Goal: Task Accomplishment & Management: Manage account settings

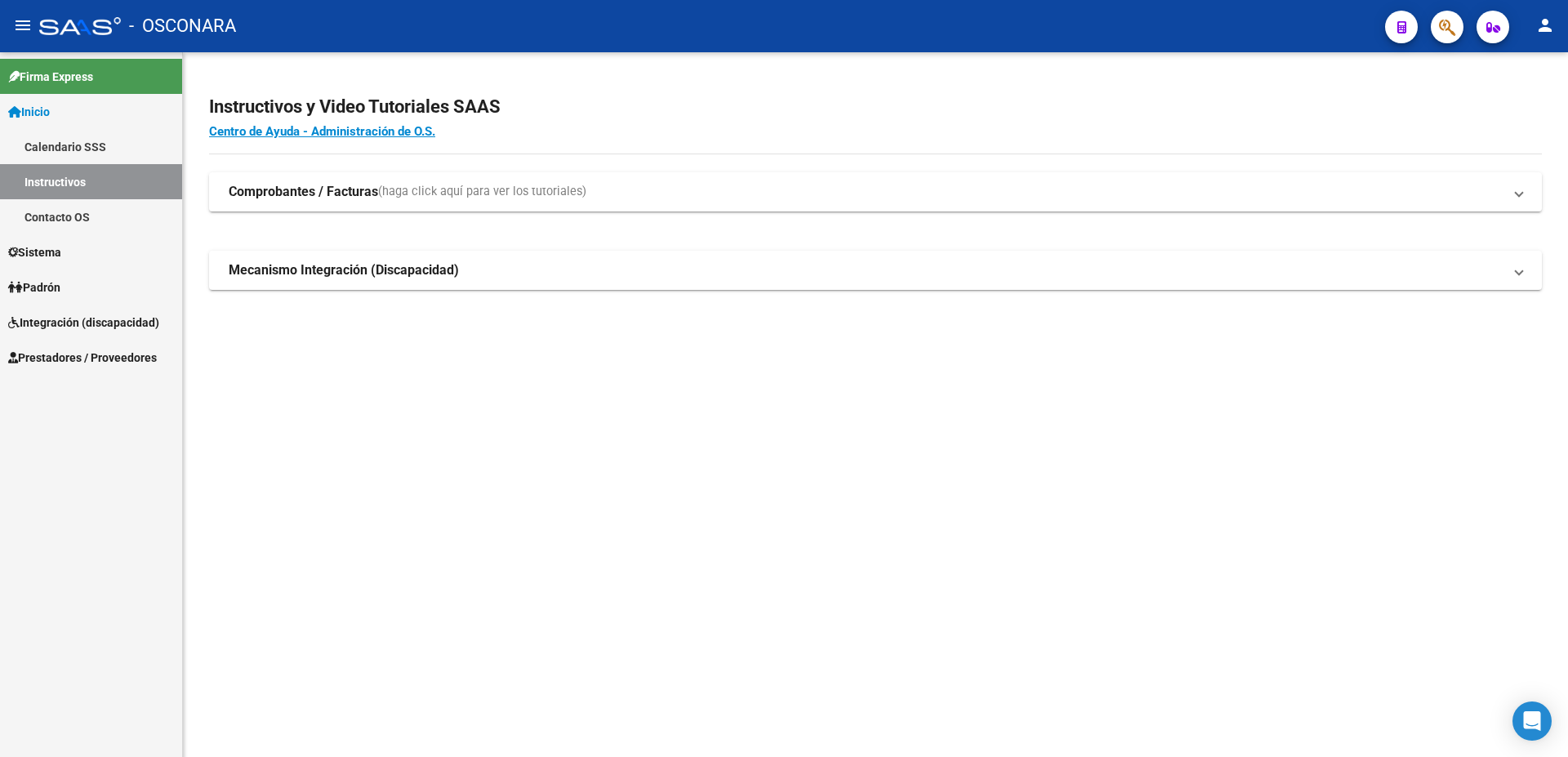
click at [53, 287] on span "Padrón" at bounding box center [34, 288] width 52 height 18
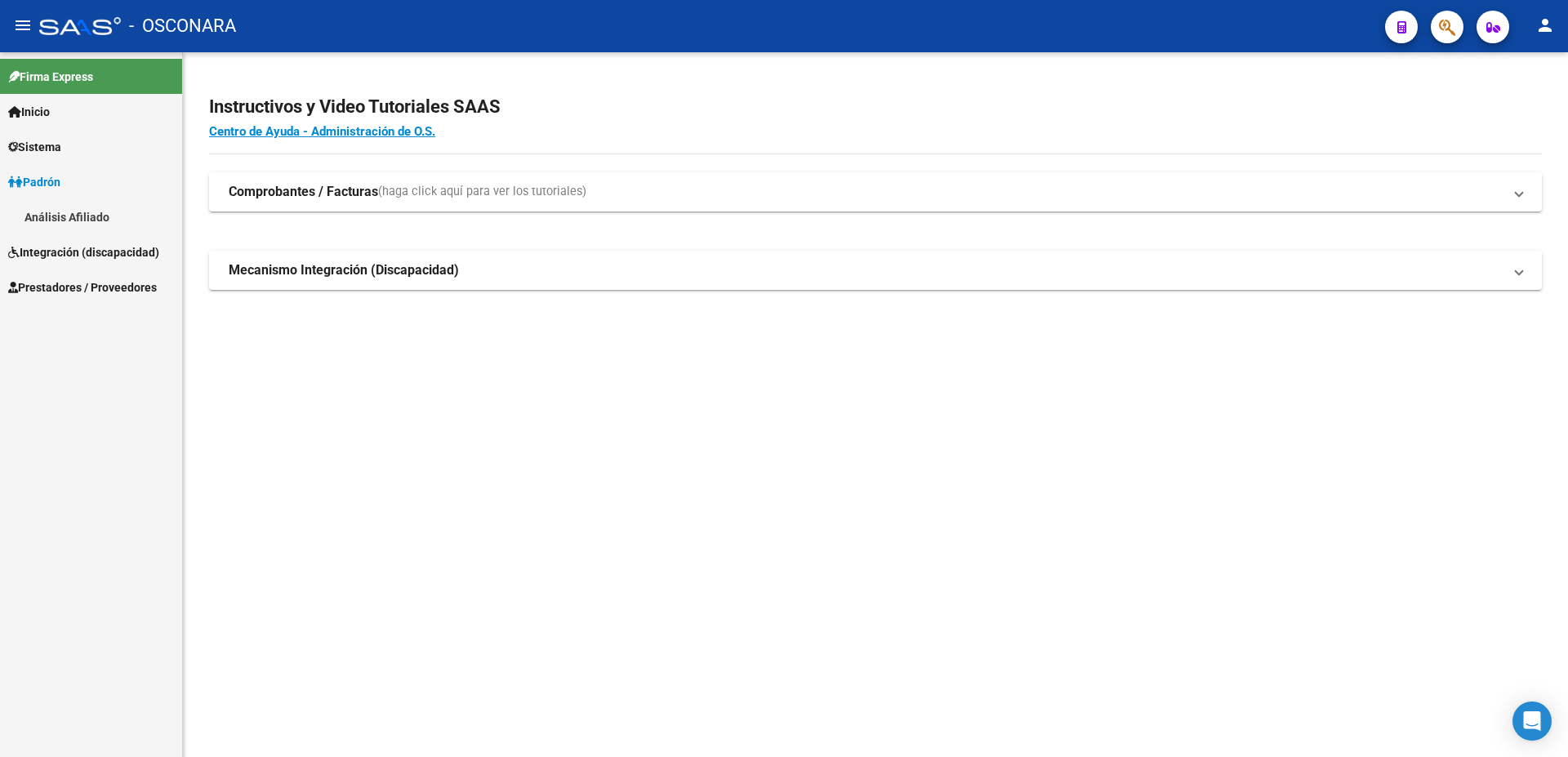
click at [96, 258] on span "Integración (discapacidad)" at bounding box center [83, 253] width 151 height 18
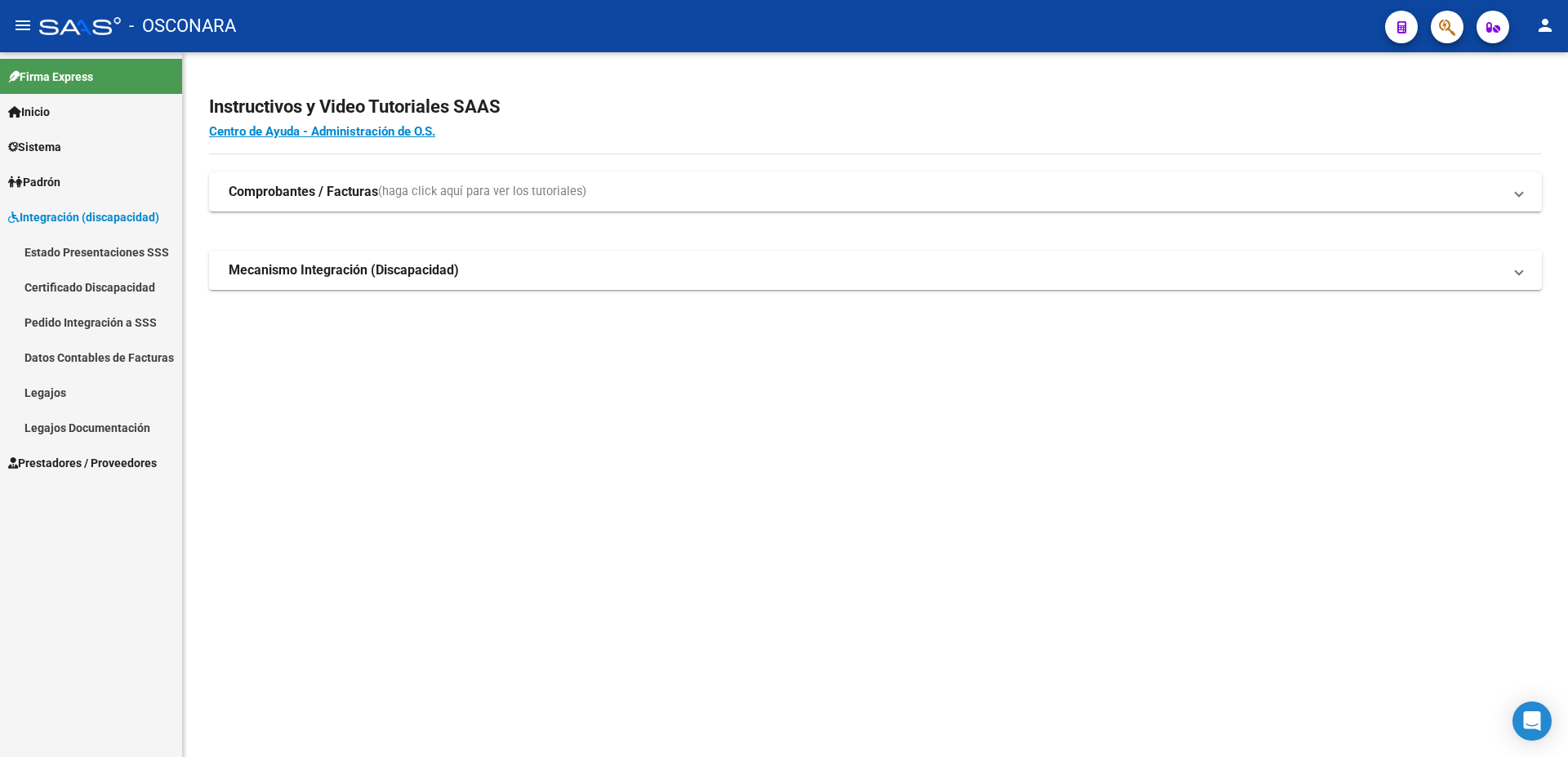
click at [112, 464] on span "Prestadores / Proveedores" at bounding box center [82, 464] width 148 height 18
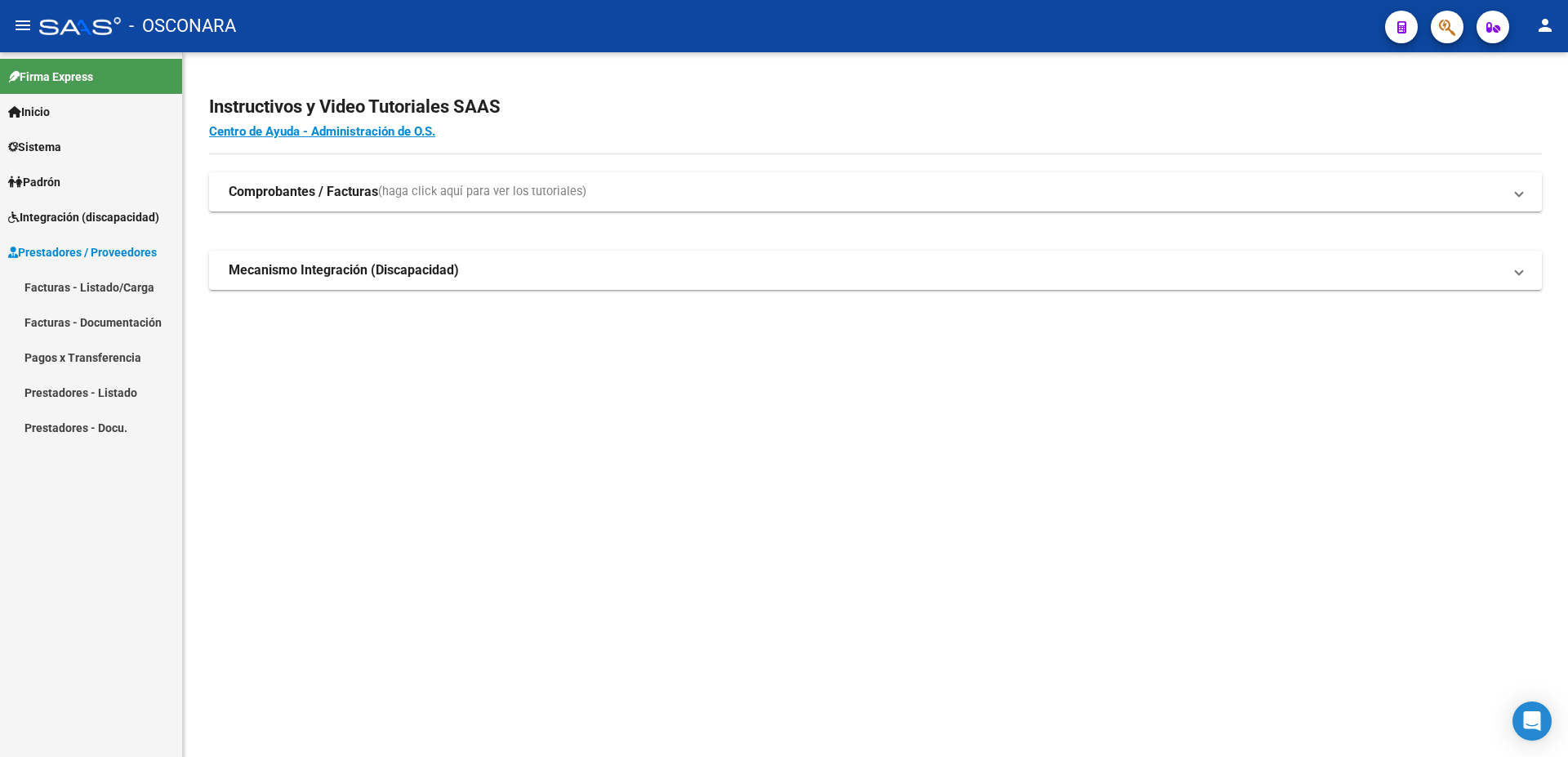
click at [76, 324] on link "Facturas - Documentación" at bounding box center [91, 322] width 182 height 35
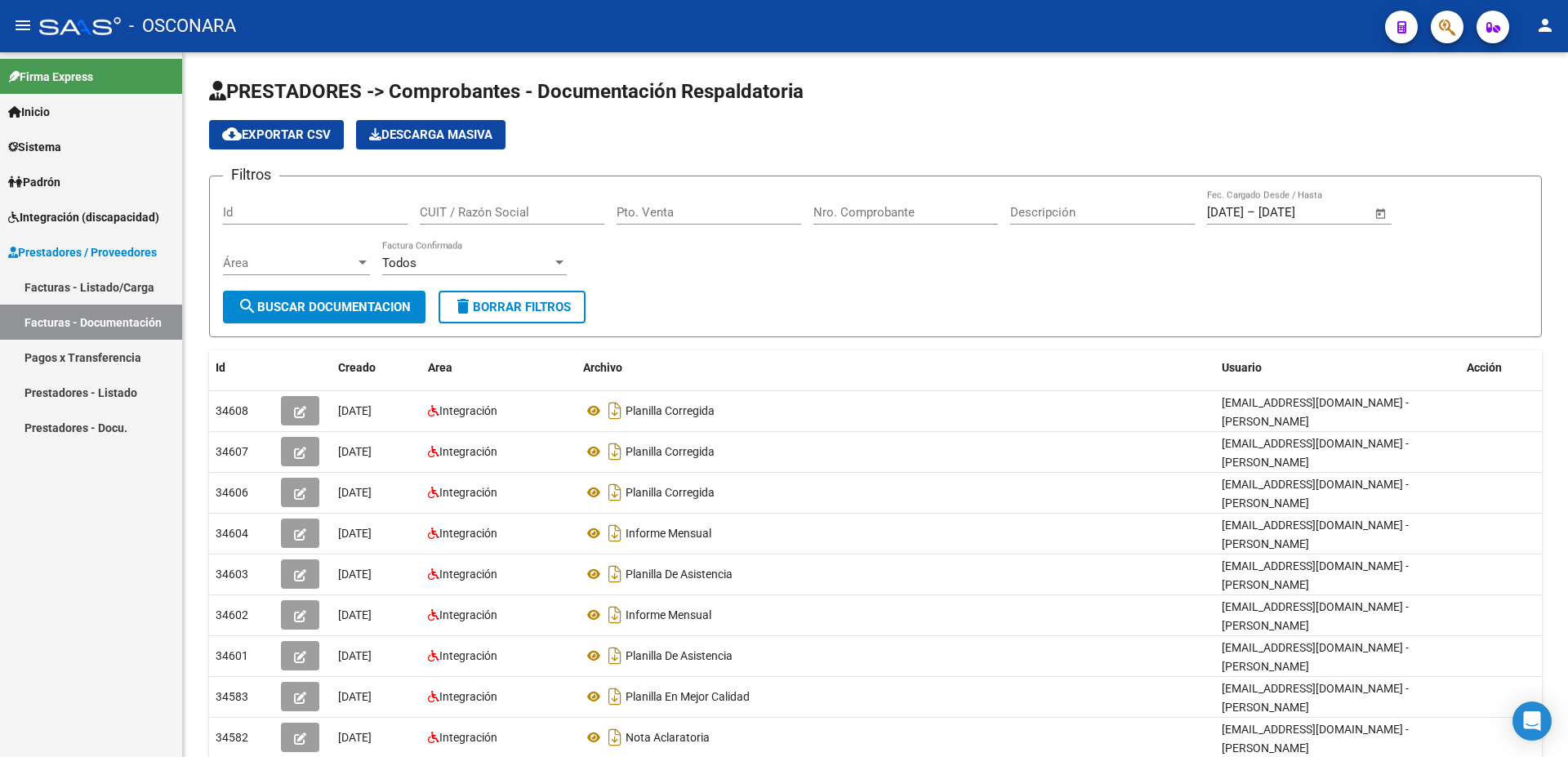
click at [88, 285] on link "Facturas - Listado/Carga" at bounding box center [91, 287] width 182 height 35
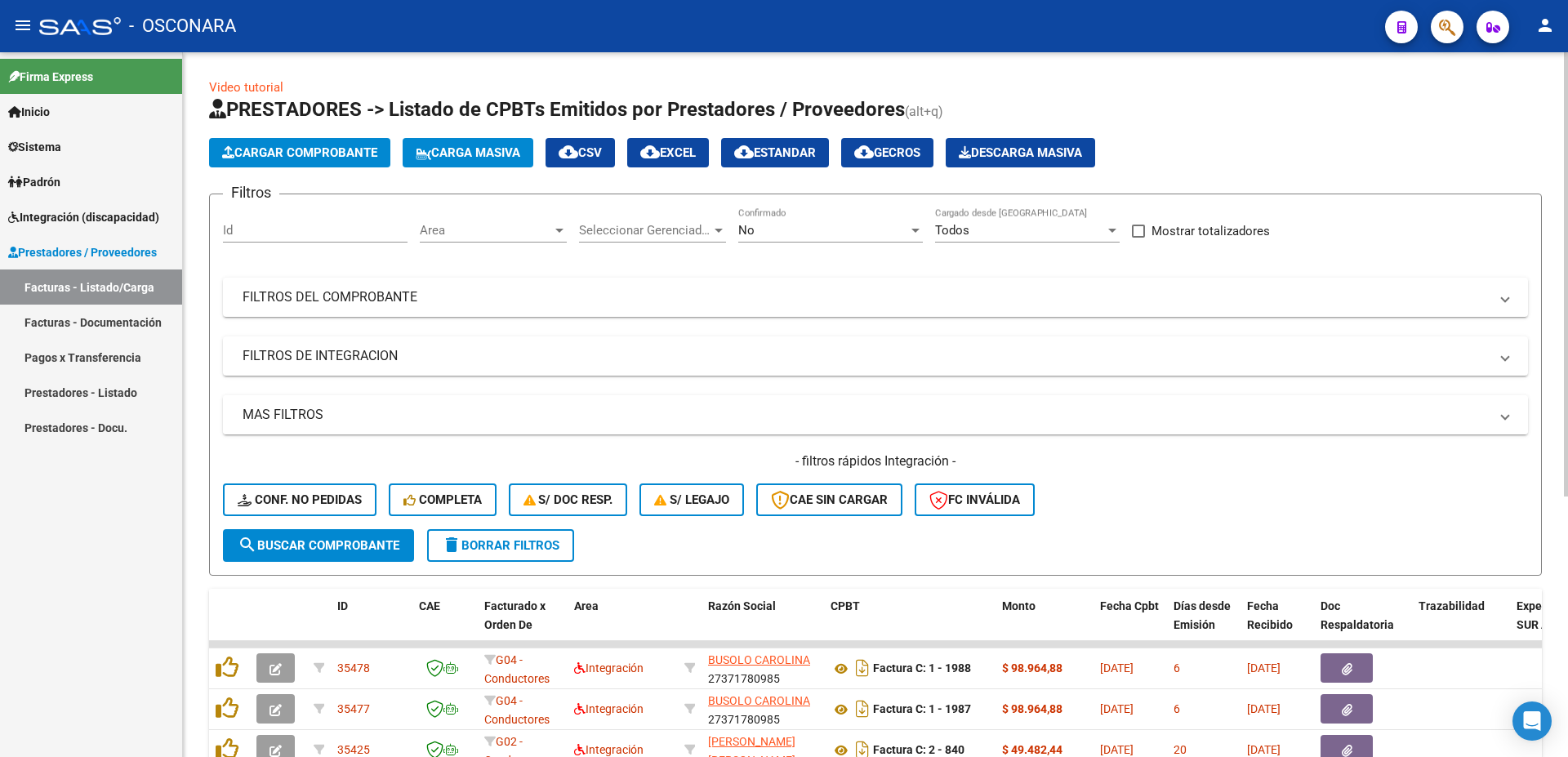
click at [304, 416] on mat-panel-title "MAS FILTROS" at bounding box center [866, 415] width 1246 height 18
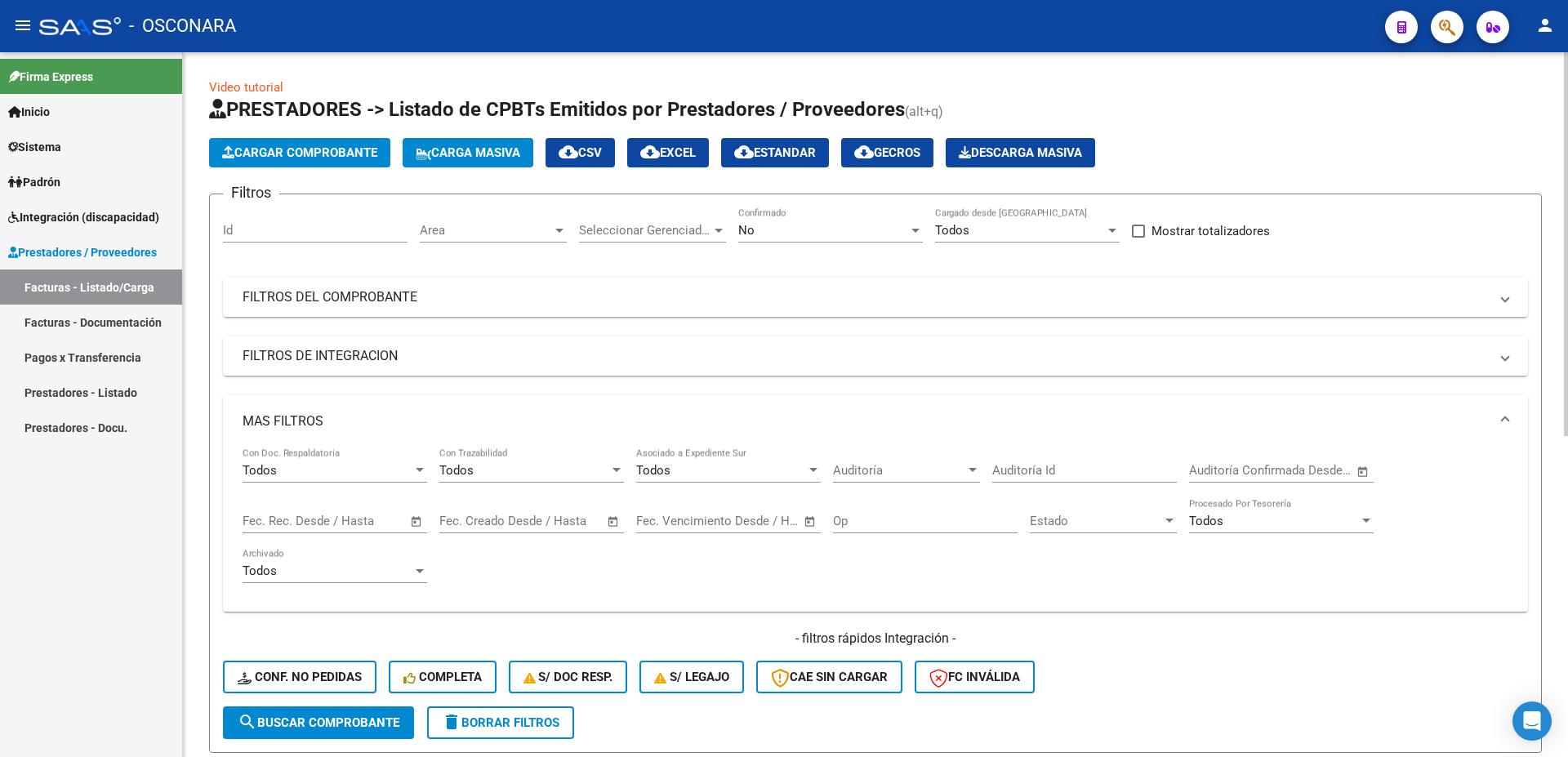
click at [828, 243] on div "No Confirmado" at bounding box center [830, 232] width 184 height 50
click at [908, 230] on div at bounding box center [916, 230] width 15 height 13
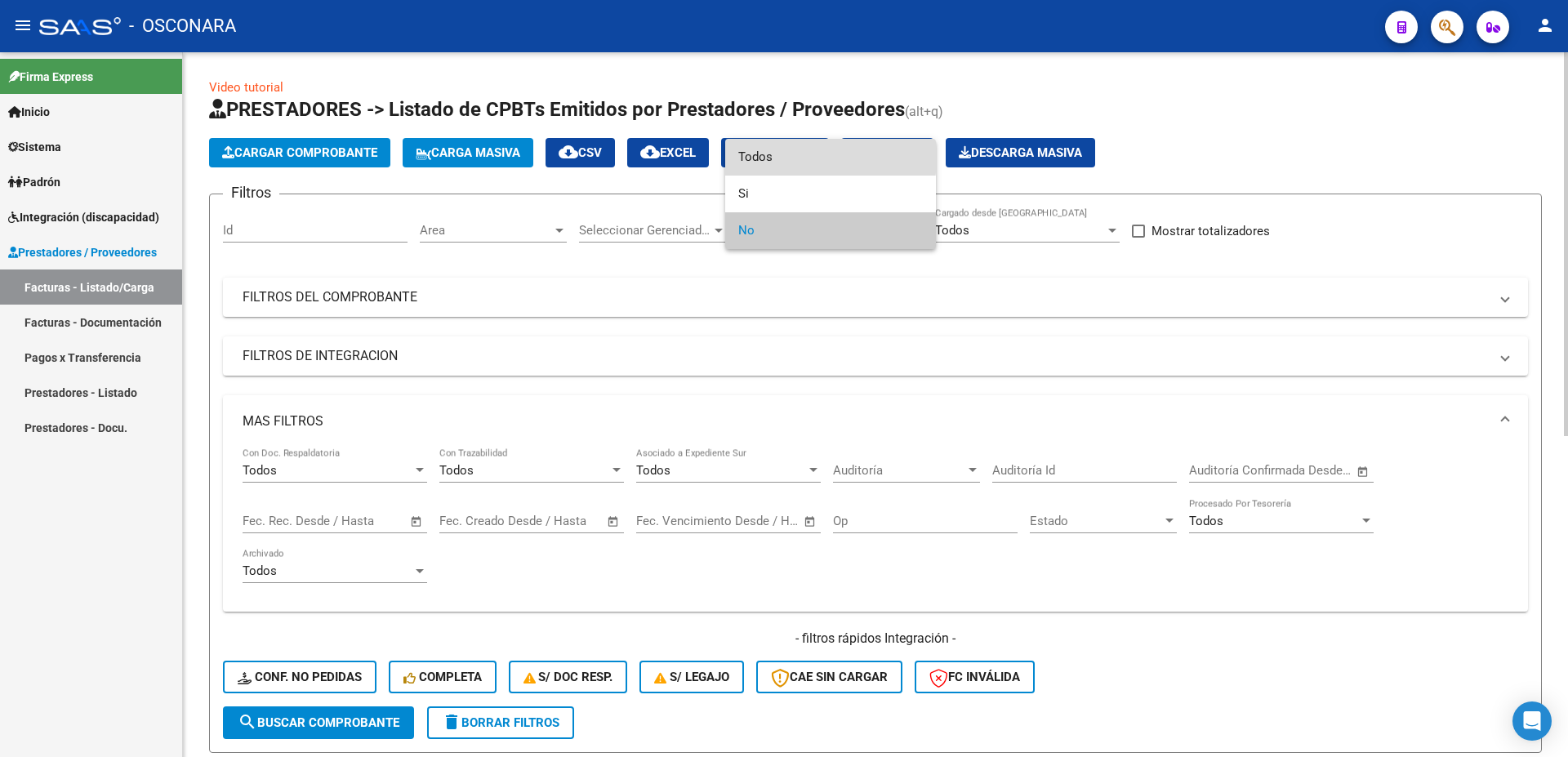
drag, startPoint x: 776, startPoint y: 157, endPoint x: 766, endPoint y: 155, distance: 10.2
click at [775, 157] on span "Todos" at bounding box center [830, 158] width 184 height 37
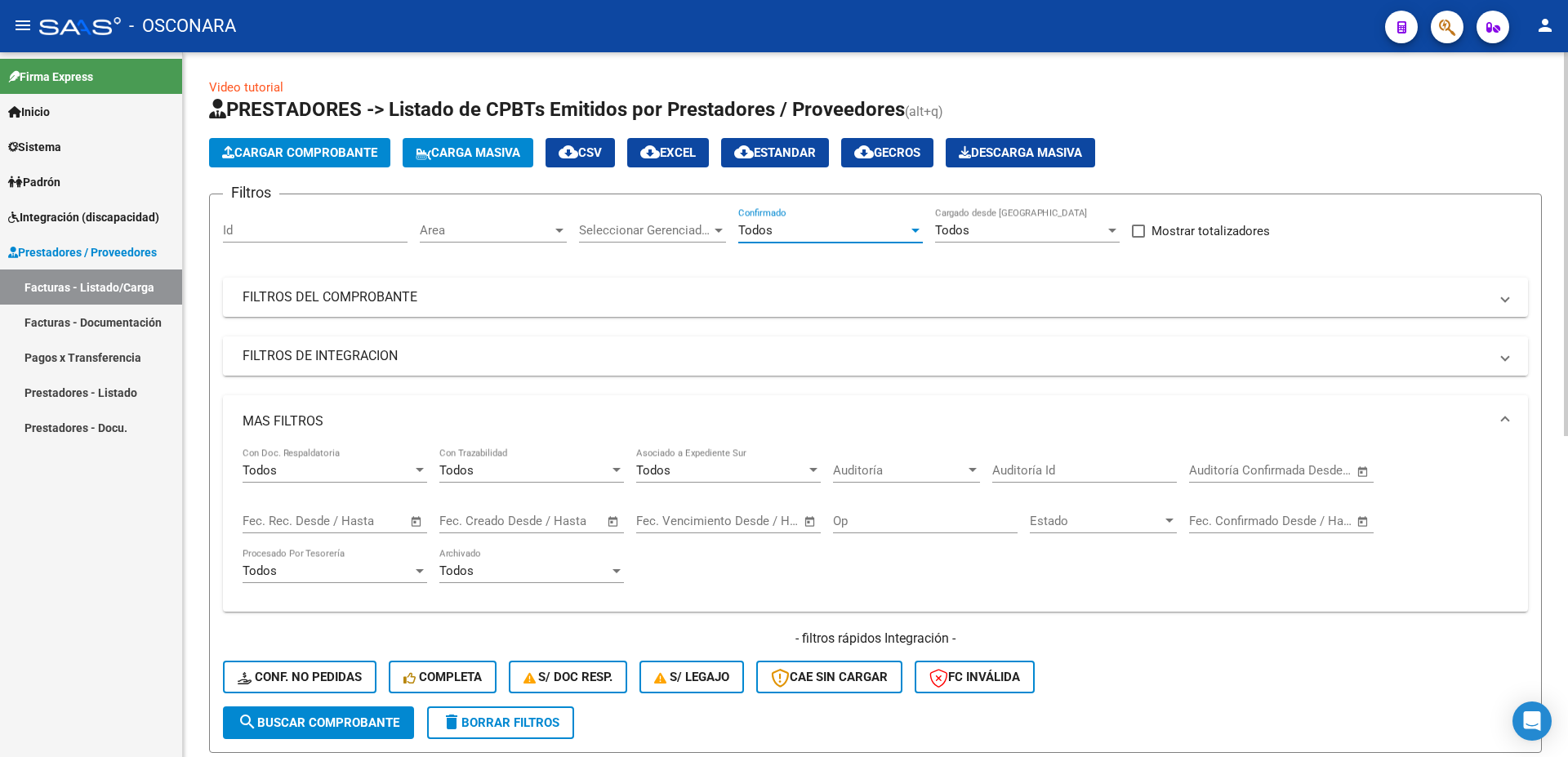
click at [315, 347] on mat-panel-title "FILTROS DE INTEGRACION" at bounding box center [866, 357] width 1246 height 18
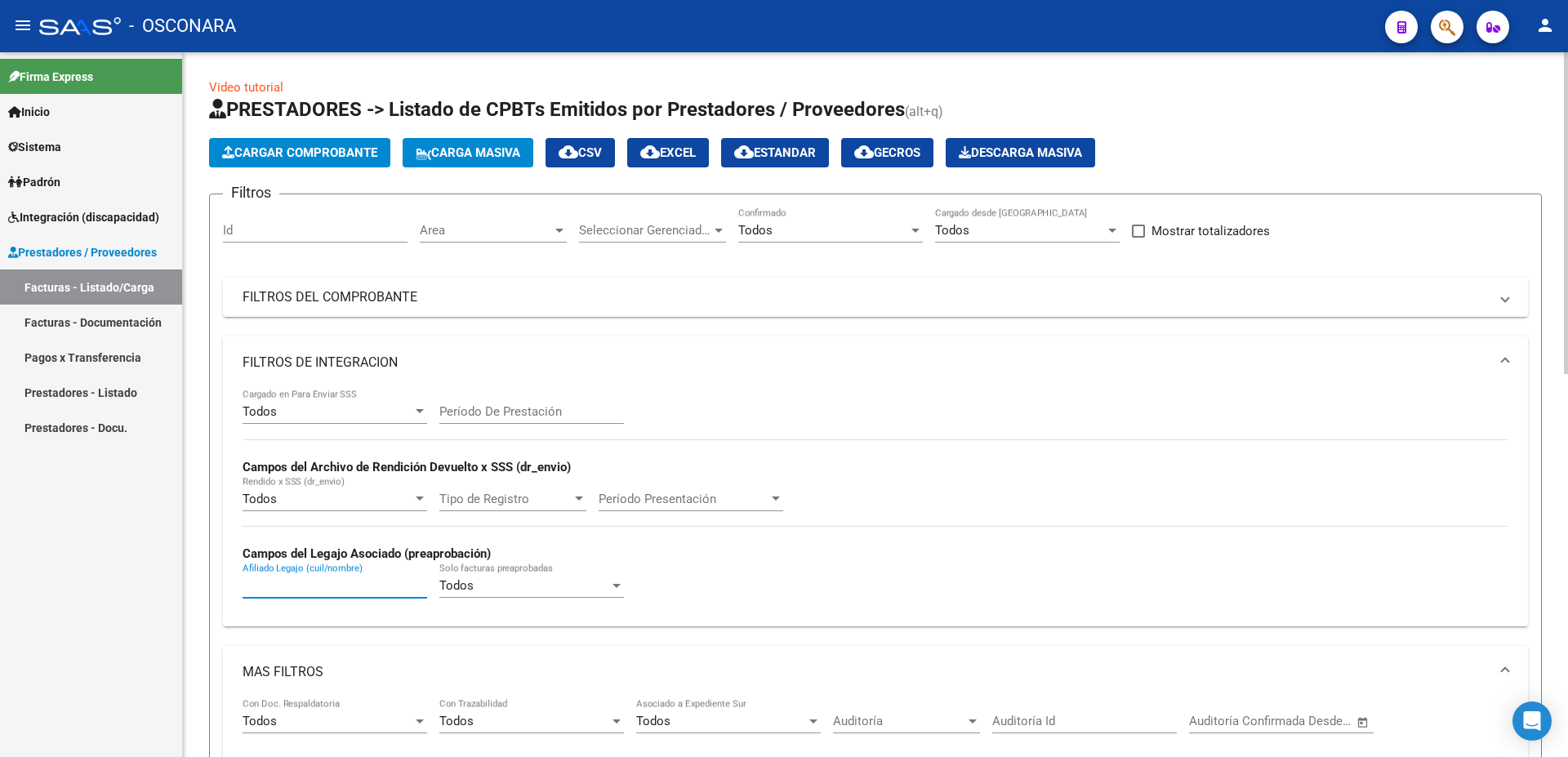
paste input "20451519663"
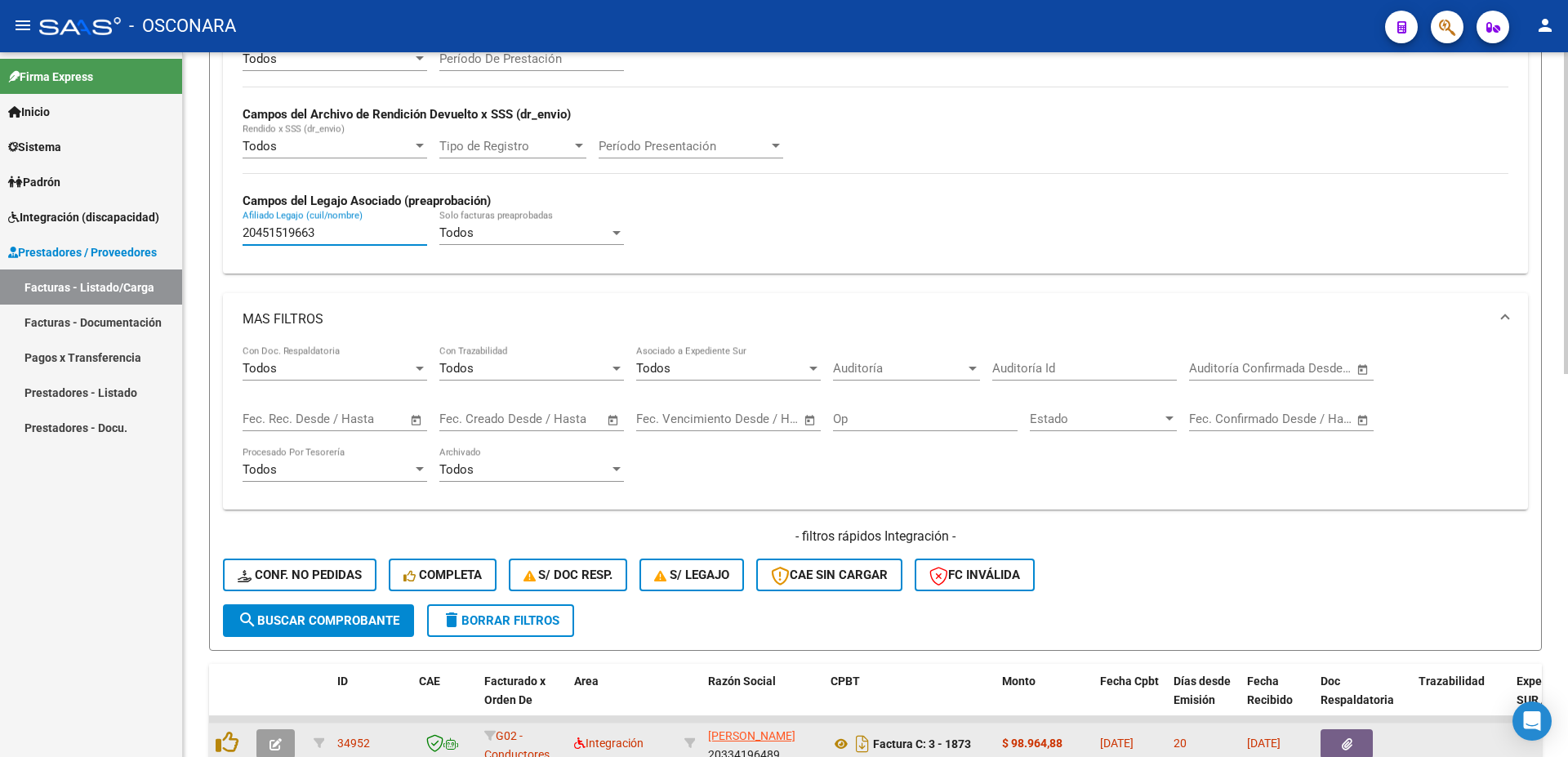
scroll to position [618, 0]
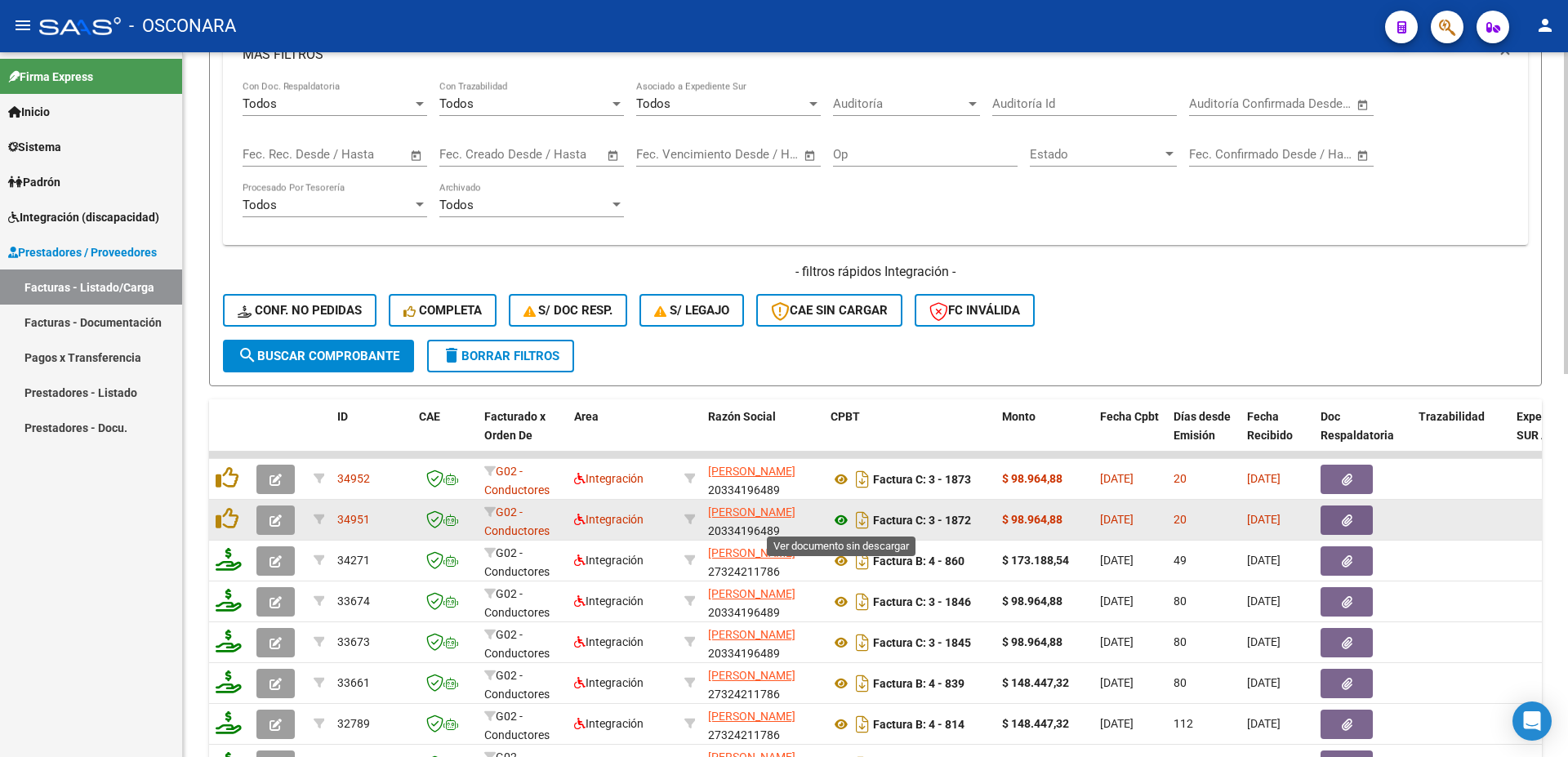
type input "20451519663"
click at [845, 515] on icon at bounding box center [841, 520] width 21 height 19
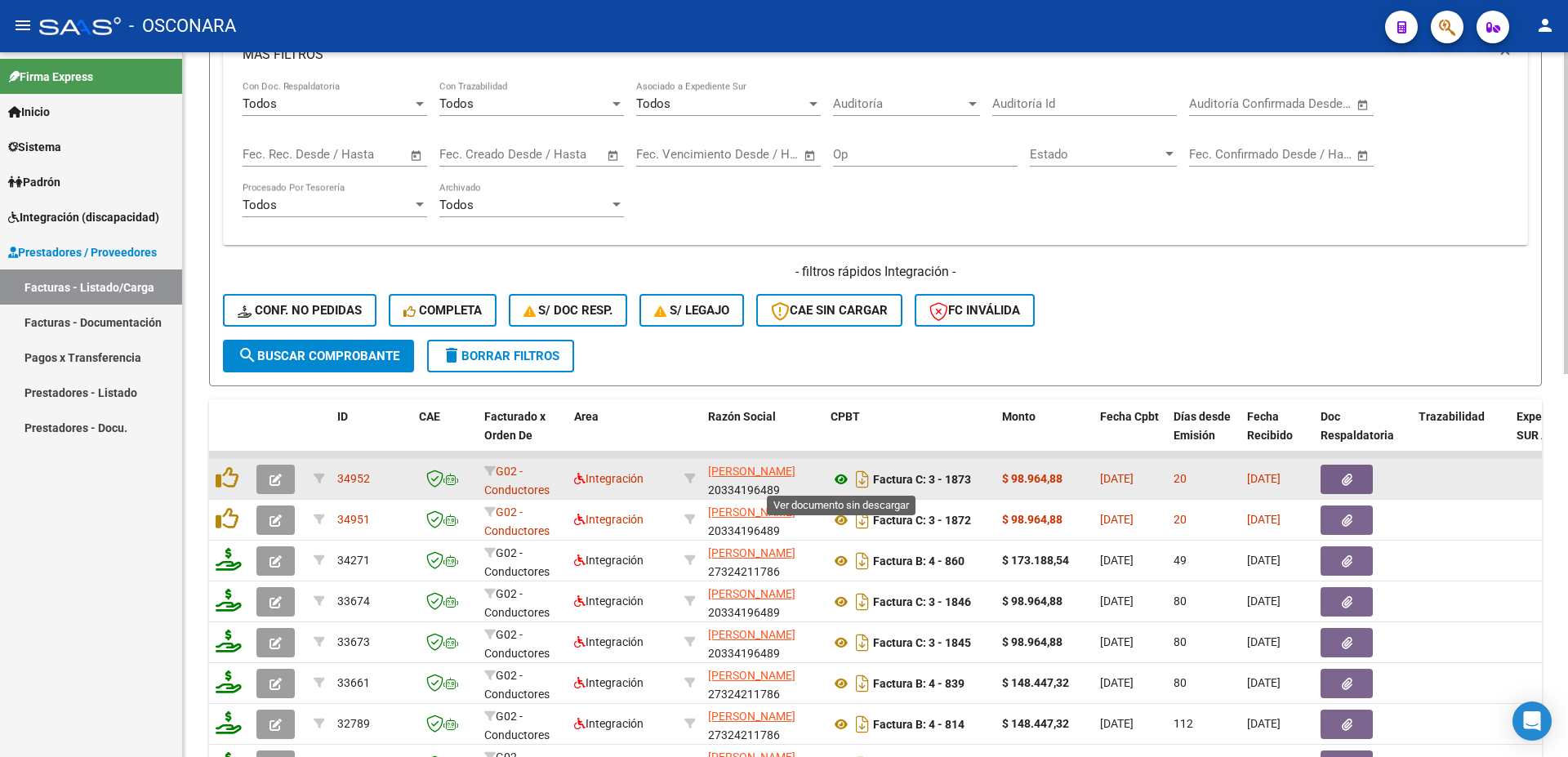
click at [840, 479] on icon at bounding box center [841, 479] width 21 height 19
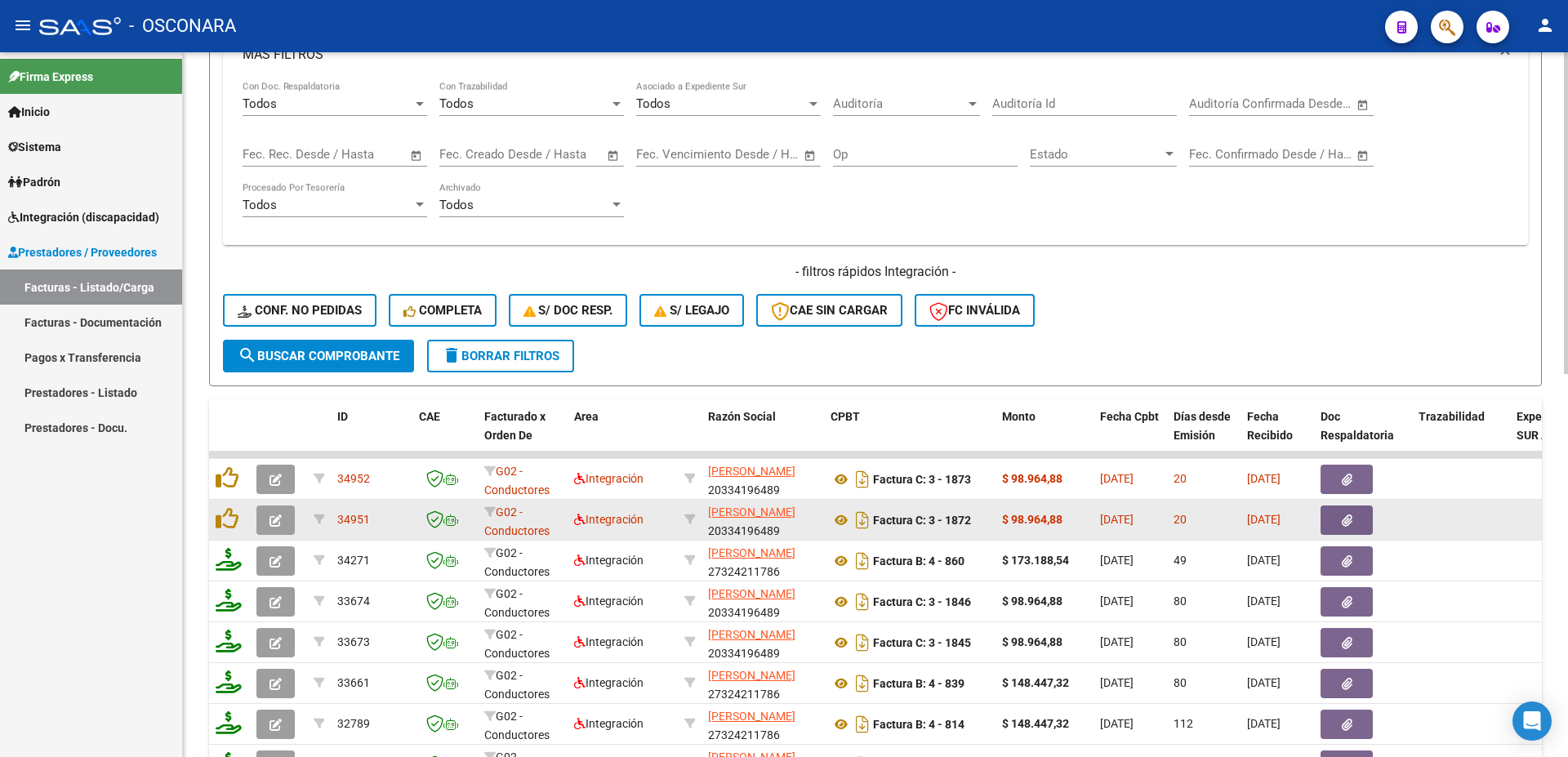
click at [1342, 519] on button "button" at bounding box center [1346, 521] width 52 height 29
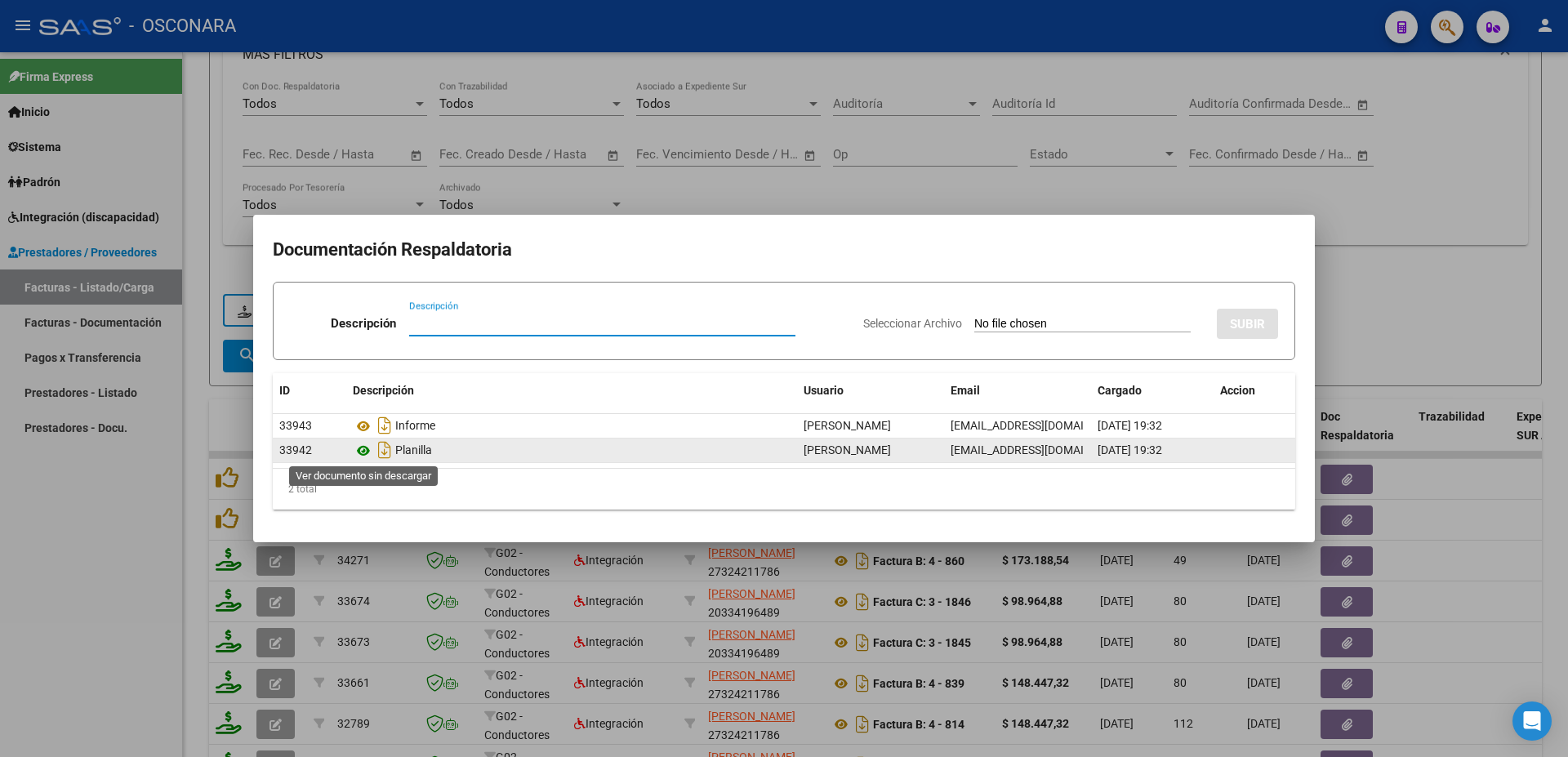
click at [365, 448] on icon at bounding box center [363, 450] width 21 height 19
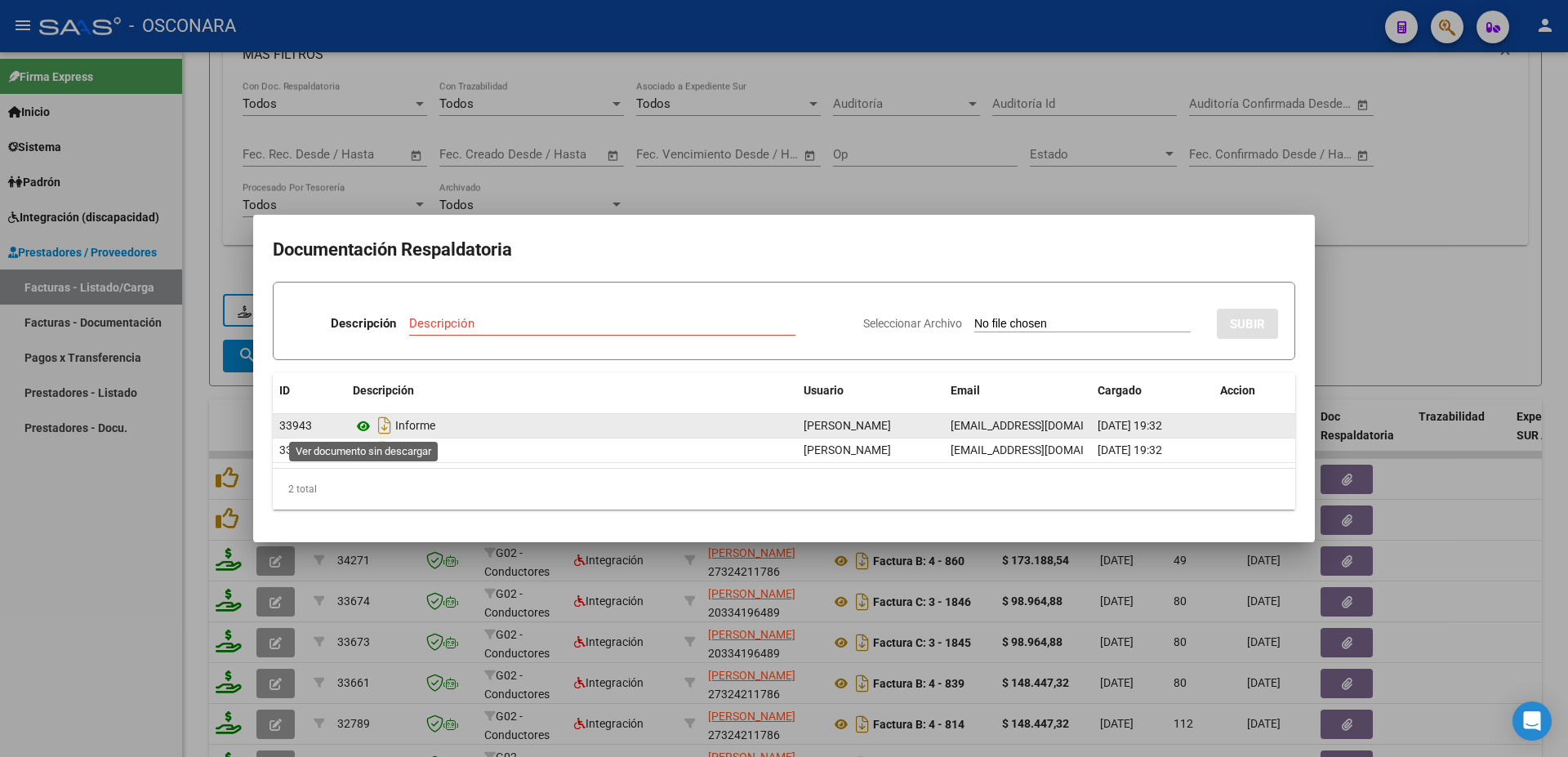
click at [365, 424] on icon at bounding box center [363, 426] width 21 height 19
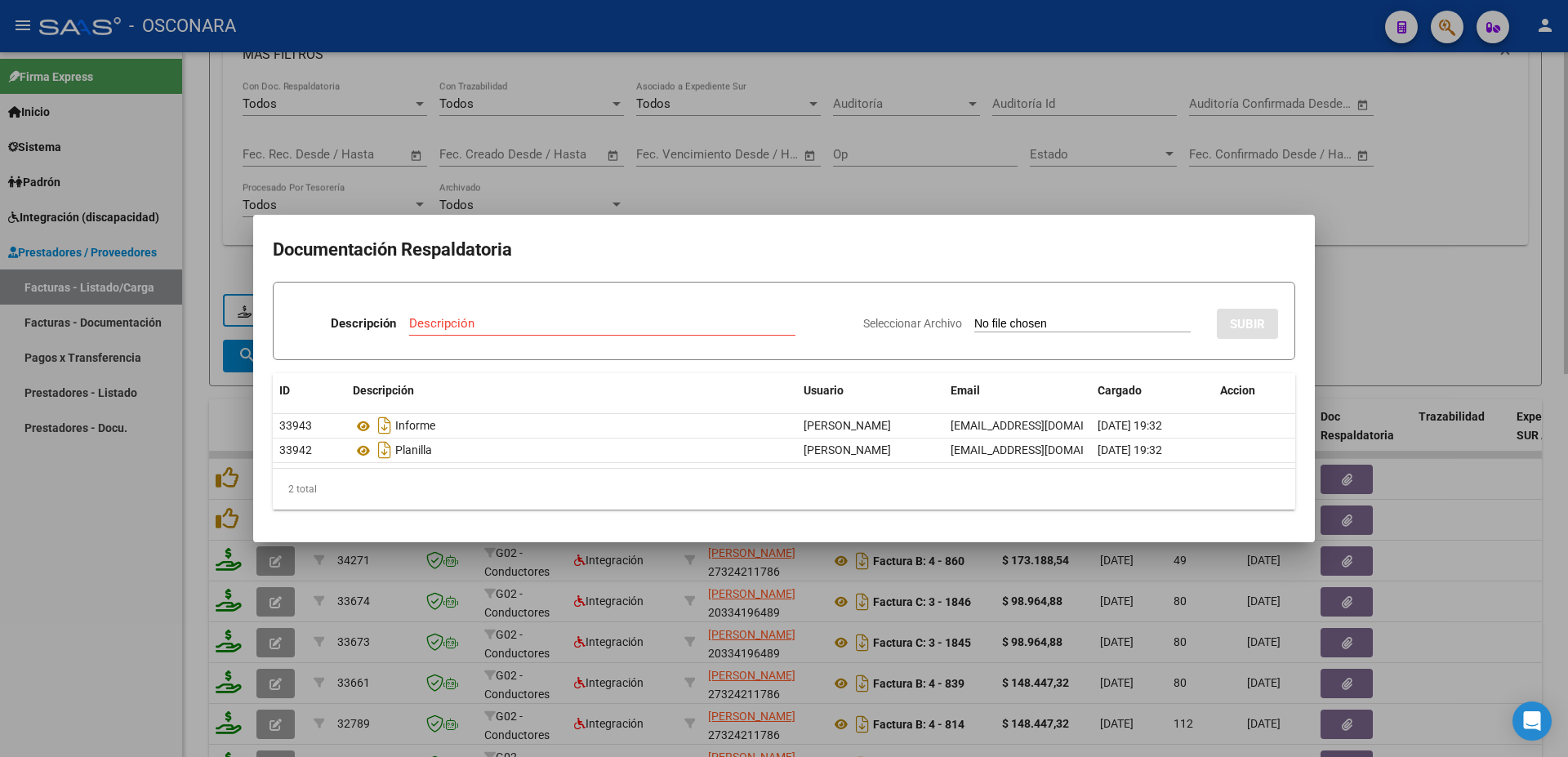
drag, startPoint x: 1543, startPoint y: 365, endPoint x: 1536, endPoint y: 357, distance: 10.6
click at [1541, 361] on div at bounding box center [784, 378] width 1568 height 757
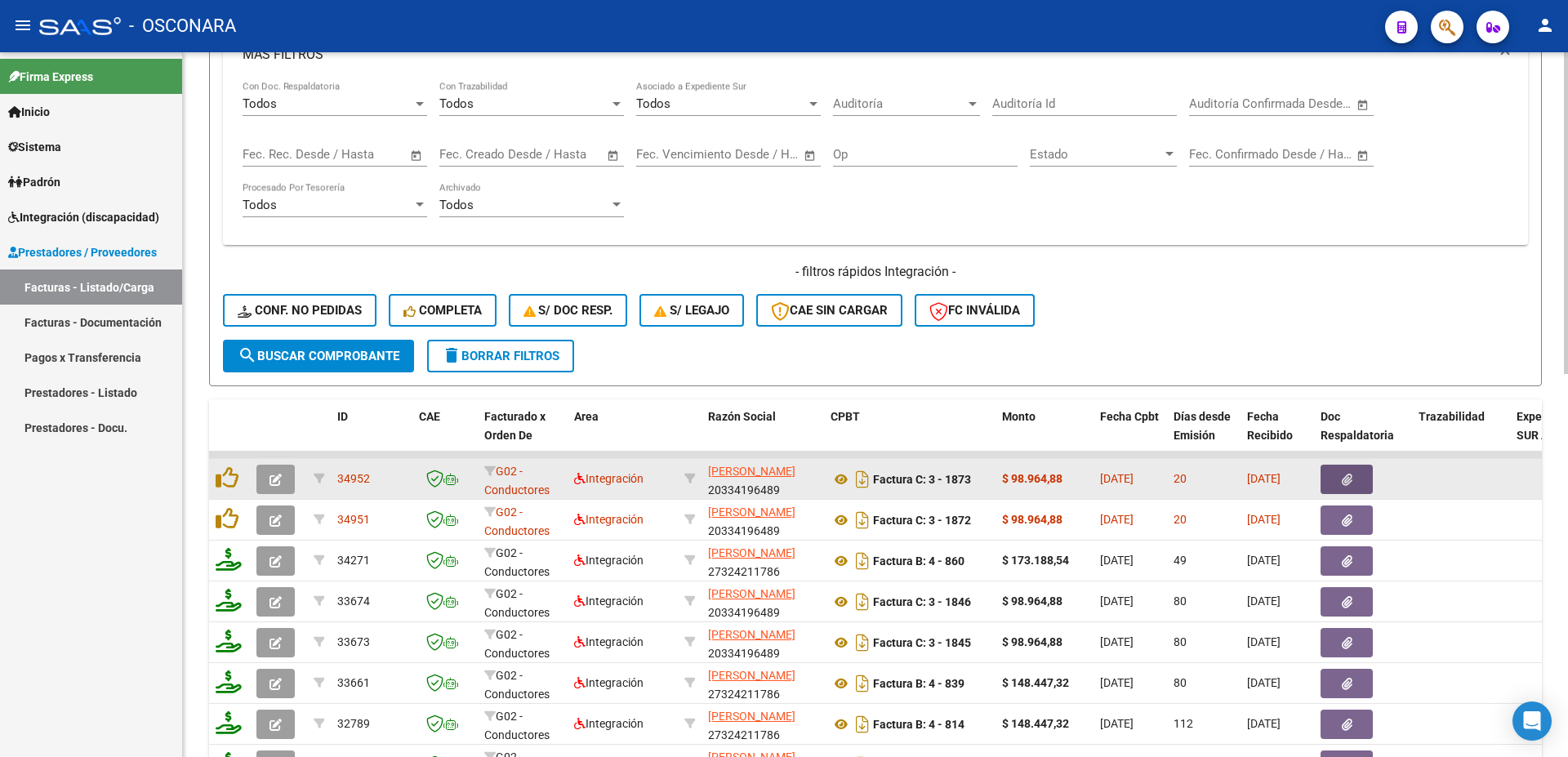
click at [1336, 477] on button "button" at bounding box center [1346, 479] width 52 height 29
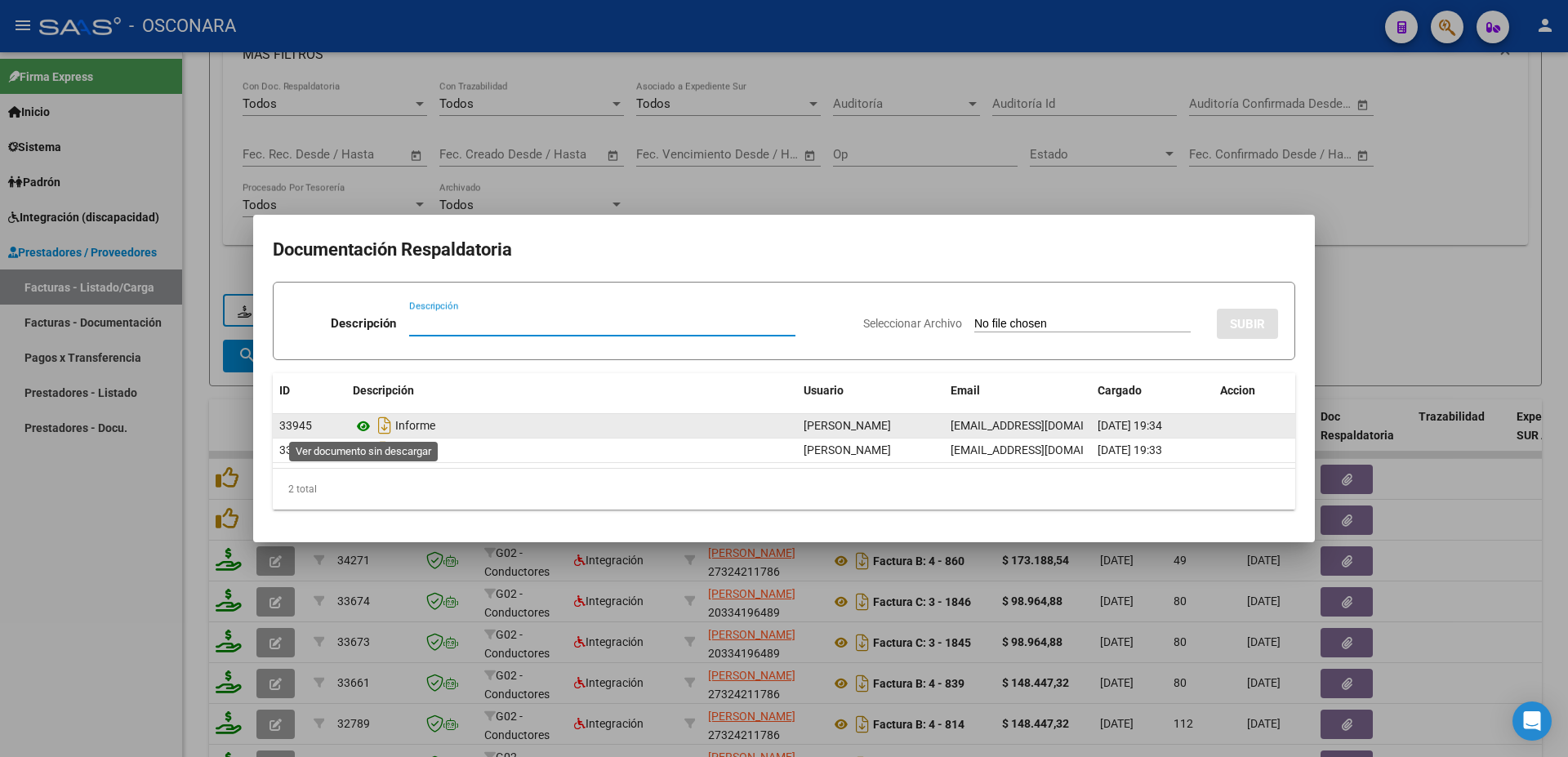
click at [363, 426] on icon at bounding box center [363, 426] width 21 height 19
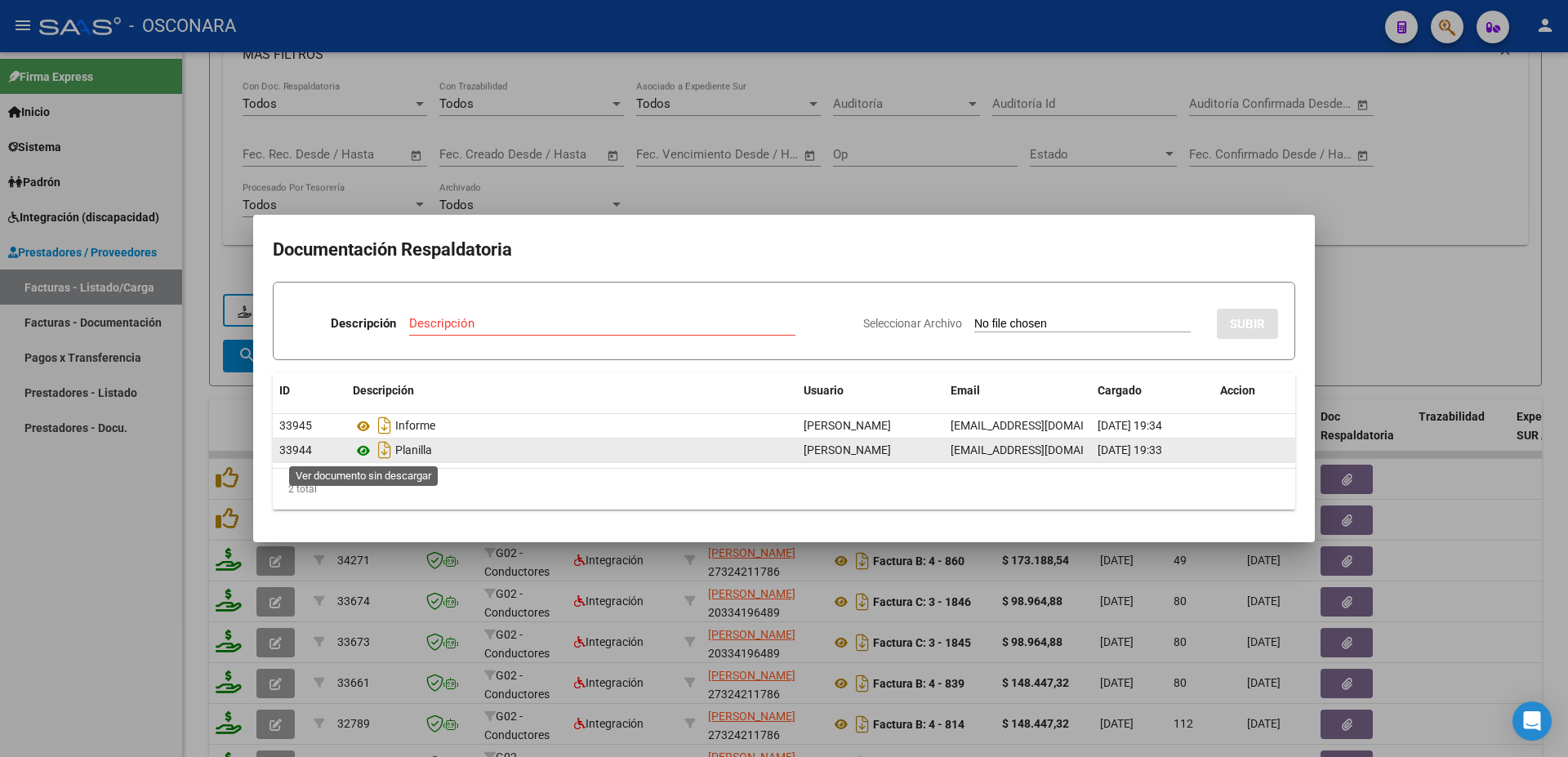
click at [369, 446] on icon at bounding box center [363, 450] width 21 height 19
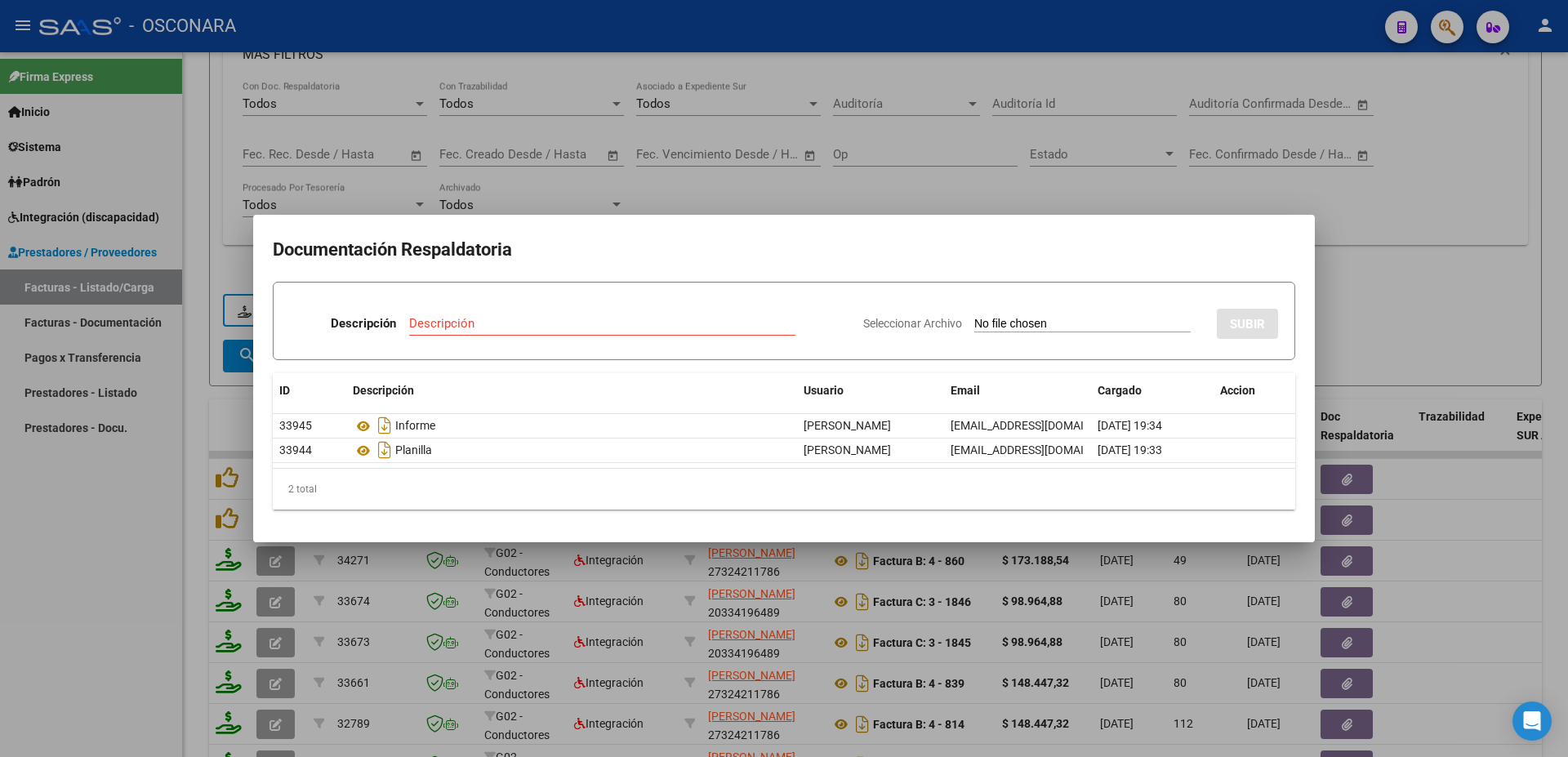
click at [1386, 178] on div at bounding box center [784, 378] width 1568 height 757
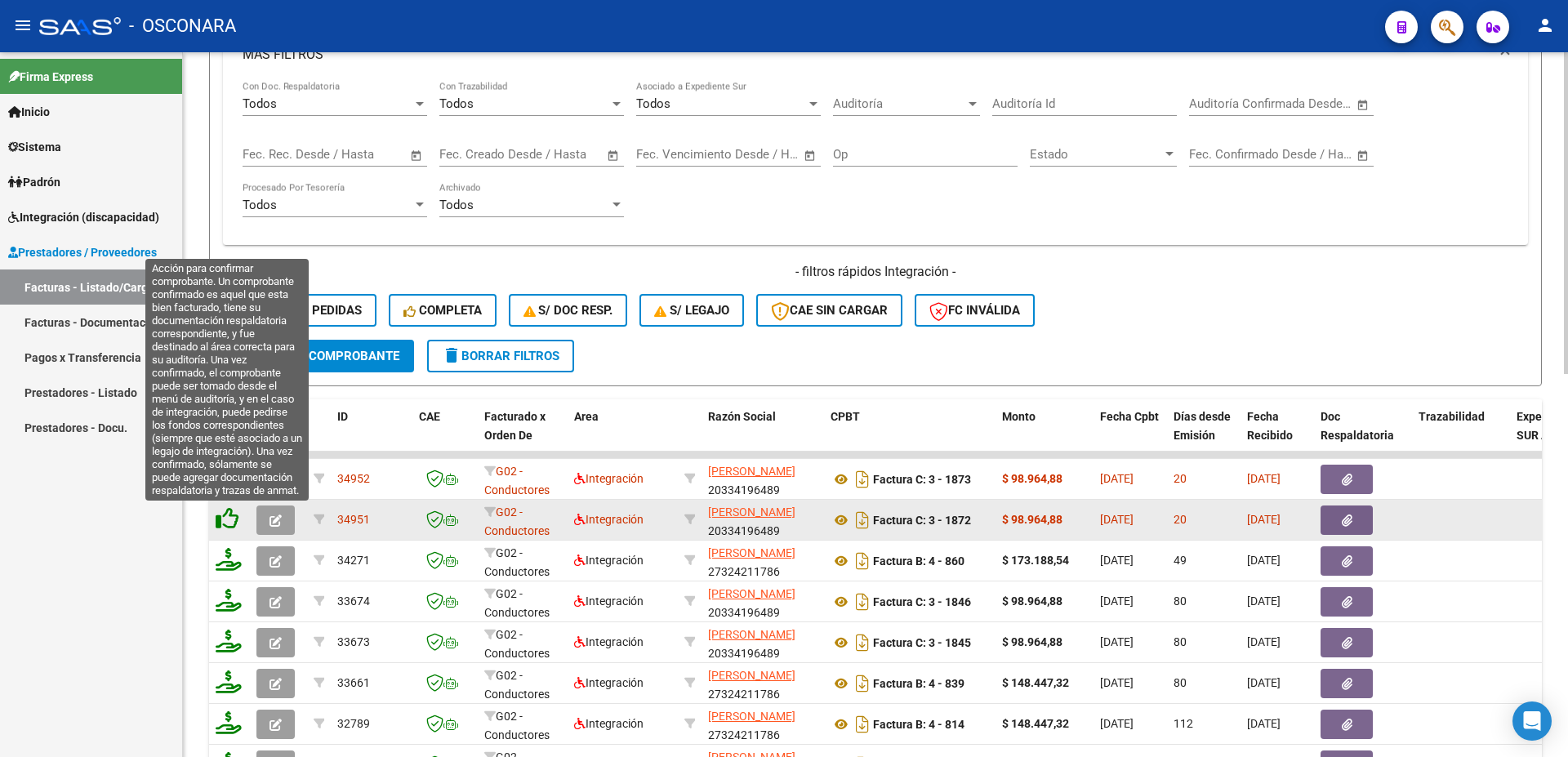
click at [226, 515] on icon at bounding box center [226, 519] width 23 height 23
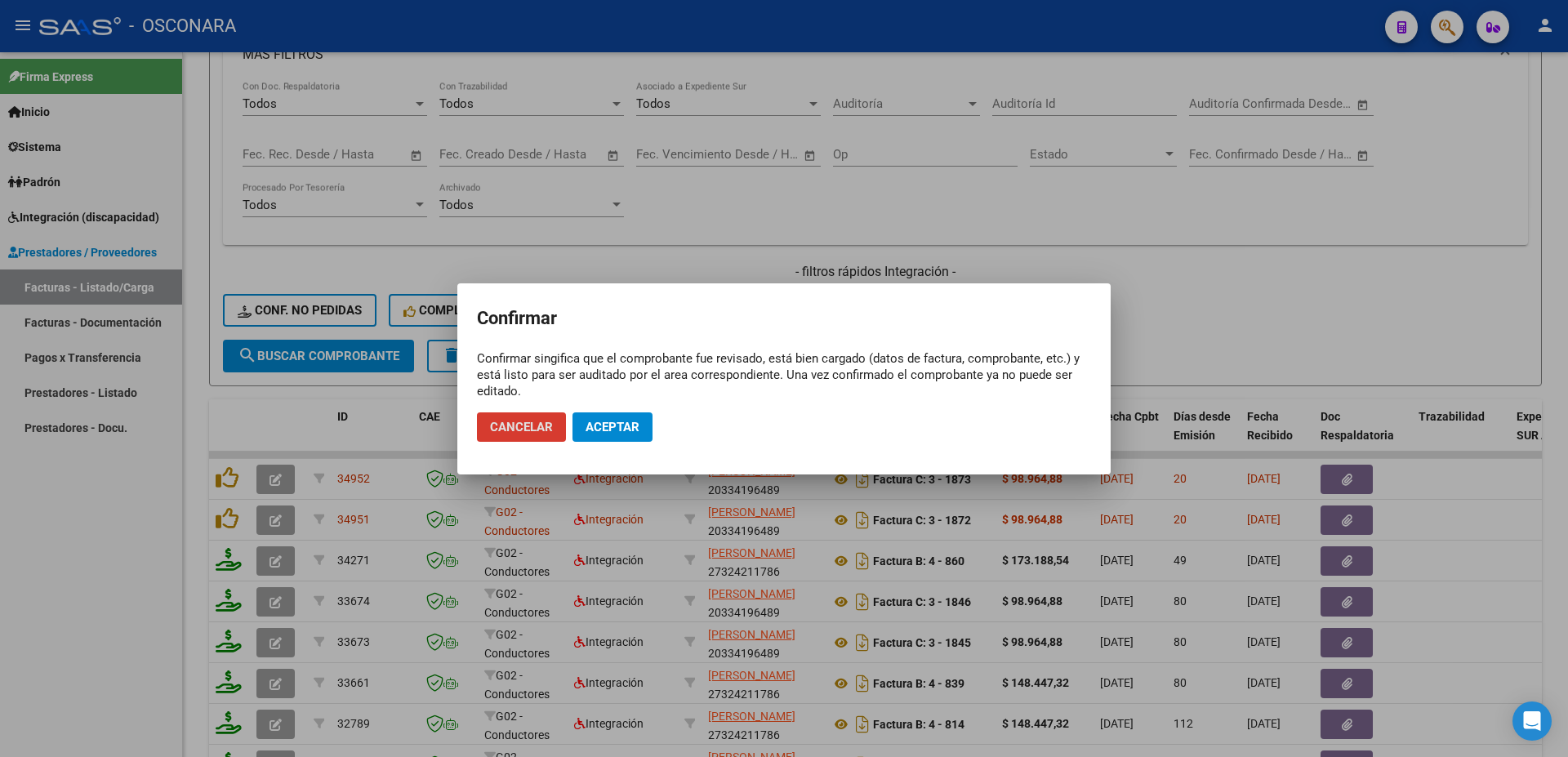
click at [609, 435] on button "Aceptar" at bounding box center [612, 427] width 80 height 29
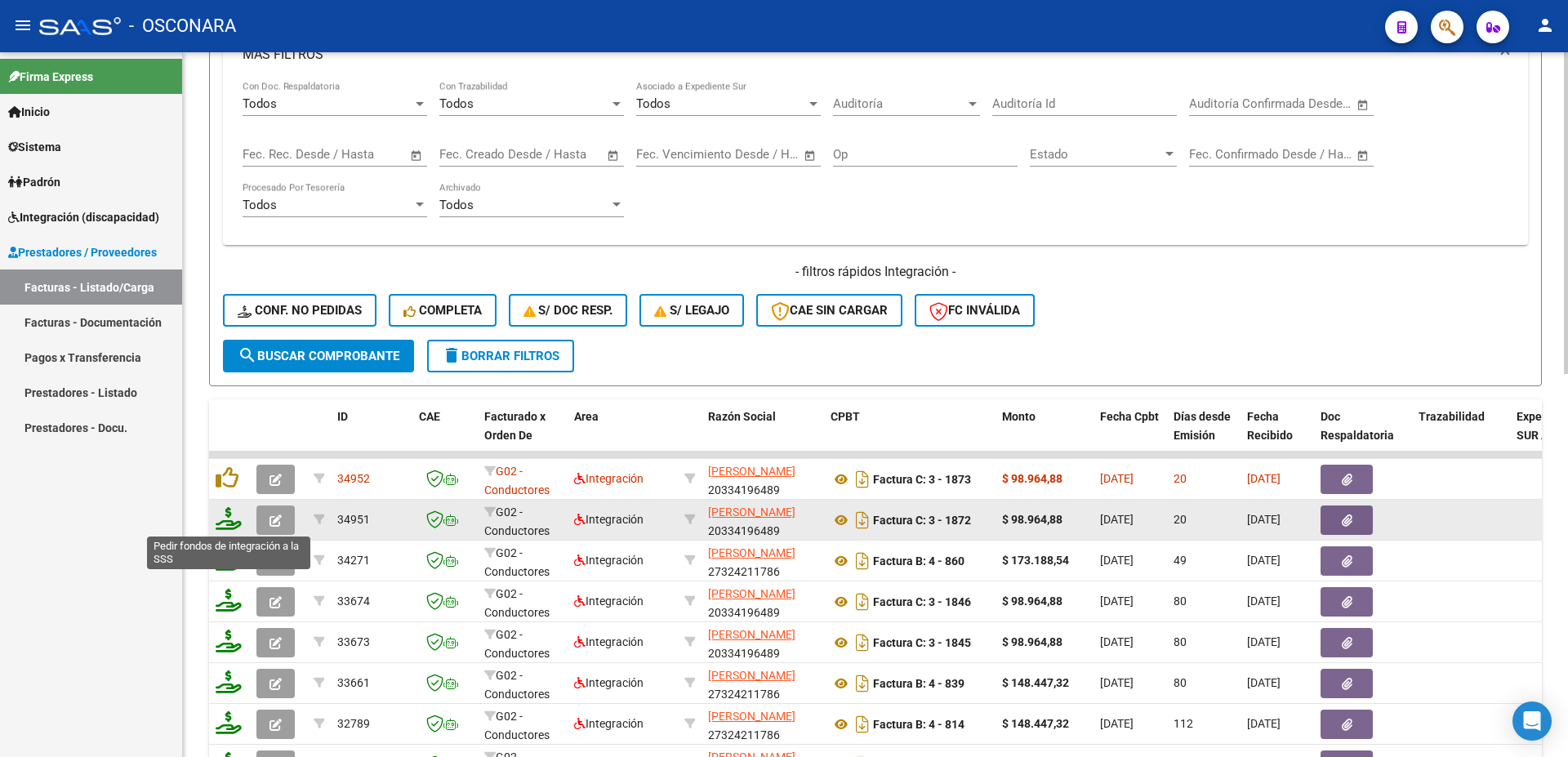
click at [228, 521] on icon at bounding box center [228, 519] width 27 height 23
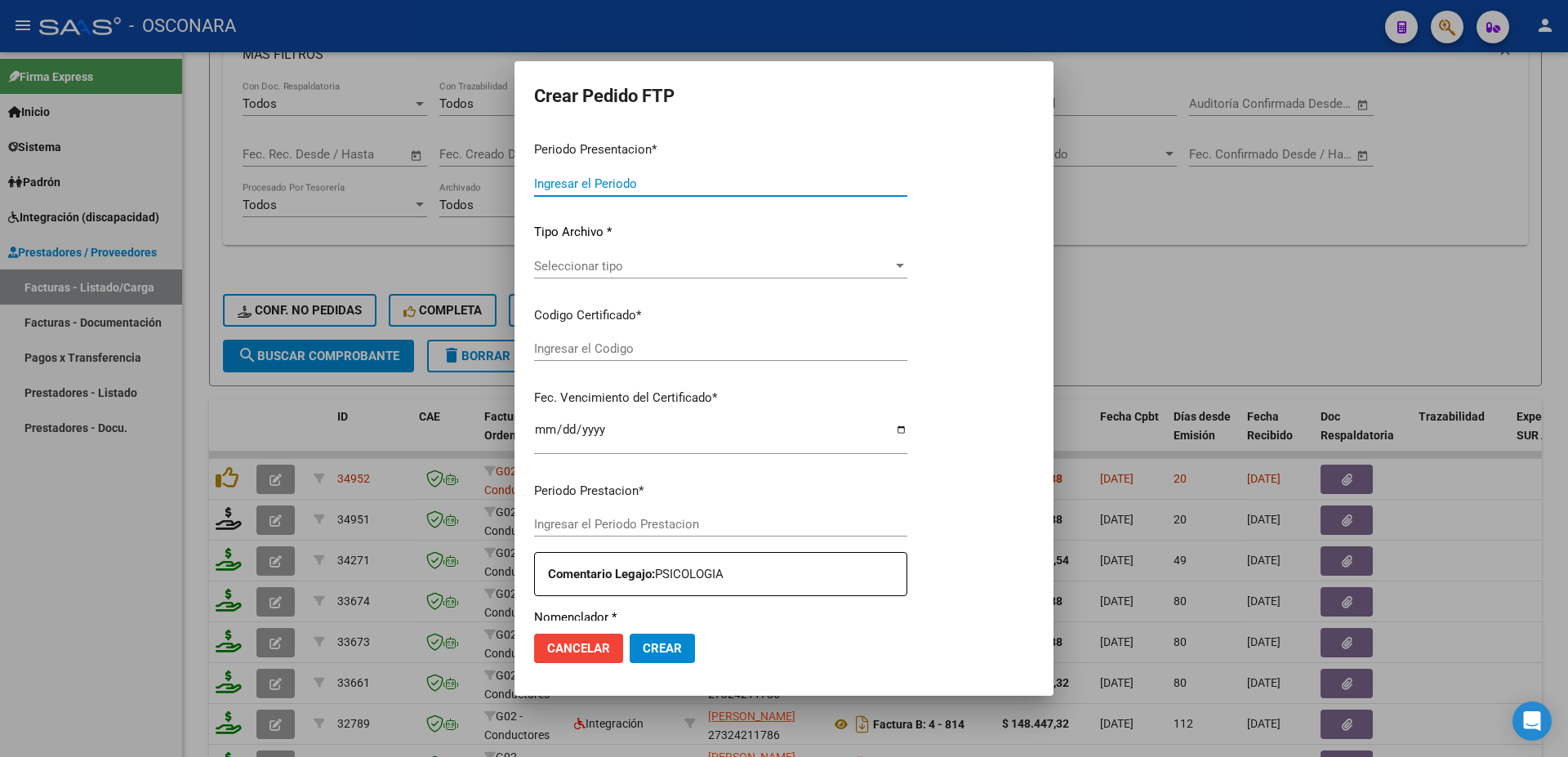
type input "202508"
type input "202507"
type input "$ 98.964,88"
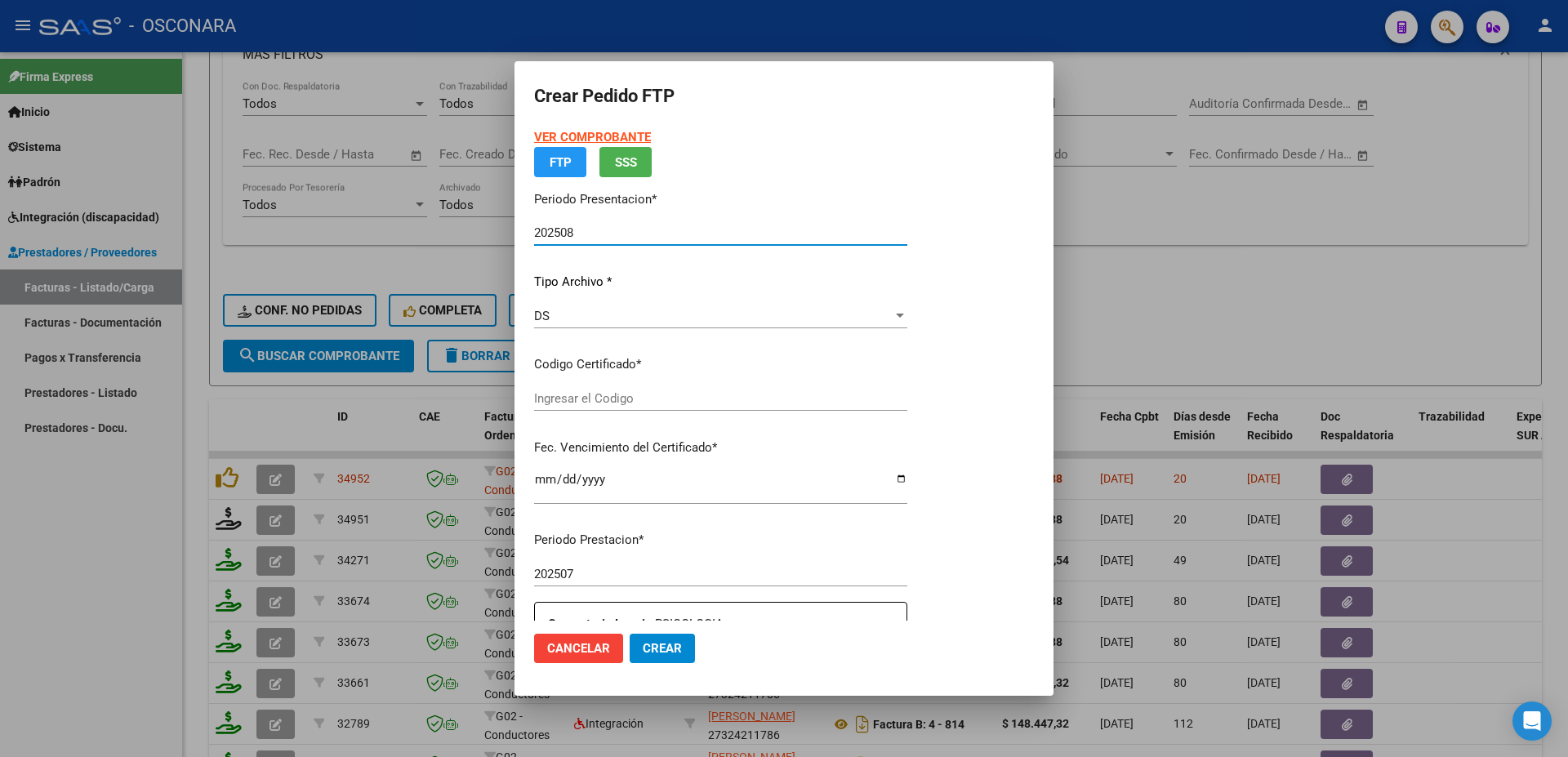
type input "ARG020004515196620240626-20340626-BS-4"
type input "[DATE]"
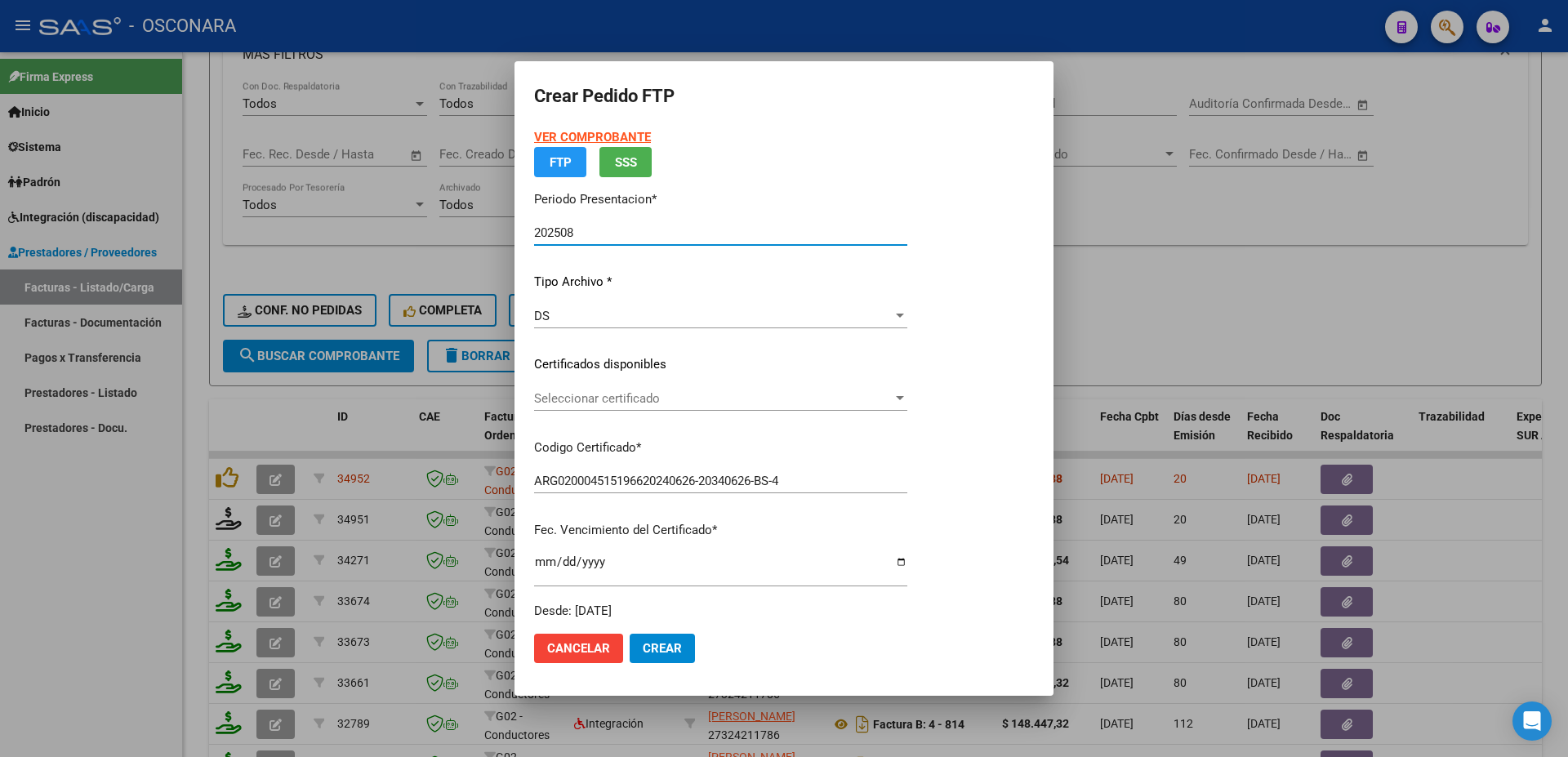
click at [685, 411] on div "Seleccionar certificado Seleccionar certificado" at bounding box center [720, 407] width 373 height 40
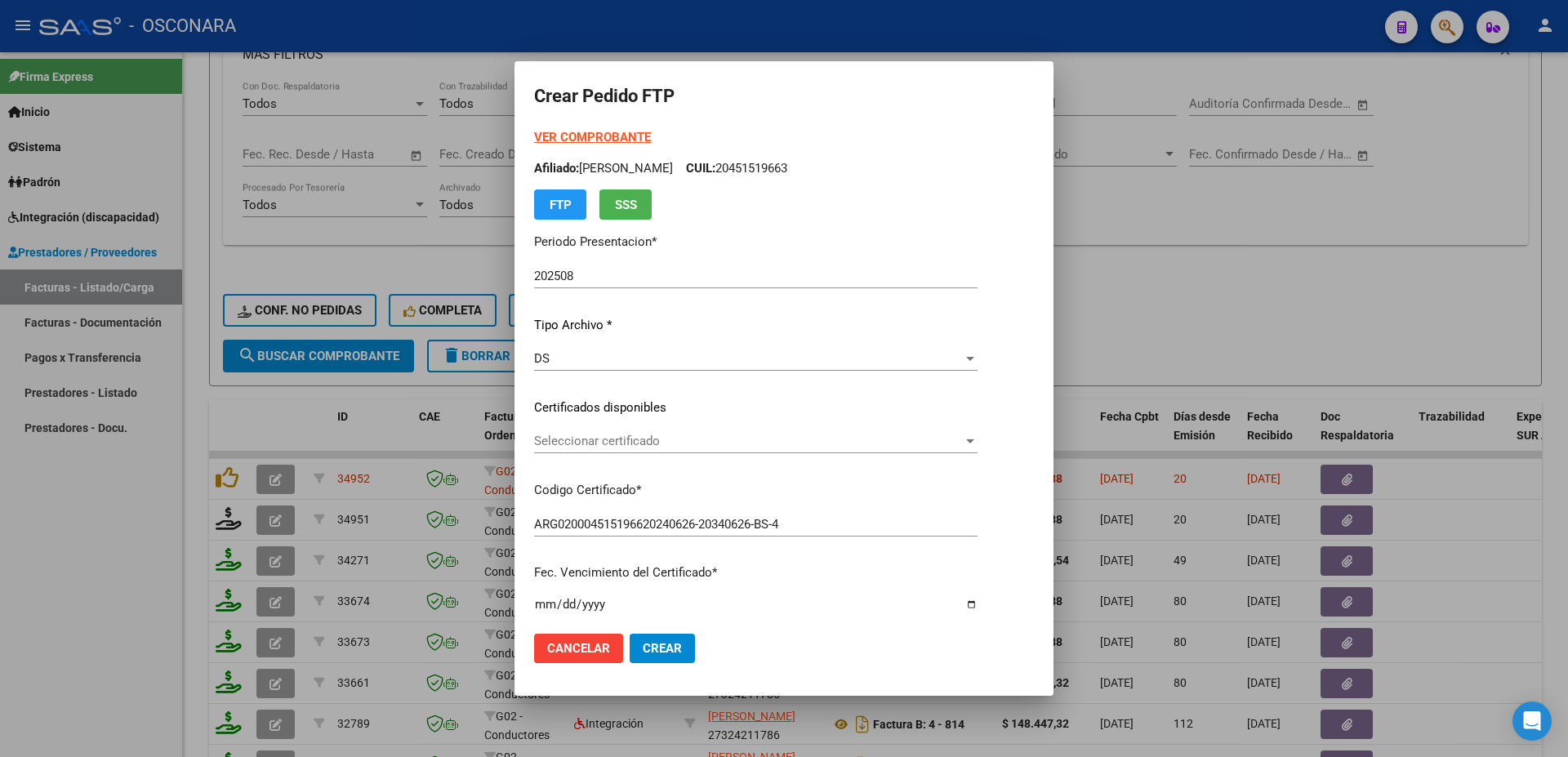
click at [719, 447] on span "Seleccionar certificado" at bounding box center [749, 441] width 429 height 15
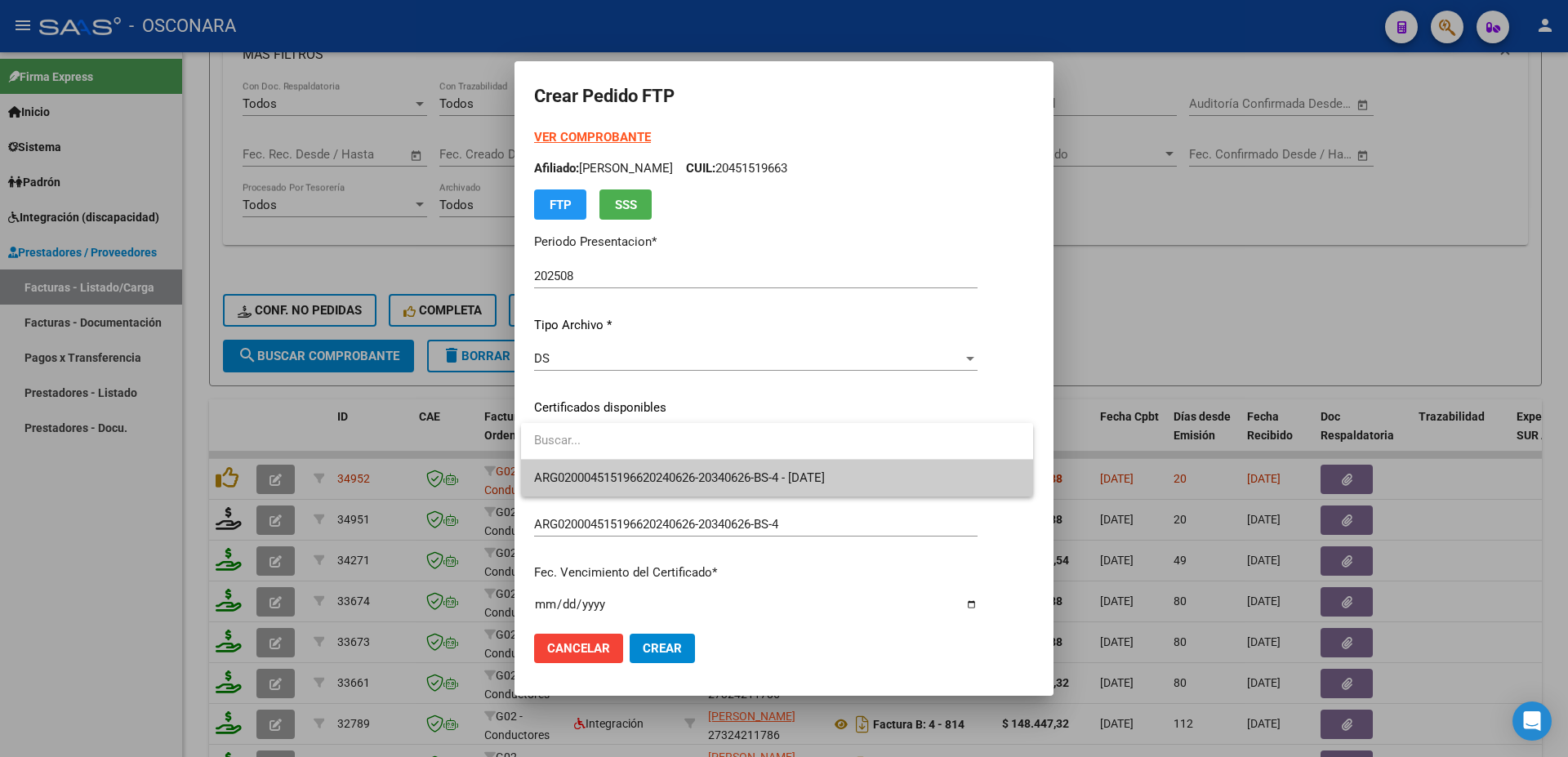
click at [723, 466] on span "ARG020004515196620240626-20340626-BS-4 - [DATE]" at bounding box center [777, 478] width 486 height 37
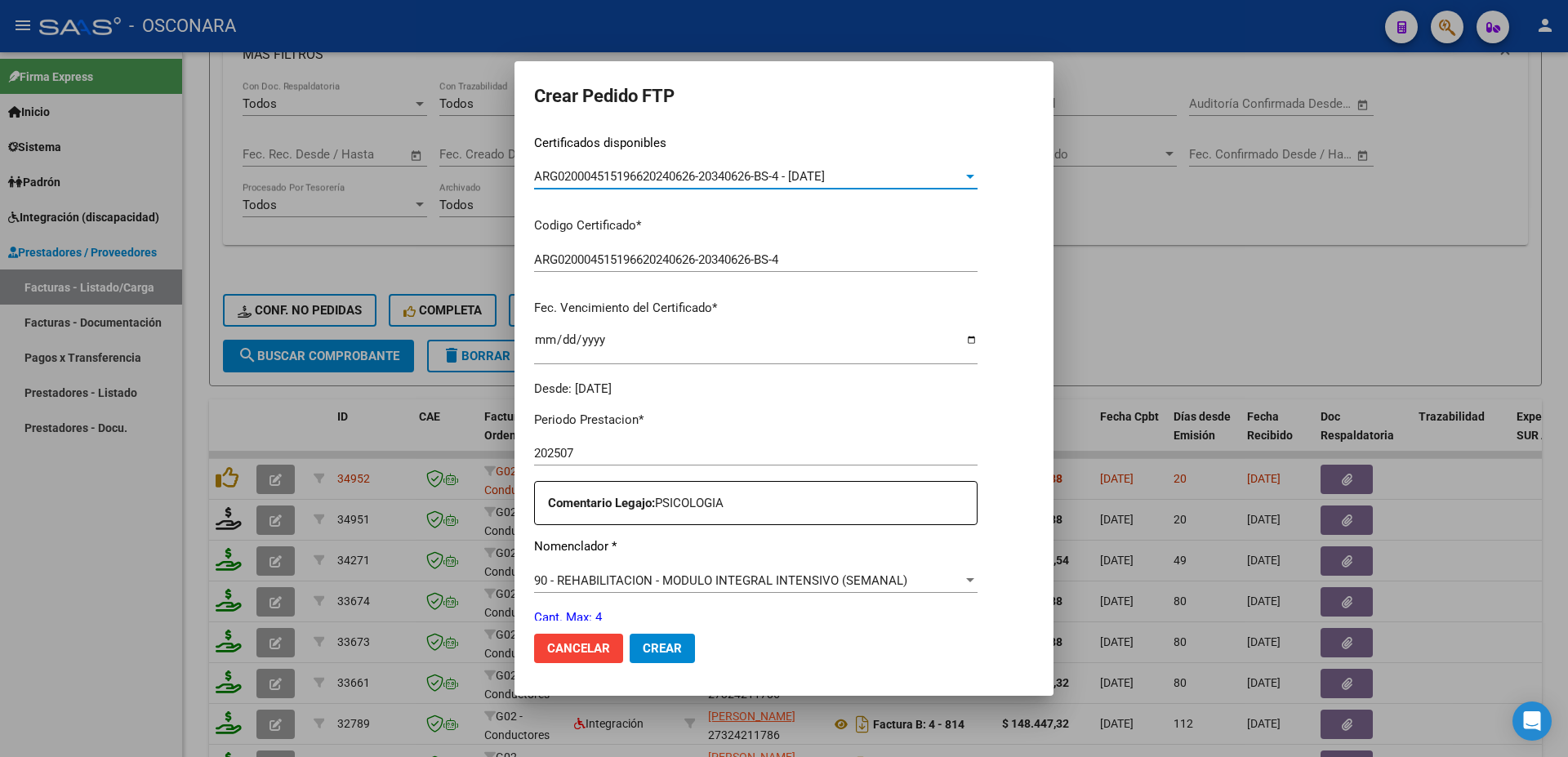
scroll to position [530, 0]
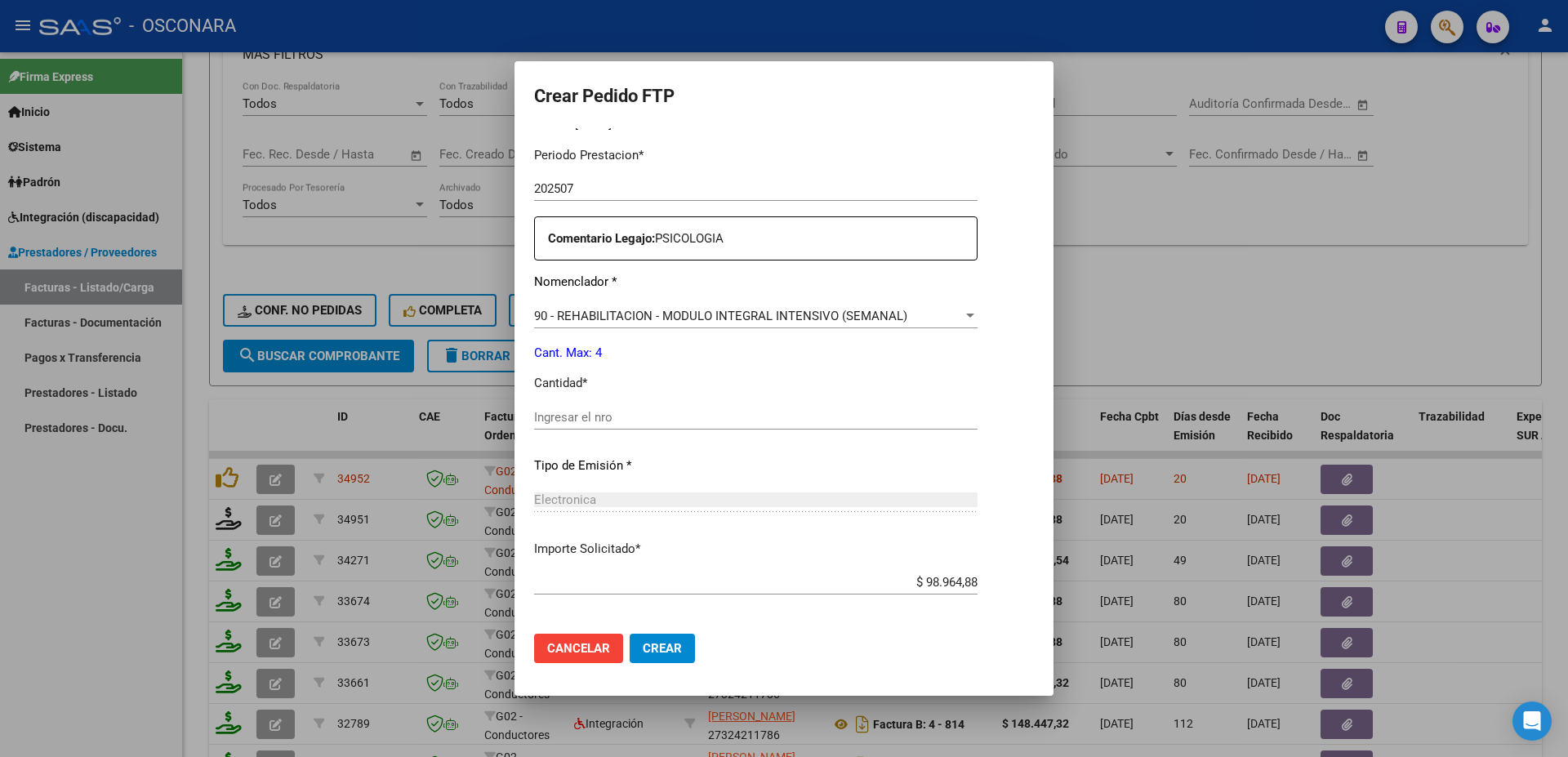
click at [559, 415] on div "Ingresar el nro" at bounding box center [756, 417] width 444 height 25
type input "4"
click at [673, 636] on button "Crear" at bounding box center [662, 649] width 65 height 29
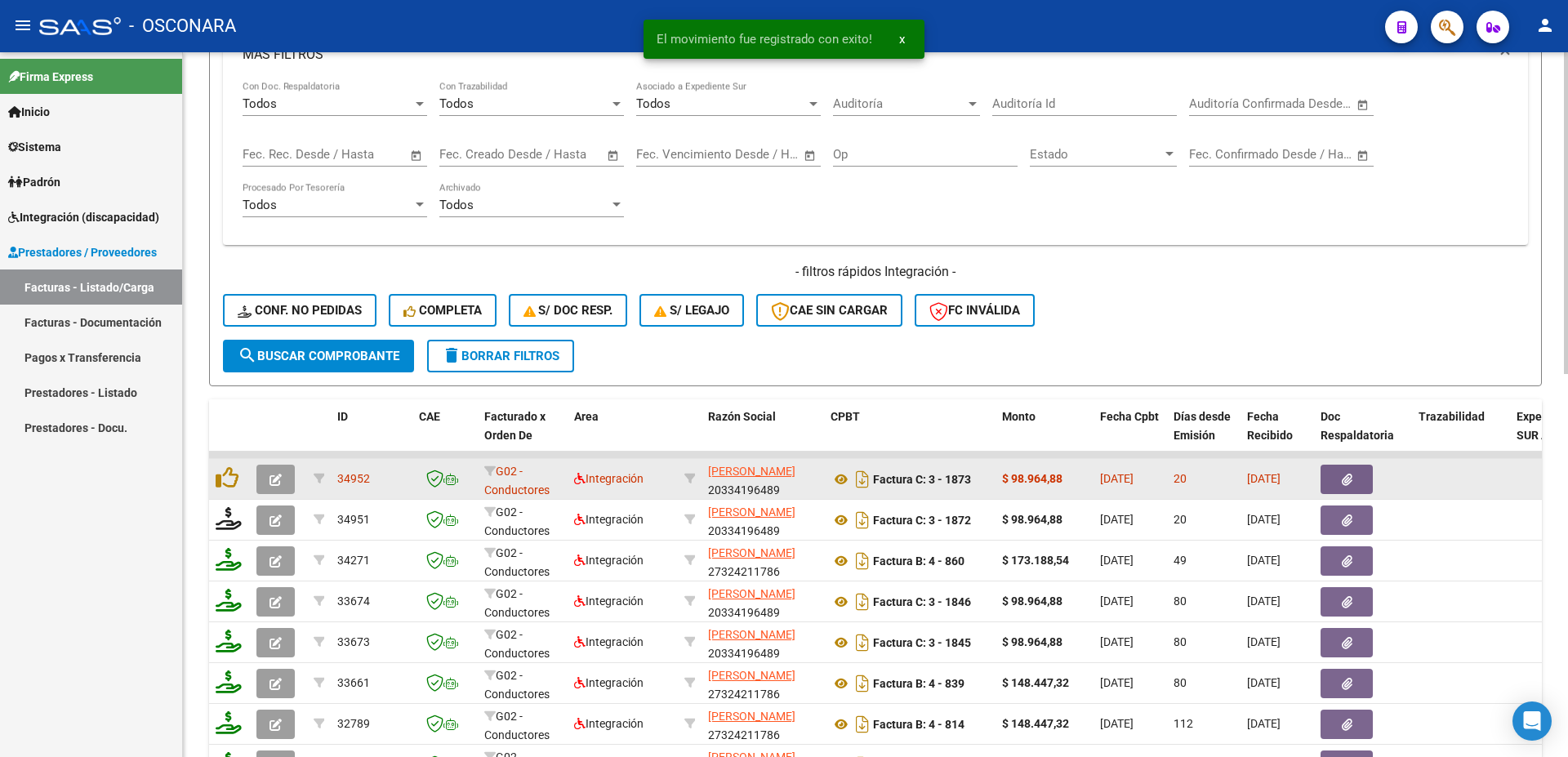
click at [230, 492] on datatable-body-cell at bounding box center [229, 479] width 41 height 40
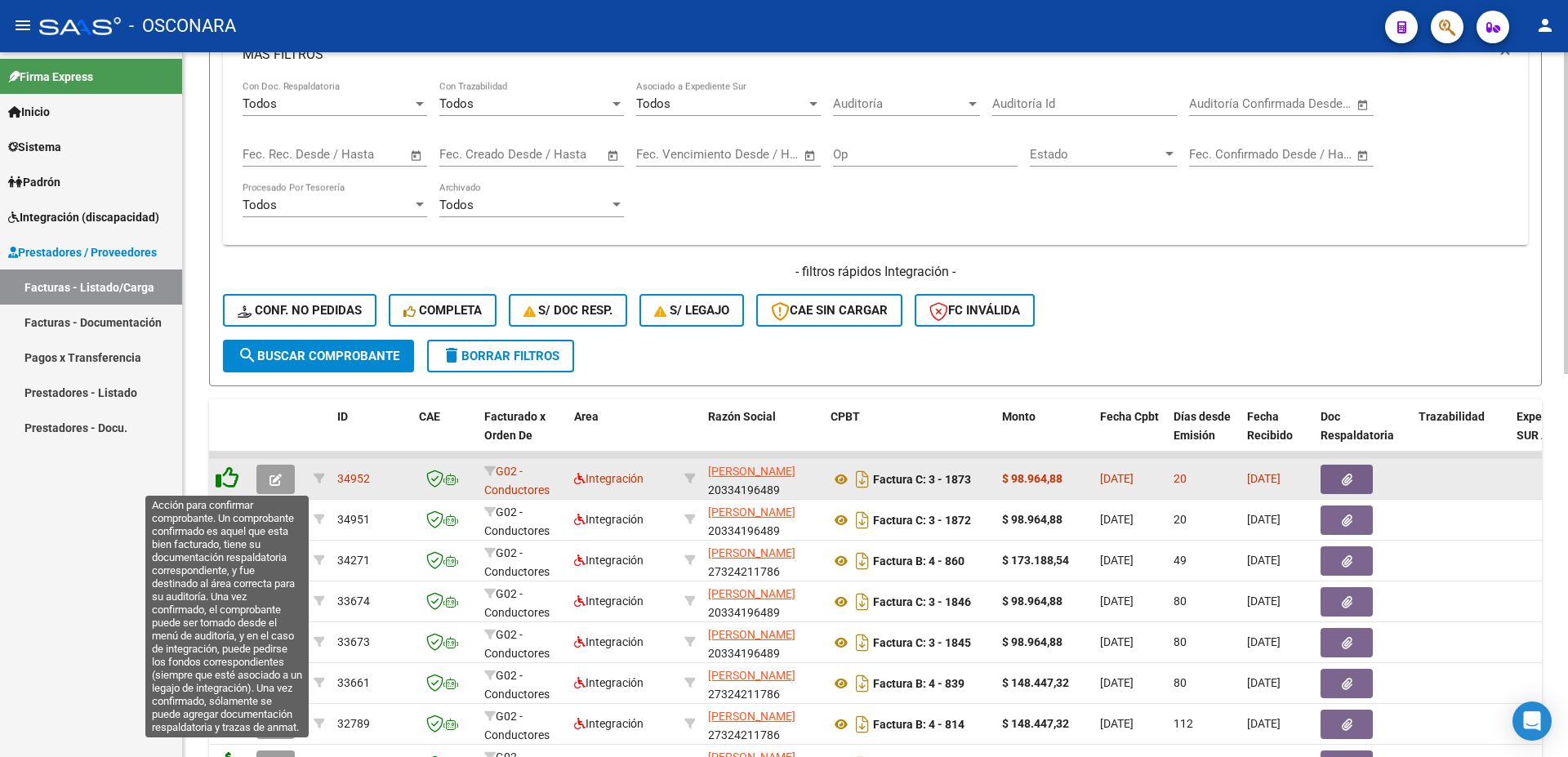
click at [229, 476] on icon at bounding box center [226, 477] width 23 height 23
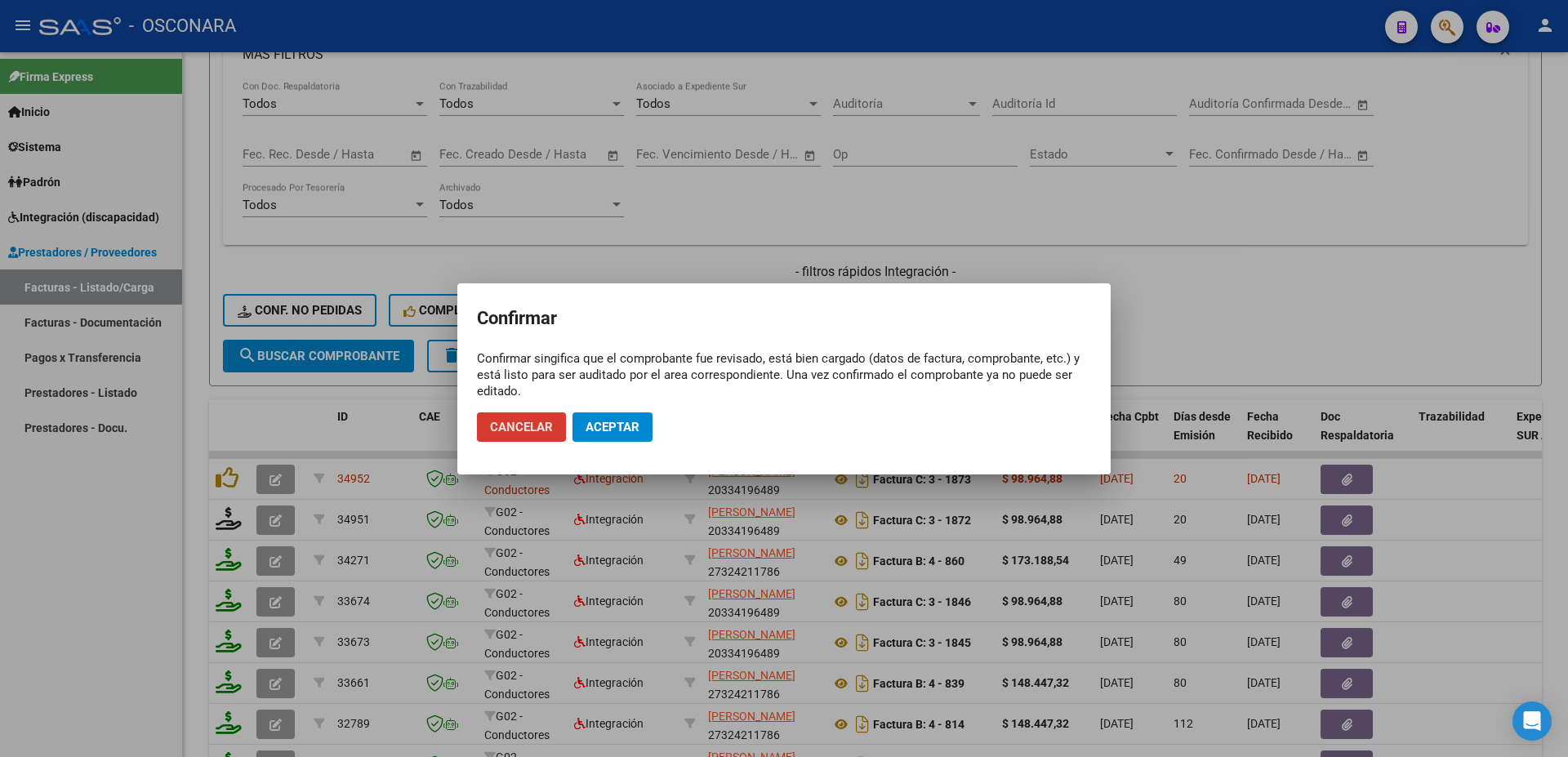
click at [620, 433] on span "Aceptar" at bounding box center [612, 427] width 54 height 15
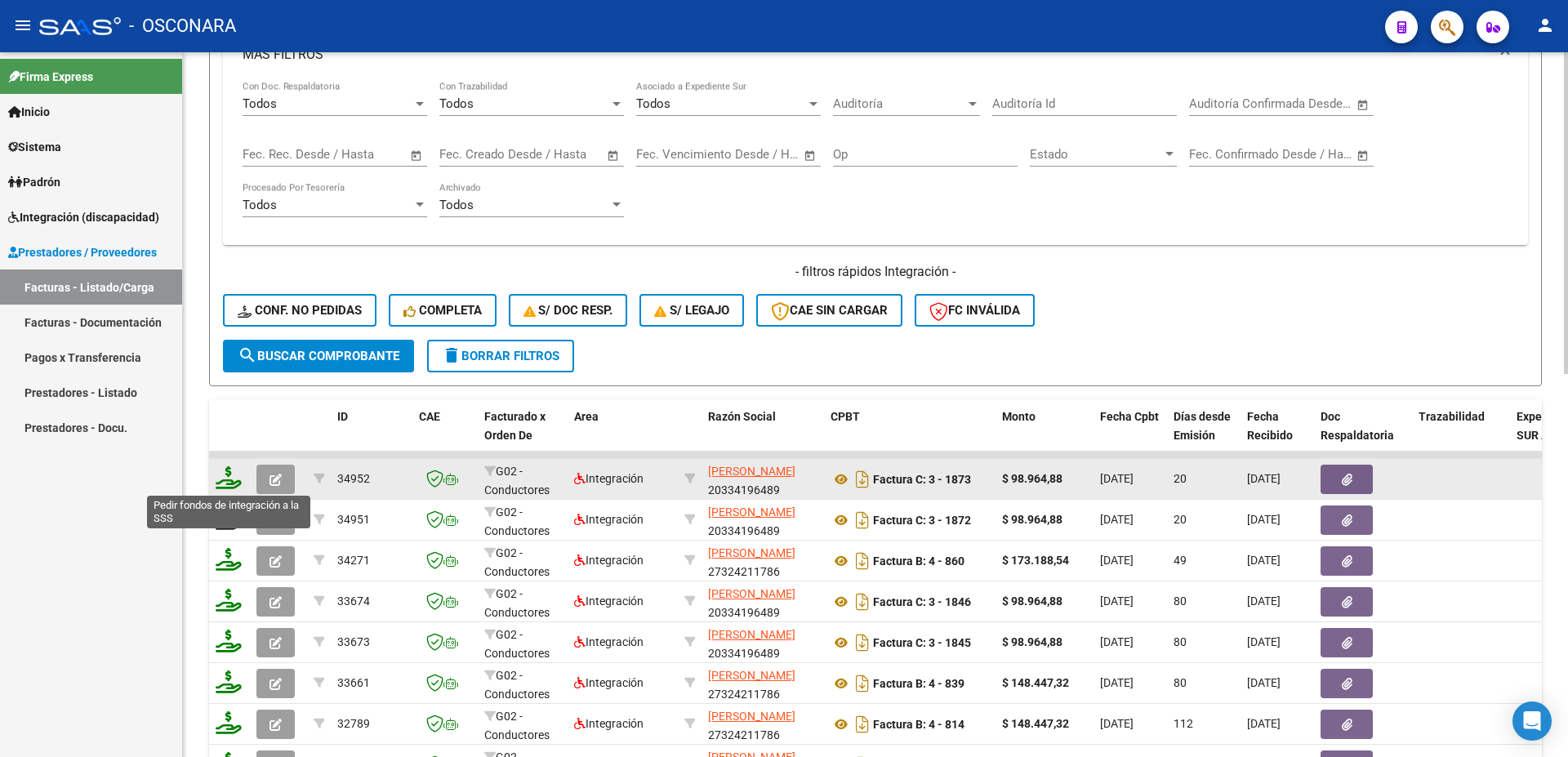
click at [229, 485] on icon at bounding box center [228, 477] width 27 height 23
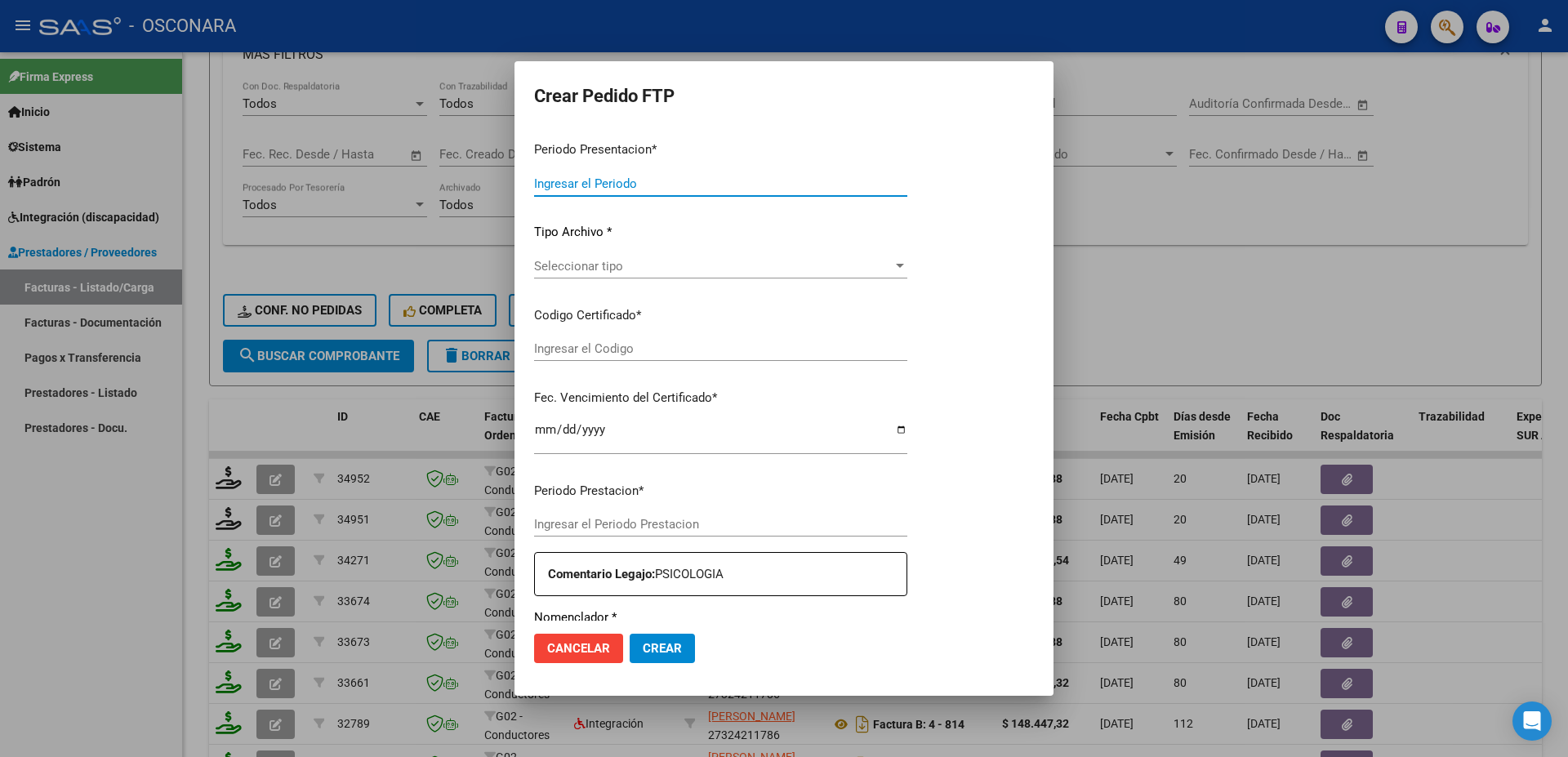
type input "202508"
type input "$ 98.964,88"
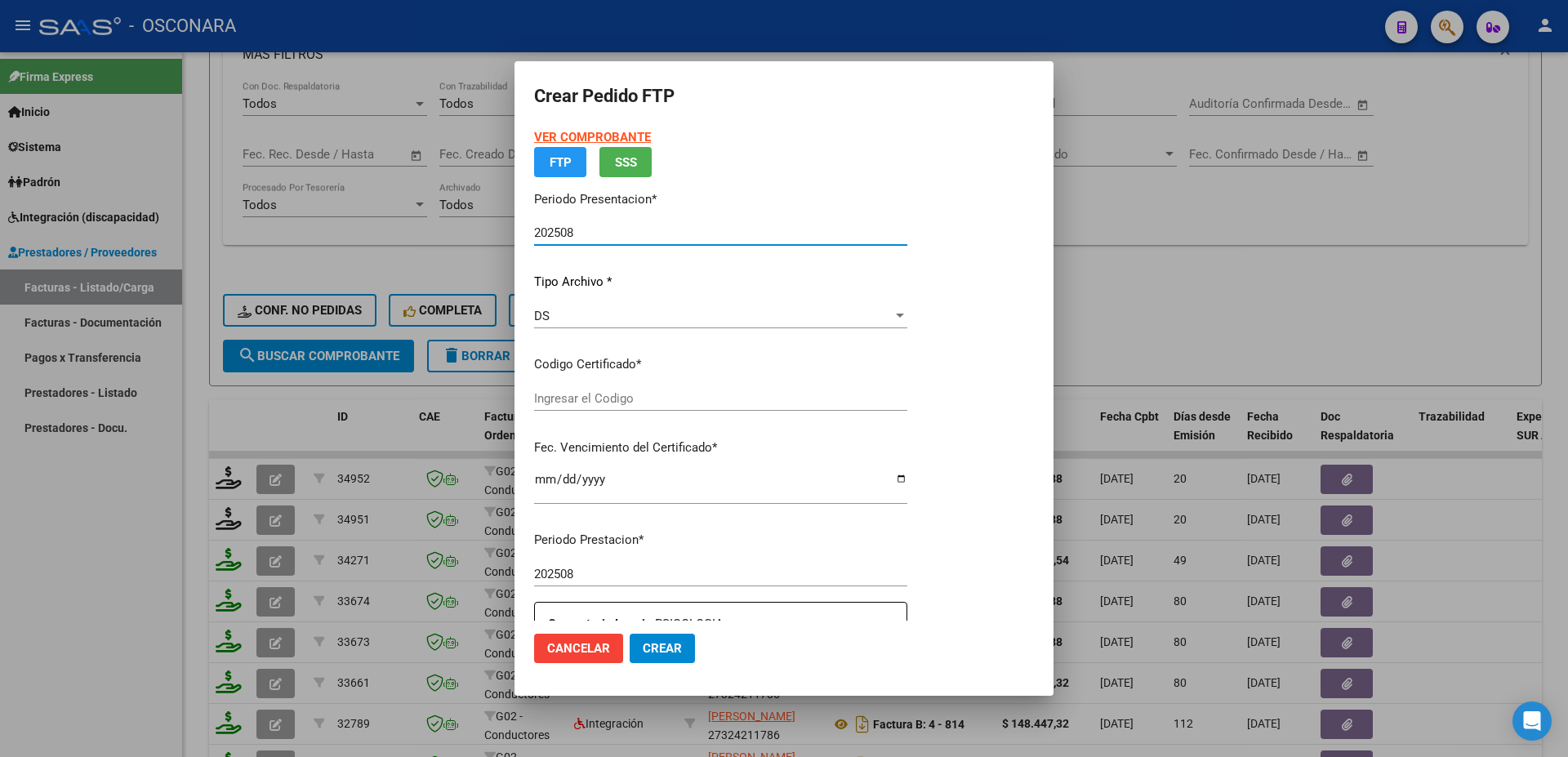
type input "ARG020004515196620240626-20340626-BS-4"
type input "[DATE]"
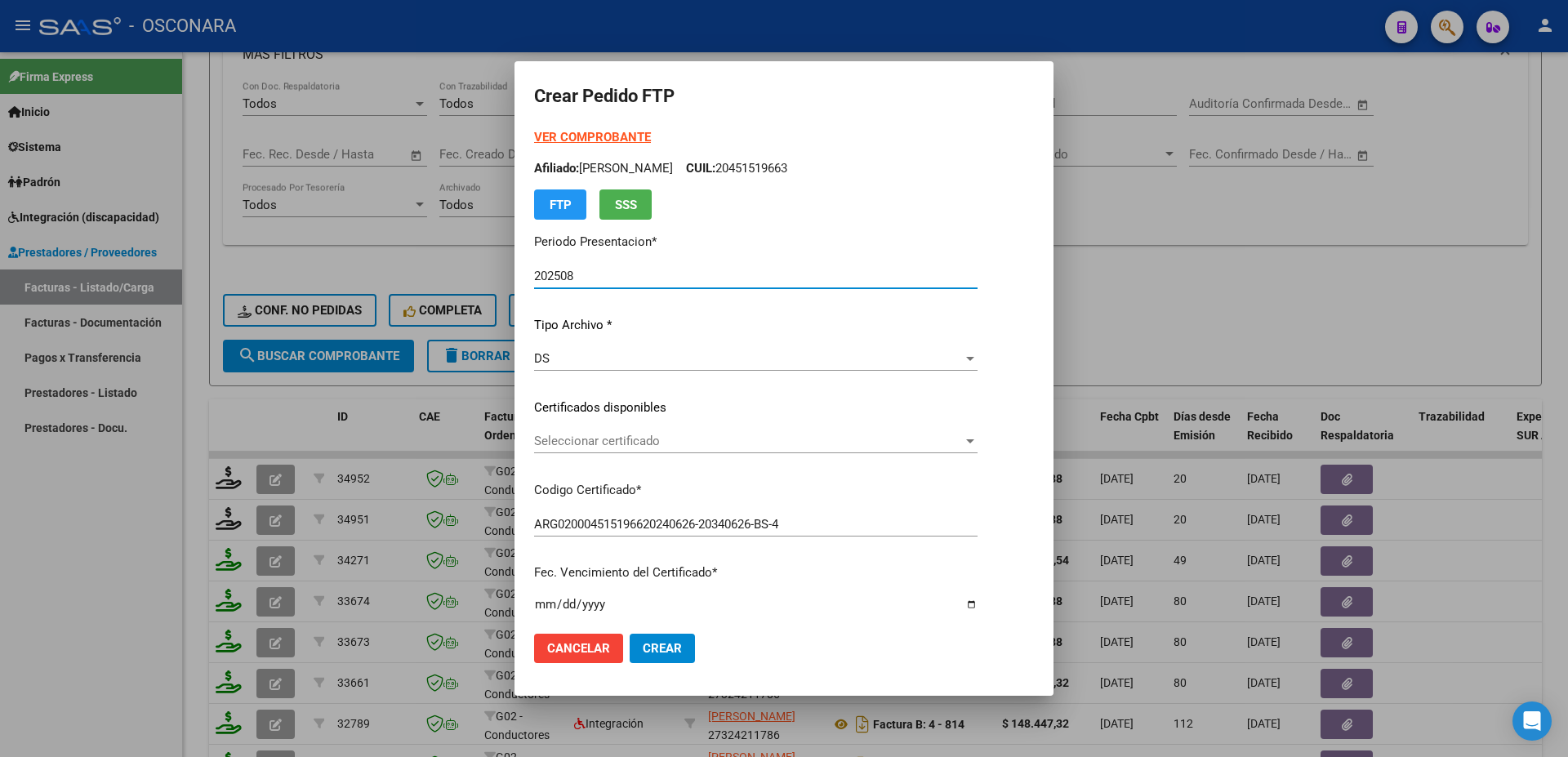
click at [666, 446] on span "Seleccionar certificado" at bounding box center [749, 441] width 429 height 15
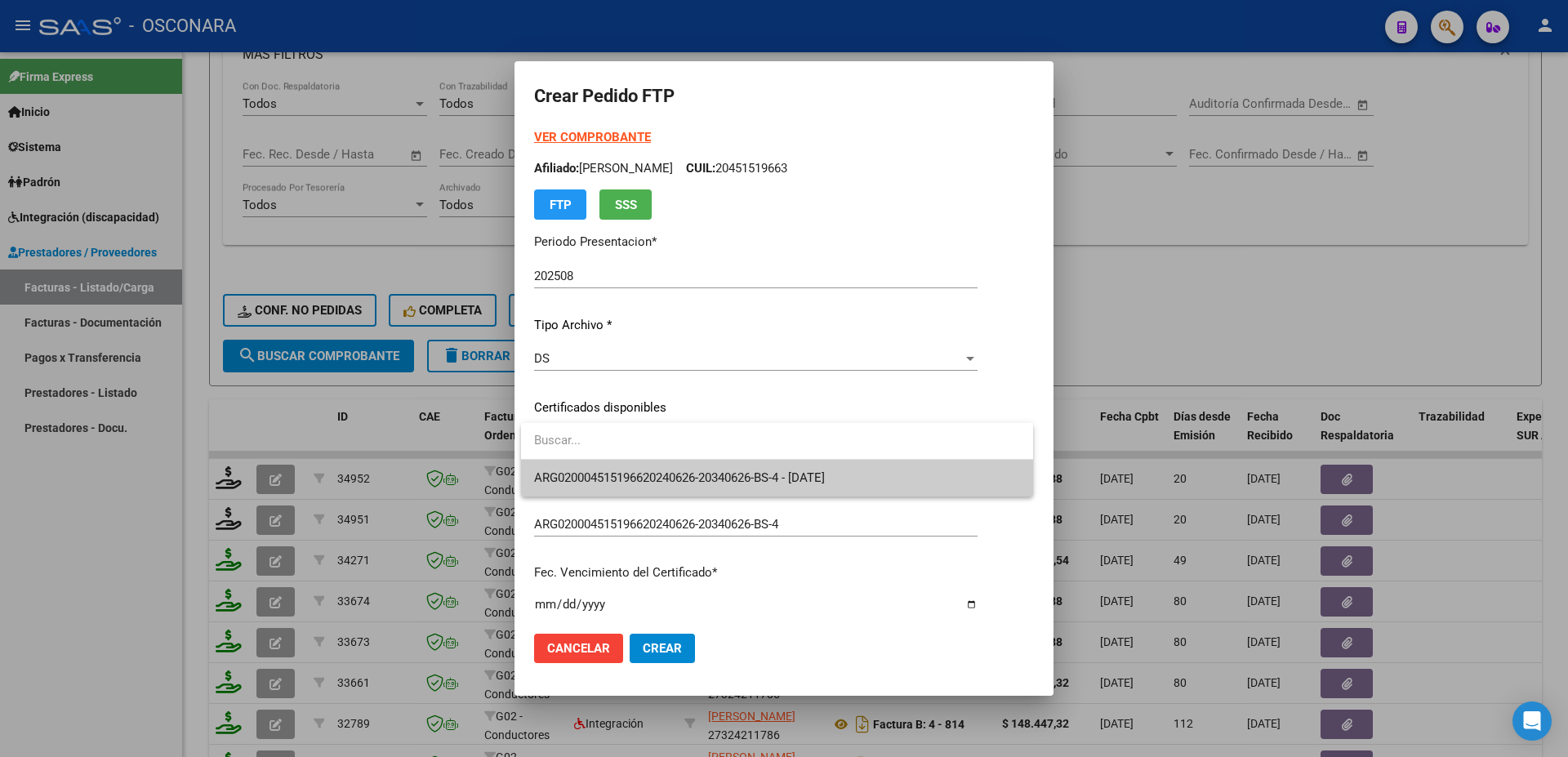
click at [713, 486] on span "ARG020004515196620240626-20340626-BS-4 - [DATE]" at bounding box center [777, 478] width 486 height 37
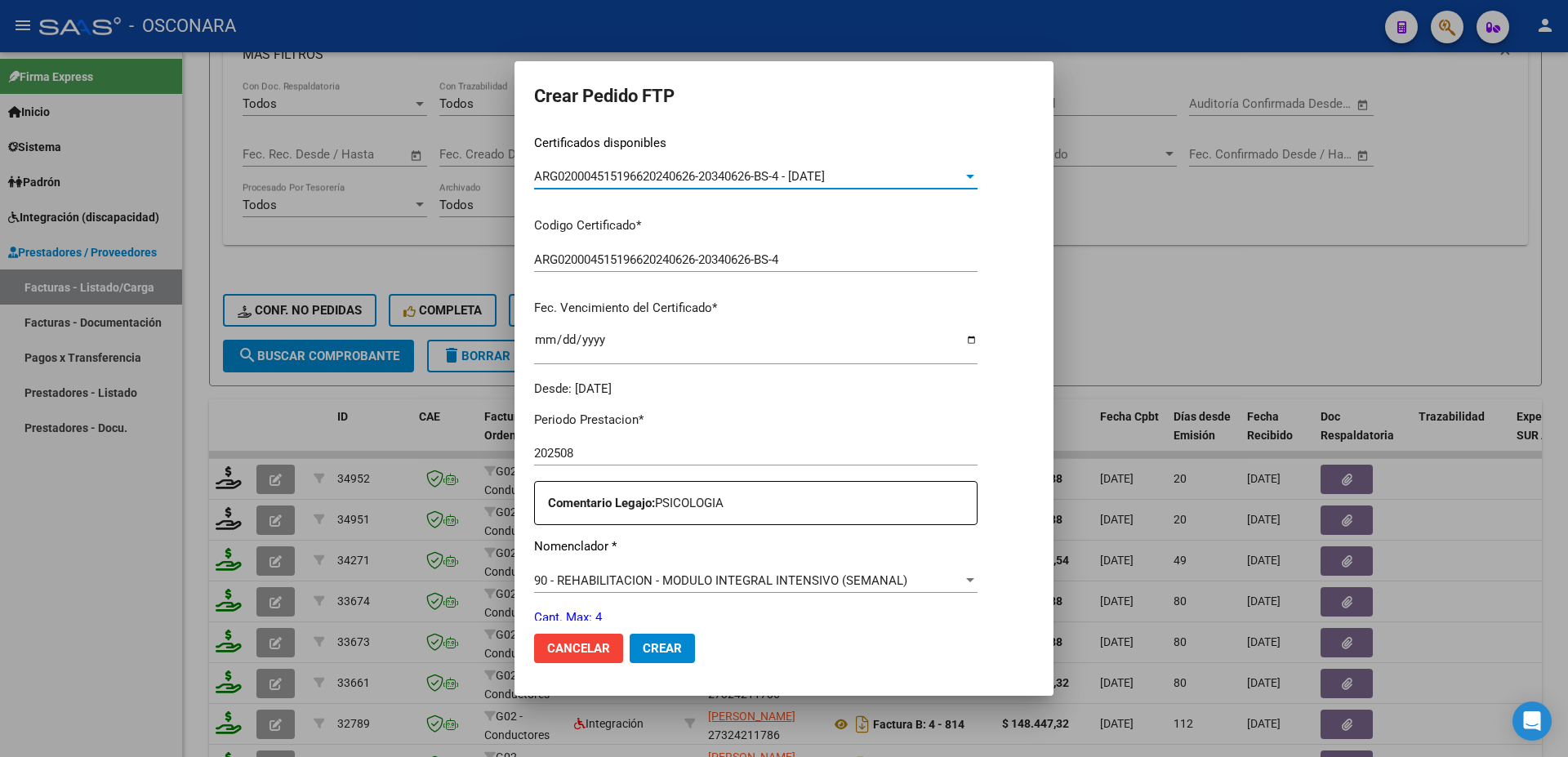
scroll to position [353, 0]
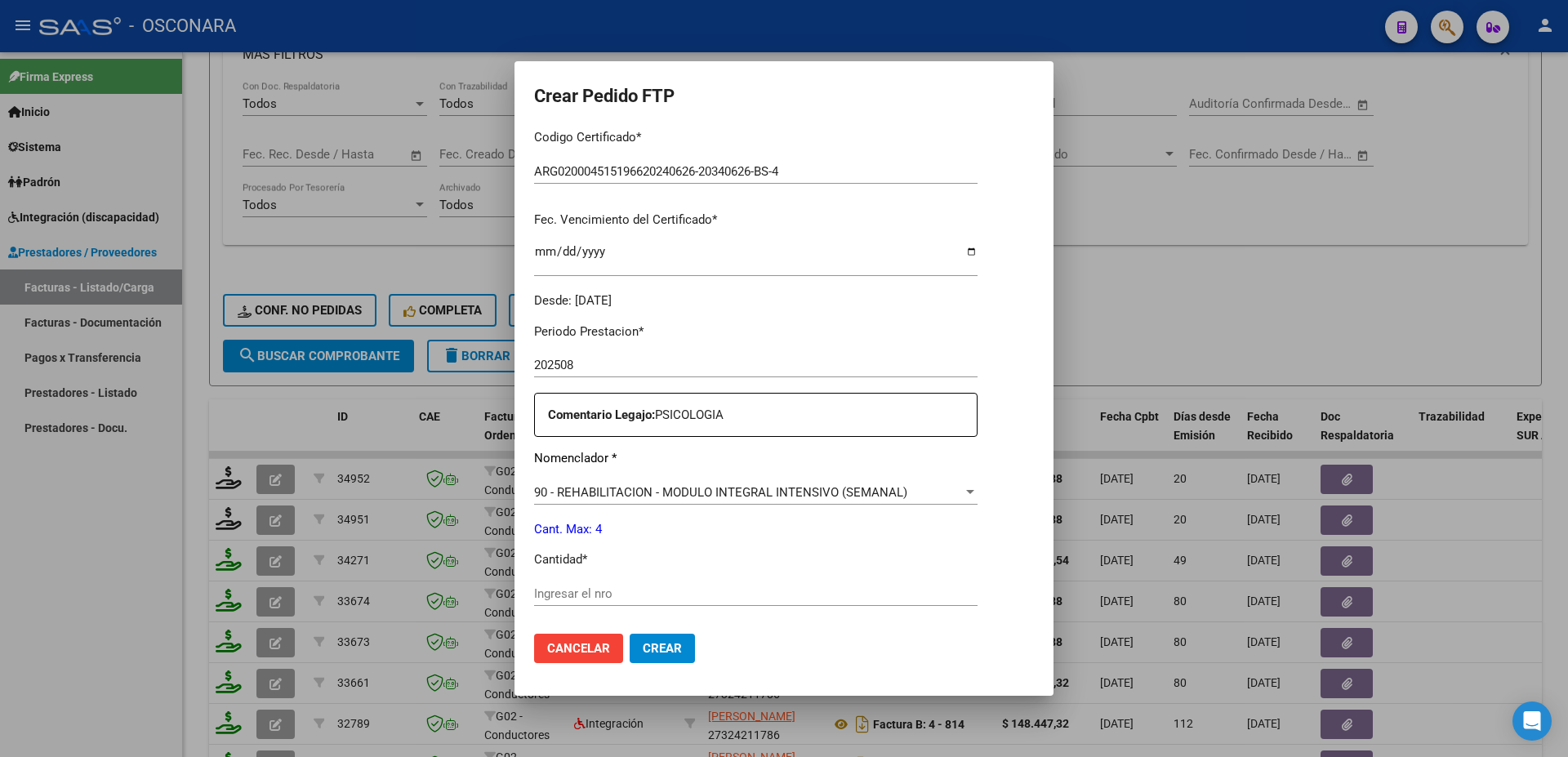
click at [567, 582] on div "Ingresar el nro" at bounding box center [756, 594] width 444 height 25
type input "4"
click at [654, 653] on span "Crear" at bounding box center [662, 649] width 39 height 15
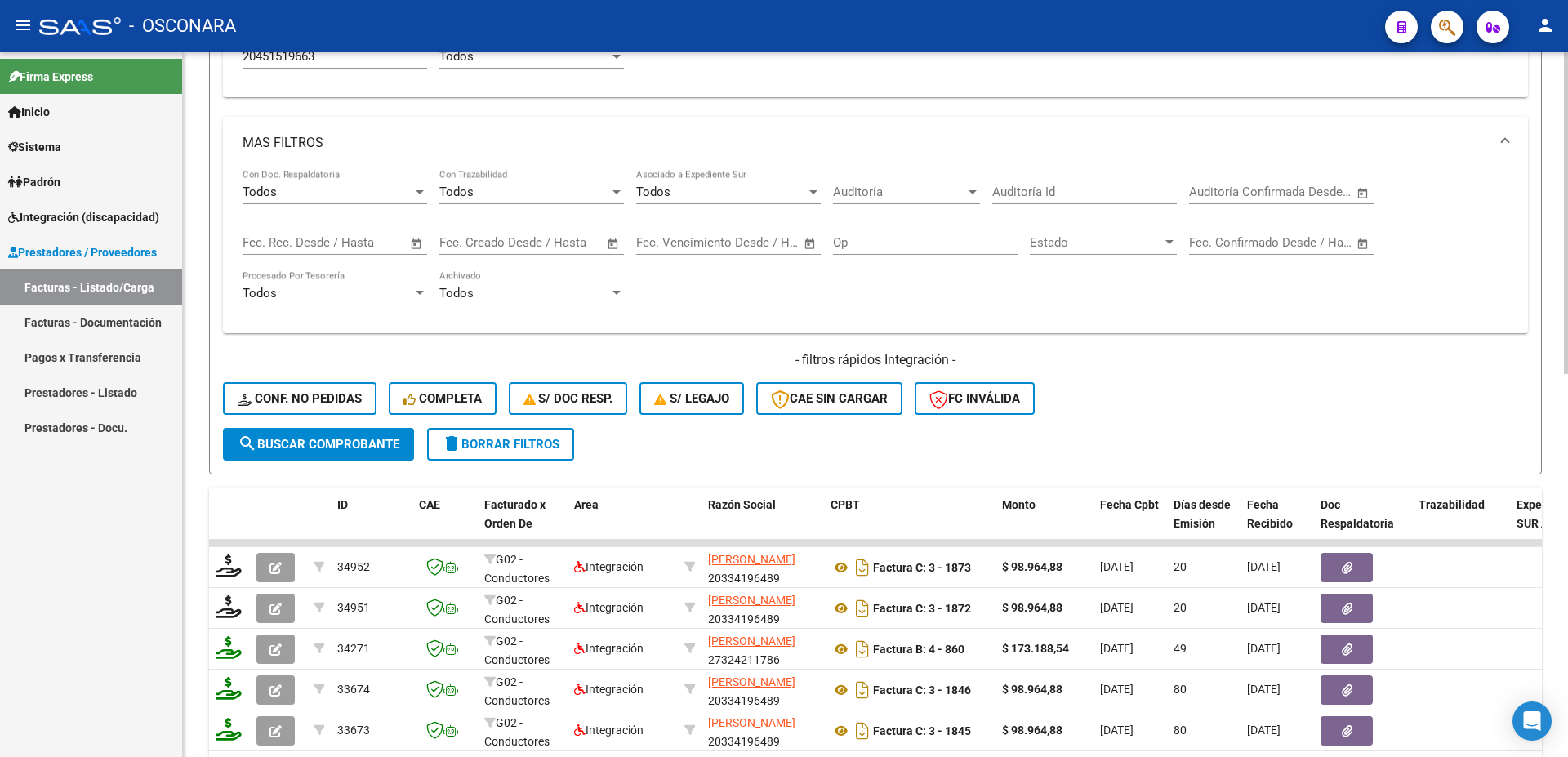
scroll to position [265, 0]
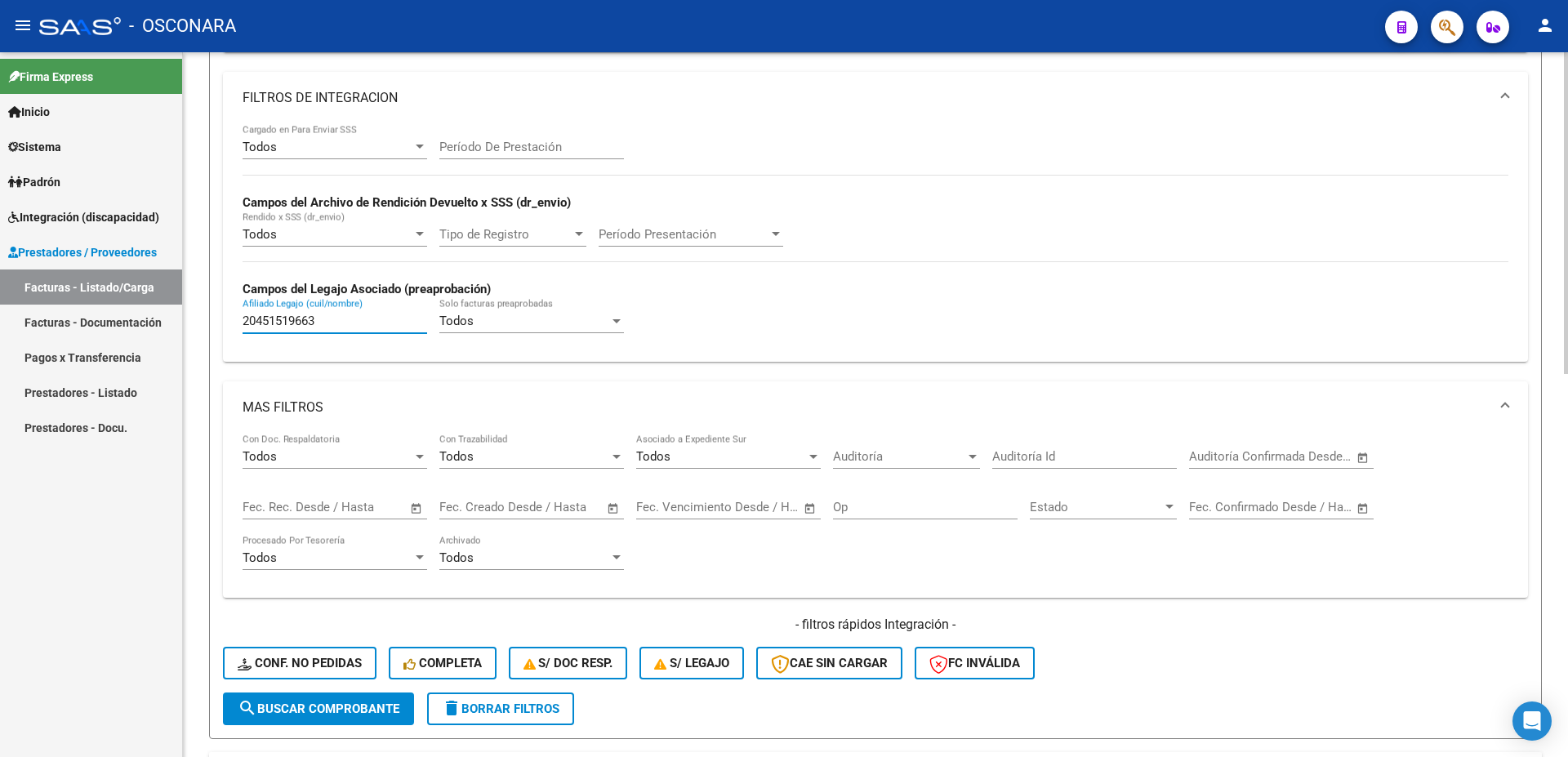
drag, startPoint x: 332, startPoint y: 320, endPoint x: 0, endPoint y: 292, distance: 333.2
click at [243, 313] on input "20451519663" at bounding box center [334, 321] width 184 height 15
paste input "7484412435"
type input "27484412435"
click at [329, 710] on span "search Buscar Comprobante" at bounding box center [318, 709] width 161 height 15
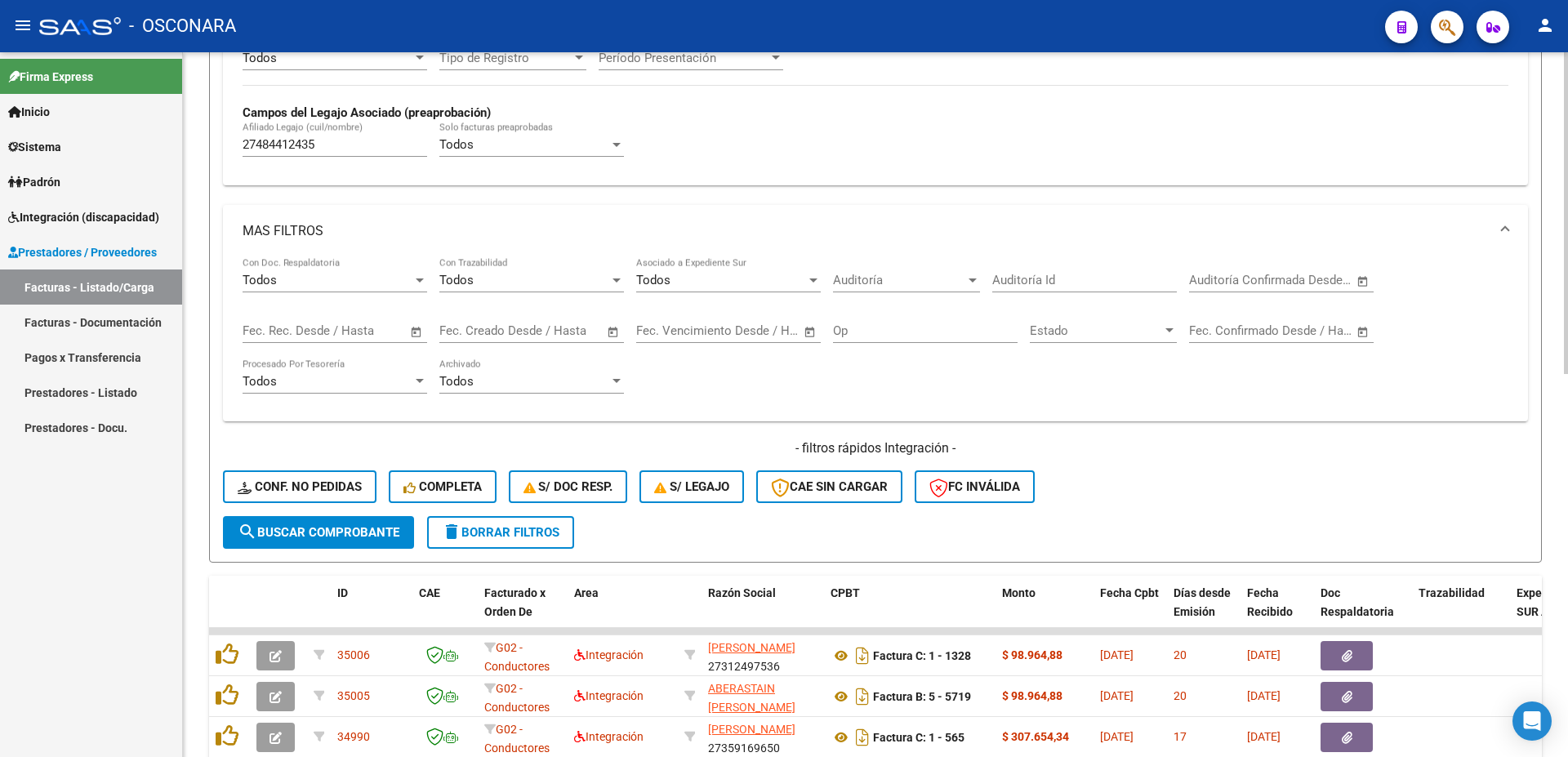
scroll to position [618, 0]
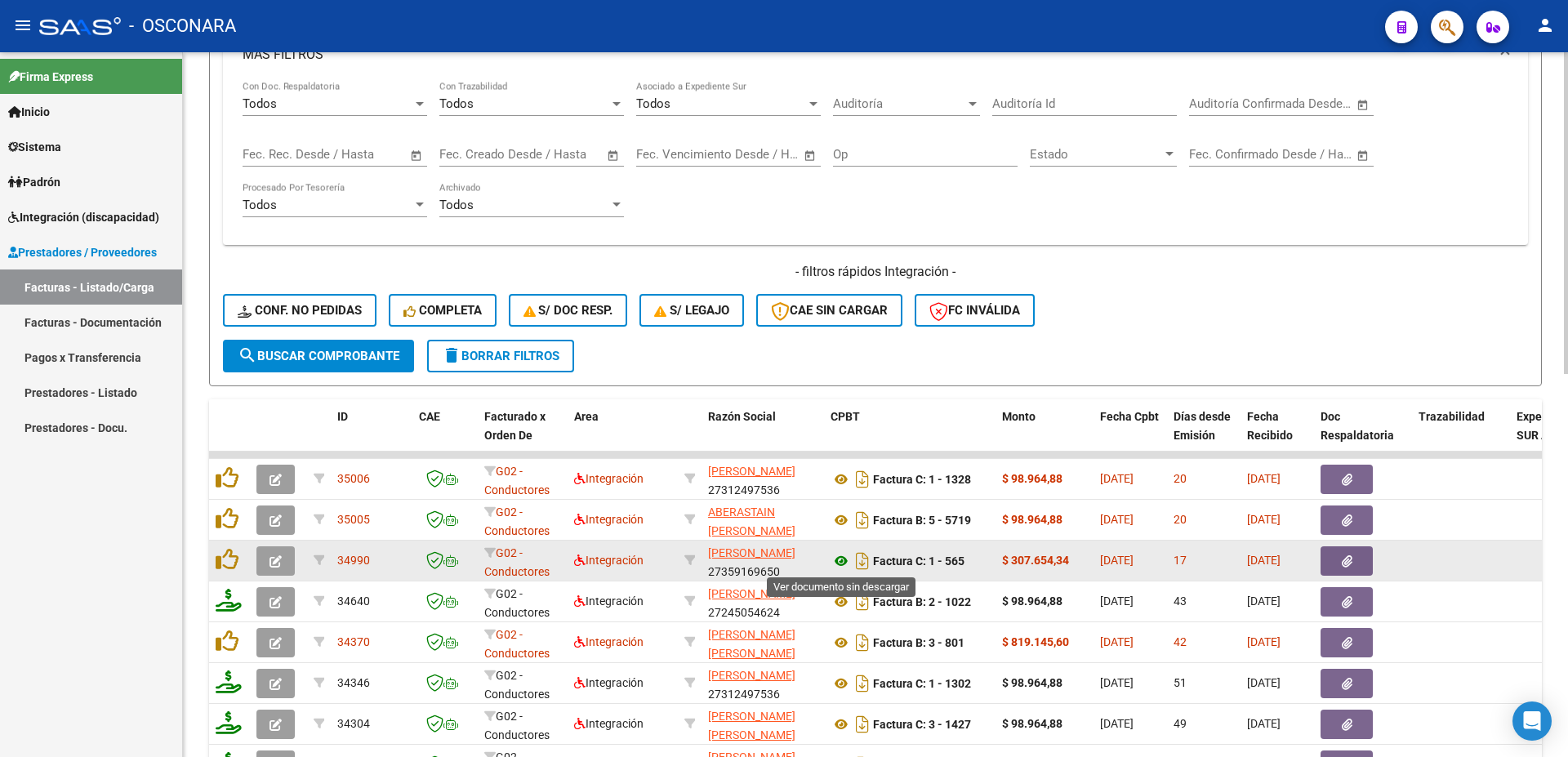
click at [833, 559] on icon at bounding box center [841, 561] width 21 height 19
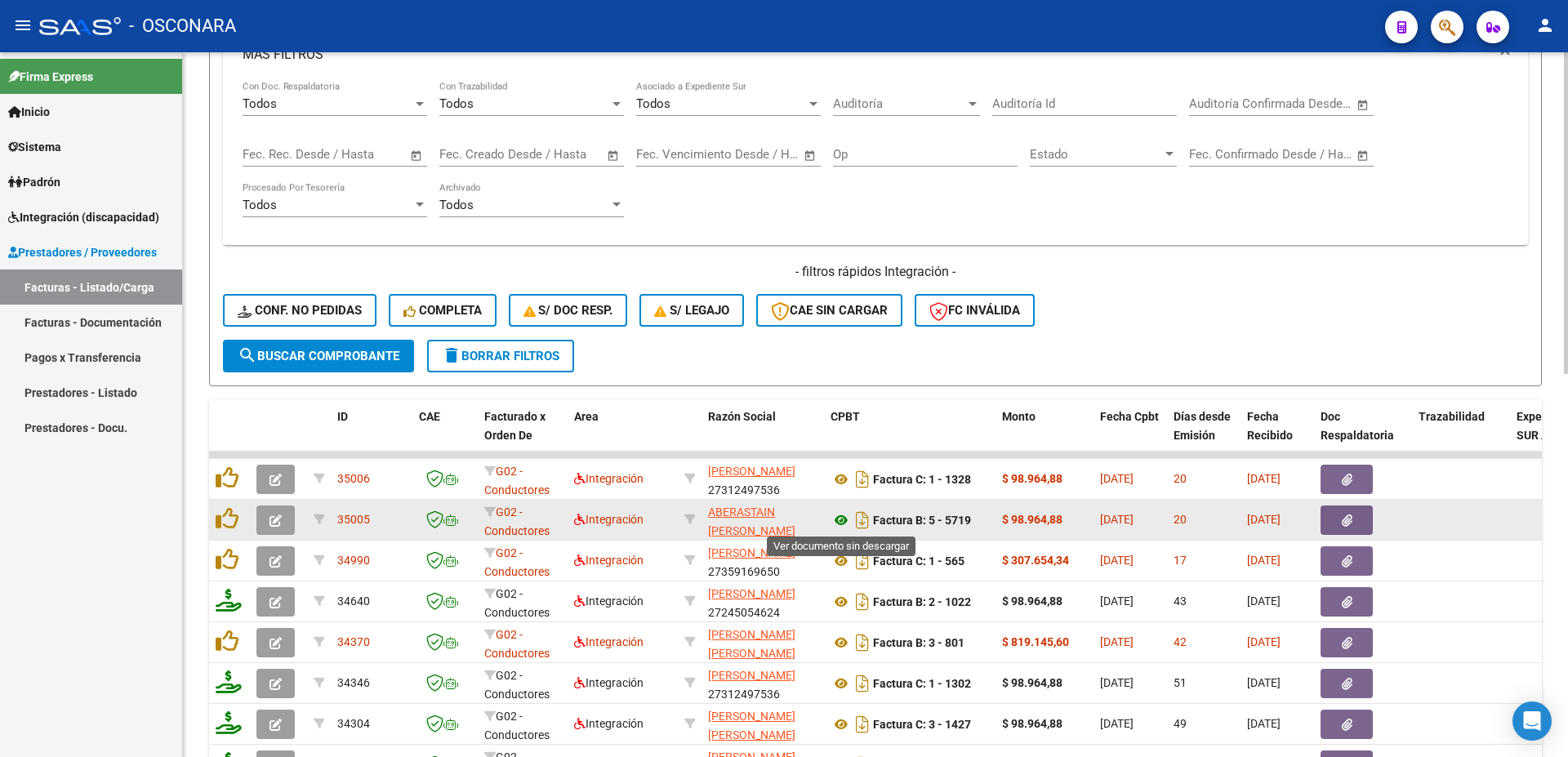
click at [839, 522] on icon at bounding box center [841, 520] width 21 height 19
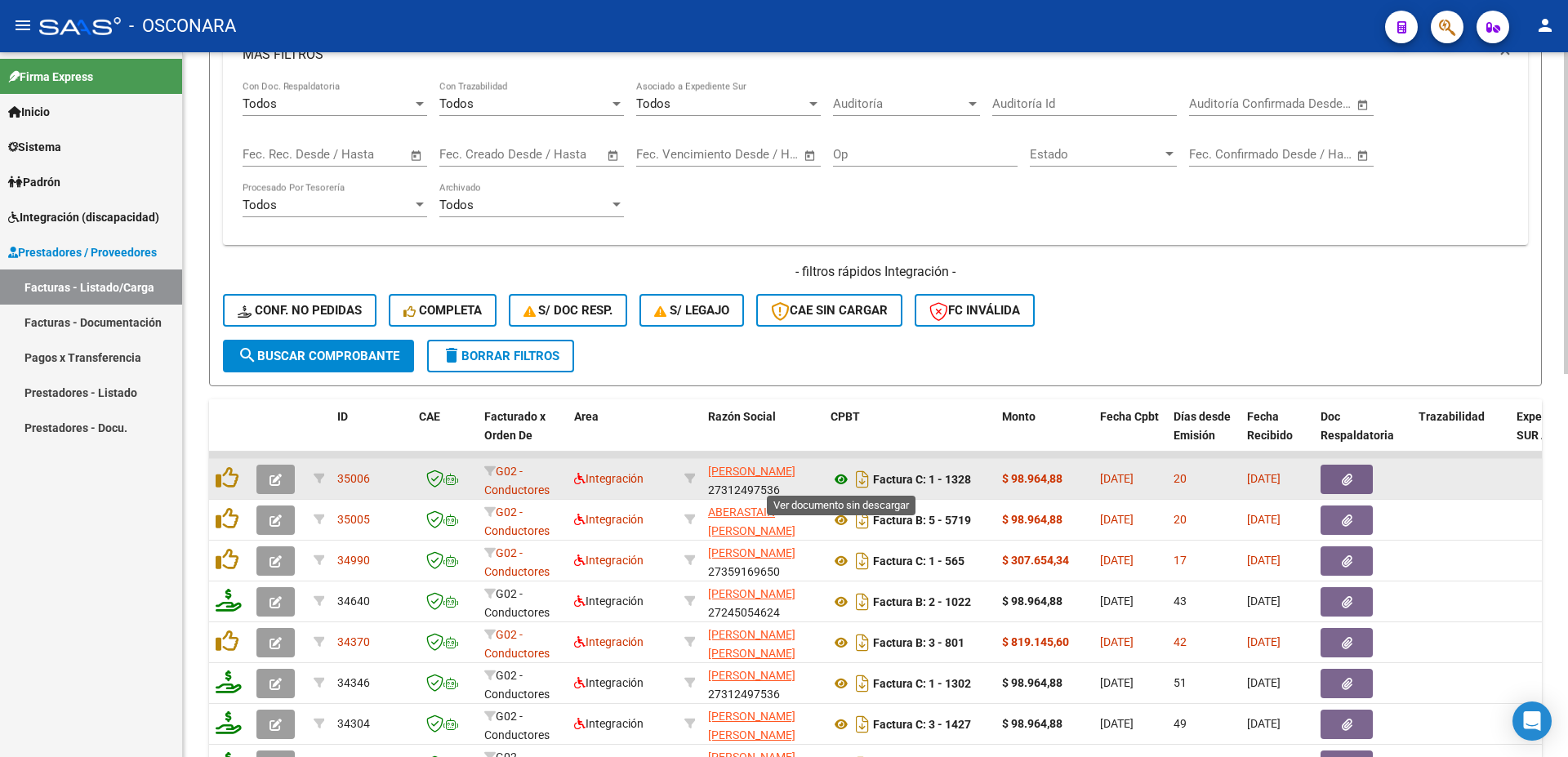
click at [841, 480] on icon at bounding box center [841, 479] width 21 height 19
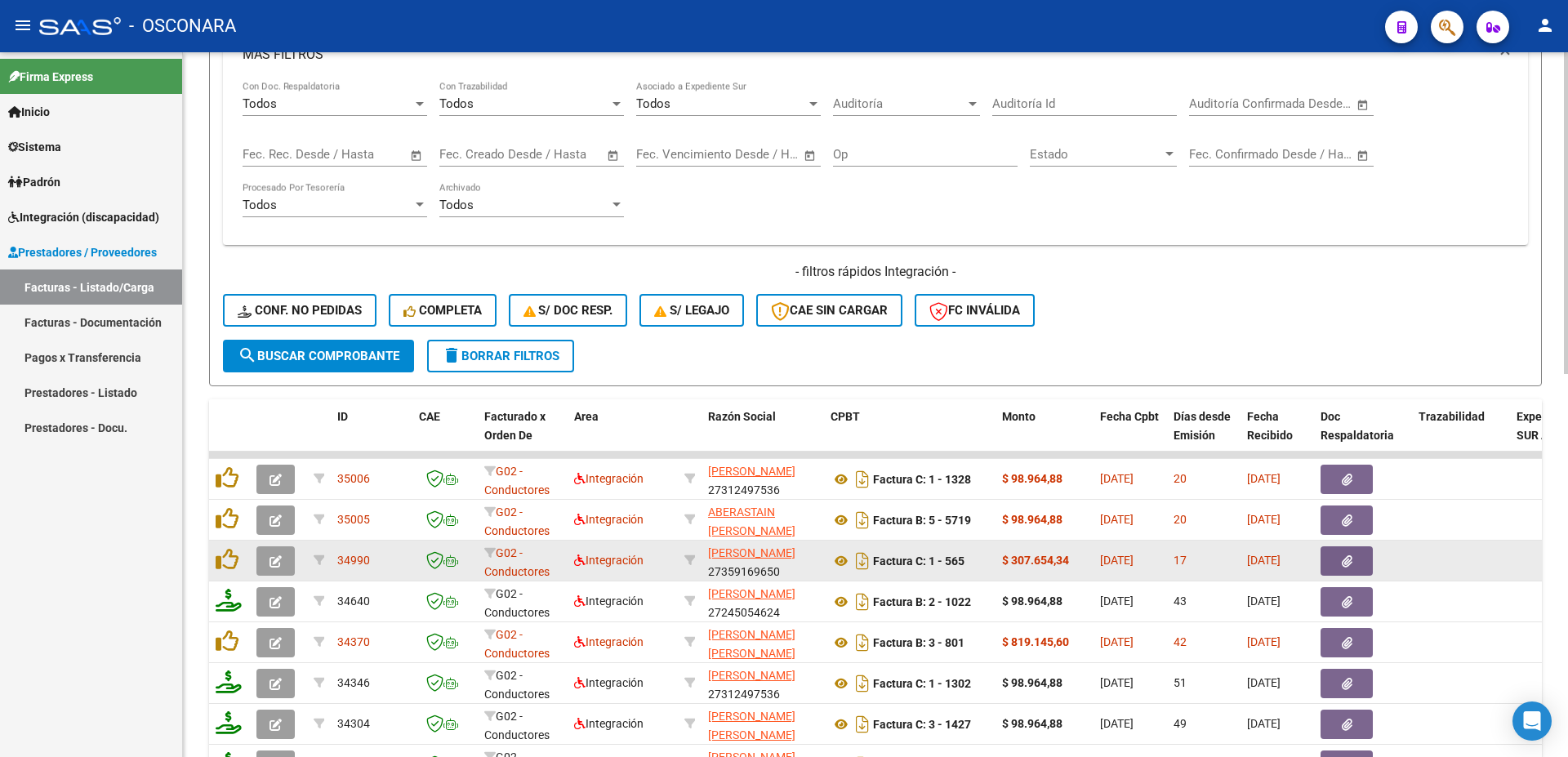
click at [1367, 564] on button "button" at bounding box center [1346, 561] width 52 height 29
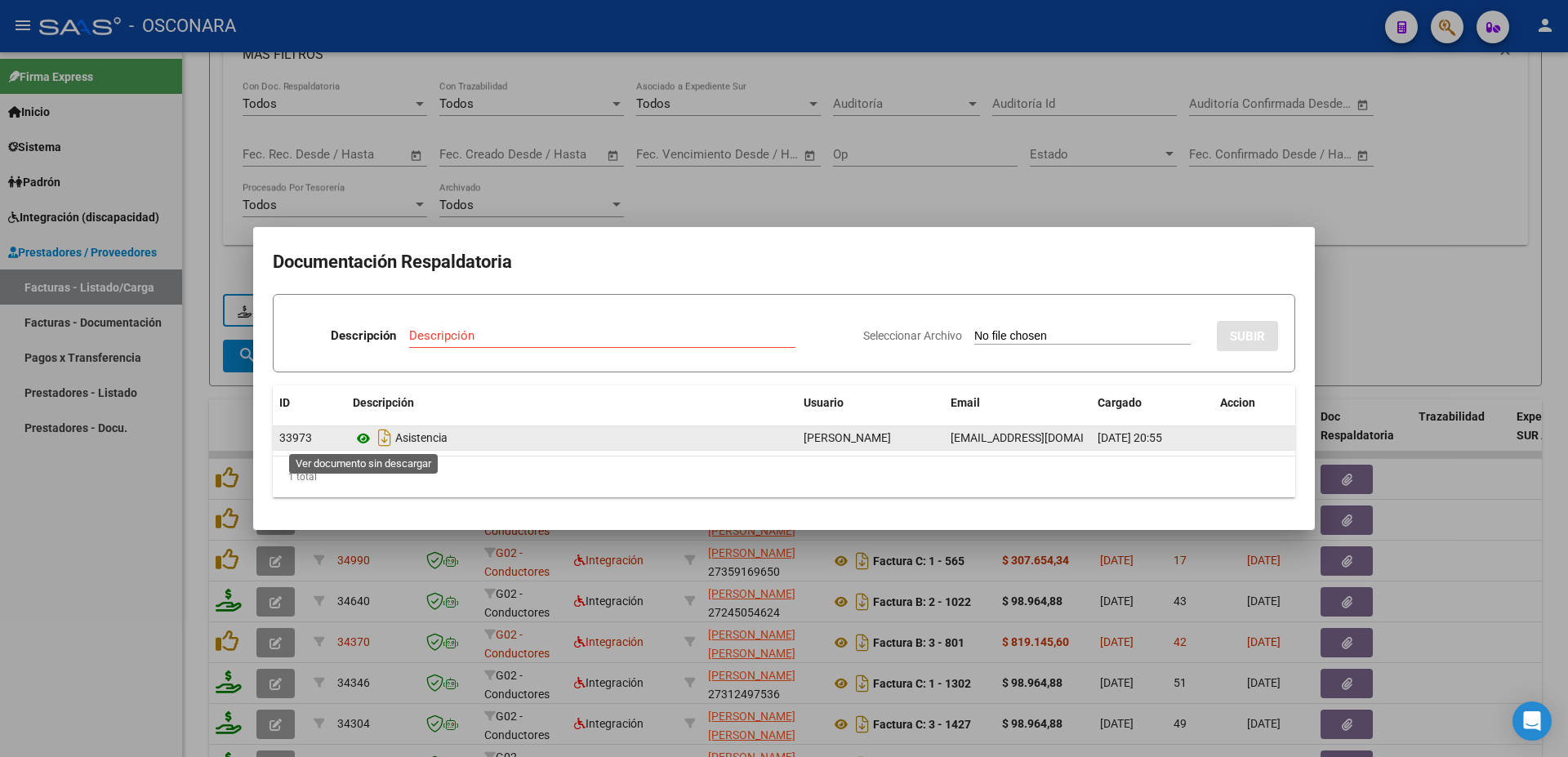
click at [363, 440] on icon at bounding box center [363, 438] width 21 height 19
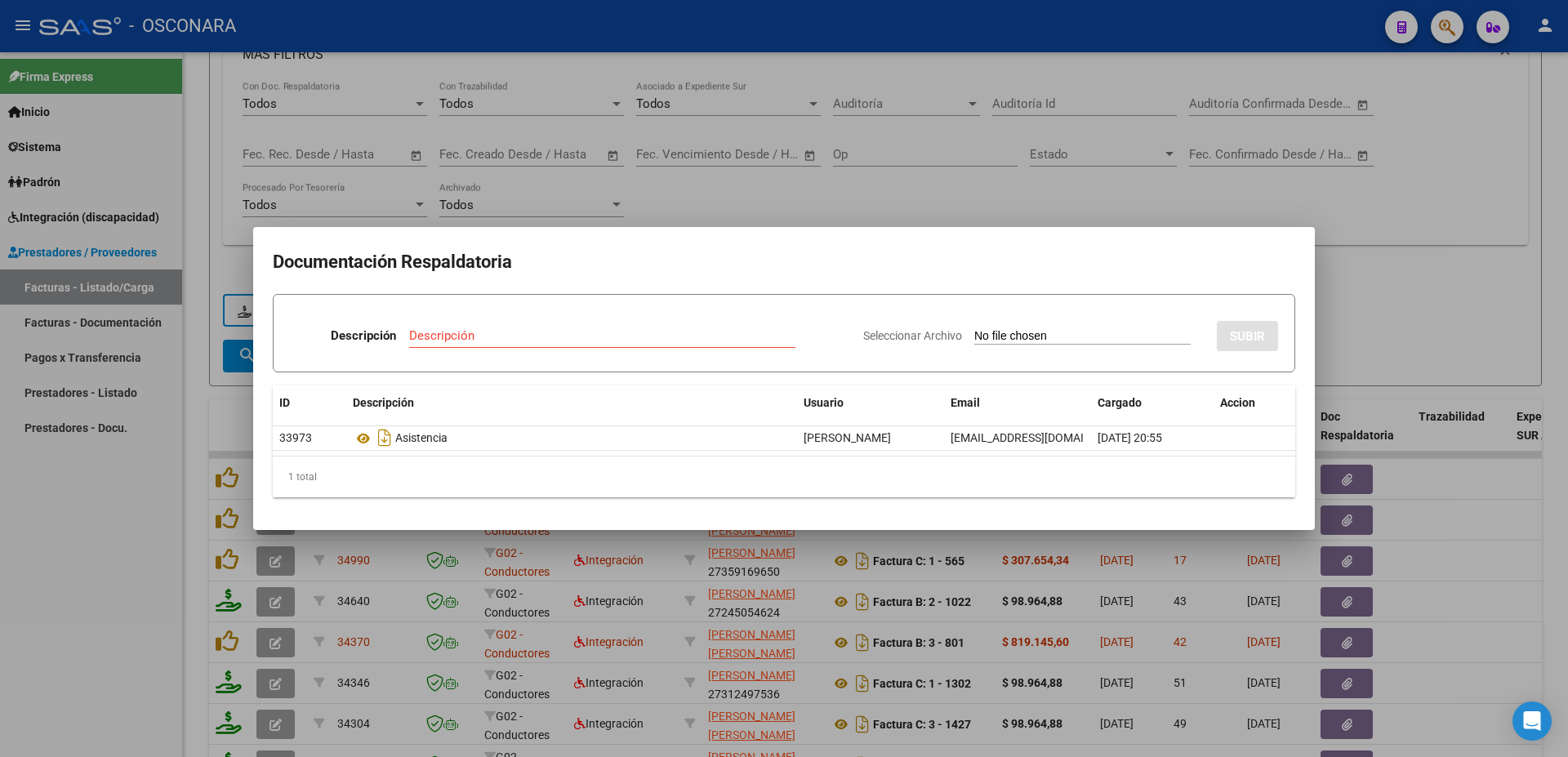
click at [1374, 269] on div at bounding box center [784, 378] width 1568 height 757
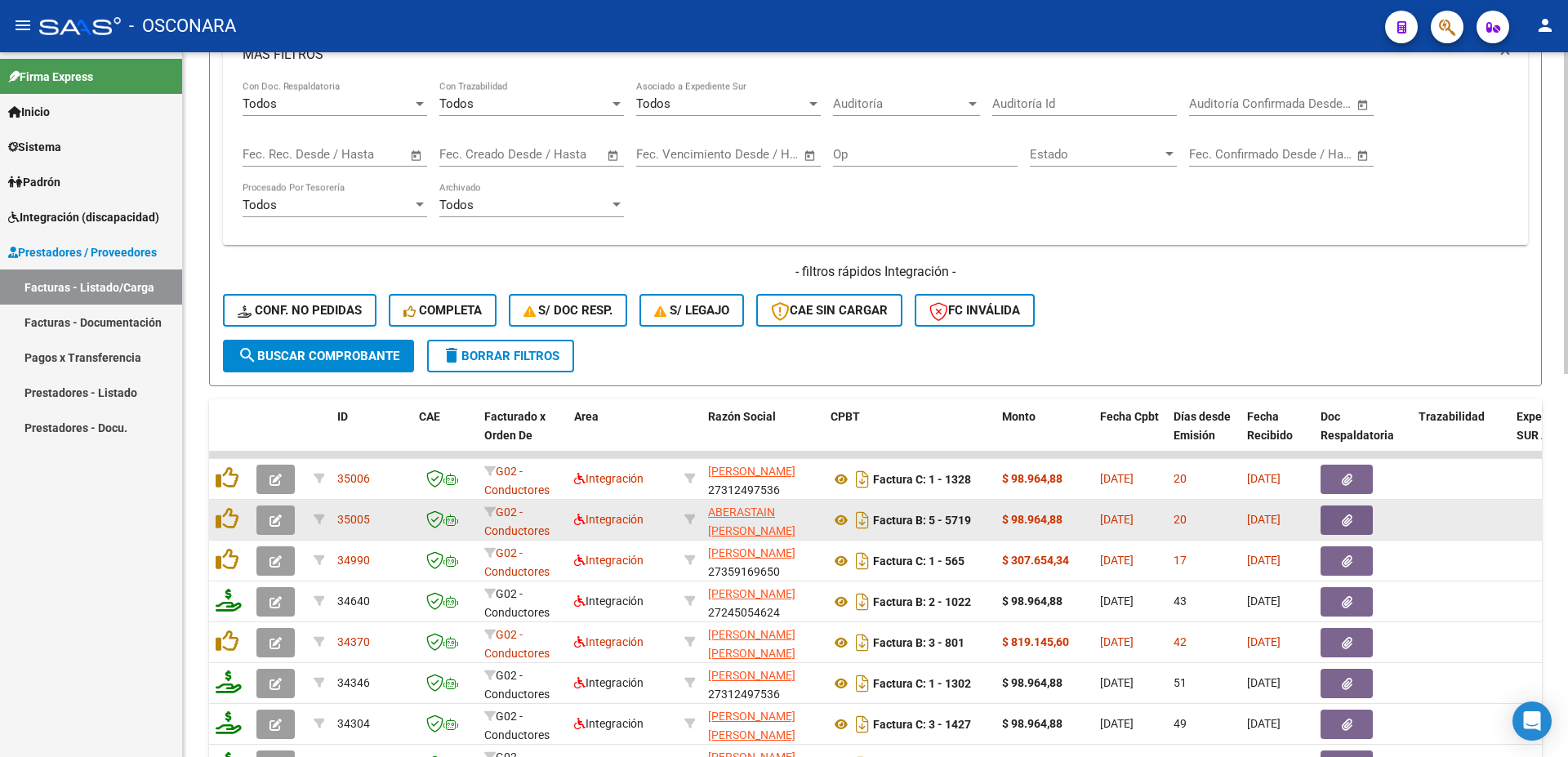
click at [1337, 521] on button "button" at bounding box center [1346, 521] width 52 height 29
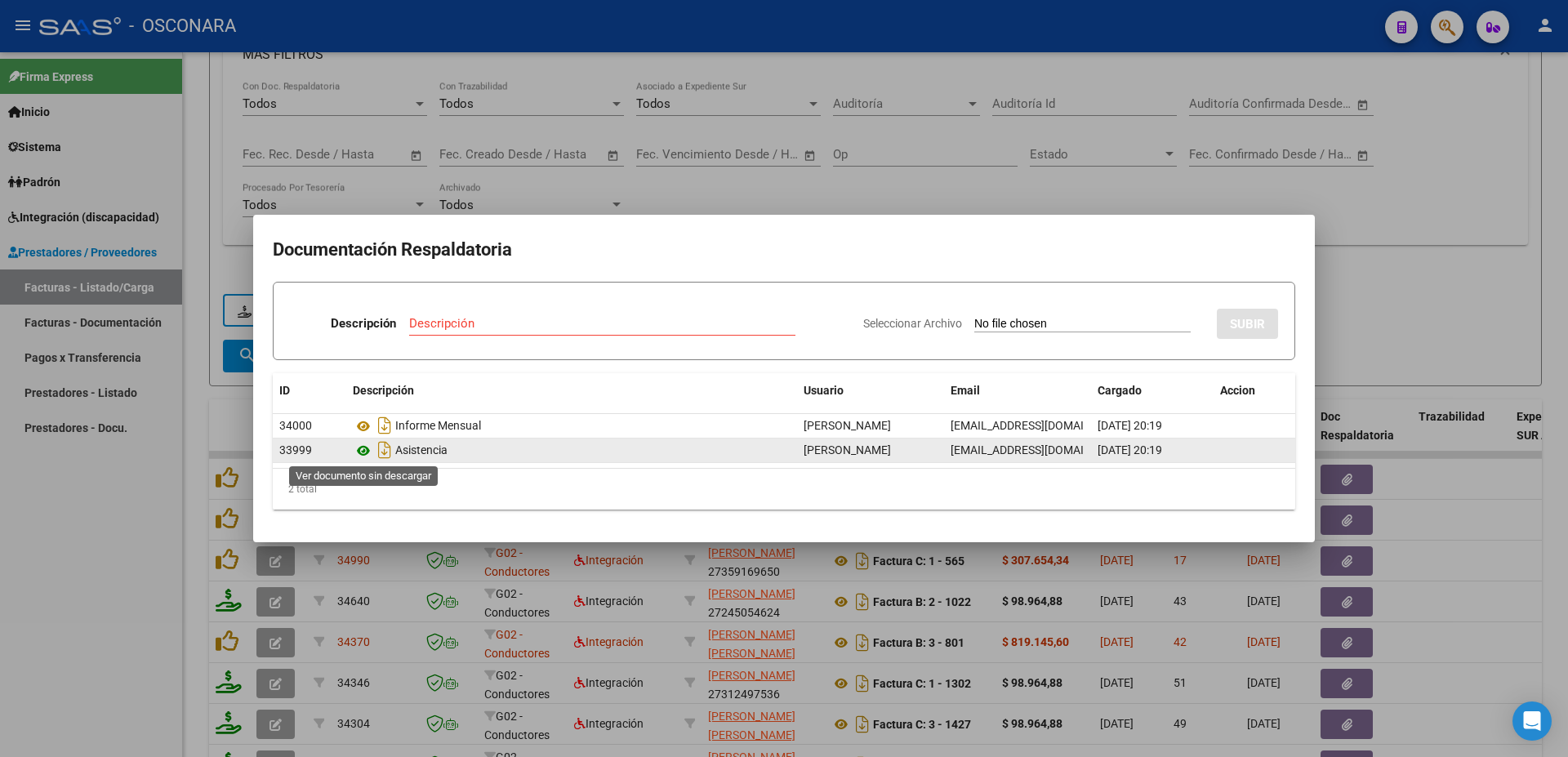
click at [366, 451] on icon at bounding box center [363, 450] width 21 height 19
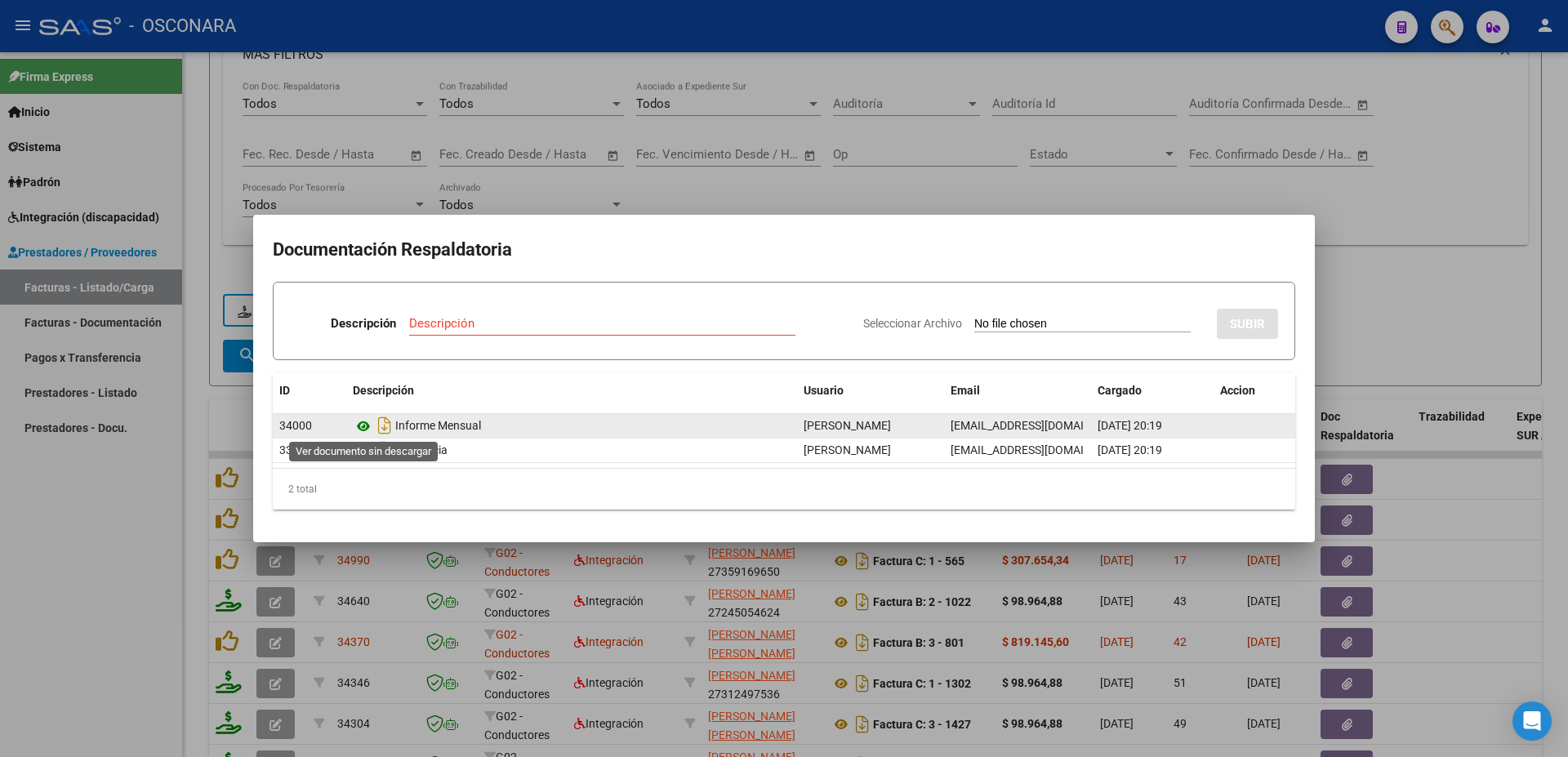
click at [357, 425] on icon at bounding box center [363, 426] width 21 height 19
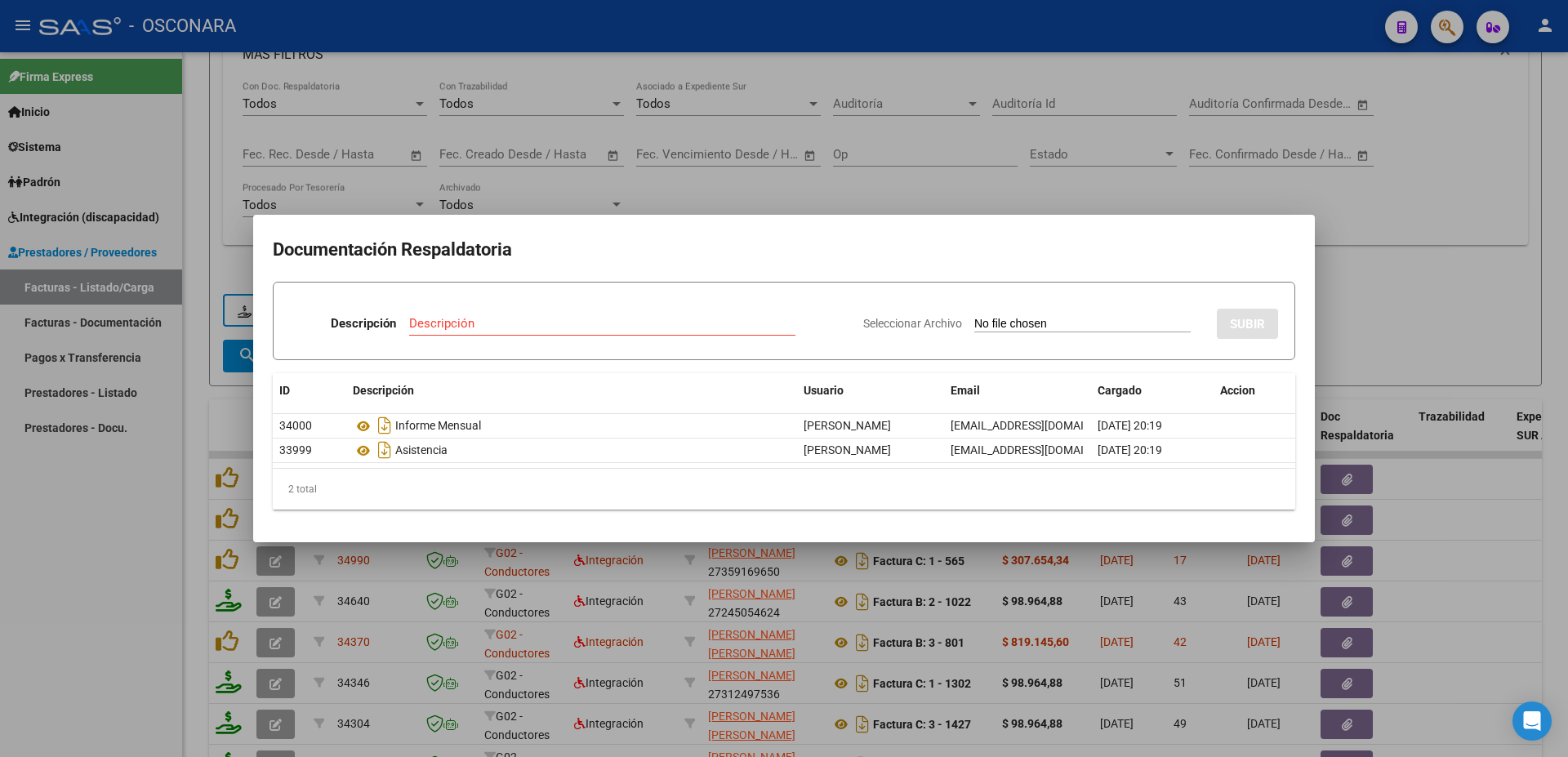
click at [1350, 239] on div at bounding box center [784, 378] width 1568 height 757
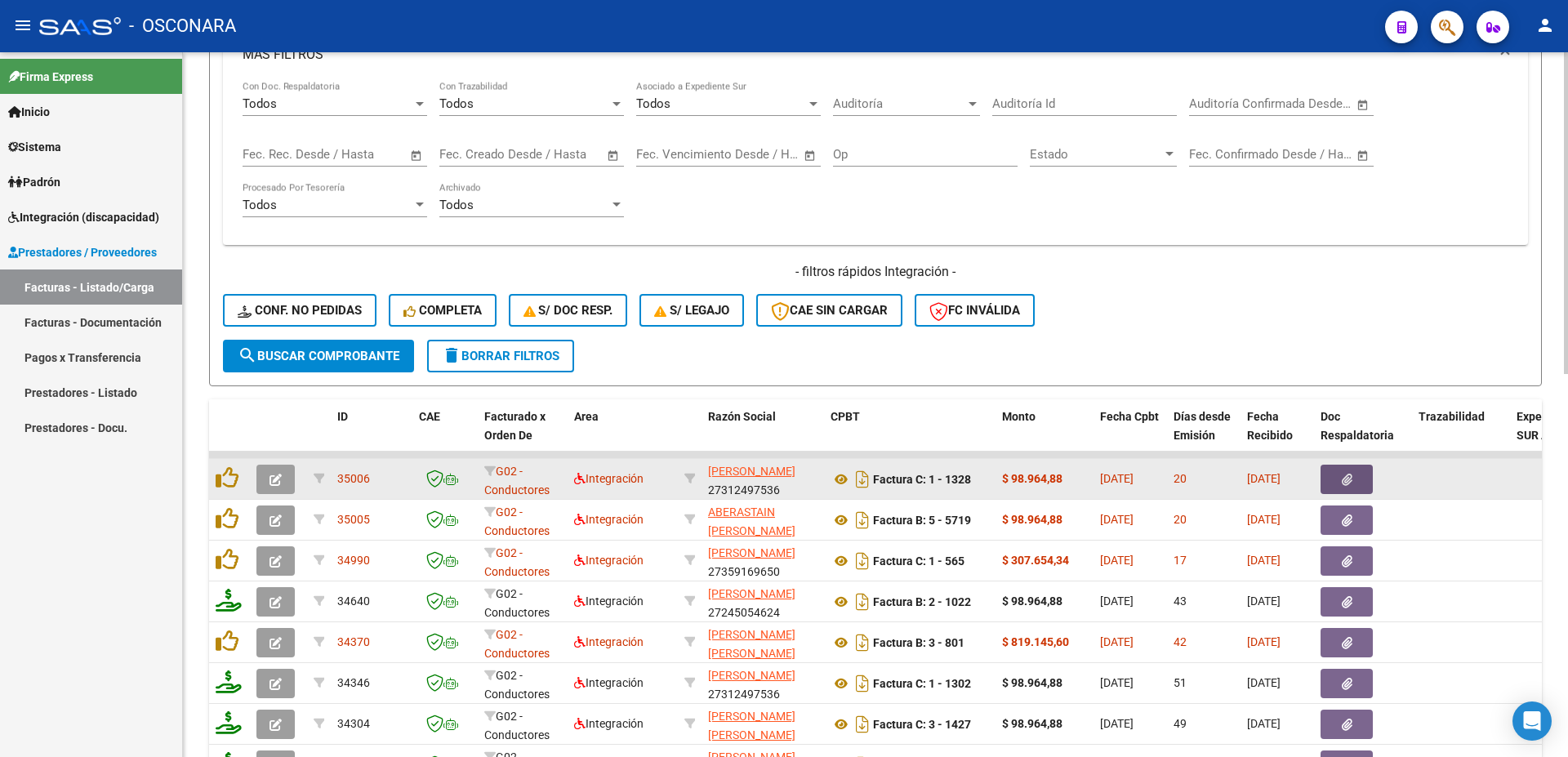
click at [1343, 478] on icon "button" at bounding box center [1347, 479] width 11 height 12
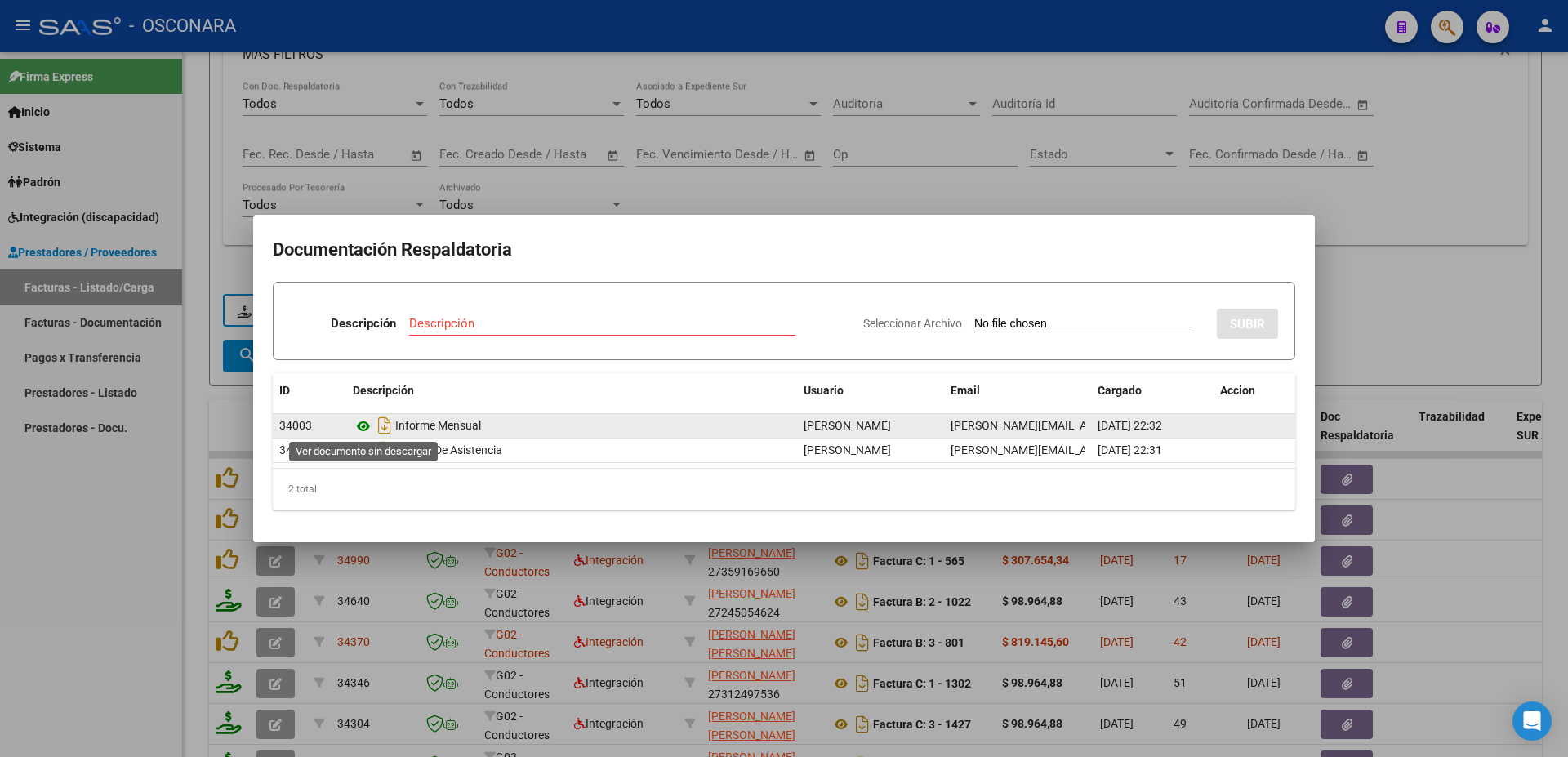
click at [358, 427] on icon at bounding box center [363, 426] width 21 height 19
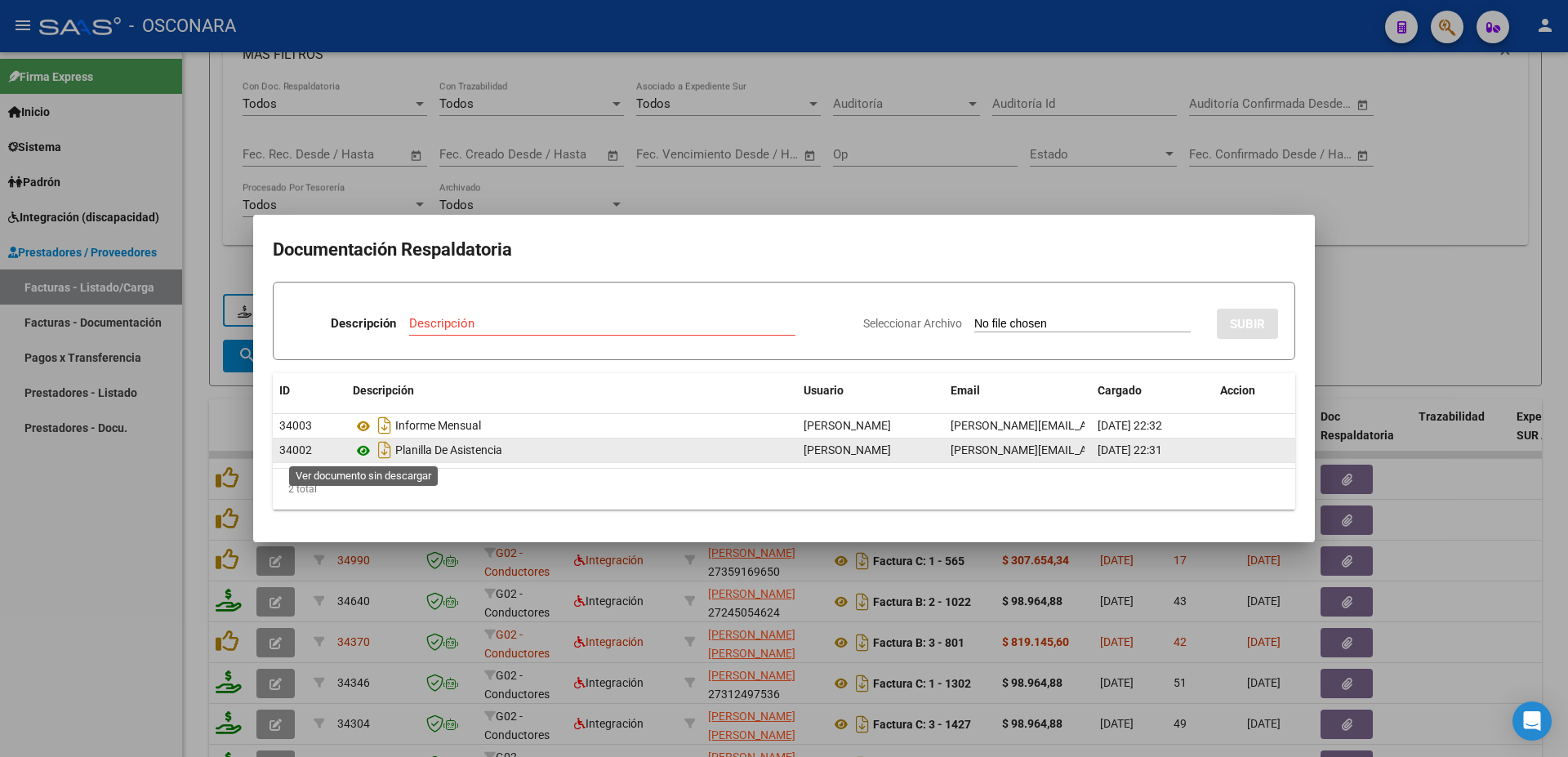
click at [363, 455] on icon at bounding box center [363, 450] width 21 height 19
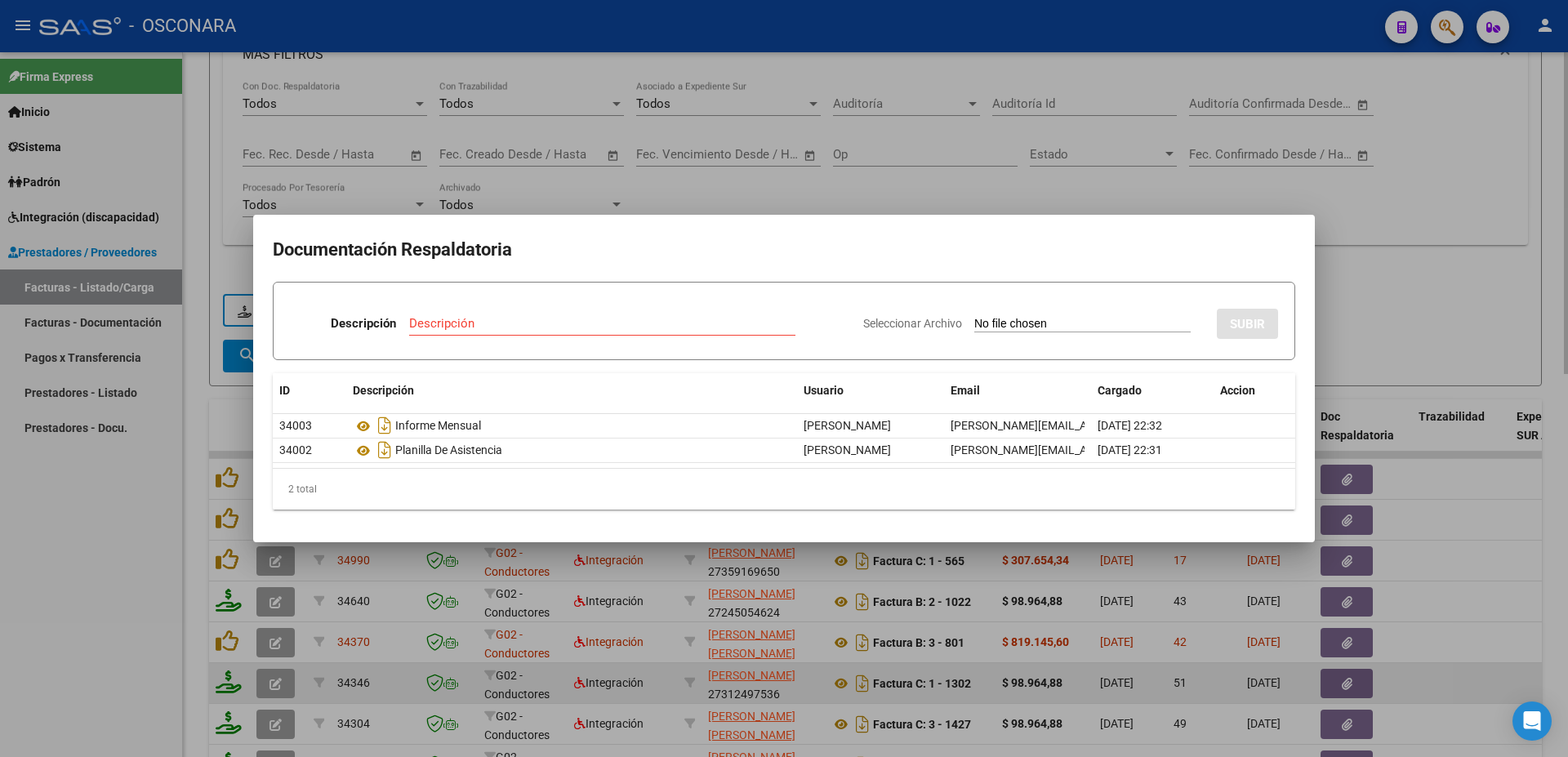
drag, startPoint x: 1382, startPoint y: 255, endPoint x: 882, endPoint y: 691, distance: 663.4
click at [1384, 253] on div at bounding box center [784, 378] width 1568 height 757
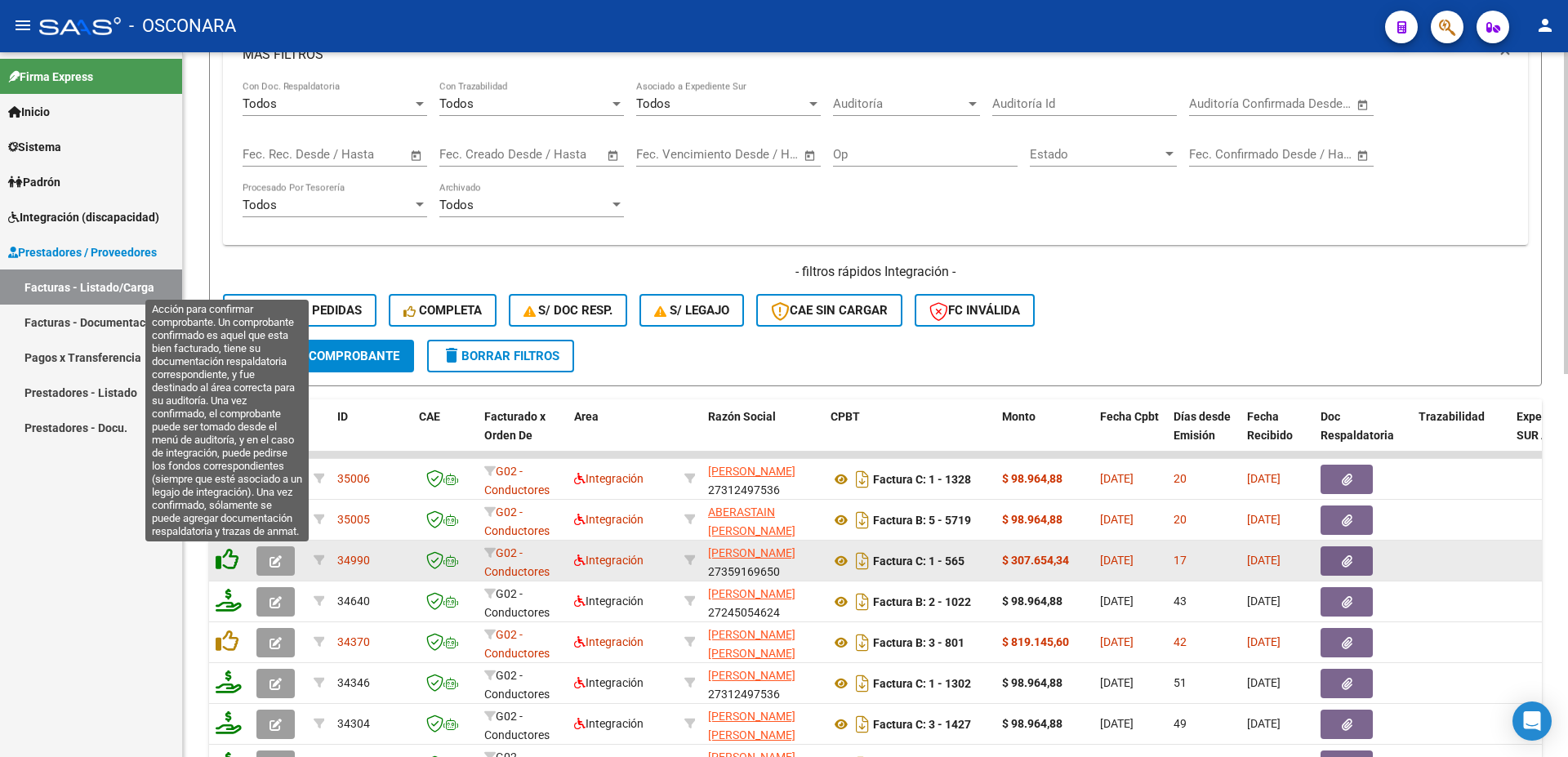
click at [236, 566] on icon at bounding box center [226, 559] width 23 height 23
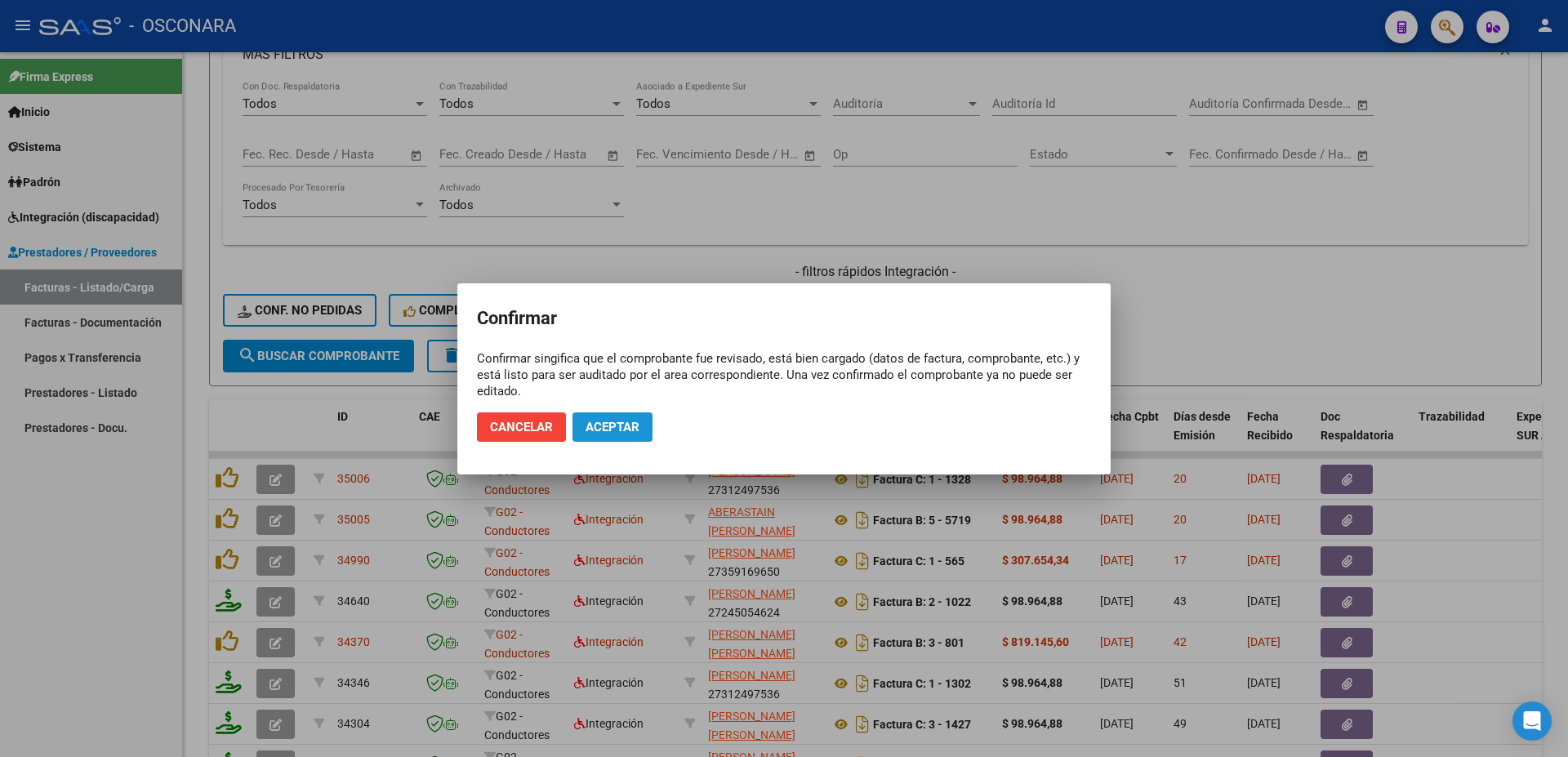
click at [619, 421] on span "Aceptar" at bounding box center [612, 427] width 54 height 15
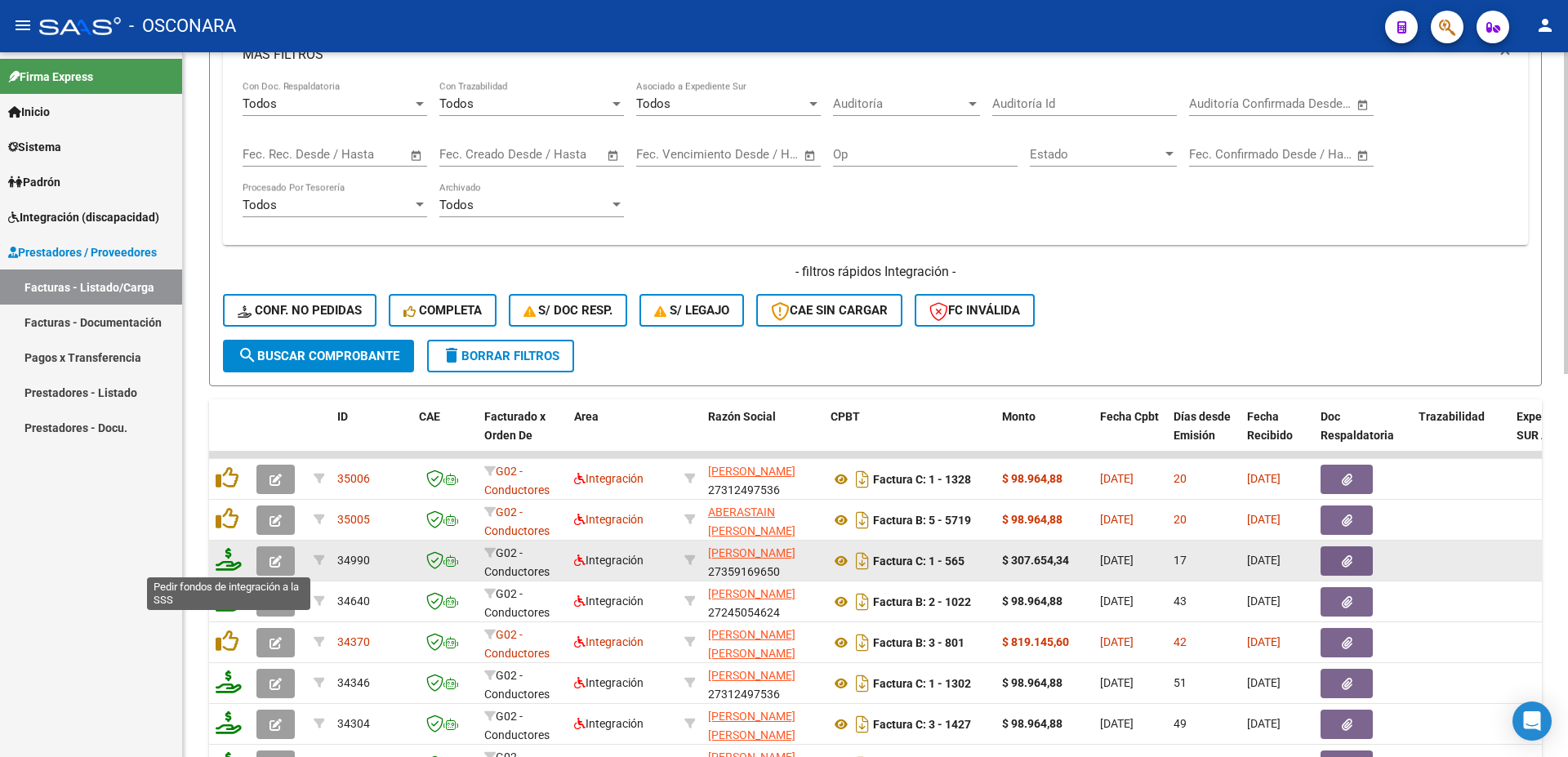
click at [234, 567] on icon at bounding box center [228, 559] width 27 height 23
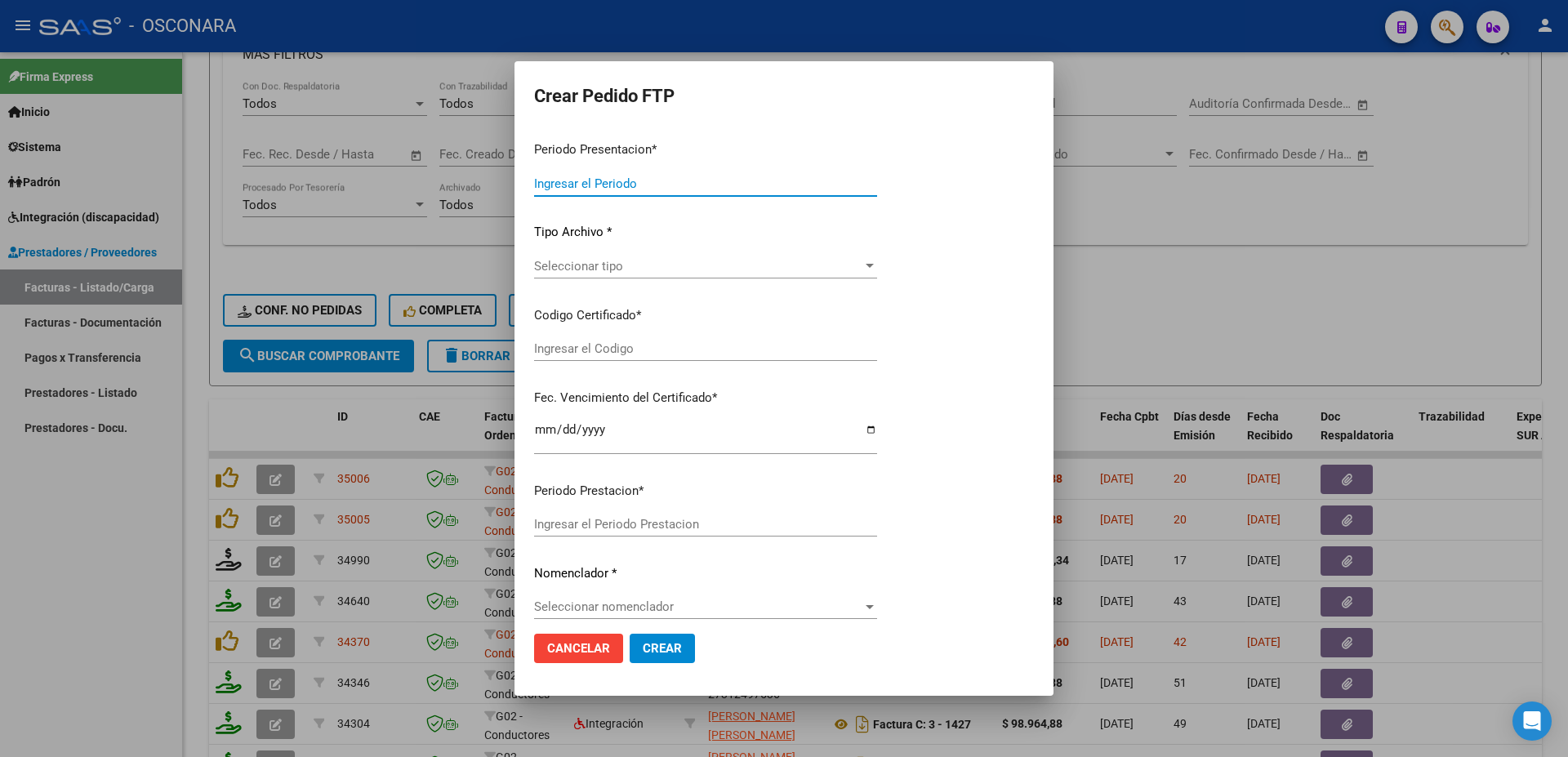
type input "202508"
type input "$ 307.654,34"
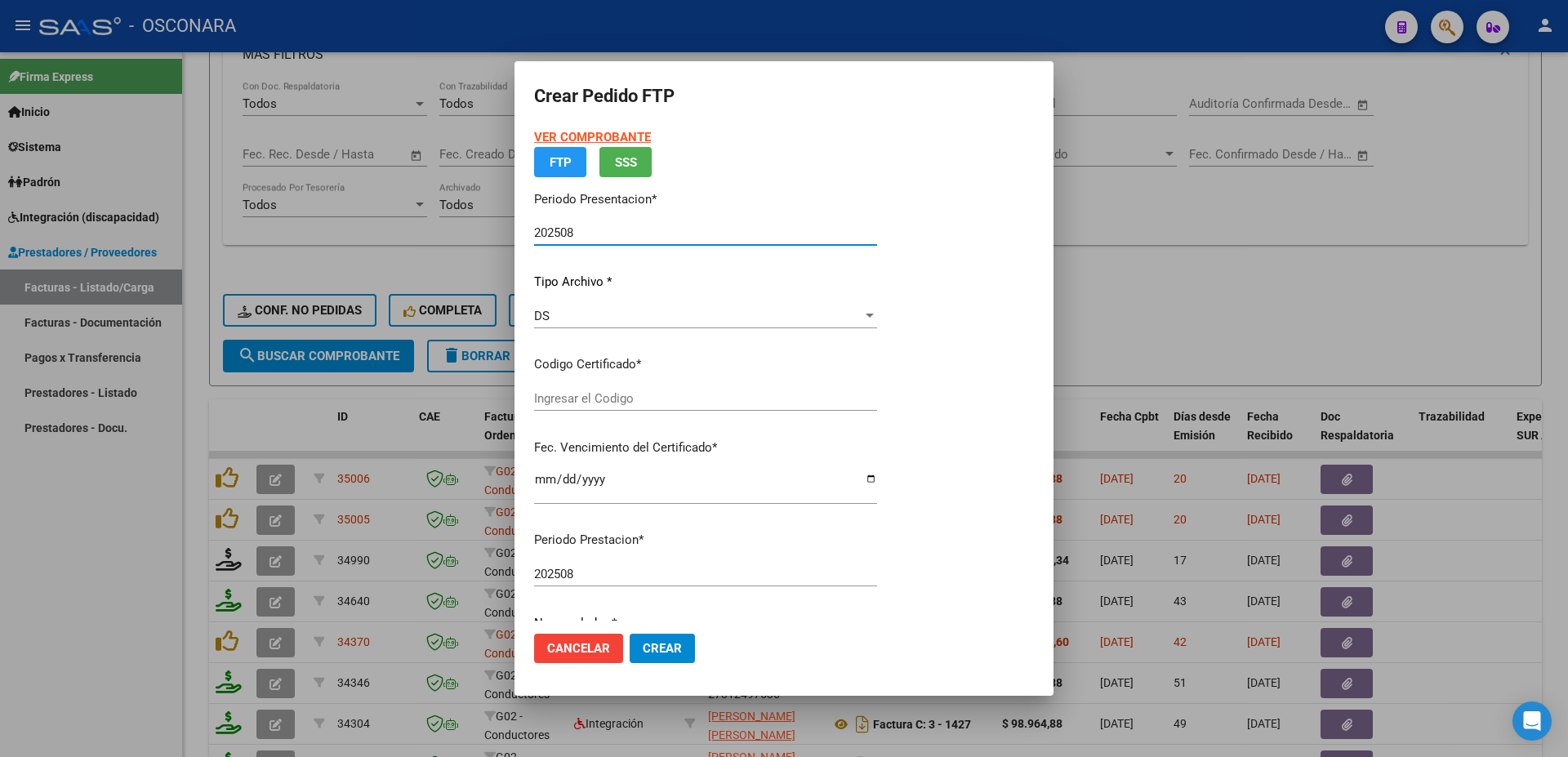
type input "ARG01000484412432018060420260604SLS25700"
type input "[DATE]"
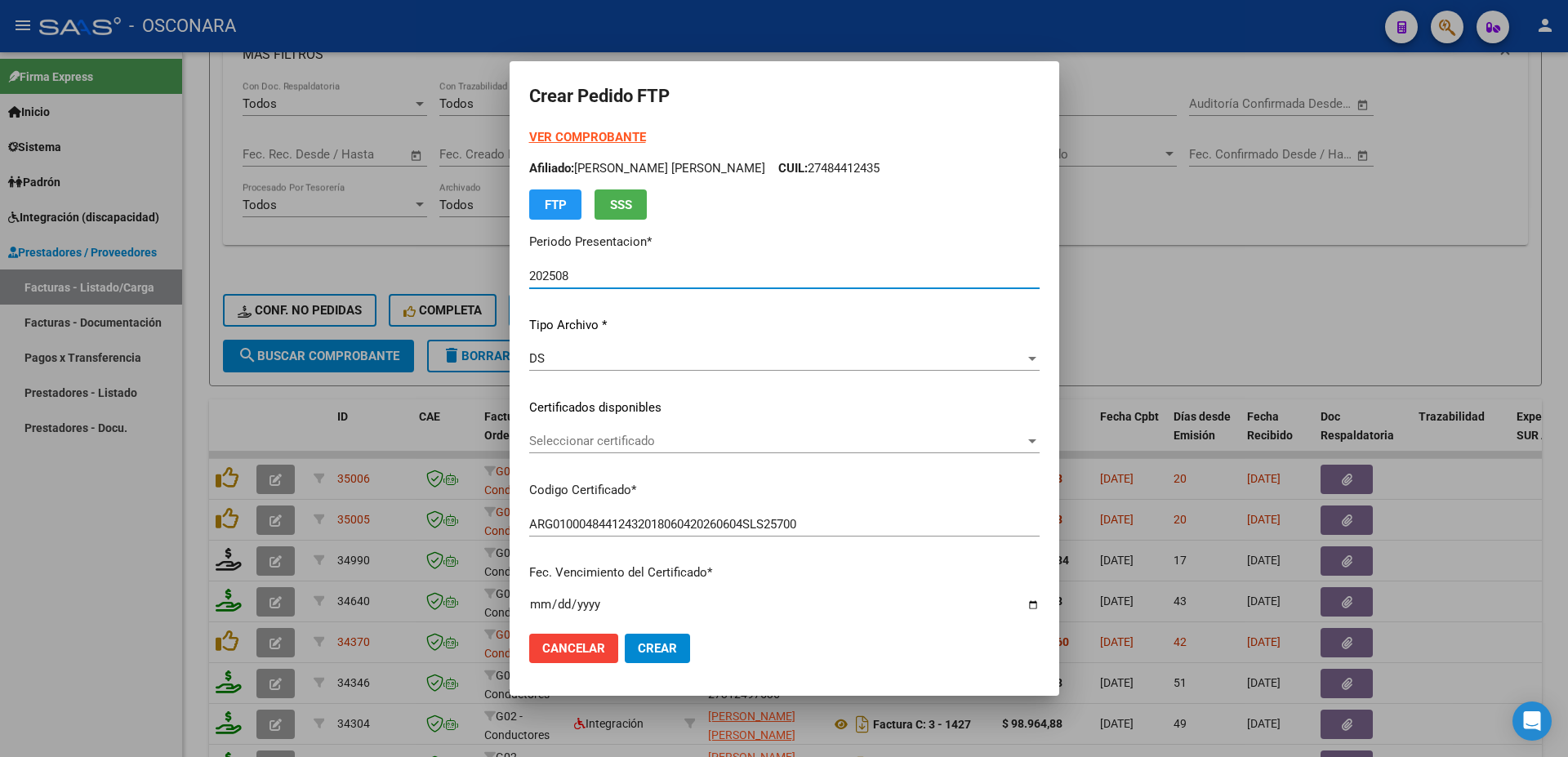
click at [691, 448] on span "Seleccionar certificado" at bounding box center [777, 441] width 496 height 15
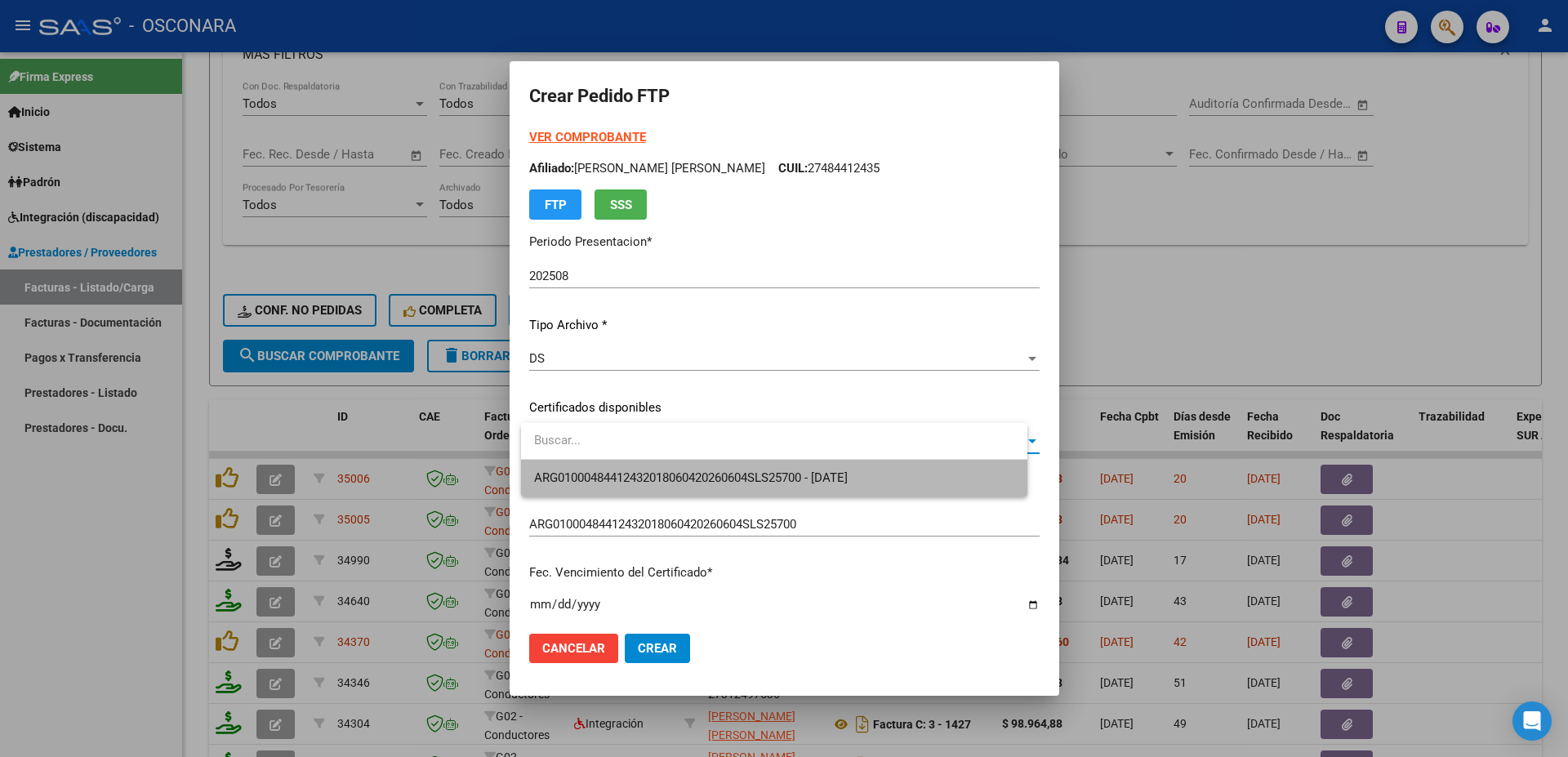
click at [718, 469] on span "ARG01000484412432018060420260604SLS25700 - [DATE]" at bounding box center [774, 478] width 480 height 37
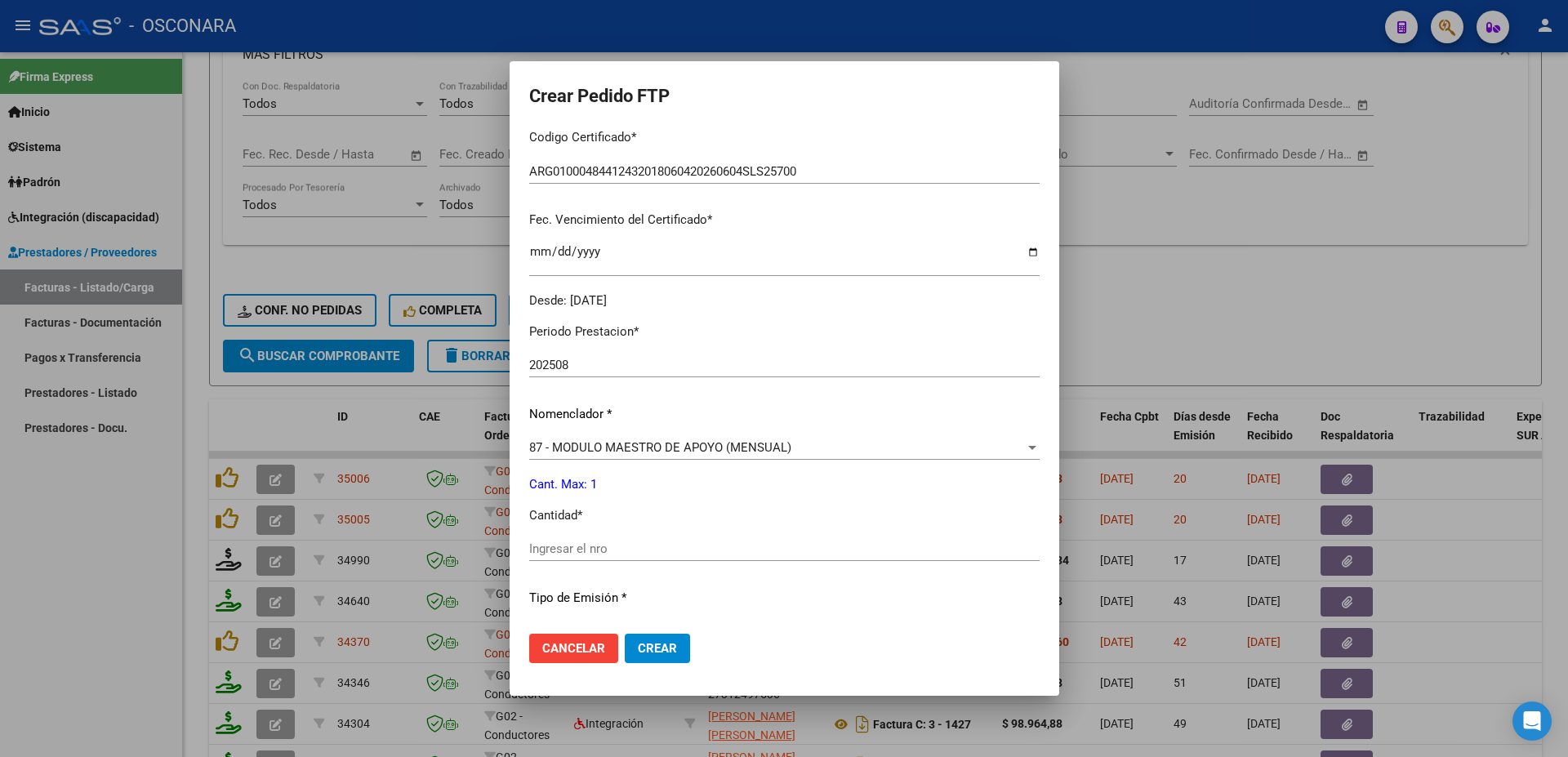
scroll to position [441, 0]
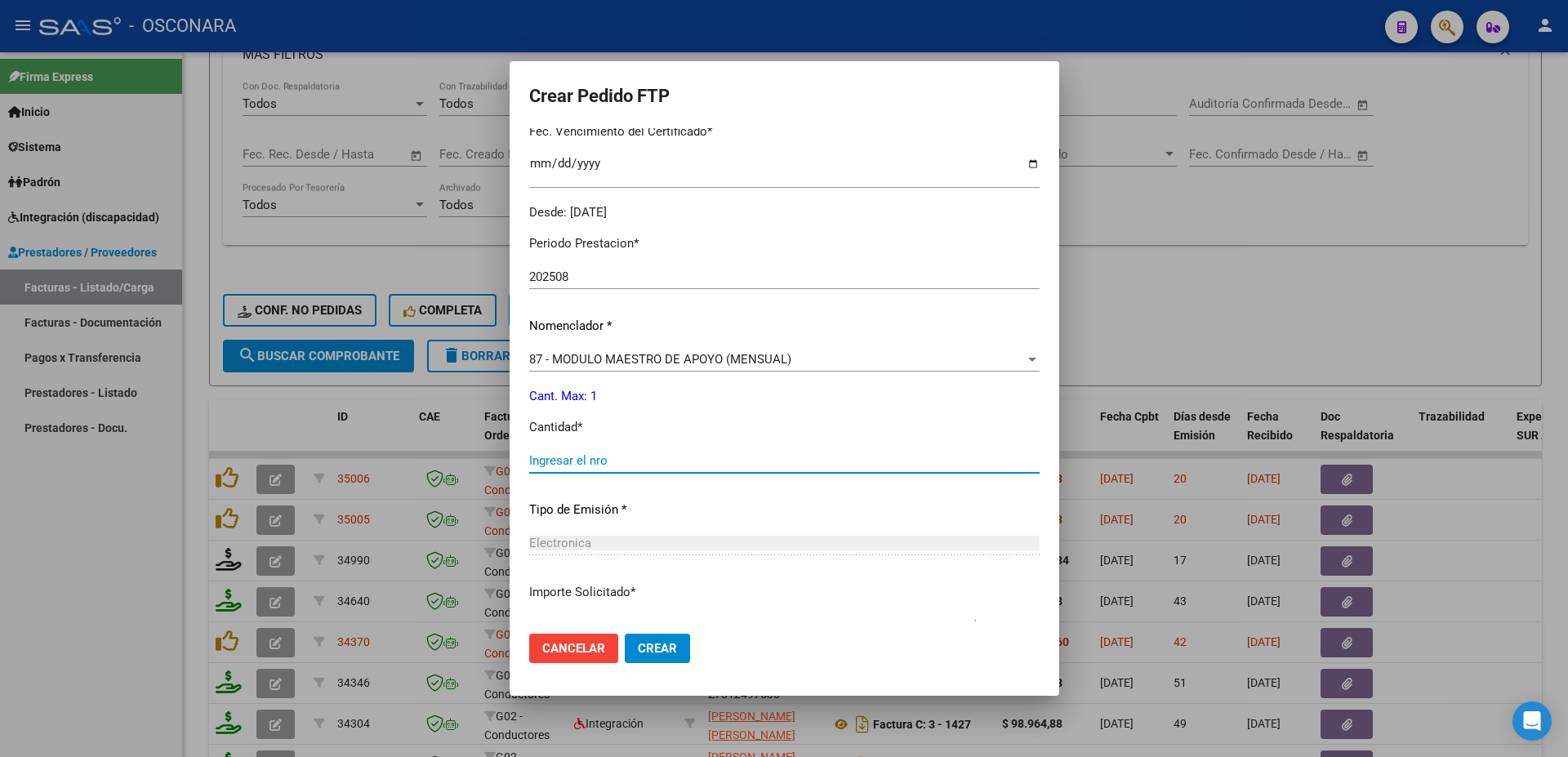
click at [576, 454] on input "Ingresar el nro" at bounding box center [784, 461] width 510 height 15
type input "1"
click at [660, 644] on span "Crear" at bounding box center [657, 649] width 39 height 15
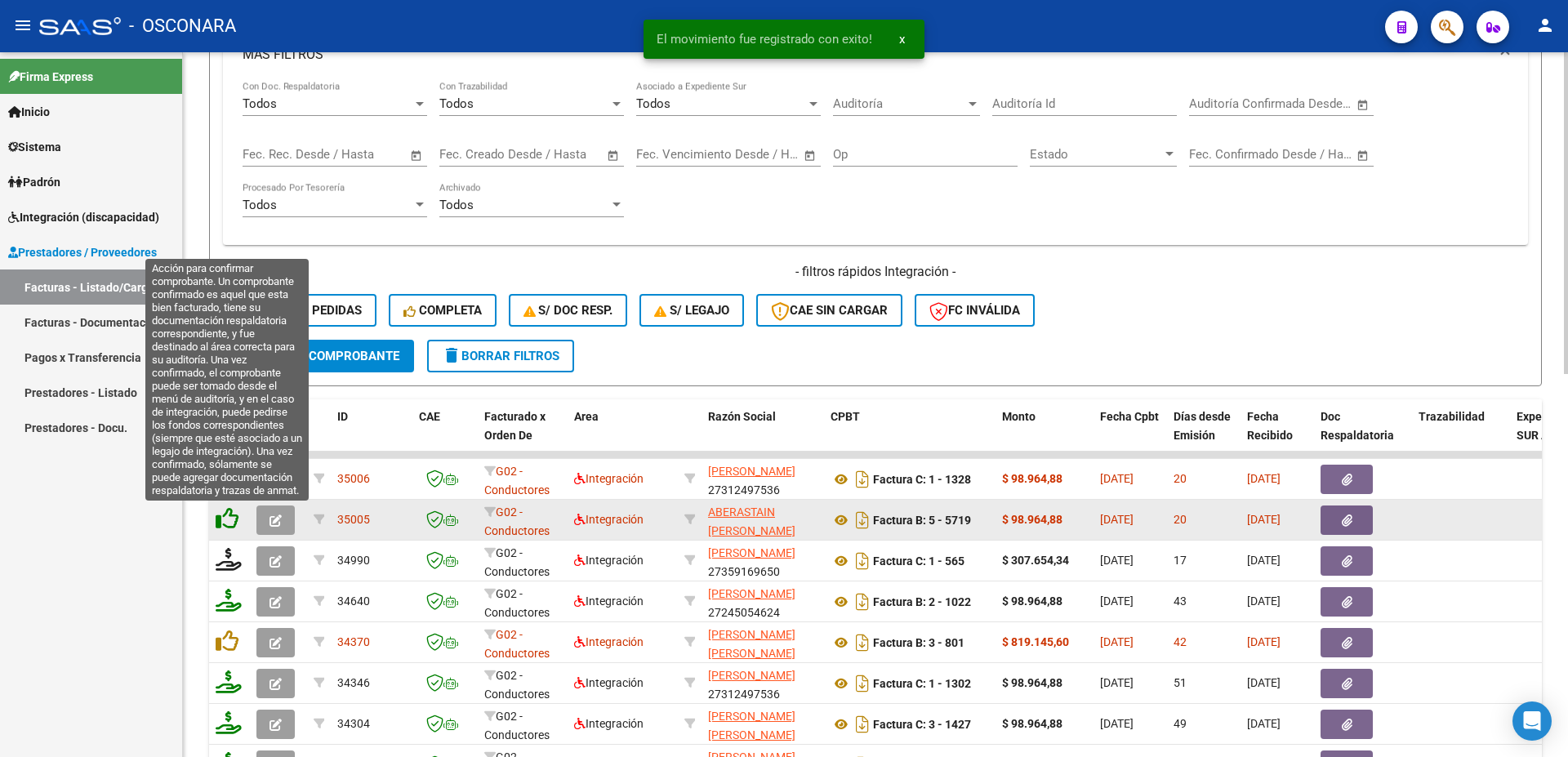
click at [231, 514] on icon at bounding box center [226, 519] width 23 height 23
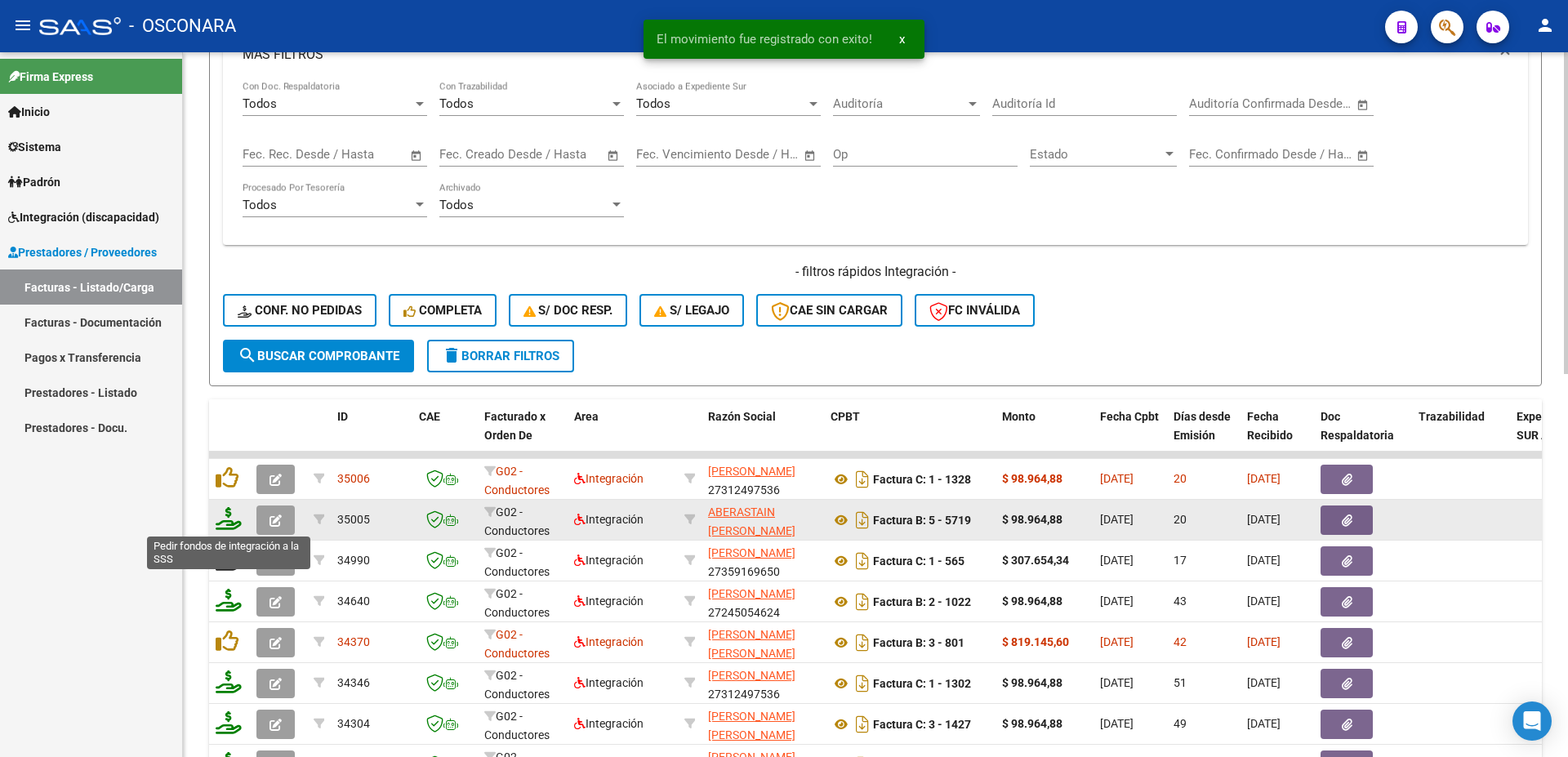
click at [236, 528] on icon at bounding box center [228, 519] width 27 height 23
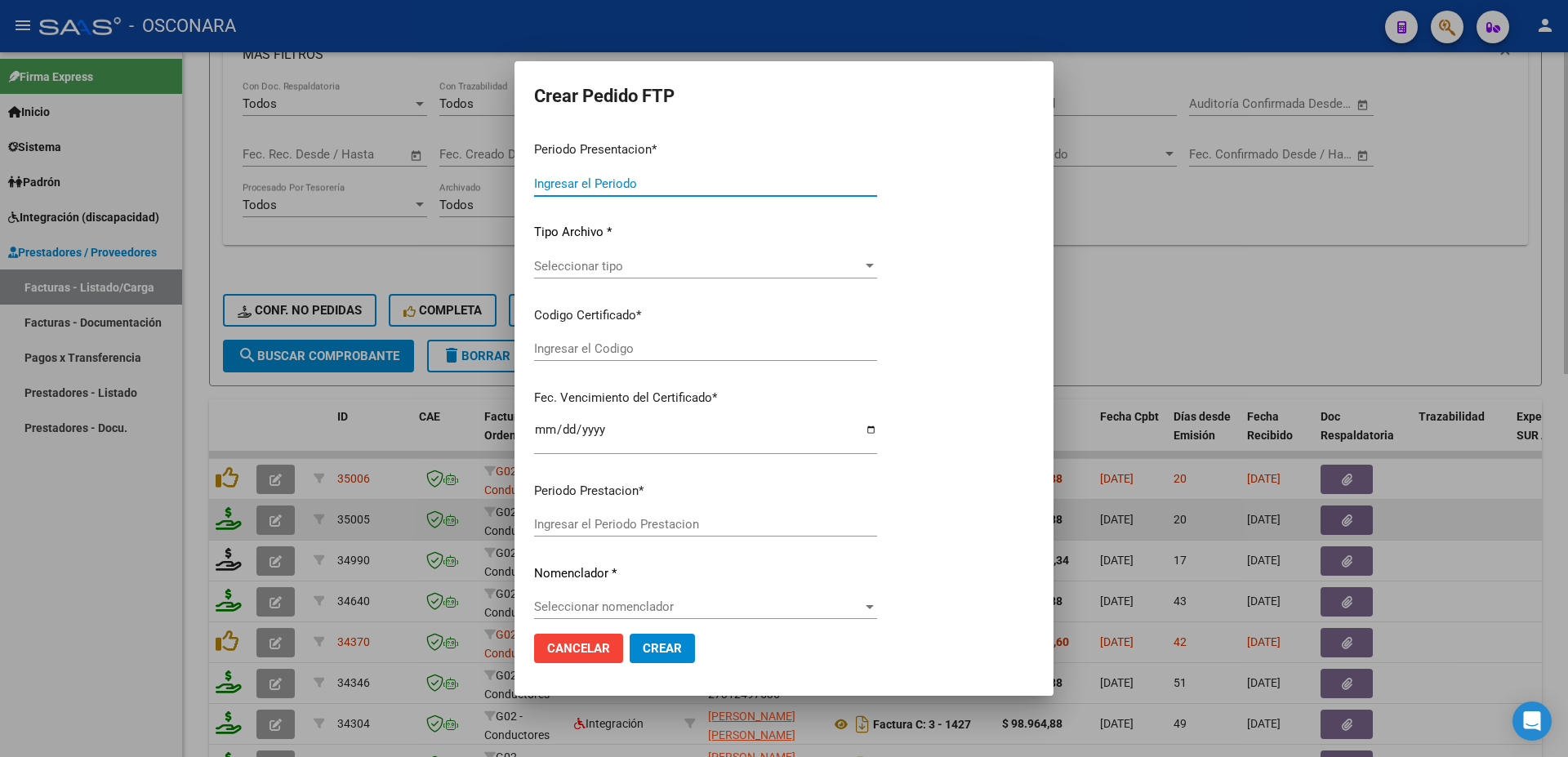
type input "202508"
type input "$ 98.964,88"
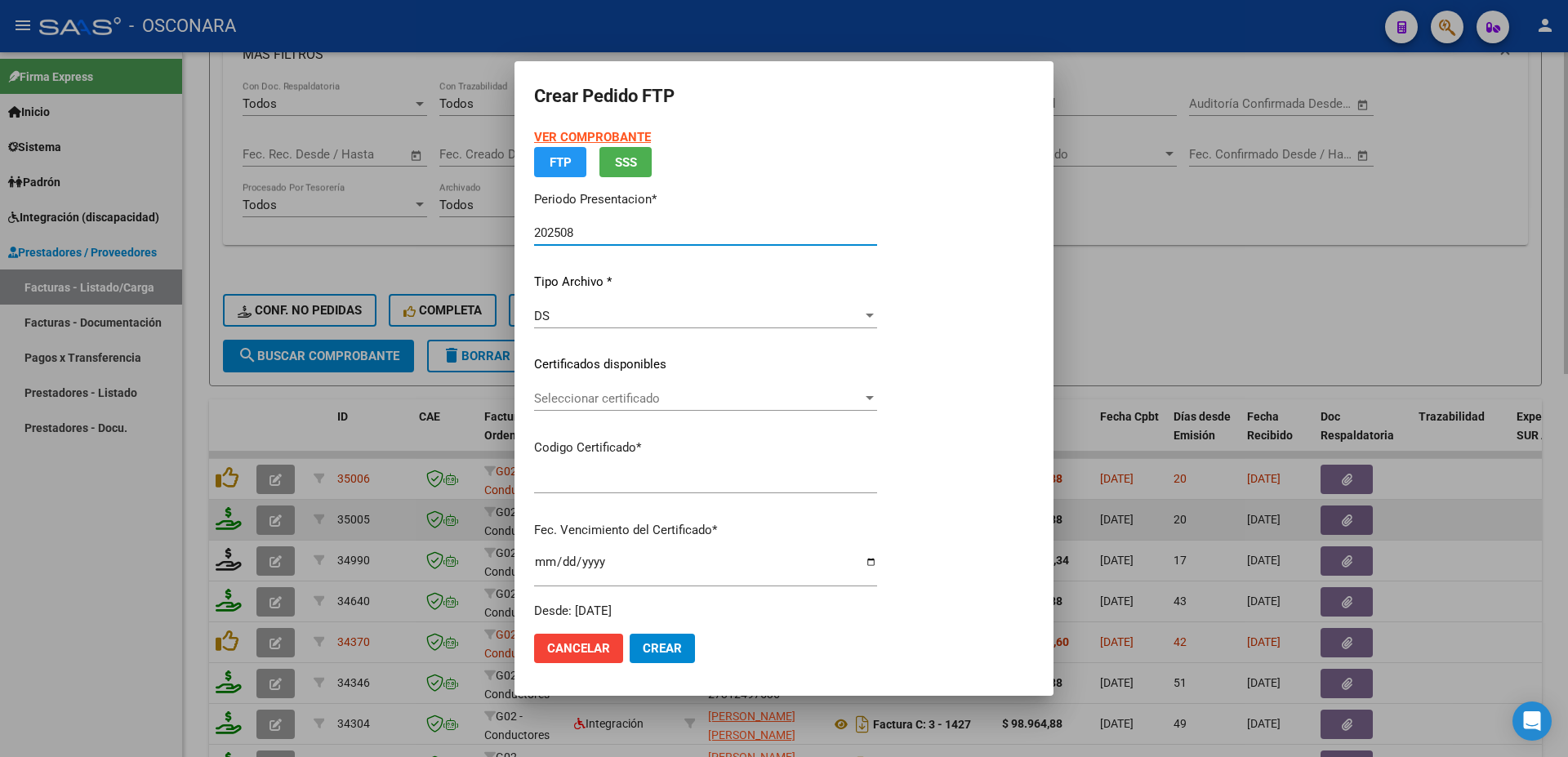
type input "ARG01000484412432018060420260604SLS25700"
type input "[DATE]"
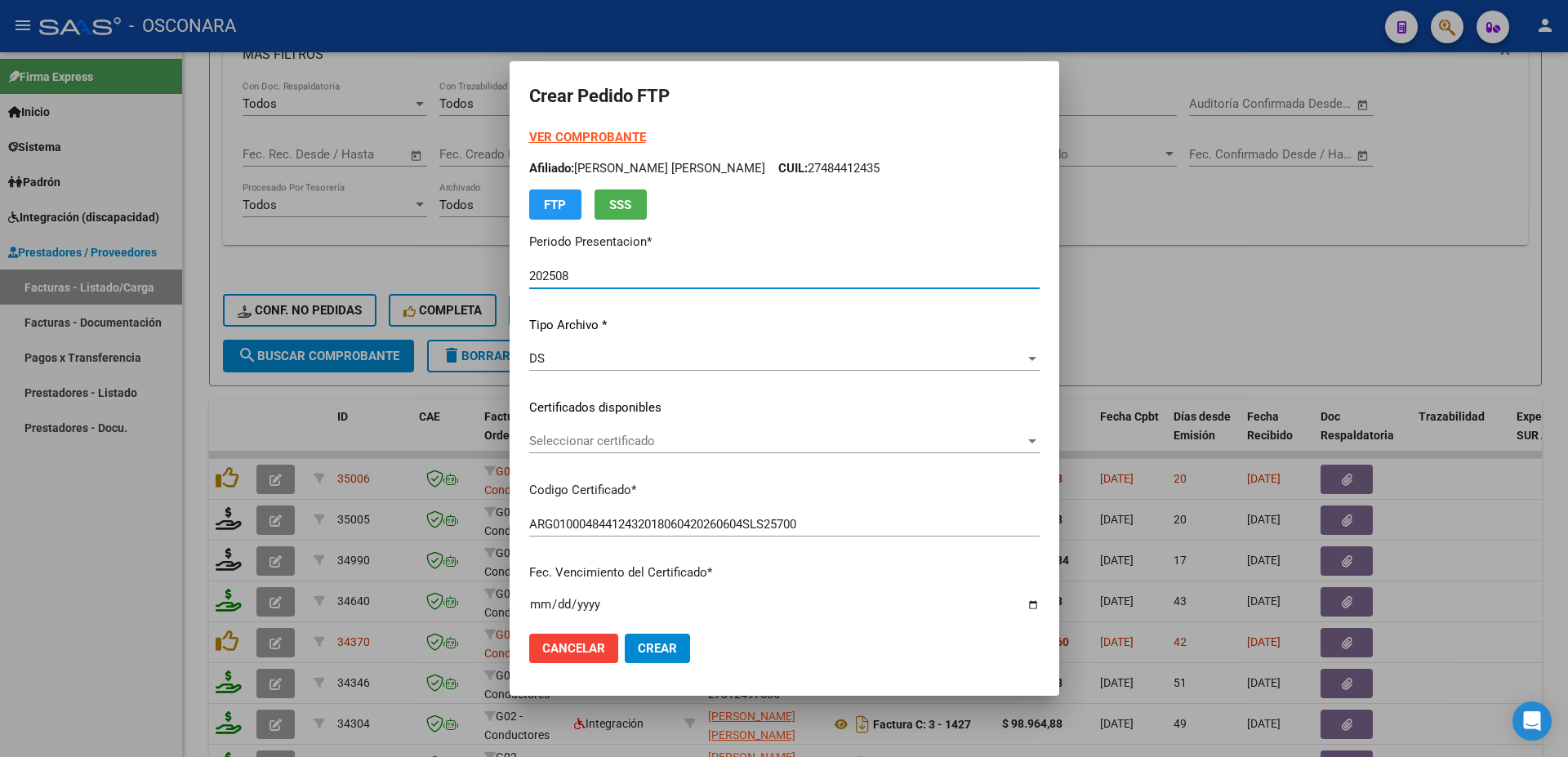
click at [683, 450] on div "Seleccionar certificado Seleccionar certificado" at bounding box center [784, 441] width 510 height 25
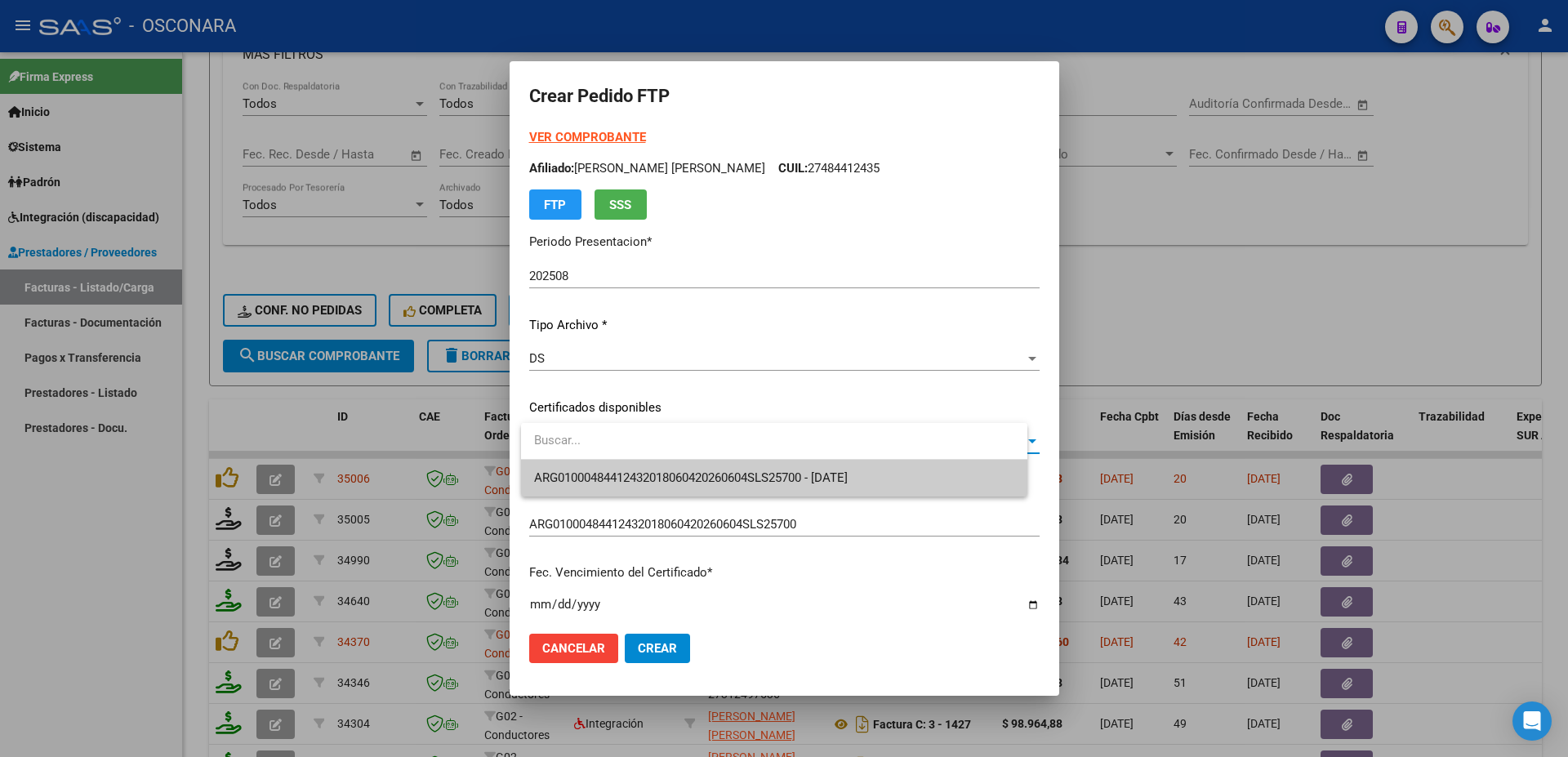
click at [695, 469] on span "ARG01000484412432018060420260604SLS25700 - [DATE]" at bounding box center [774, 478] width 480 height 37
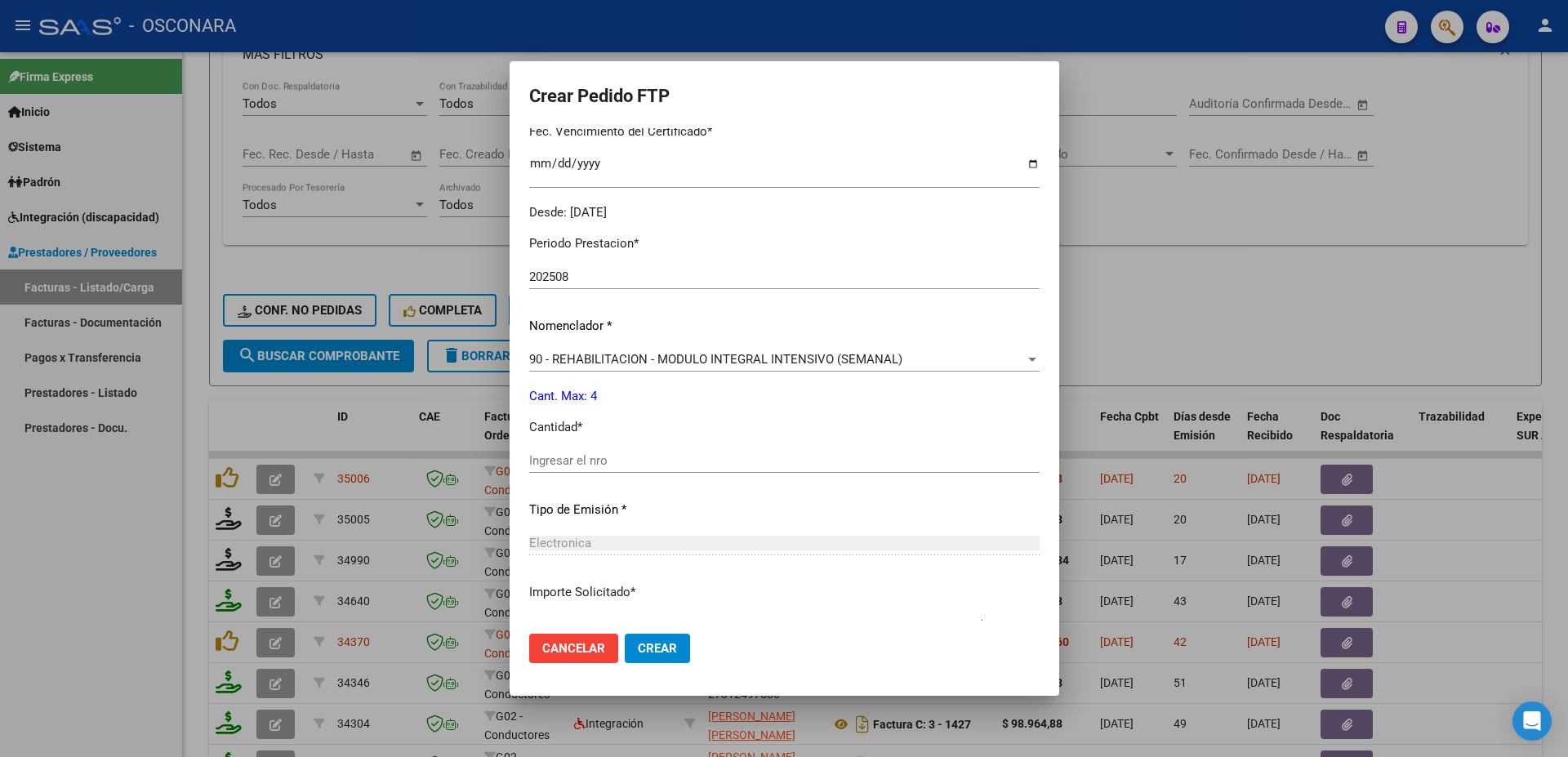
click at [559, 454] on input "Ingresar el nro" at bounding box center [784, 461] width 510 height 15
type input "4"
click at [669, 640] on button "Crear" at bounding box center [657, 649] width 65 height 29
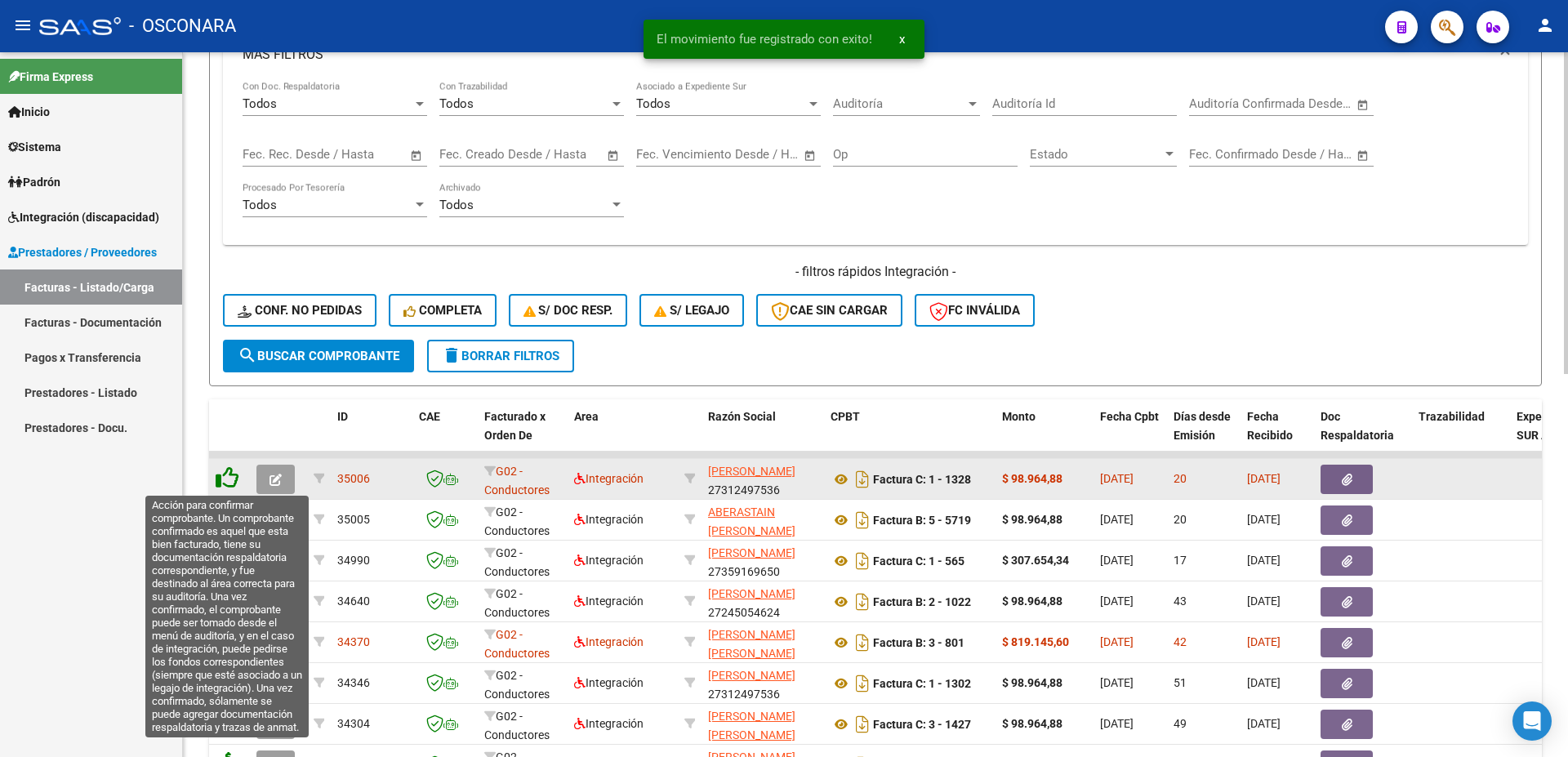
click at [223, 477] on icon at bounding box center [226, 477] width 23 height 23
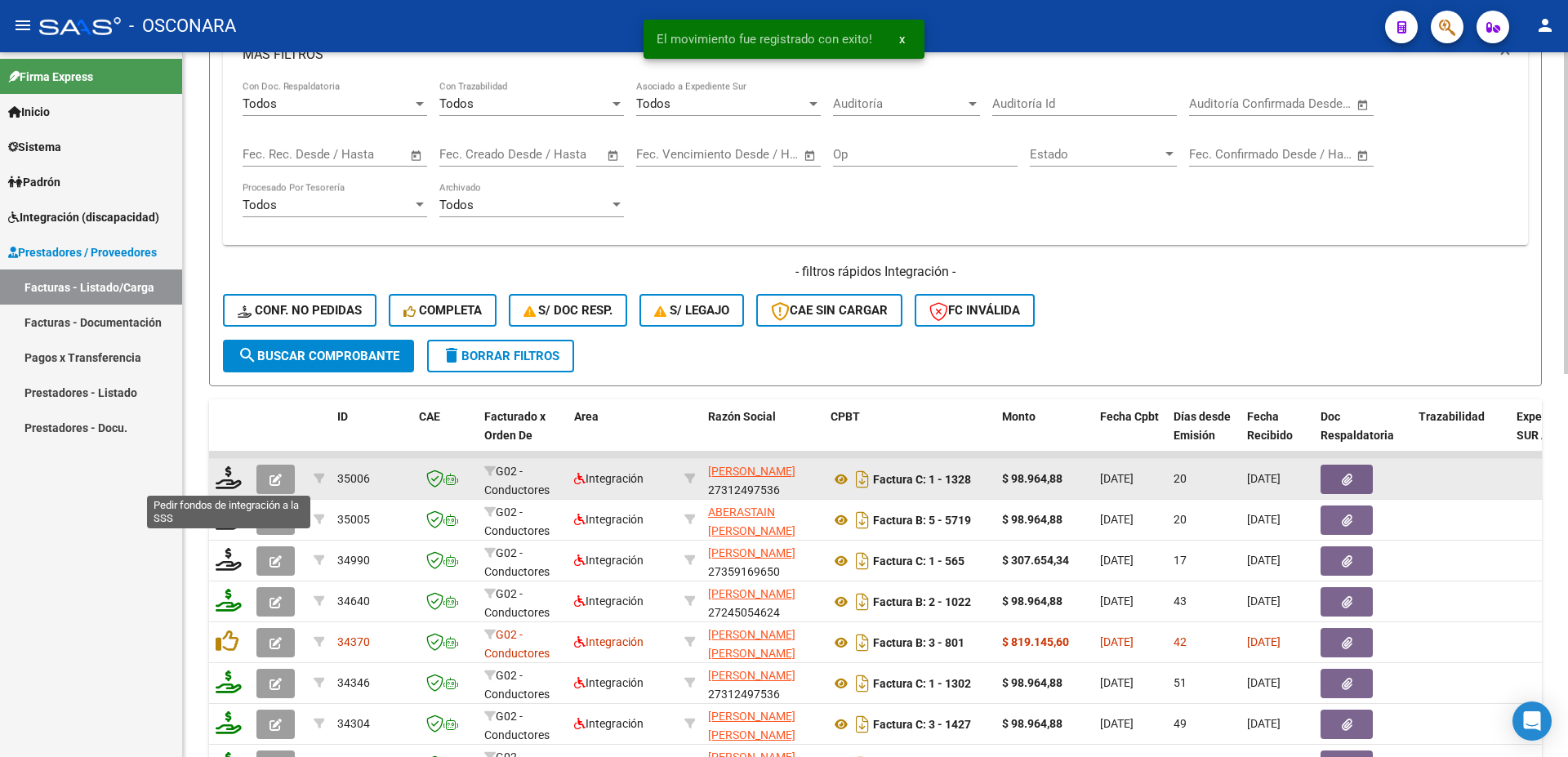
click at [223, 477] on icon at bounding box center [228, 477] width 27 height 23
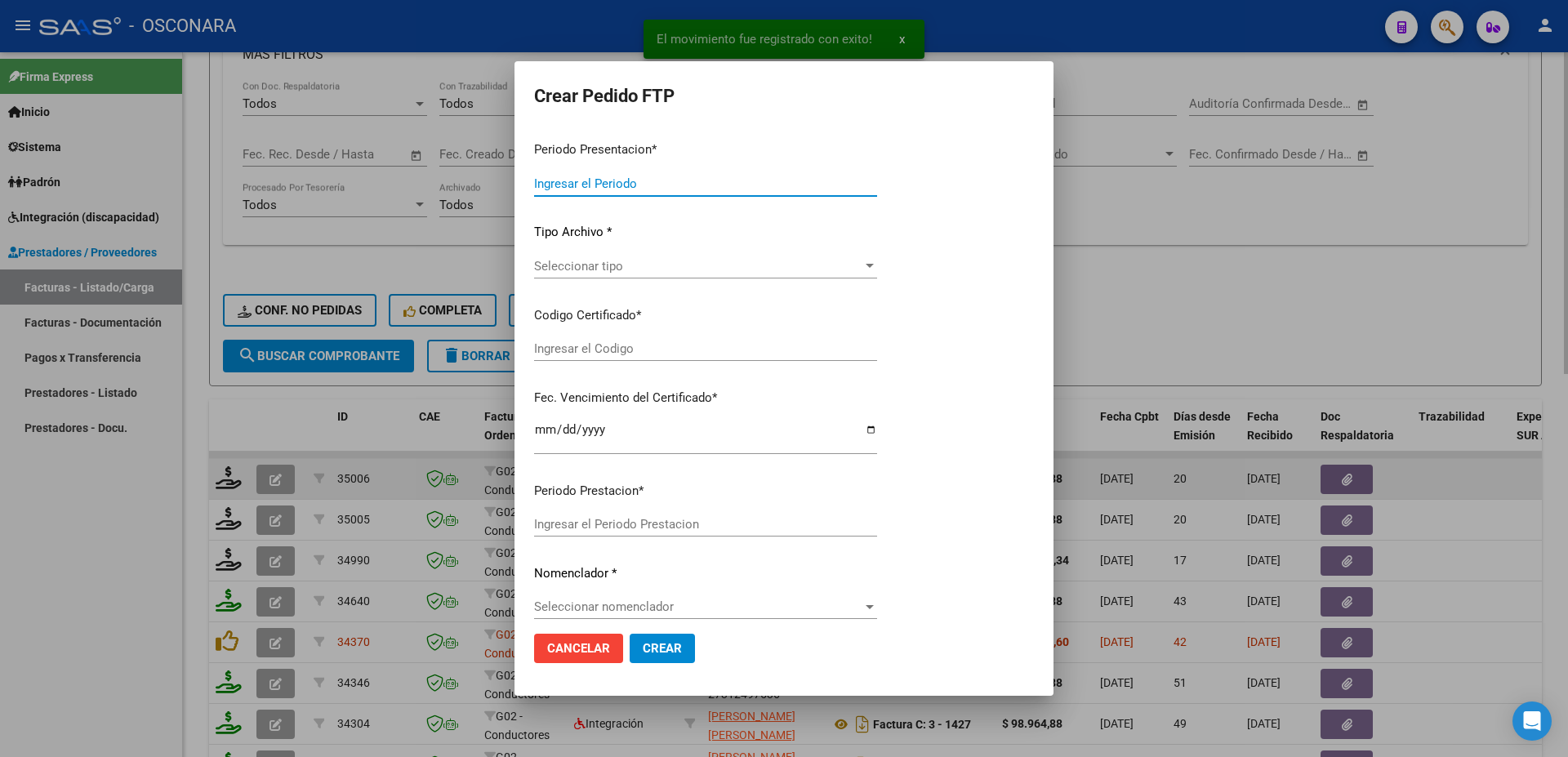
type input "202508"
type input "$ 98.964,88"
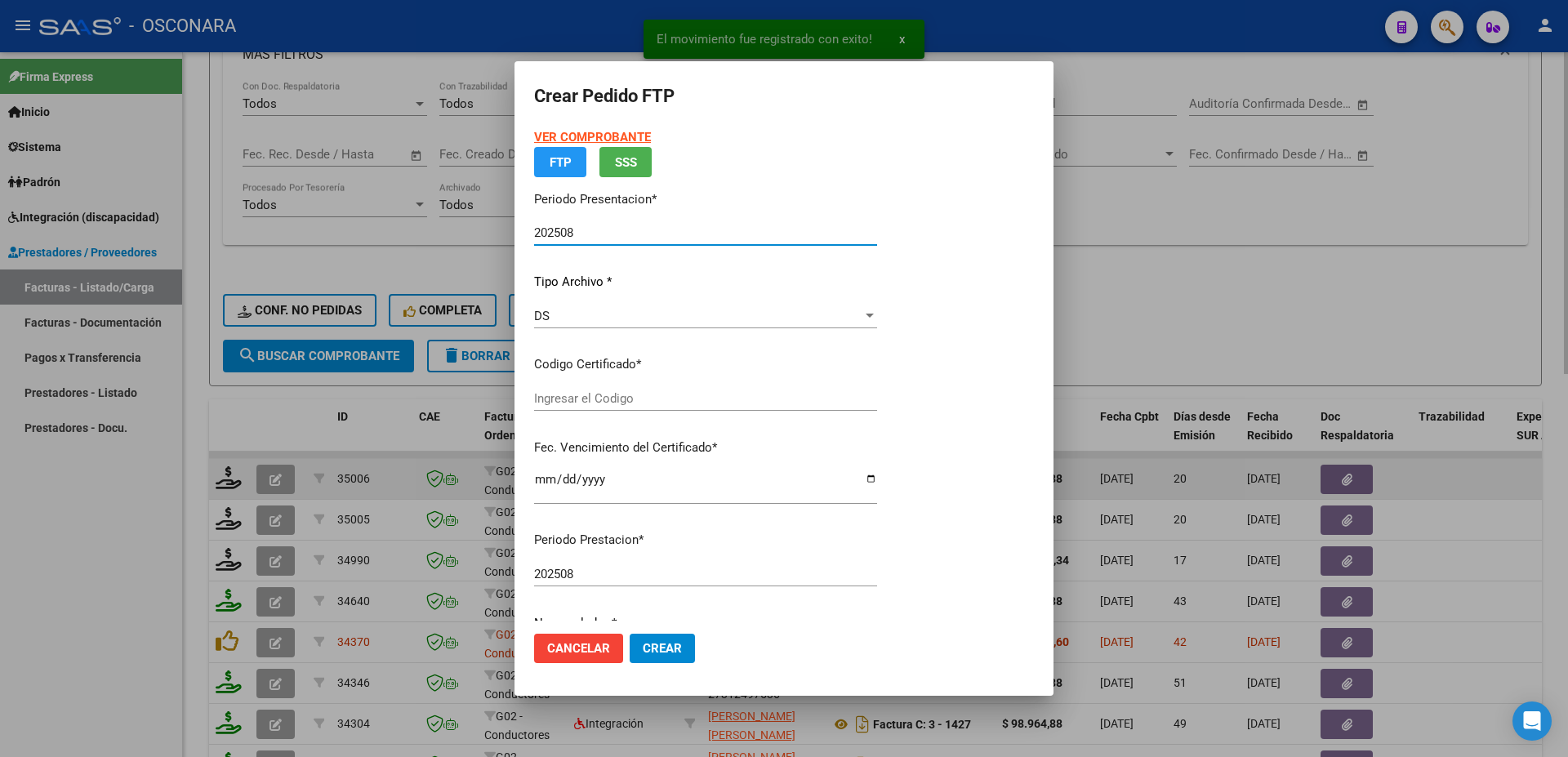
type input "ARG01000484412432018060420260604SLS25700"
type input "[DATE]"
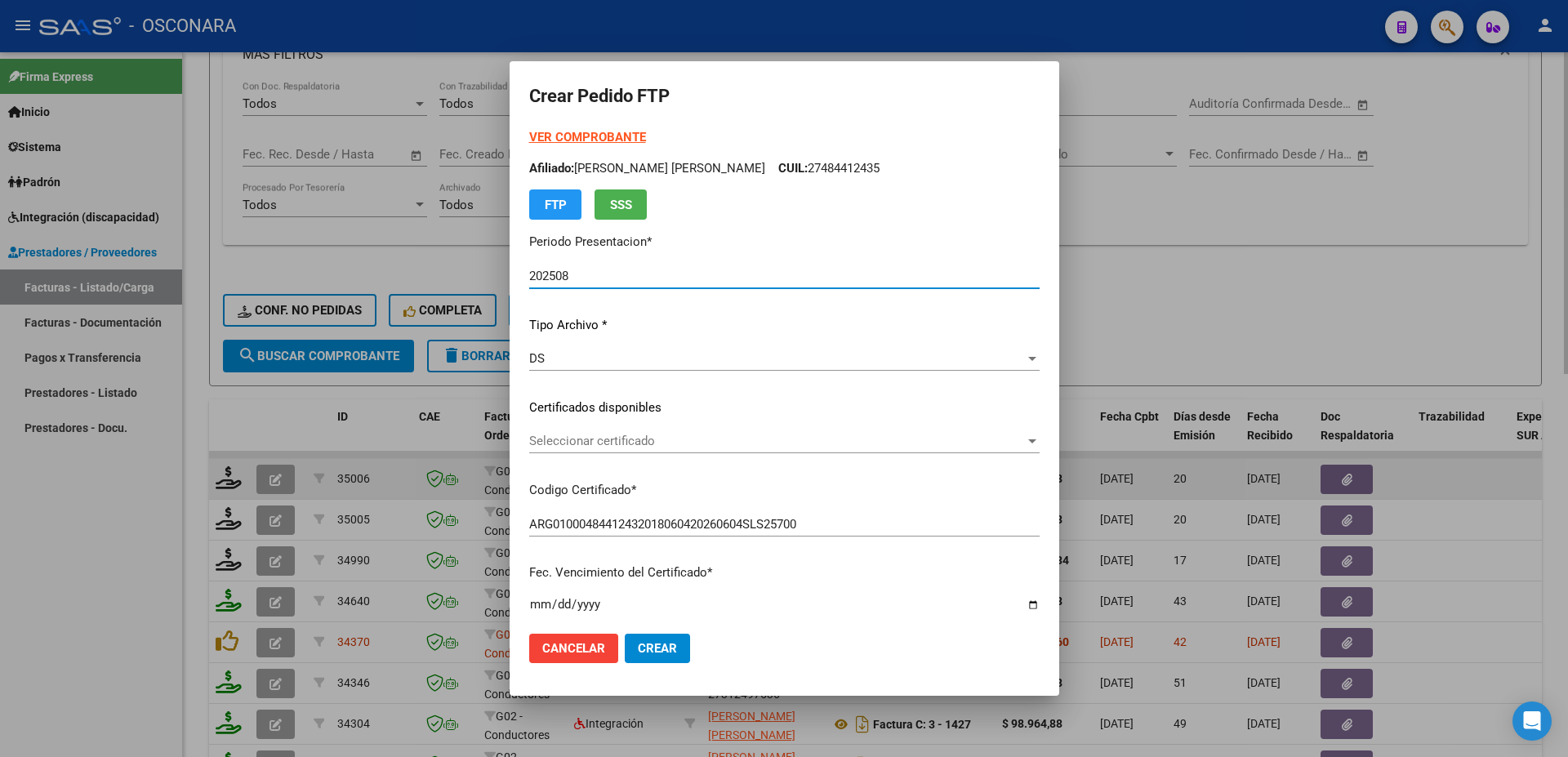
click at [630, 438] on span "Seleccionar certificado" at bounding box center [777, 441] width 496 height 15
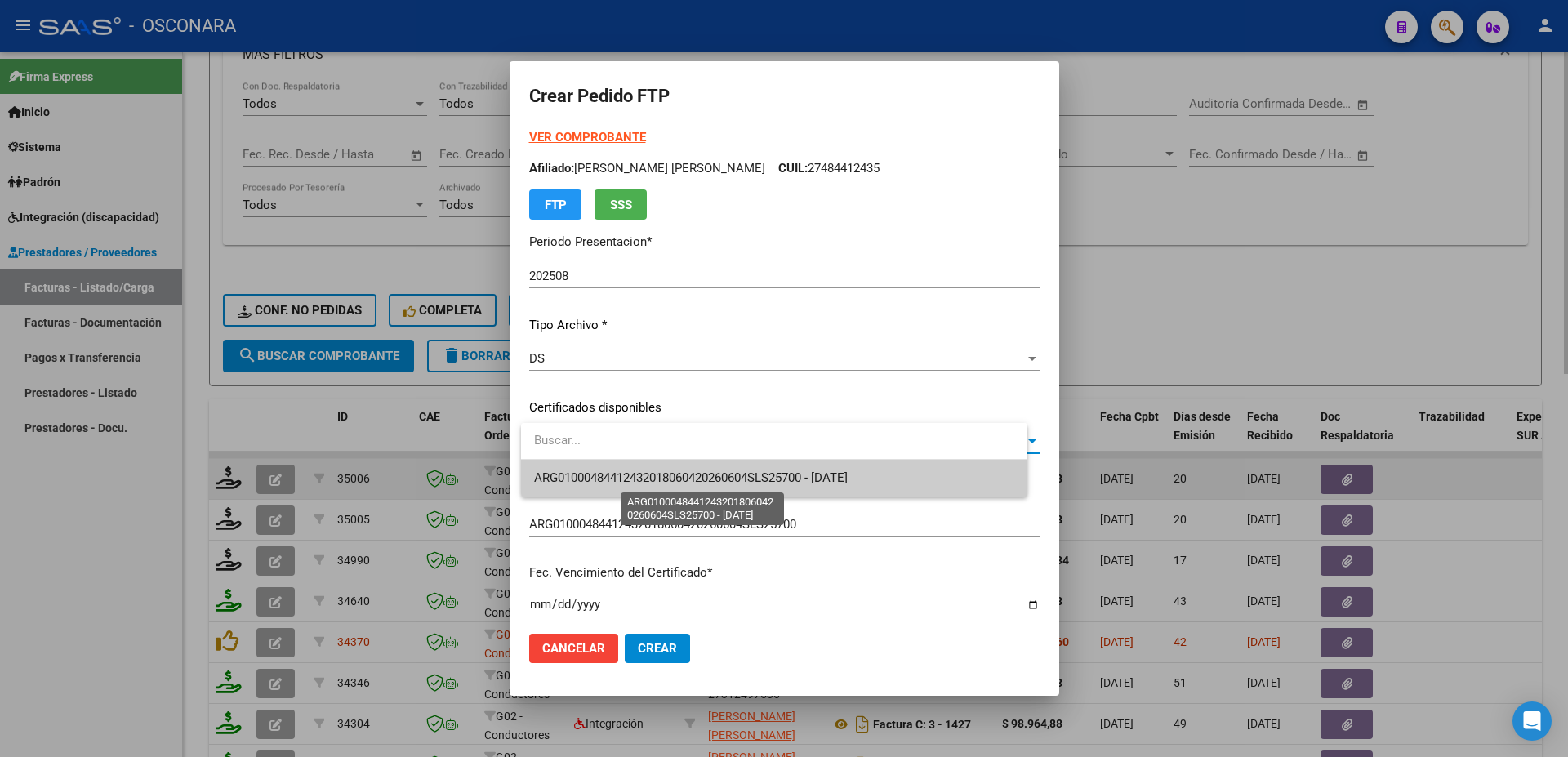
click at [657, 475] on span "ARG01000484412432018060420260604SLS25700 - [DATE]" at bounding box center [691, 477] width 313 height 15
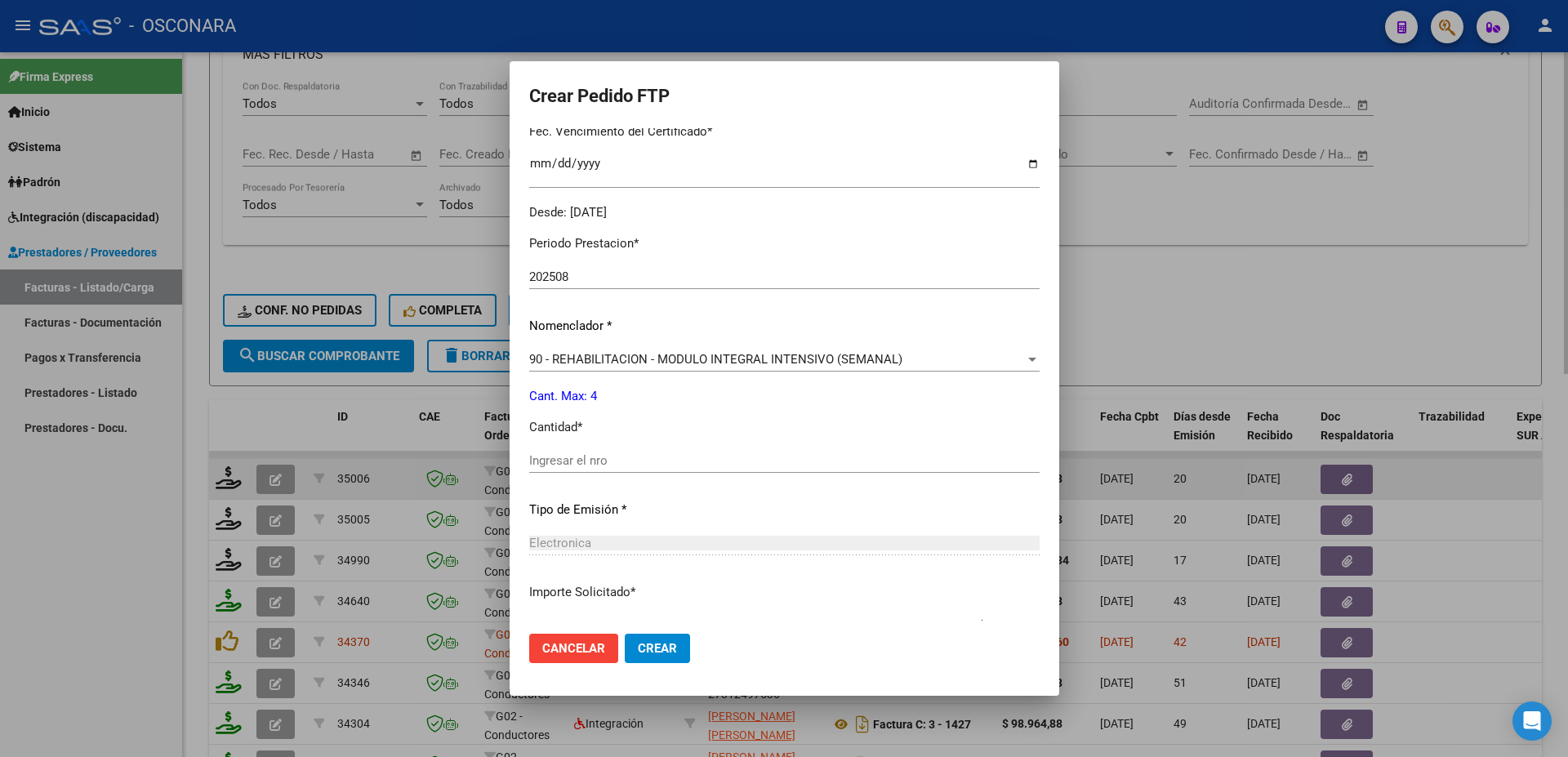
click at [565, 455] on input "Ingresar el nro" at bounding box center [784, 461] width 510 height 15
type input "4"
click at [665, 643] on span "Crear" at bounding box center [657, 649] width 39 height 15
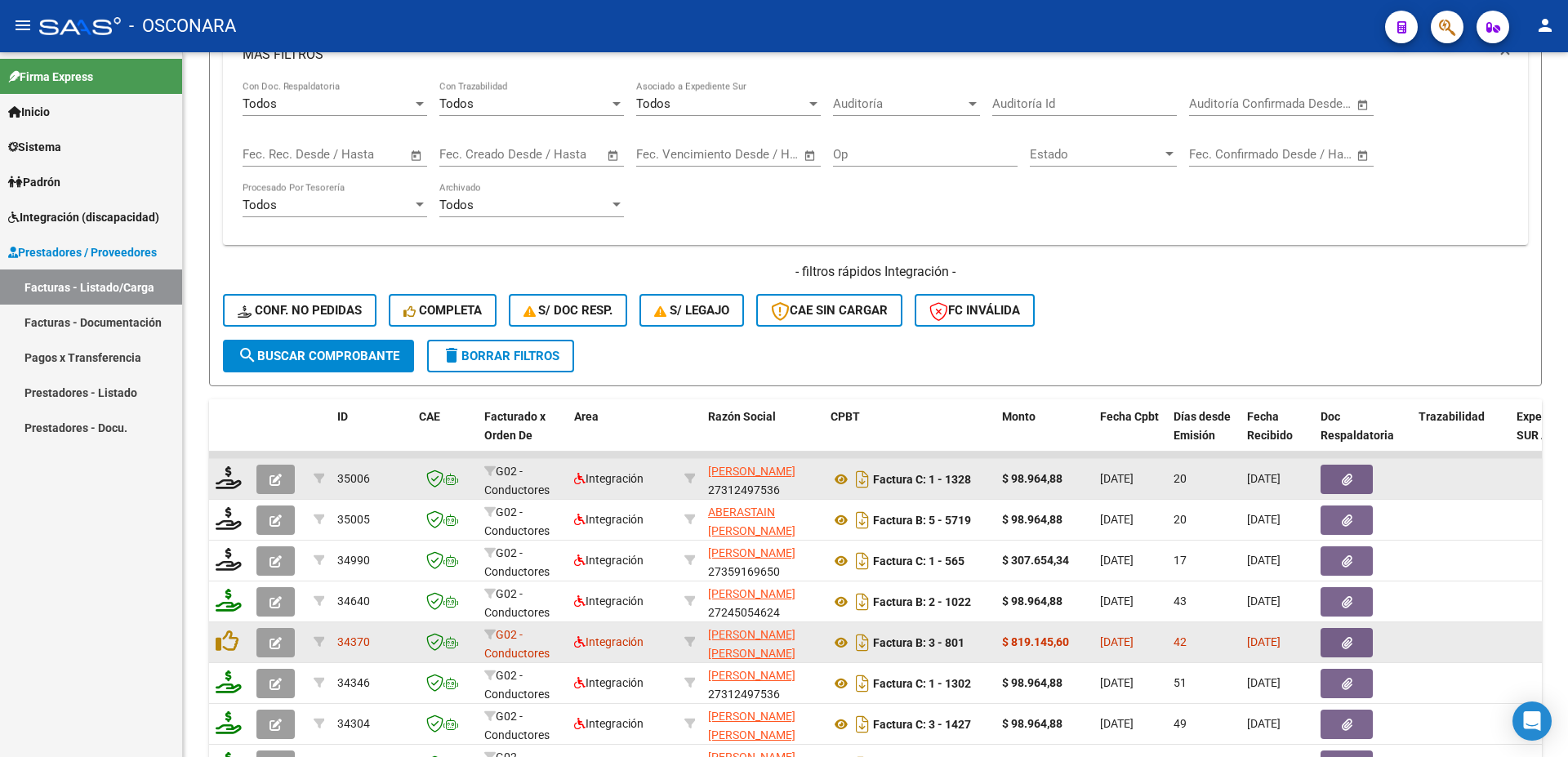
scroll to position [706, 0]
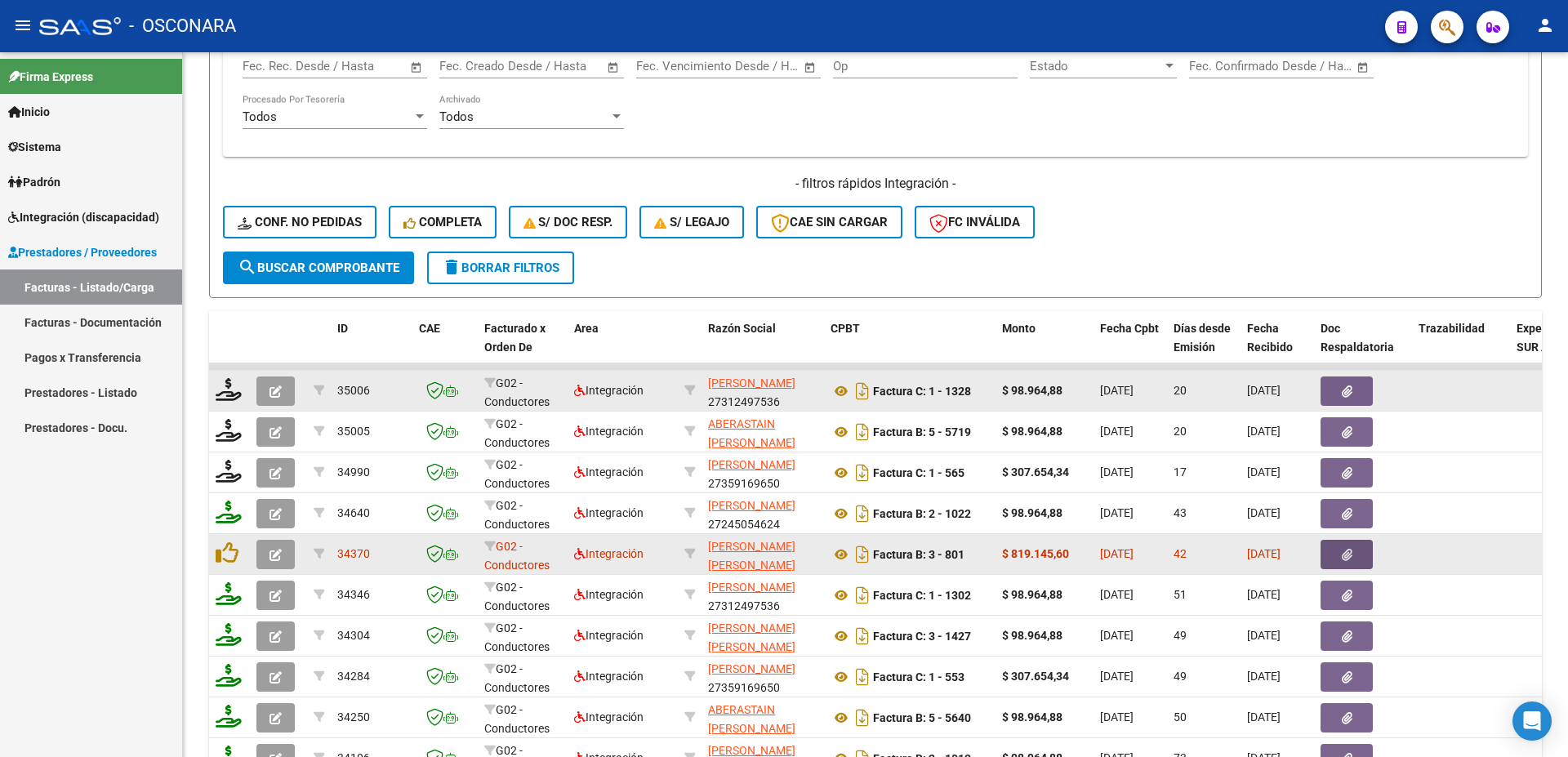
click at [1352, 550] on icon "button" at bounding box center [1347, 554] width 11 height 12
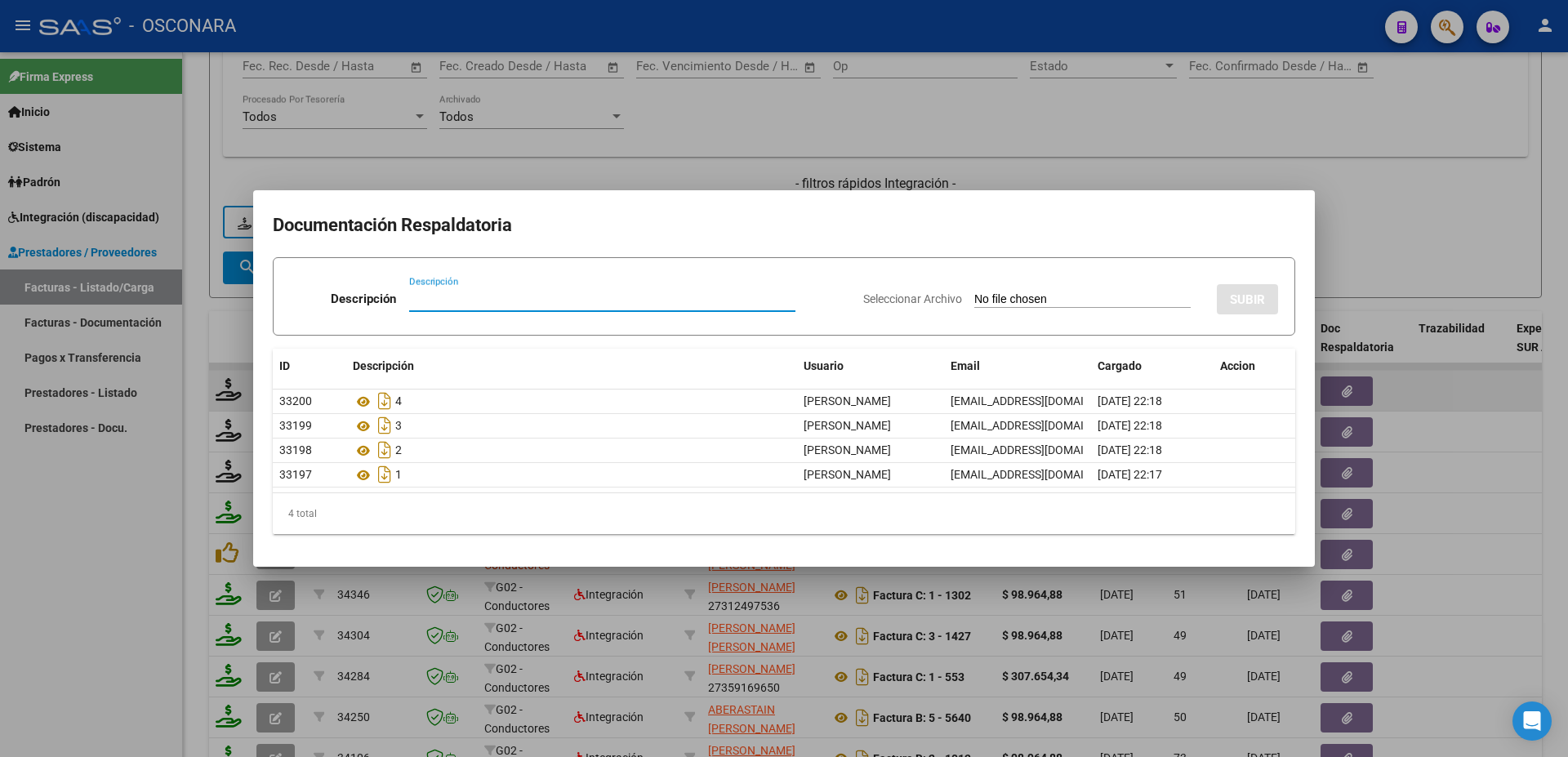
click at [1547, 504] on div at bounding box center [784, 378] width 1568 height 757
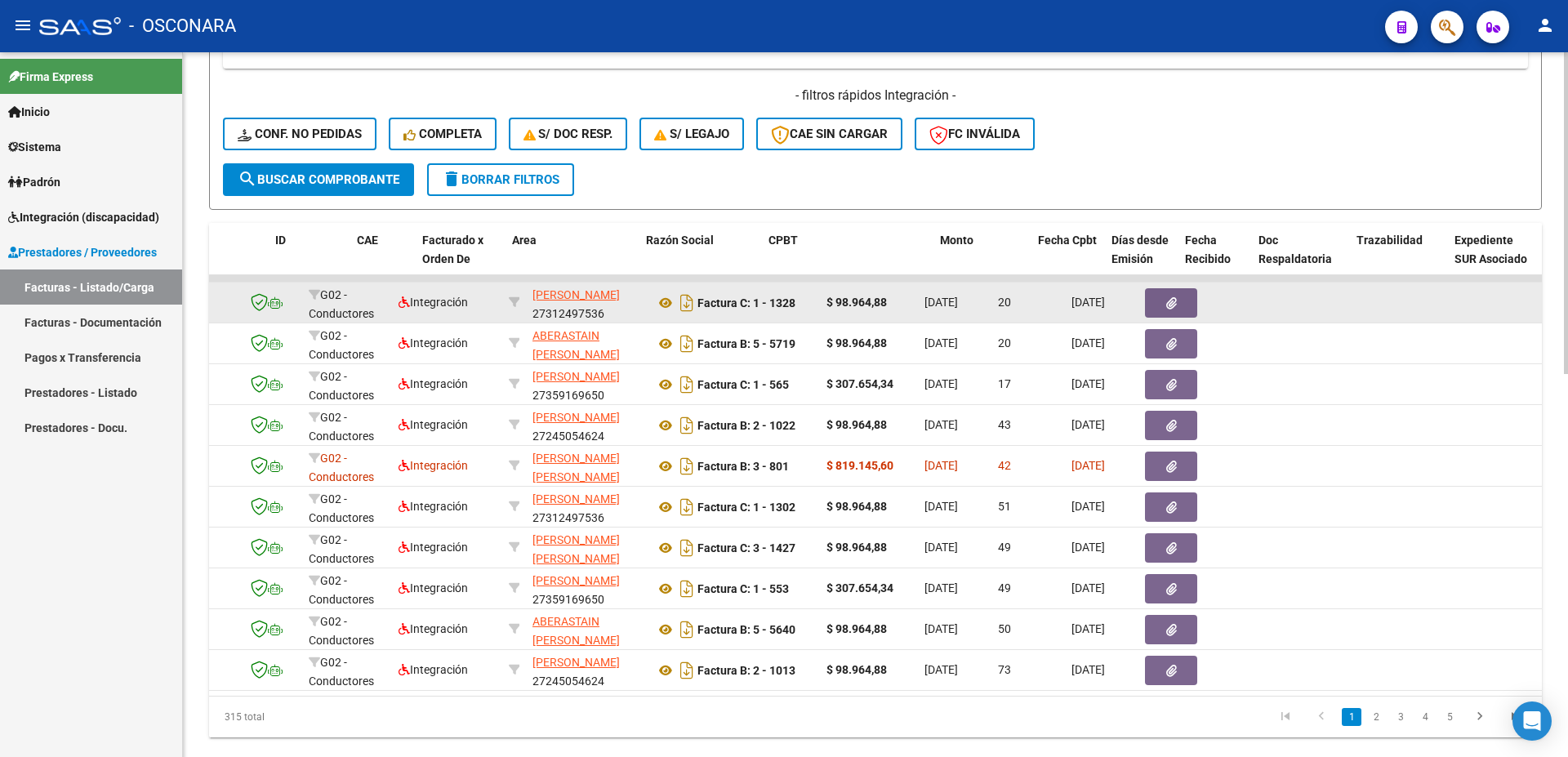
scroll to position [0, 0]
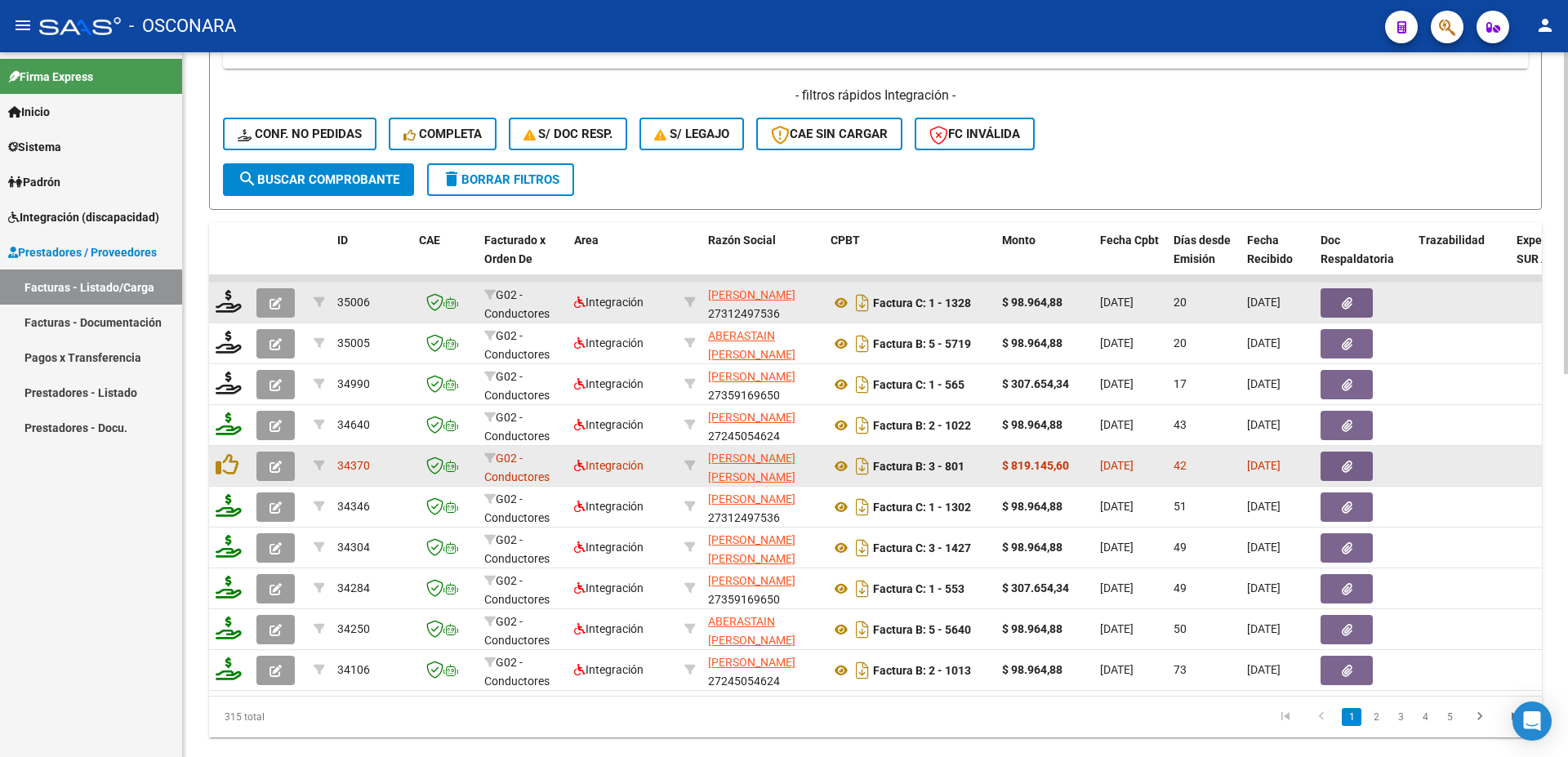
click at [1350, 469] on icon "button" at bounding box center [1347, 466] width 11 height 12
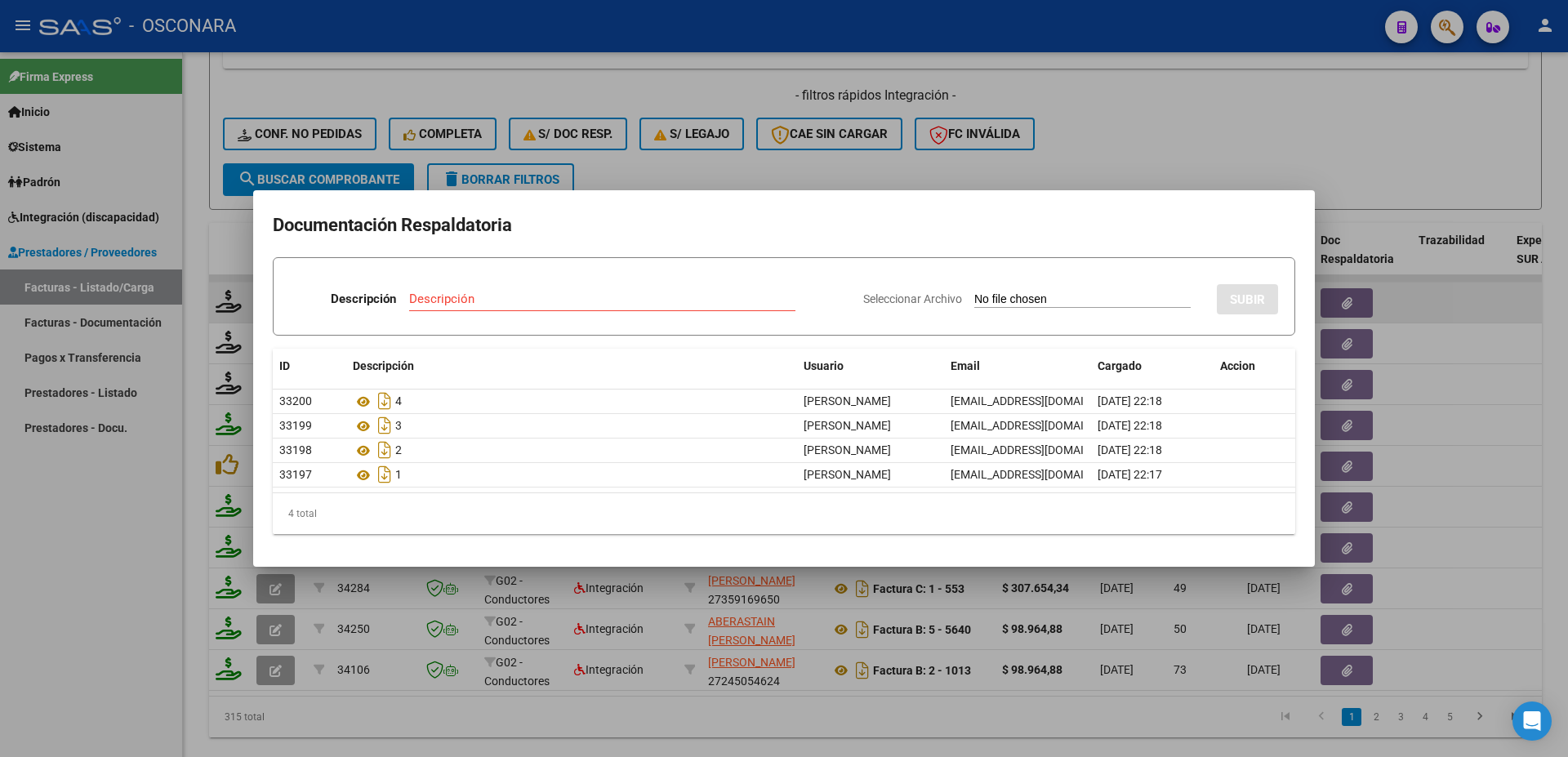
click at [1564, 371] on div at bounding box center [784, 378] width 1568 height 757
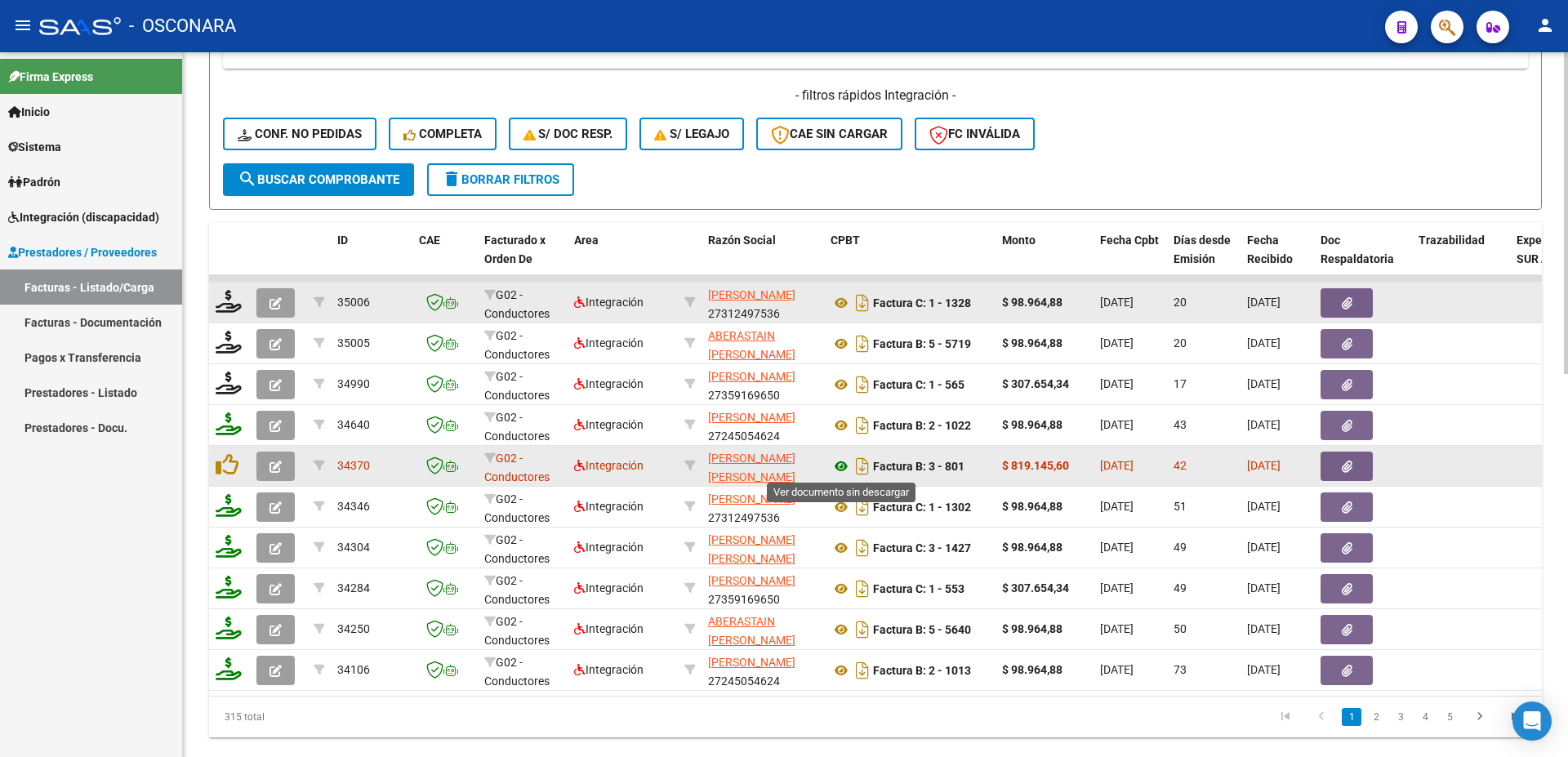
click at [840, 470] on icon at bounding box center [841, 466] width 21 height 19
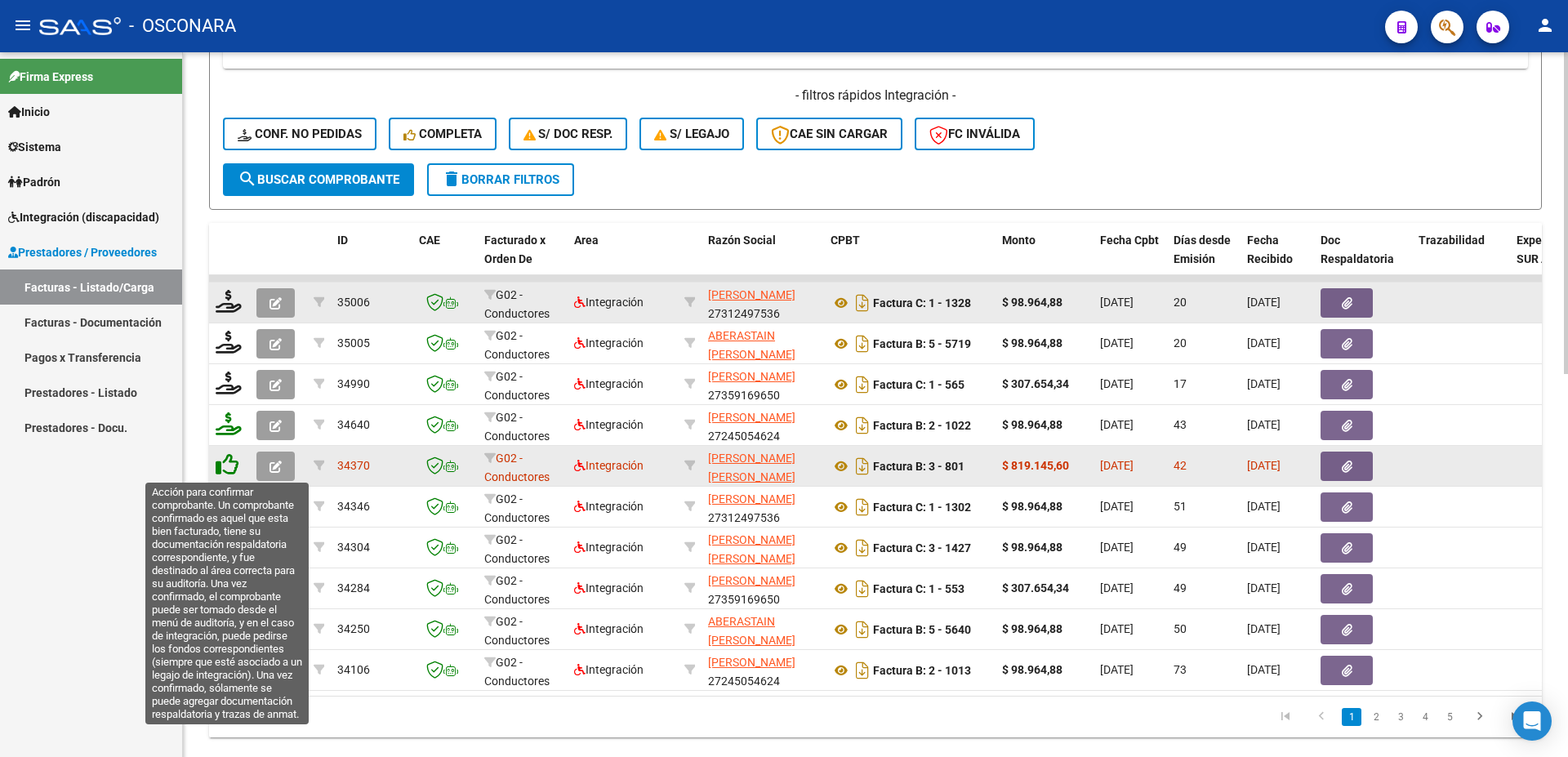
click at [225, 475] on icon at bounding box center [226, 465] width 23 height 23
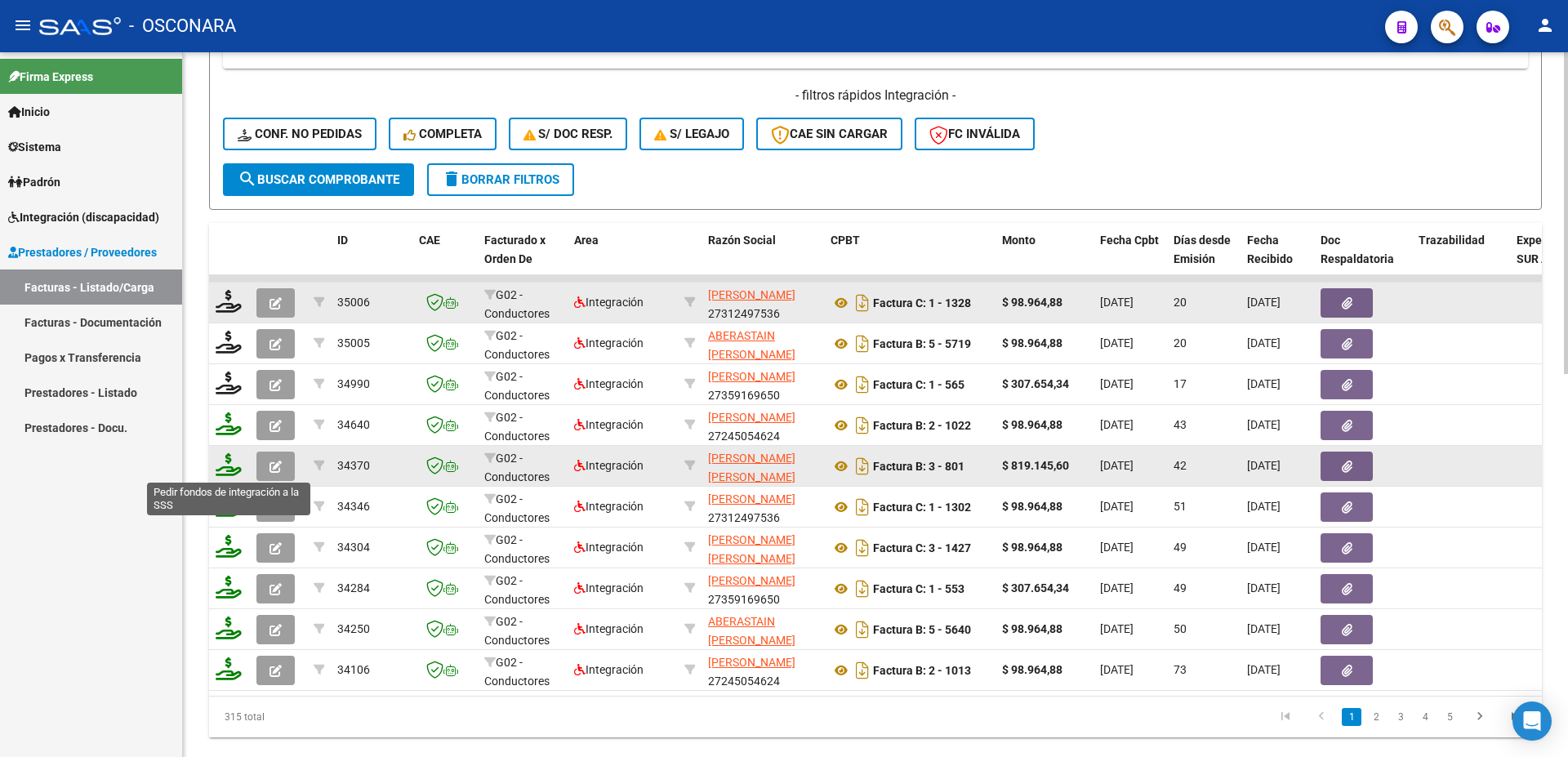
click at [225, 474] on icon at bounding box center [228, 465] width 27 height 23
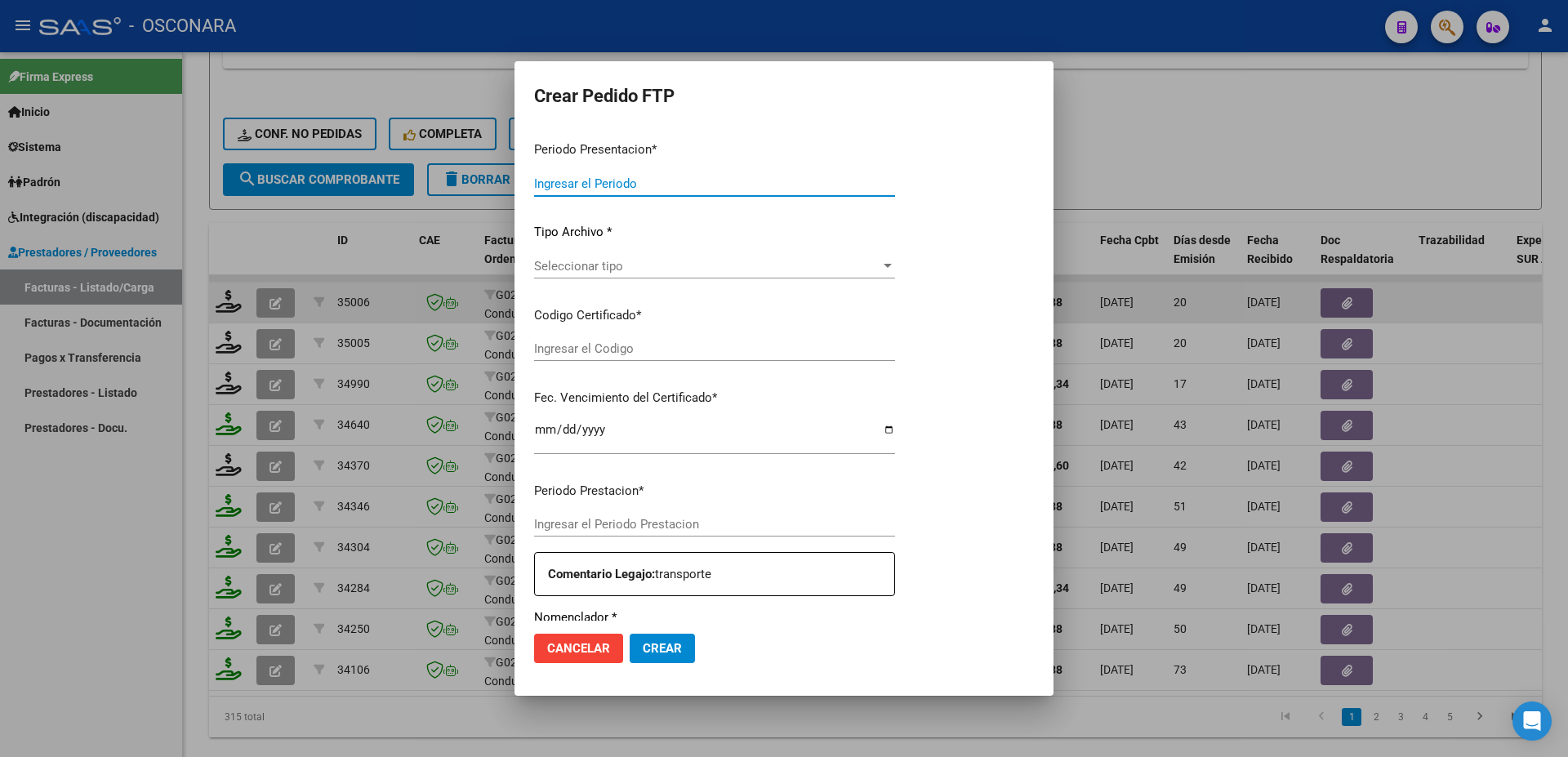
type input "202508"
type input "202507"
type input "$ 819.145,60"
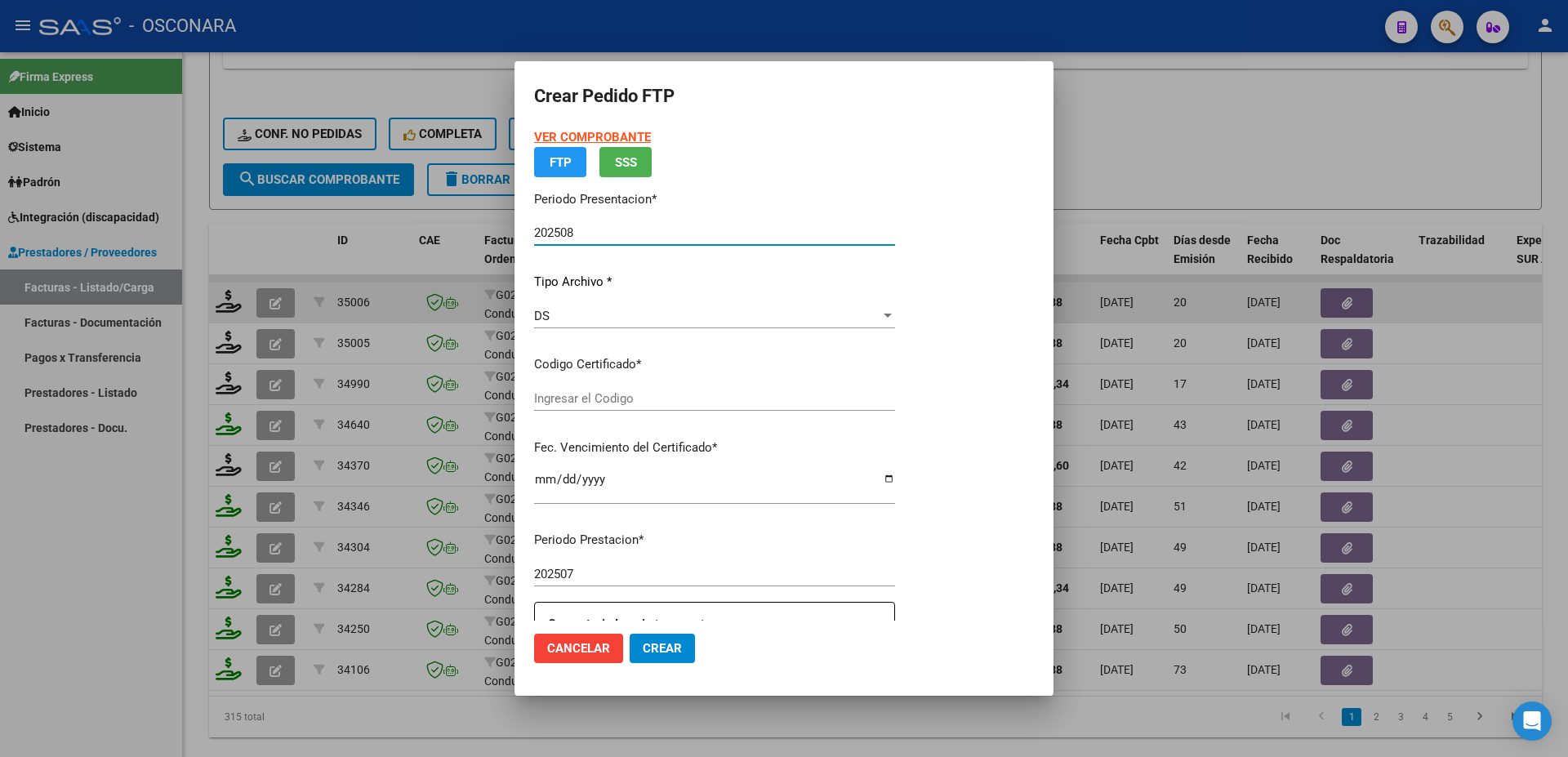
type input "ARG01000484412432018060420260604SLS25700"
type input "[DATE]"
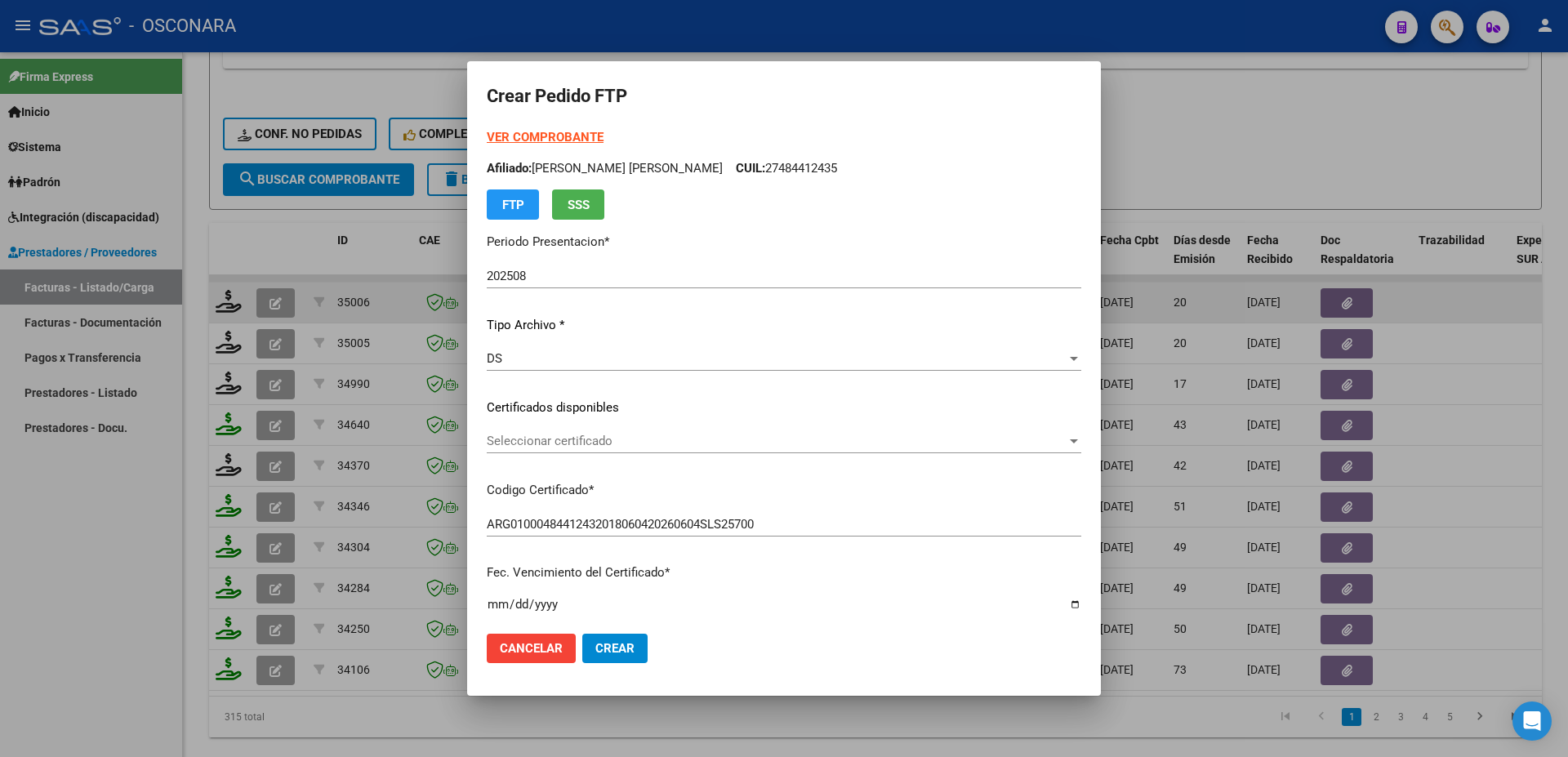
click at [631, 451] on div "Seleccionar certificado Seleccionar certificado" at bounding box center [784, 441] width 595 height 25
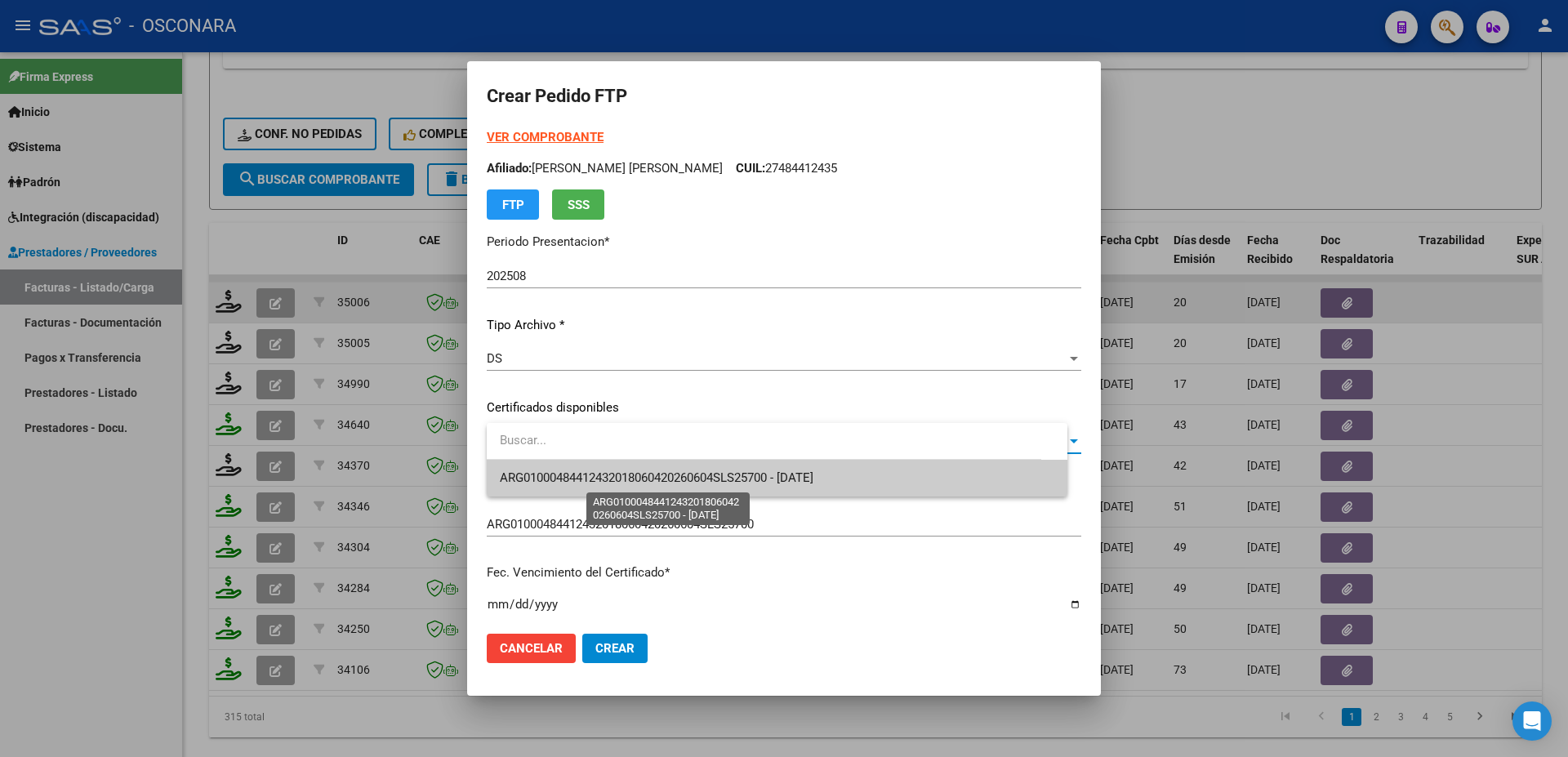
click at [656, 484] on span "ARG01000484412432018060420260604SLS25700 - [DATE]" at bounding box center [657, 477] width 313 height 15
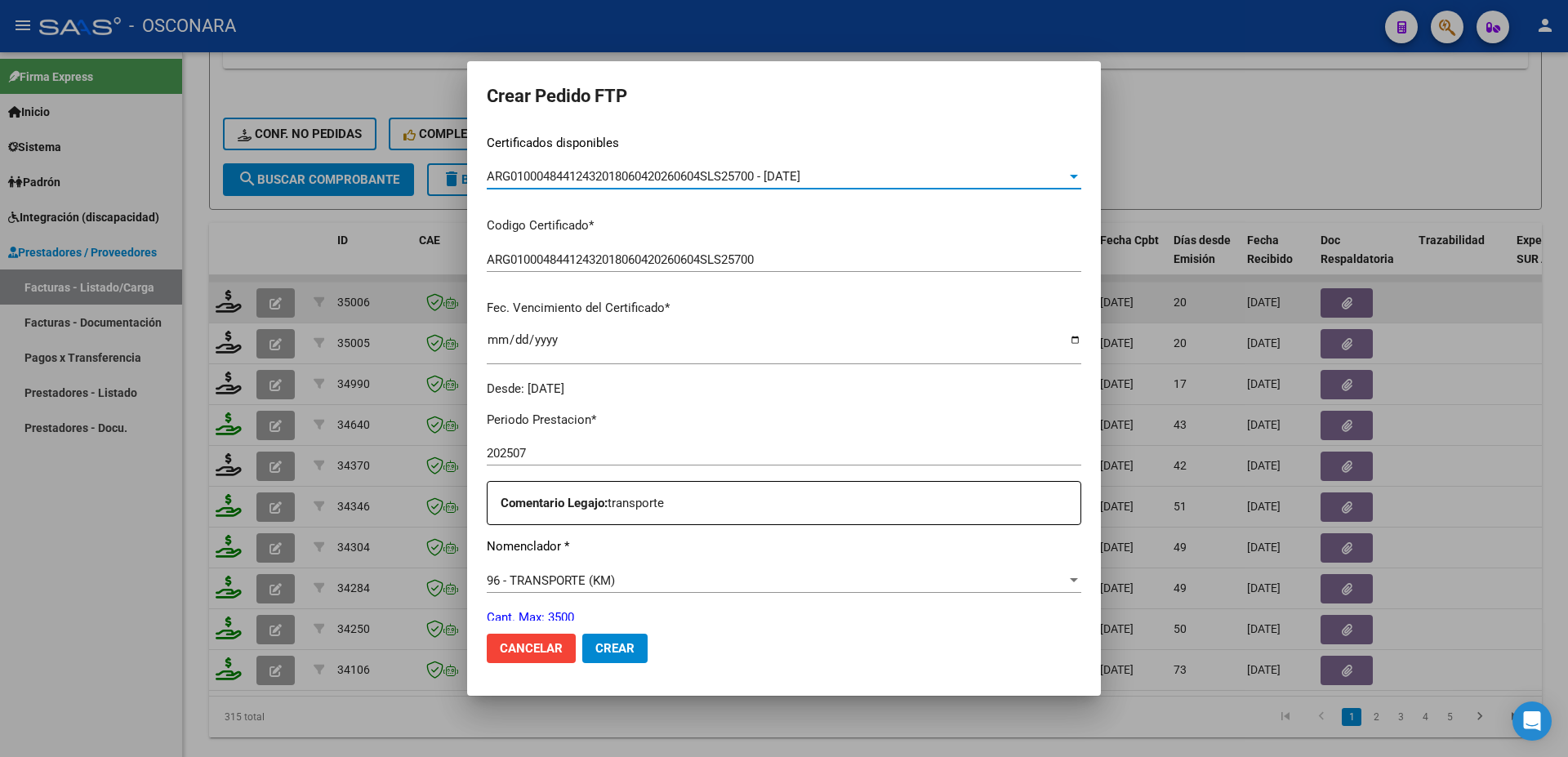
scroll to position [441, 0]
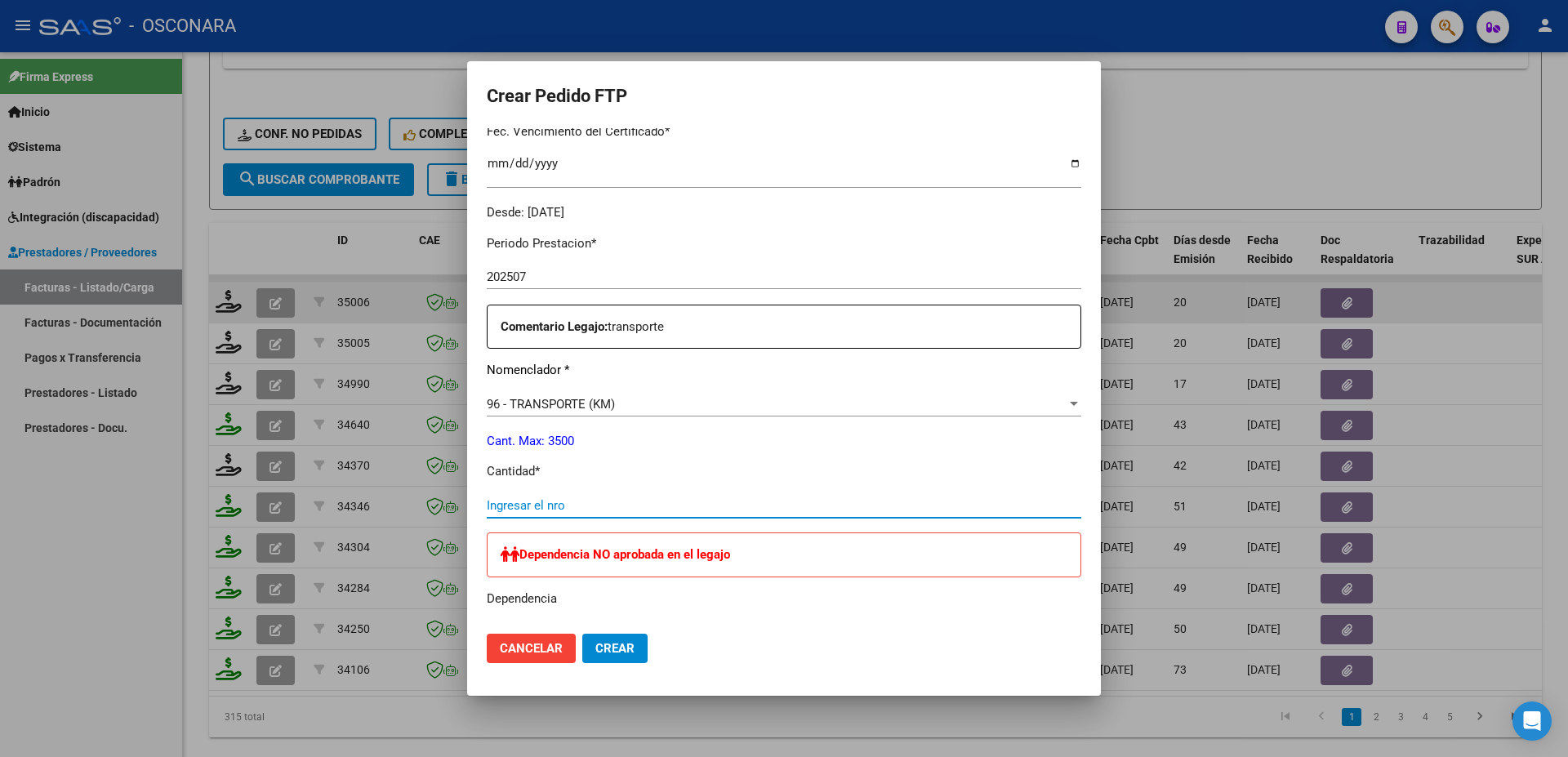
click at [540, 499] on input "Ingresar el nro" at bounding box center [784, 506] width 595 height 15
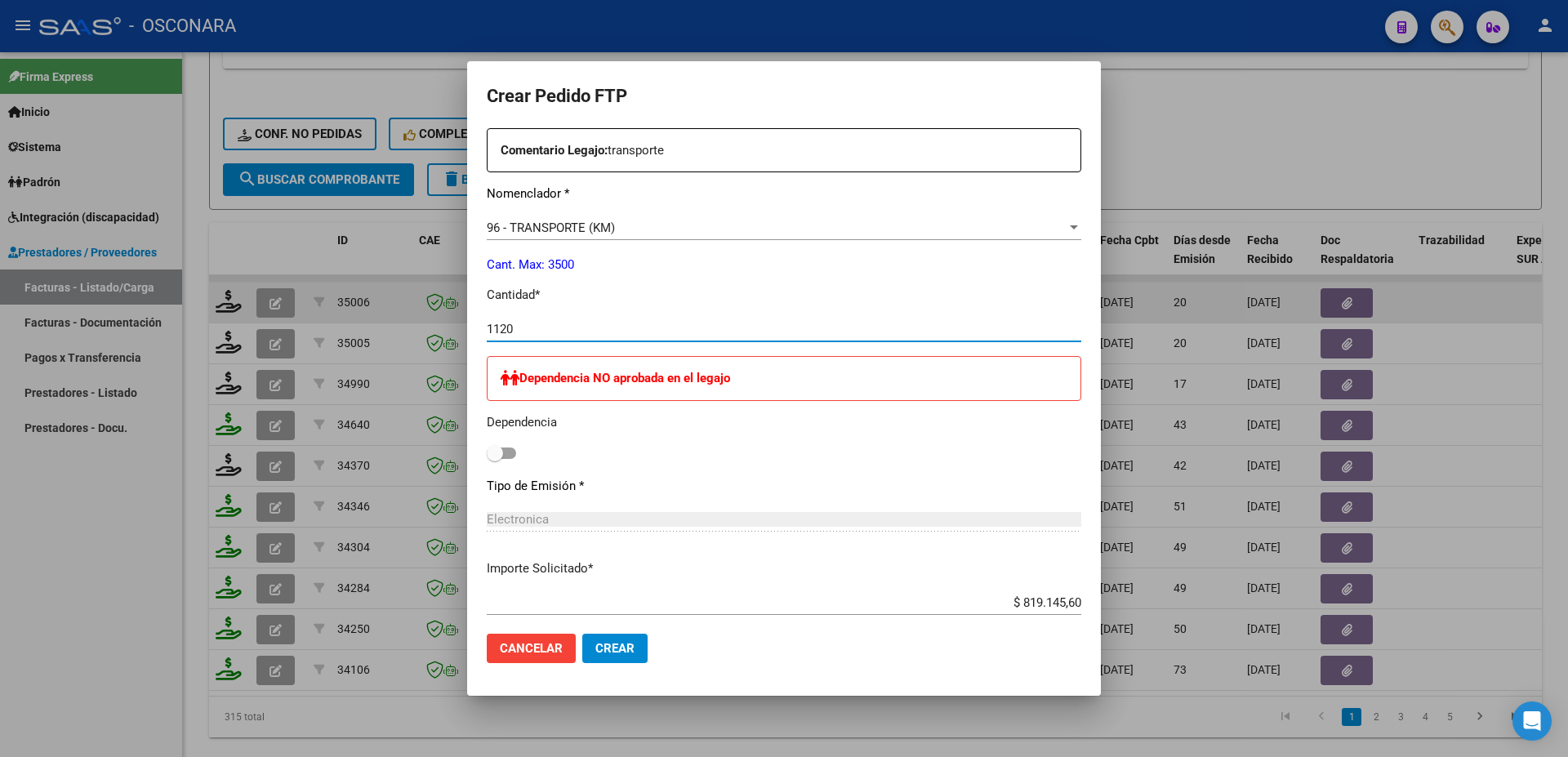
type input "1120"
click at [516, 451] on label at bounding box center [501, 453] width 29 height 19
click at [495, 459] on input "checkbox" at bounding box center [494, 459] width 1 height 1
checkbox input "true"
click at [629, 657] on button "Crear" at bounding box center [615, 649] width 65 height 29
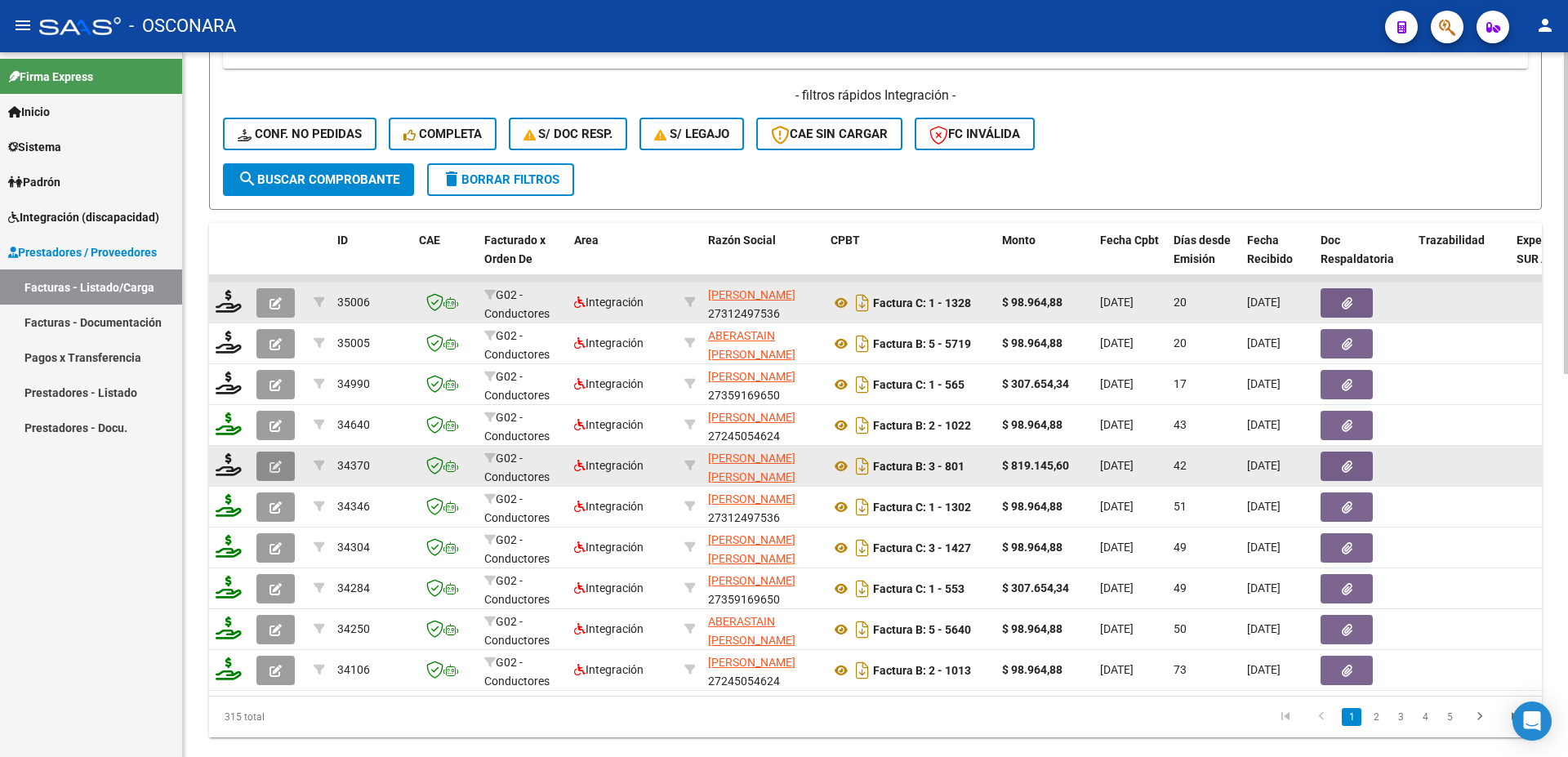
click at [269, 472] on button "button" at bounding box center [276, 466] width 38 height 29
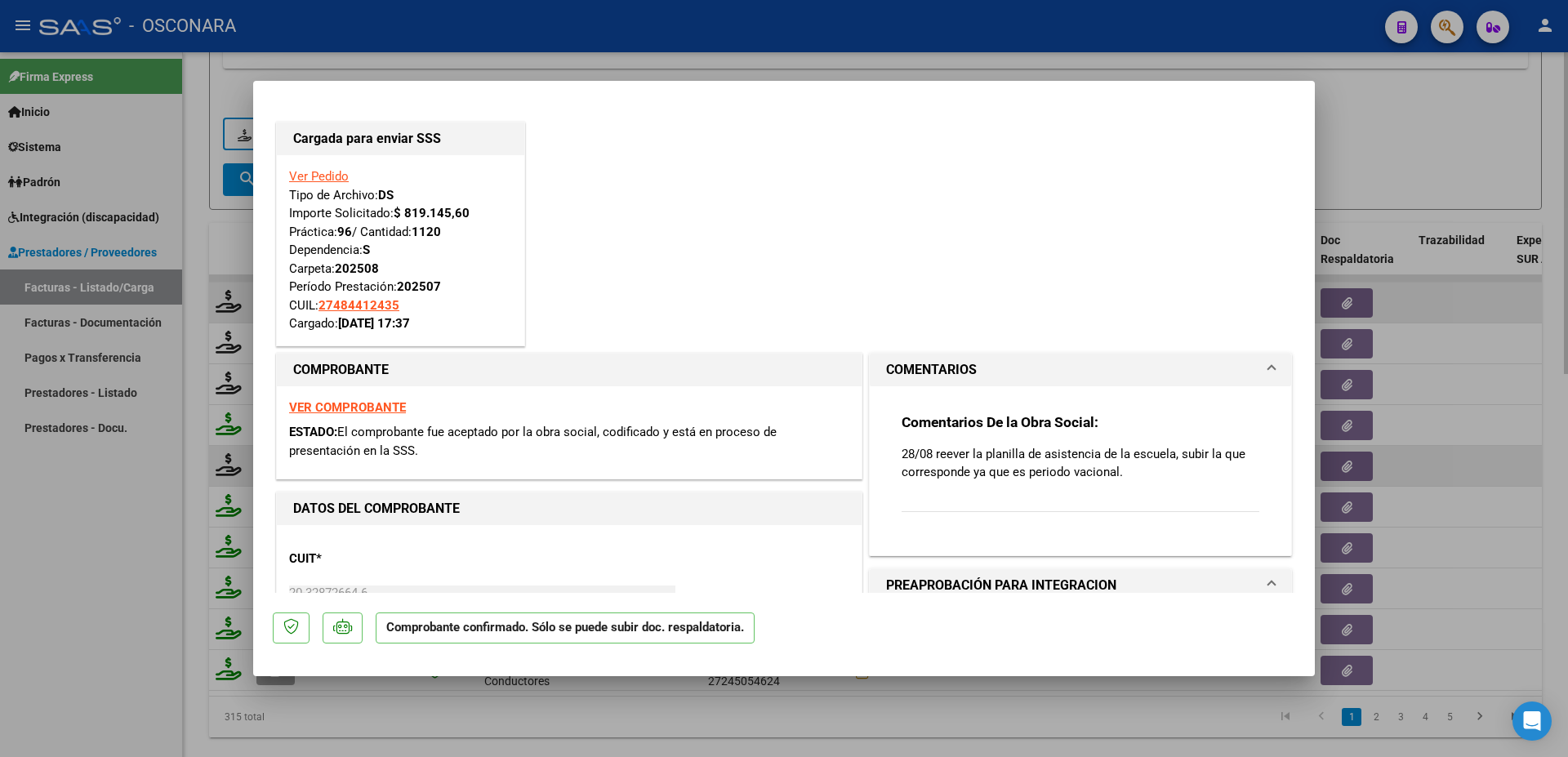
drag, startPoint x: 1461, startPoint y: 410, endPoint x: 1459, endPoint y: 470, distance: 60.0
click at [1461, 406] on div at bounding box center [784, 378] width 1568 height 757
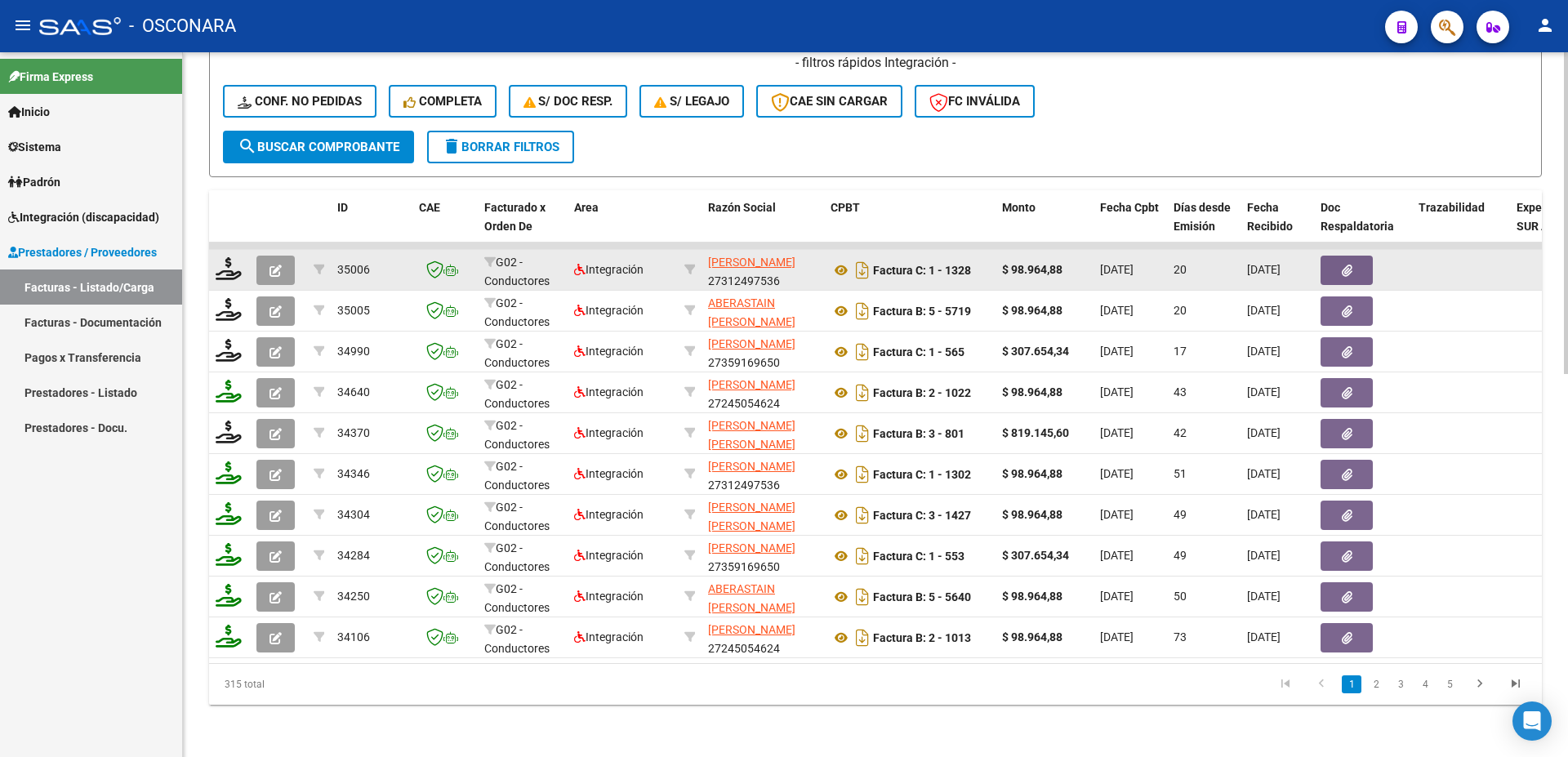
scroll to position [488, 0]
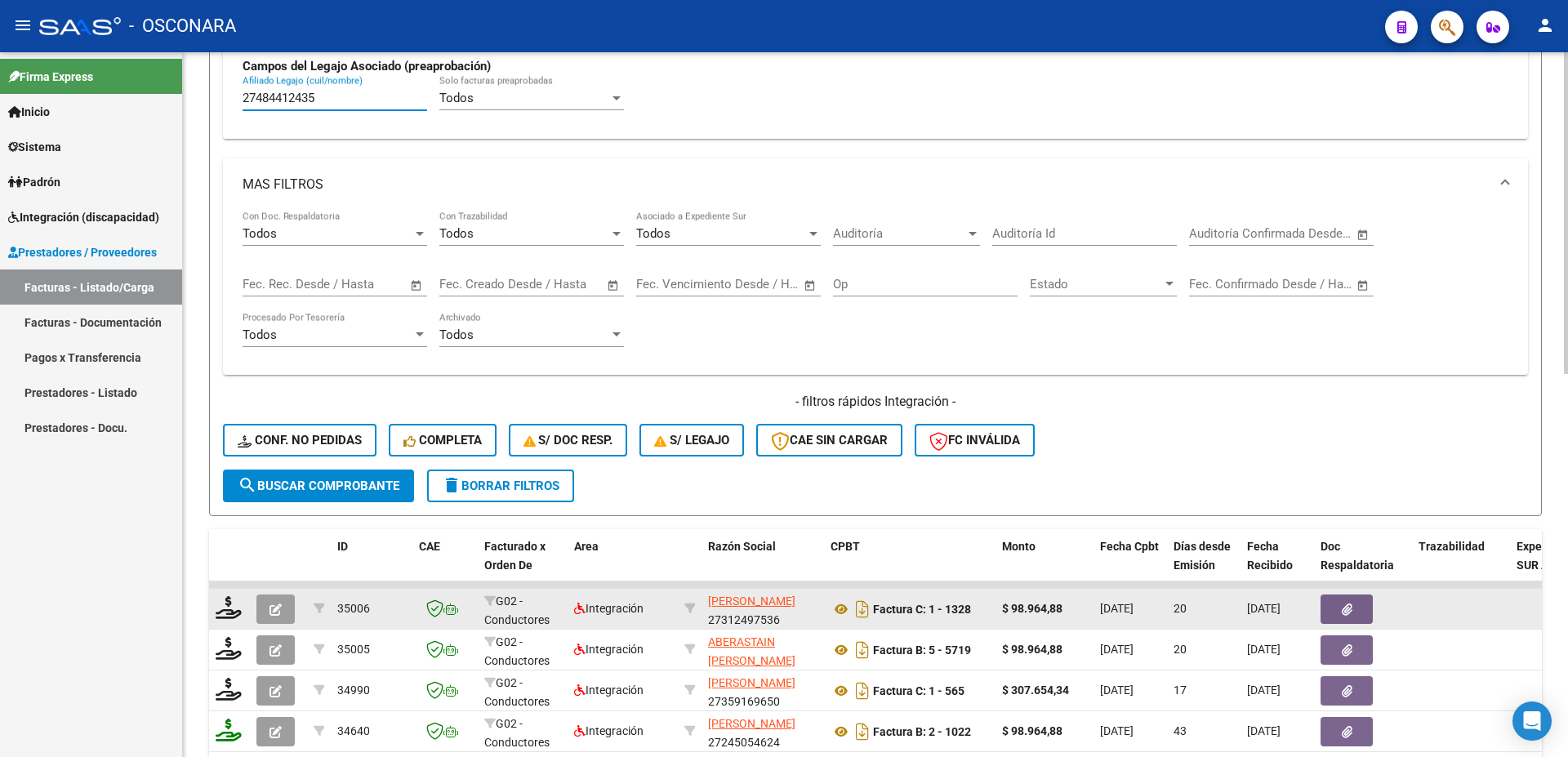
drag, startPoint x: 159, startPoint y: 64, endPoint x: 58, endPoint y: 31, distance: 106.3
click at [243, 91] on input "27484412435" at bounding box center [334, 98] width 184 height 15
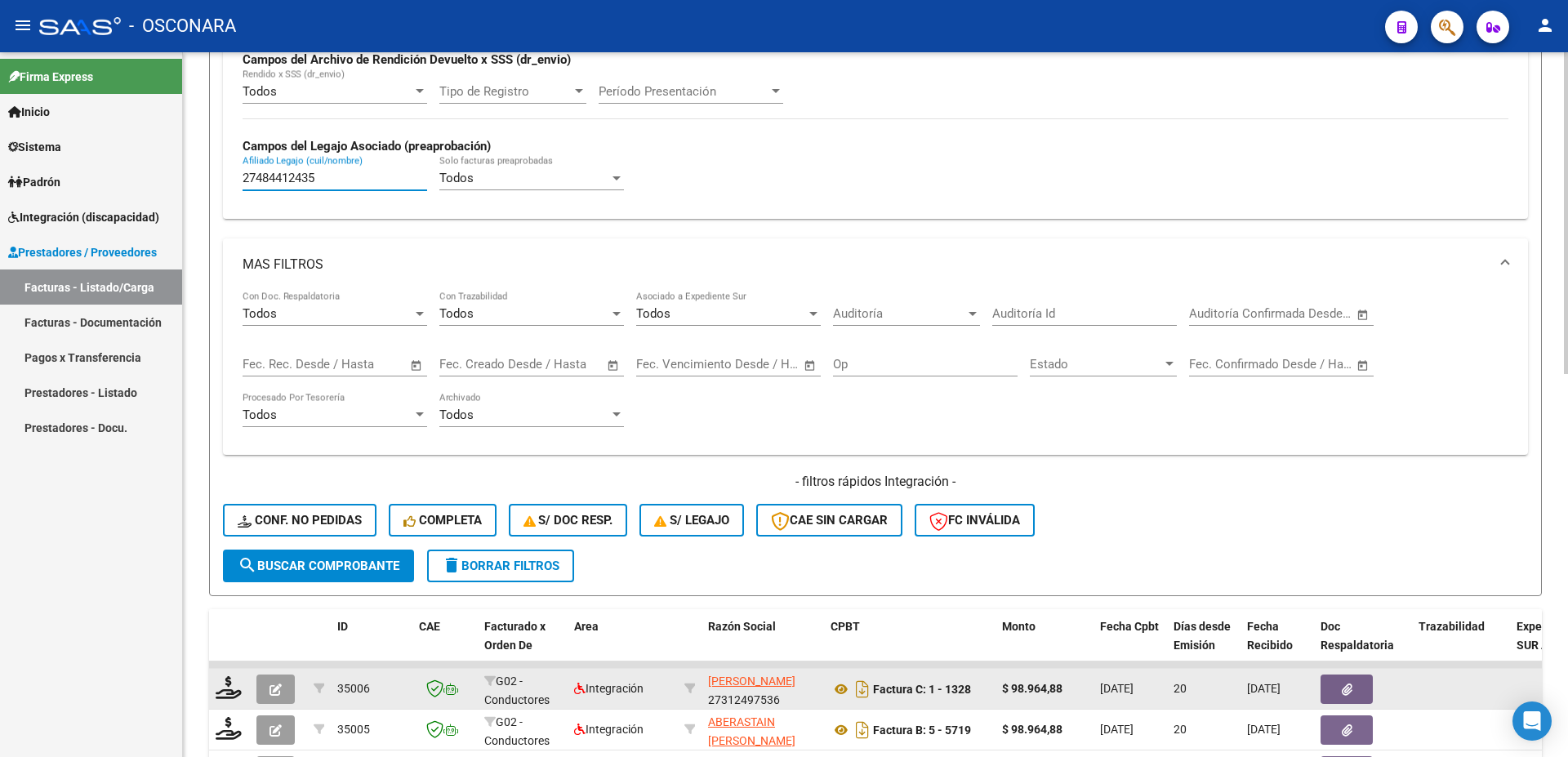
paste input "0458032670"
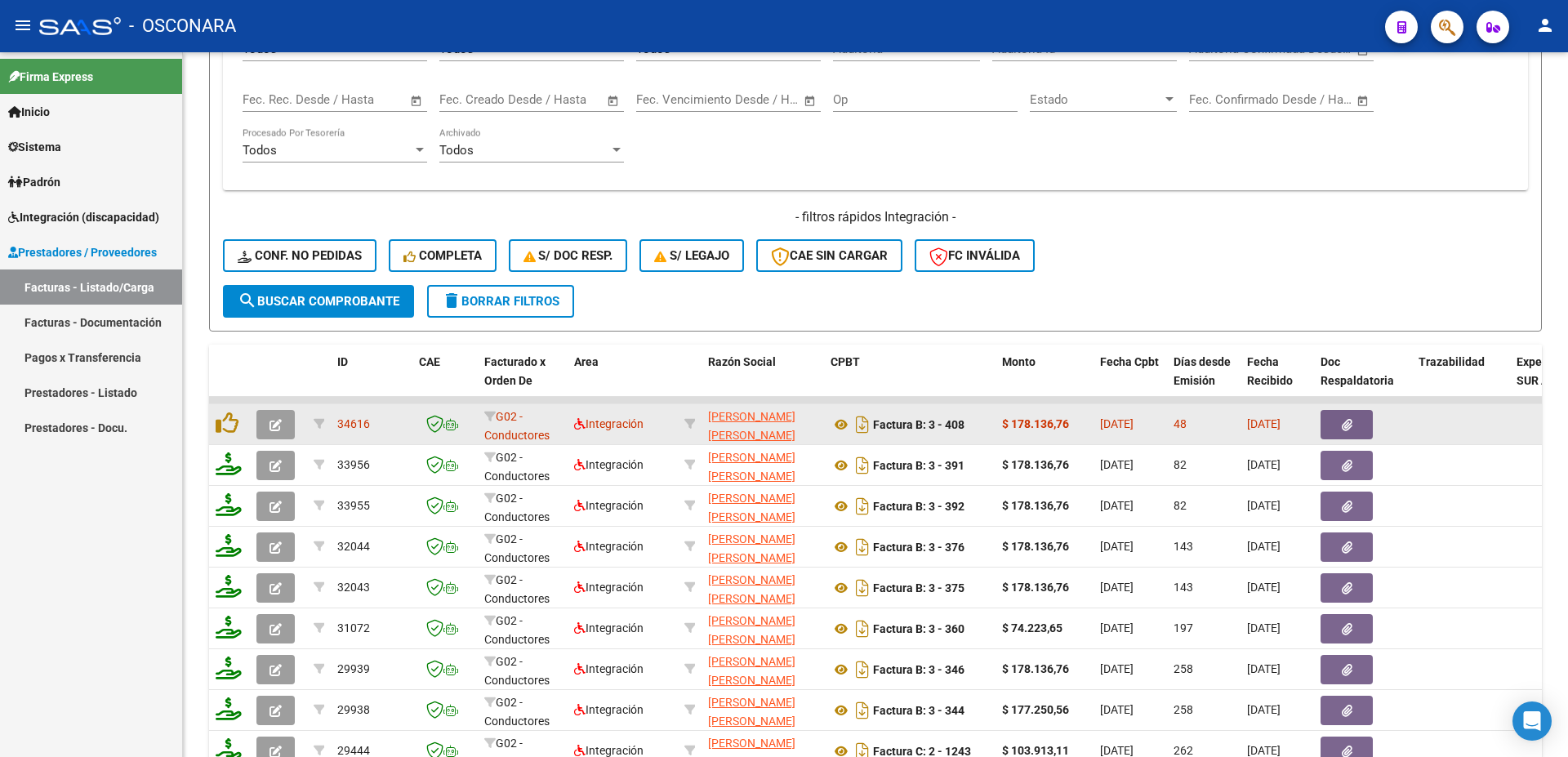
type input "20458032670"
click at [1343, 423] on icon "button" at bounding box center [1347, 424] width 11 height 12
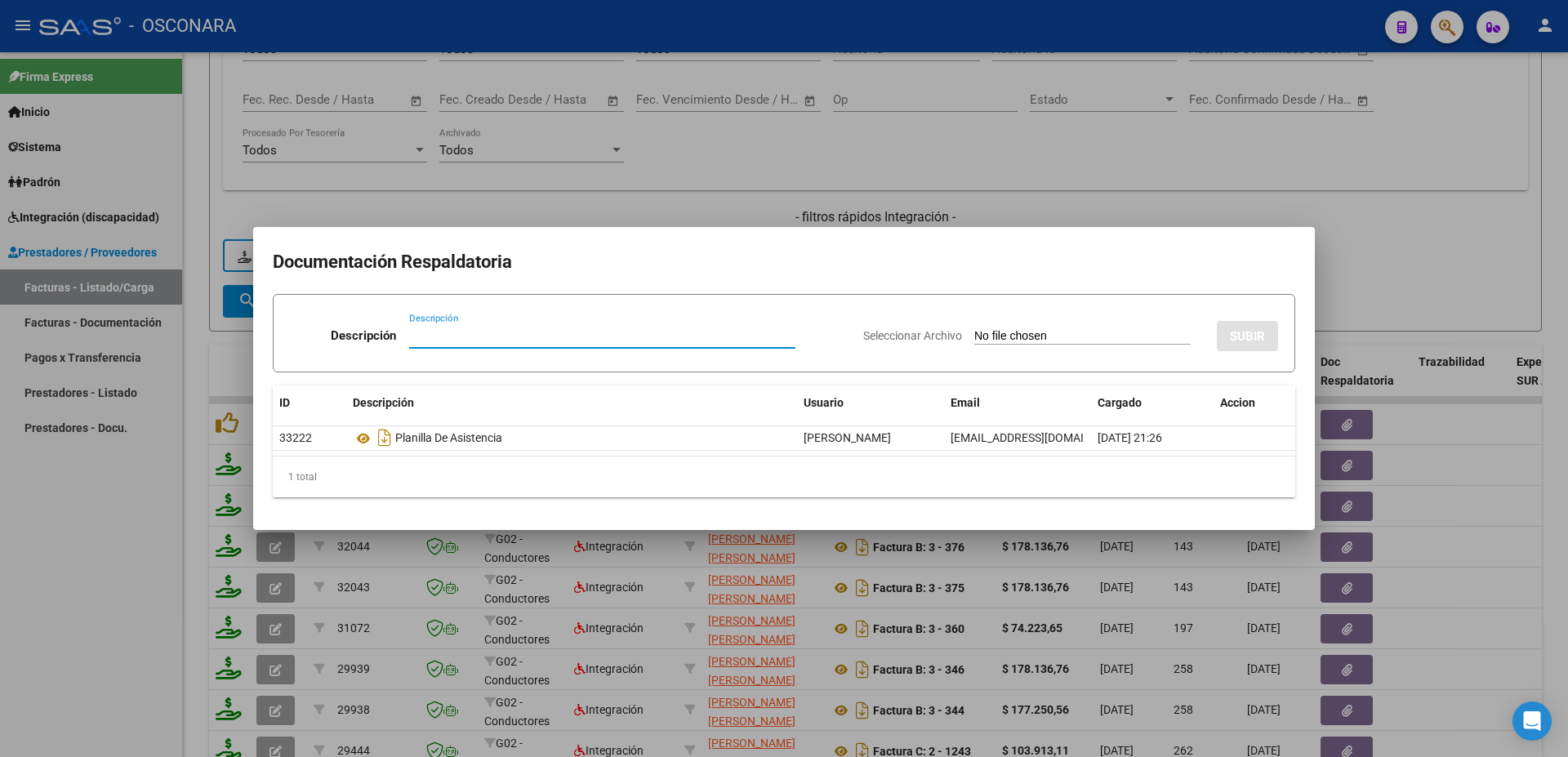
click at [1491, 461] on div at bounding box center [784, 378] width 1568 height 757
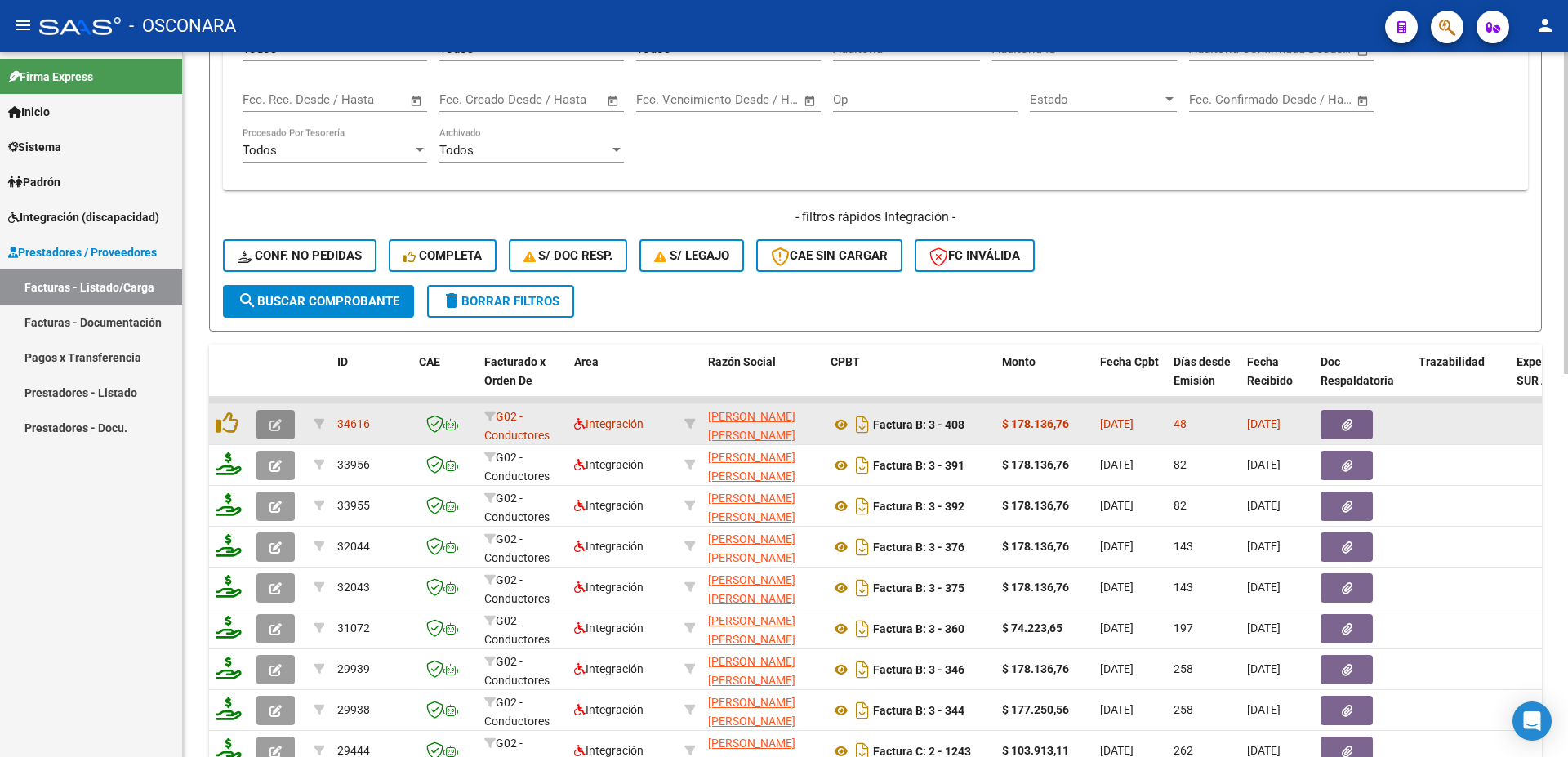
click at [279, 425] on icon "button" at bounding box center [275, 424] width 12 height 12
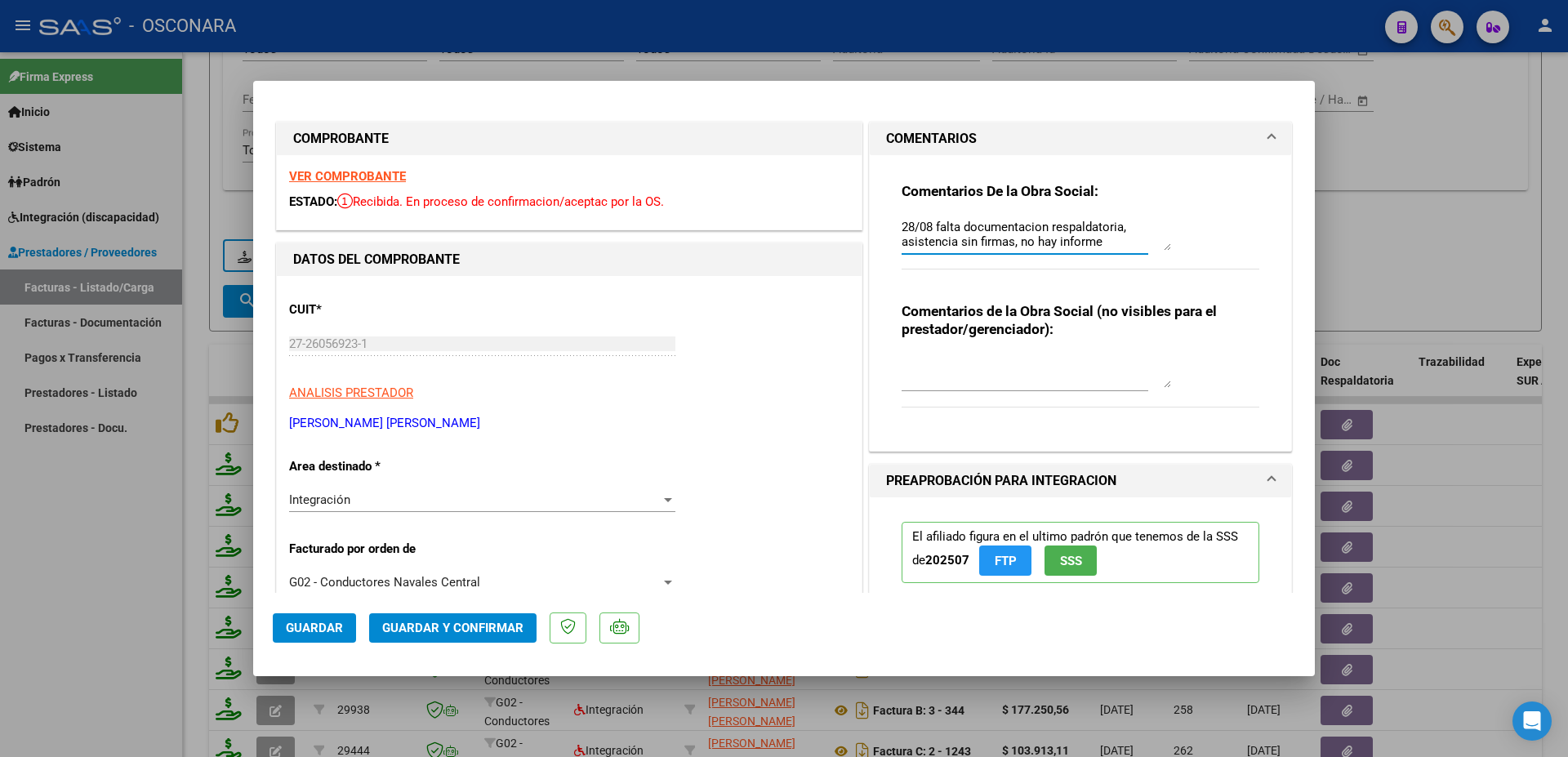
click at [1099, 244] on textarea "28/08 falta documentacion respaldatoria, asistencia sin firmas, no hay informe" at bounding box center [1036, 235] width 269 height 33
type textarea "28/08 falta documentacion respaldatoria, asistencia sin firmas, no hay informe …"
drag, startPoint x: 304, startPoint y: 624, endPoint x: 554, endPoint y: 356, distance: 366.5
click at [306, 621] on span "Guardar" at bounding box center [314, 628] width 57 height 15
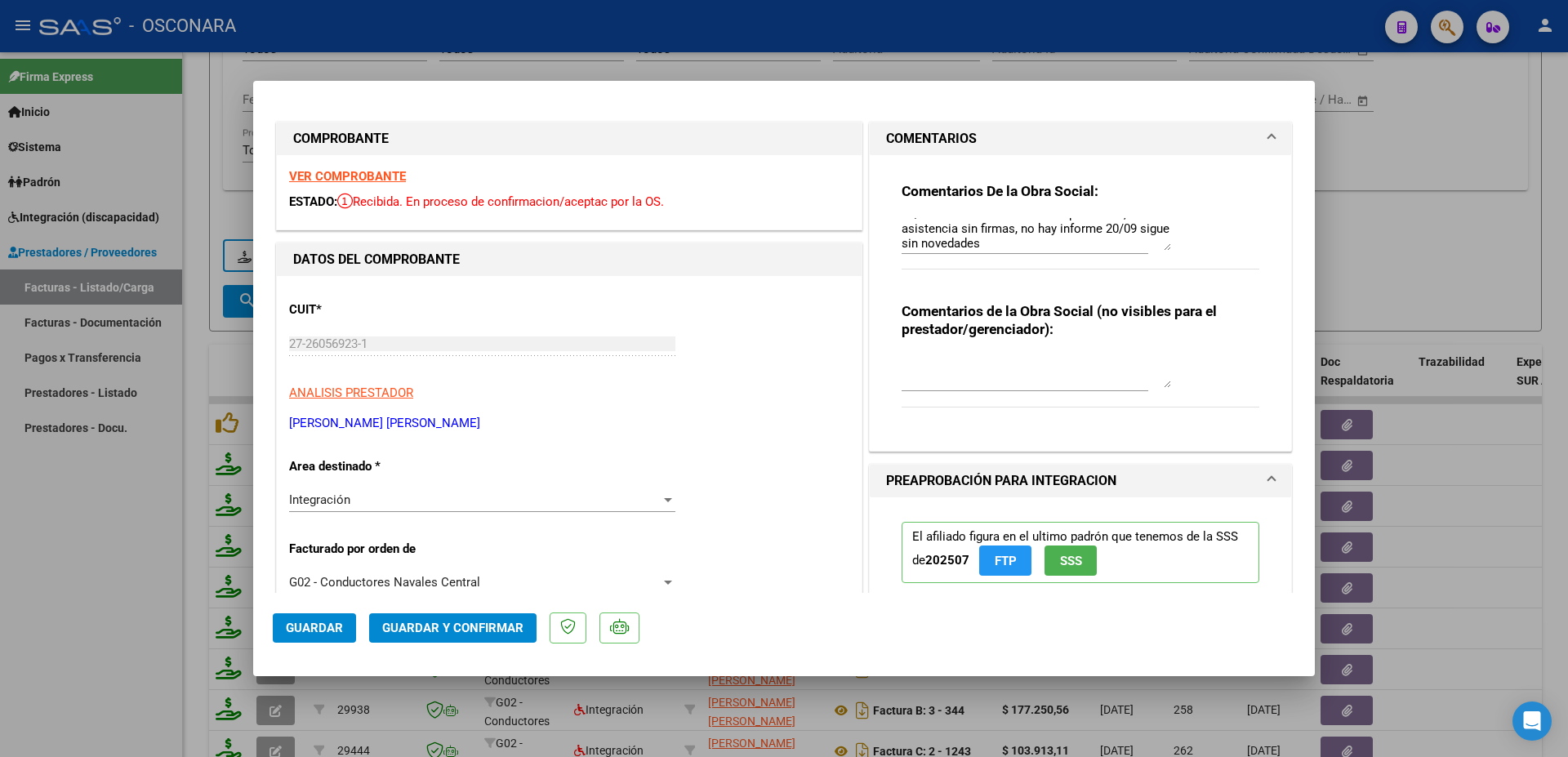
click at [1421, 235] on div at bounding box center [784, 378] width 1568 height 757
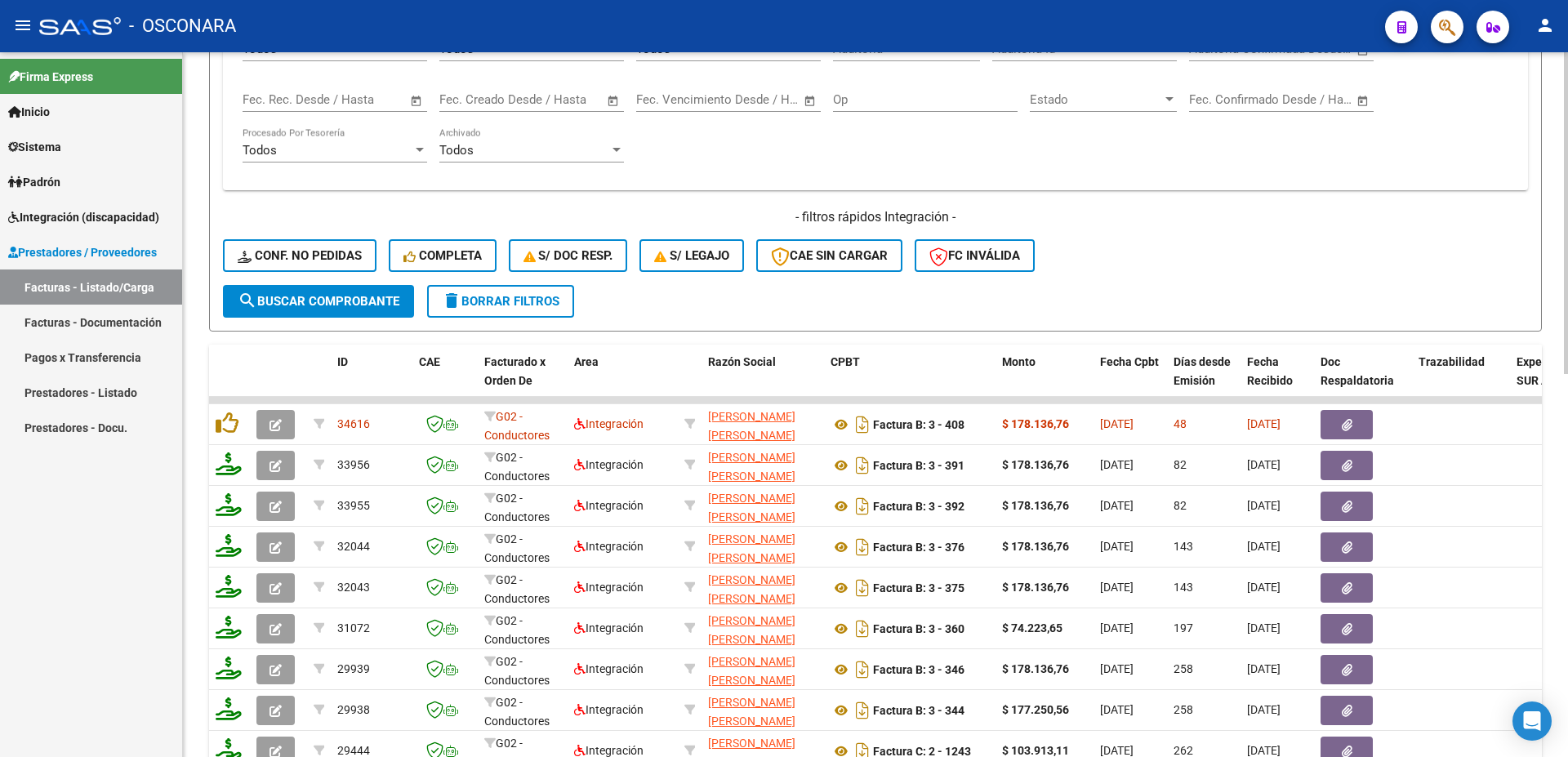
scroll to position [408, 0]
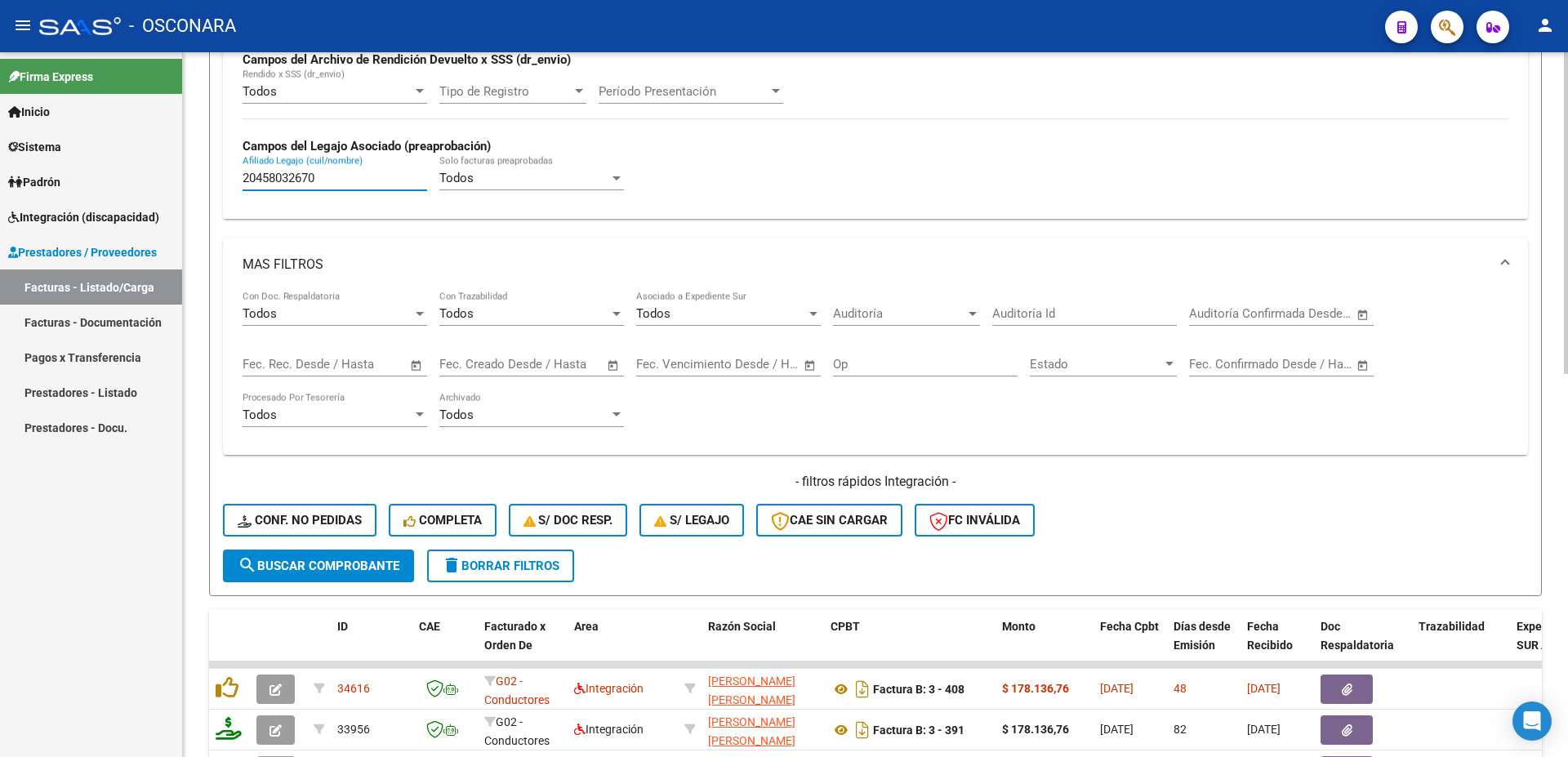
drag, startPoint x: 320, startPoint y: 180, endPoint x: 41, endPoint y: 166, distance: 279.4
click at [243, 170] on input "20458032670" at bounding box center [334, 178] width 184 height 15
paste input "87998517"
type input "20487998517"
click at [316, 568] on span "search Buscar Comprobante" at bounding box center [318, 566] width 161 height 15
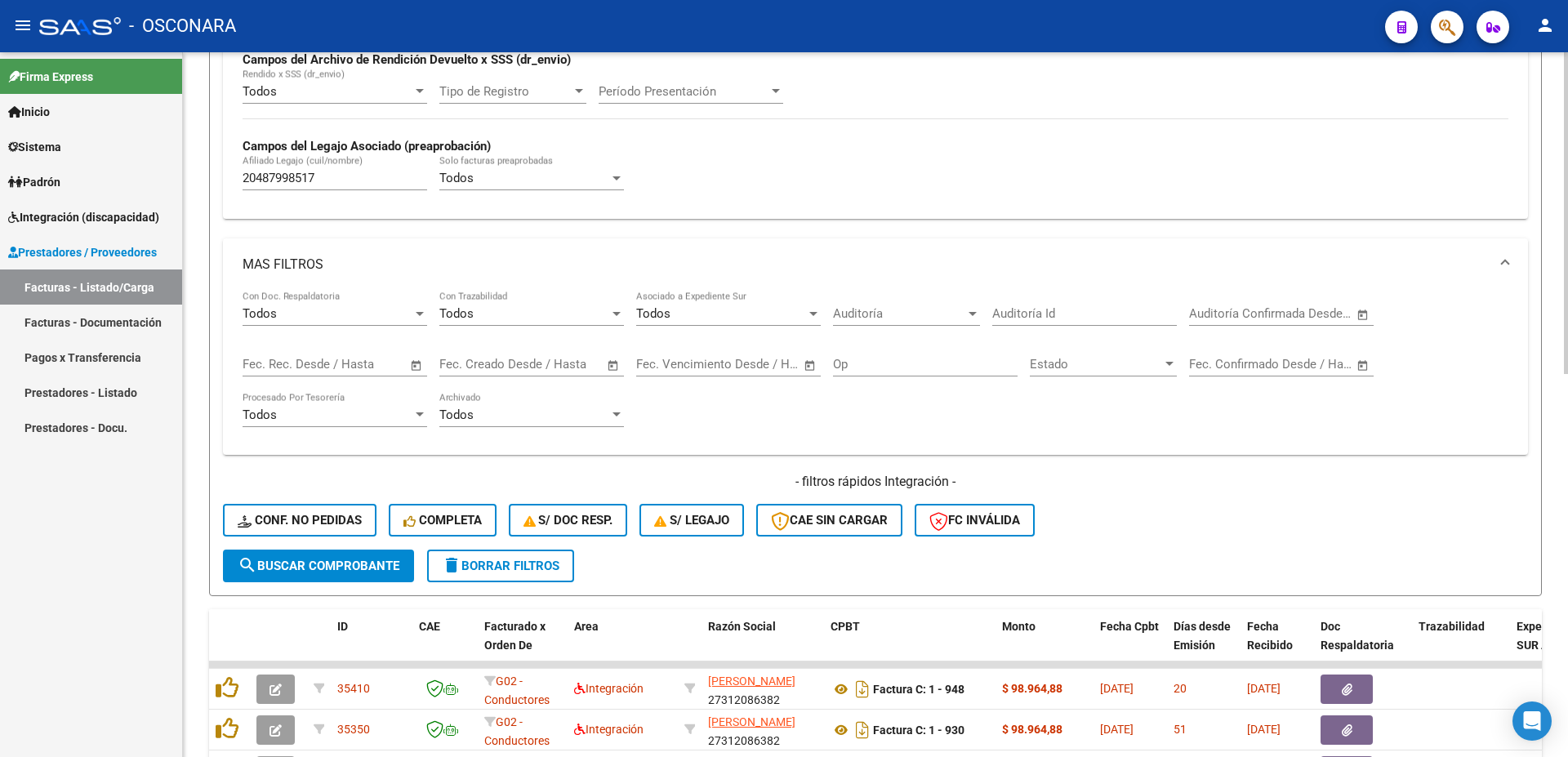
scroll to position [673, 0]
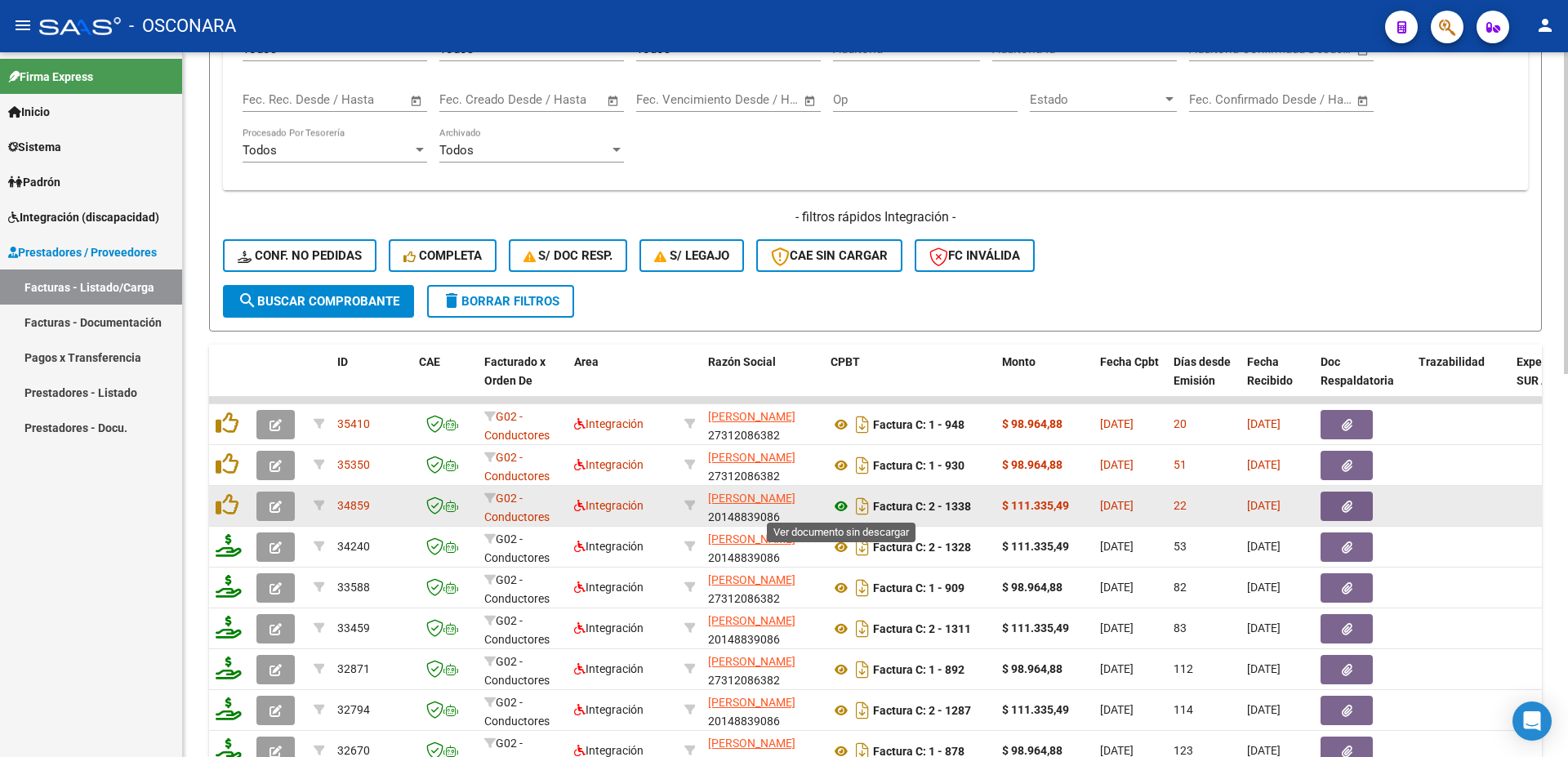
click at [845, 505] on icon at bounding box center [841, 506] width 21 height 19
click at [1350, 501] on icon "button" at bounding box center [1347, 506] width 11 height 12
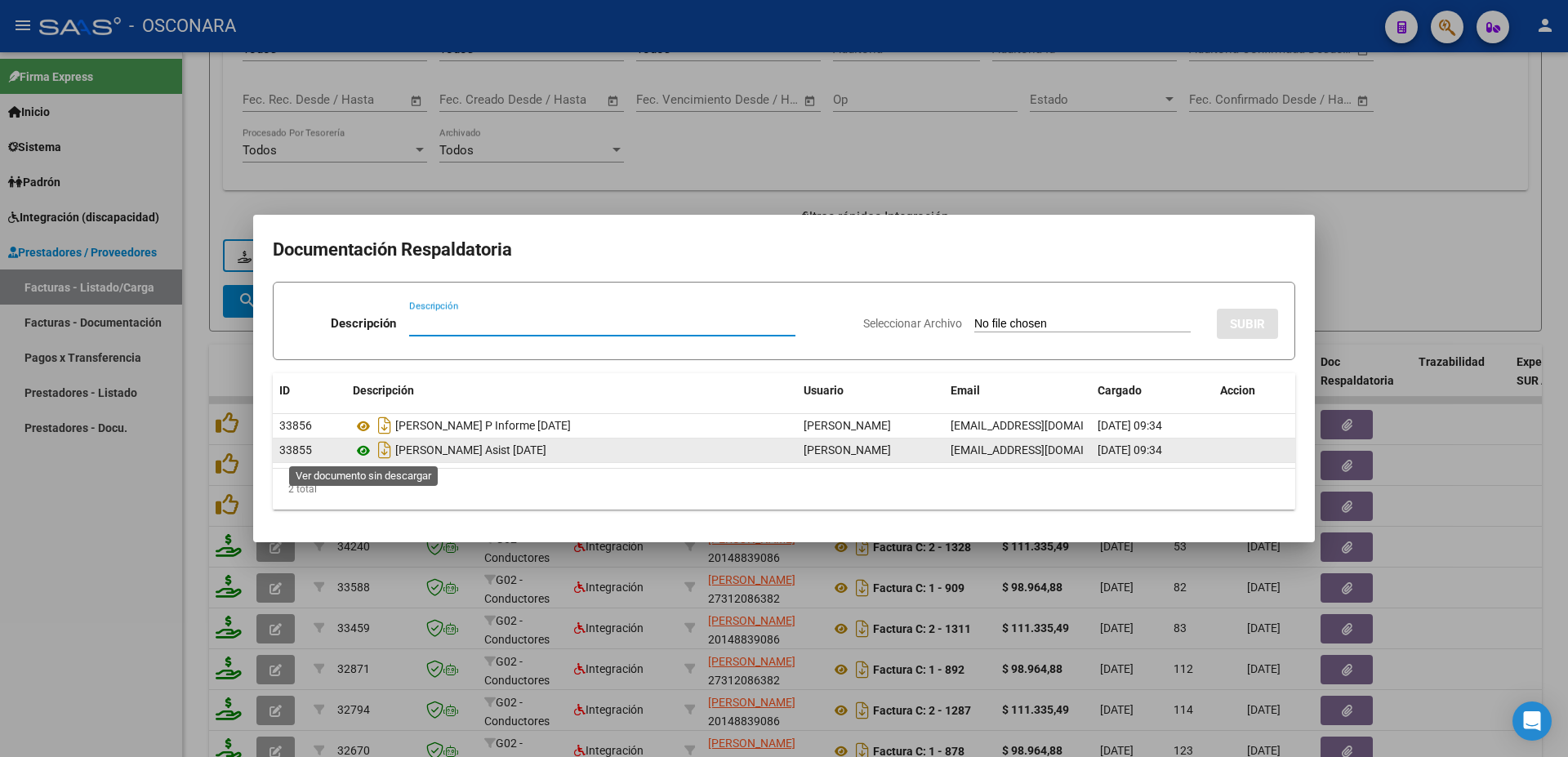
click at [371, 452] on icon at bounding box center [363, 450] width 21 height 19
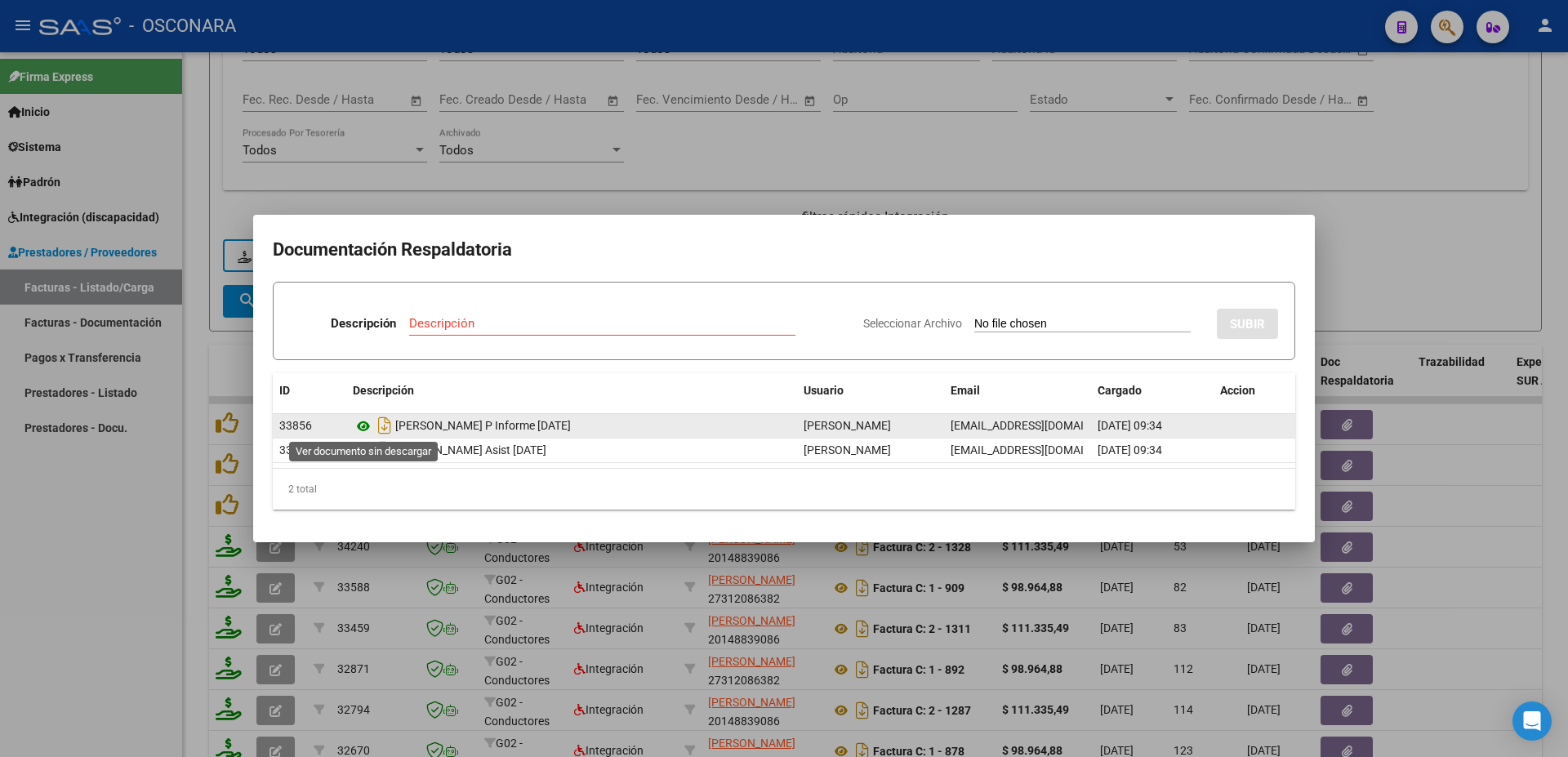
click at [361, 428] on icon at bounding box center [363, 426] width 21 height 19
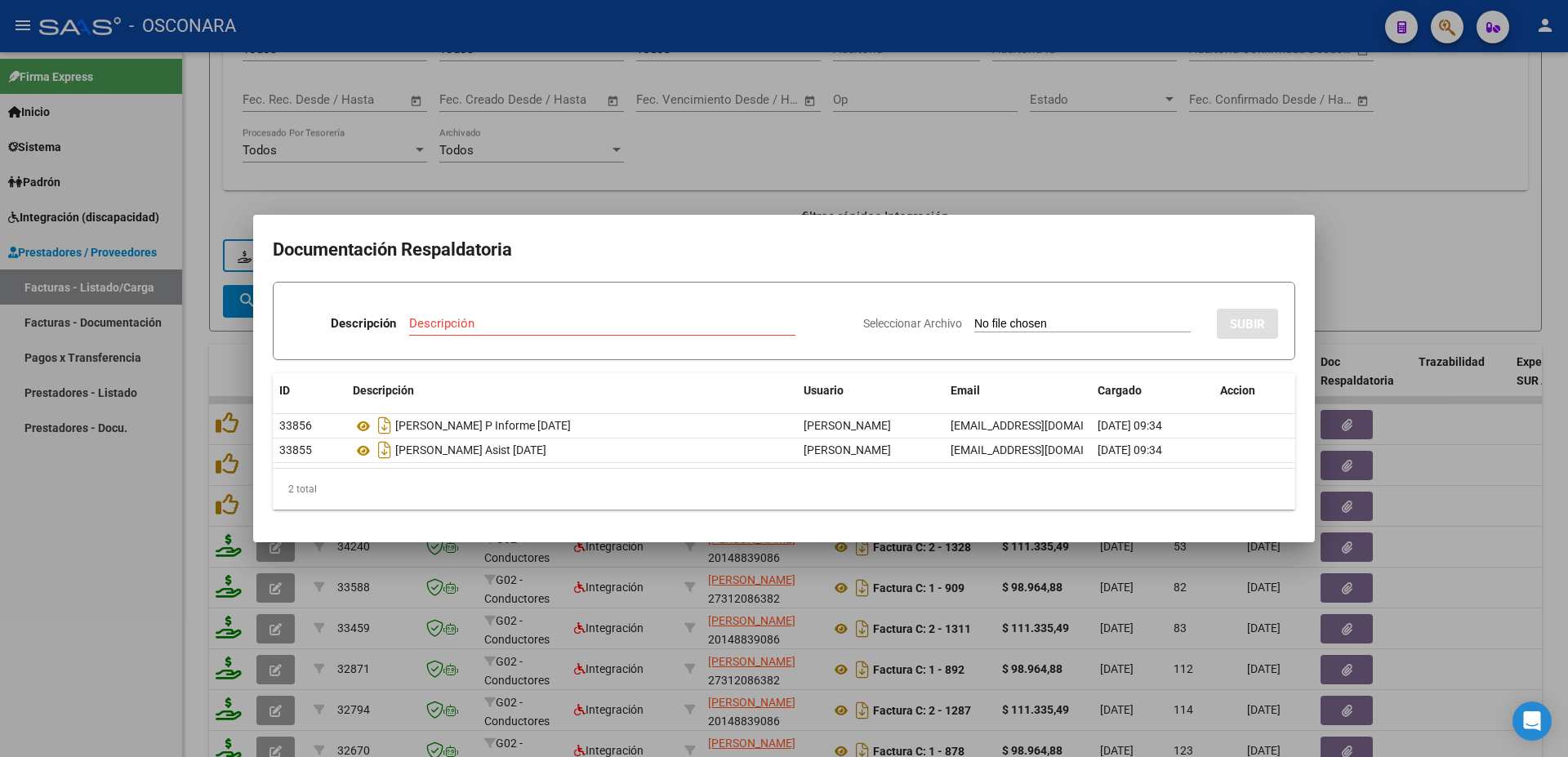
click at [1539, 508] on div at bounding box center [784, 378] width 1568 height 757
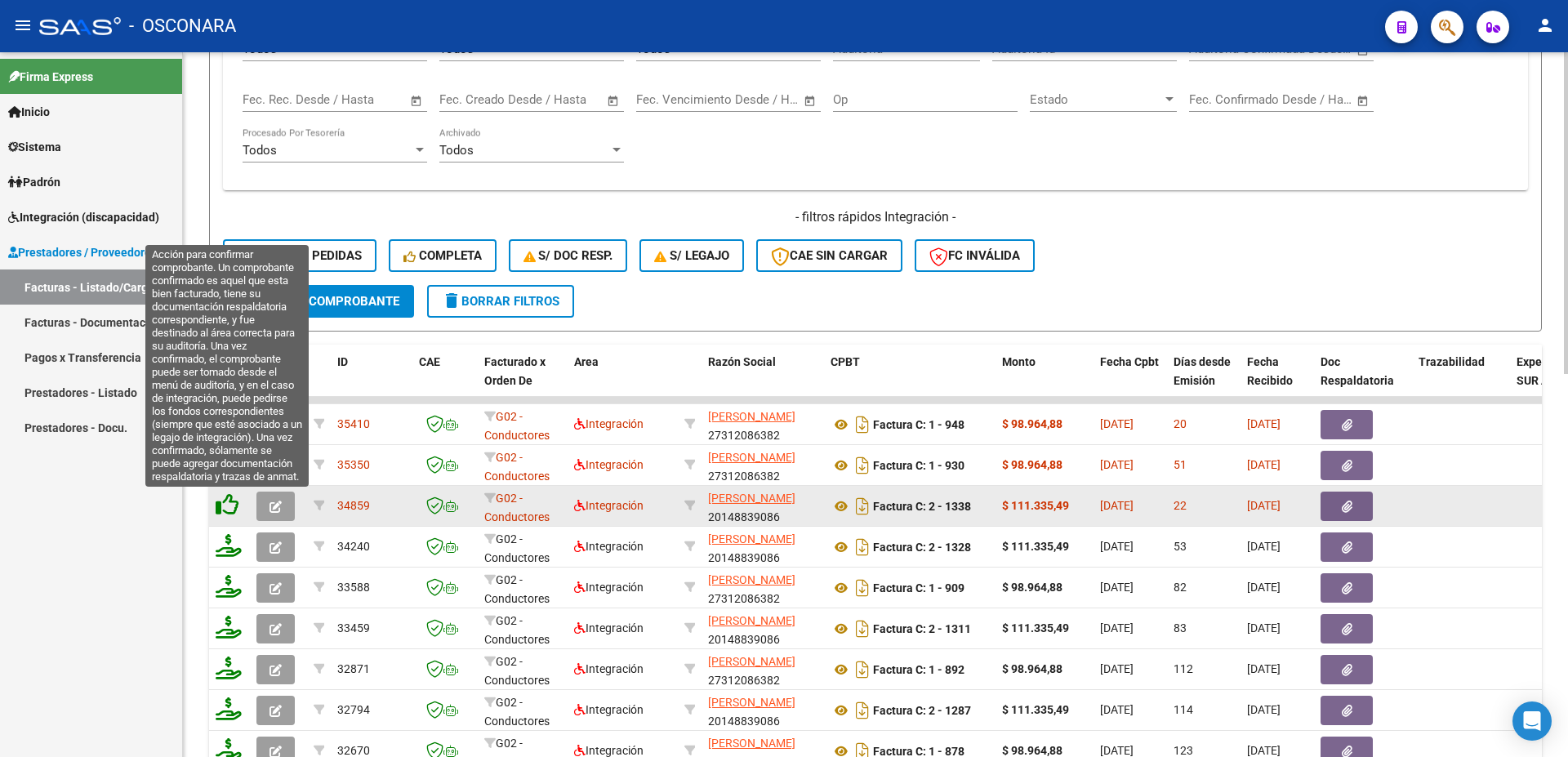
click at [234, 507] on icon at bounding box center [226, 504] width 23 height 23
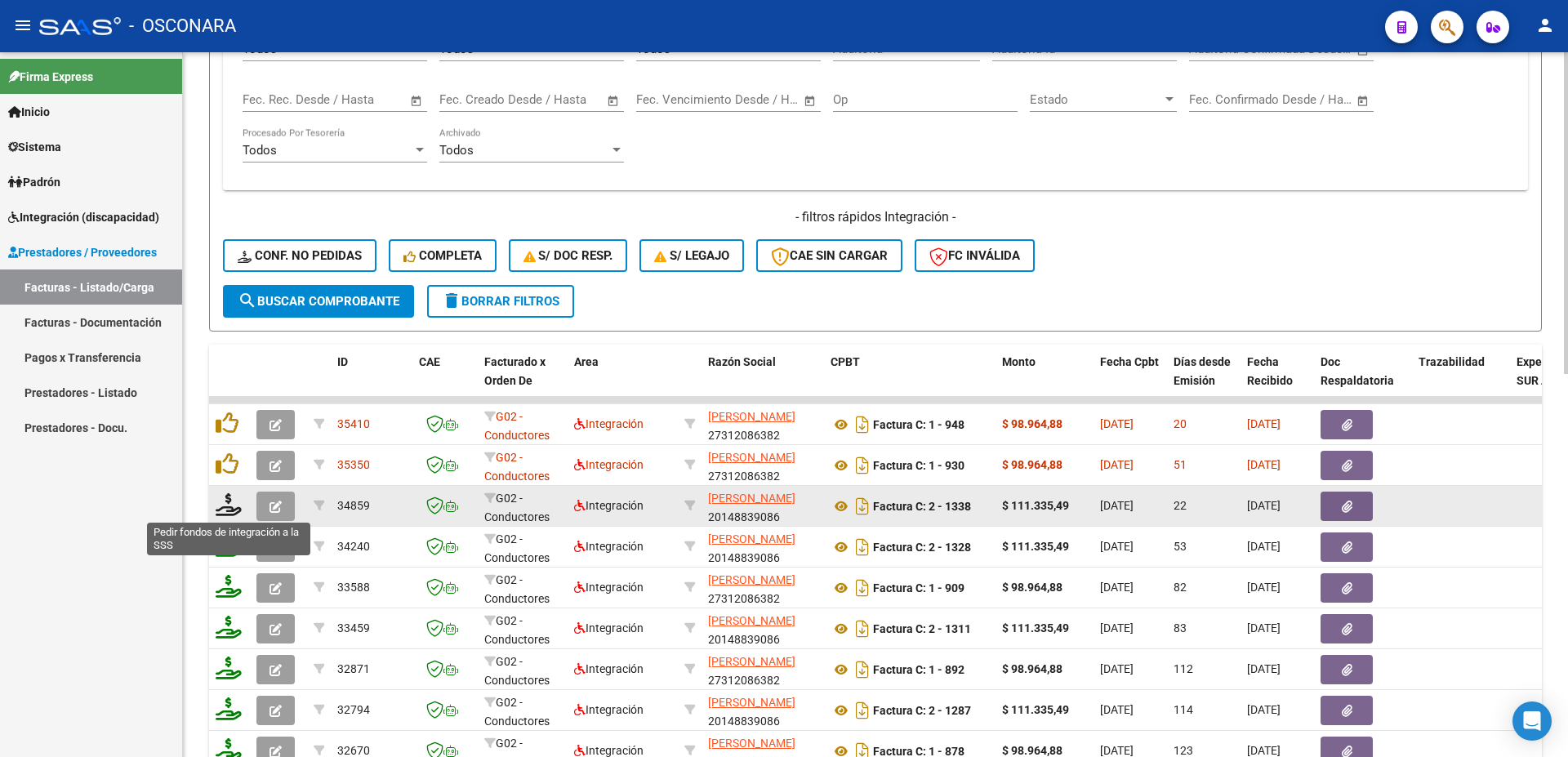
click at [234, 512] on icon at bounding box center [228, 504] width 27 height 23
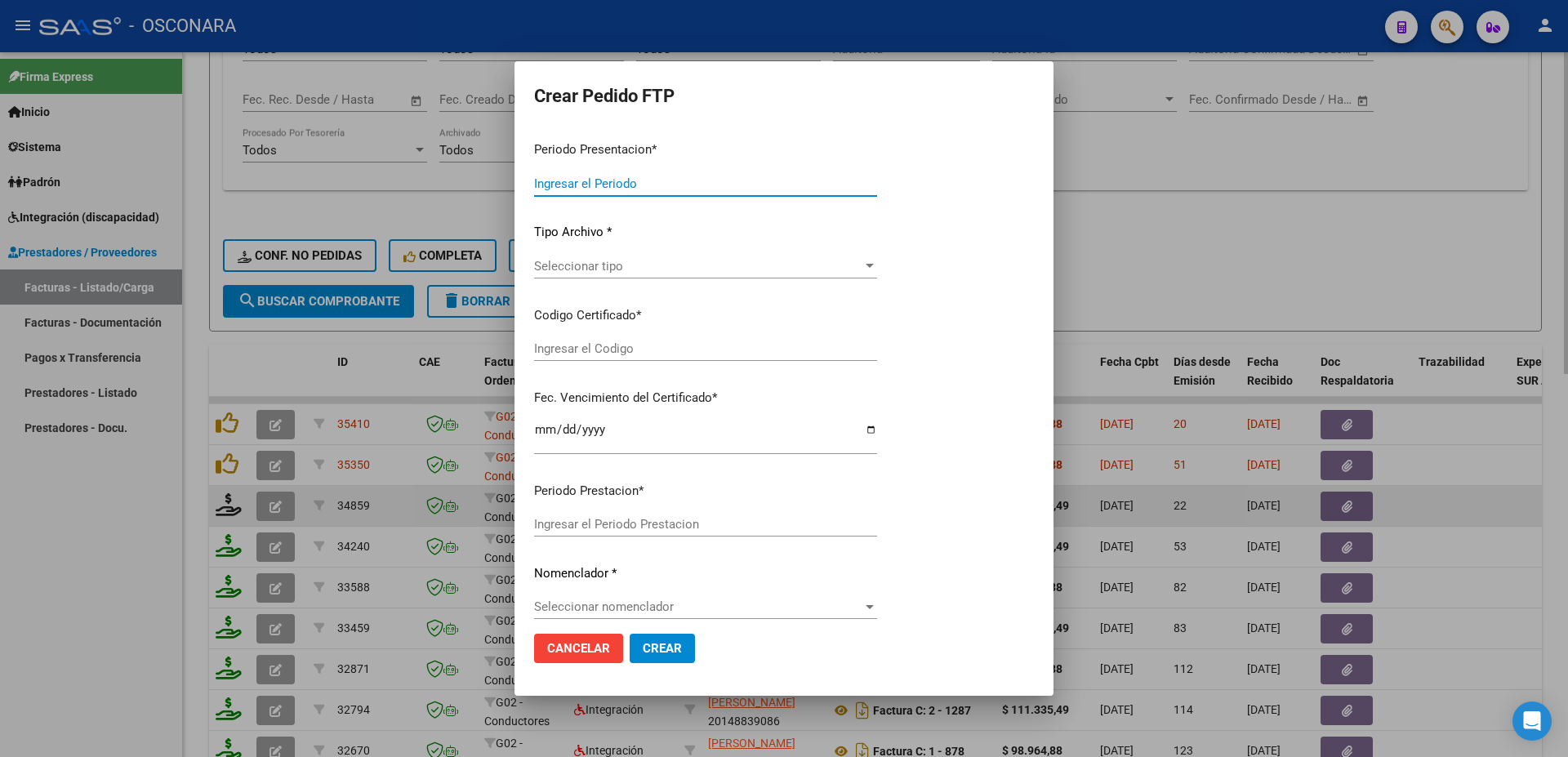
type input "202508"
type input "$ 111.335,49"
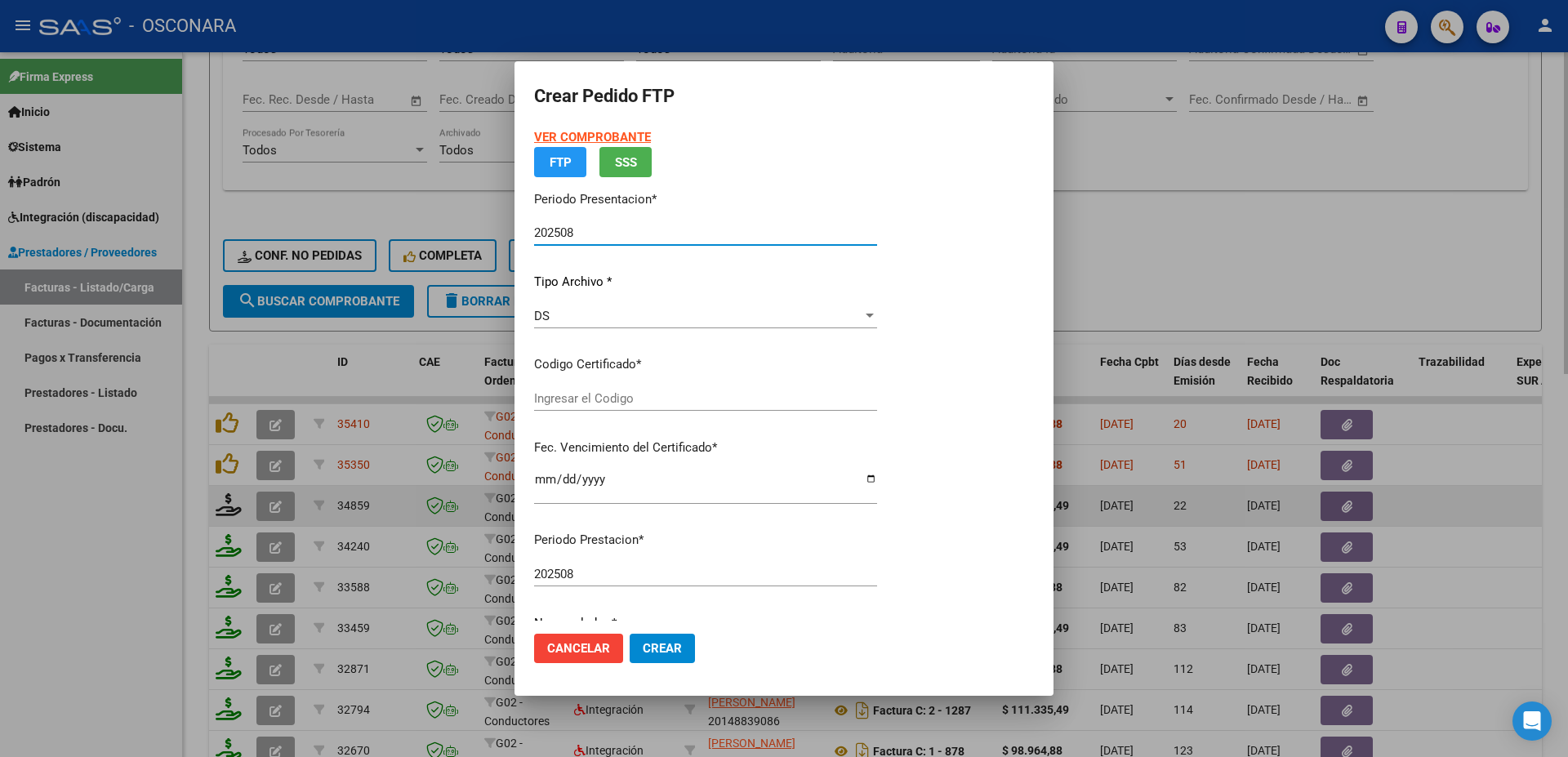
type input "ARG02000487998512022072920270729CBA536"
type input "[DATE]"
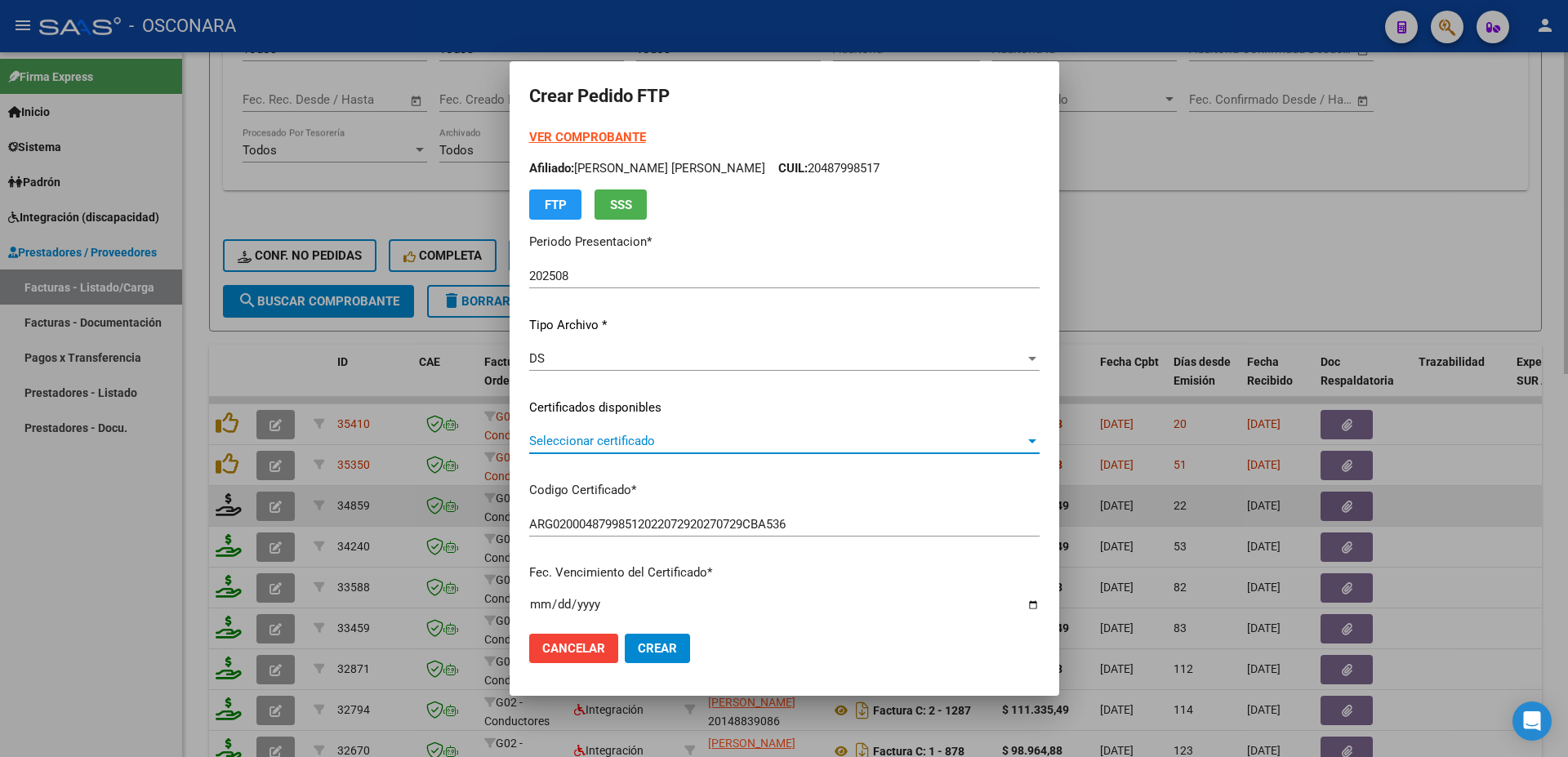
click at [672, 447] on span "Seleccionar certificado" at bounding box center [777, 441] width 496 height 15
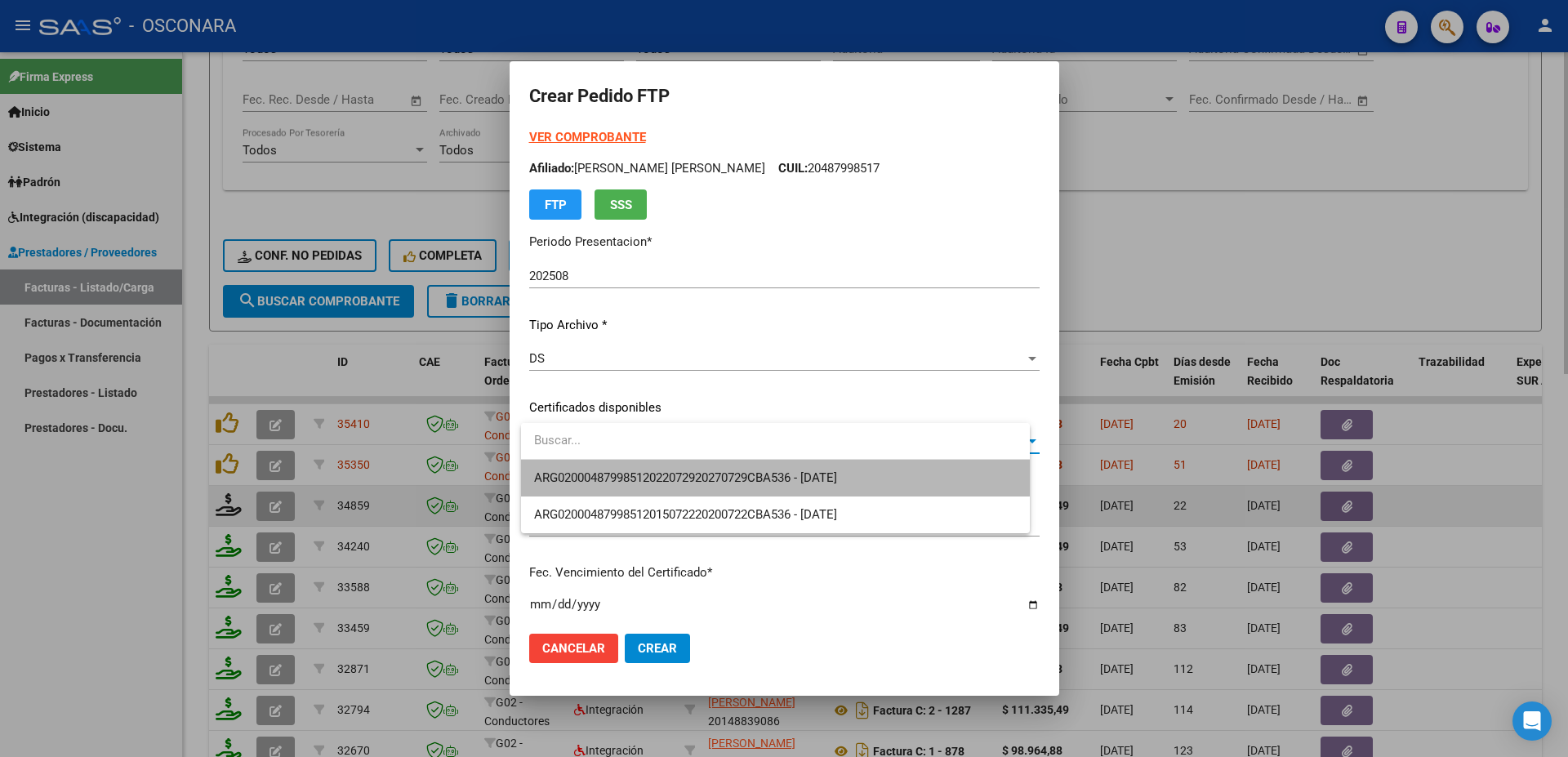
click at [680, 462] on span "ARG02000487998512022072920270729CBA536 - [DATE]" at bounding box center [775, 478] width 483 height 37
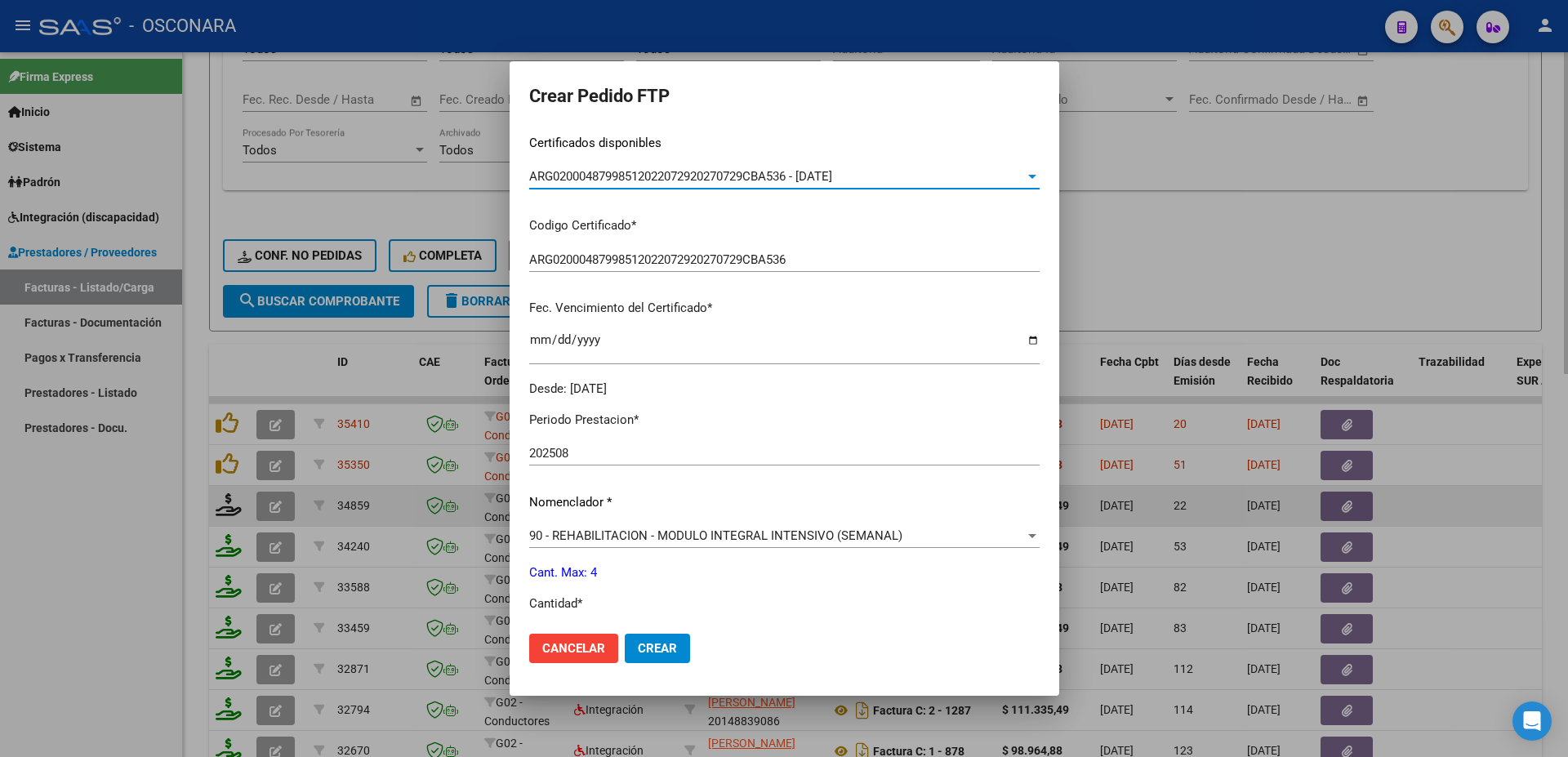
scroll to position [441, 0]
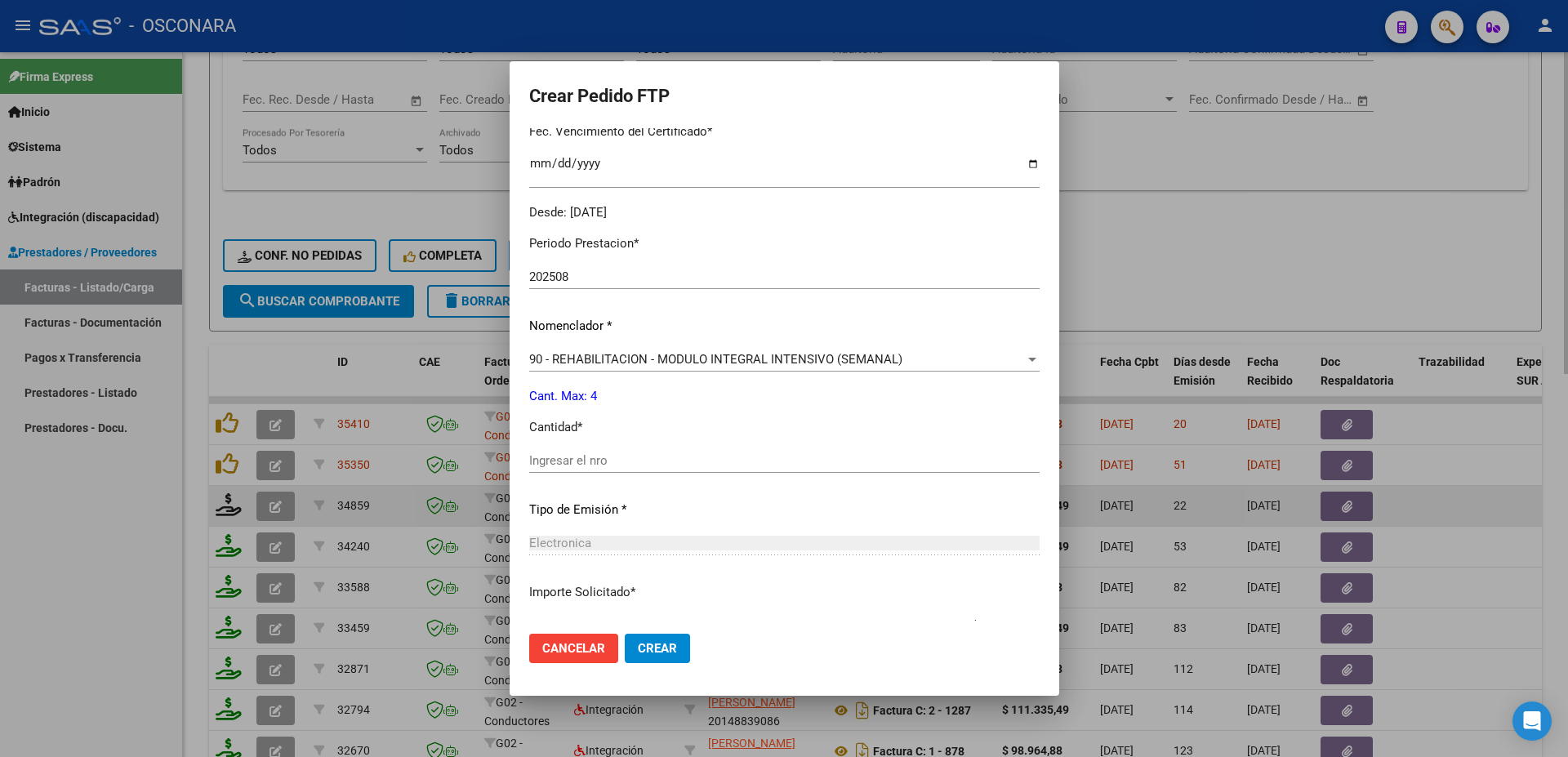
click at [572, 454] on input "Ingresar el nro" at bounding box center [784, 461] width 510 height 15
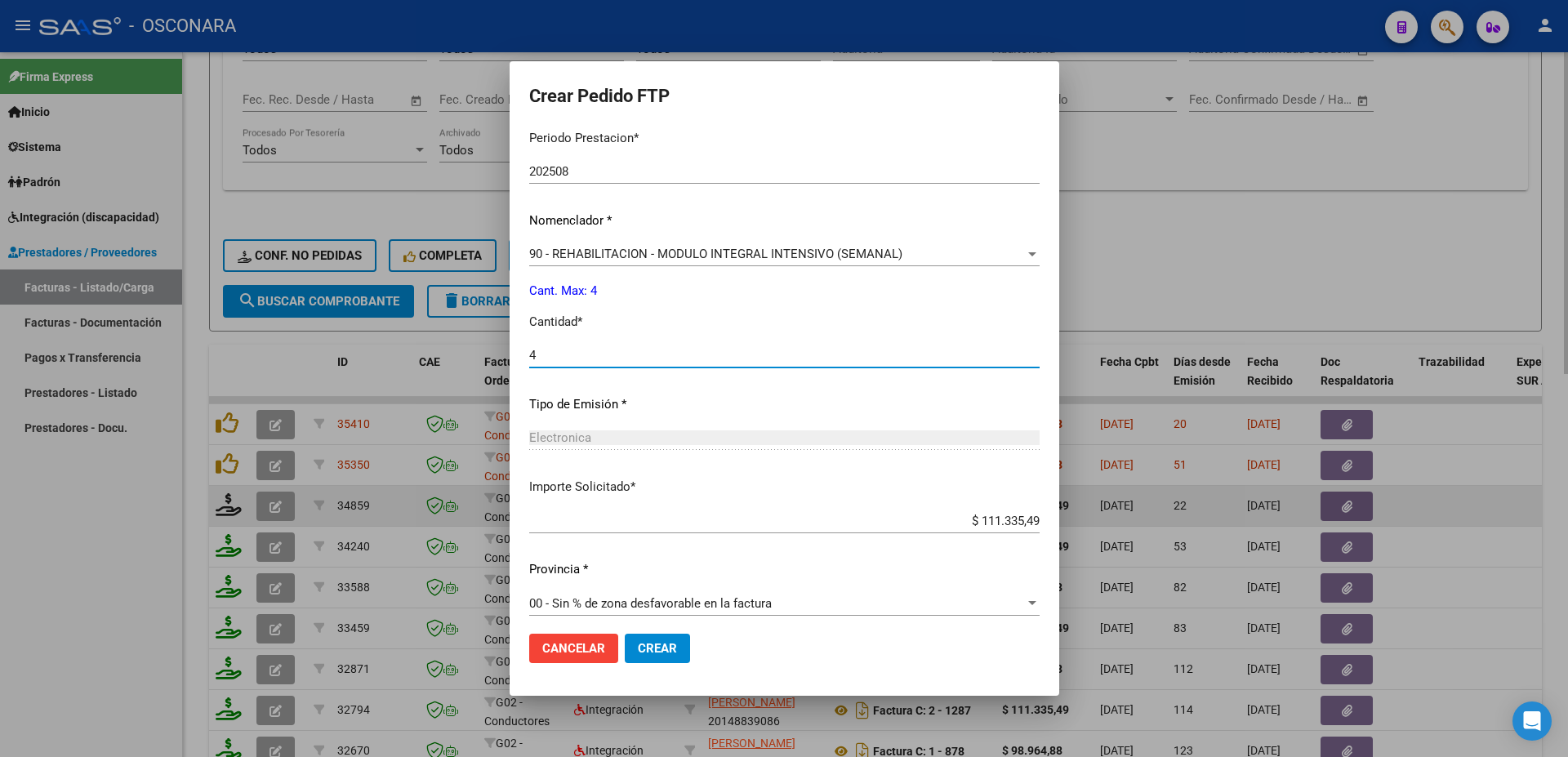
type input "4"
click at [685, 644] on button "Crear" at bounding box center [657, 649] width 65 height 29
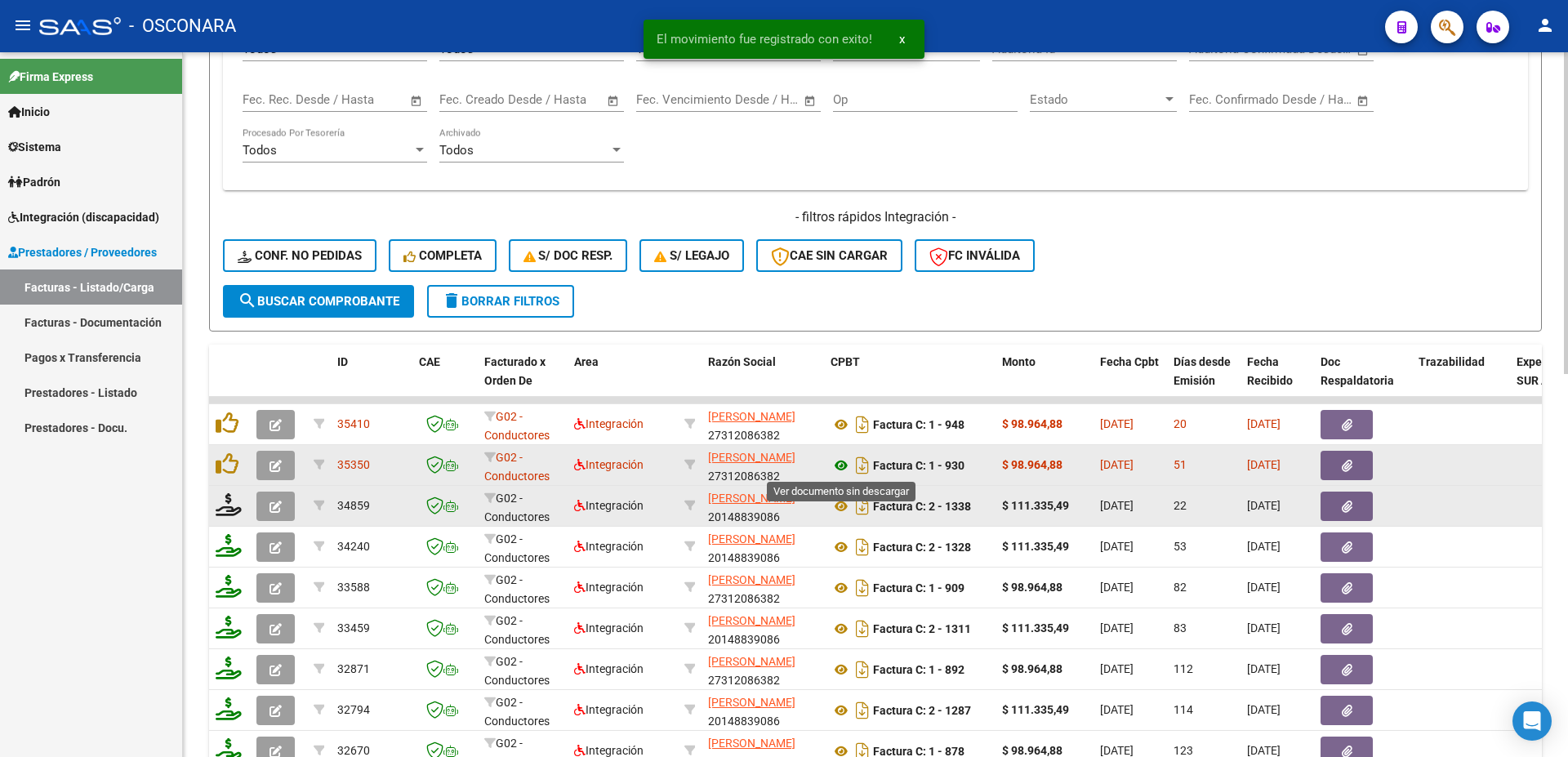
click at [843, 463] on icon at bounding box center [841, 465] width 21 height 19
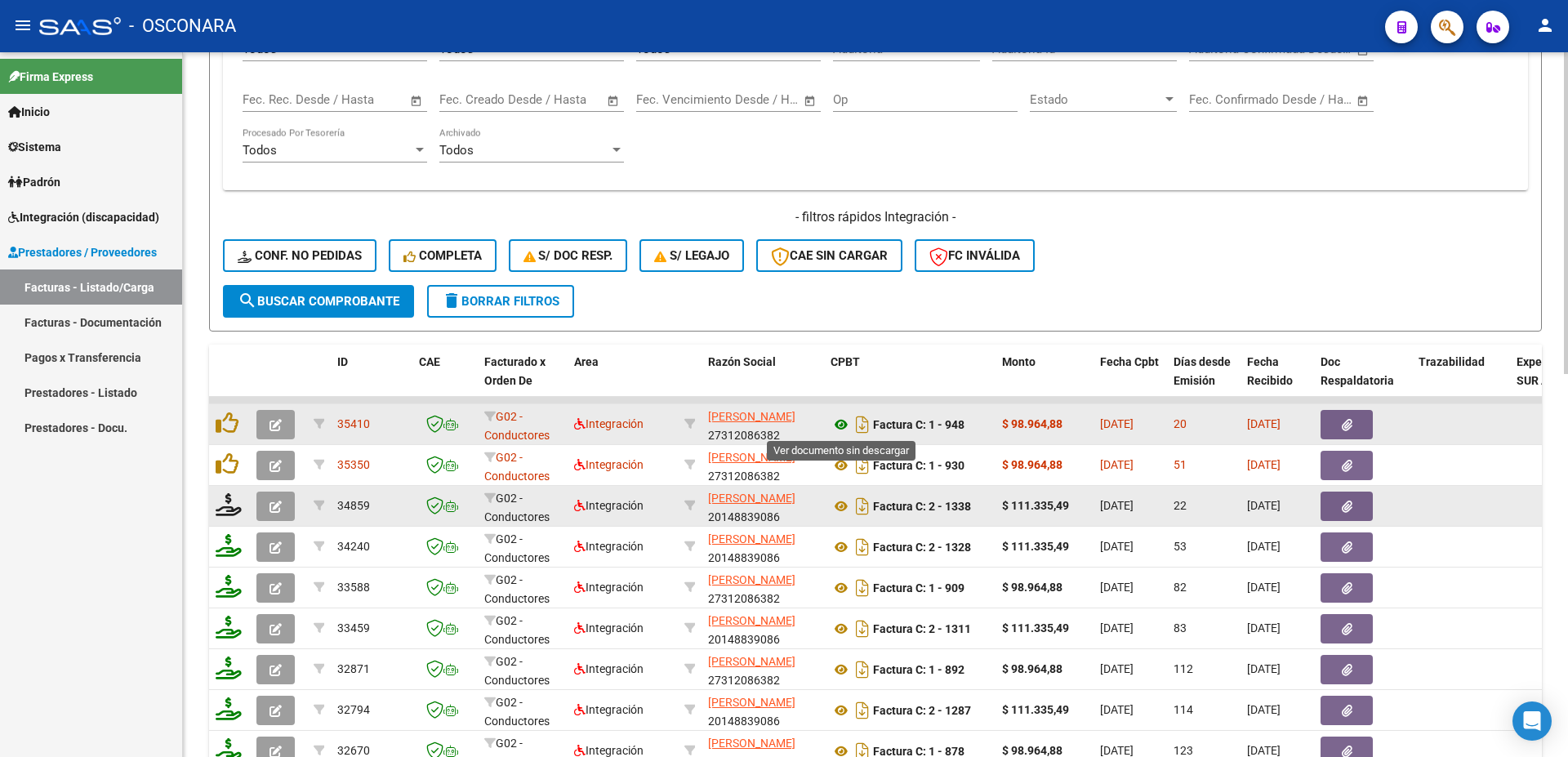
click at [831, 426] on icon at bounding box center [841, 424] width 21 height 19
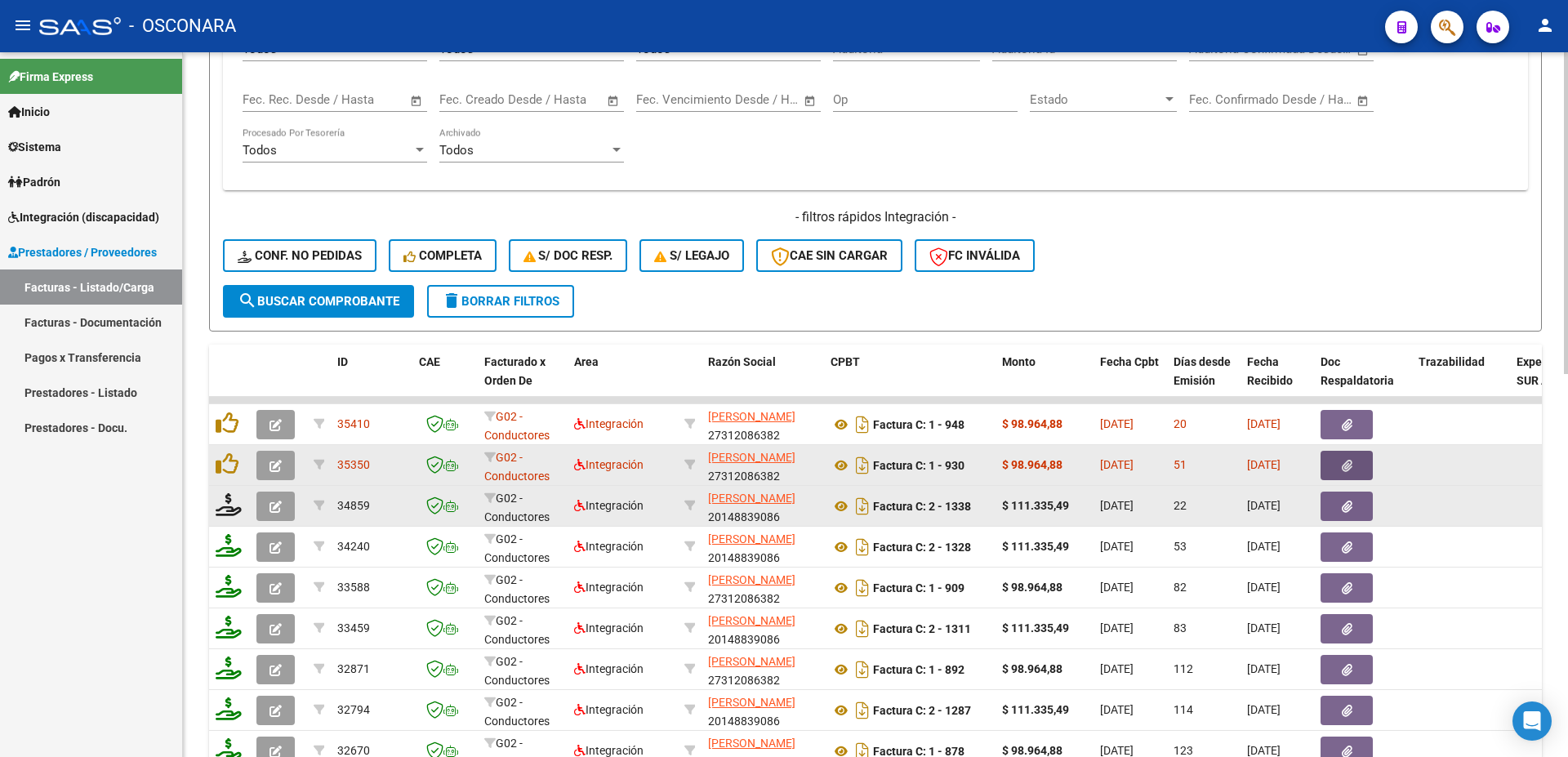
click at [1347, 461] on icon "button" at bounding box center [1347, 466] width 11 height 12
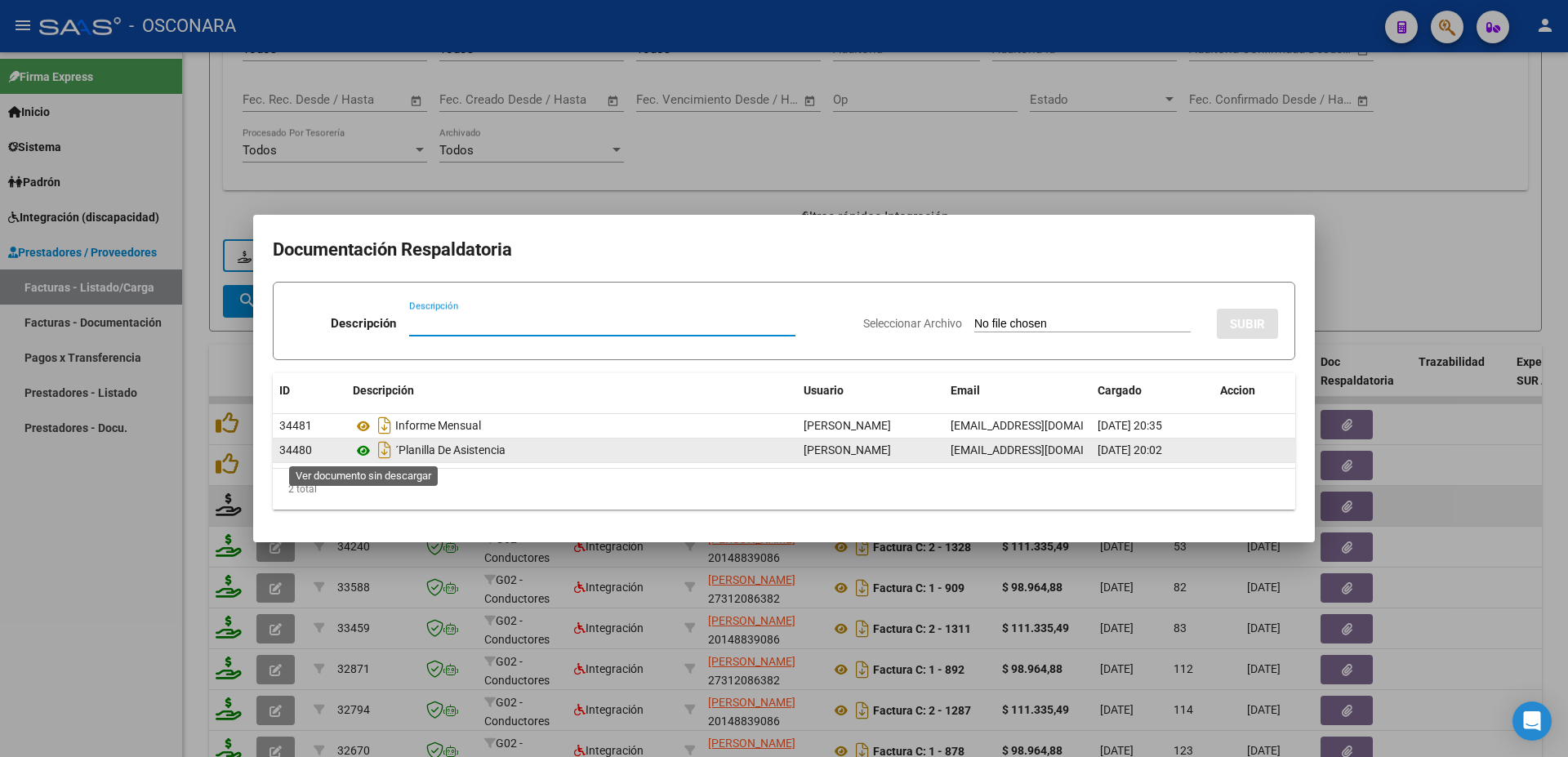
click at [358, 449] on icon at bounding box center [363, 450] width 21 height 19
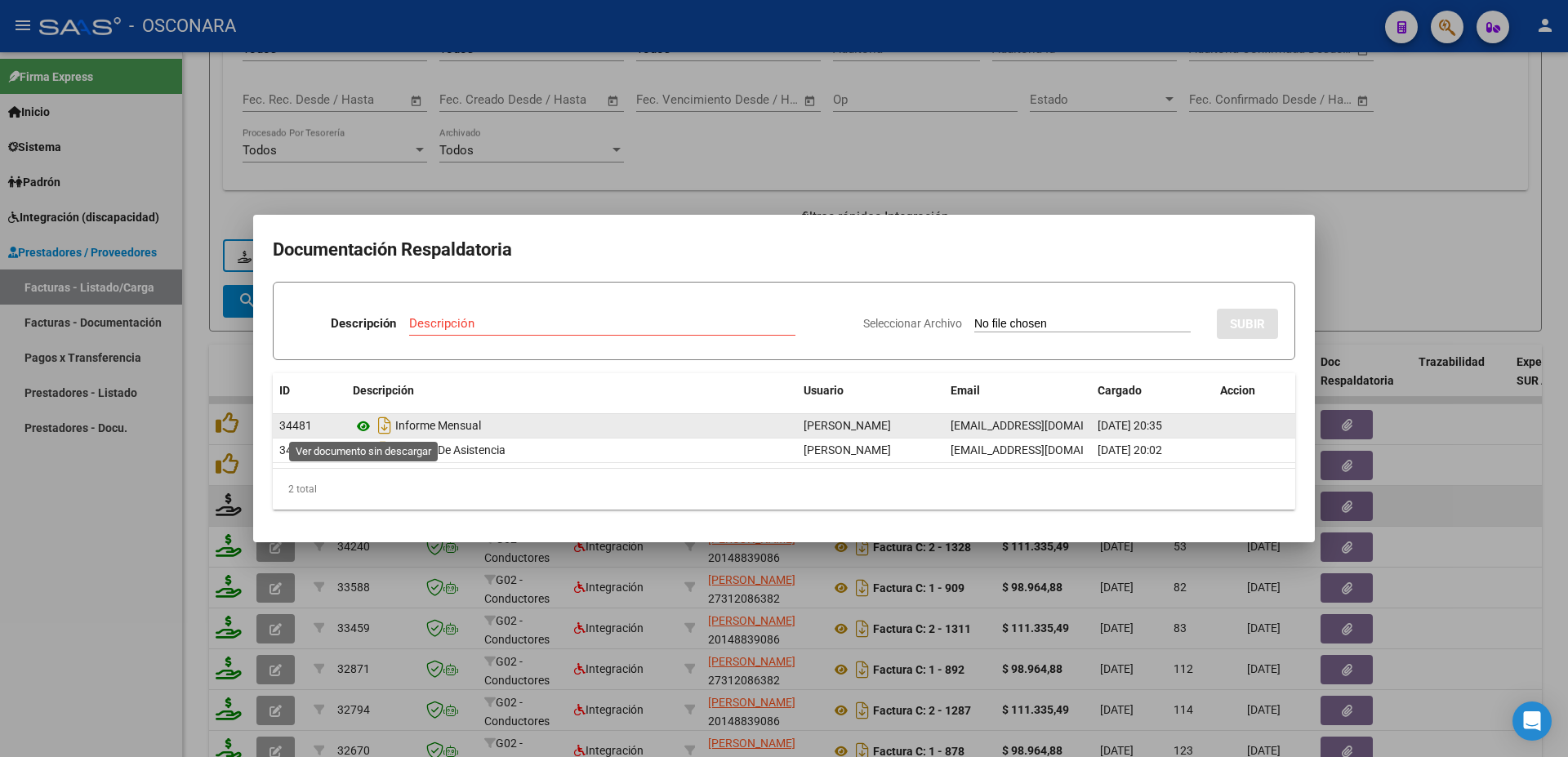
click at [366, 426] on icon at bounding box center [363, 426] width 21 height 19
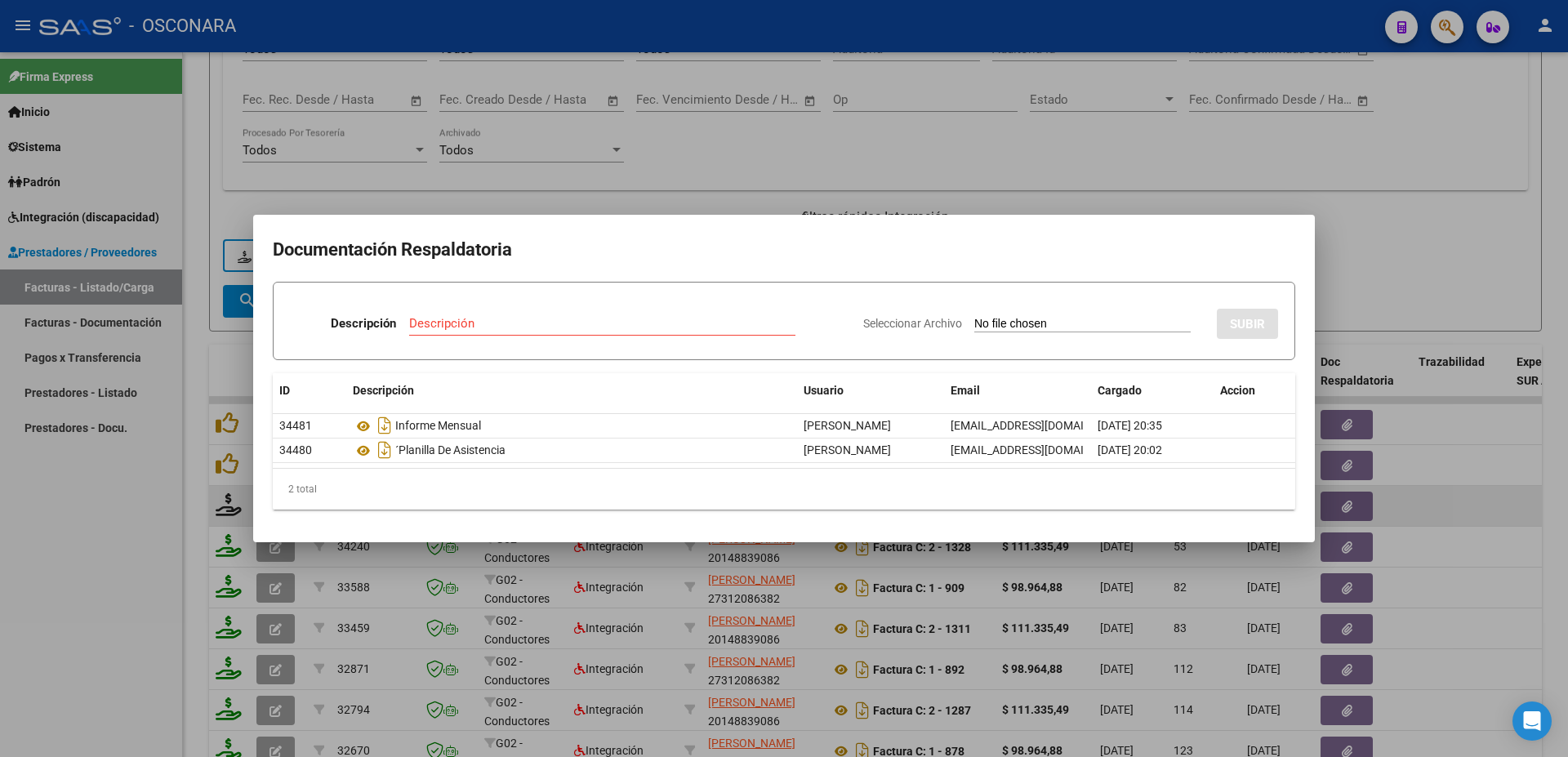
click at [1440, 457] on div at bounding box center [784, 378] width 1568 height 757
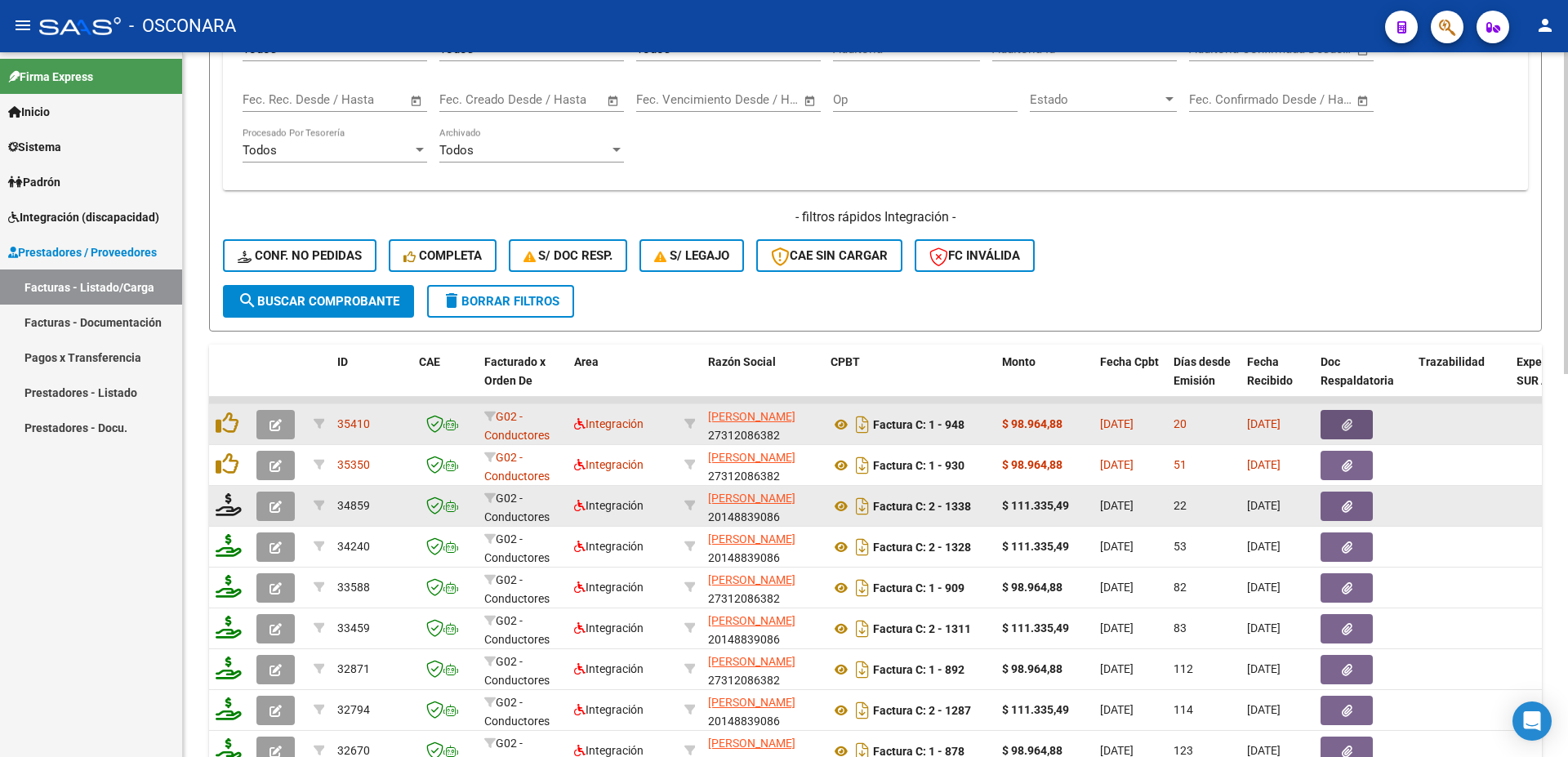
click at [1356, 427] on button "button" at bounding box center [1346, 424] width 52 height 29
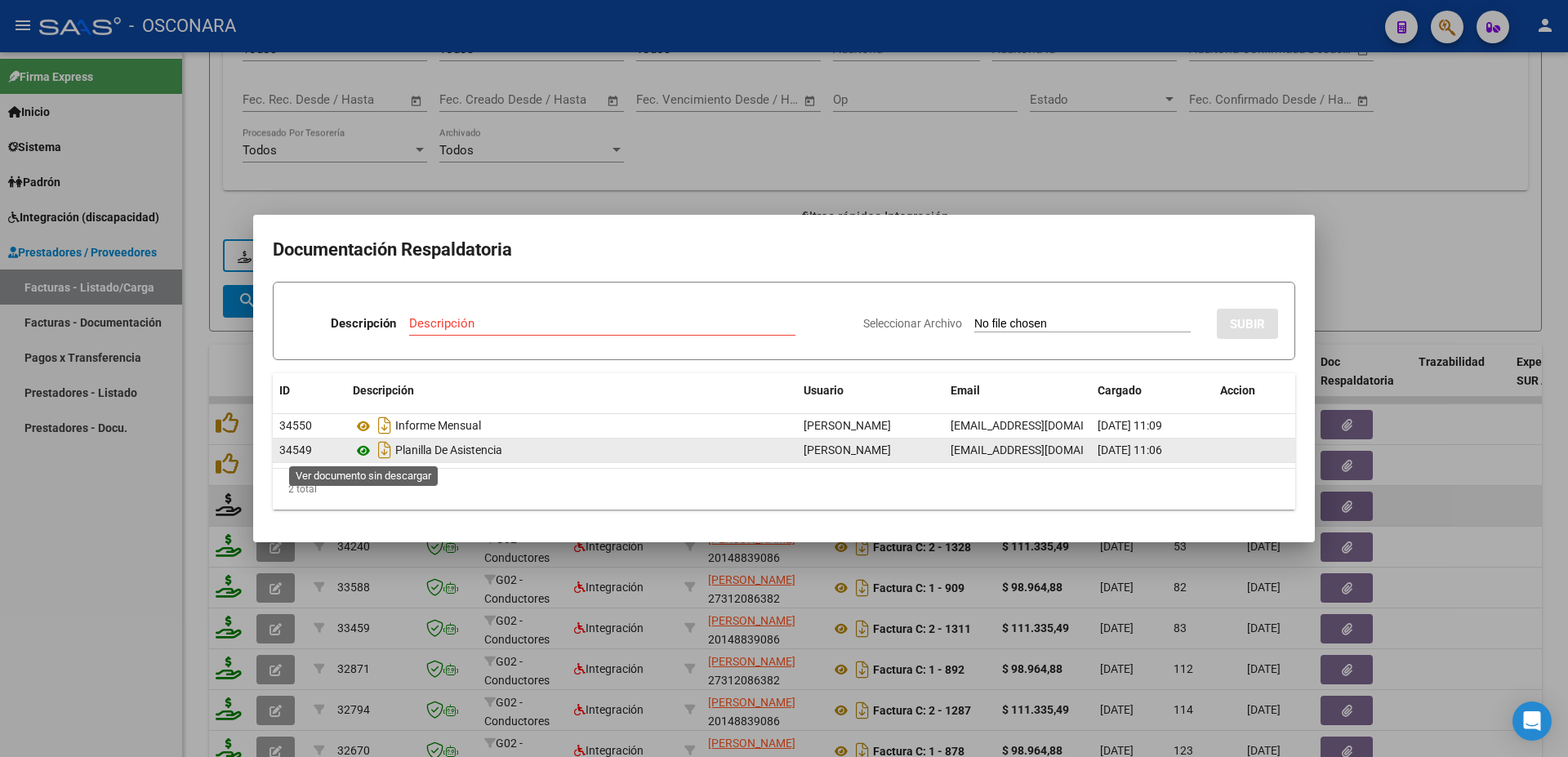
click at [365, 447] on icon at bounding box center [363, 450] width 21 height 19
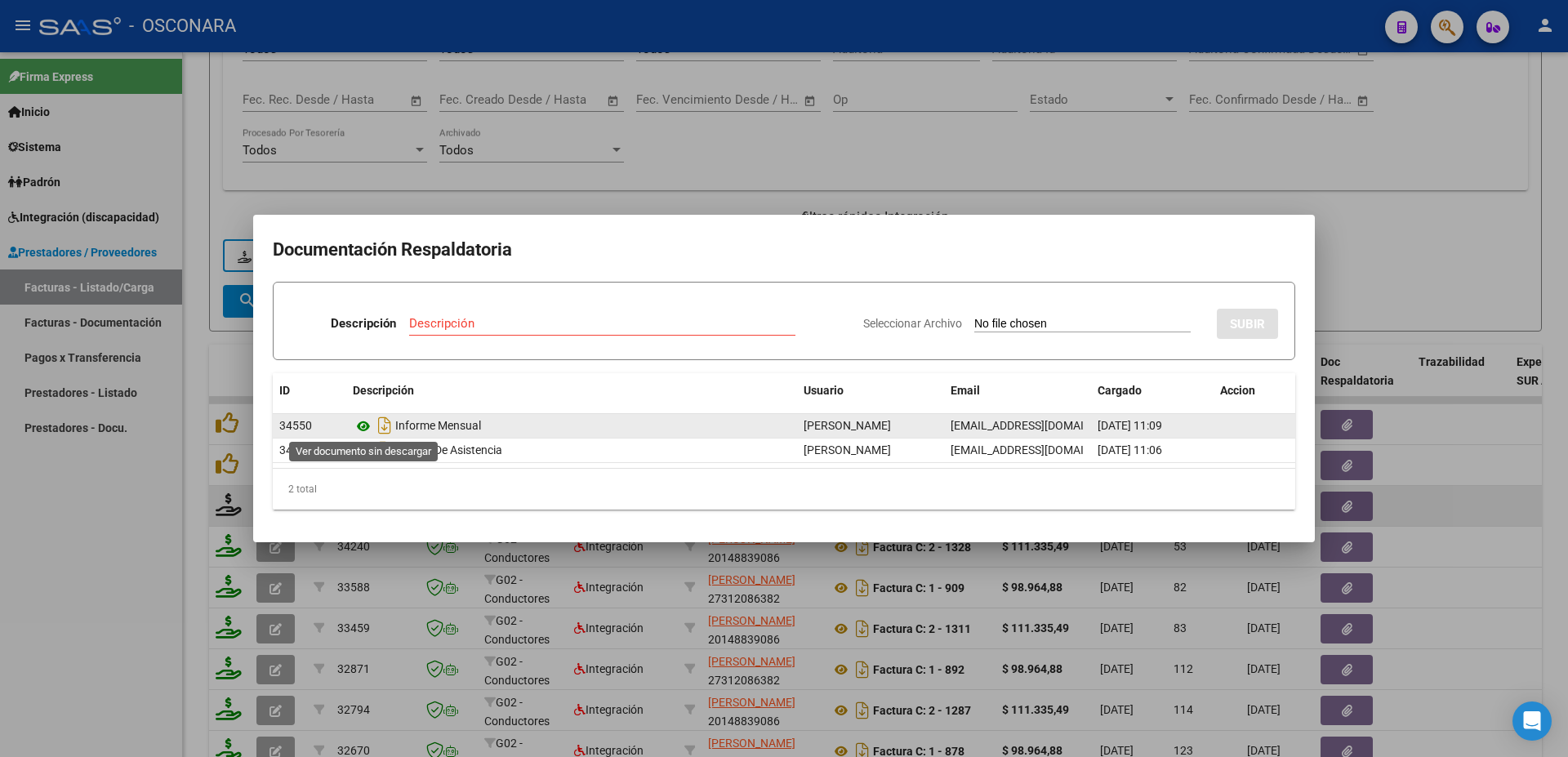
click at [357, 424] on icon at bounding box center [363, 426] width 21 height 19
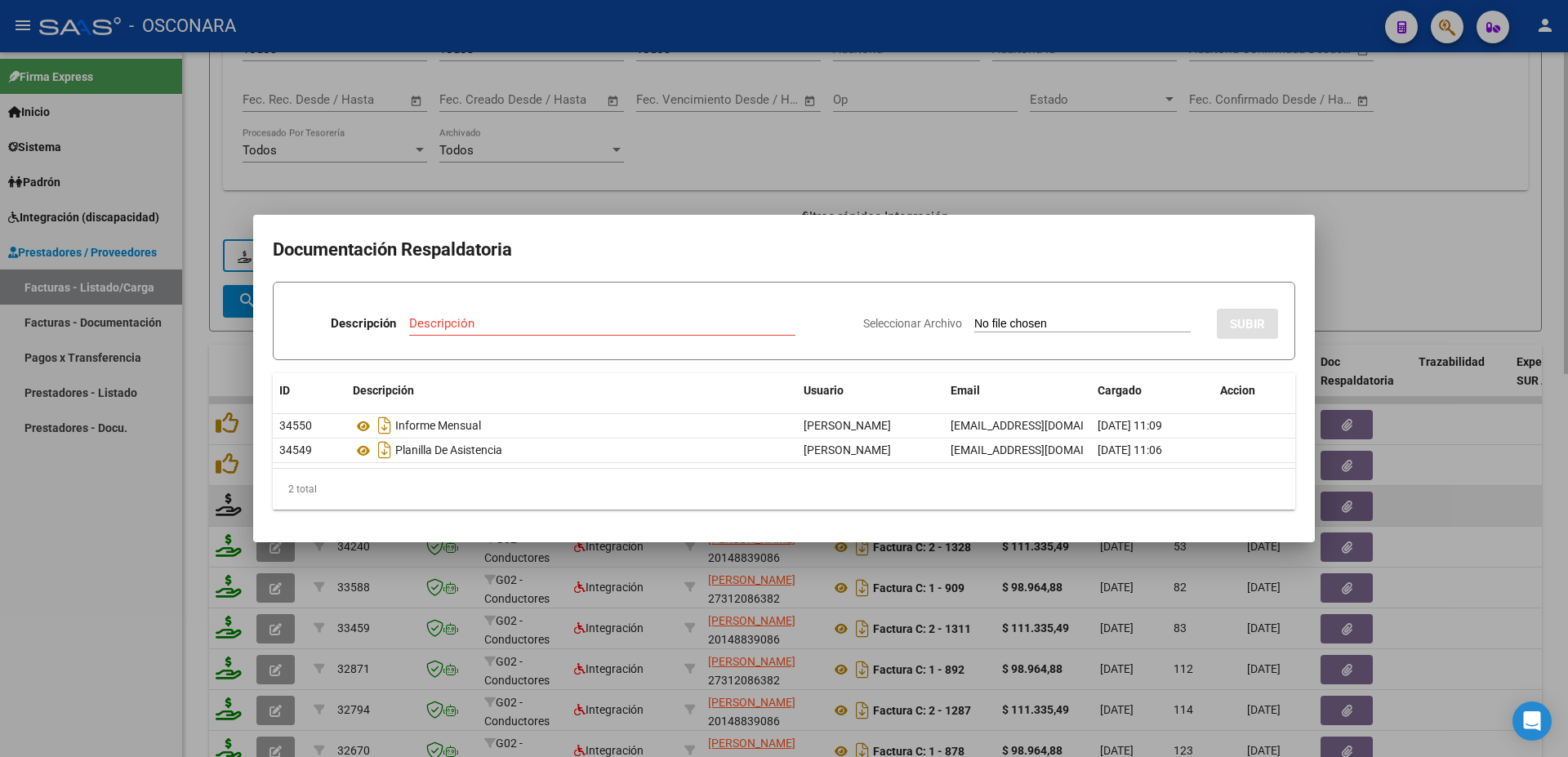
click at [1519, 529] on div at bounding box center [784, 378] width 1568 height 757
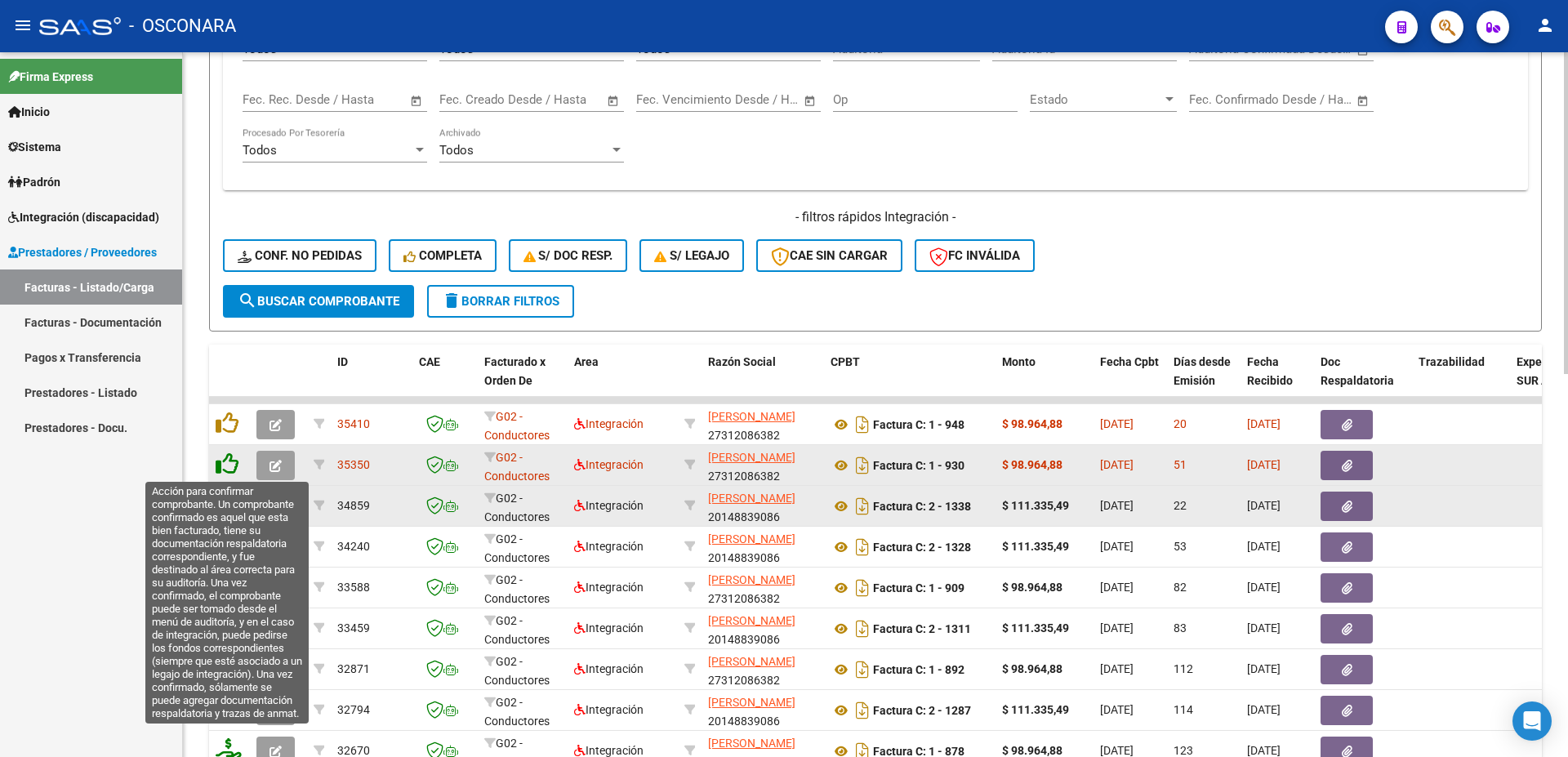
click at [229, 472] on icon at bounding box center [226, 464] width 23 height 23
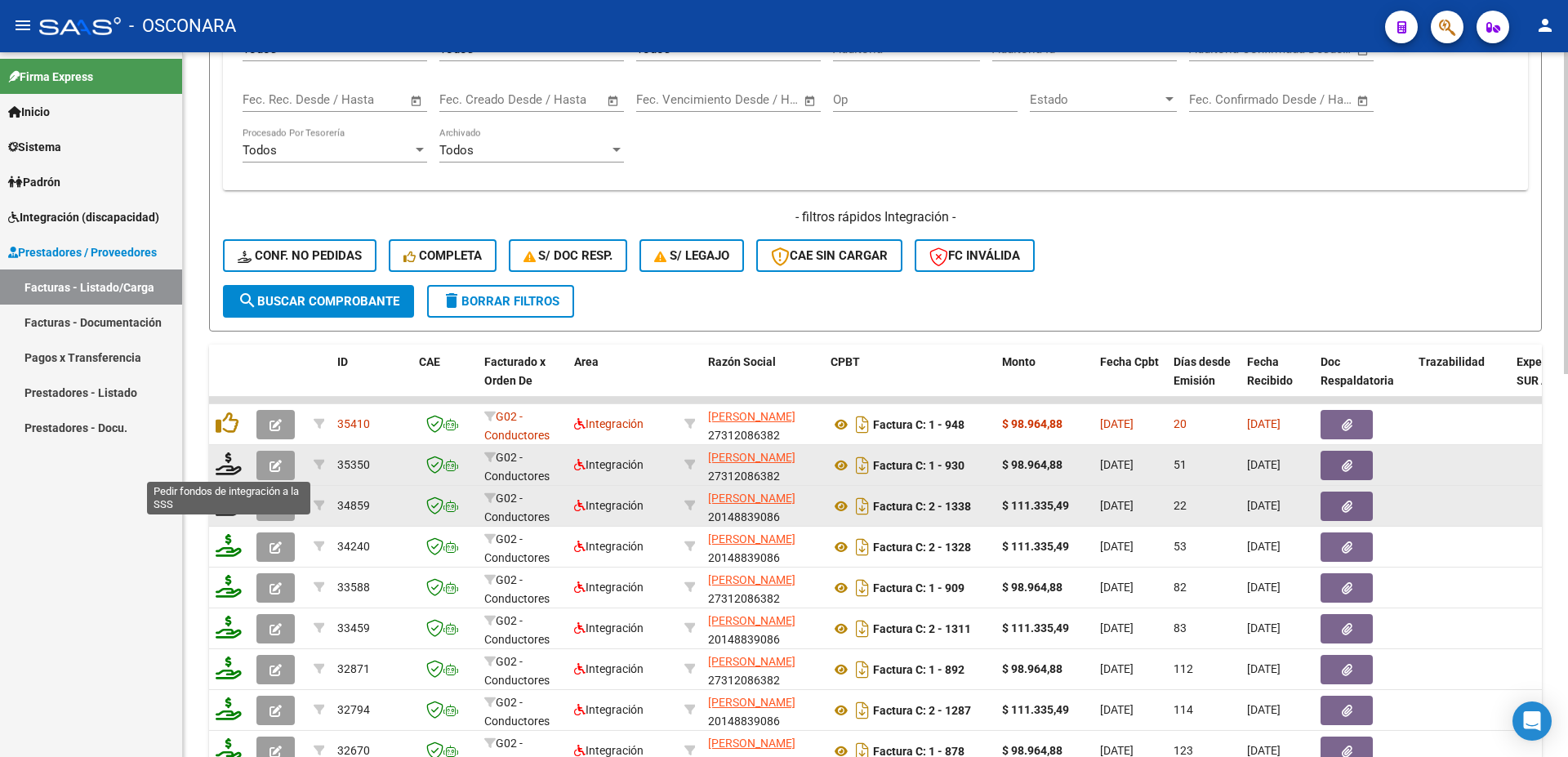
click at [229, 472] on icon at bounding box center [228, 464] width 27 height 23
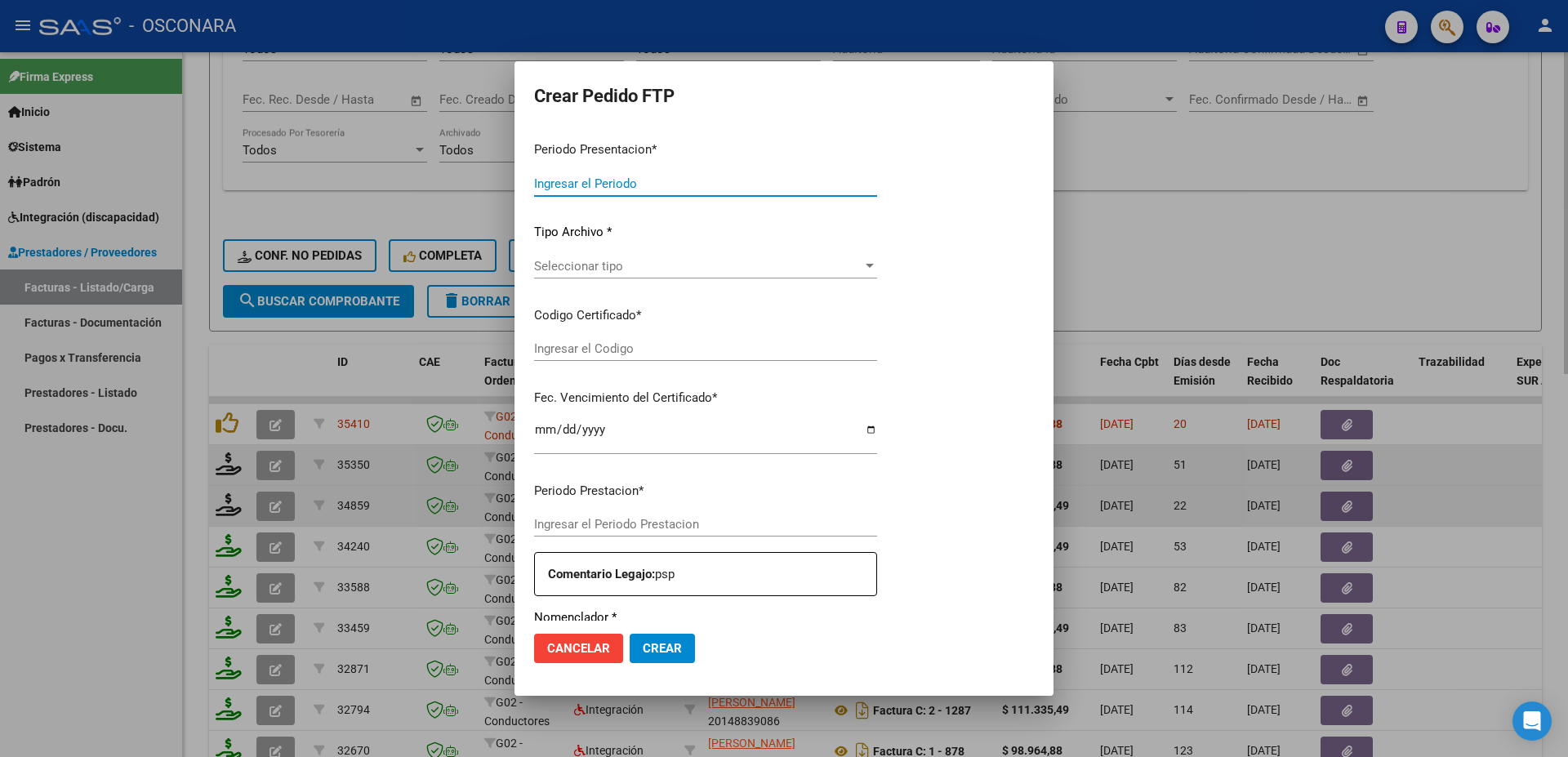
type input "202508"
type input "202507"
type input "$ 98.964,88"
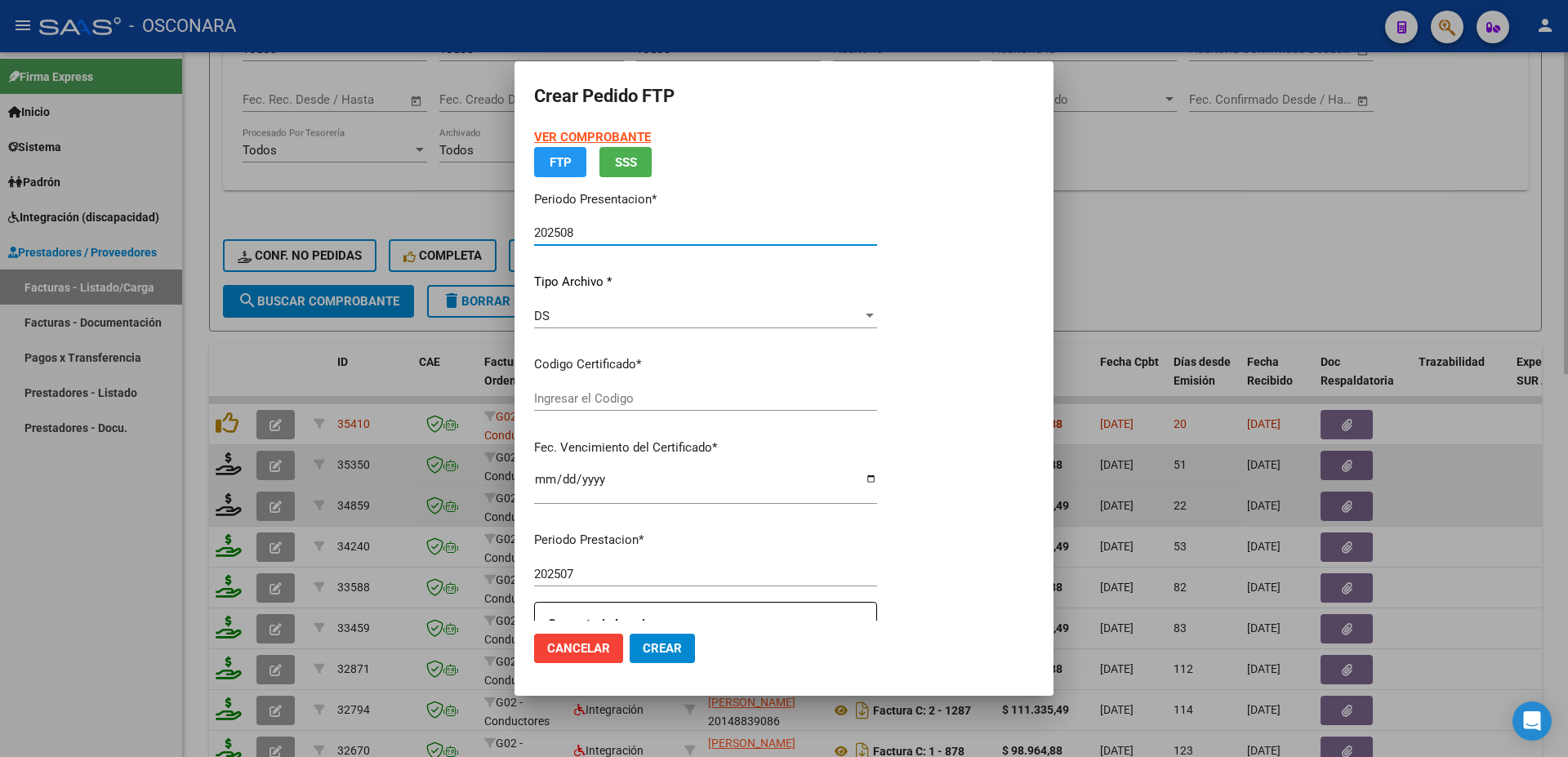
type input "ARG02000487998512022072920270729CBA536"
type input "[DATE]"
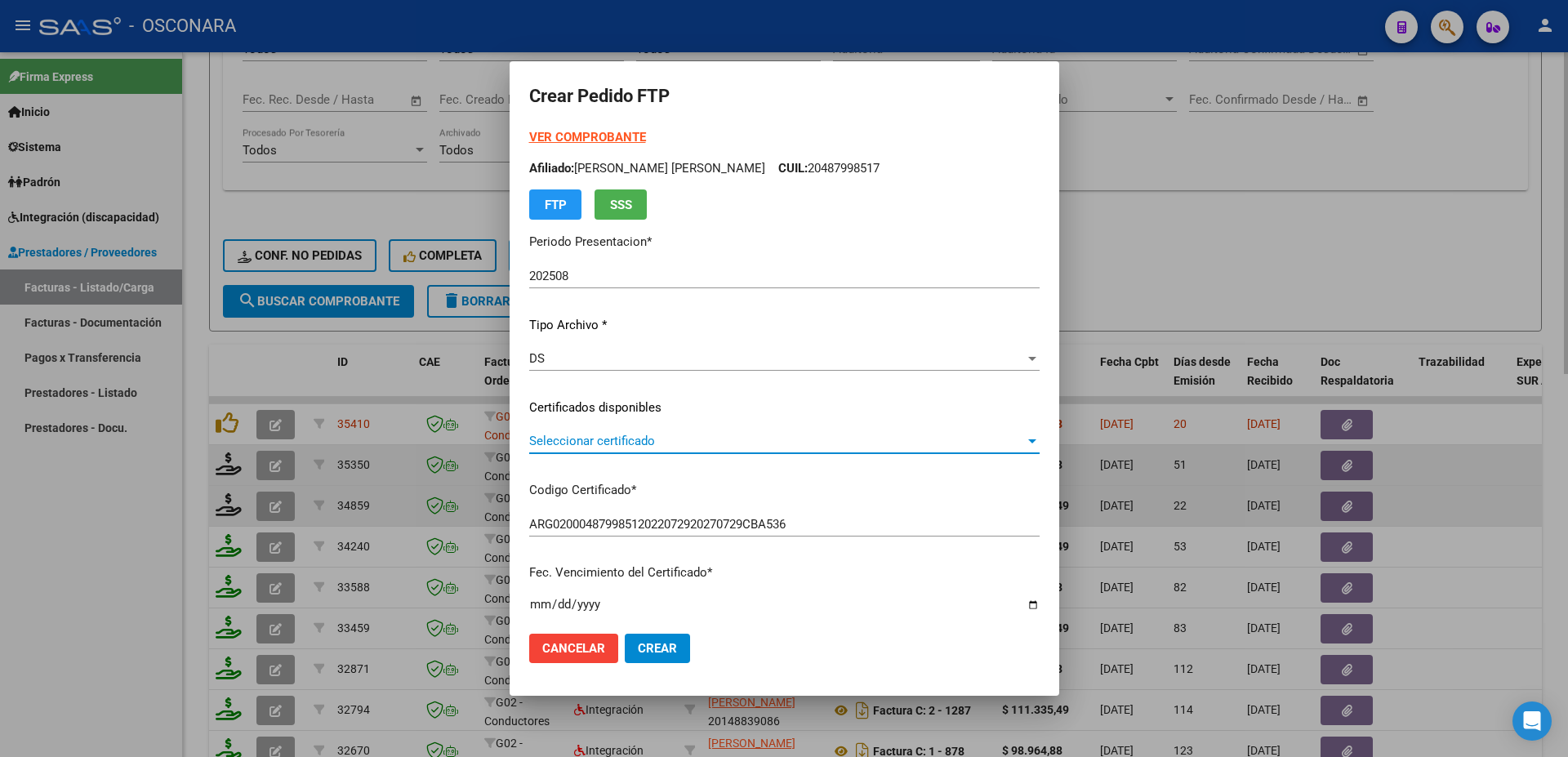
click at [737, 448] on span "Seleccionar certificado" at bounding box center [777, 441] width 496 height 15
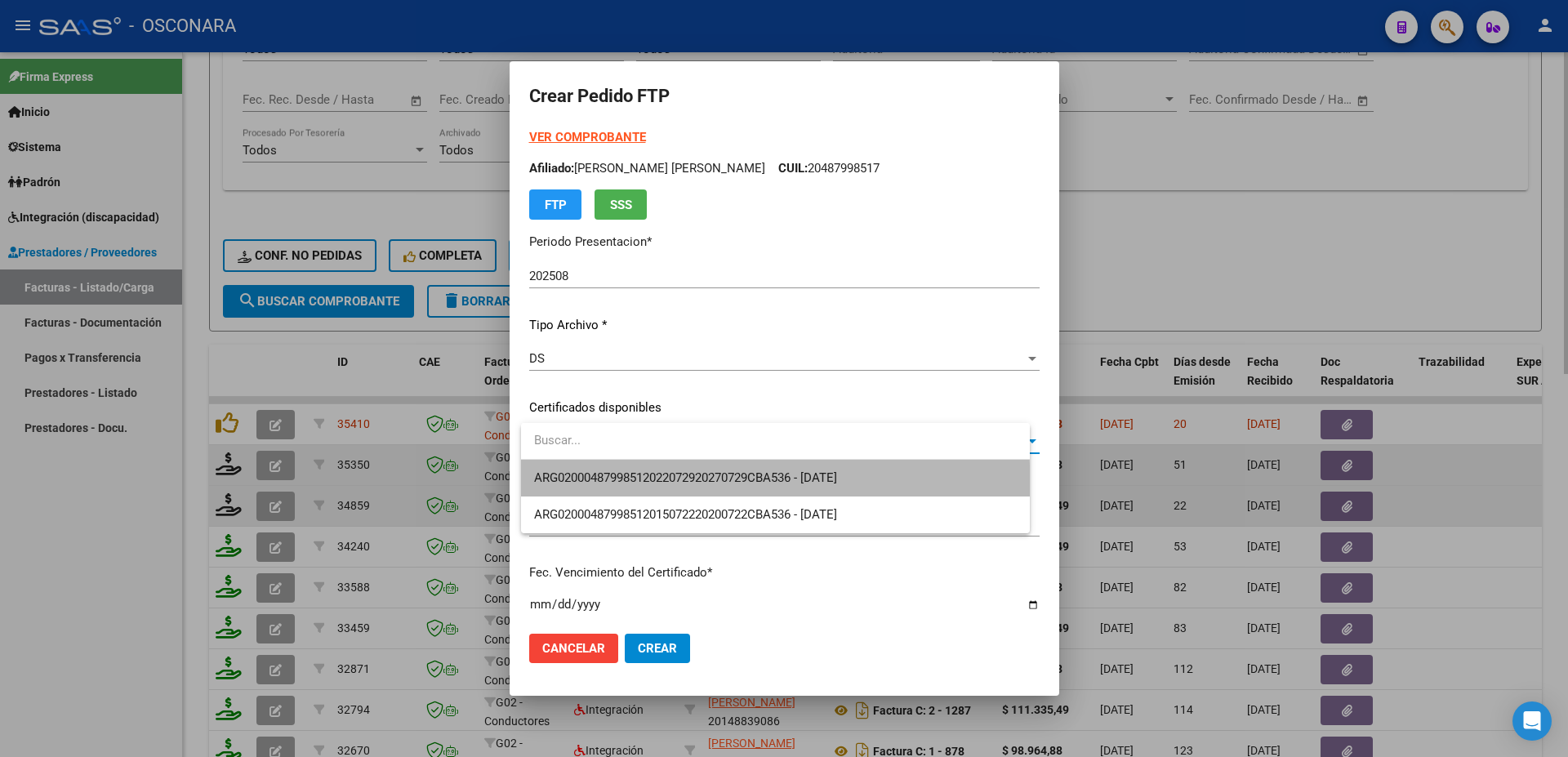
drag, startPoint x: 737, startPoint y: 448, endPoint x: 746, endPoint y: 479, distance: 32.3
click at [742, 485] on span "ARG02000487998512022072920270729CBA536 - [DATE]" at bounding box center [775, 478] width 483 height 37
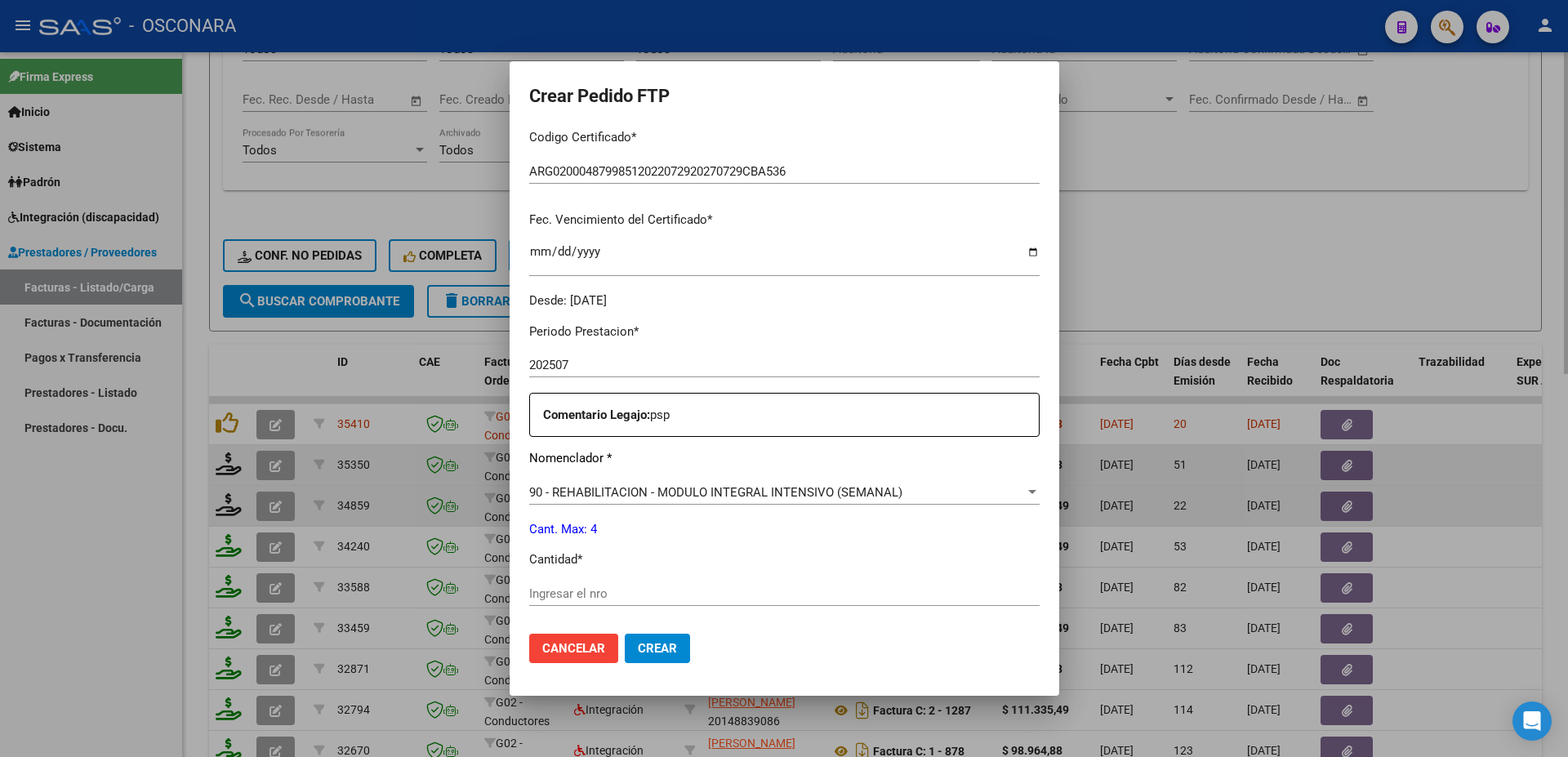
scroll to position [591, 0]
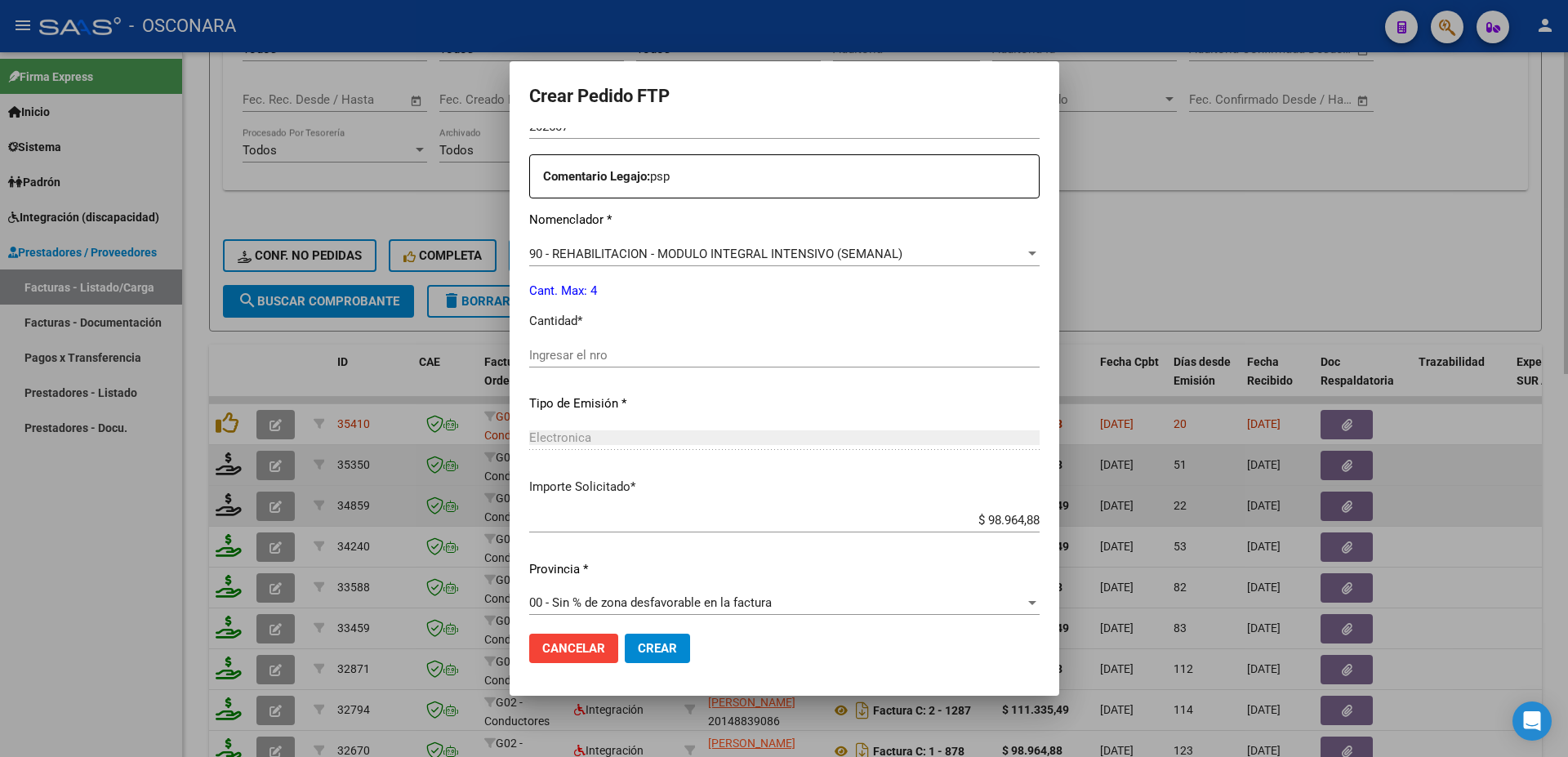
click at [566, 348] on input "Ingresar el nro" at bounding box center [784, 356] width 510 height 15
type input "4"
click at [666, 652] on span "Crear" at bounding box center [657, 649] width 39 height 15
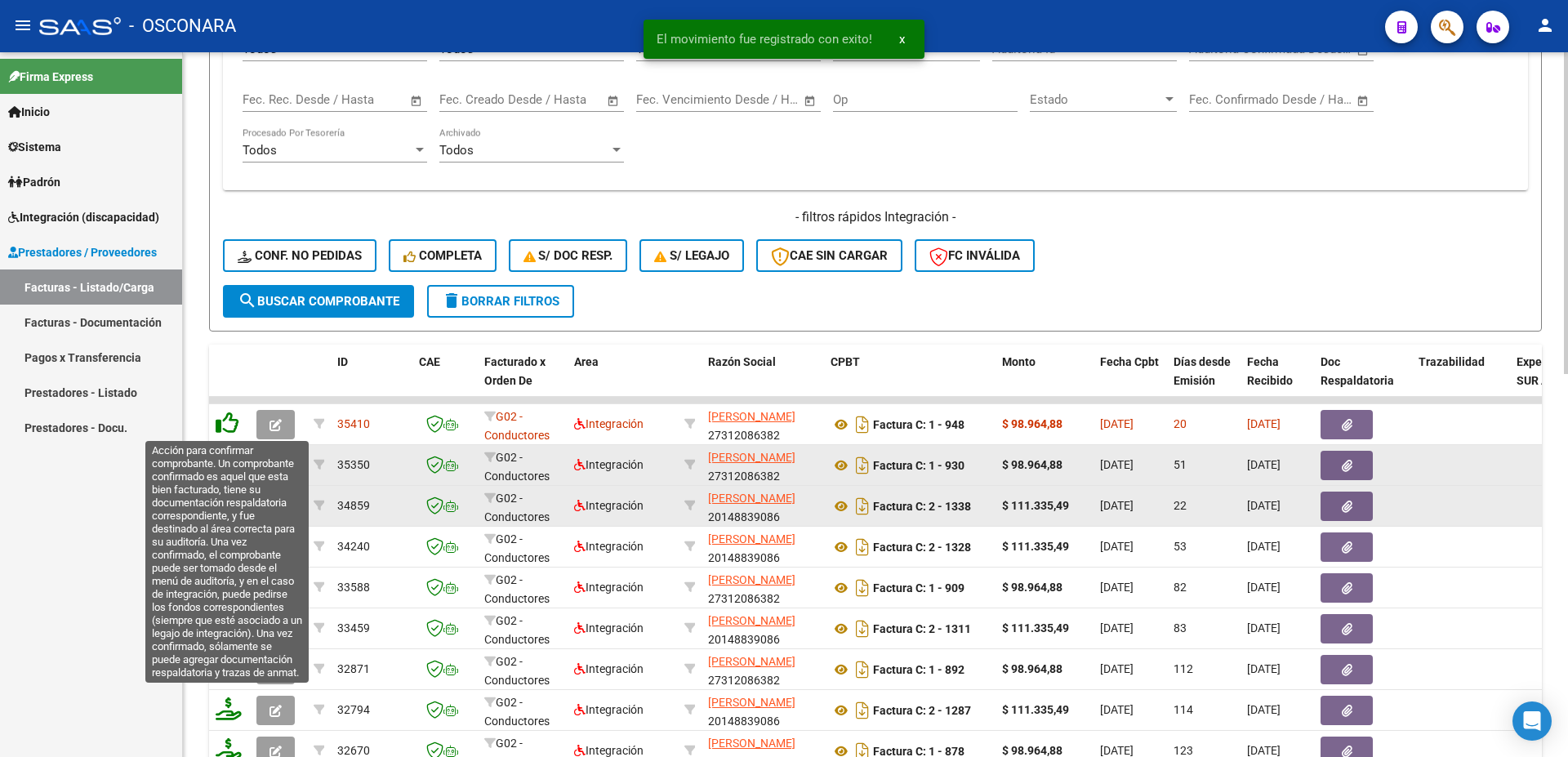
click at [226, 431] on icon at bounding box center [226, 422] width 23 height 23
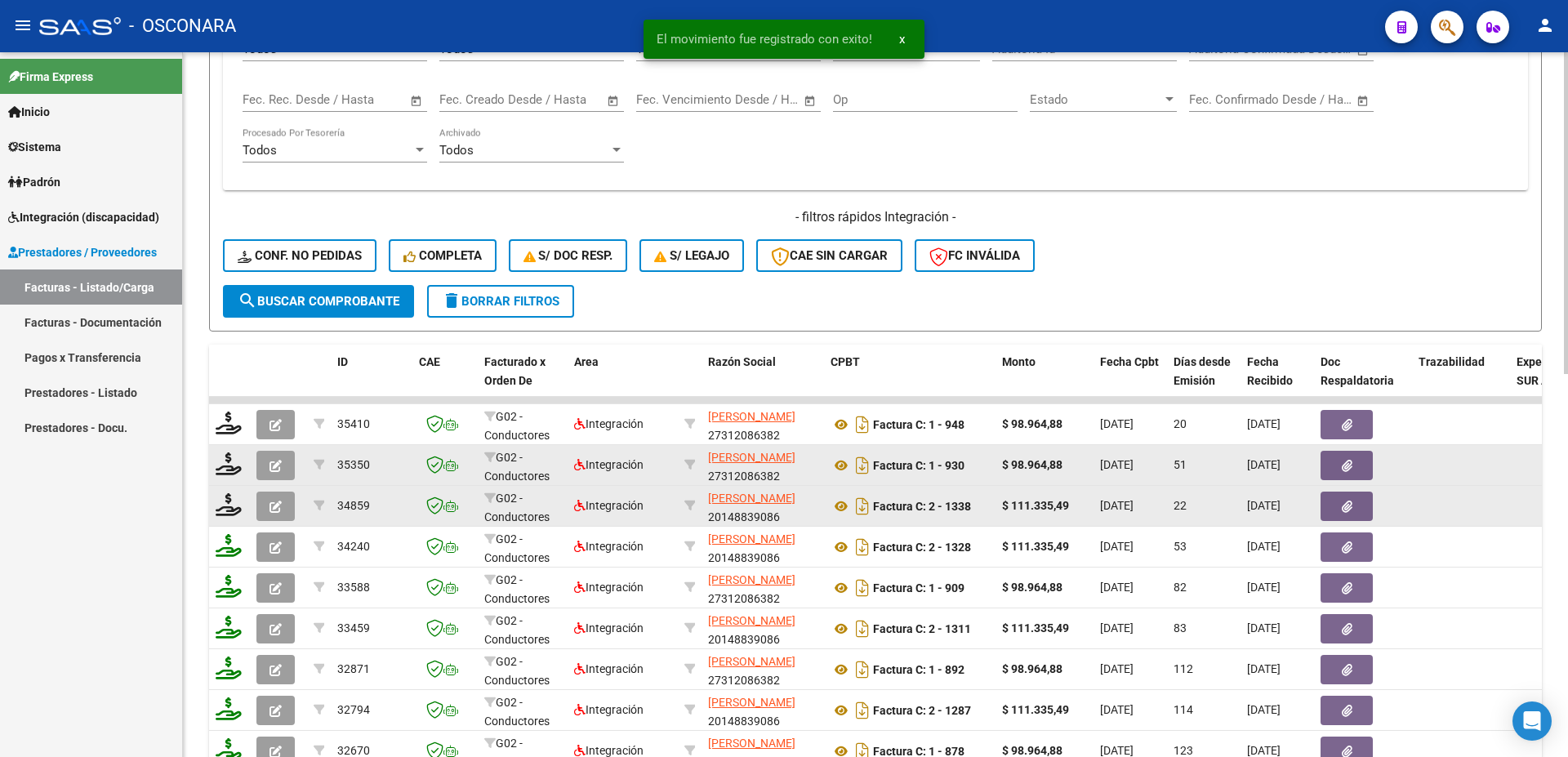
click at [241, 438] on datatable-body-cell at bounding box center [229, 424] width 41 height 40
click at [229, 430] on icon at bounding box center [228, 422] width 27 height 23
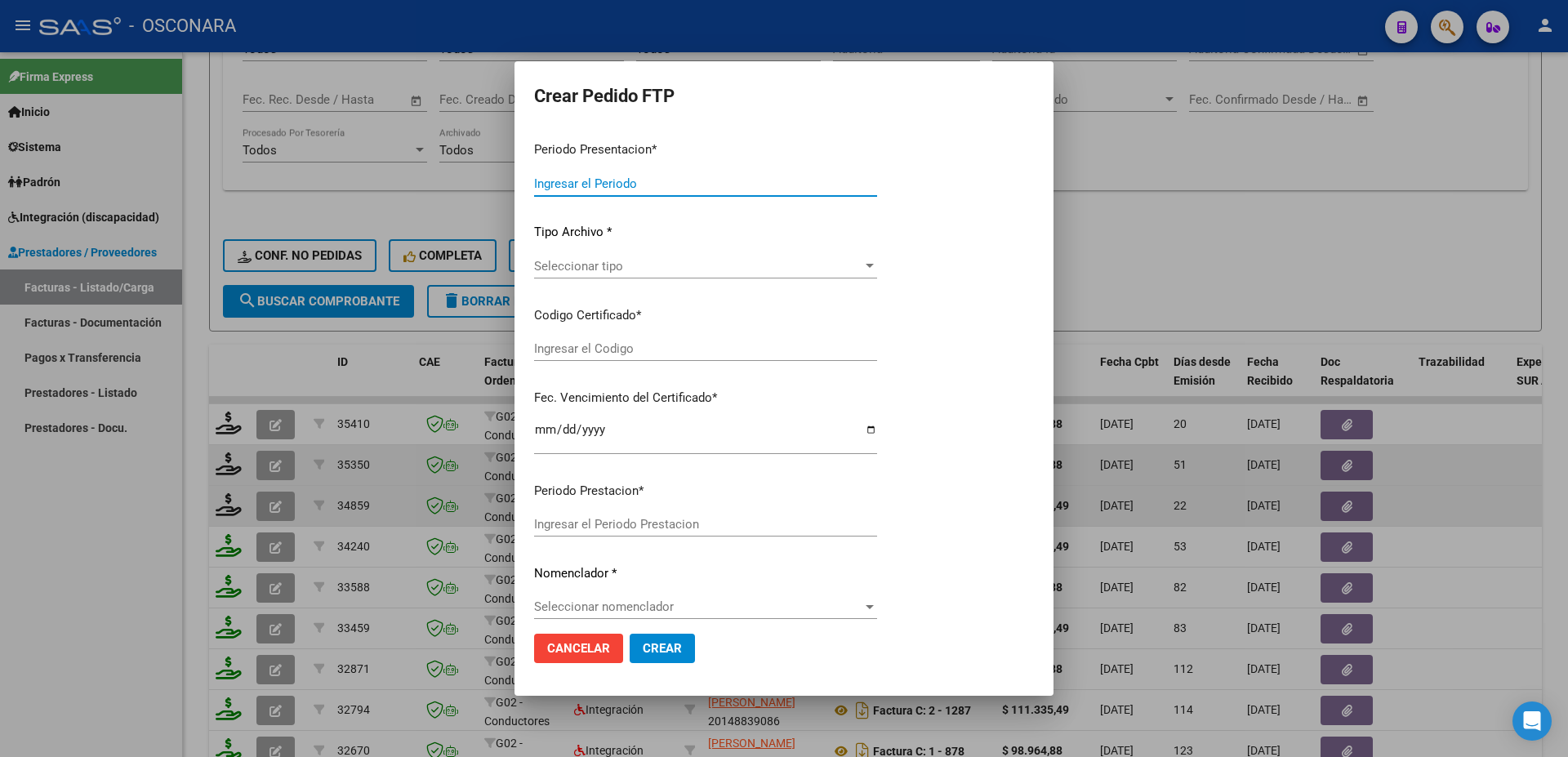
type input "202508"
type input "$ 98.964,88"
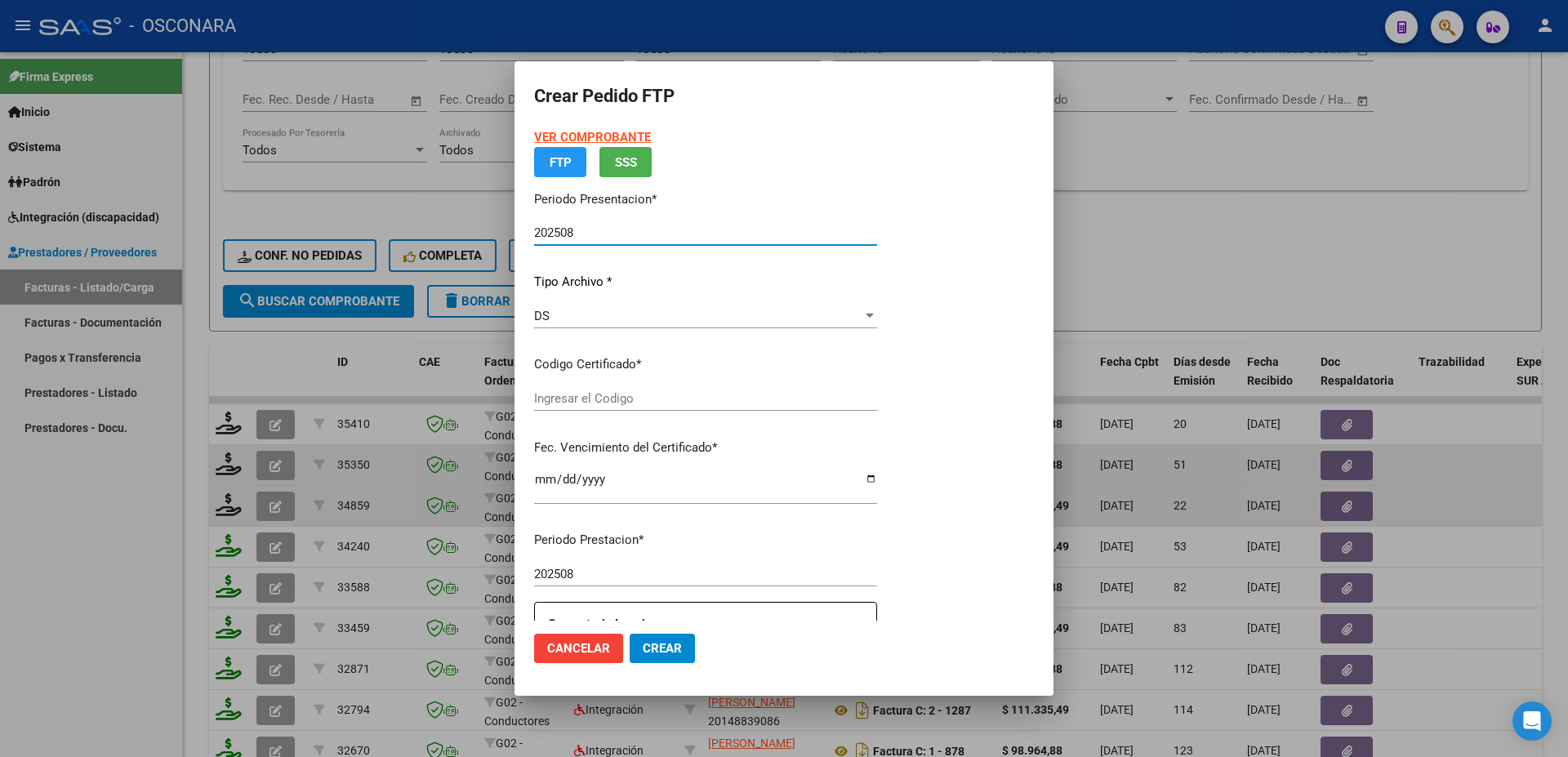
type input "ARG02000487998512022072920270729CBA536"
type input "[DATE]"
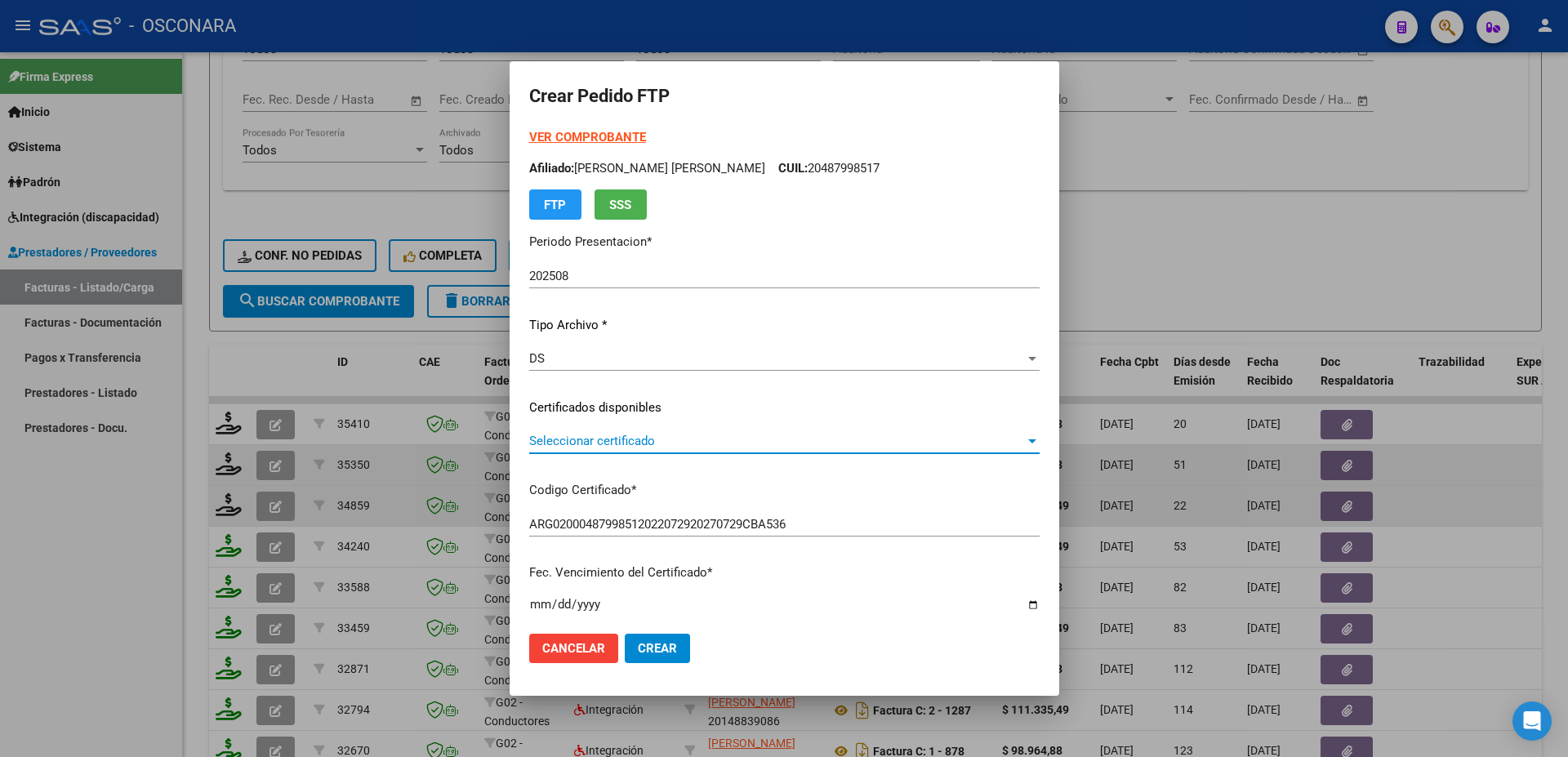
click at [609, 446] on span "Seleccionar certificado" at bounding box center [777, 441] width 496 height 15
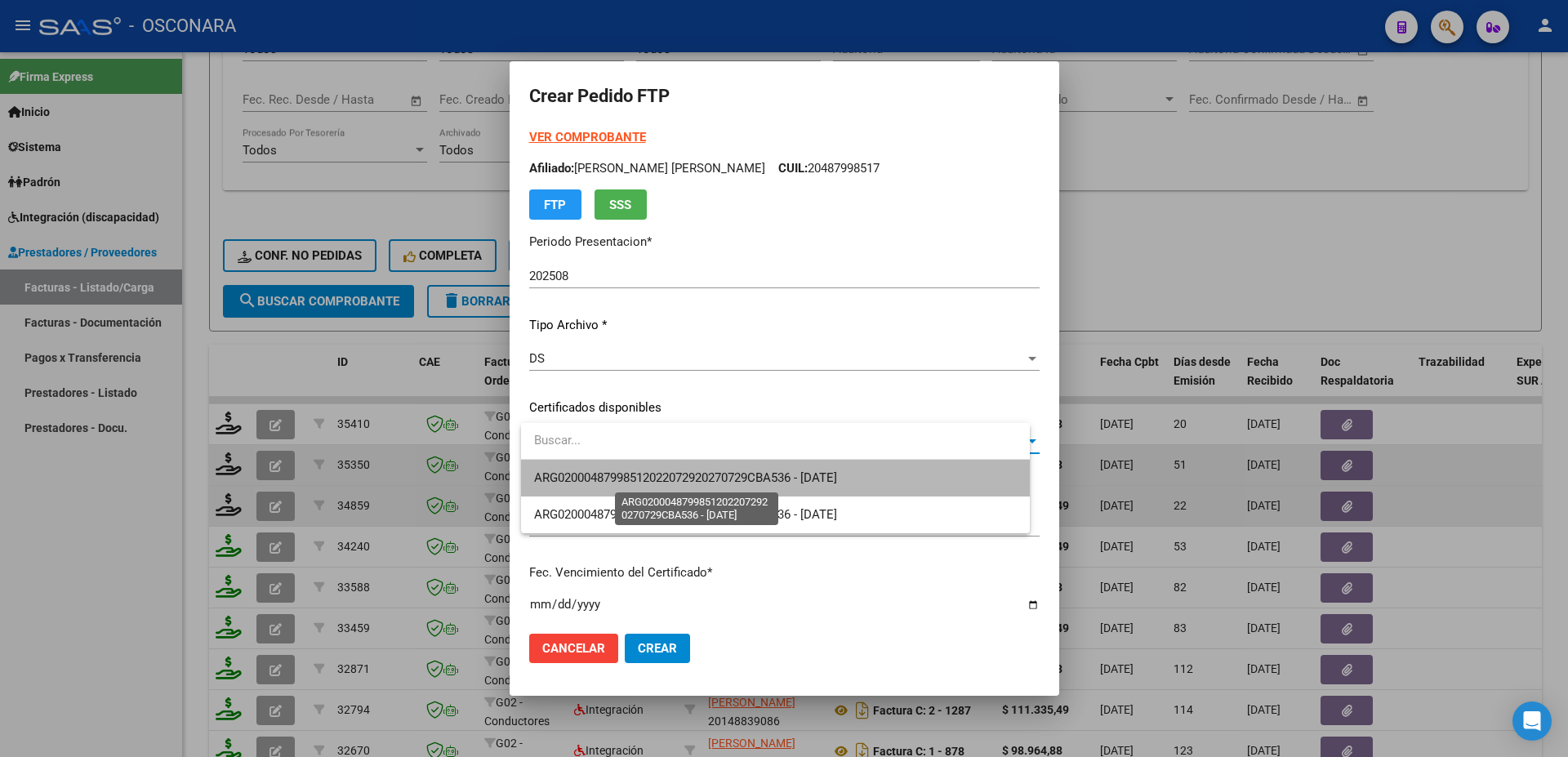
click at [648, 476] on span "ARG02000487998512022072920270729CBA536 - [DATE]" at bounding box center [685, 477] width 303 height 15
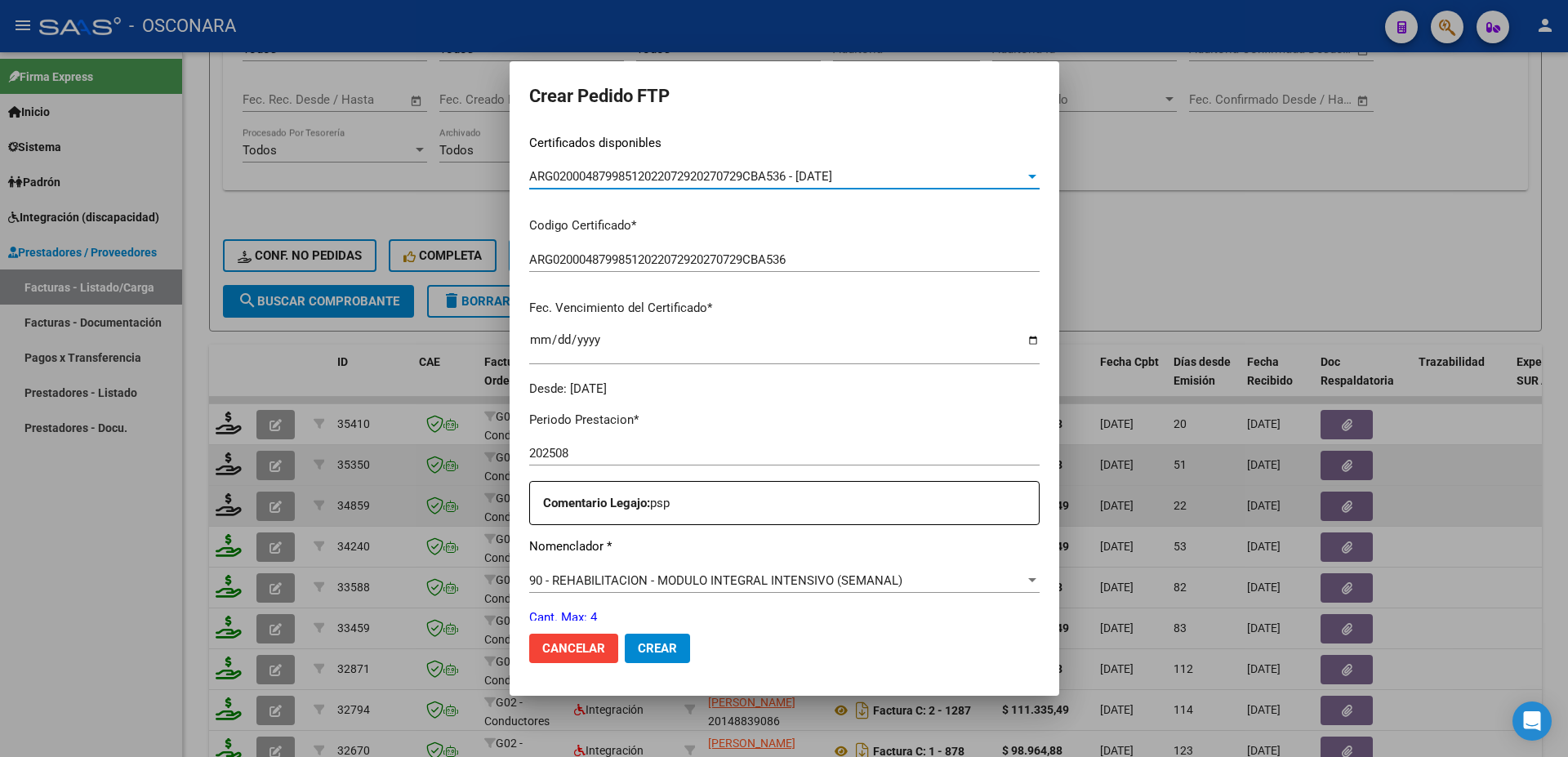
scroll to position [441, 0]
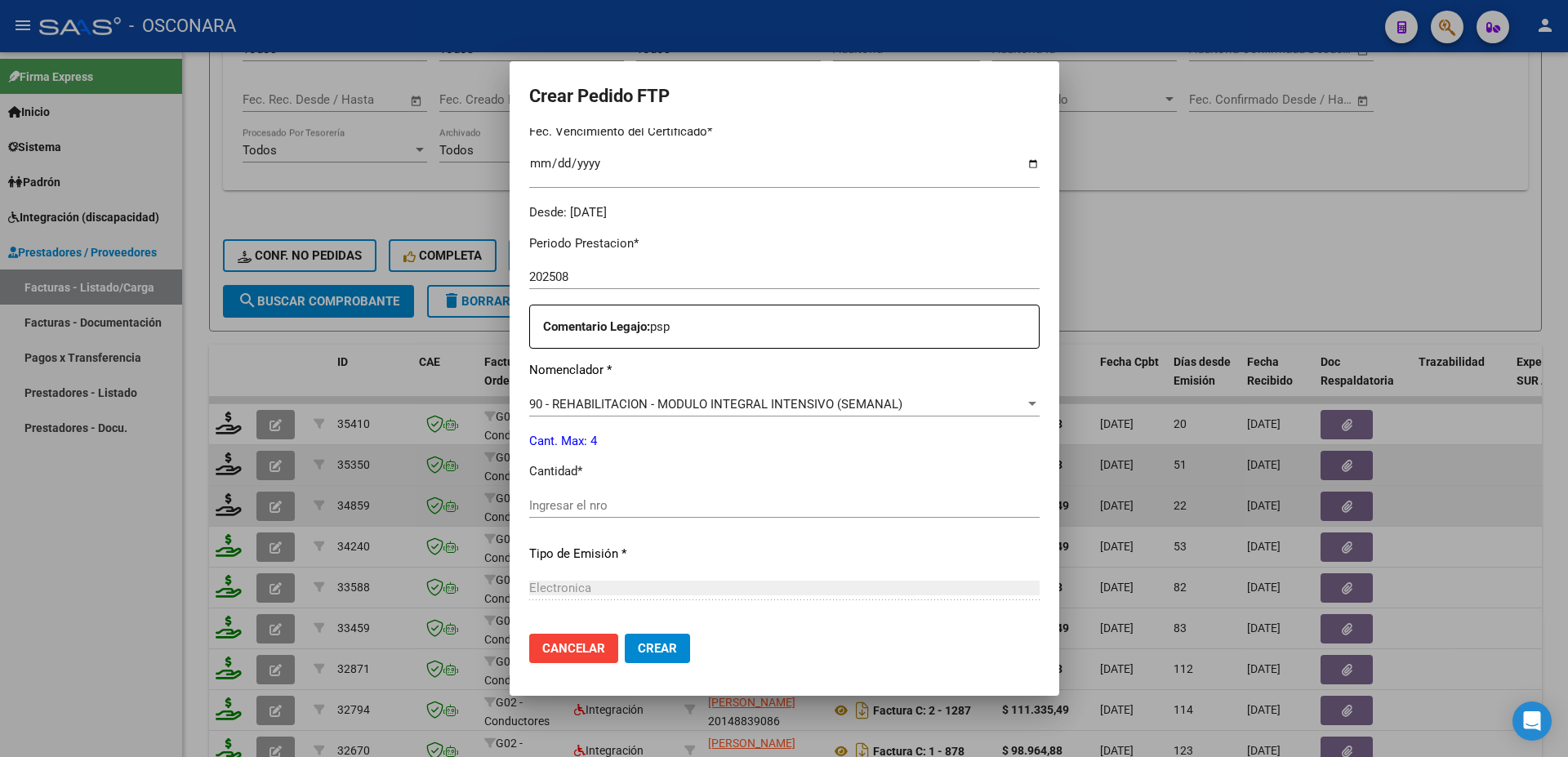
click at [543, 499] on input "Ingresar el nro" at bounding box center [784, 506] width 510 height 15
type input "4"
click at [675, 651] on span "Crear" at bounding box center [657, 649] width 39 height 15
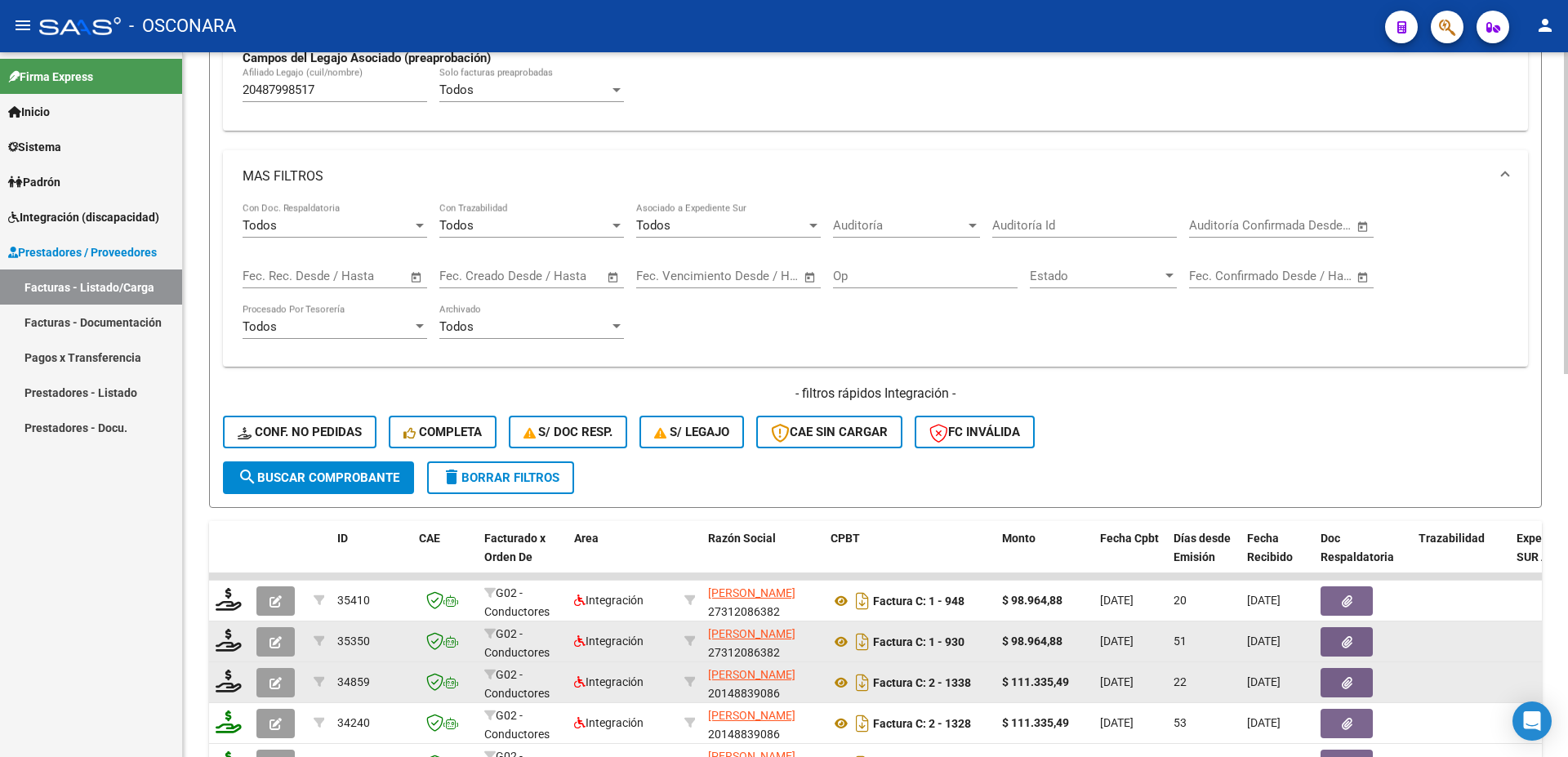
scroll to position [408, 0]
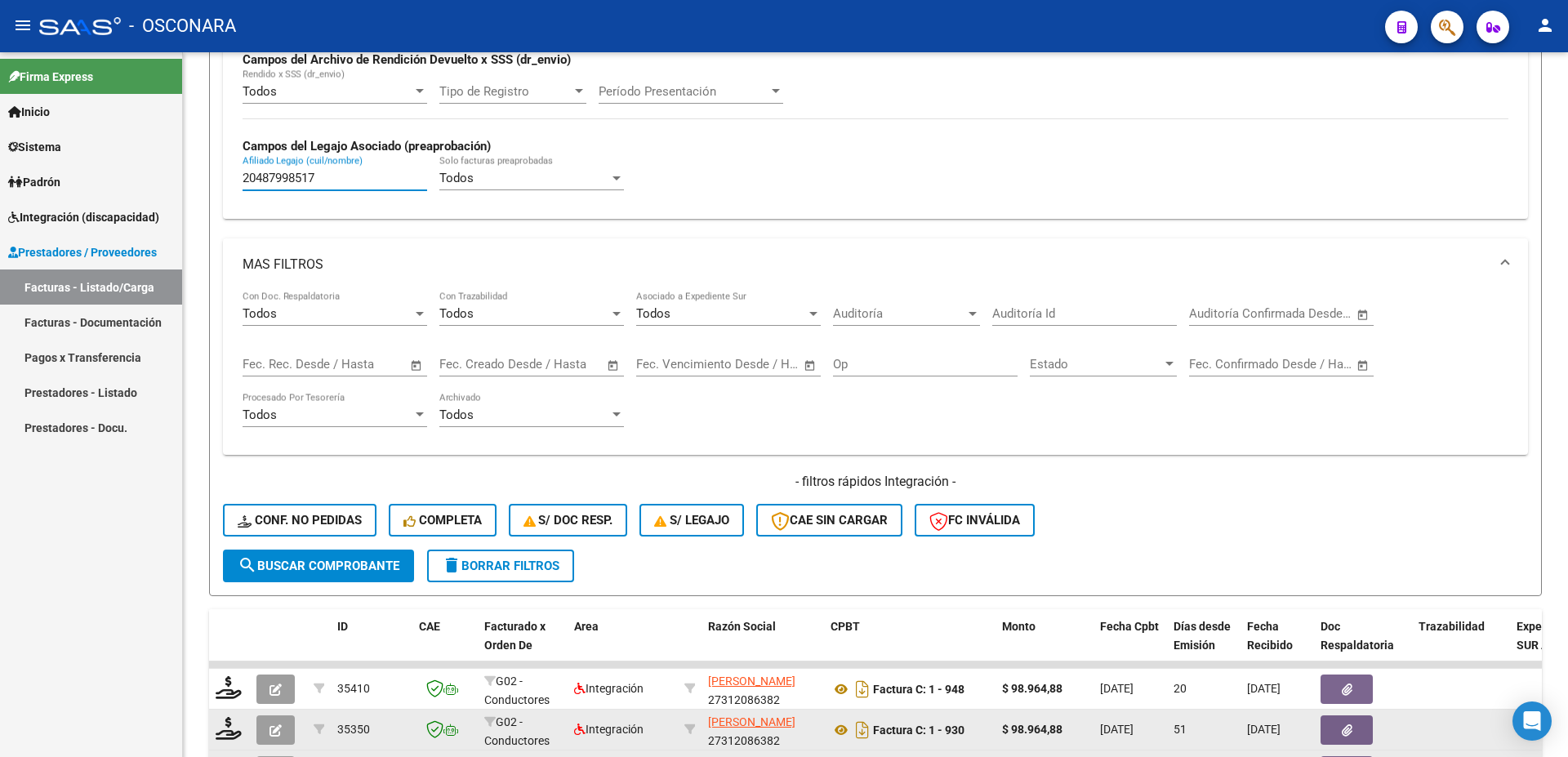
drag, startPoint x: 334, startPoint y: 181, endPoint x: 115, endPoint y: 140, distance: 222.8
click at [243, 170] on input "20487998517" at bounding box center [334, 178] width 184 height 15
paste input "435.376,56"
type input "435.376,56"
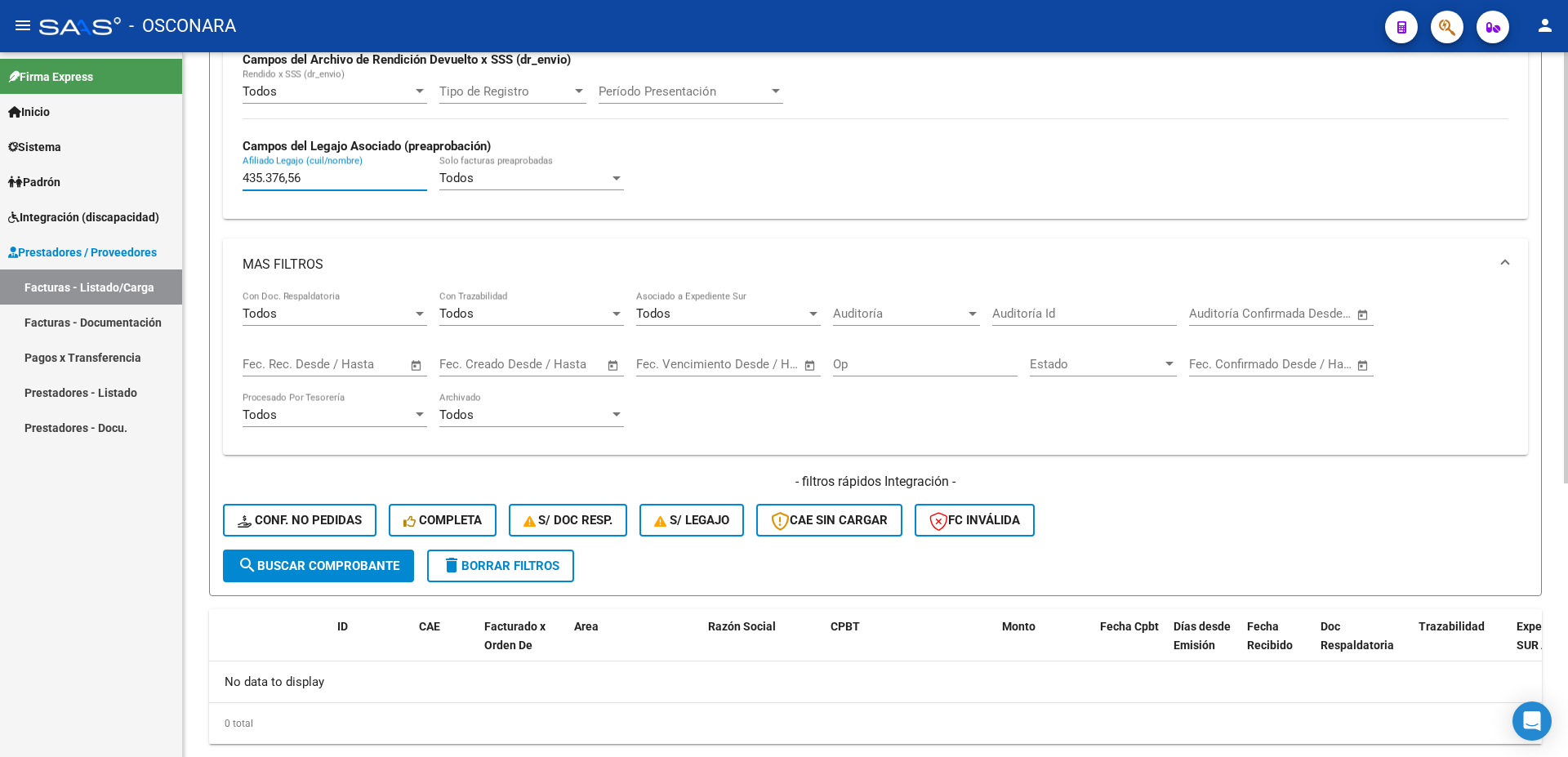
scroll to position [447, 0]
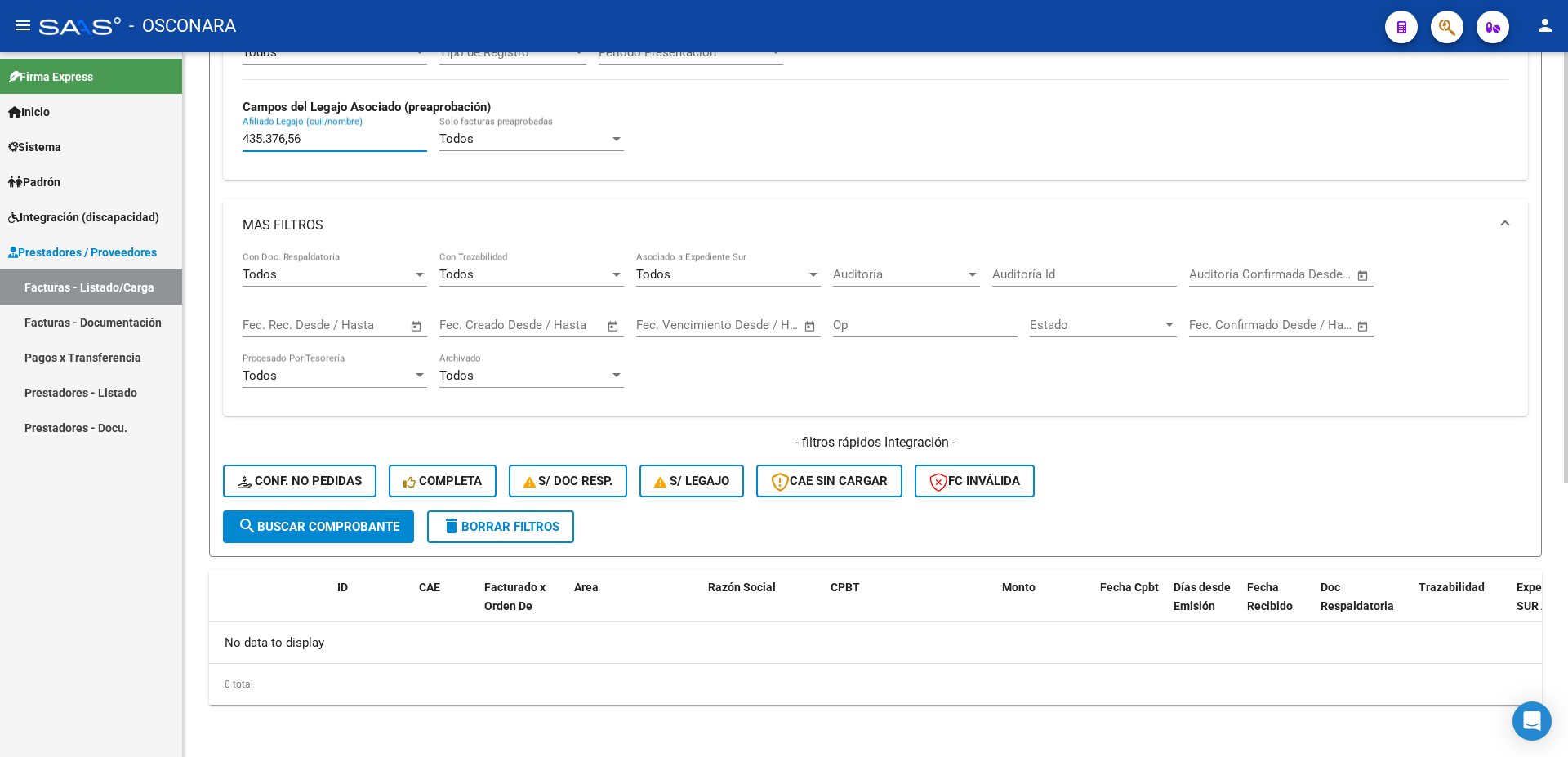
click at [290, 137] on input "435.376,56" at bounding box center [334, 139] width 184 height 15
drag, startPoint x: 320, startPoint y: 133, endPoint x: 99, endPoint y: 133, distance: 221.0
click at [243, 133] on input "435.376,56" at bounding box center [334, 139] width 184 height 15
paste input "23173380054"
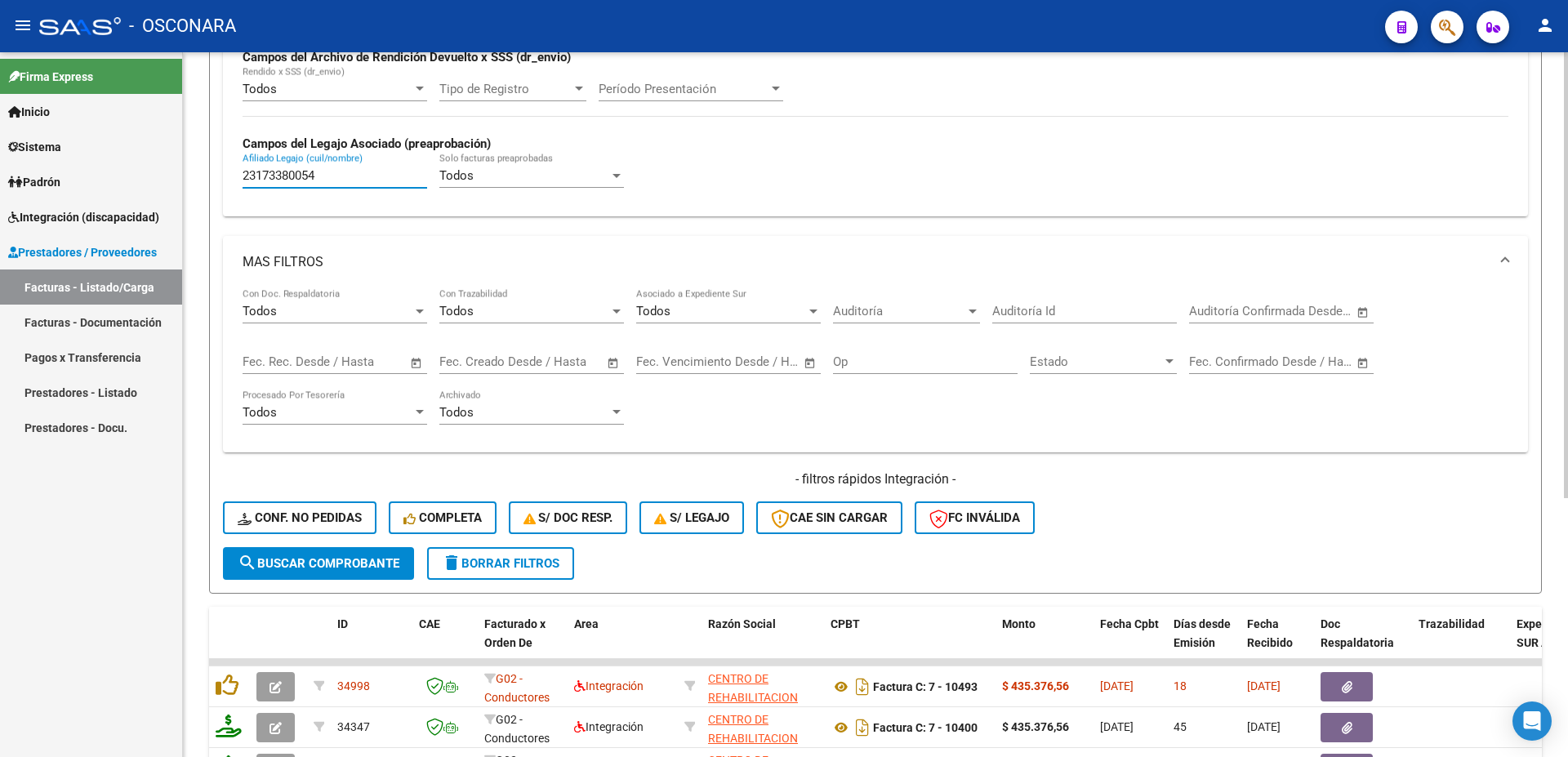
scroll to position [499, 0]
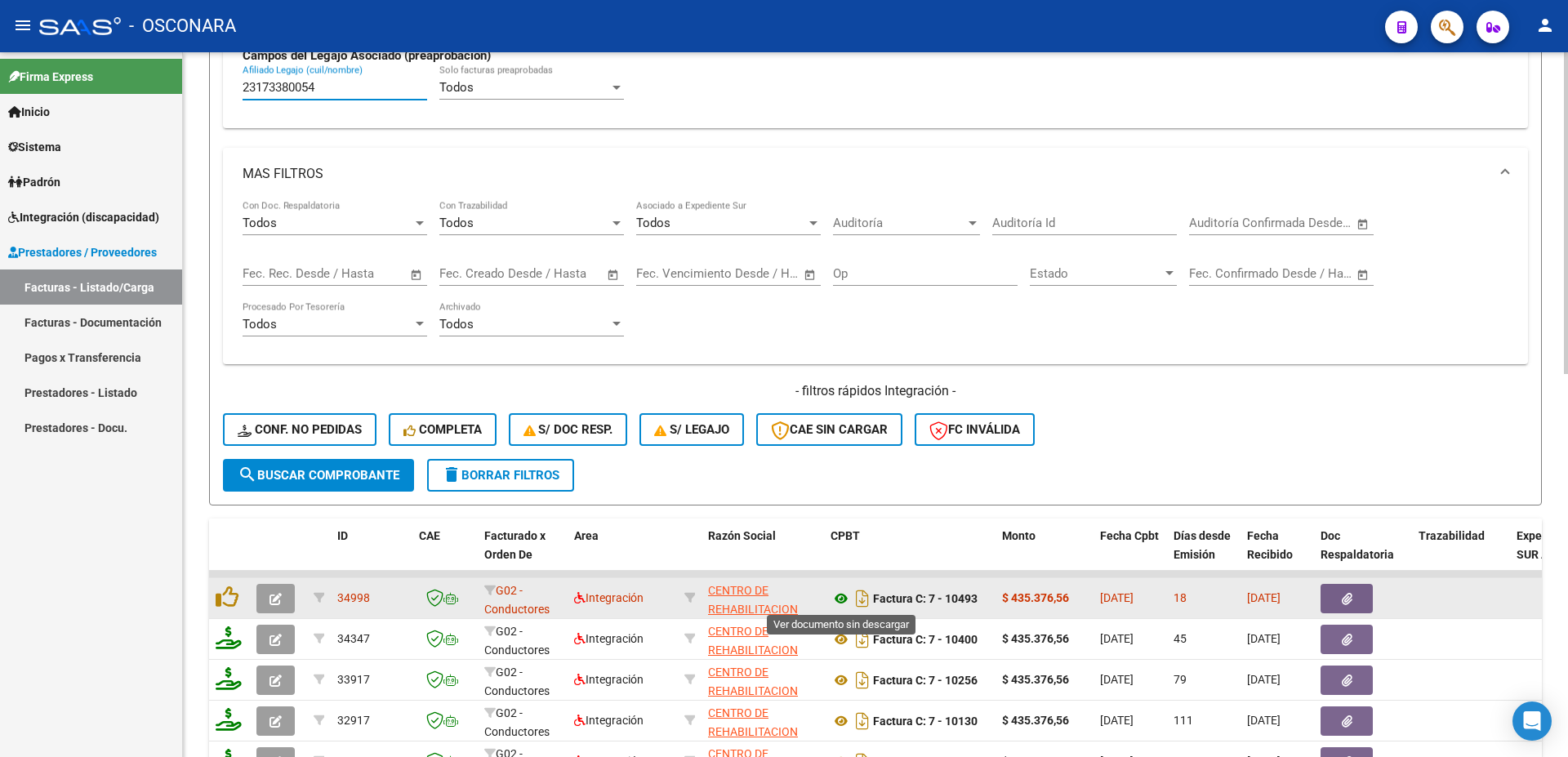
type input "23173380054"
click at [846, 604] on icon at bounding box center [841, 598] width 21 height 19
click at [1355, 594] on button "button" at bounding box center [1346, 598] width 52 height 29
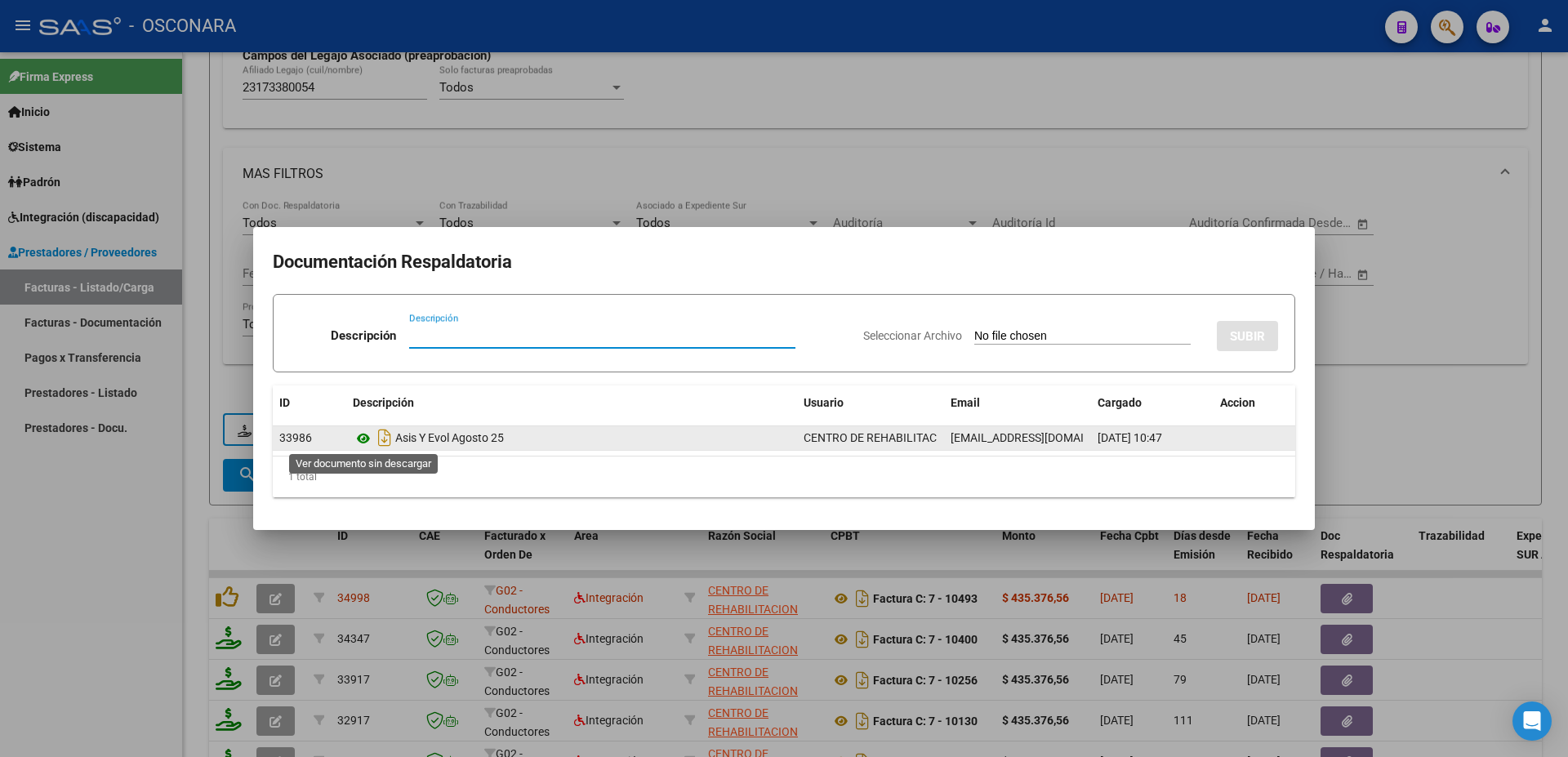
click at [365, 436] on icon at bounding box center [363, 438] width 21 height 19
click at [360, 445] on icon at bounding box center [363, 438] width 21 height 19
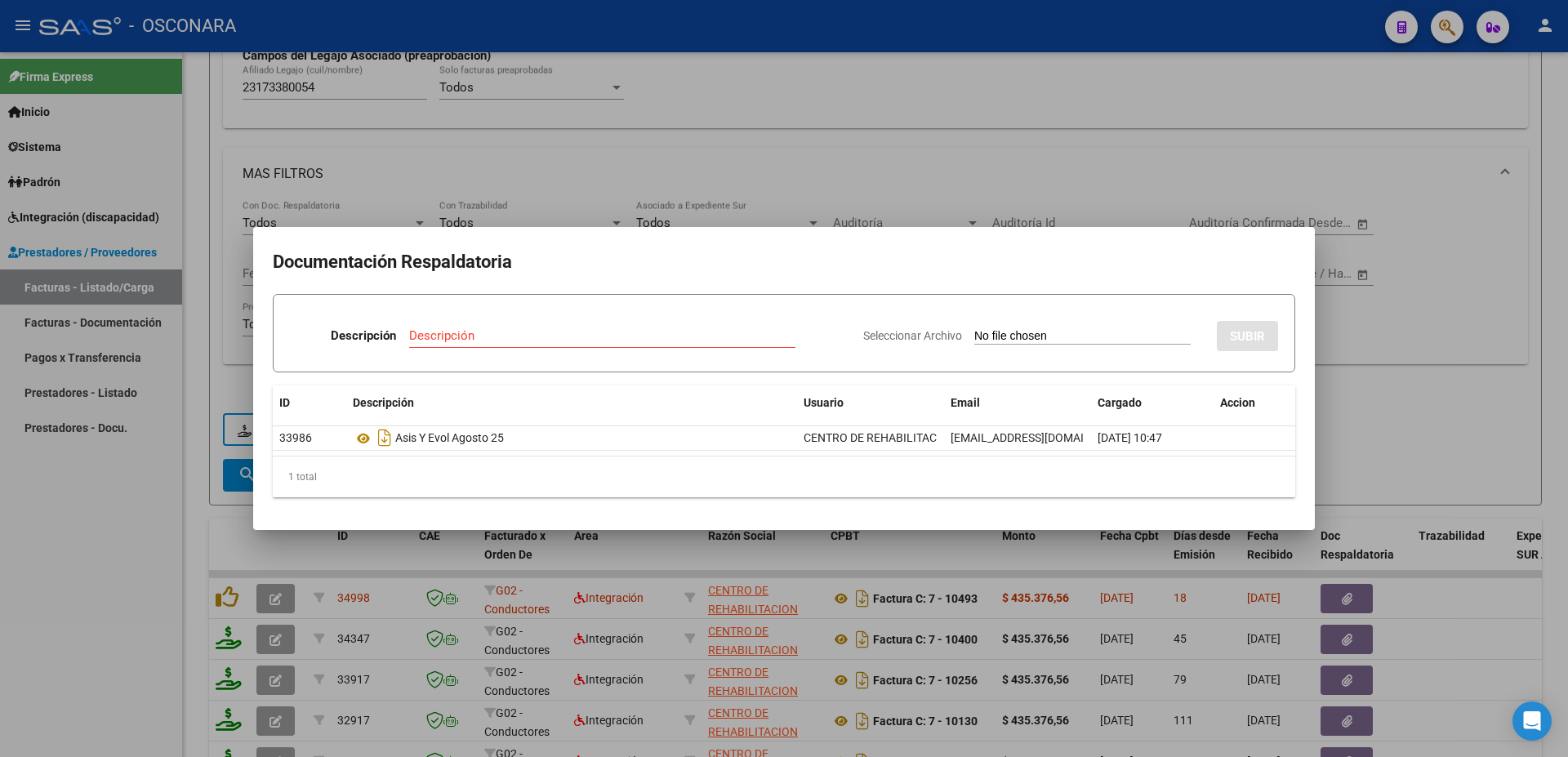
drag, startPoint x: 1429, startPoint y: 378, endPoint x: 1432, endPoint y: 365, distance: 13.3
click at [1431, 372] on div at bounding box center [784, 378] width 1568 height 757
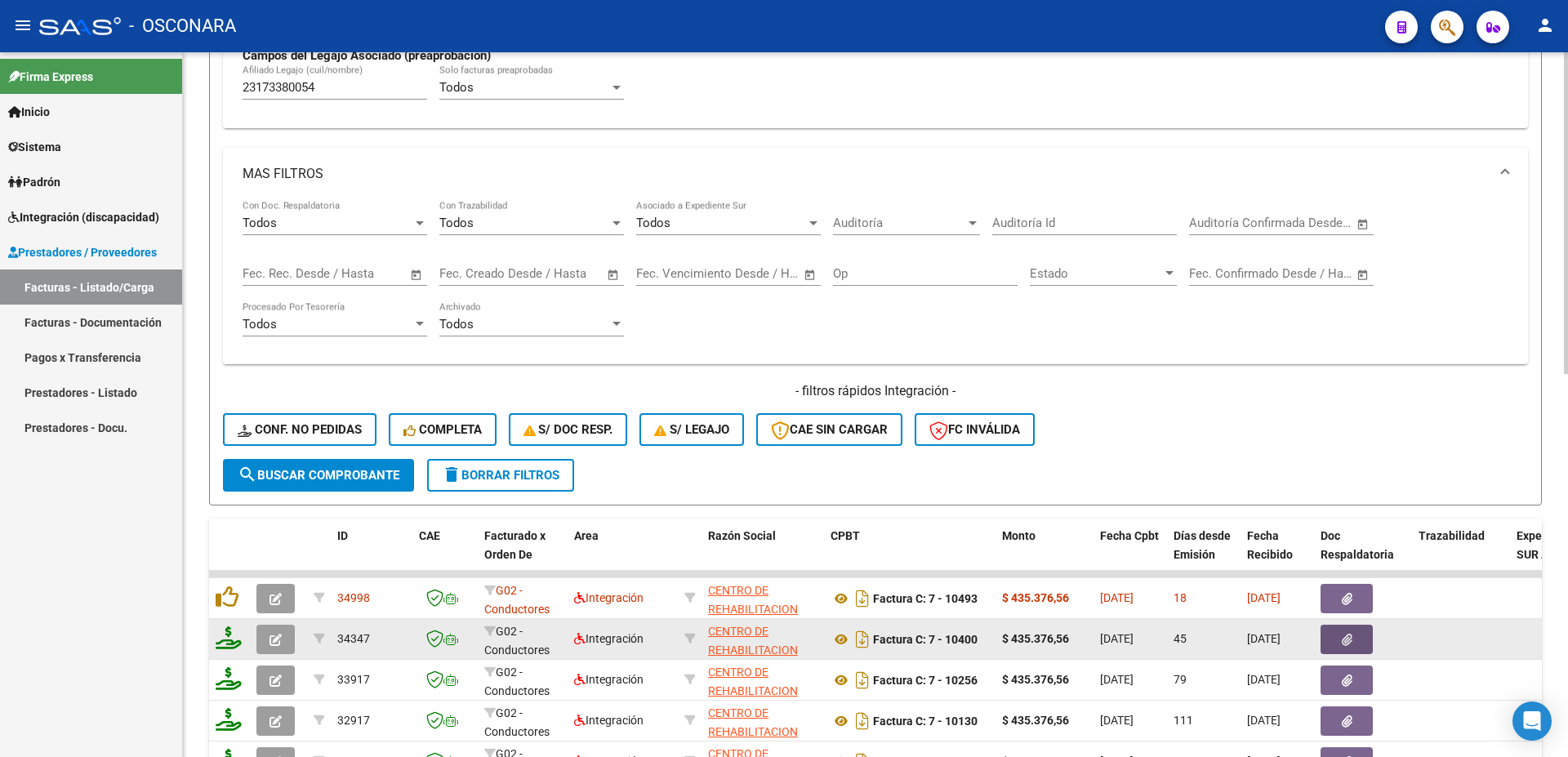
click at [1341, 638] on button "button" at bounding box center [1346, 640] width 52 height 29
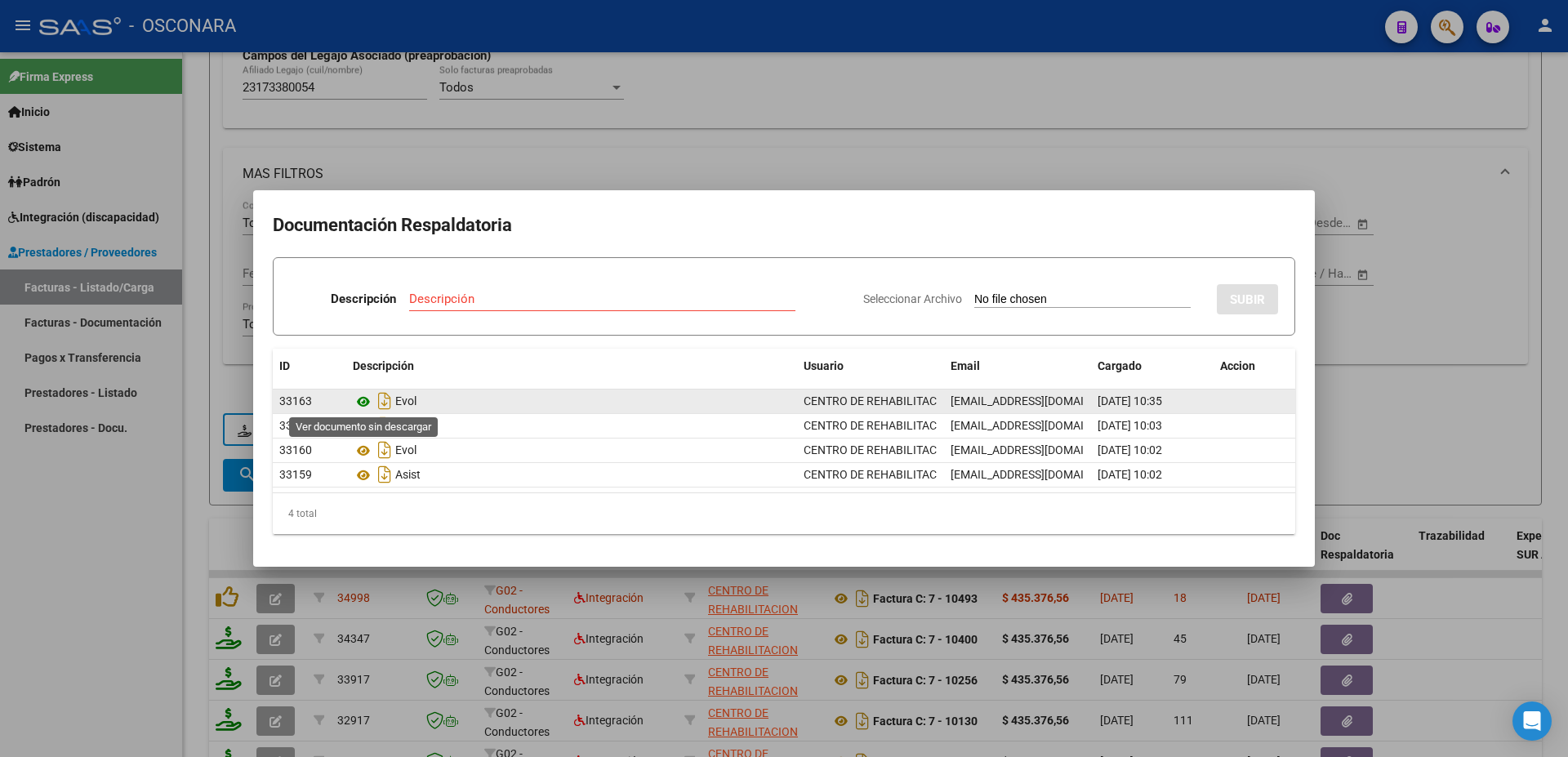
click at [363, 400] on icon at bounding box center [363, 401] width 21 height 19
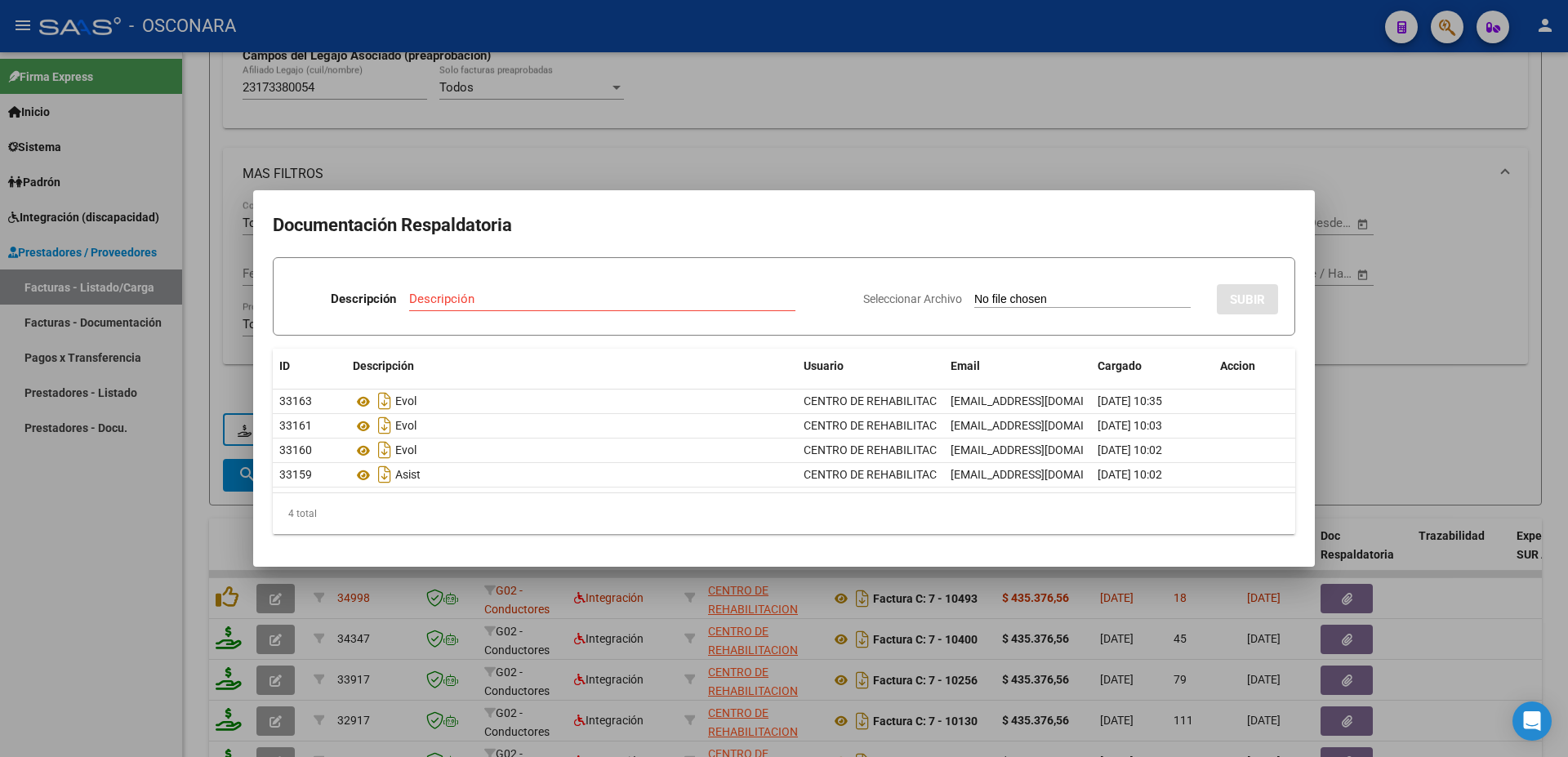
click at [1409, 414] on div at bounding box center [784, 378] width 1568 height 757
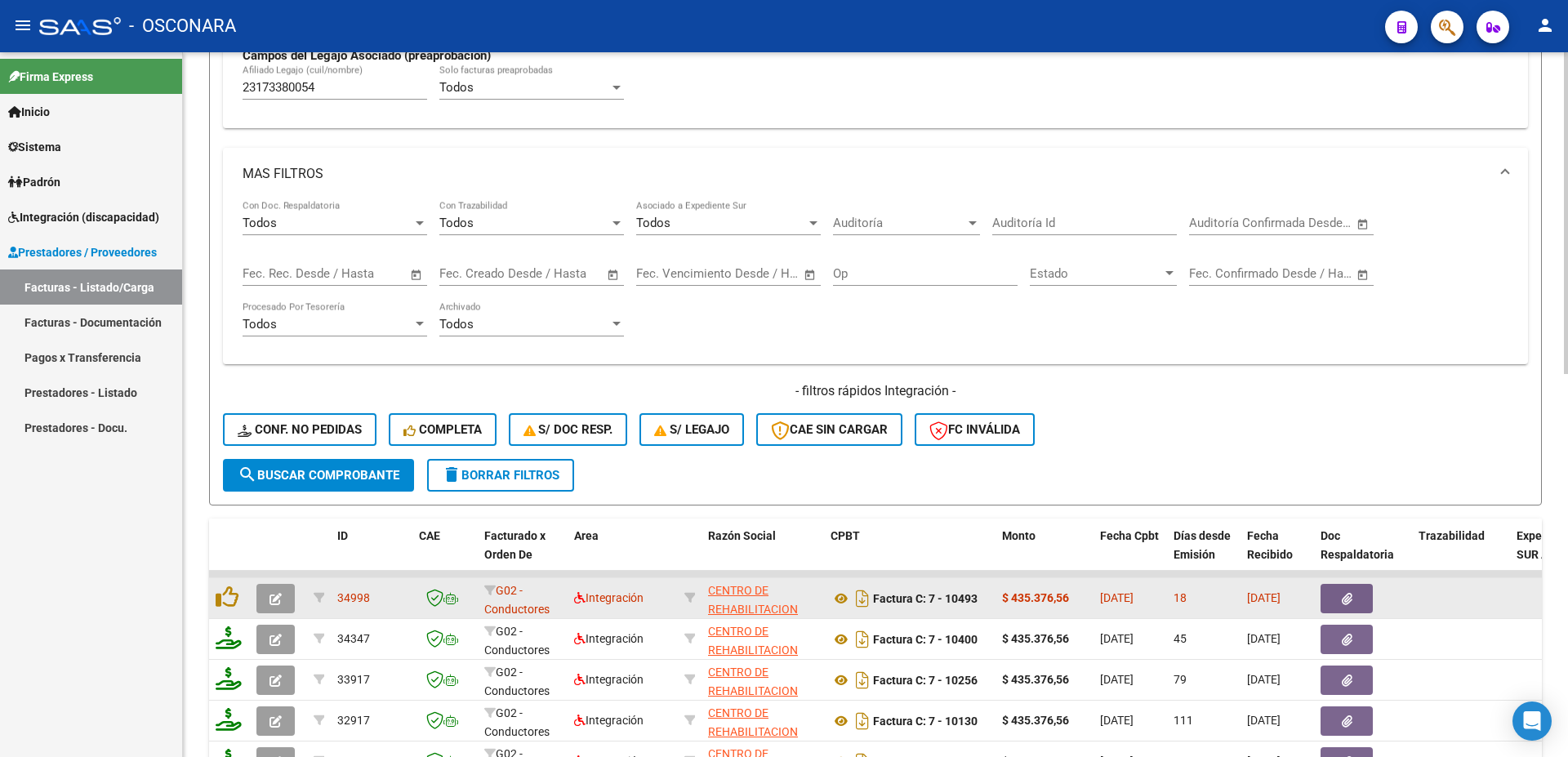
click at [295, 601] on div at bounding box center [279, 598] width 44 height 29
click at [274, 596] on icon "button" at bounding box center [275, 598] width 12 height 12
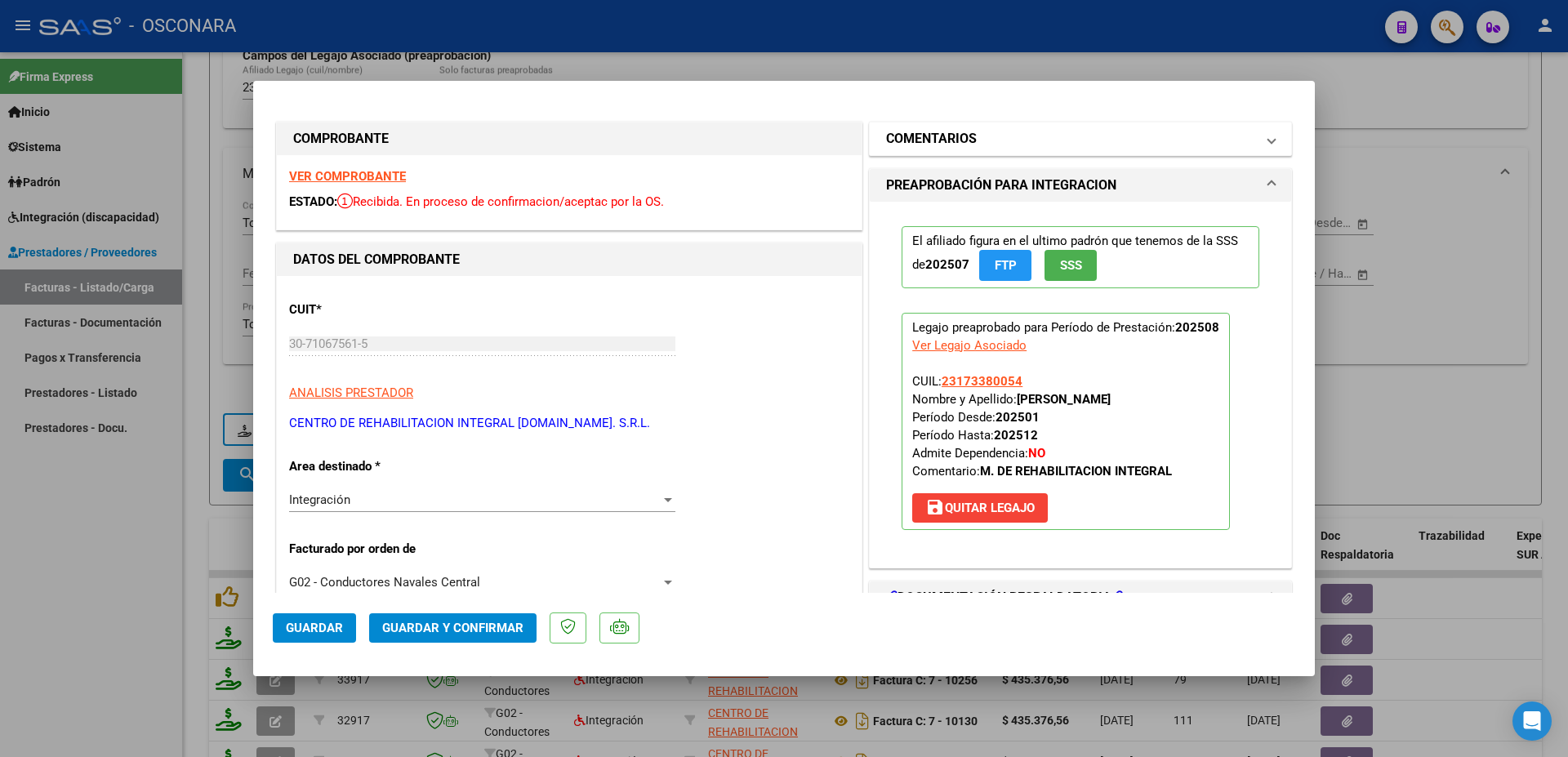
click at [944, 147] on h1 "COMENTARIOS" at bounding box center [931, 138] width 91 height 19
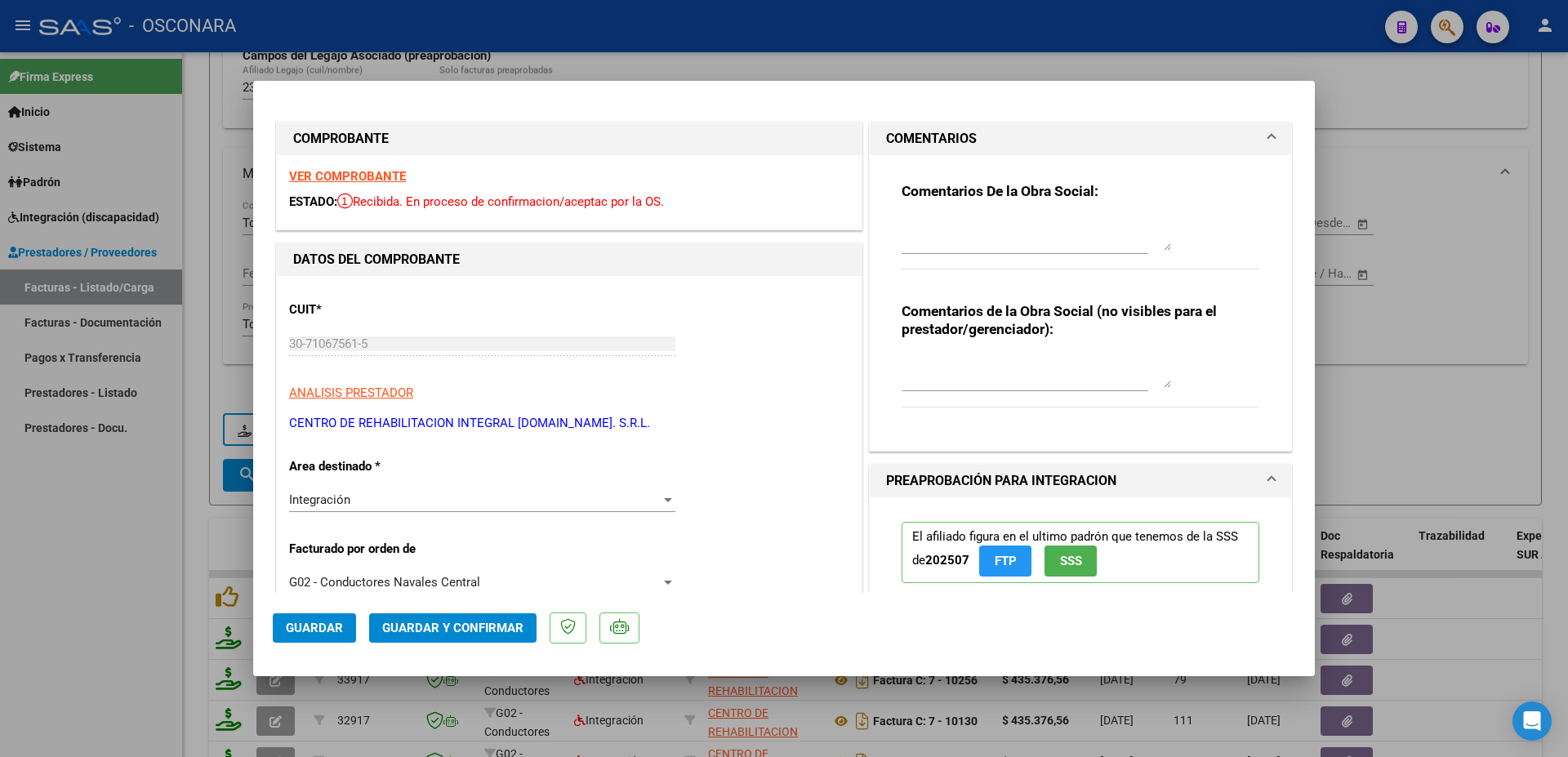
click at [941, 243] on textarea at bounding box center [1036, 235] width 269 height 33
click at [965, 250] on textarea "20/09 no hay documentacion respaldatoria subida, se envia mail" at bounding box center [1036, 235] width 269 height 33
drag, startPoint x: 1018, startPoint y: 244, endPoint x: 922, endPoint y: 231, distance: 96.9
click at [902, 225] on textarea "20/09 no hay documentacion respaldatoria subida, se envia mail" at bounding box center [1036, 235] width 269 height 33
type textarea "20/09 no hay documentacion respaldatoria subida, se envia mail"
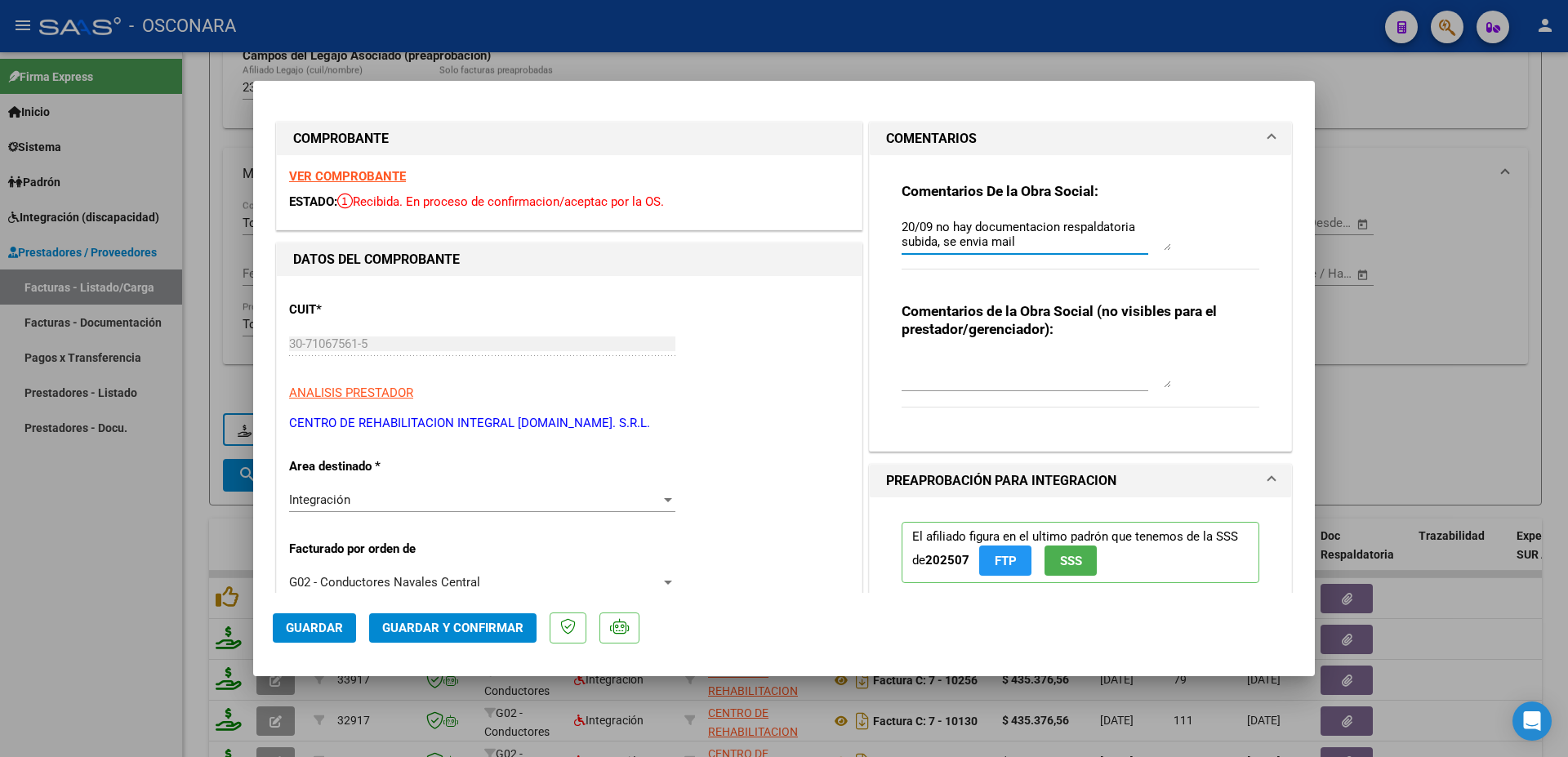
click at [318, 640] on button "Guardar" at bounding box center [314, 628] width 83 height 29
click at [1428, 410] on div at bounding box center [784, 378] width 1568 height 757
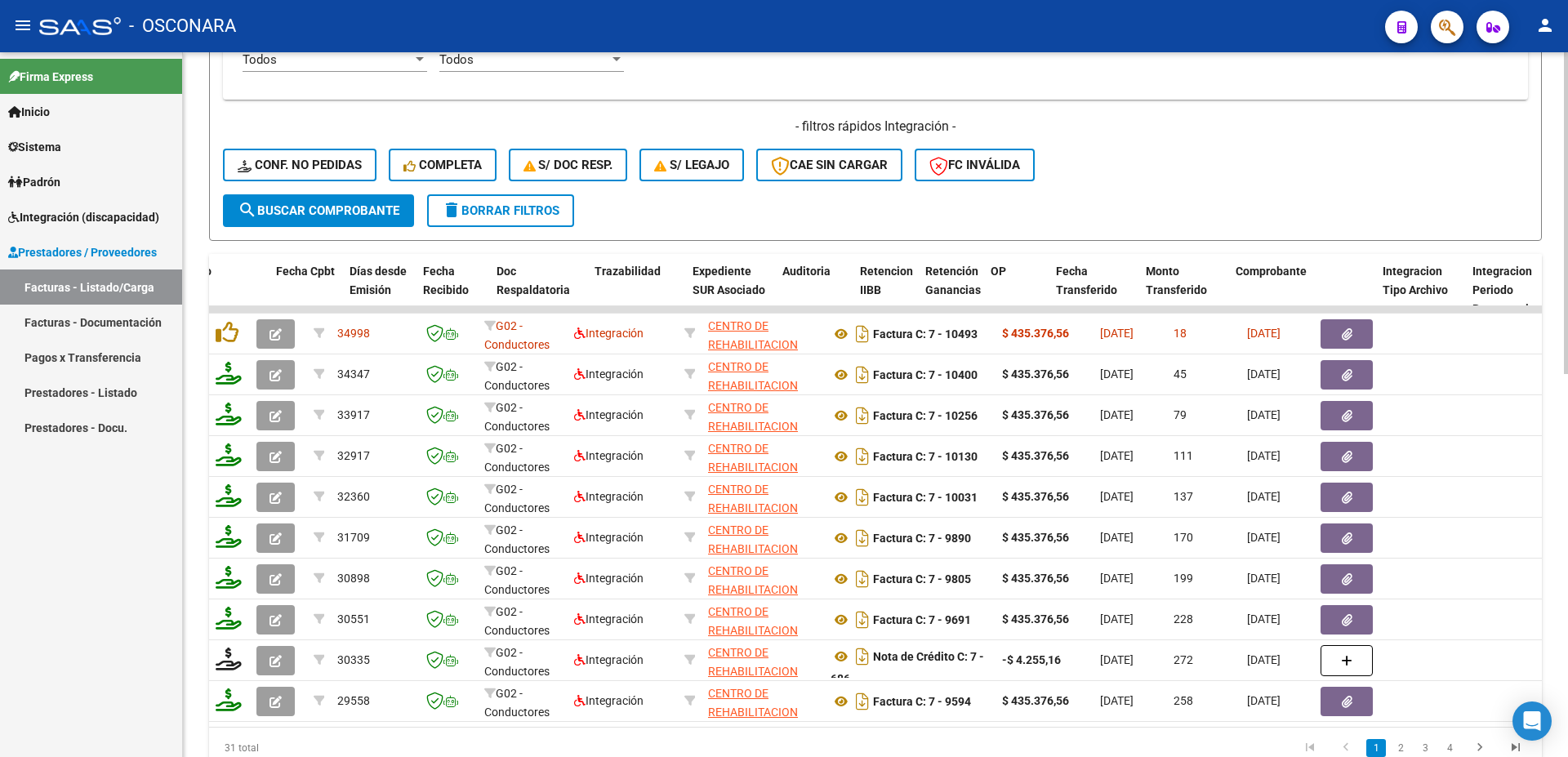
scroll to position [0, 2878]
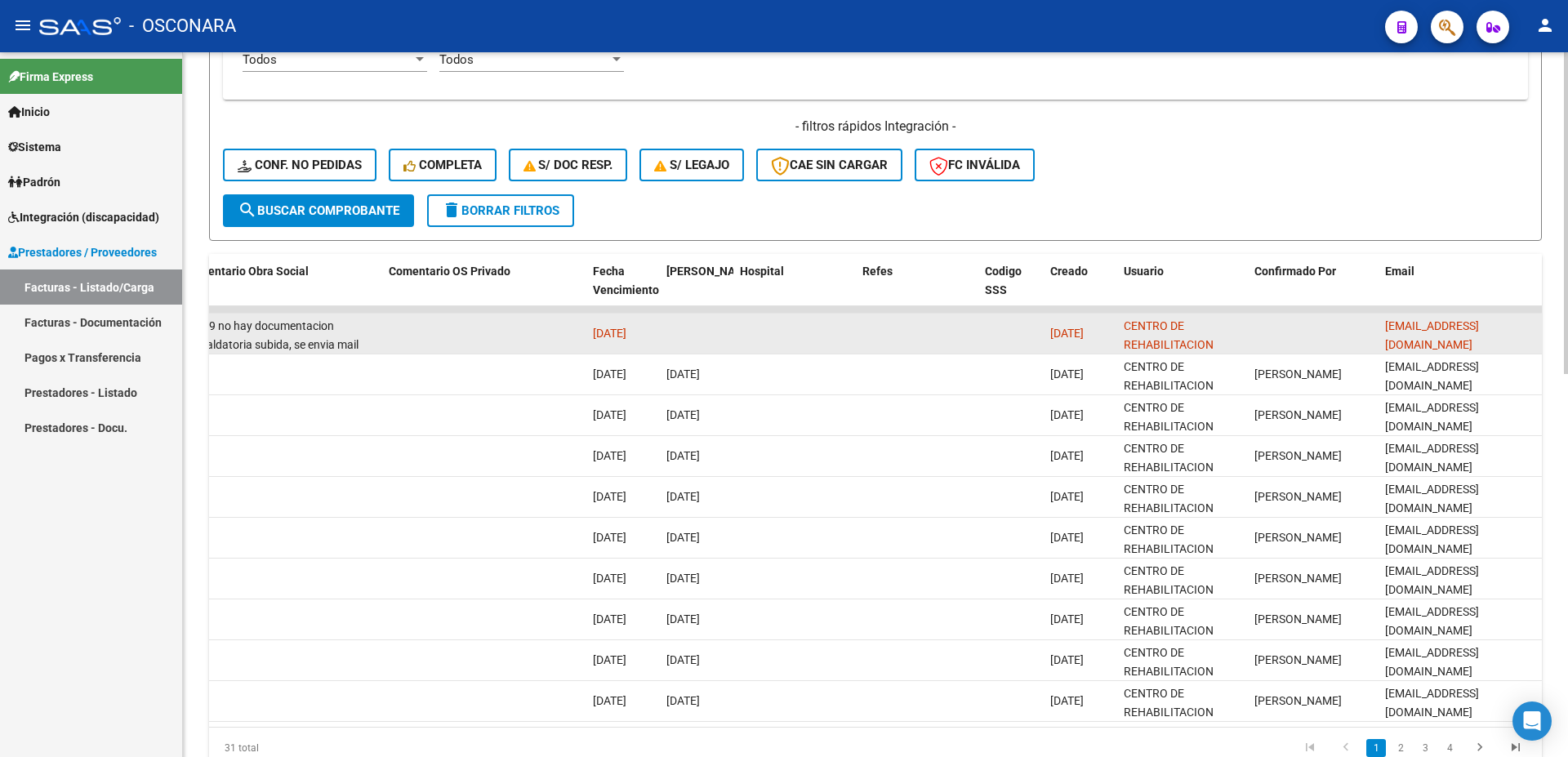
drag, startPoint x: 1386, startPoint y: 332, endPoint x: 1538, endPoint y: 315, distance: 152.9
click at [1536, 317] on div "[EMAIL_ADDRESS][DOMAIN_NAME]" at bounding box center [1461, 334] width 150 height 34
copy span "[EMAIL_ADDRESS][DOMAIN_NAME]"
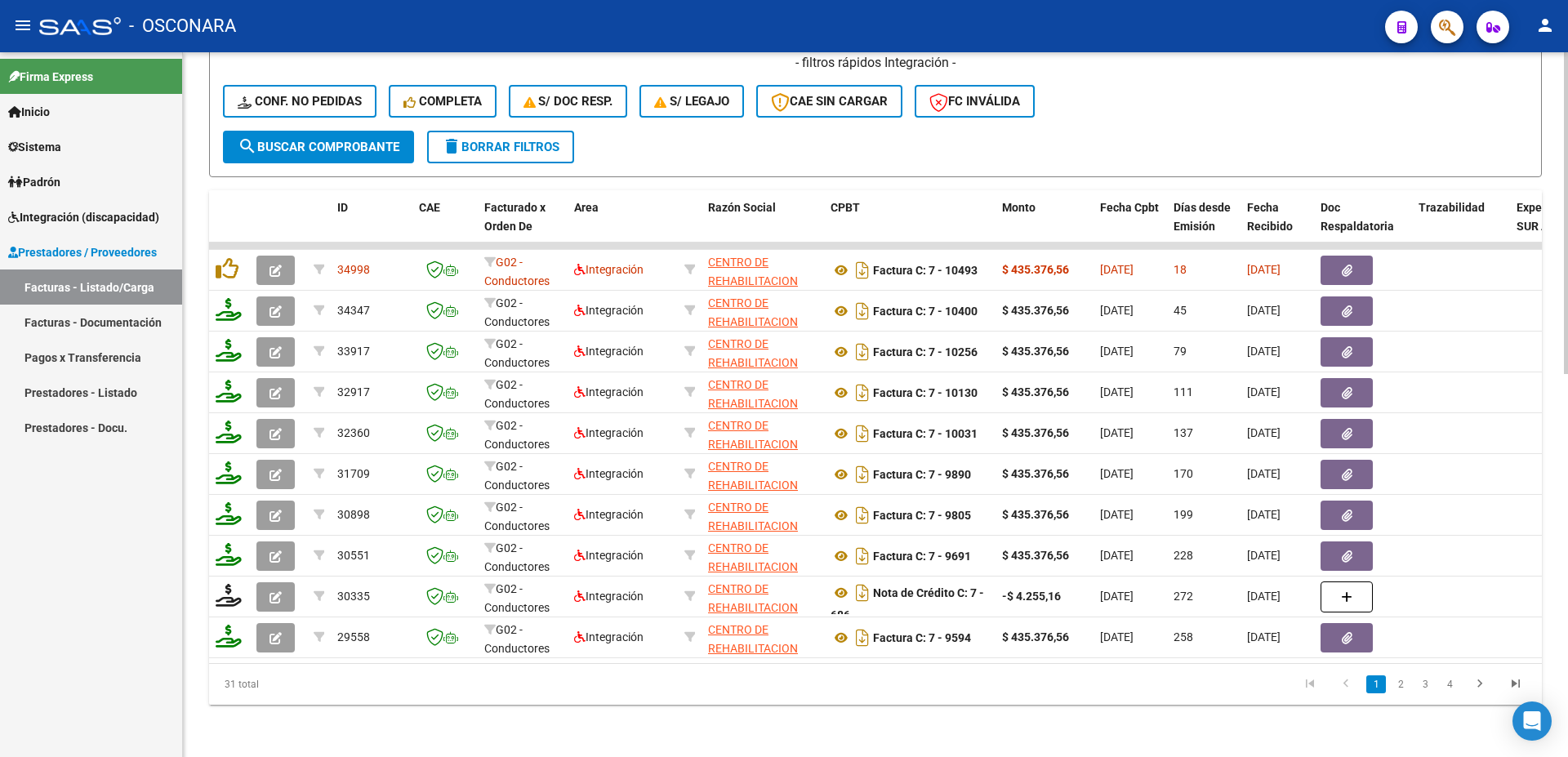
scroll to position [488, 0]
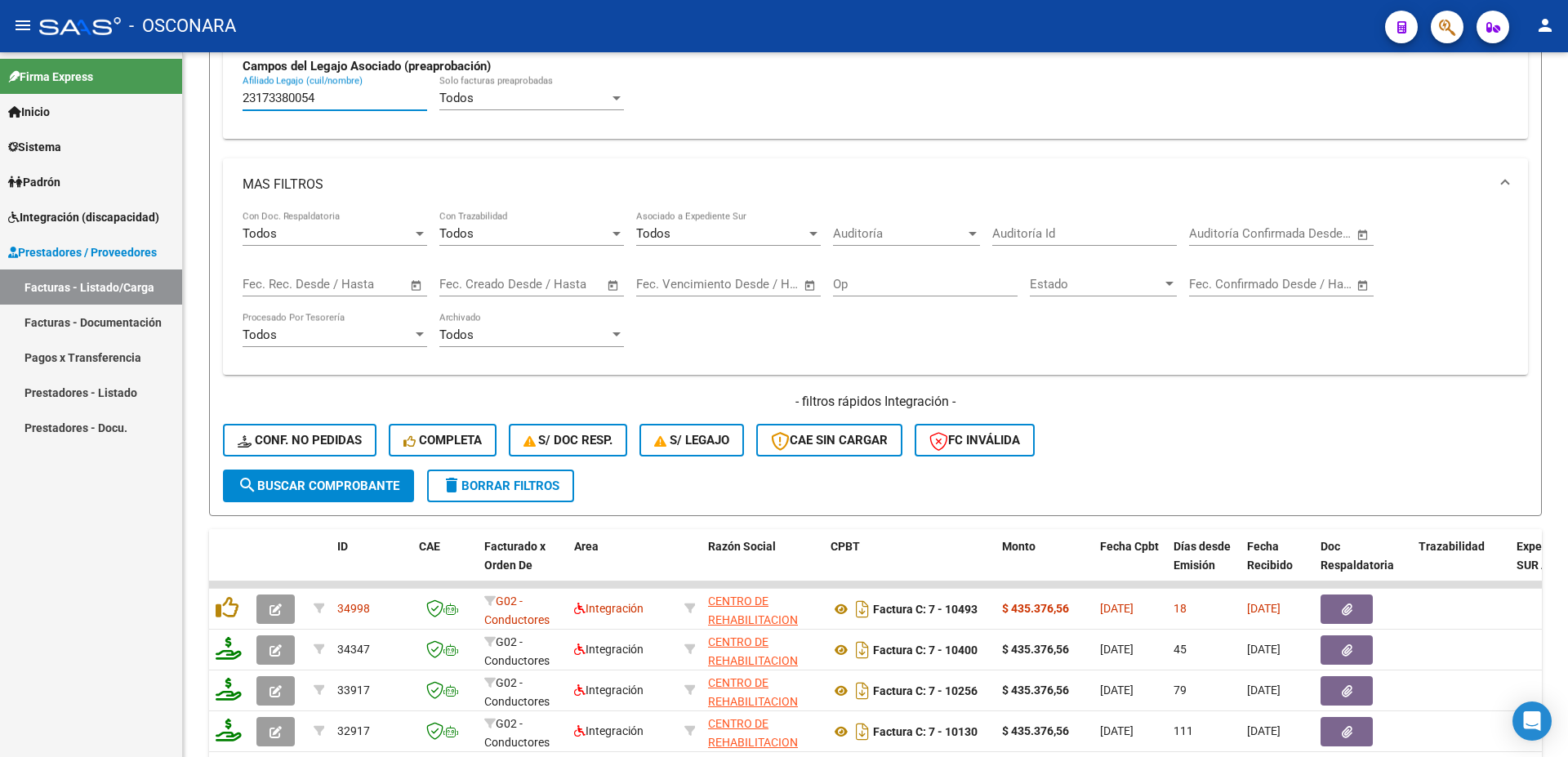
drag, startPoint x: 322, startPoint y: 97, endPoint x: 107, endPoint y: 79, distance: 215.8
click at [243, 91] on input "23173380054" at bounding box center [334, 98] width 184 height 15
paste input "7376108118"
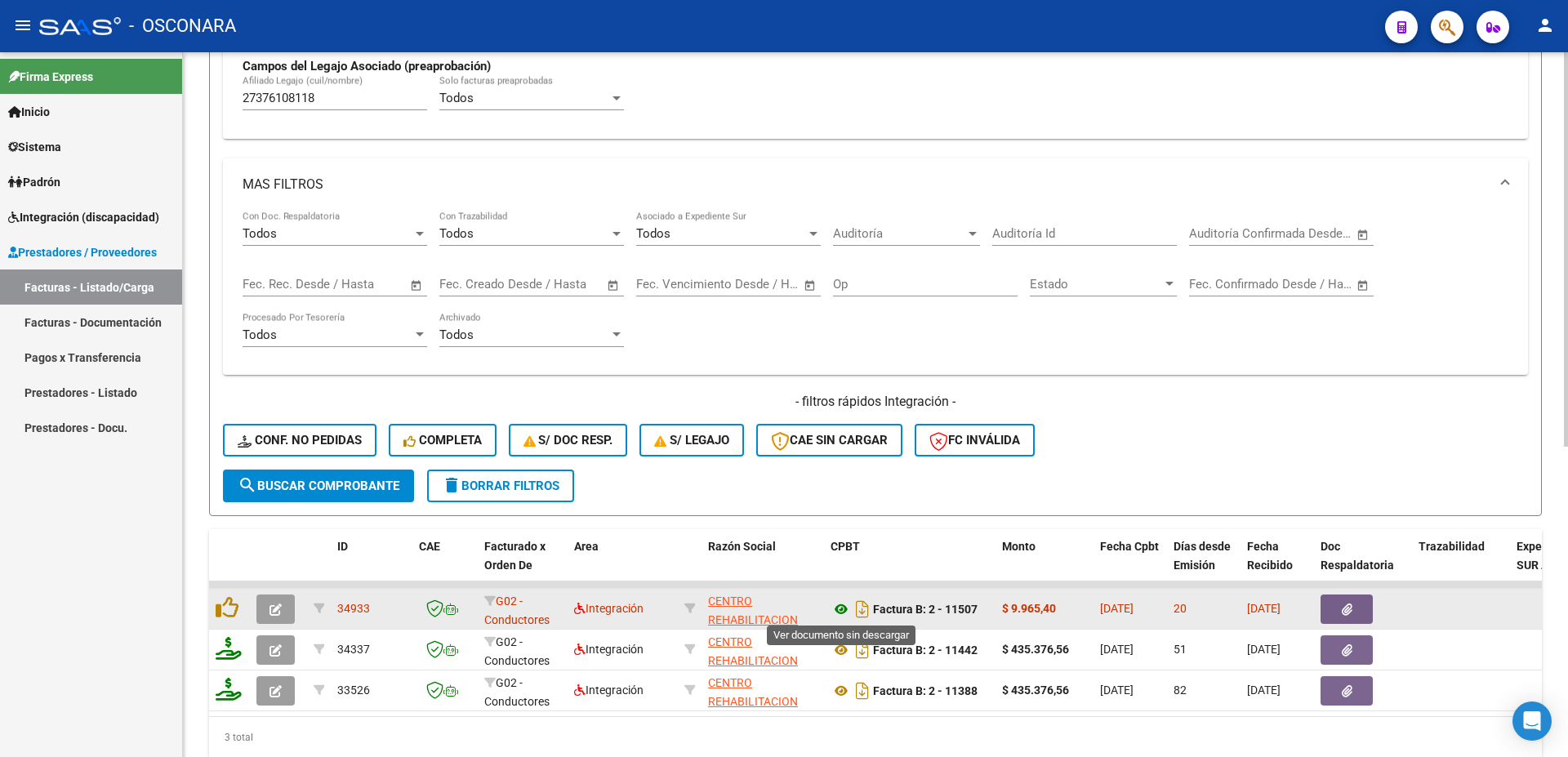
click at [839, 610] on icon at bounding box center [841, 609] width 21 height 19
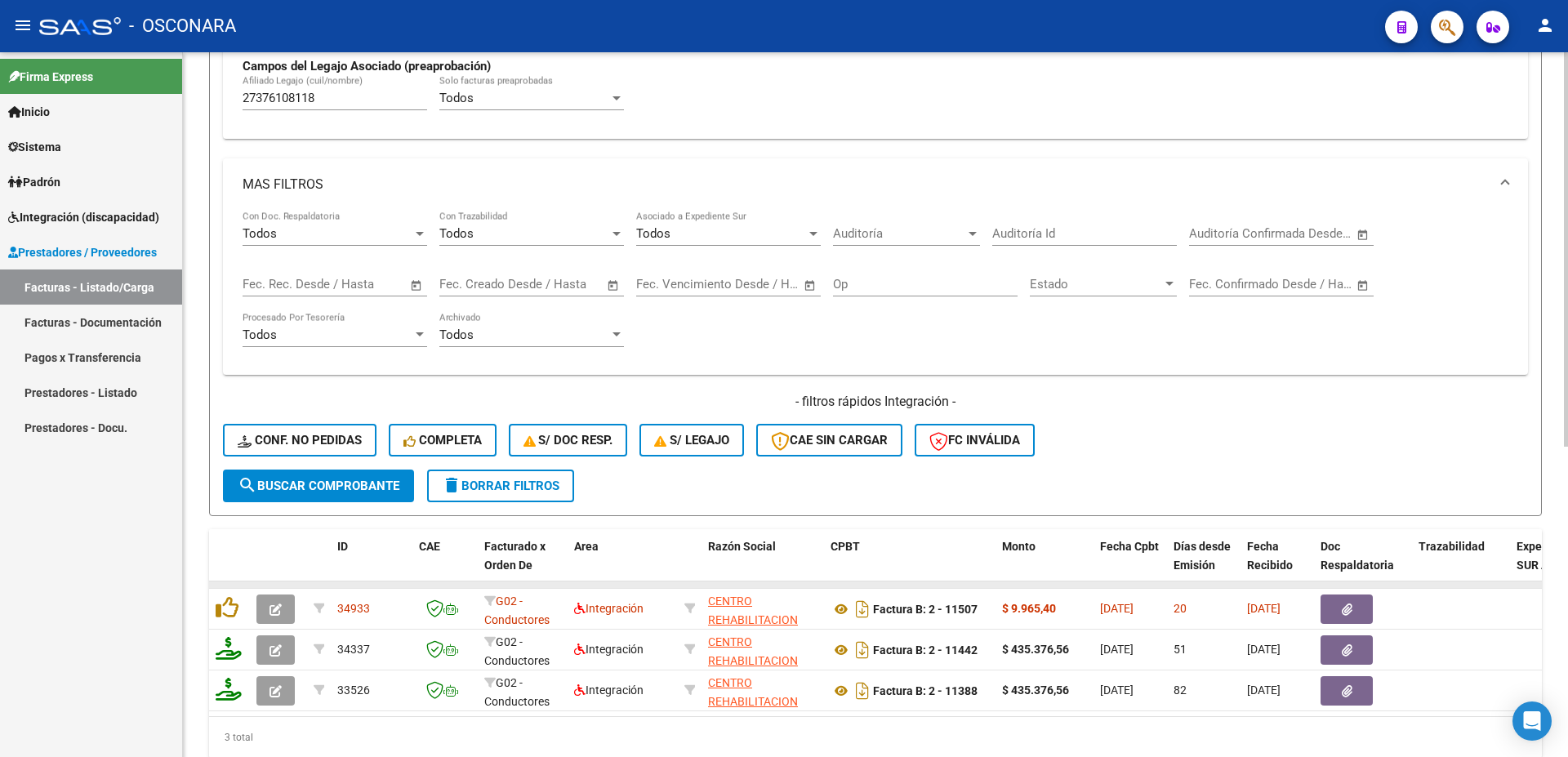
scroll to position [554, 0]
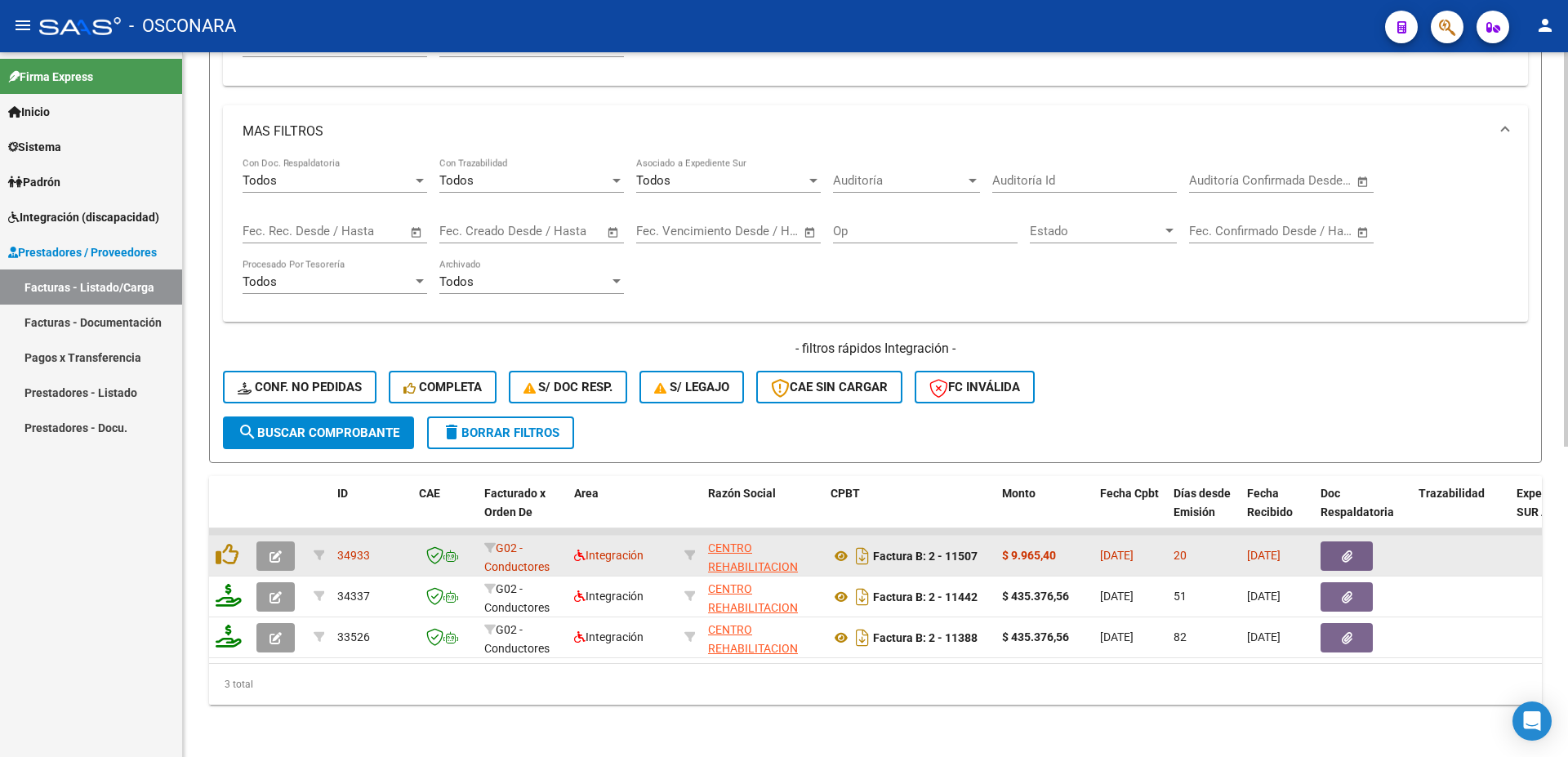
click at [1340, 542] on button "button" at bounding box center [1346, 556] width 52 height 29
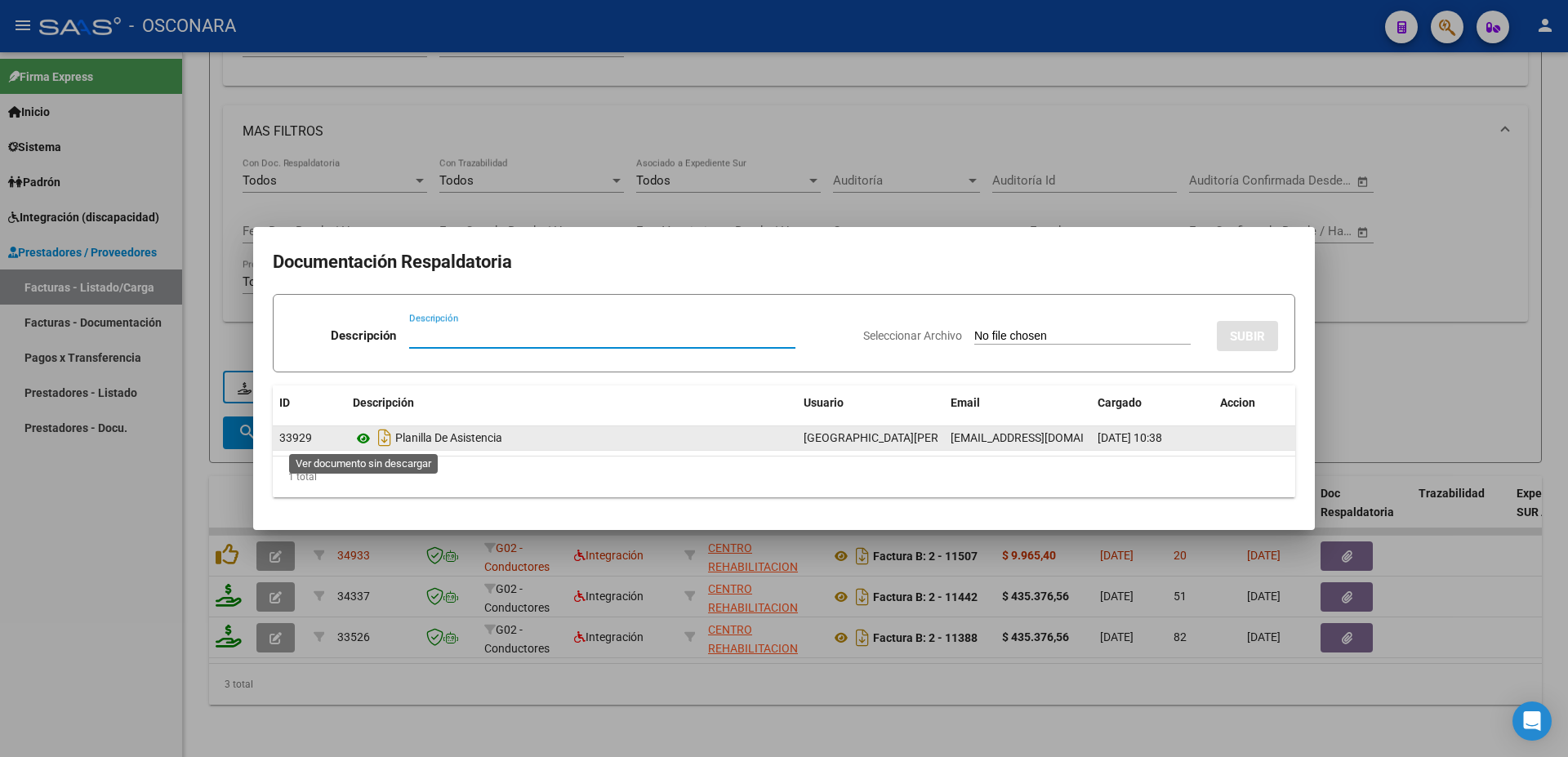
click at [364, 440] on icon at bounding box center [363, 438] width 21 height 19
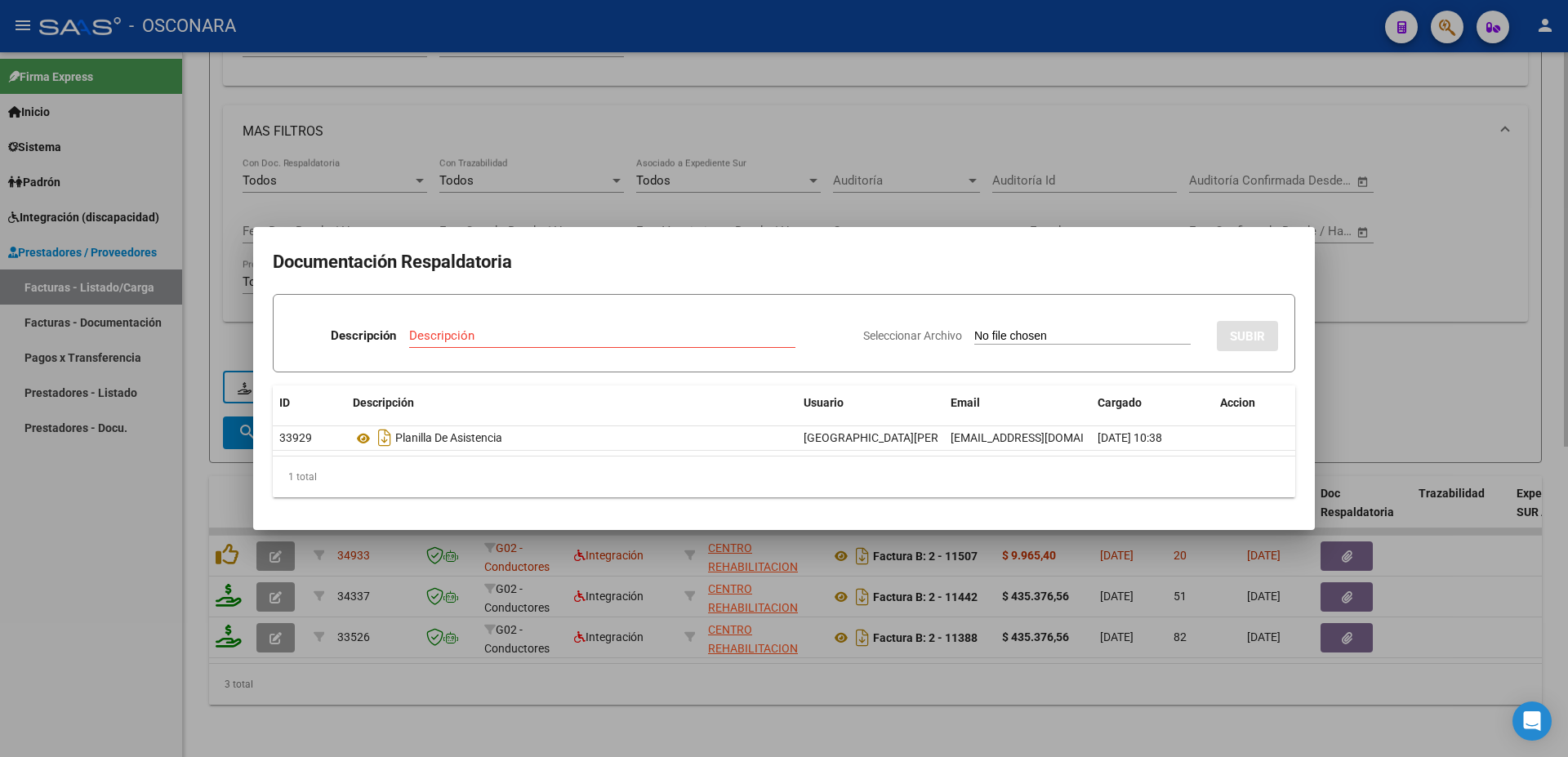
drag, startPoint x: 1547, startPoint y: 431, endPoint x: 1413, endPoint y: 430, distance: 134.0
click at [1547, 422] on div at bounding box center [784, 378] width 1568 height 757
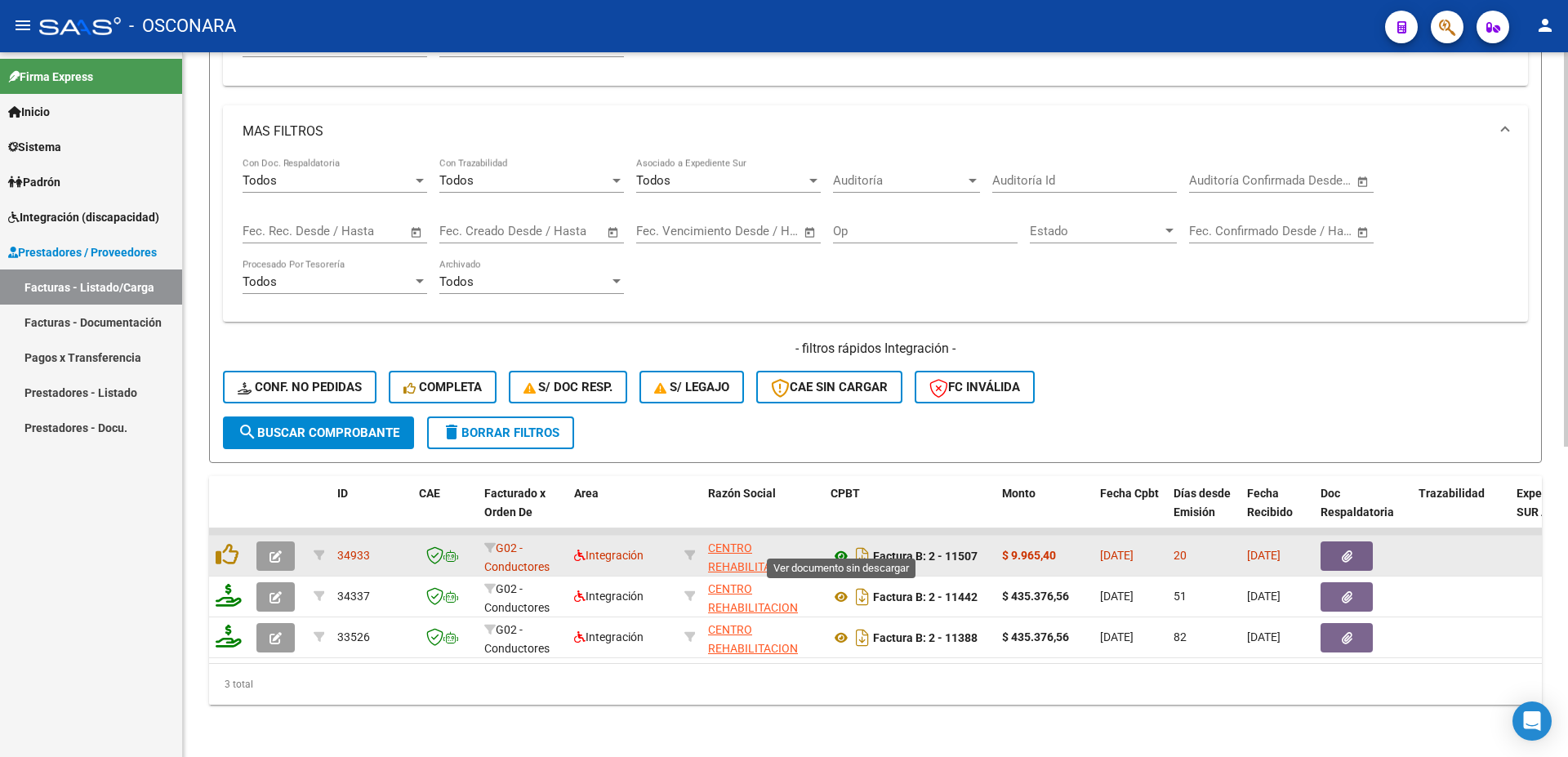
click at [844, 546] on icon at bounding box center [841, 555] width 21 height 19
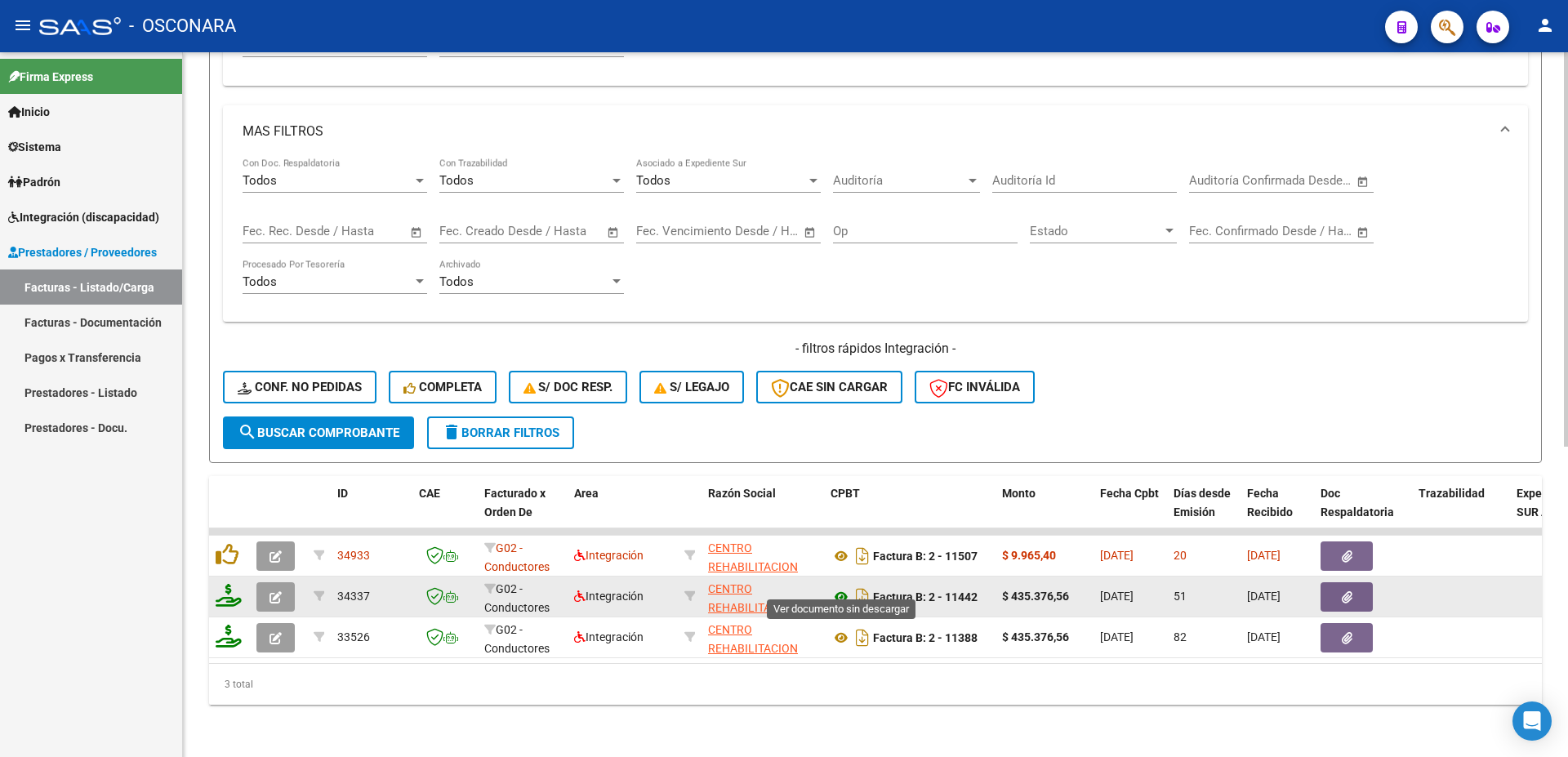
click at [845, 587] on icon at bounding box center [841, 597] width 21 height 19
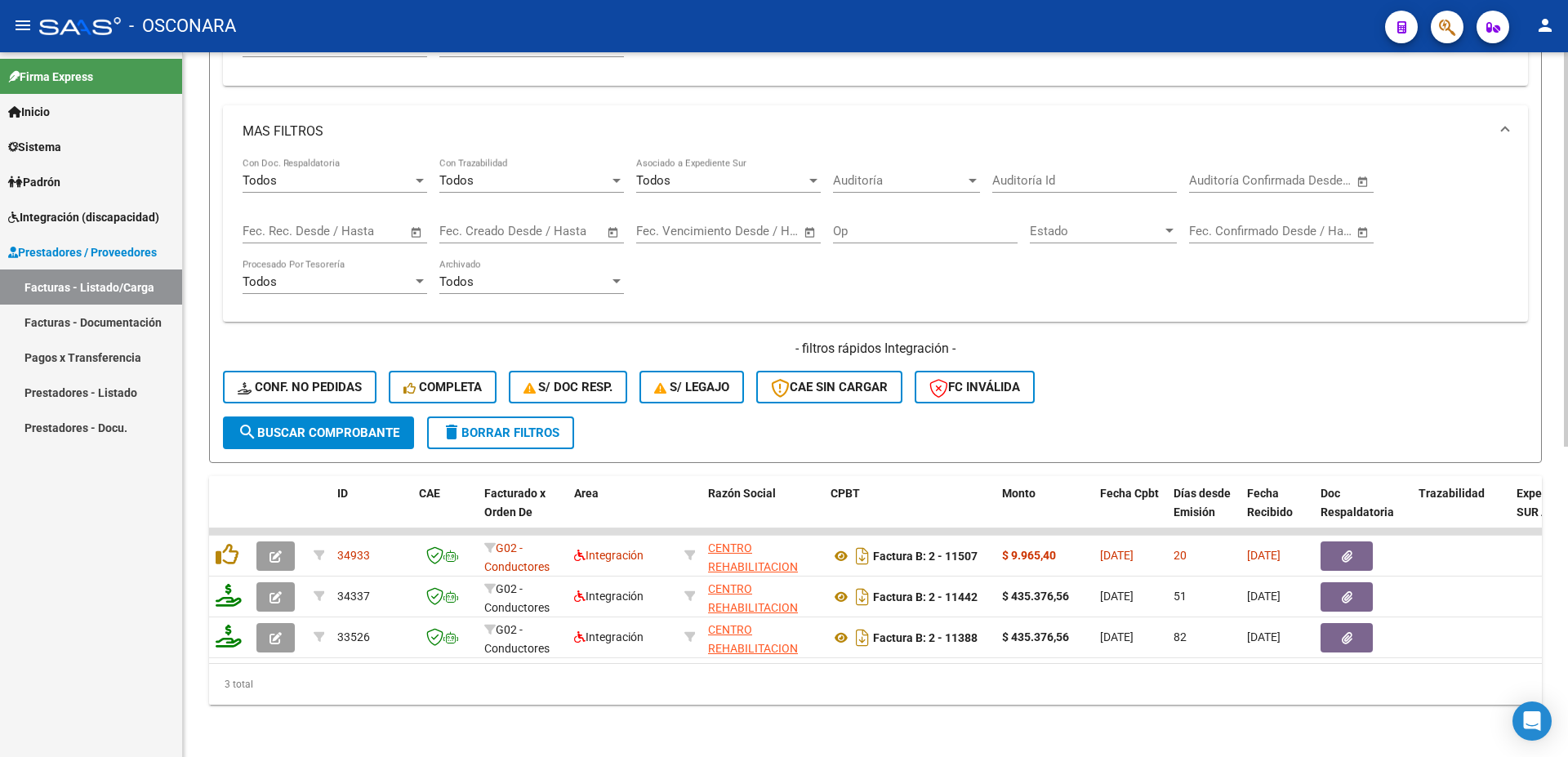
scroll to position [378, 0]
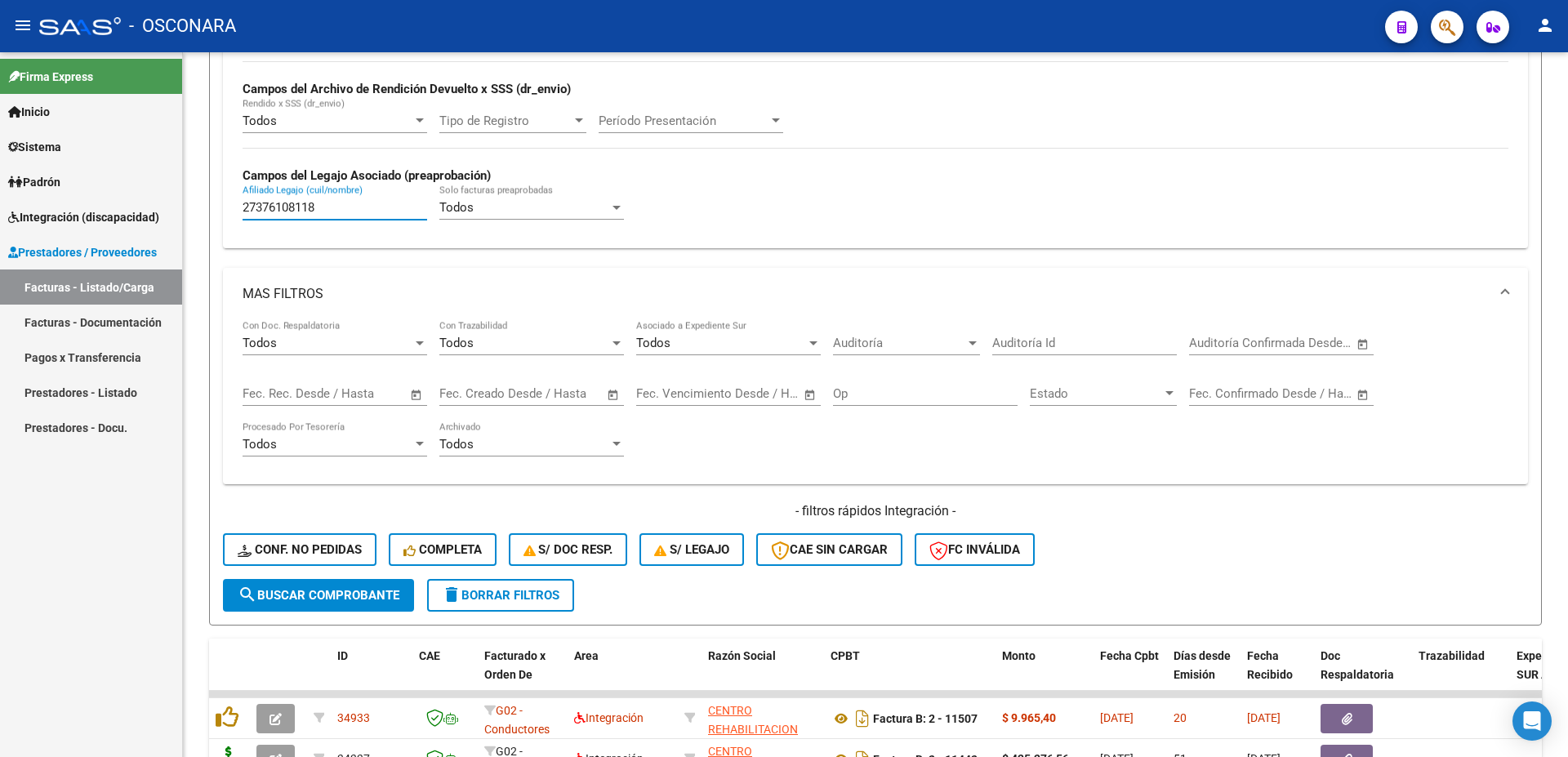
drag, startPoint x: 319, startPoint y: 207, endPoint x: 0, endPoint y: 166, distance: 321.6
click at [243, 200] on input "27376108118" at bounding box center [334, 207] width 184 height 15
paste input "17228153"
type input "27172281538"
click at [273, 587] on button "search Buscar Comprobante" at bounding box center [318, 596] width 192 height 33
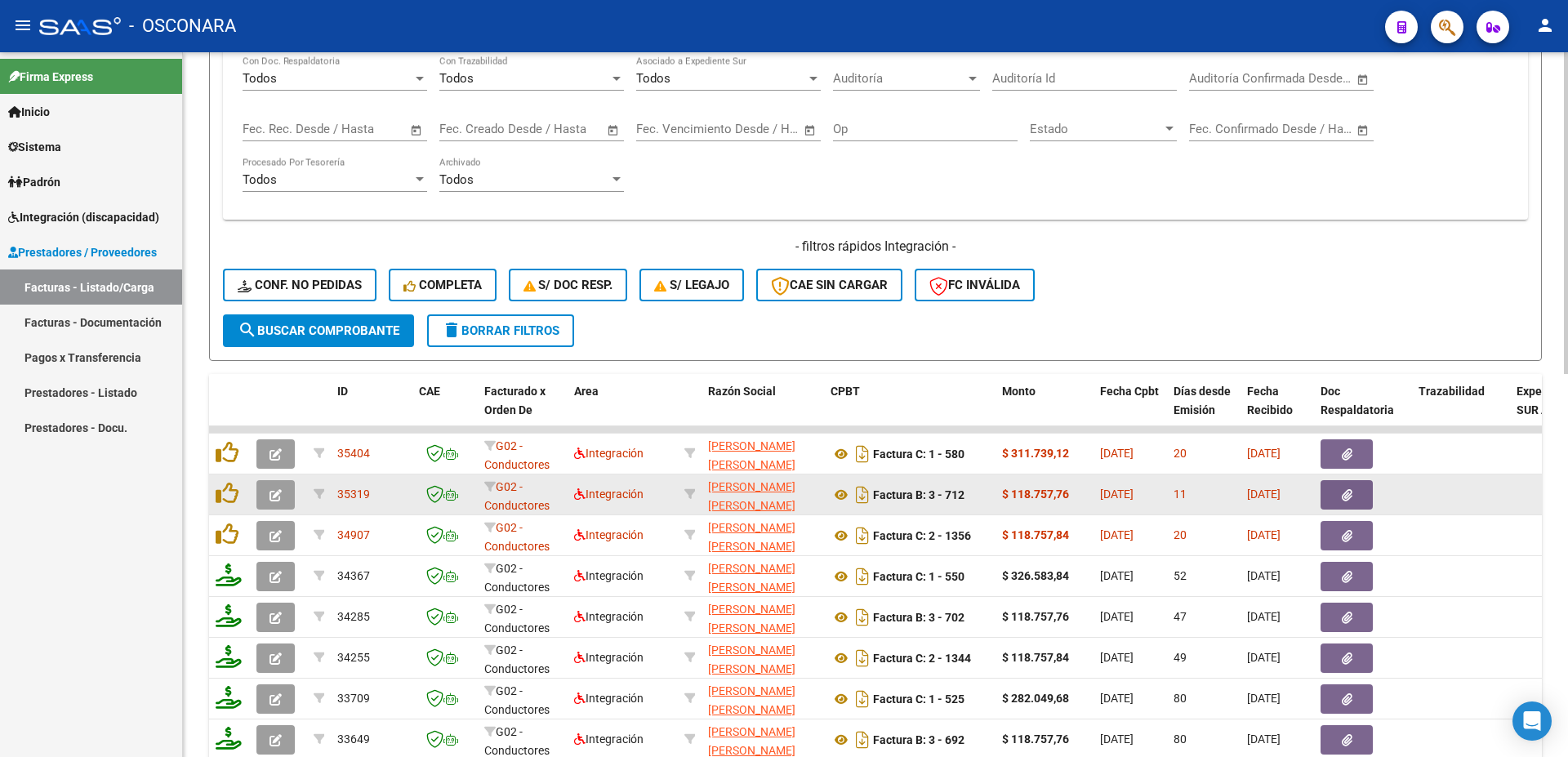
scroll to position [819, 0]
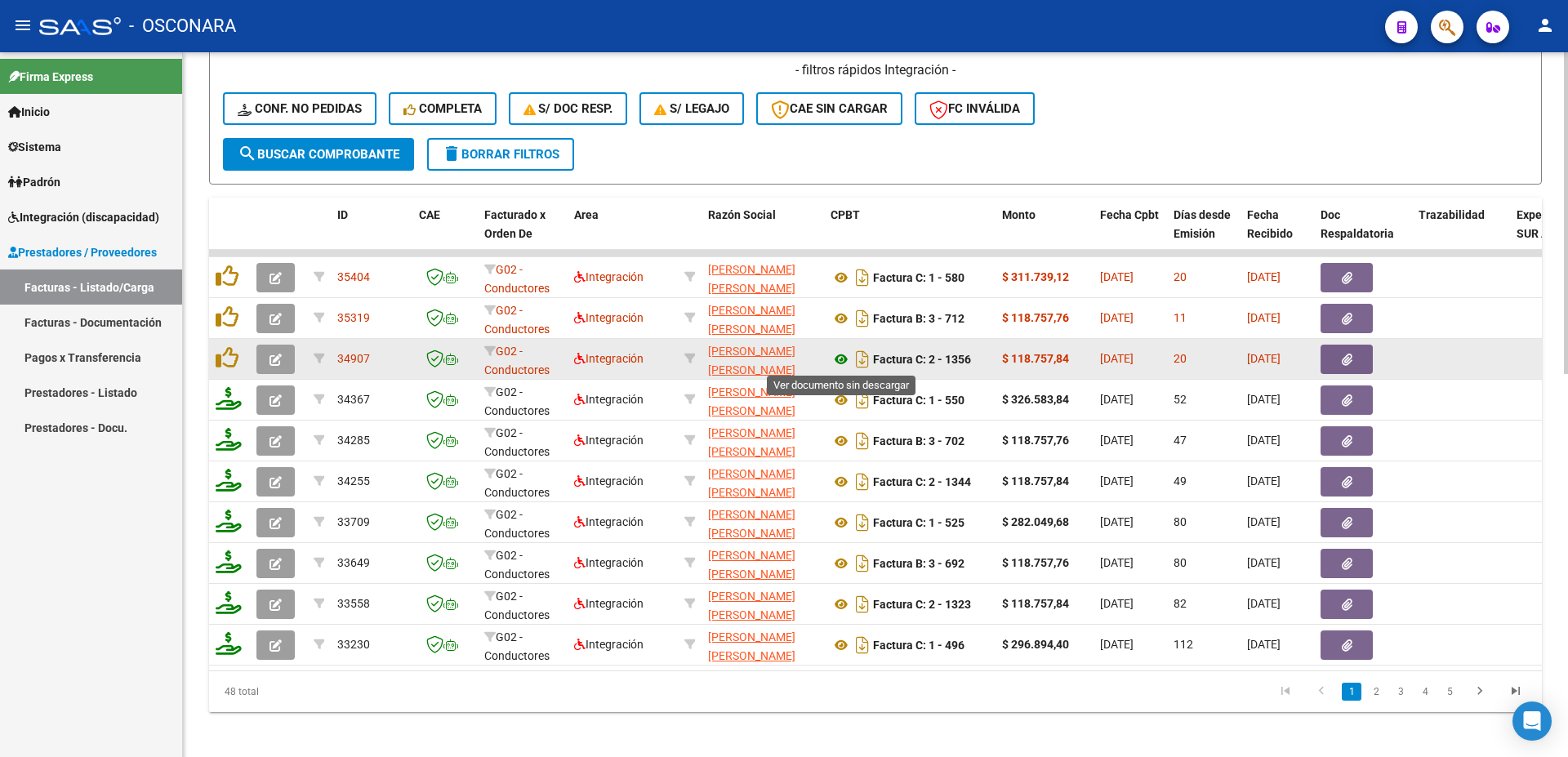
click at [839, 361] on icon at bounding box center [841, 358] width 21 height 19
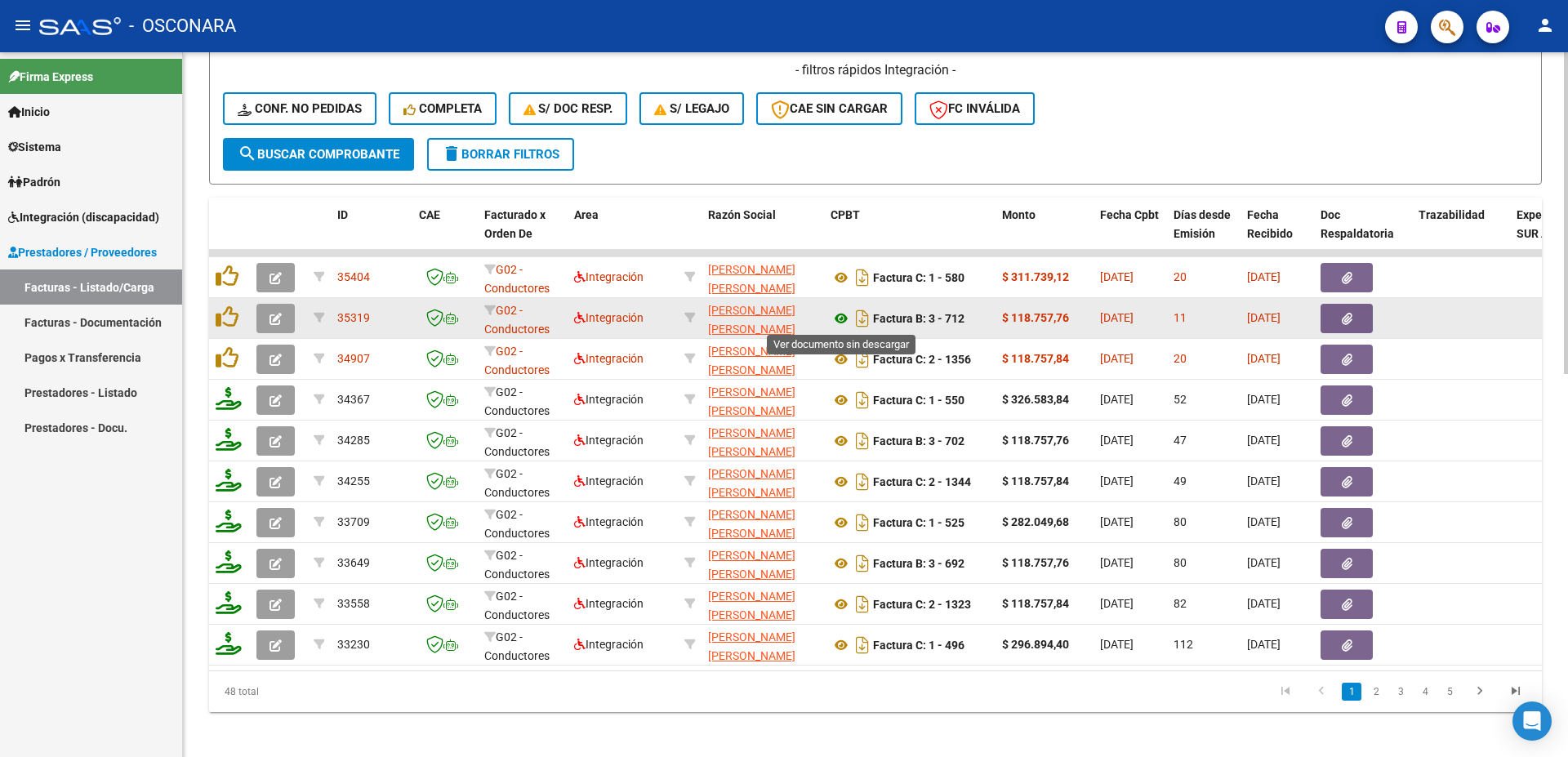
click at [839, 314] on icon at bounding box center [841, 318] width 21 height 19
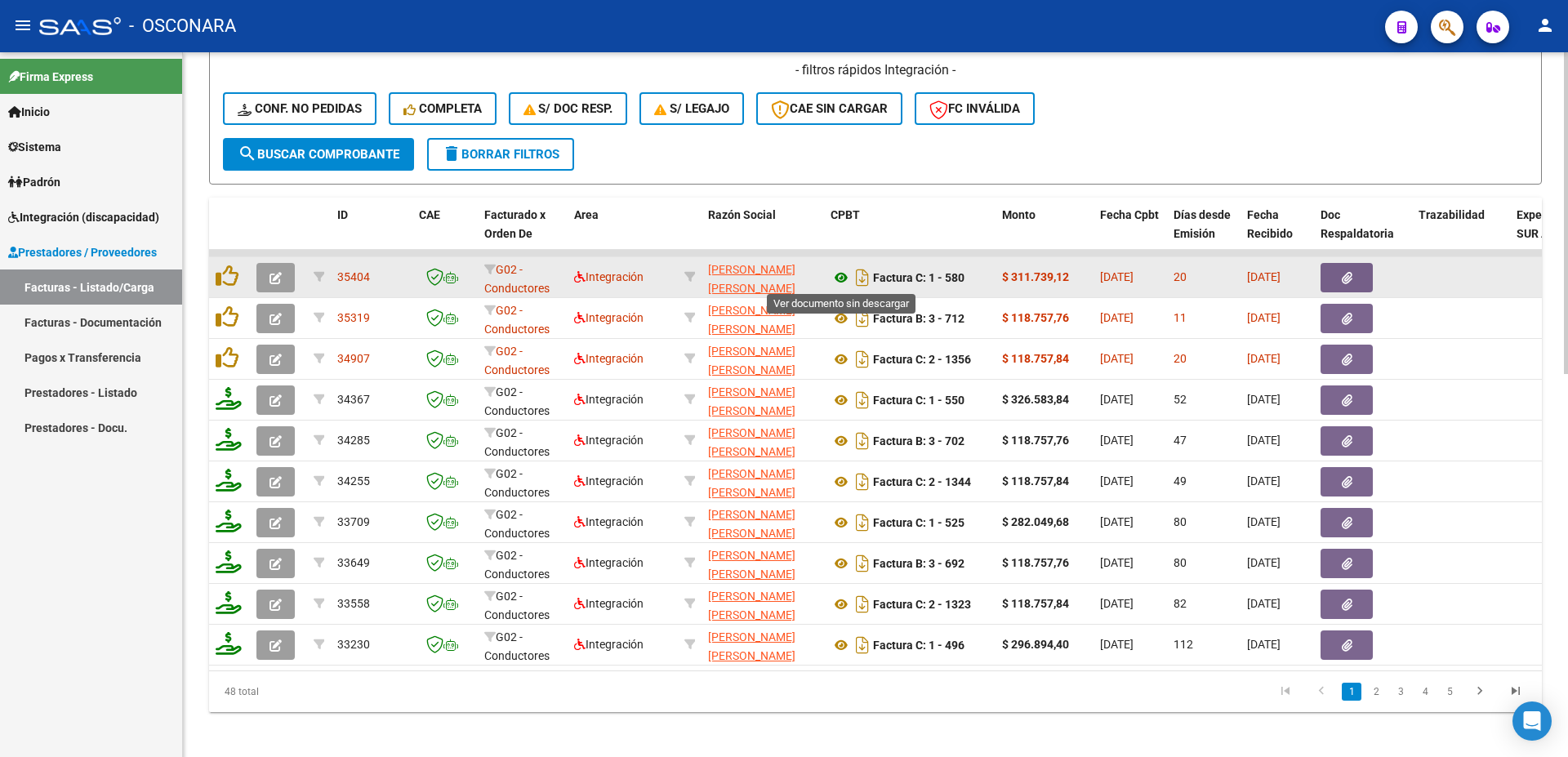
click at [842, 275] on icon at bounding box center [841, 277] width 21 height 19
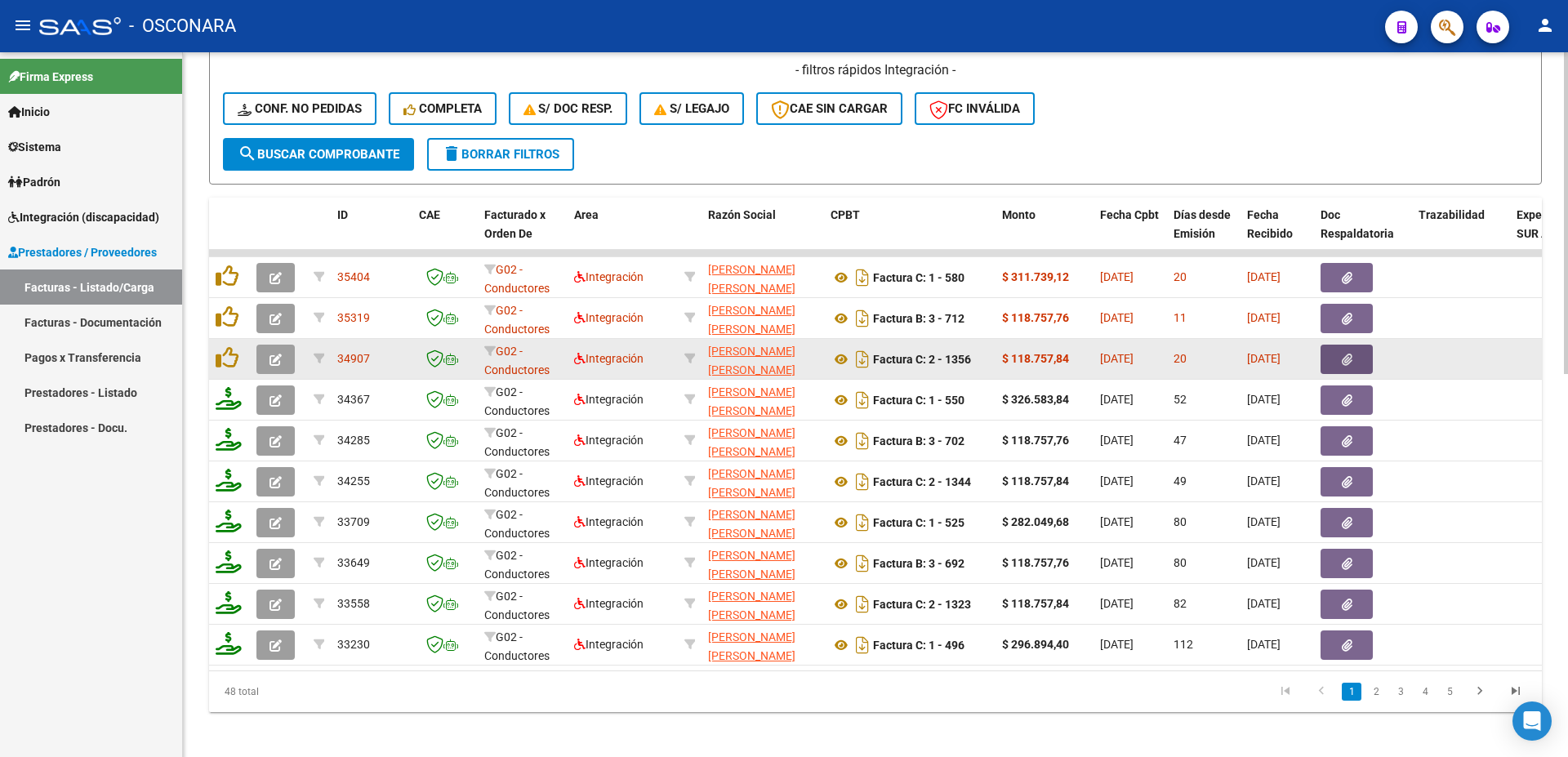
click at [1356, 365] on button "button" at bounding box center [1346, 359] width 52 height 29
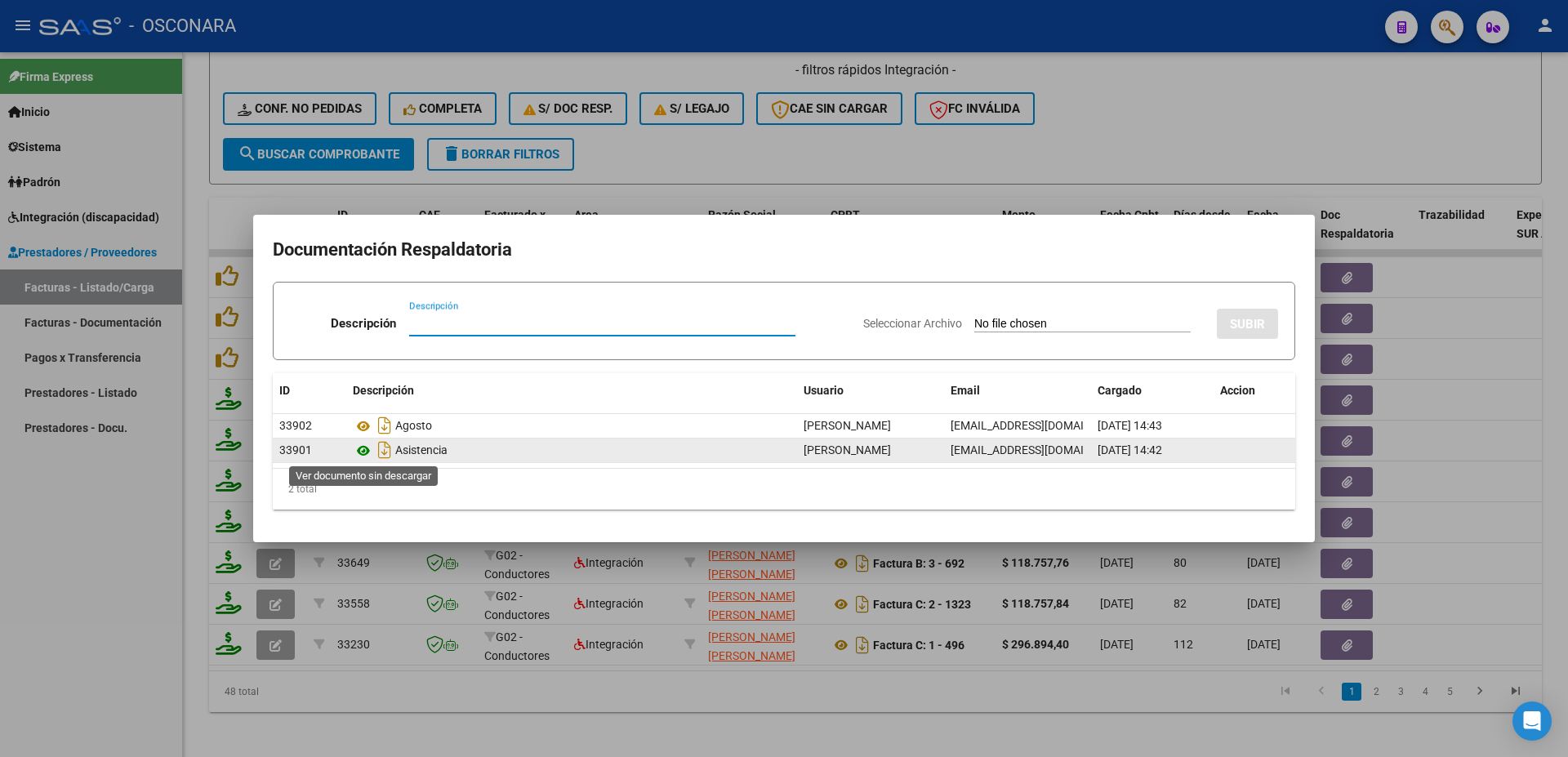
click at [360, 454] on icon at bounding box center [363, 450] width 21 height 19
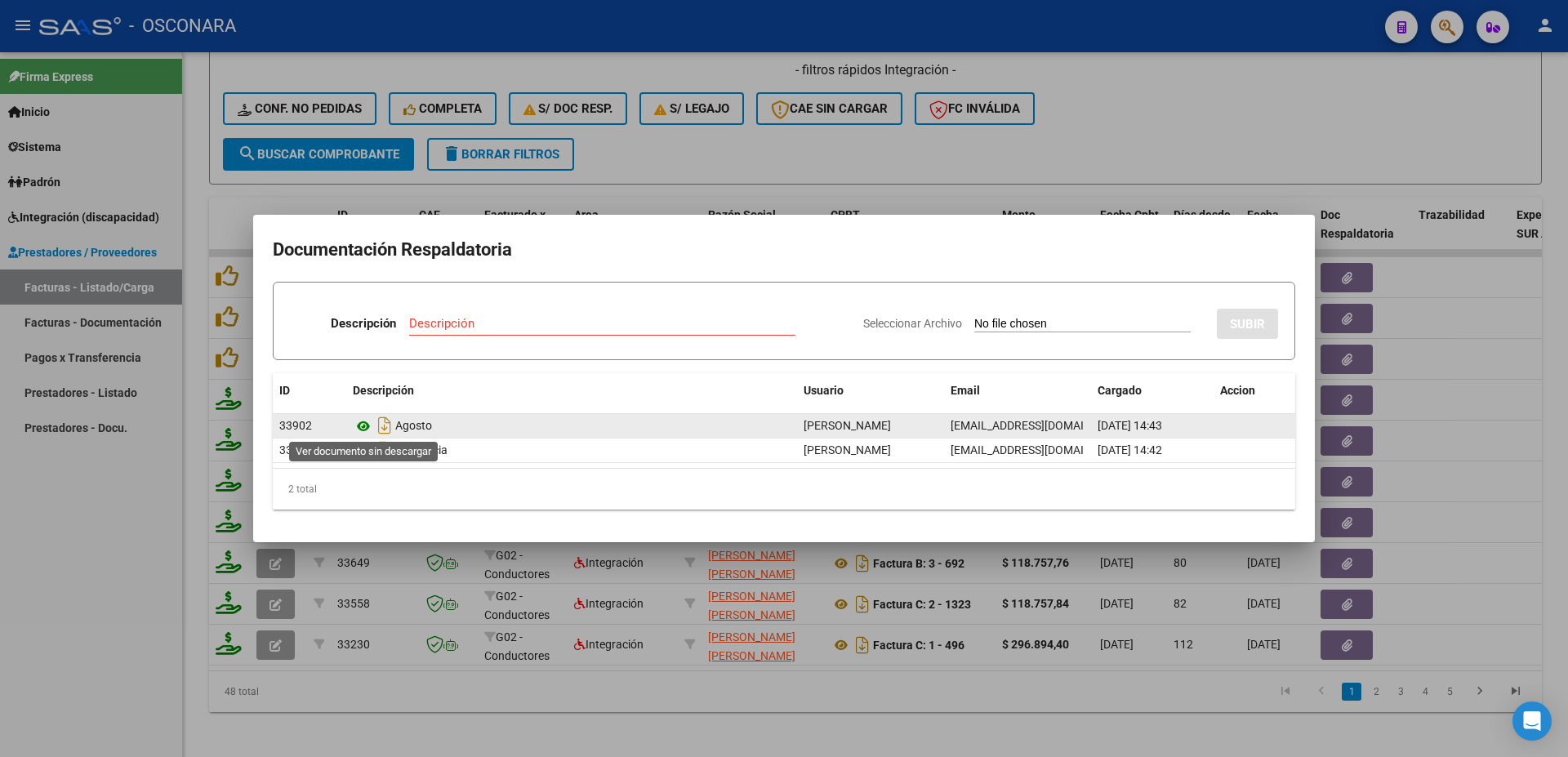
click at [363, 425] on icon at bounding box center [363, 426] width 21 height 19
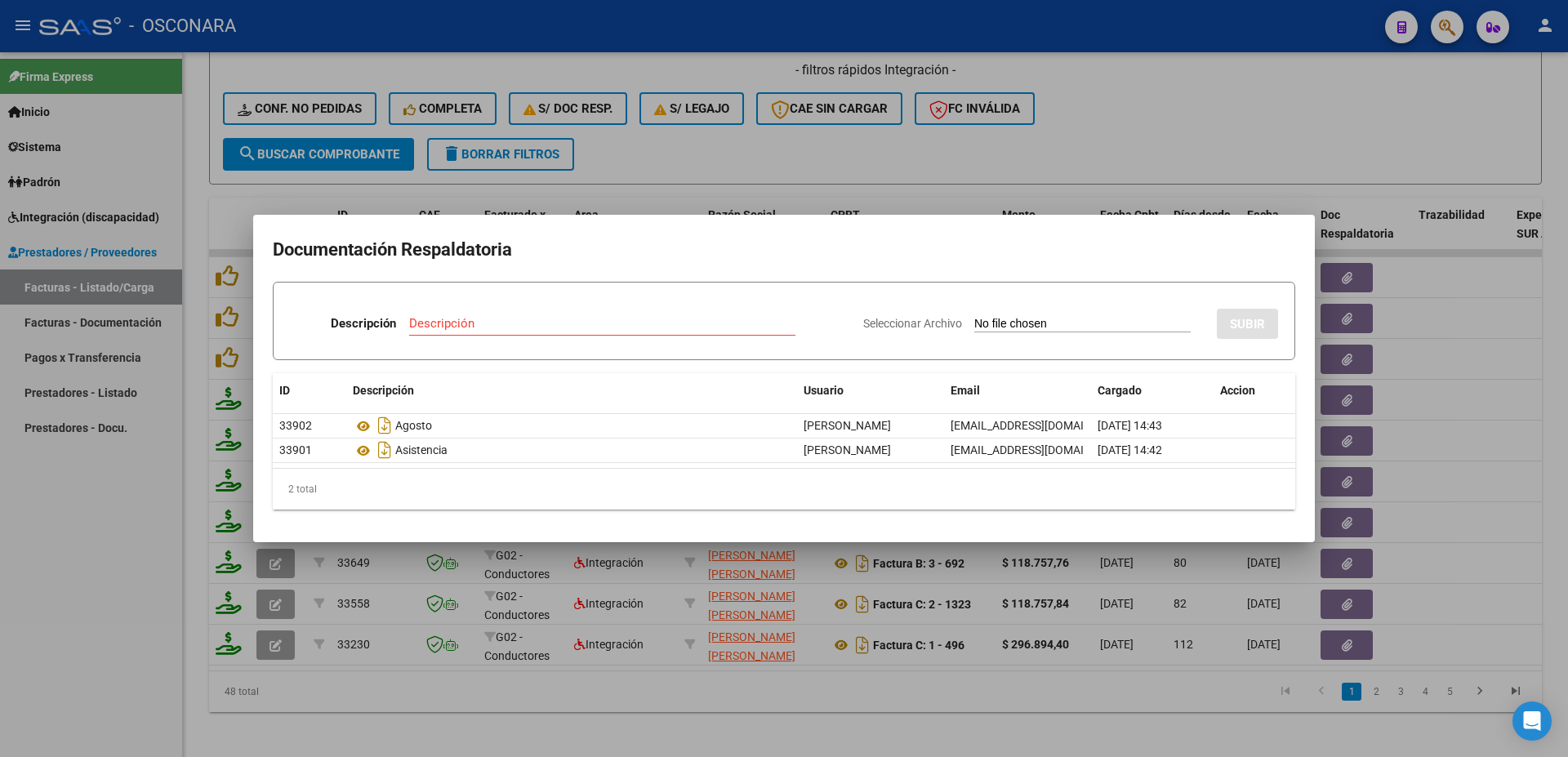
drag, startPoint x: 1539, startPoint y: 401, endPoint x: 1487, endPoint y: 393, distance: 52.6
click at [1536, 400] on div at bounding box center [784, 378] width 1568 height 757
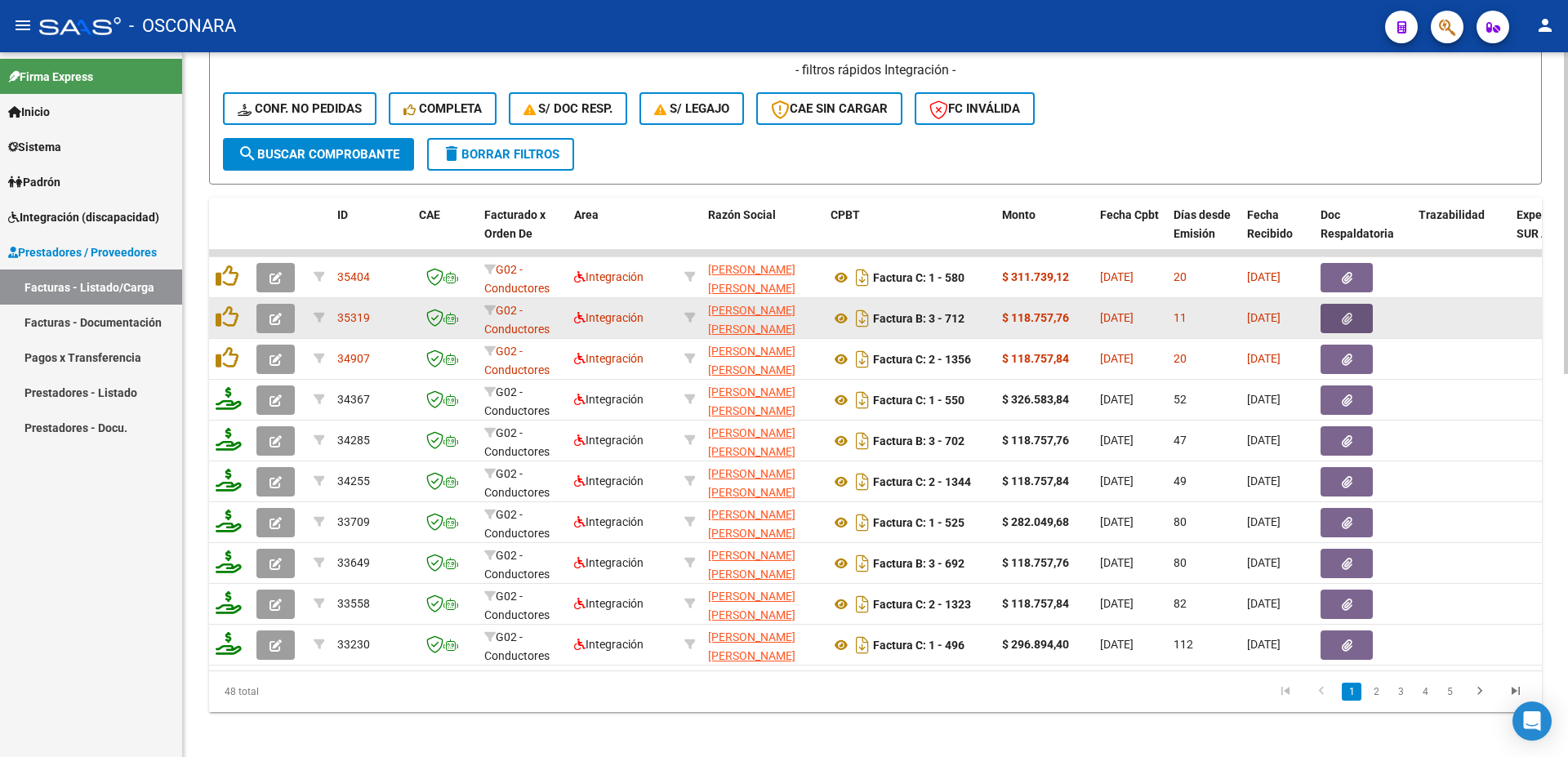
click at [1347, 324] on icon "button" at bounding box center [1347, 318] width 11 height 12
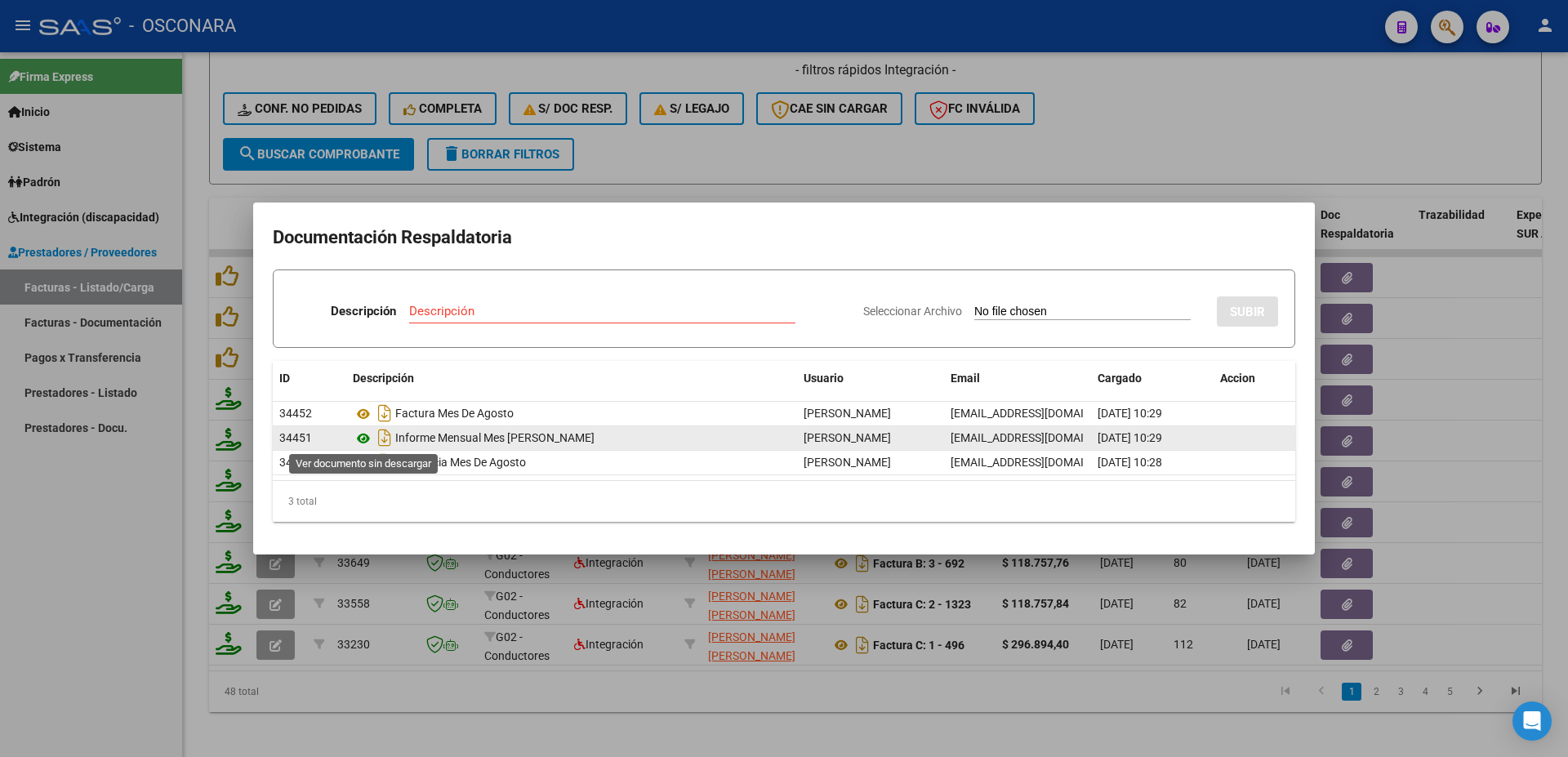
click at [362, 438] on icon at bounding box center [363, 438] width 21 height 19
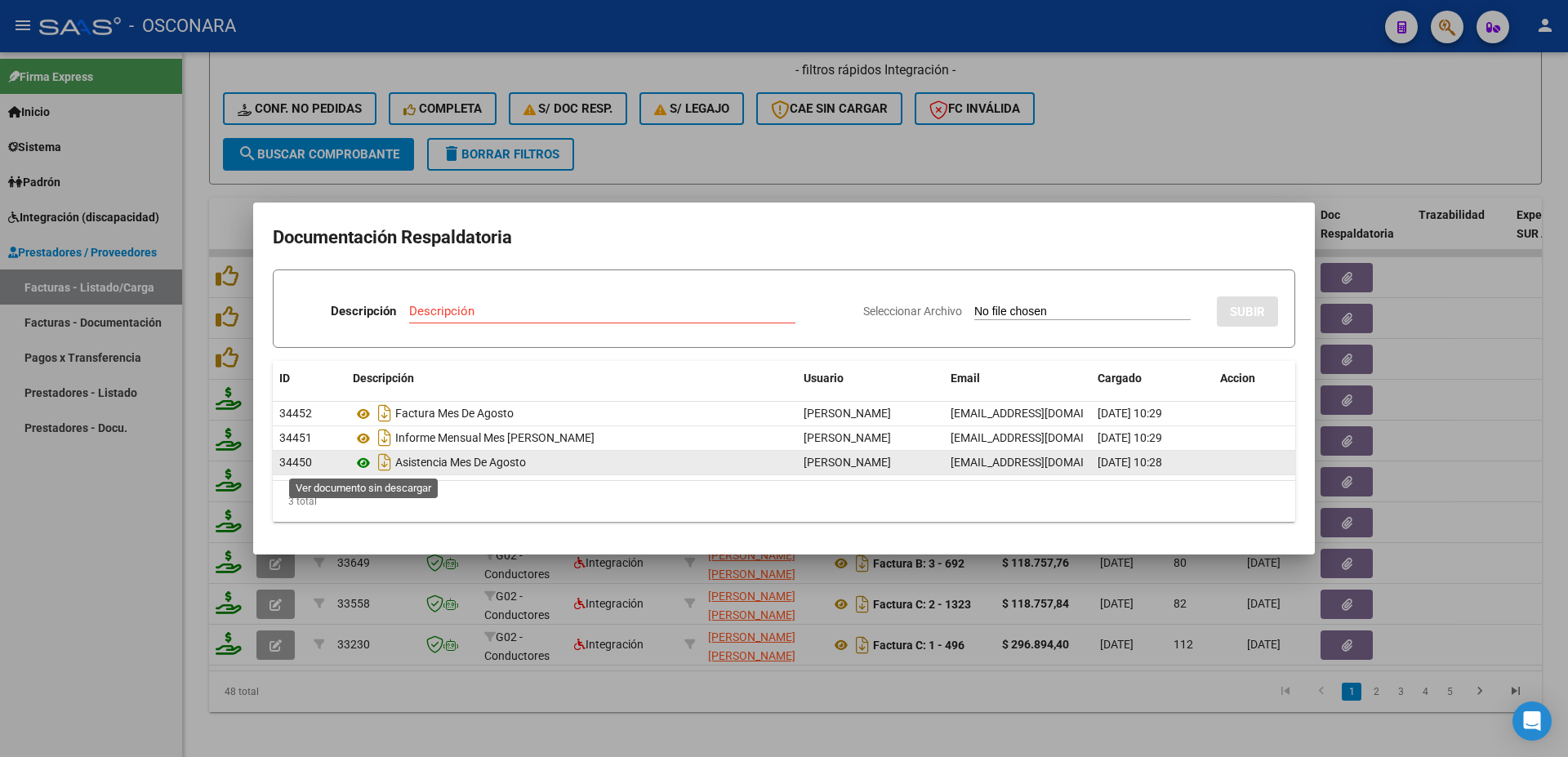
click at [363, 468] on icon at bounding box center [363, 463] width 21 height 19
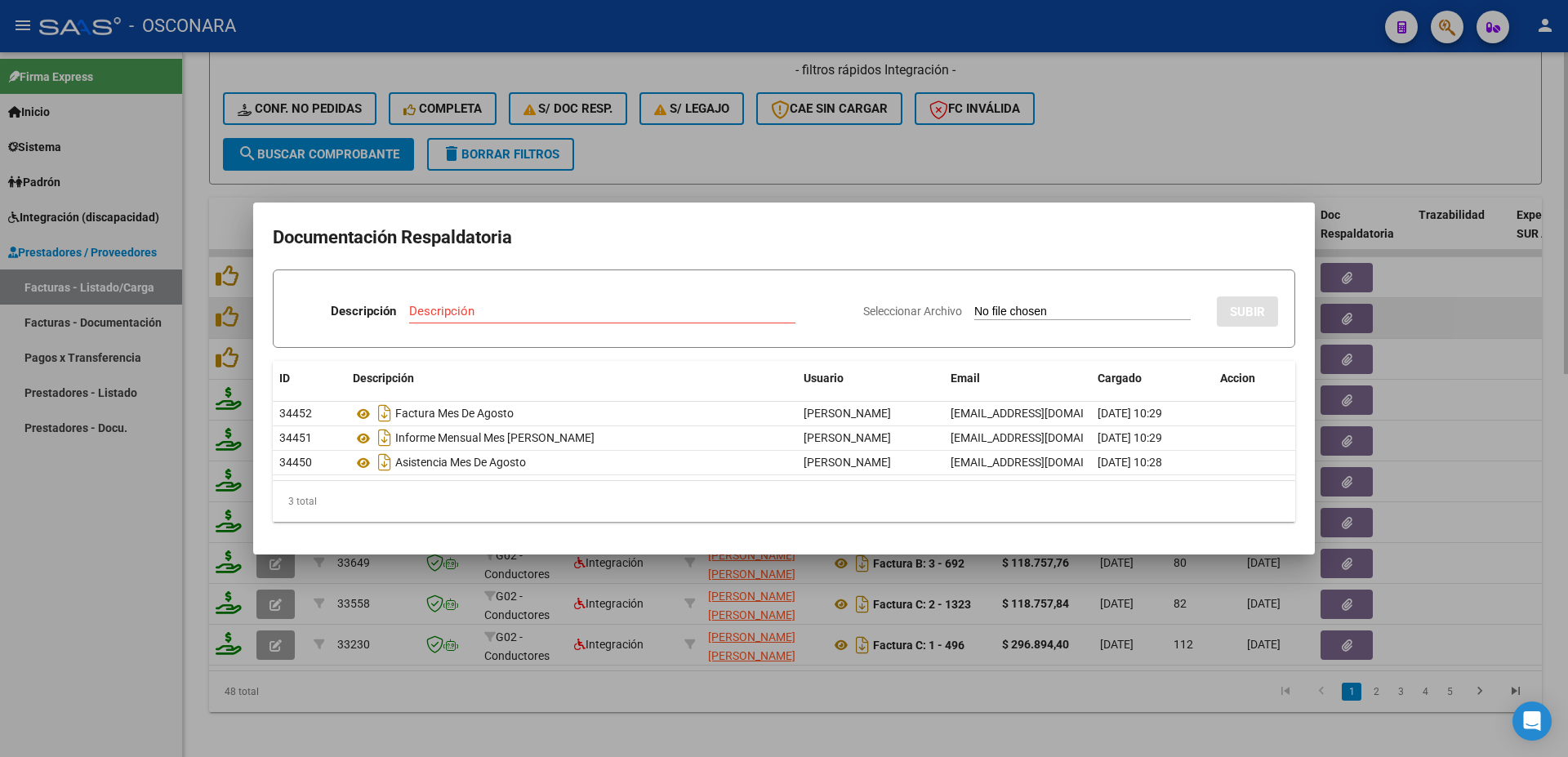
click at [1416, 321] on div at bounding box center [784, 378] width 1568 height 757
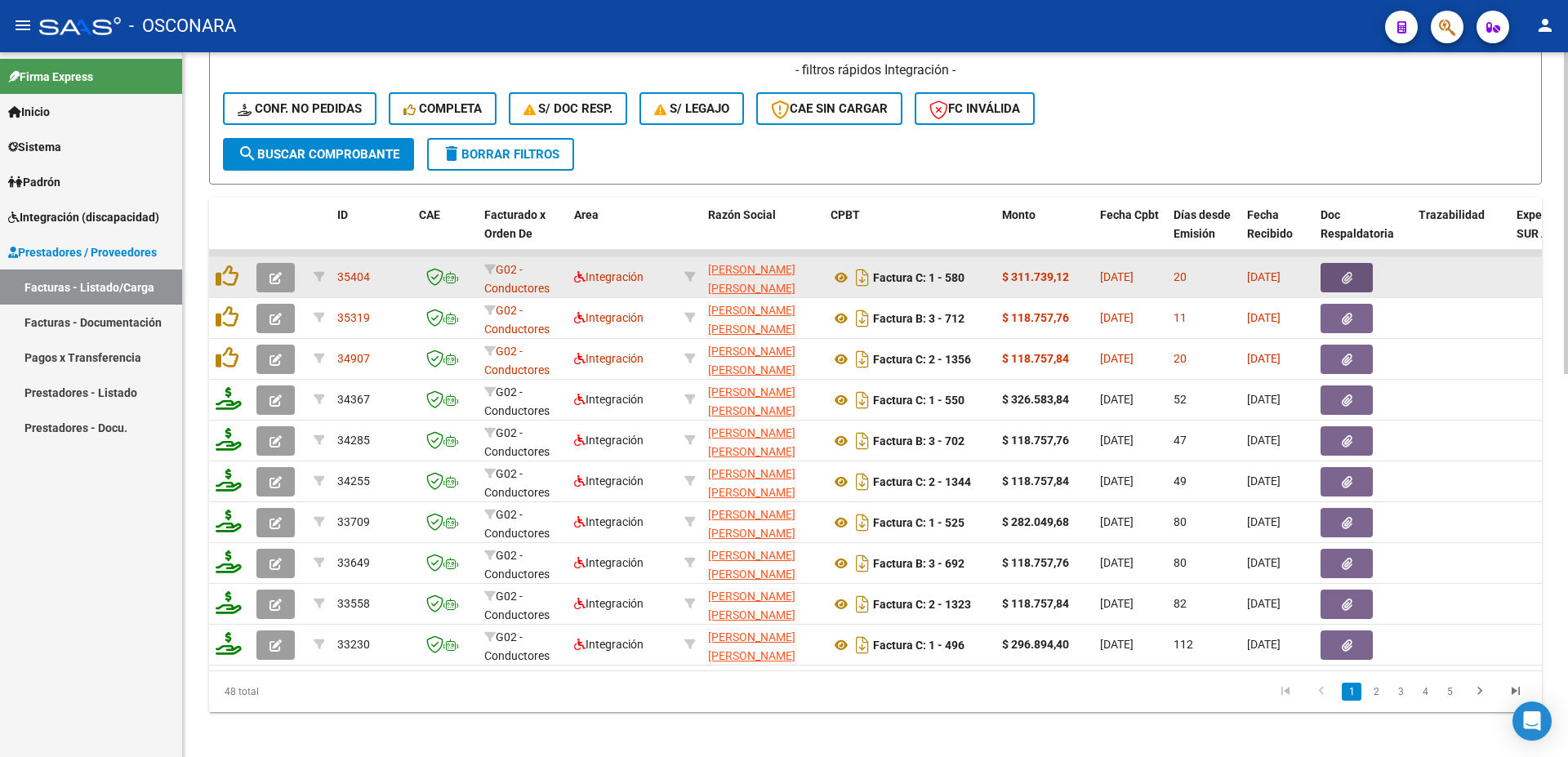
click at [1347, 275] on icon "button" at bounding box center [1347, 278] width 11 height 12
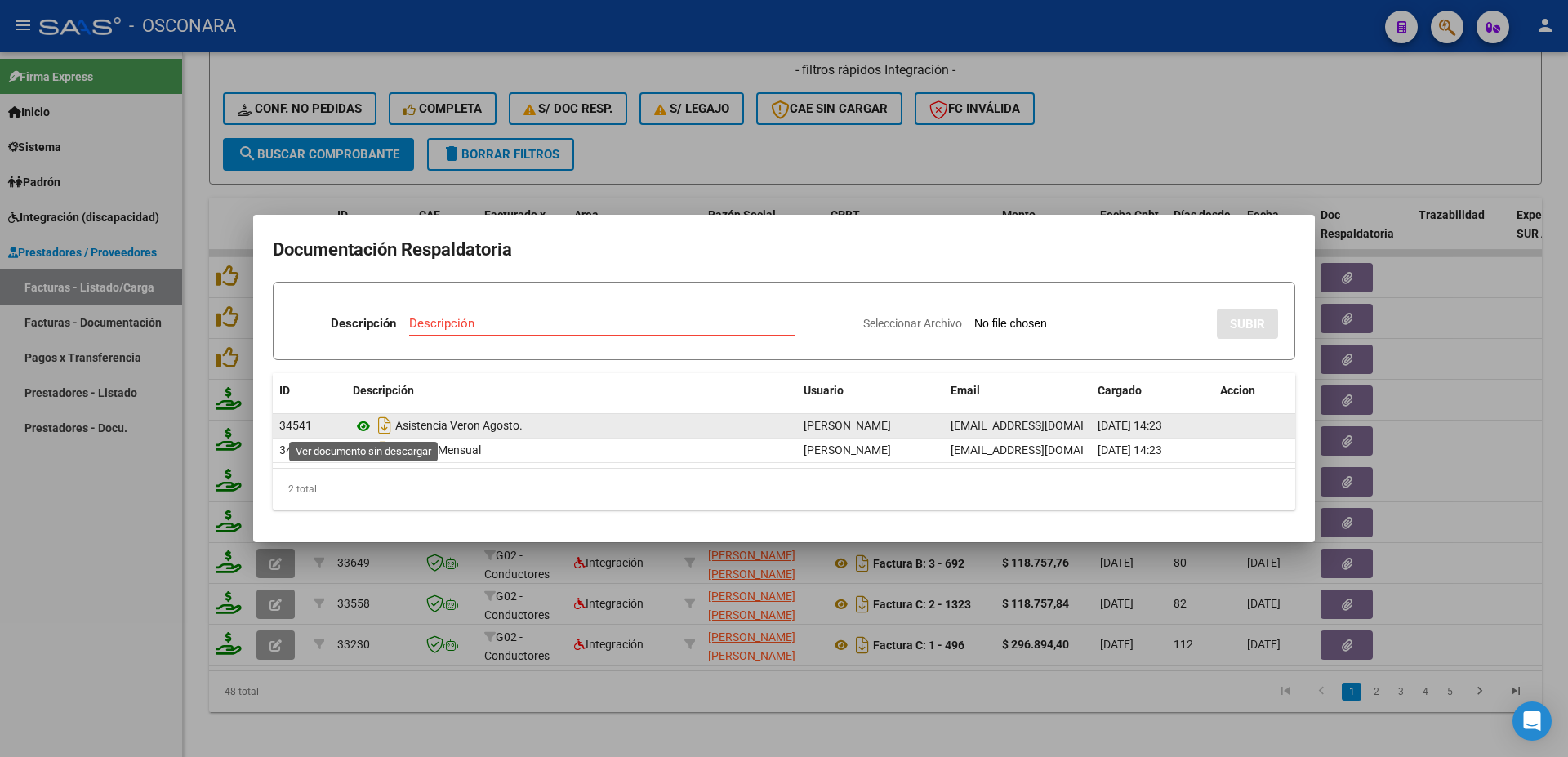
click at [367, 427] on icon at bounding box center [363, 426] width 21 height 19
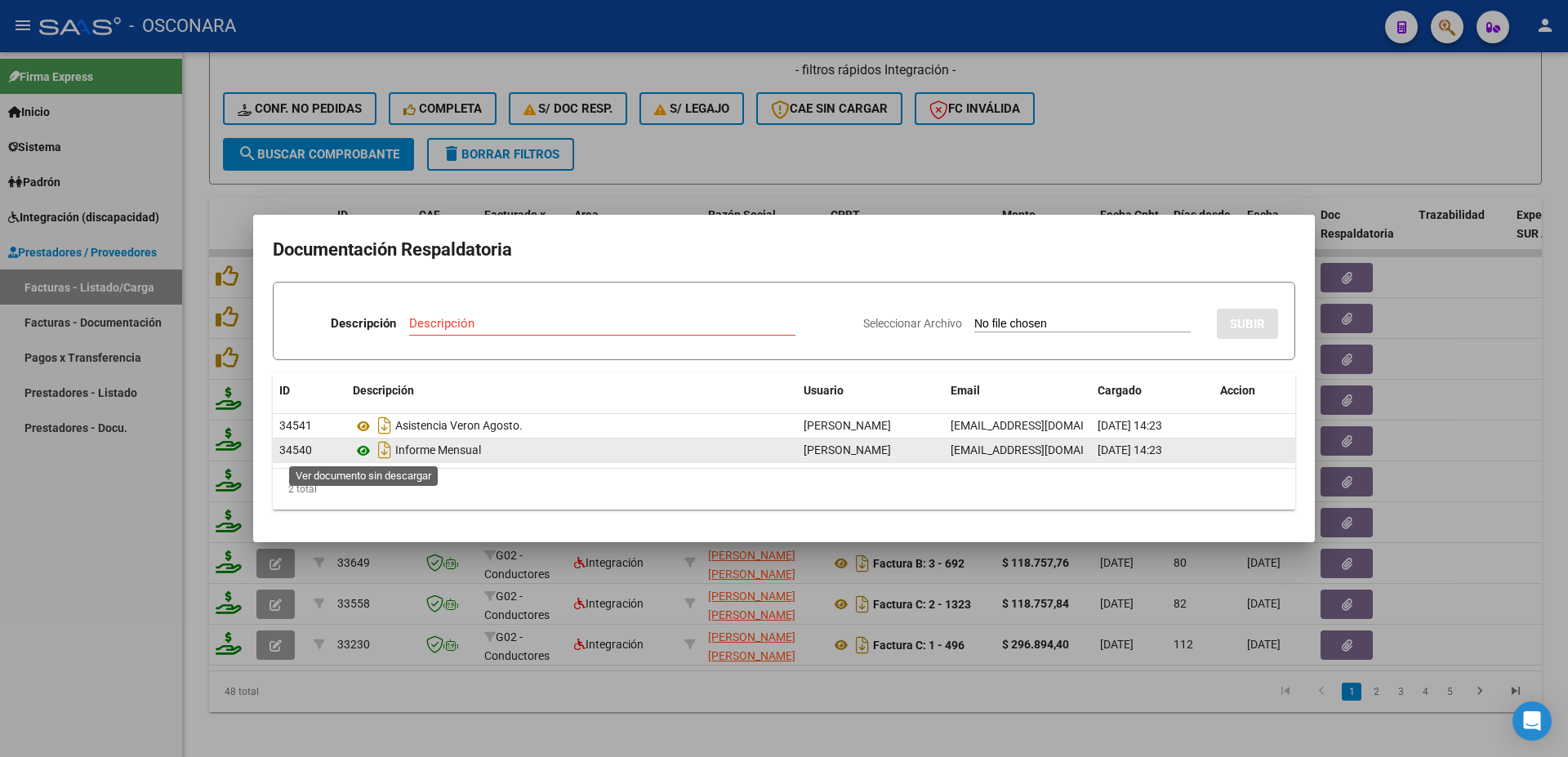
click at [367, 449] on icon at bounding box center [363, 450] width 21 height 19
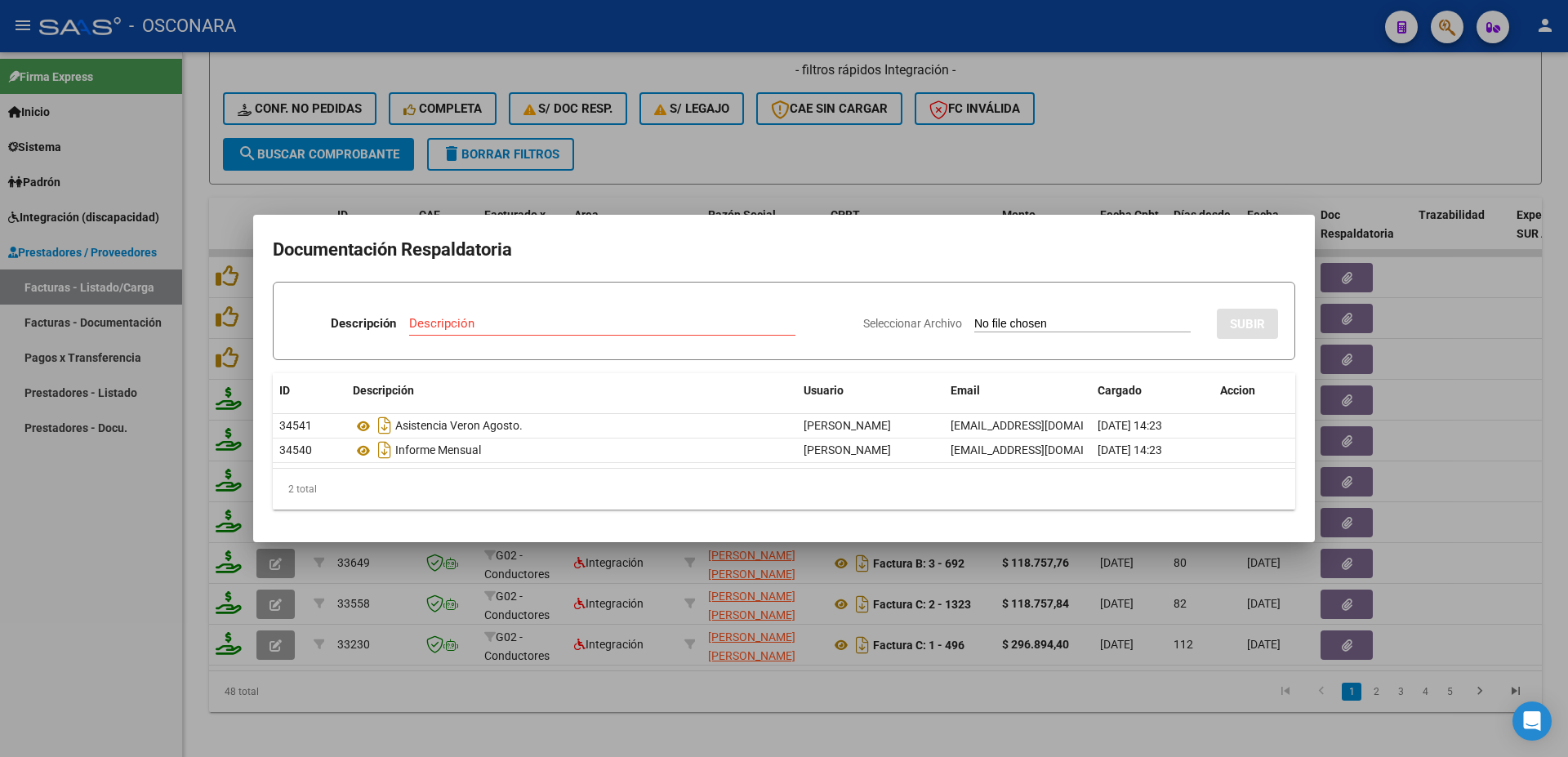
click at [1443, 365] on div at bounding box center [784, 378] width 1568 height 757
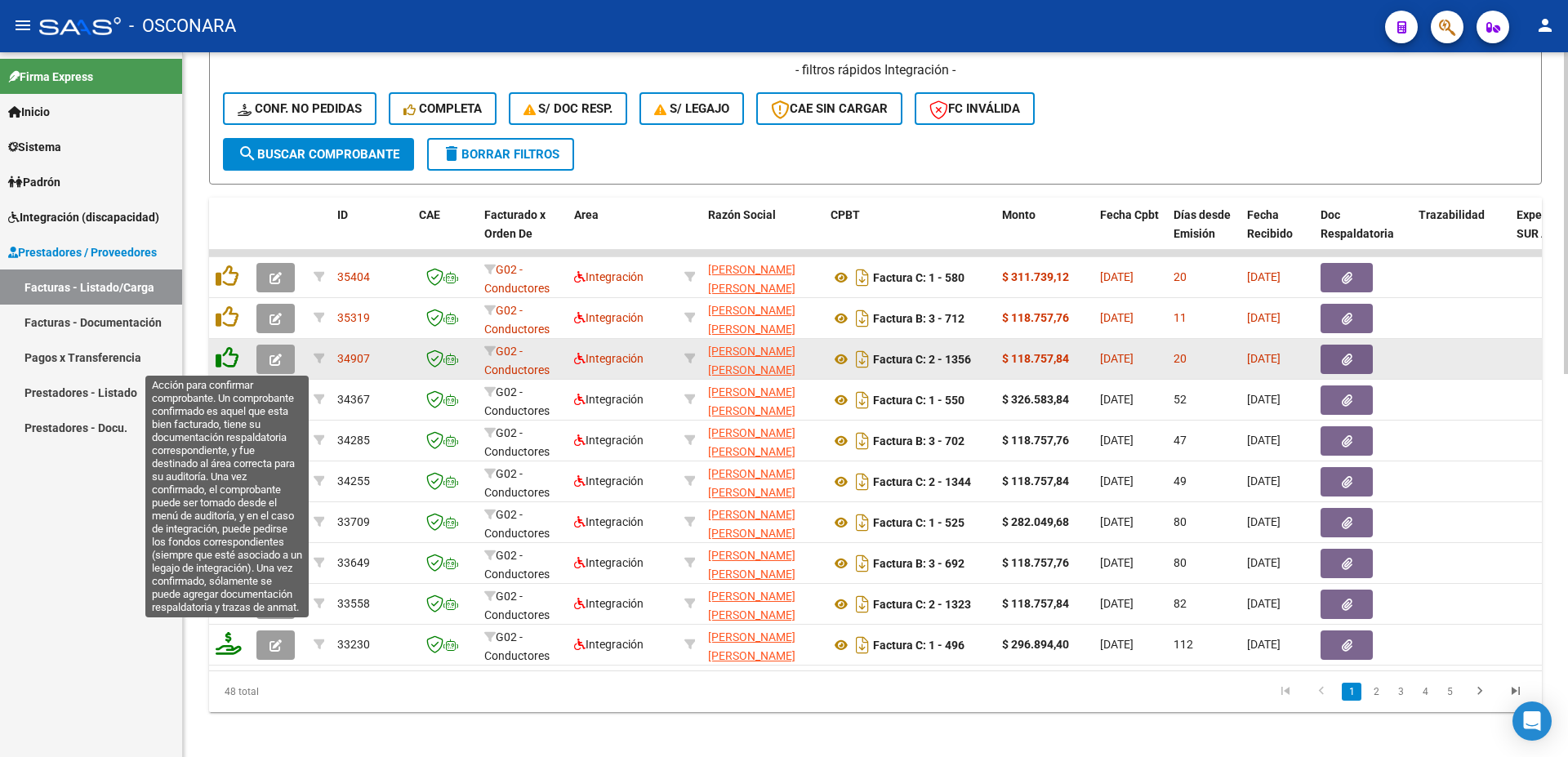
click at [228, 354] on icon at bounding box center [226, 357] width 23 height 23
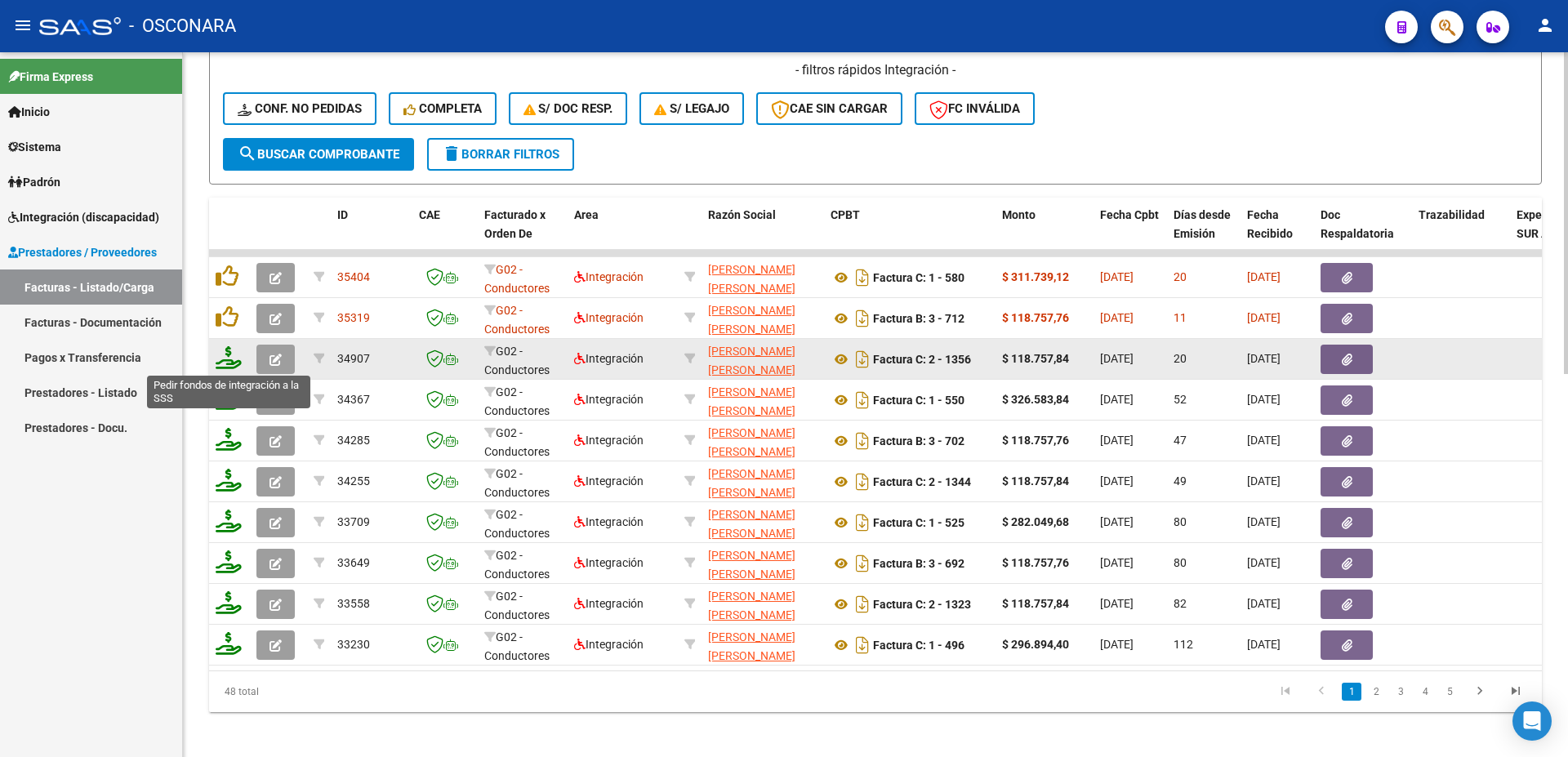
click at [229, 357] on icon at bounding box center [228, 357] width 27 height 23
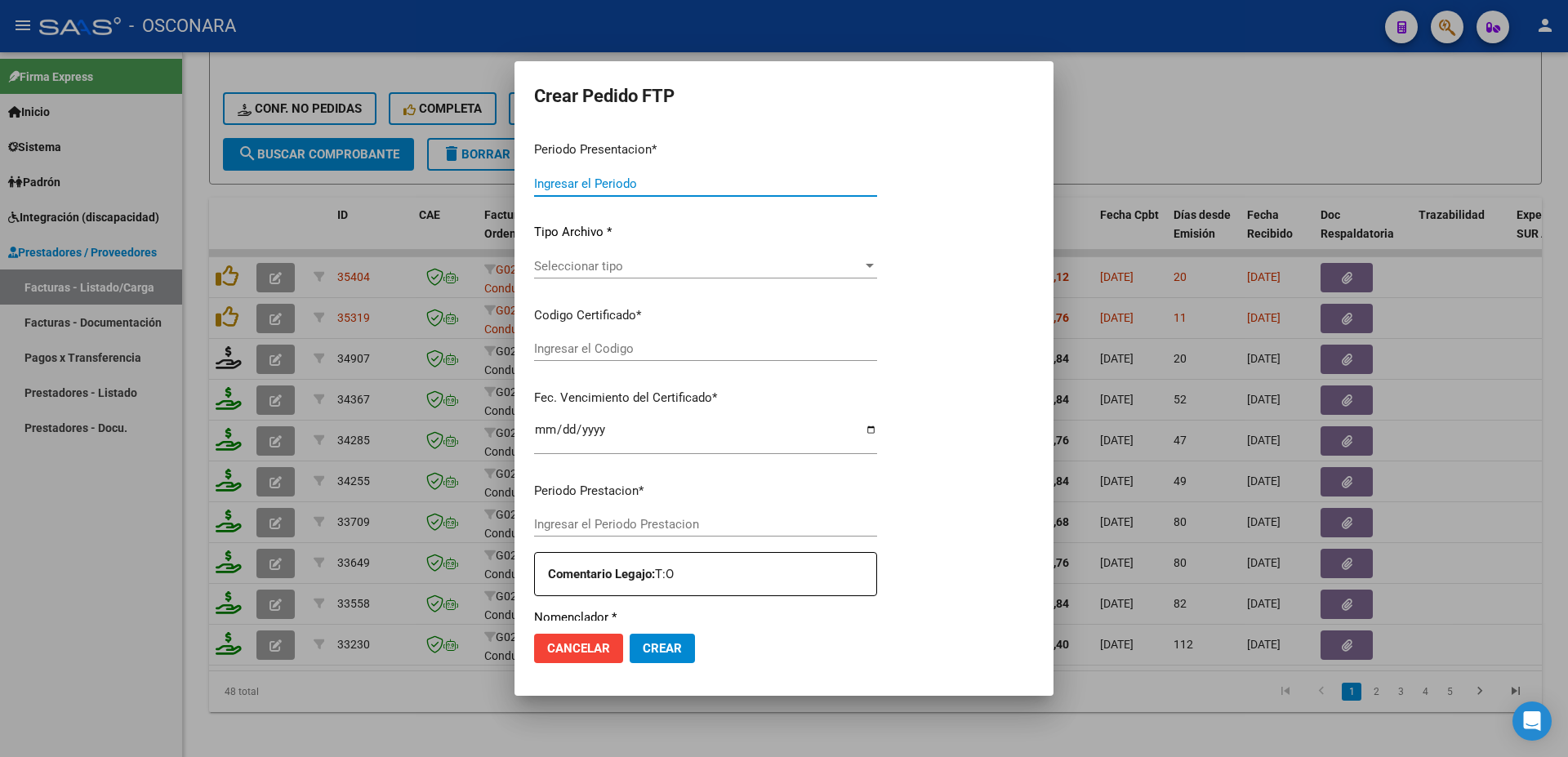
type input "202508"
type input "$ 118.757,84"
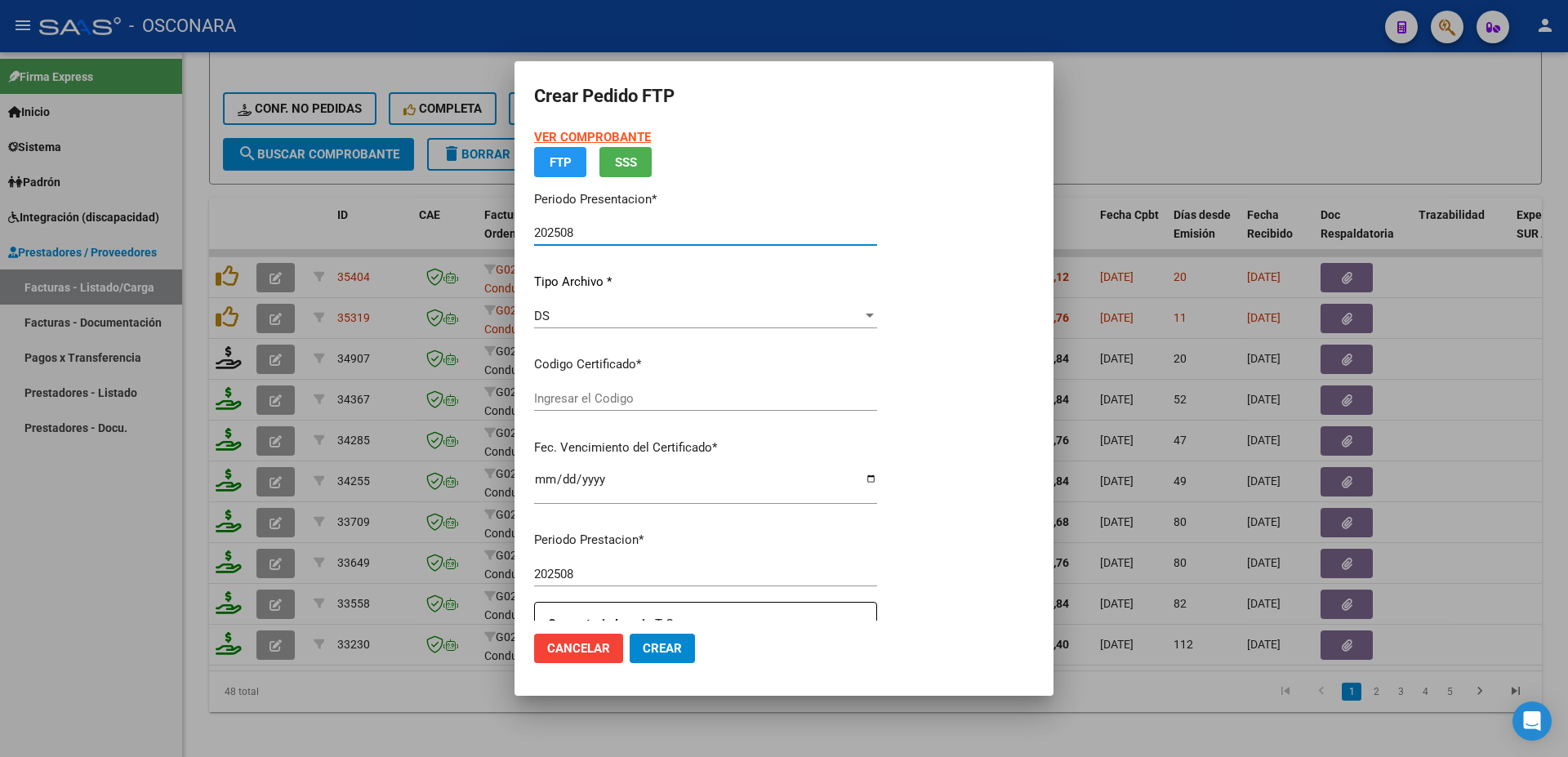
type input "ARG01000172281532023070820330708CHU176"
type input "[DATE]"
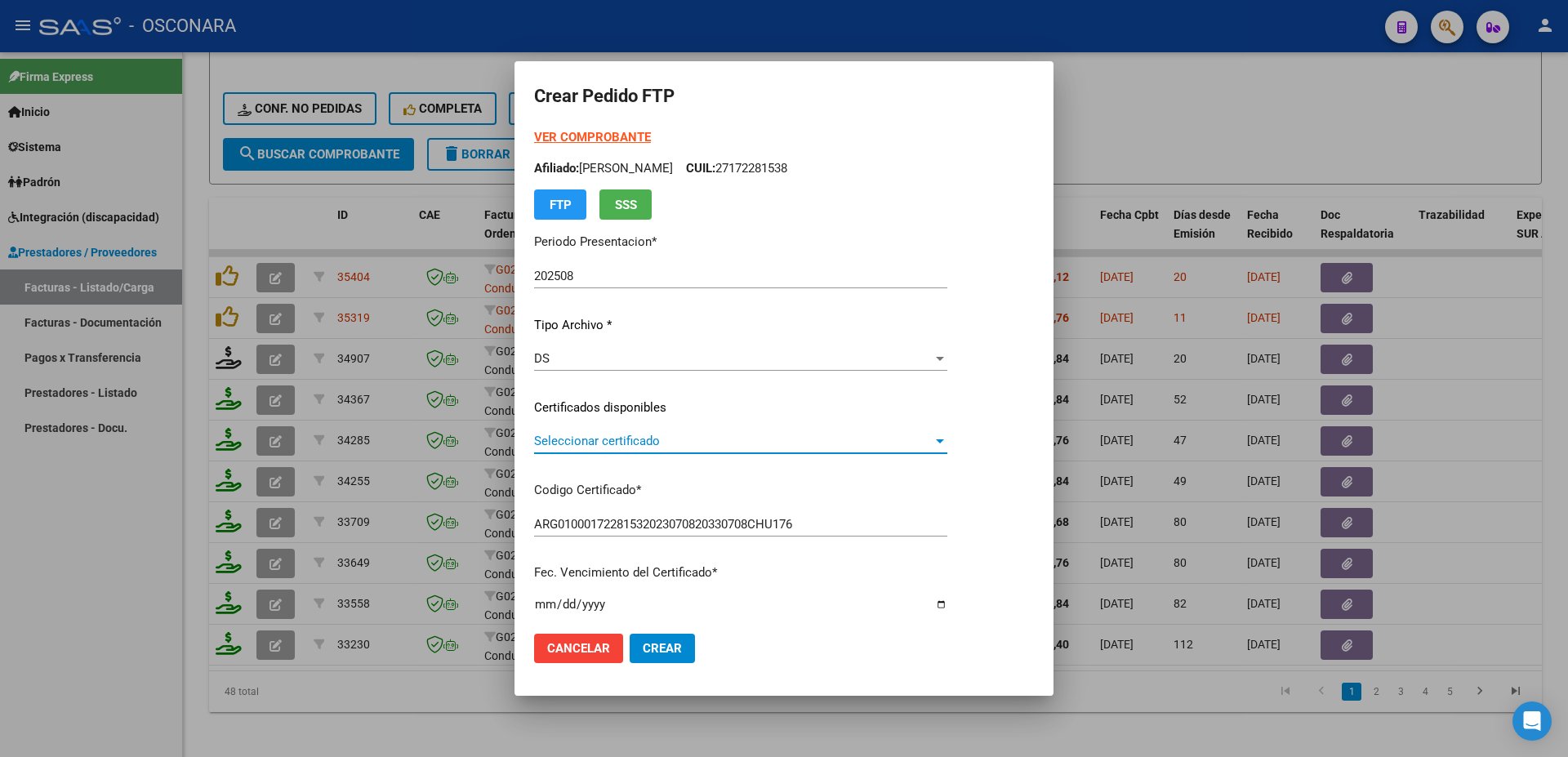
click at [644, 447] on span "Seleccionar certificado" at bounding box center [733, 441] width 399 height 15
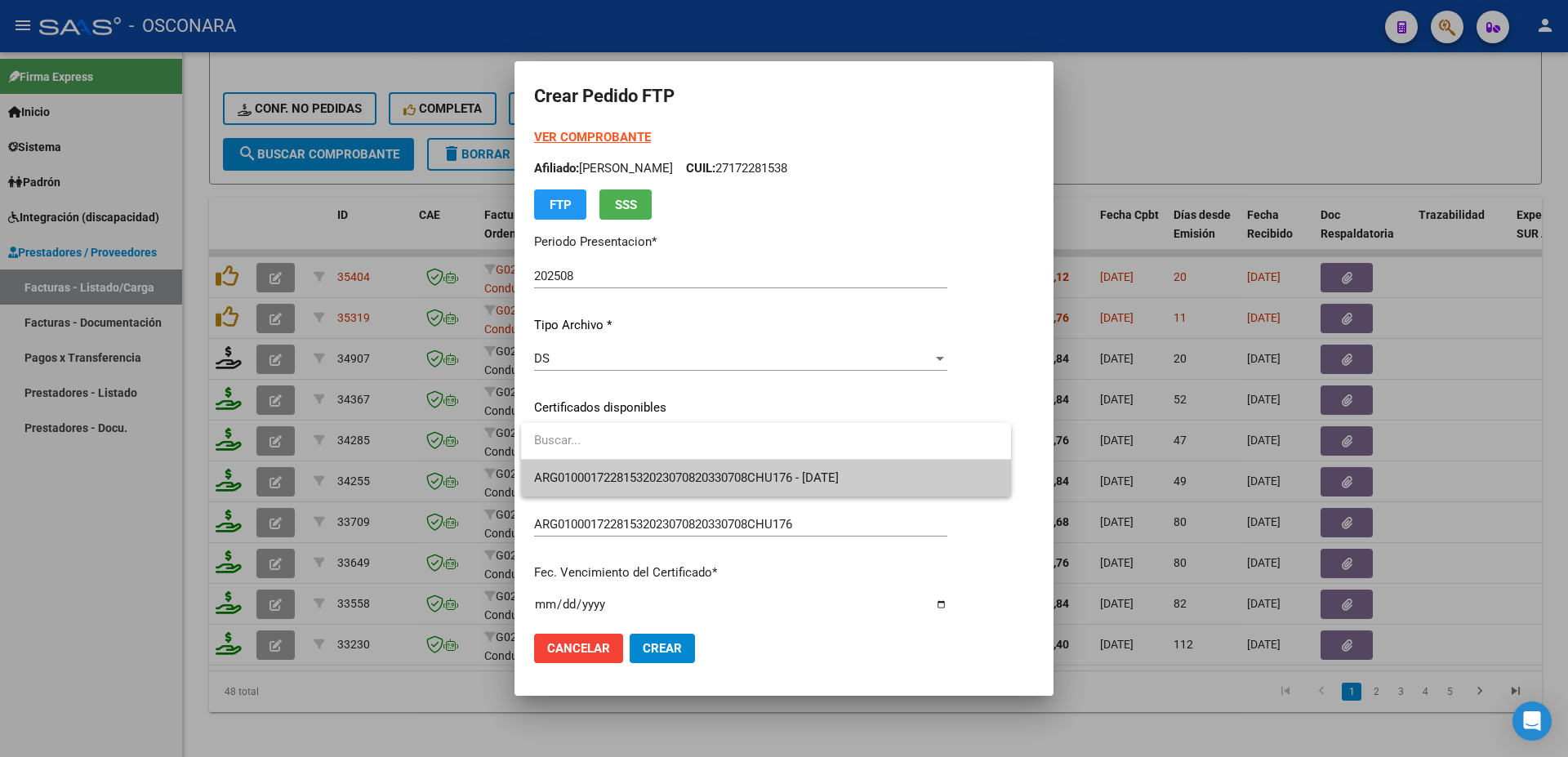
drag, startPoint x: 671, startPoint y: 464, endPoint x: 673, endPoint y: 472, distance: 8.2
click at [673, 465] on span "ARG01000172281532023070820330708CHU176 - [DATE]" at bounding box center [766, 478] width 464 height 37
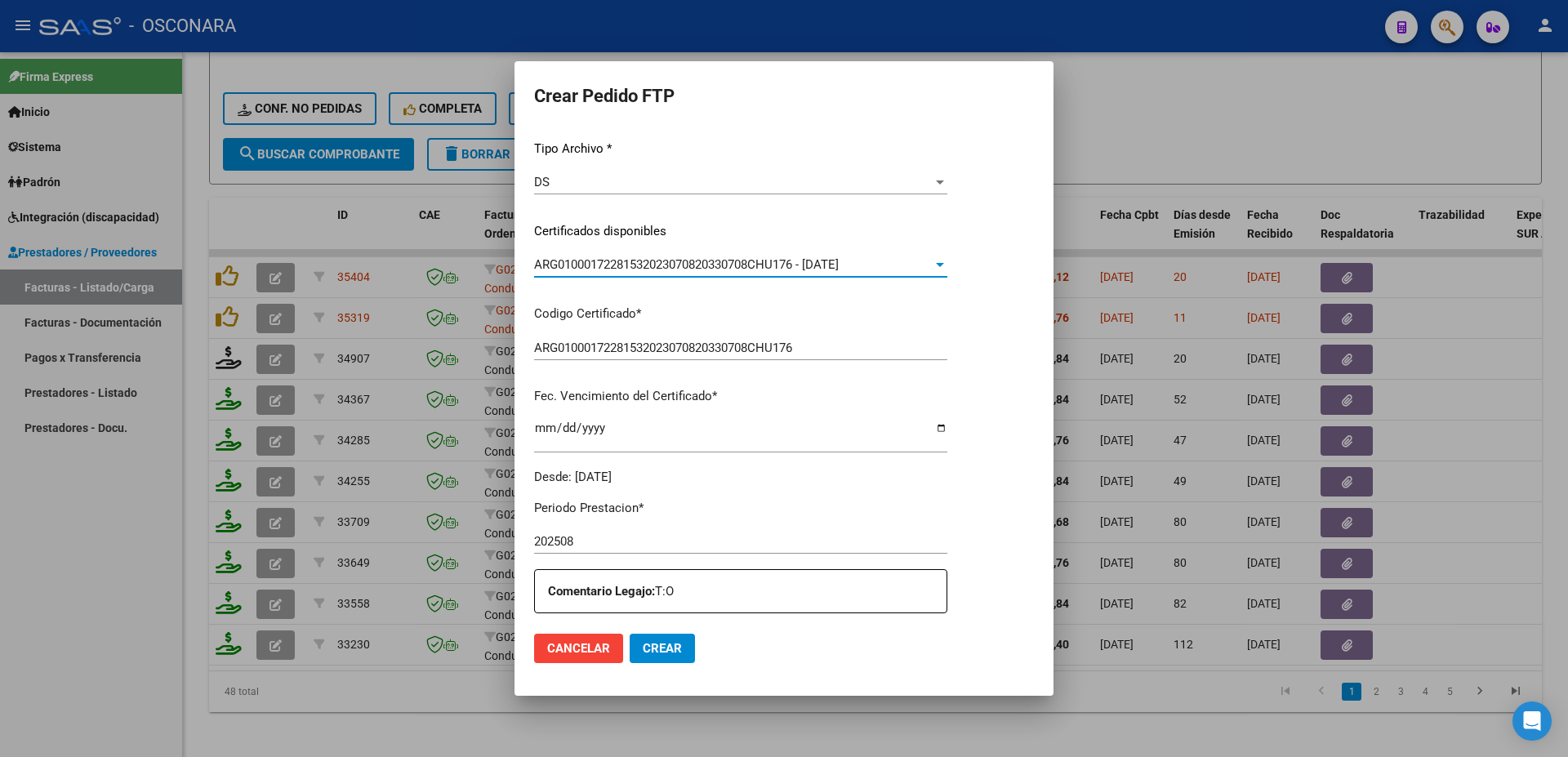
scroll to position [441, 0]
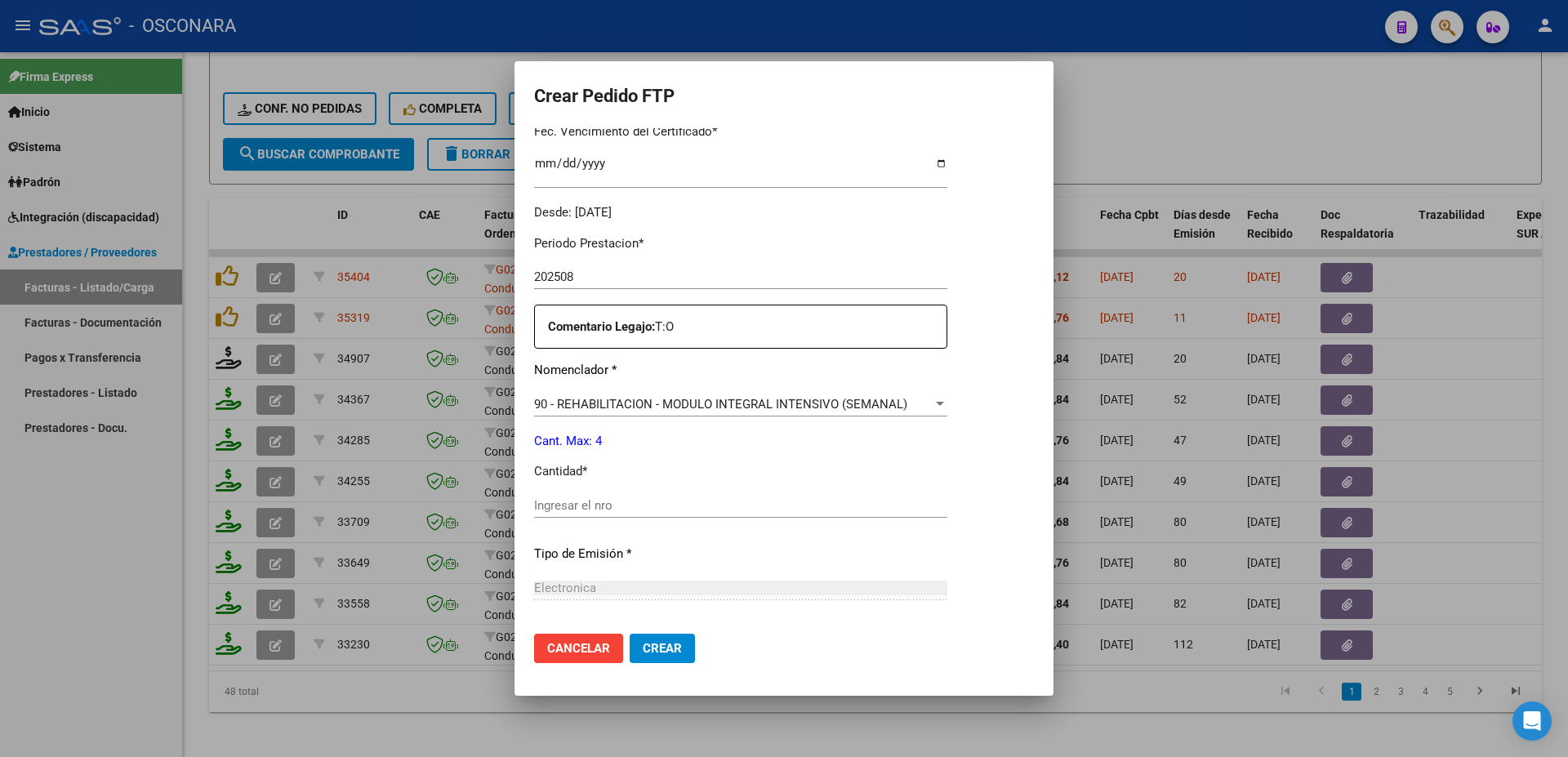
click at [565, 499] on input "Ingresar el nro" at bounding box center [740, 506] width 413 height 15
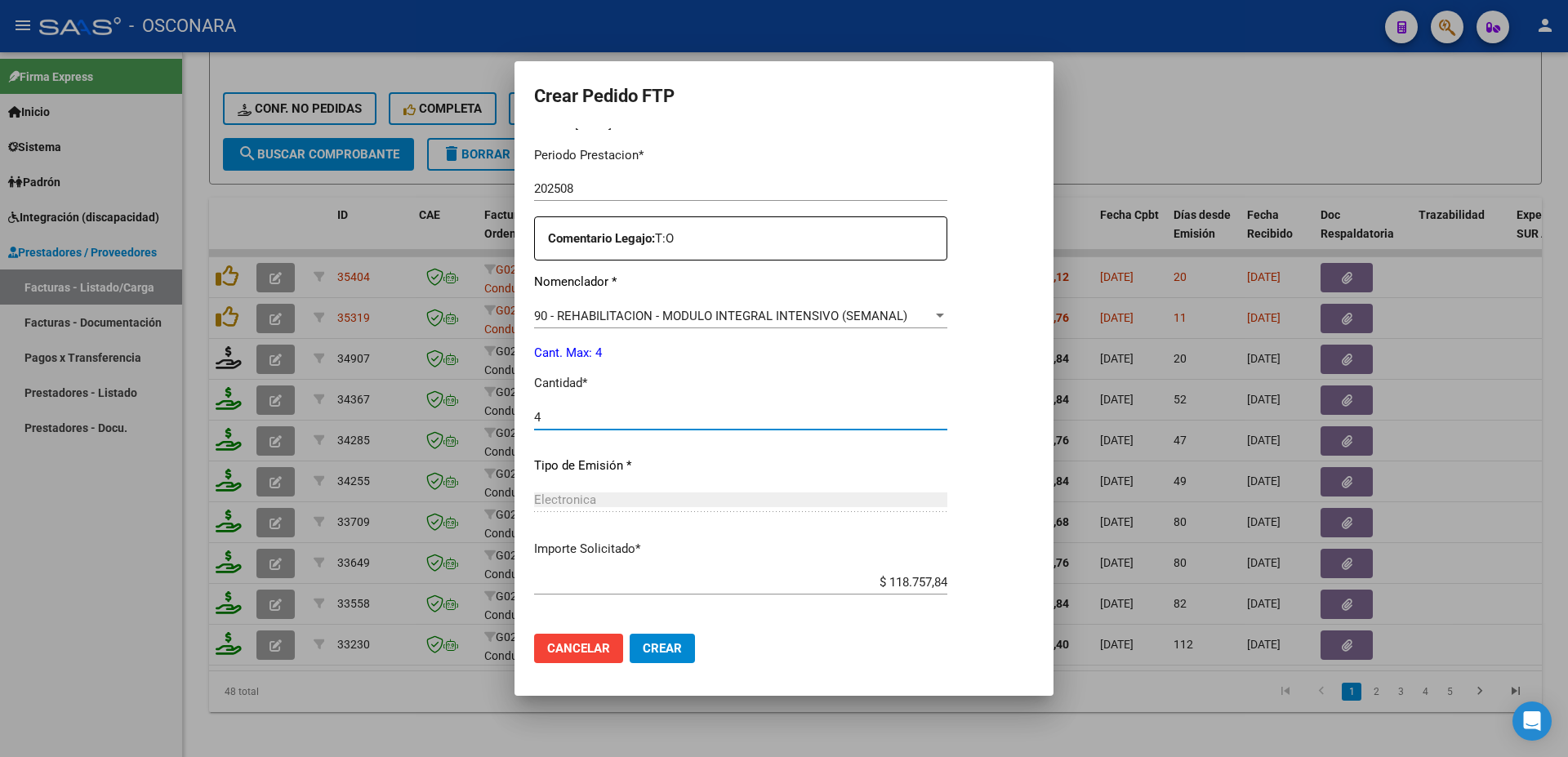
scroll to position [591, 0]
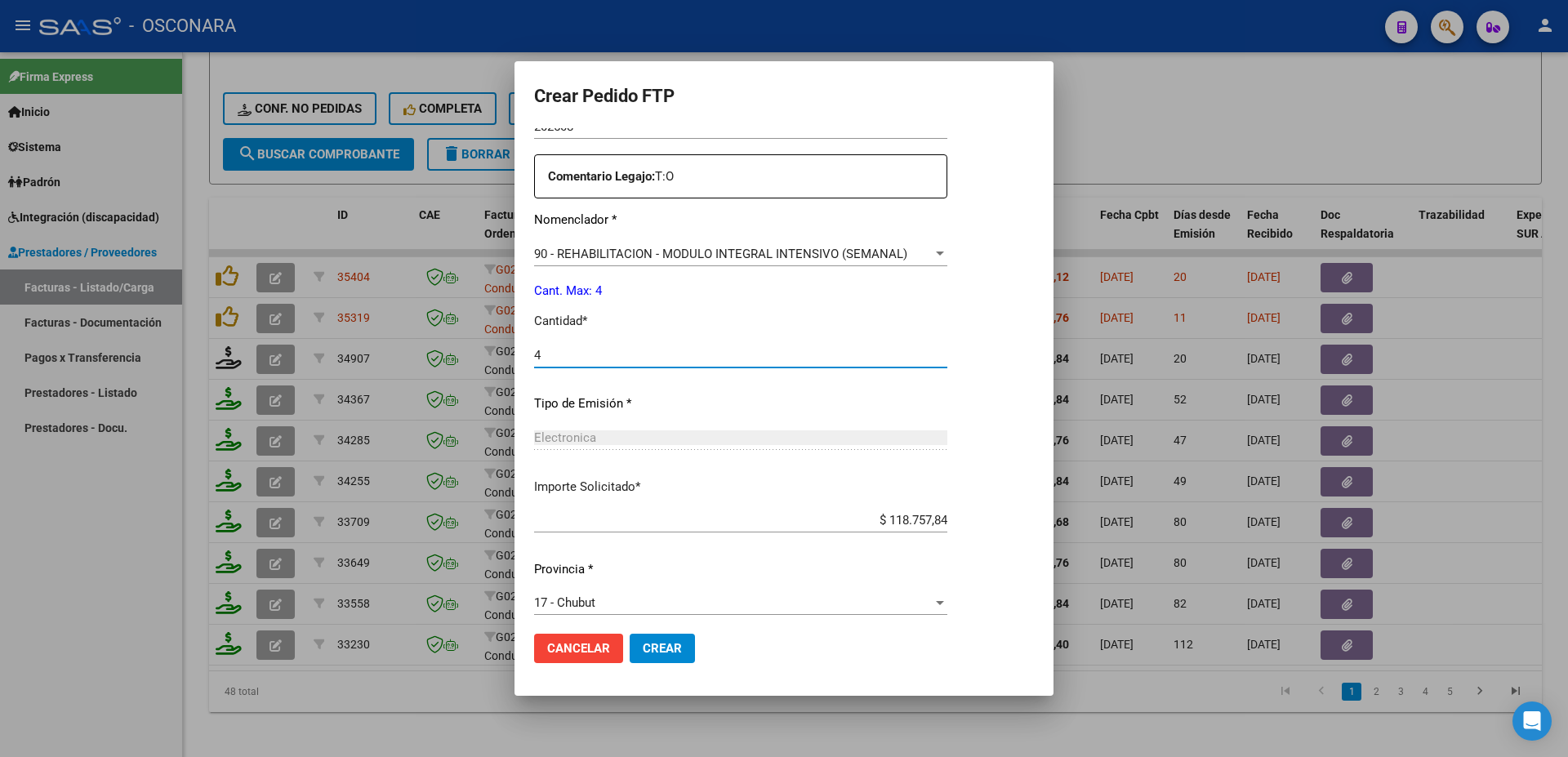
type input "4"
click at [664, 651] on span "Crear" at bounding box center [662, 649] width 39 height 15
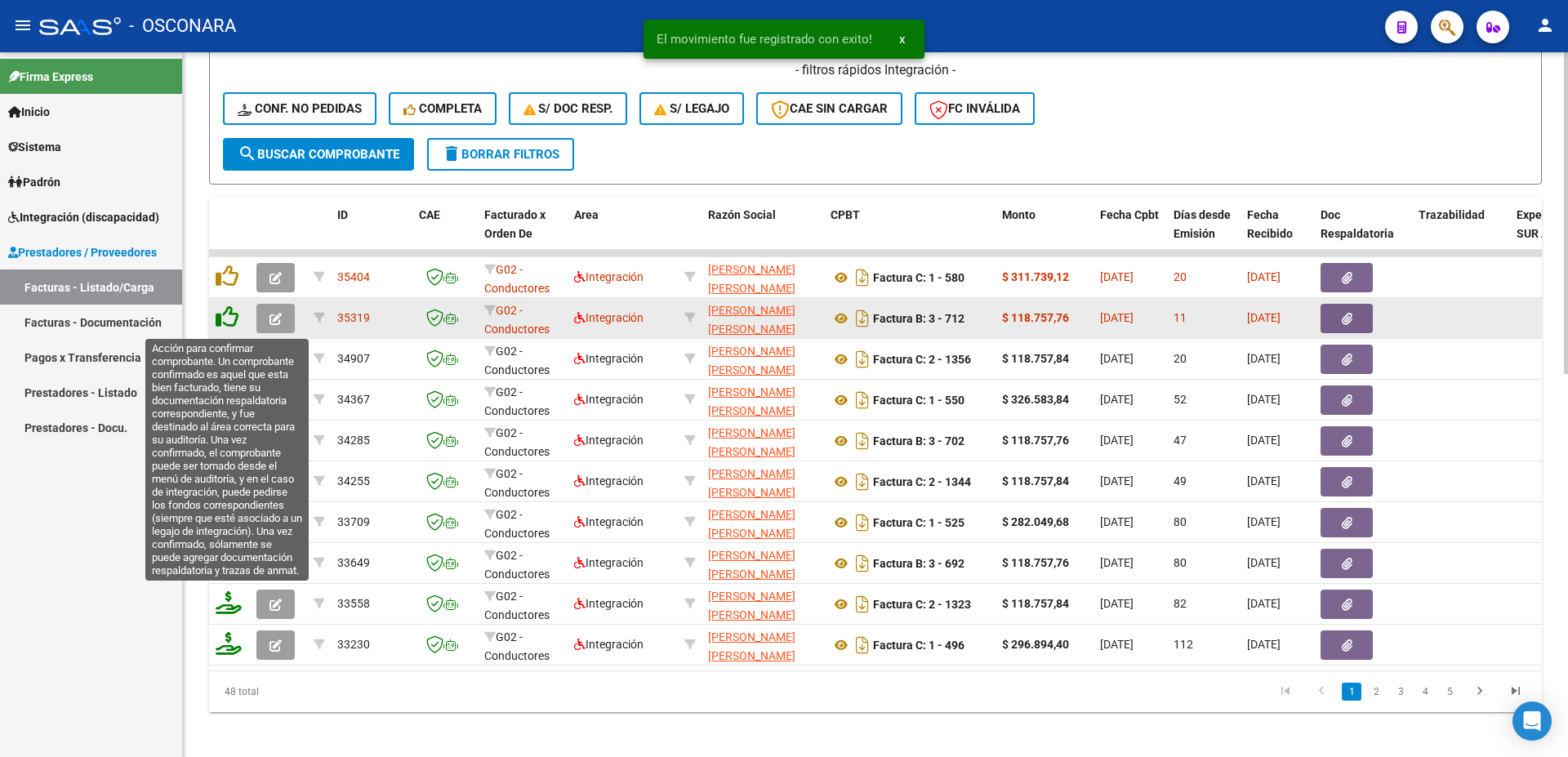
click at [229, 319] on icon at bounding box center [226, 316] width 23 height 23
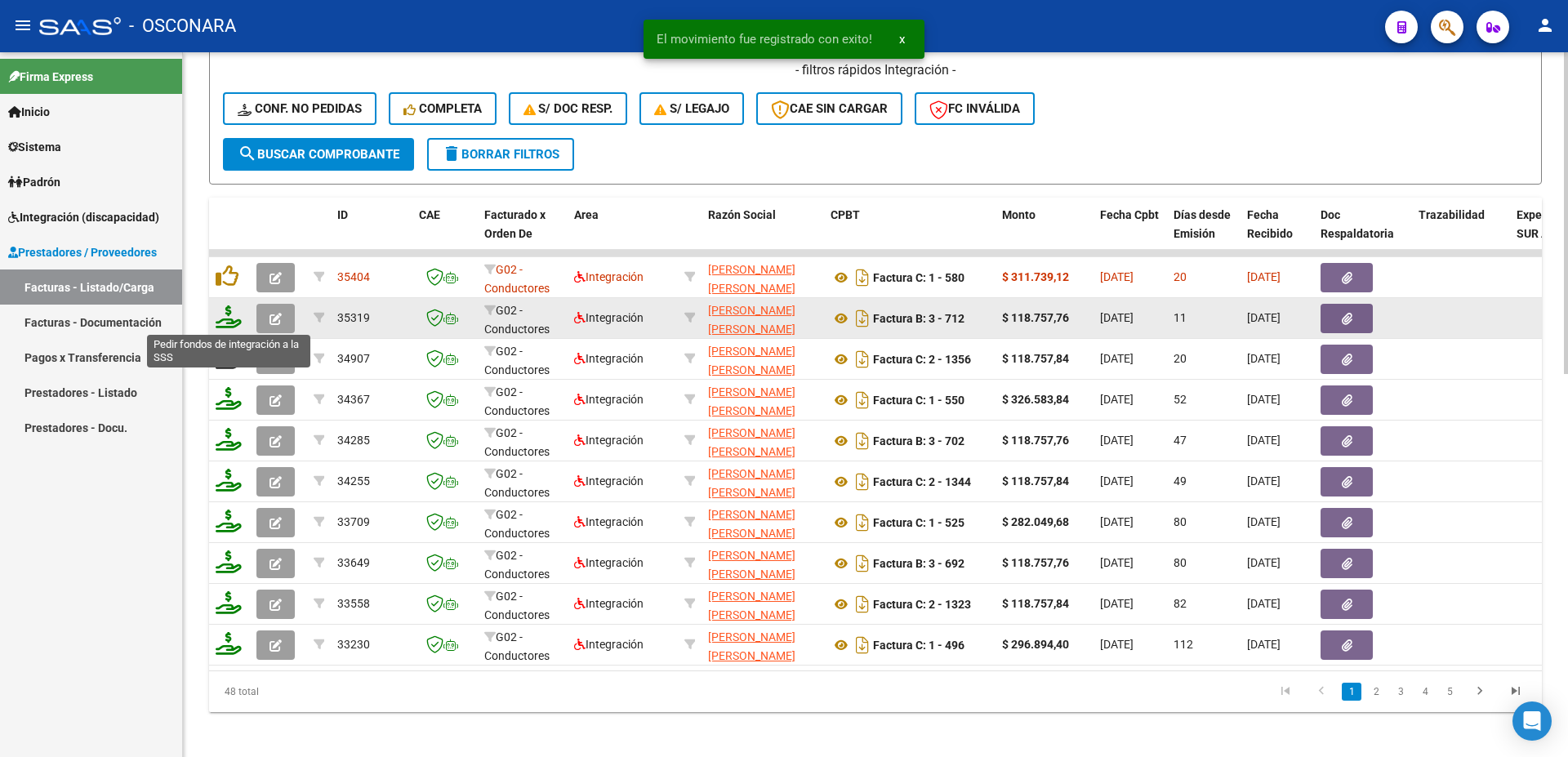
click at [229, 322] on icon at bounding box center [228, 316] width 27 height 23
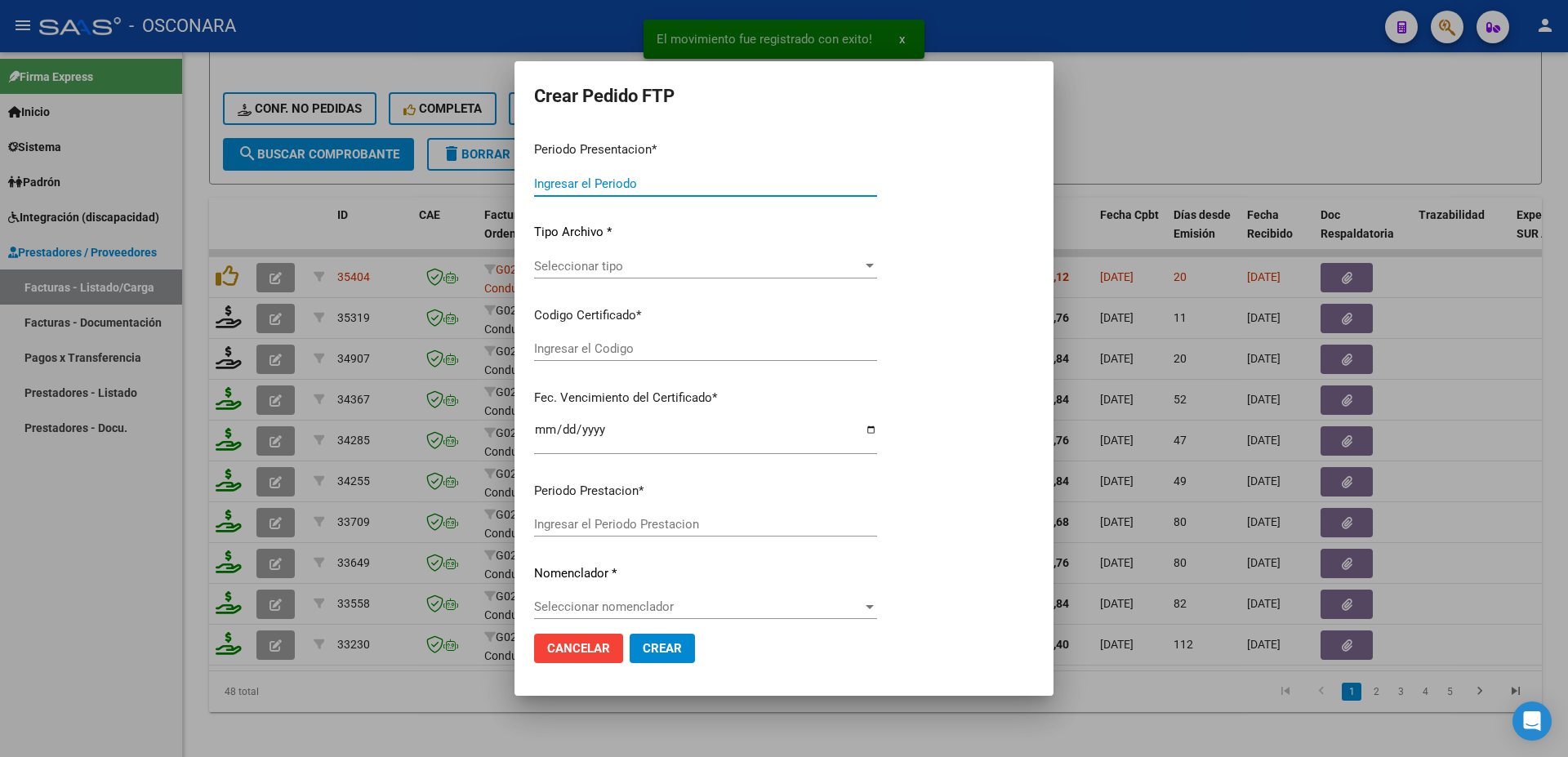
type input "202508"
type input "$ 118.757,76"
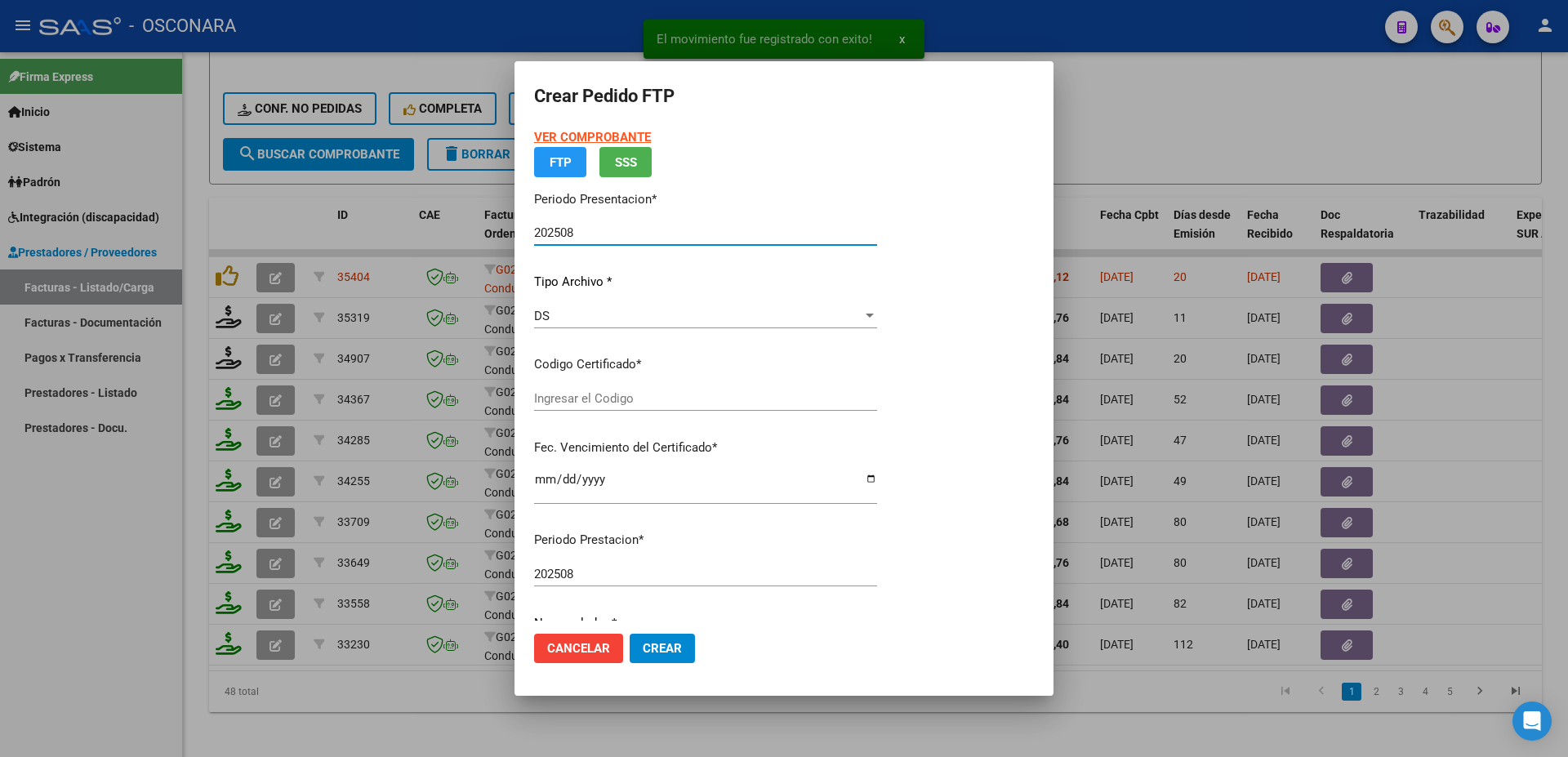
type input "ARG01000172281532023070820330708CHU176"
type input "[DATE]"
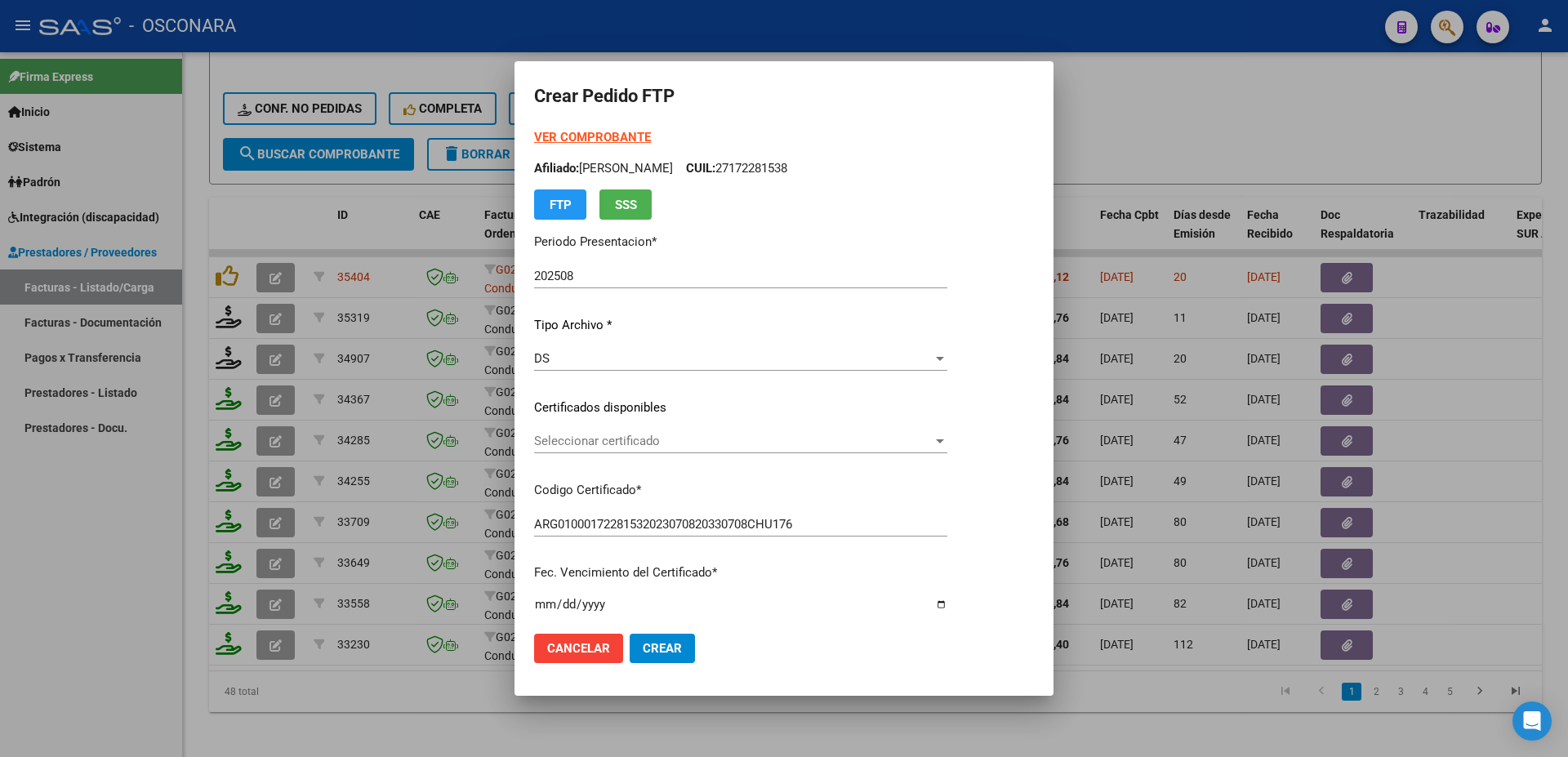
click at [681, 453] on div "Seleccionar certificado Seleccionar certificado" at bounding box center [740, 441] width 413 height 25
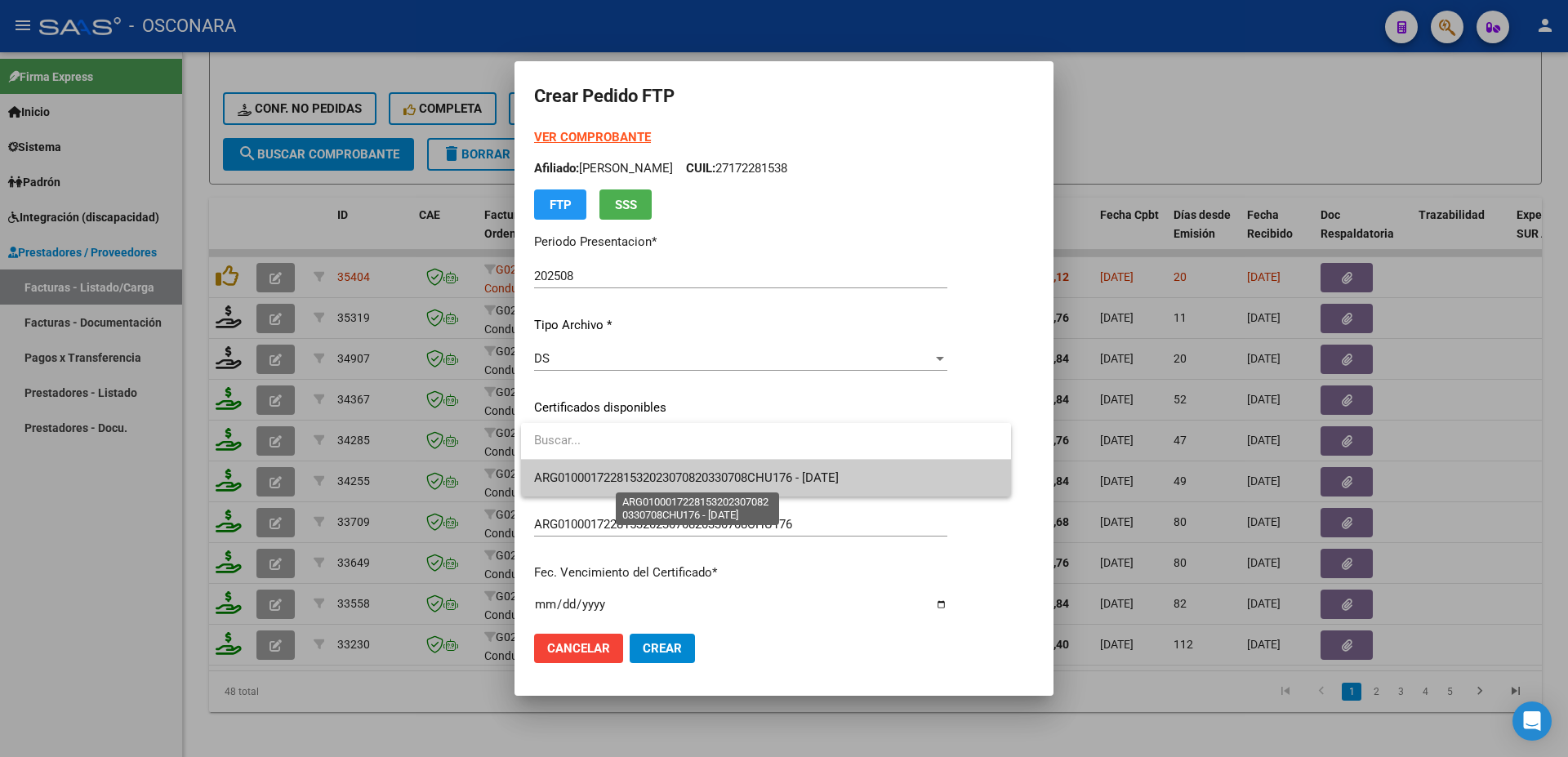
click at [702, 484] on span "ARG01000172281532023070820330708CHU176 - [DATE]" at bounding box center [686, 477] width 304 height 15
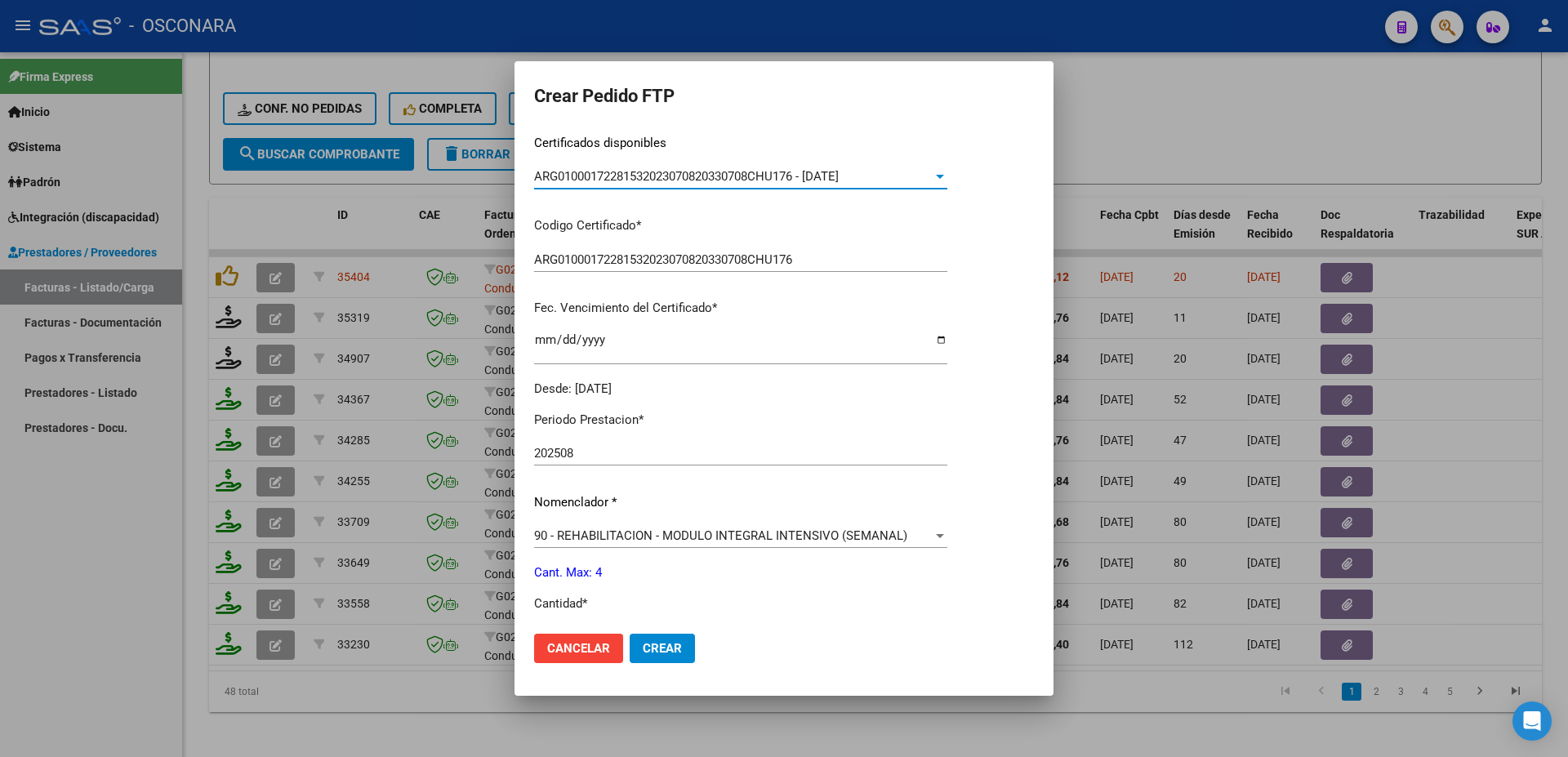
scroll to position [441, 0]
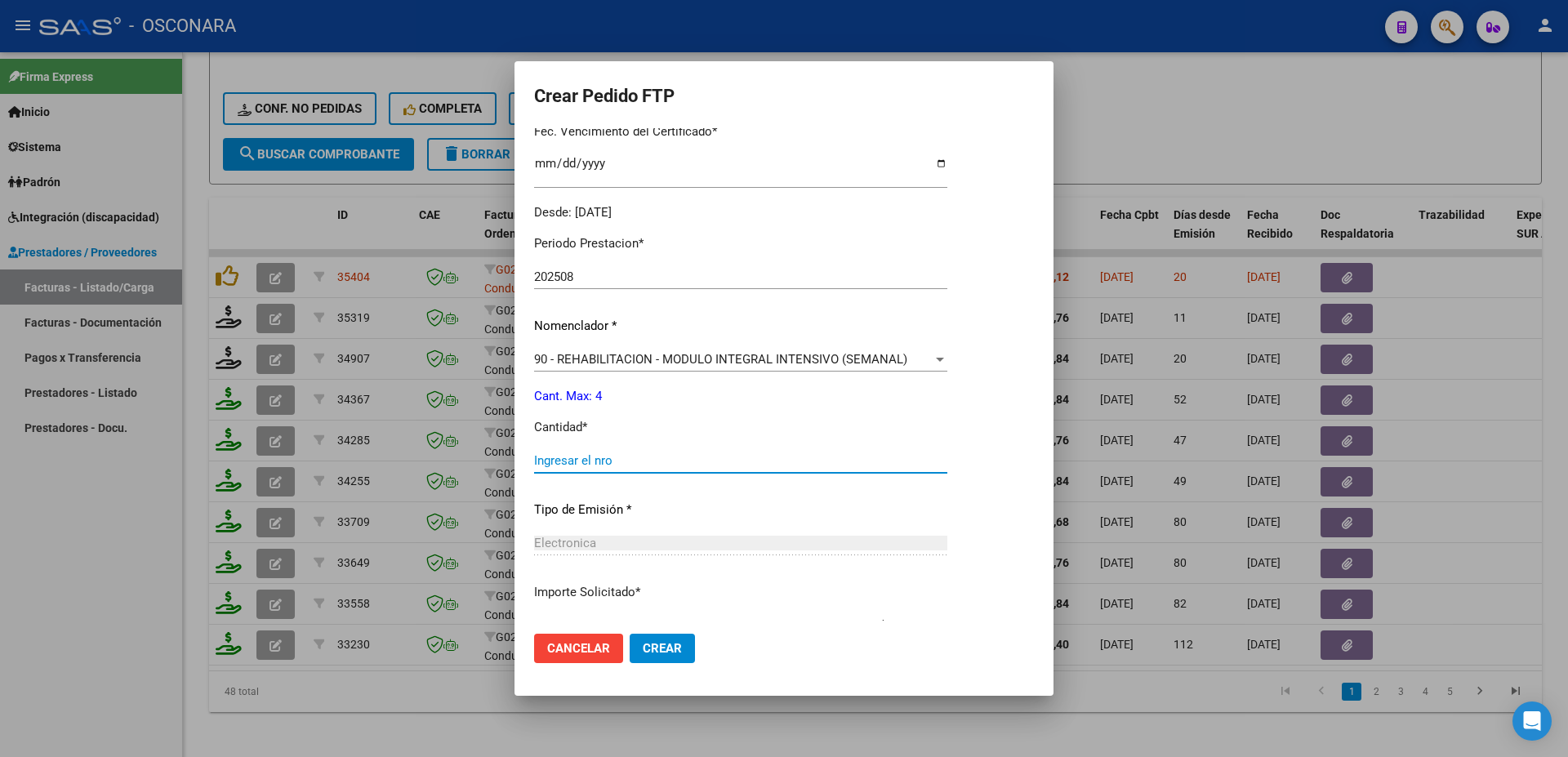
click at [565, 454] on input "Ingresar el nro" at bounding box center [740, 461] width 413 height 15
type input "4"
click at [683, 650] on button "Crear" at bounding box center [662, 649] width 65 height 29
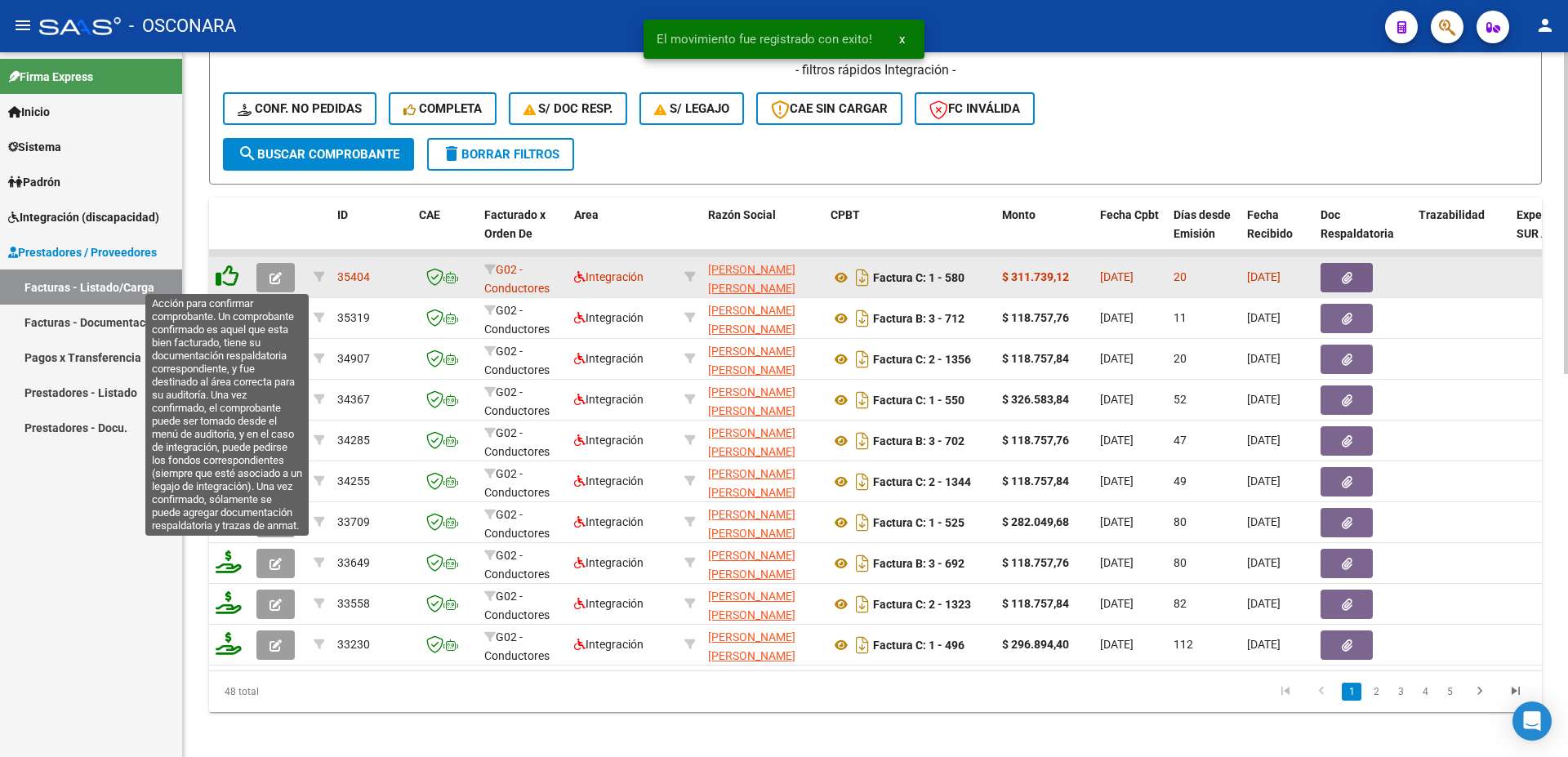
click at [224, 276] on icon at bounding box center [226, 276] width 23 height 23
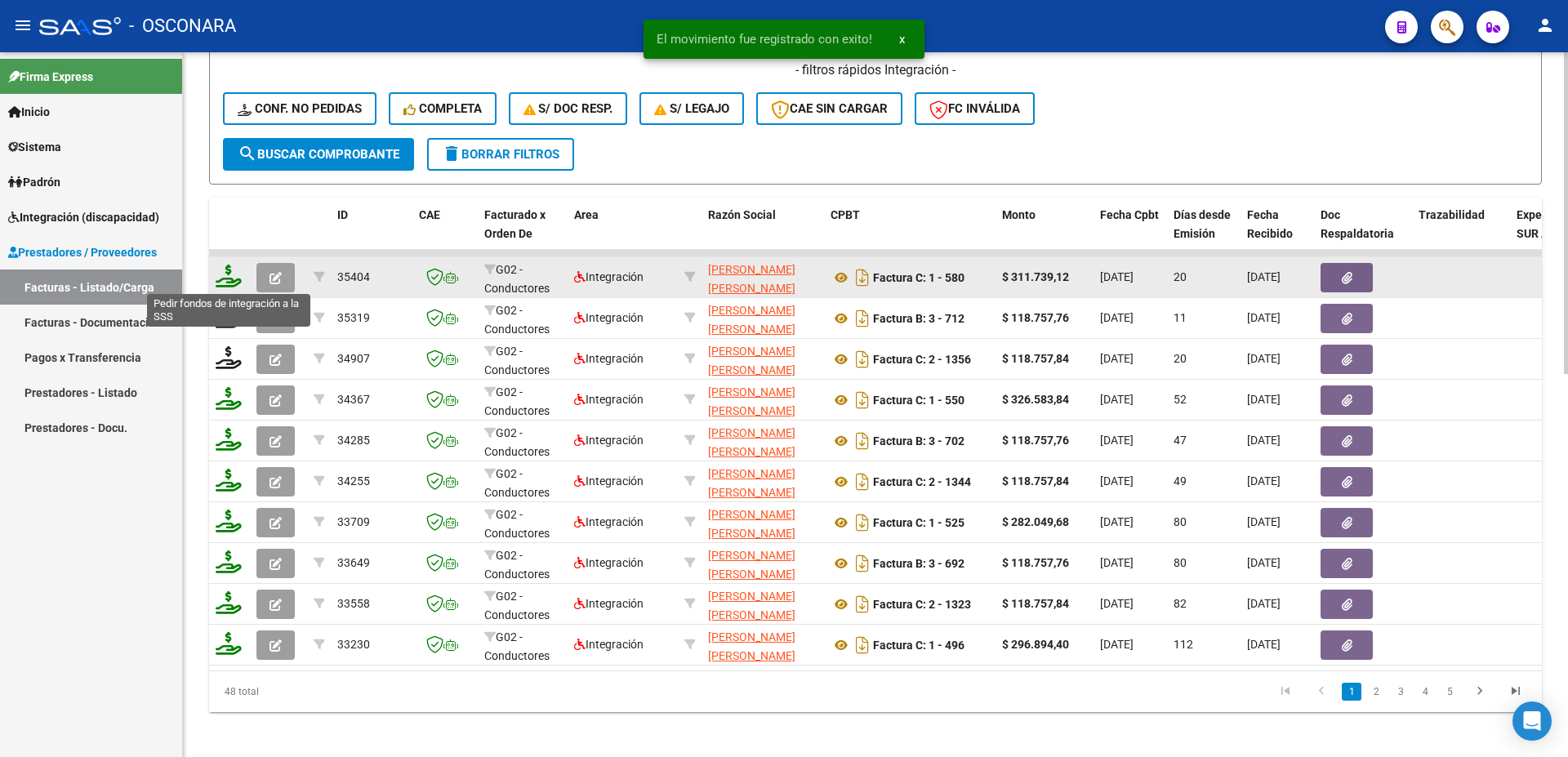
click at [229, 281] on icon at bounding box center [228, 276] width 27 height 23
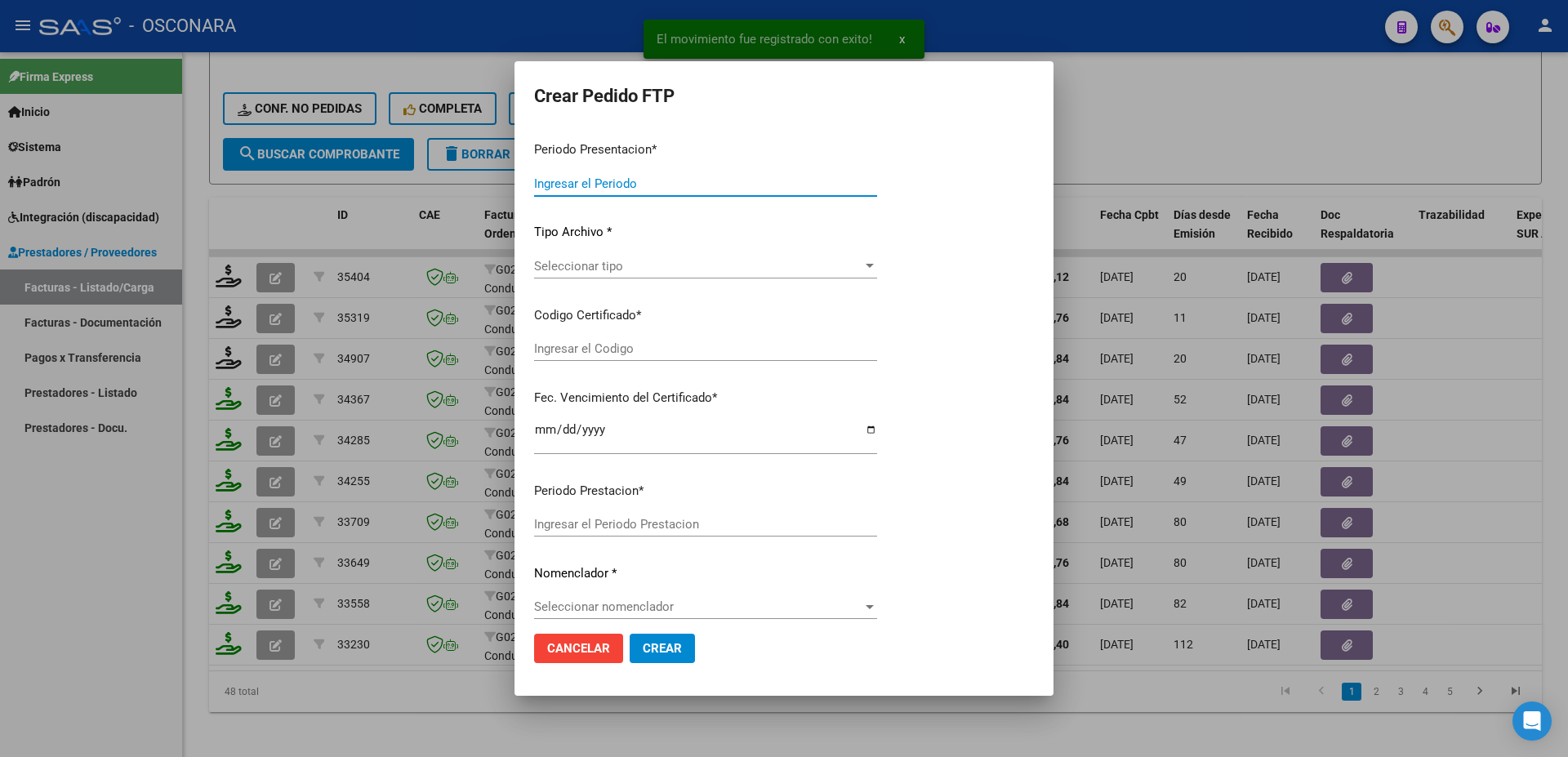
type input "202508"
type input "$ 311.739,12"
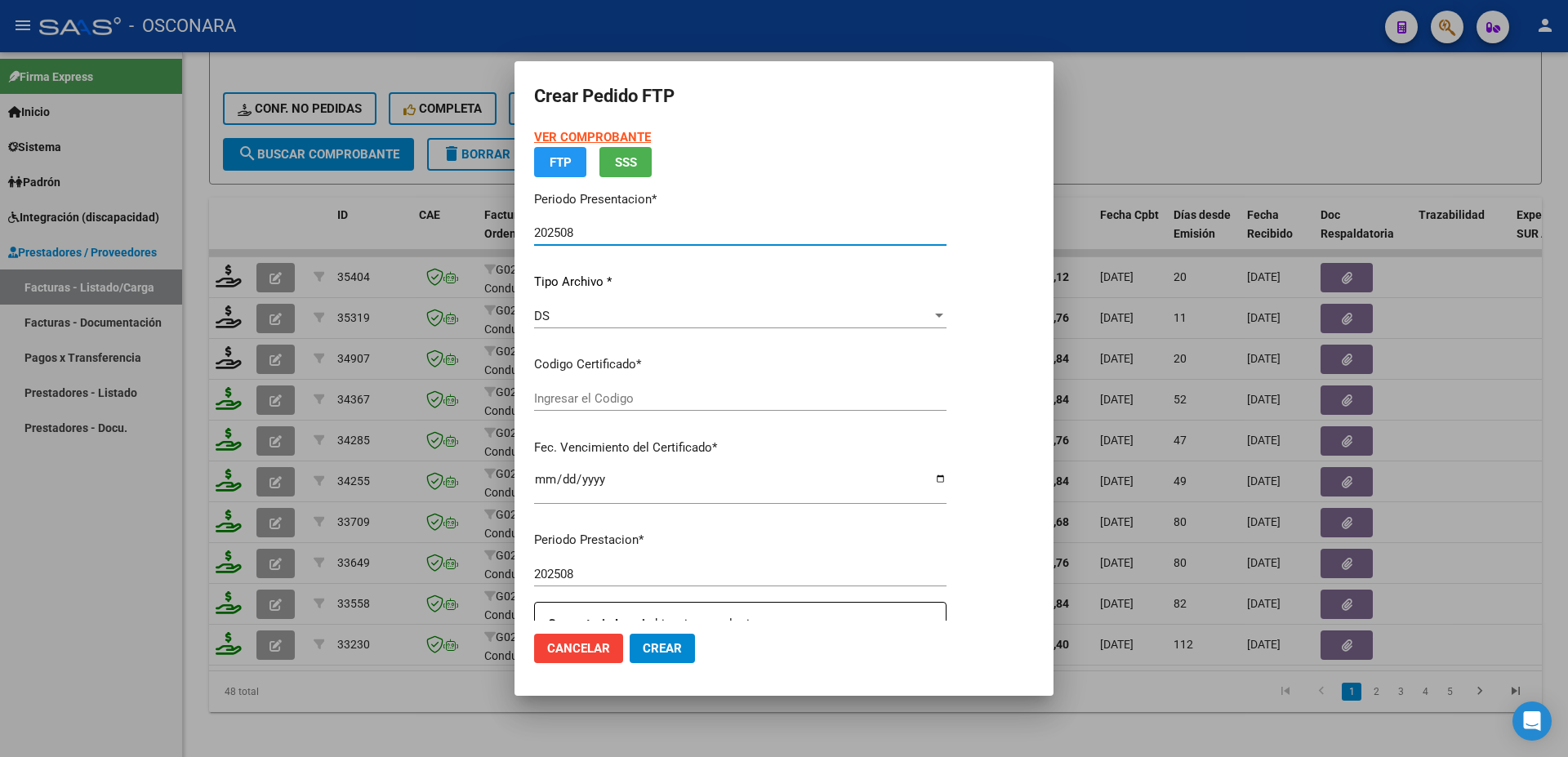
type input "ARG01000172281532023070820330708CHU176"
type input "[DATE]"
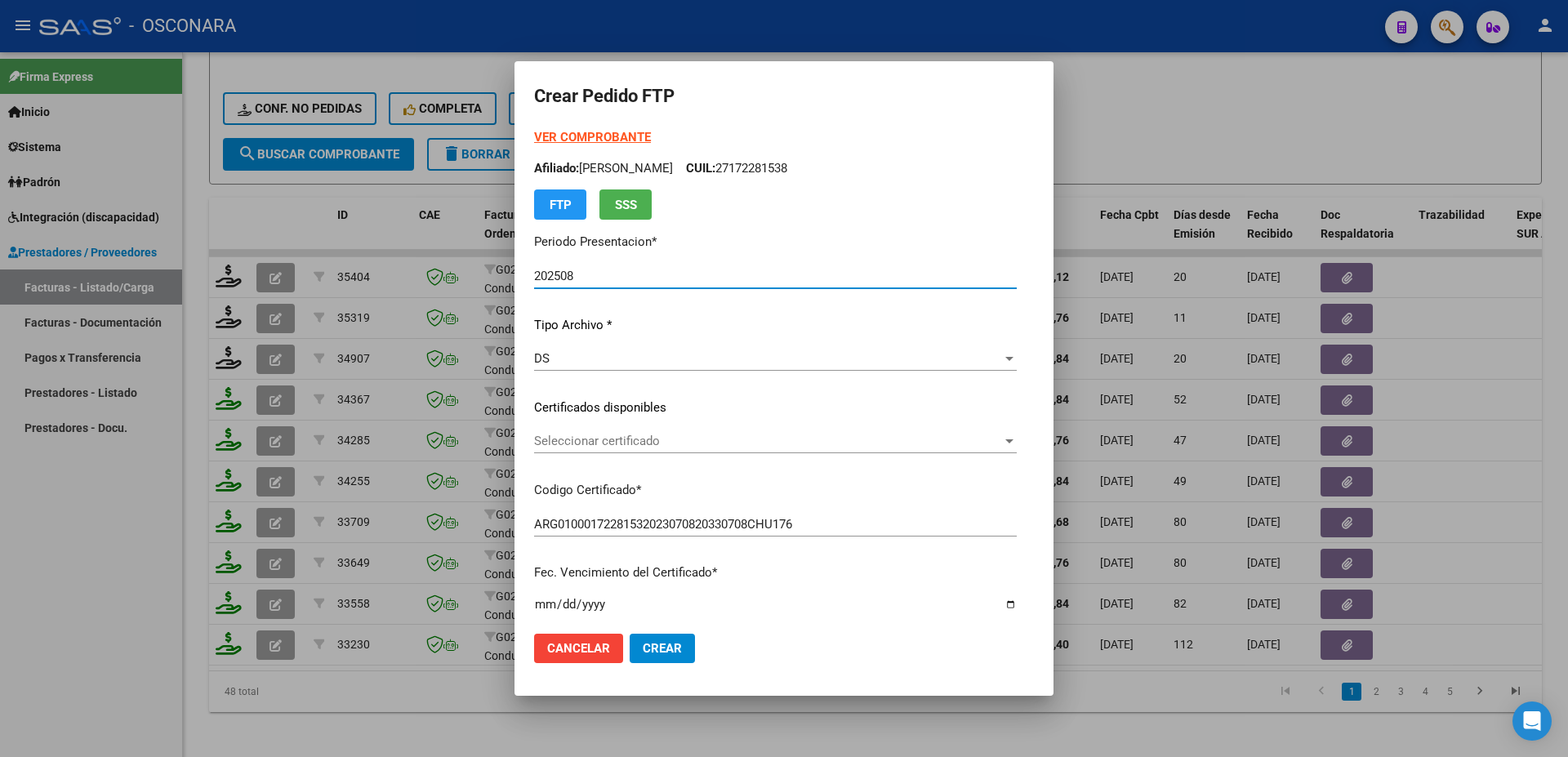
click at [612, 449] on div "Seleccionar certificado Seleccionar certificado" at bounding box center [775, 441] width 483 height 25
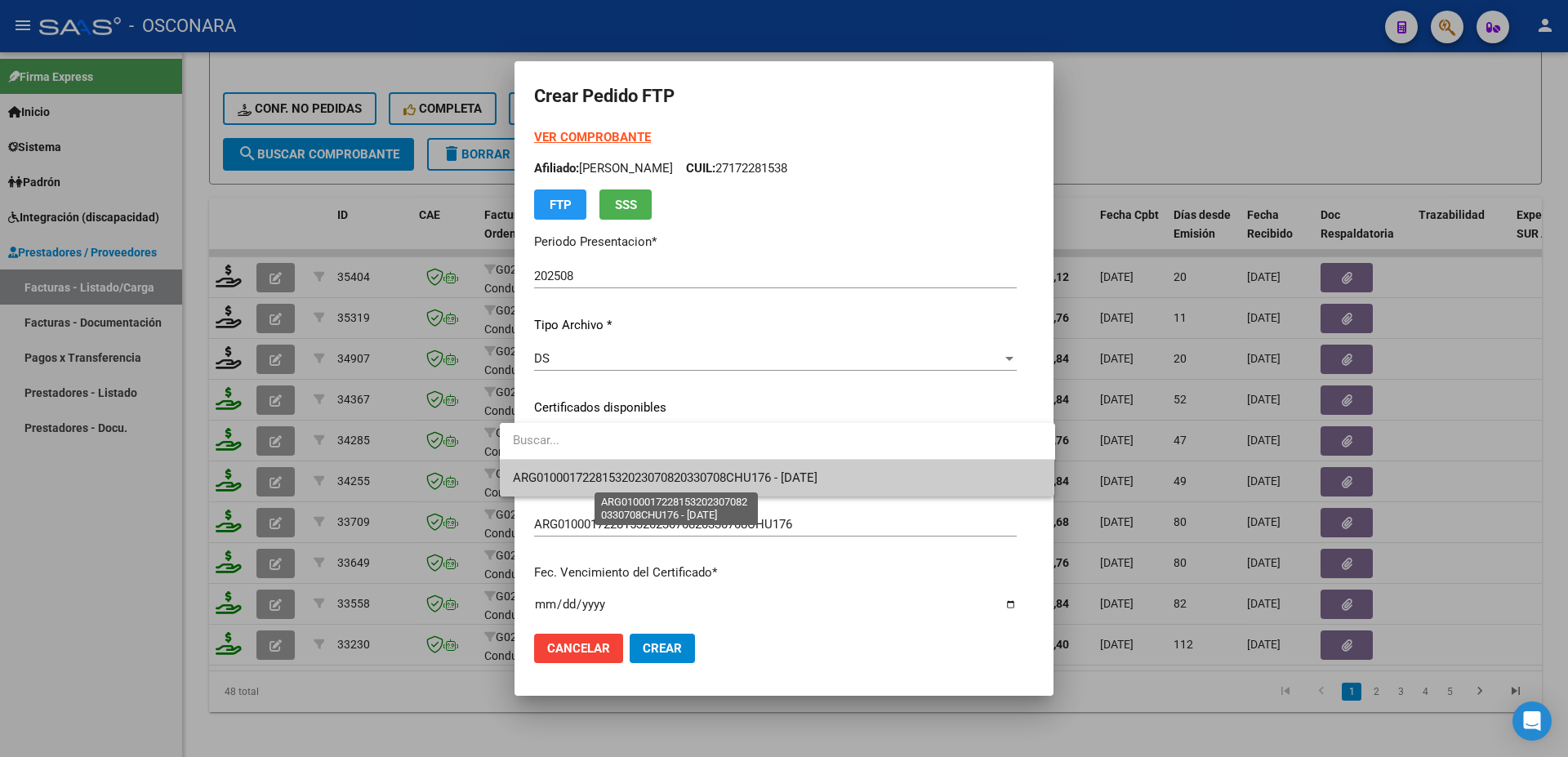
click at [665, 476] on span "ARG01000172281532023070820330708CHU176 - [DATE]" at bounding box center [665, 477] width 304 height 15
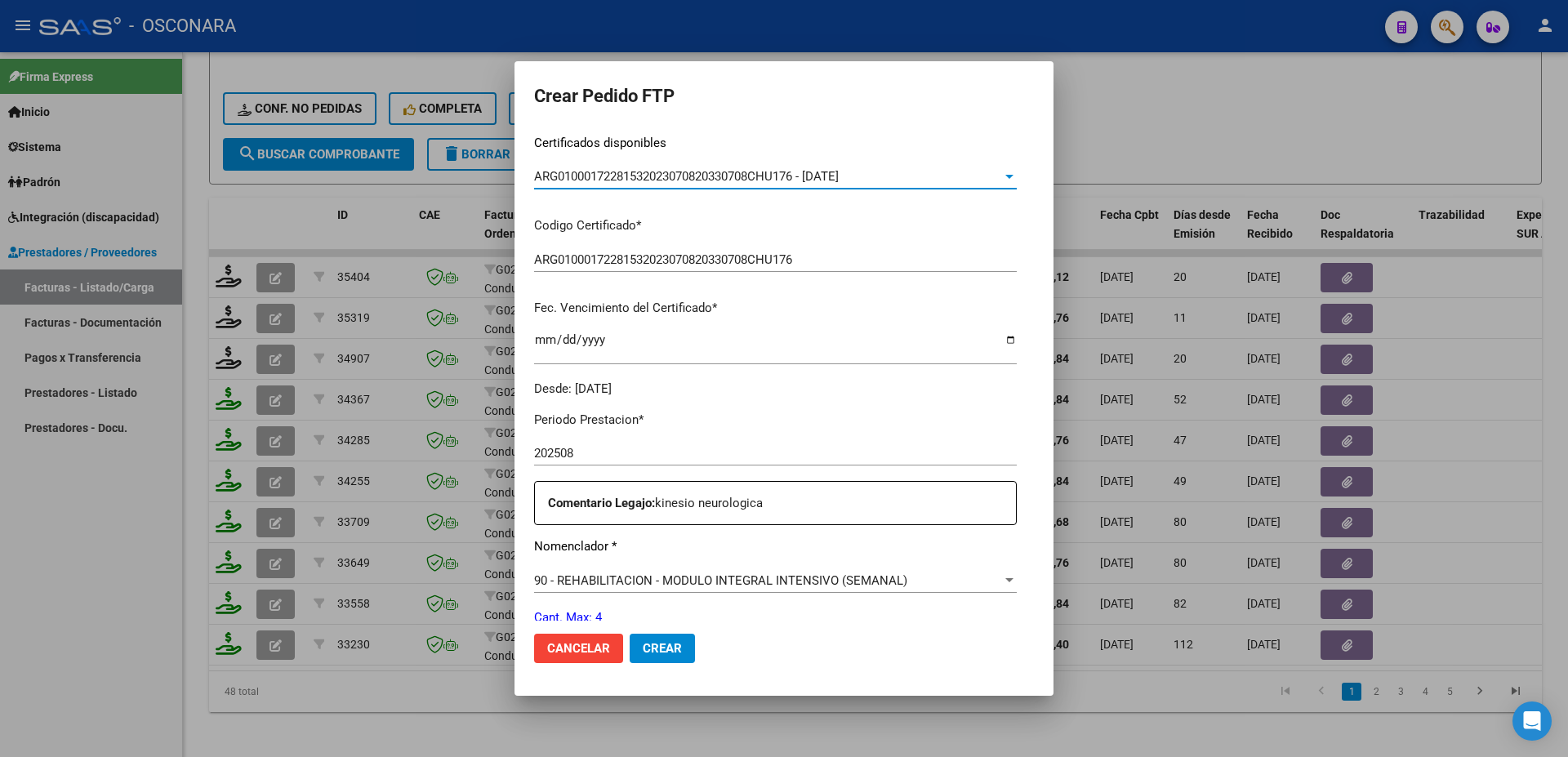
scroll to position [530, 0]
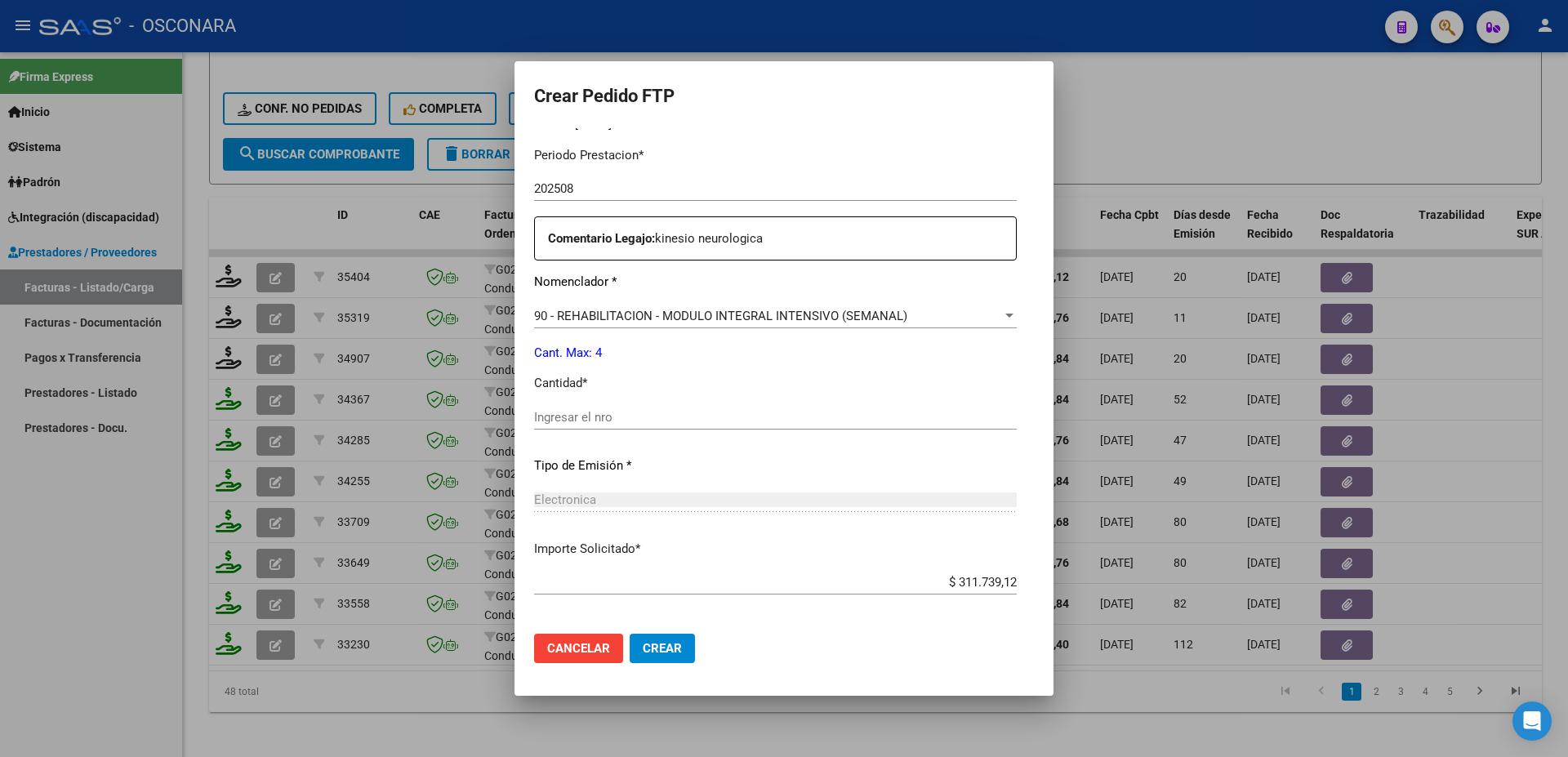
click at [553, 410] on input "Ingresar el nro" at bounding box center [775, 417] width 483 height 15
type input "4"
click at [642, 651] on span "Crear" at bounding box center [662, 649] width 39 height 15
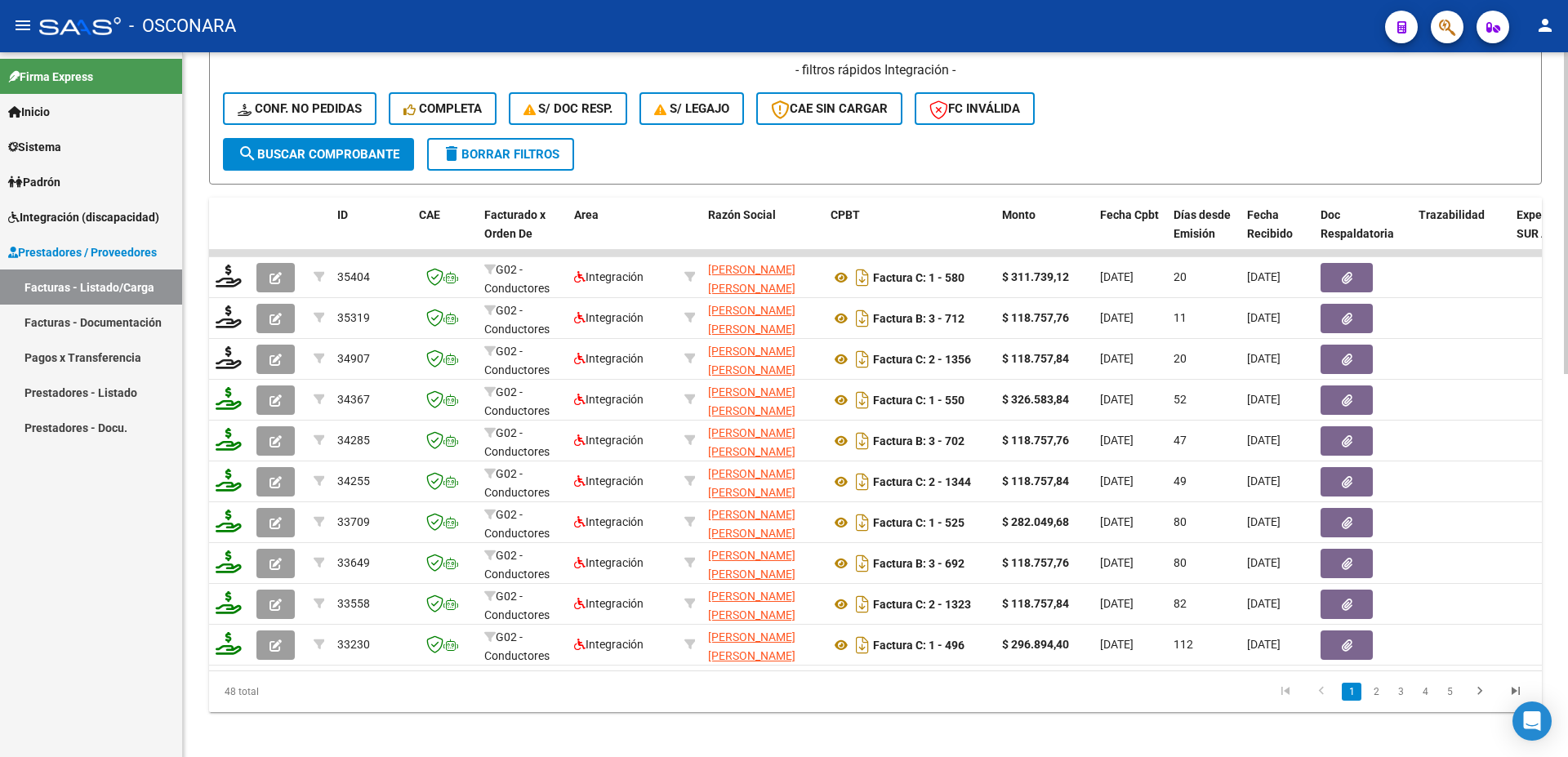
scroll to position [466, 0]
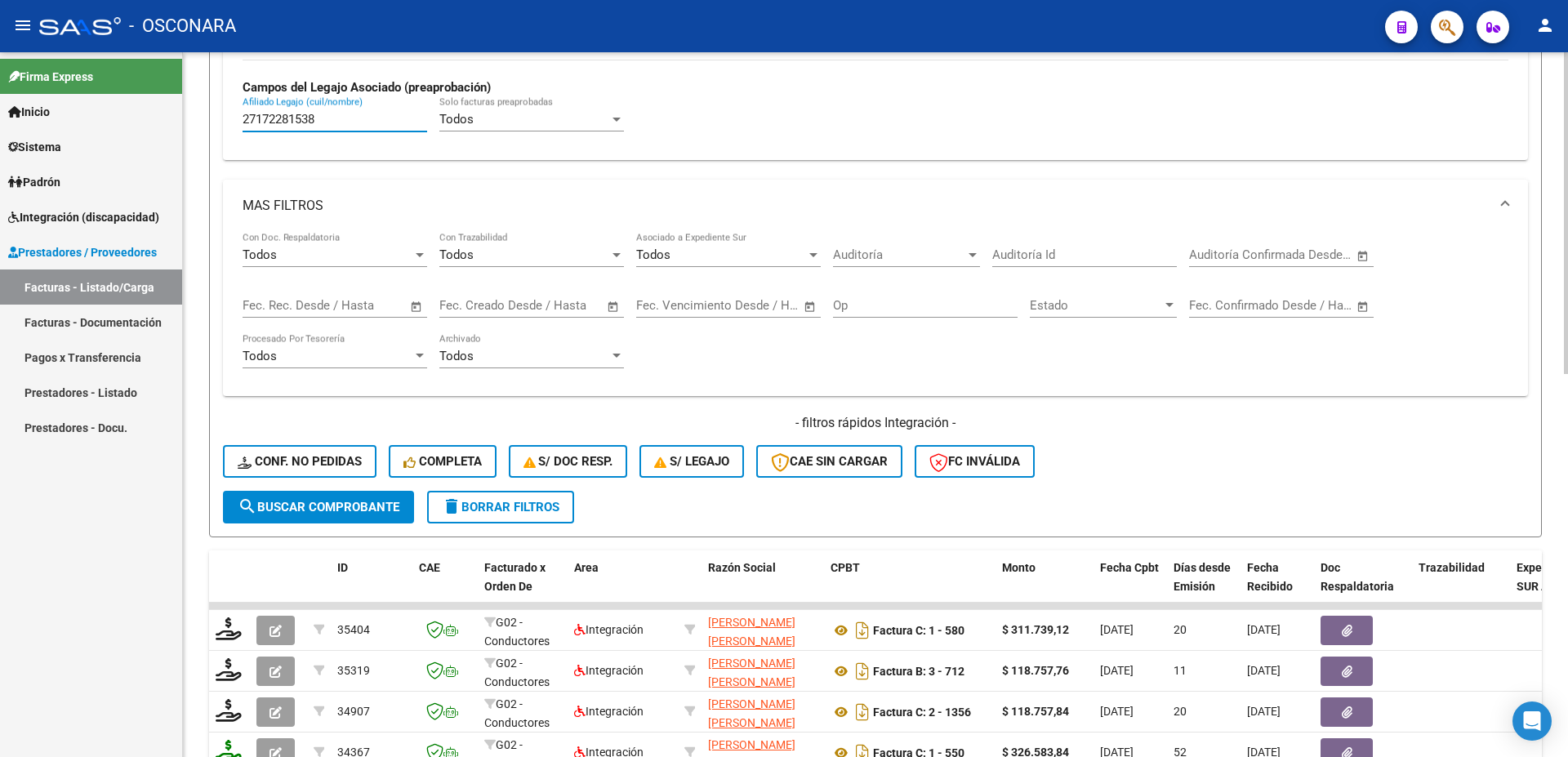
drag, startPoint x: 322, startPoint y: 124, endPoint x: 0, endPoint y: 67, distance: 327.0
click at [243, 112] on input "27172281538" at bounding box center [334, 119] width 184 height 15
paste input "0573988362"
type input "20573988362"
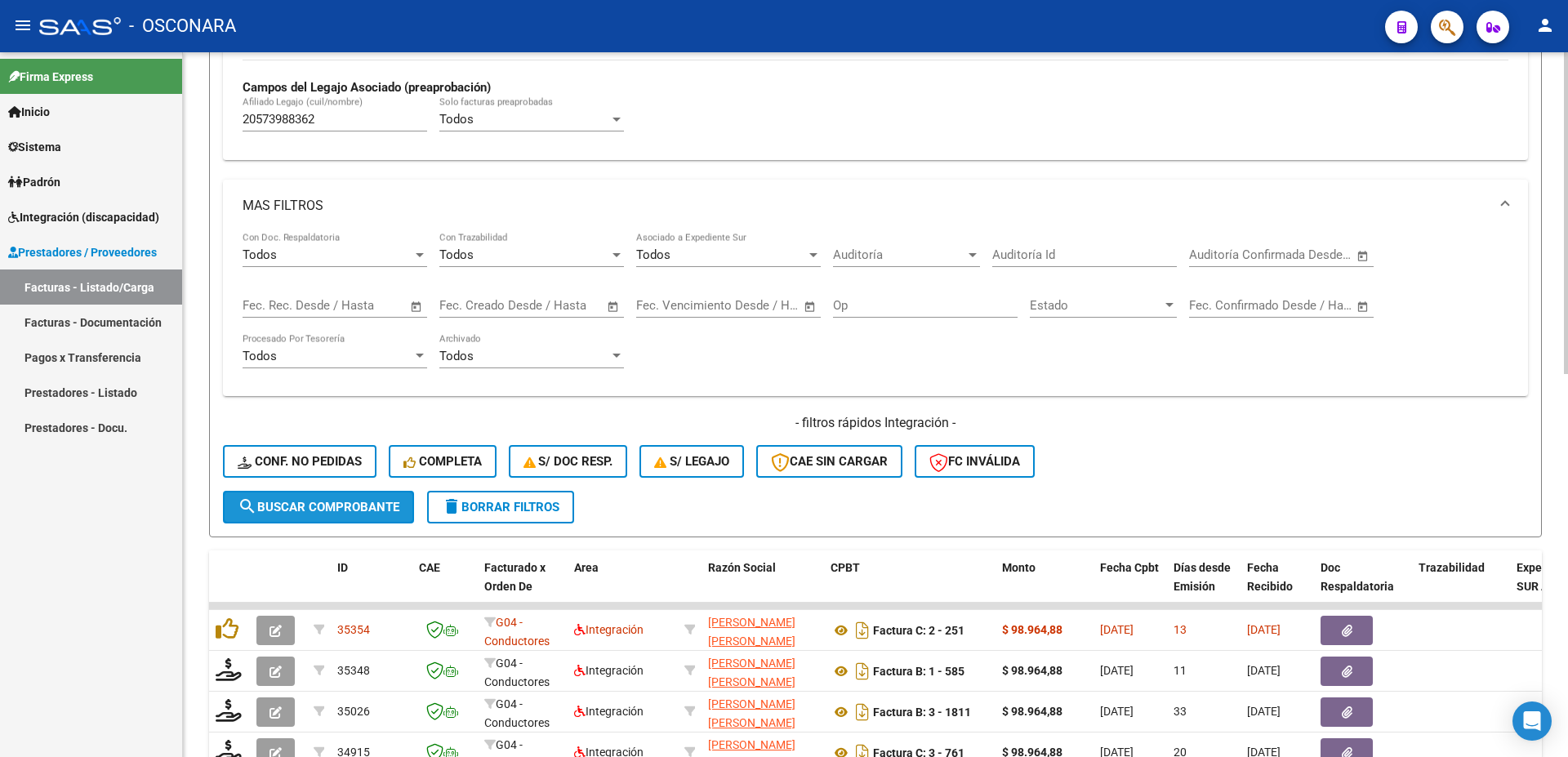
click at [379, 512] on span "search Buscar Comprobante" at bounding box center [318, 508] width 161 height 15
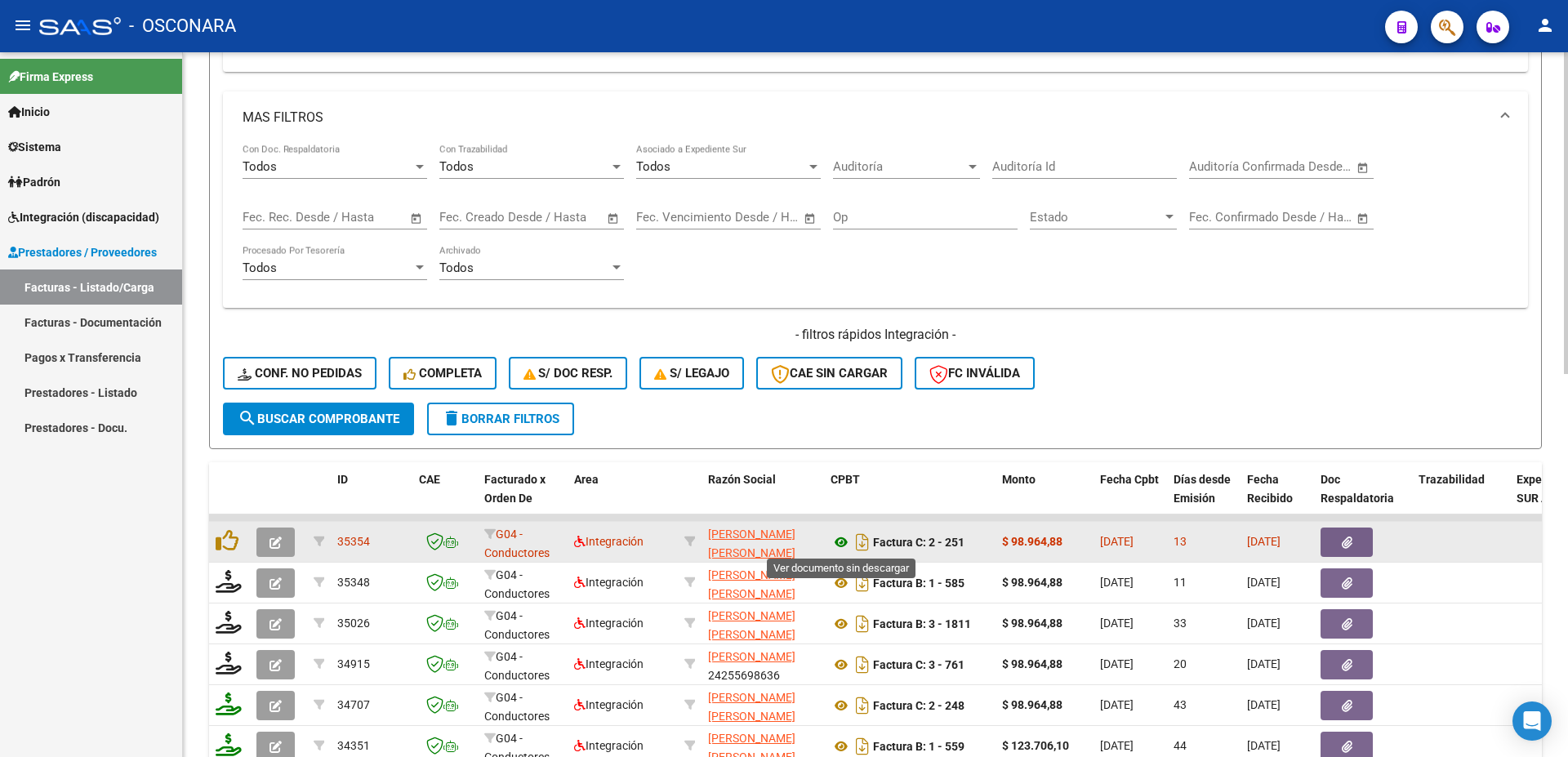
click at [841, 543] on icon at bounding box center [841, 542] width 21 height 19
click at [1350, 546] on icon "button" at bounding box center [1347, 543] width 11 height 12
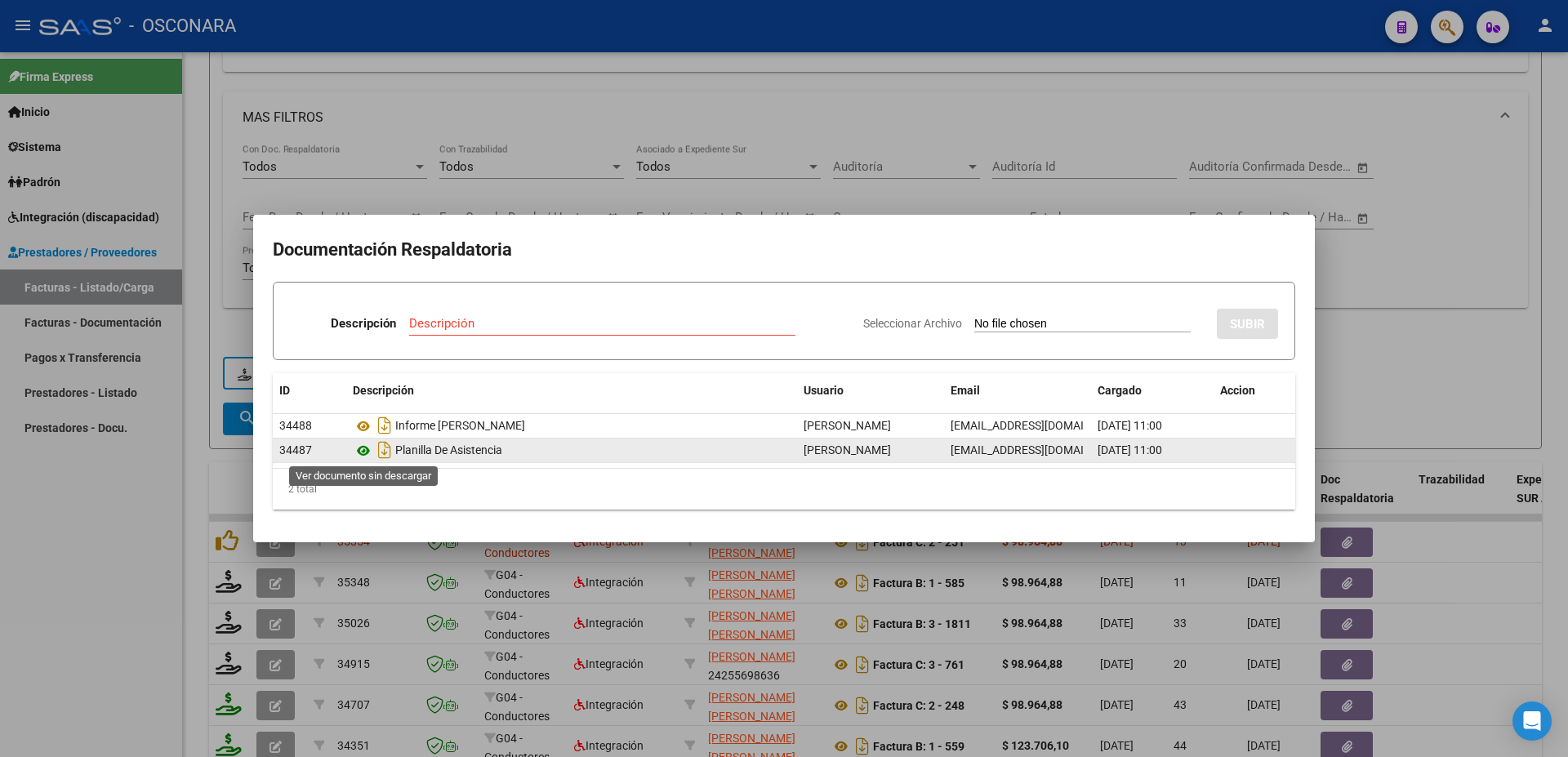
click at [365, 450] on icon at bounding box center [363, 450] width 21 height 19
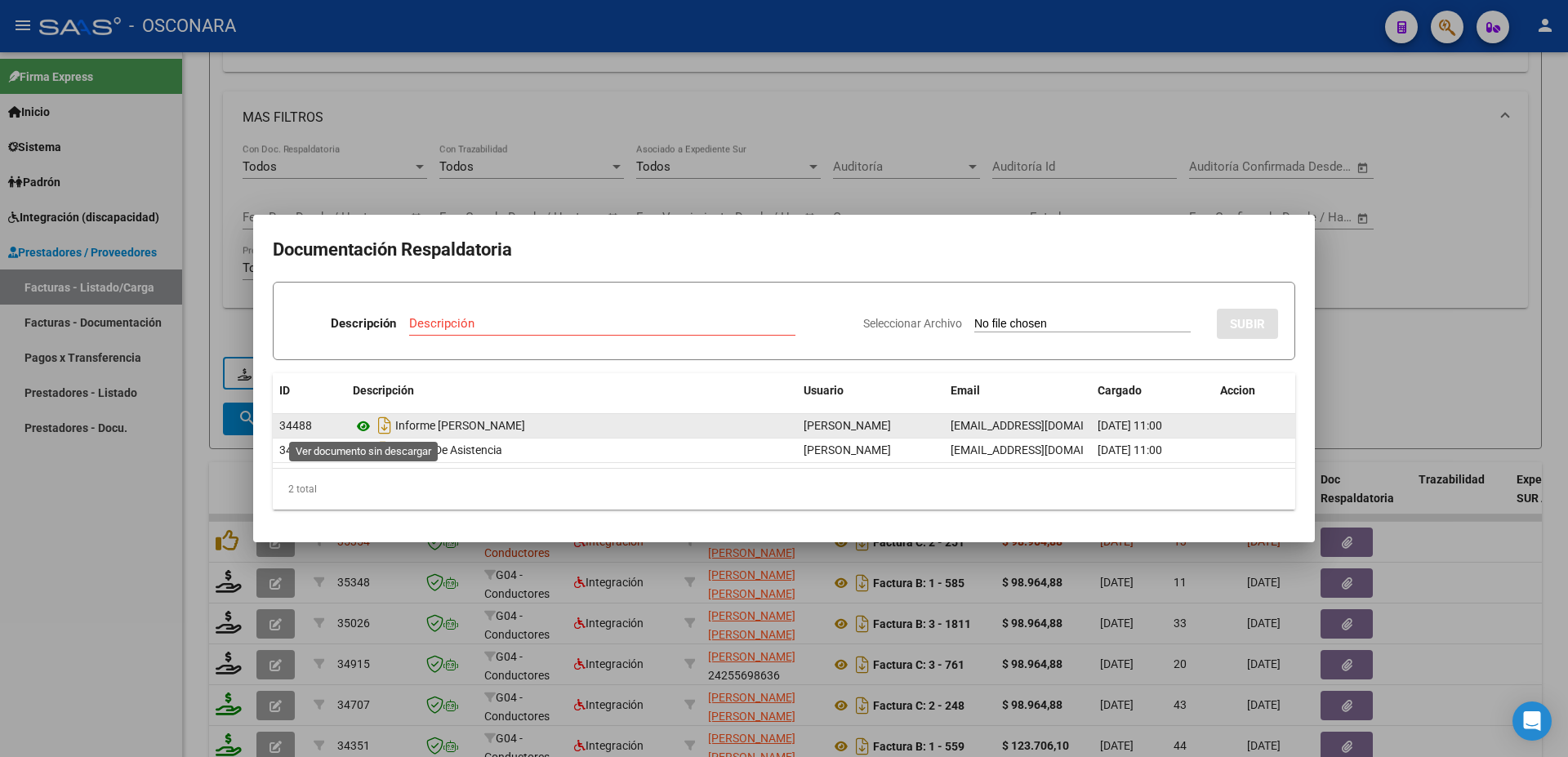
click at [361, 425] on icon at bounding box center [363, 426] width 21 height 19
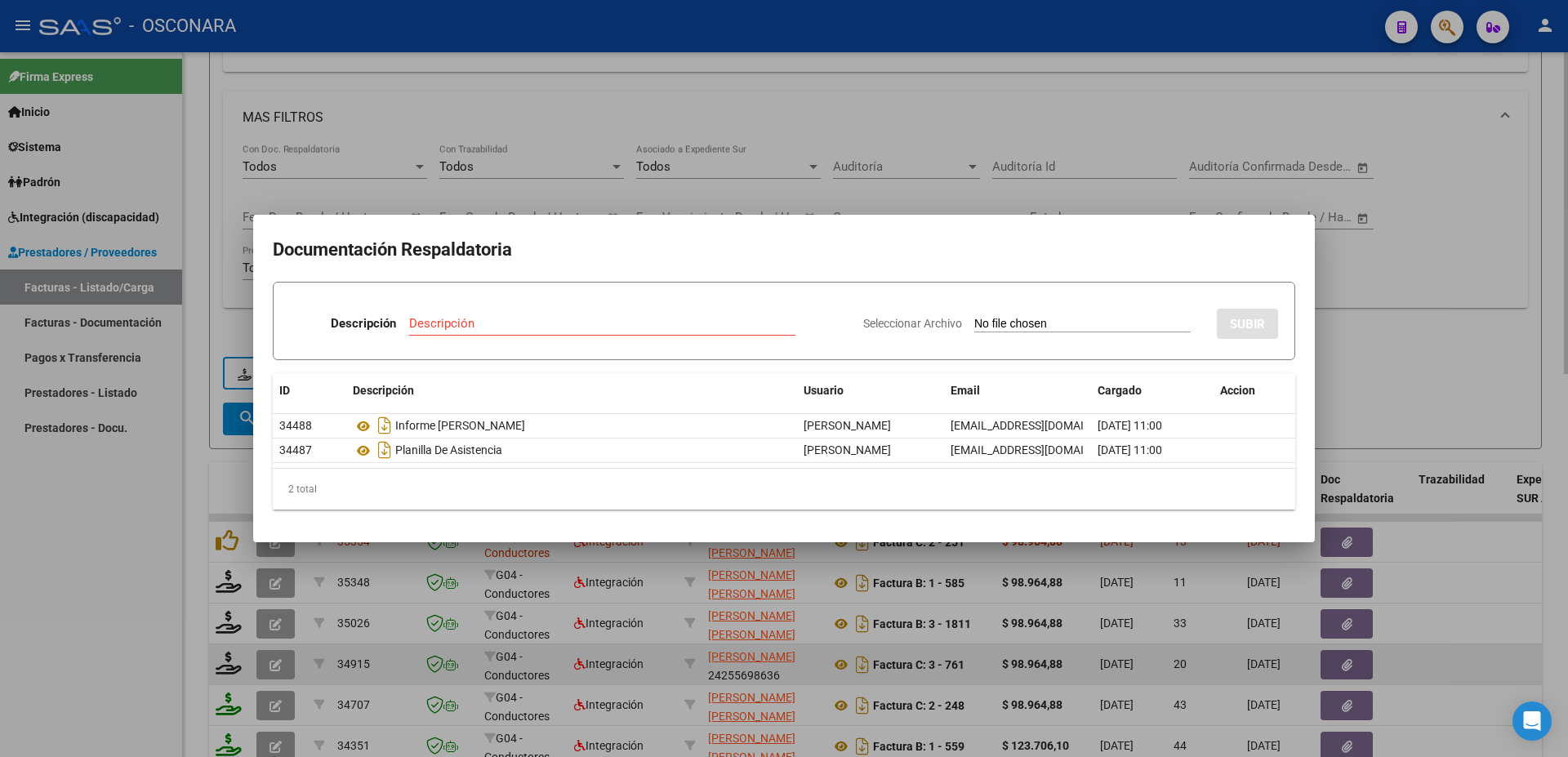
drag, startPoint x: 1402, startPoint y: 423, endPoint x: 591, endPoint y: 655, distance: 843.5
click at [1406, 417] on div at bounding box center [784, 378] width 1568 height 757
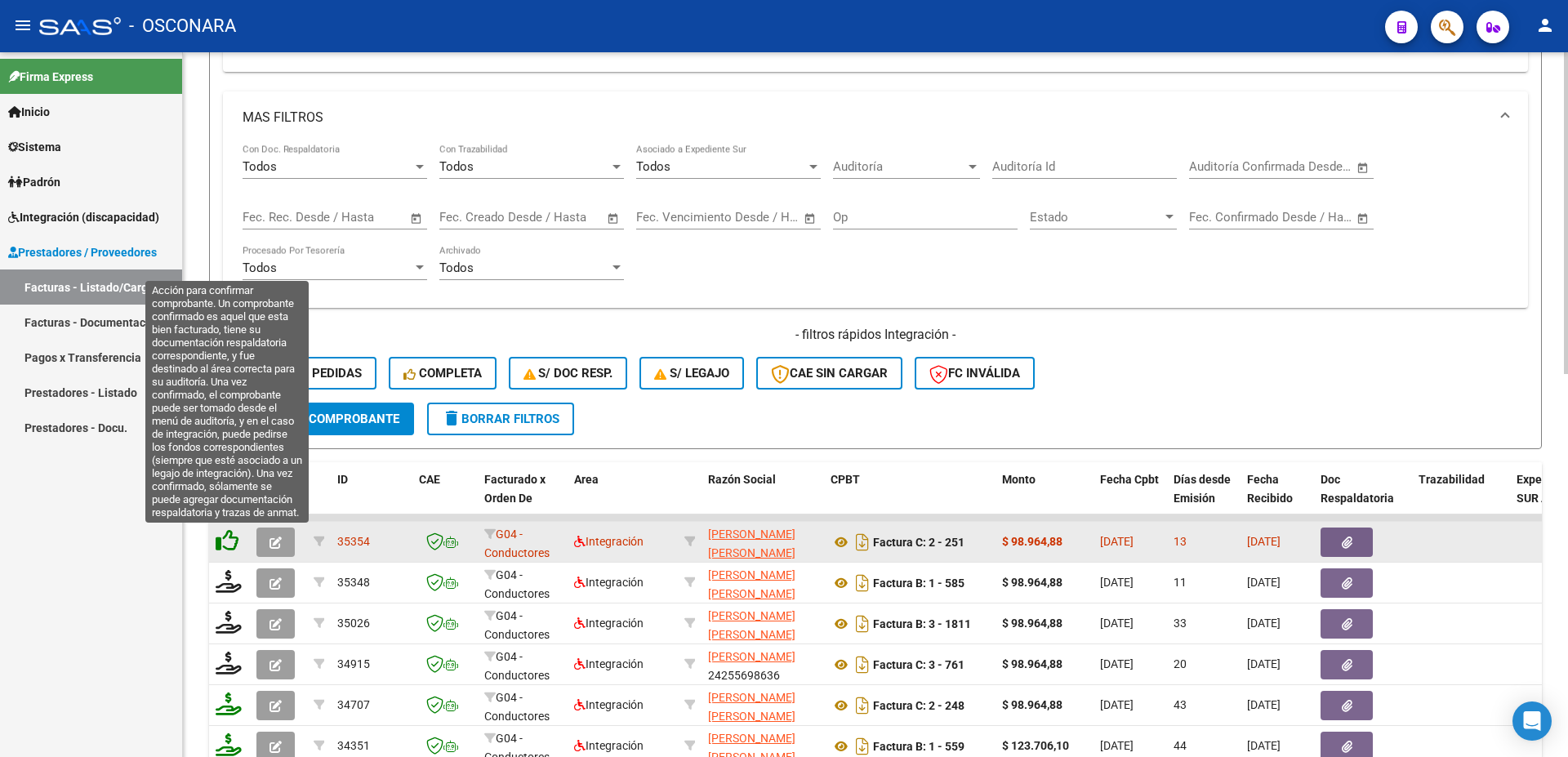
click at [226, 541] on icon at bounding box center [226, 541] width 23 height 23
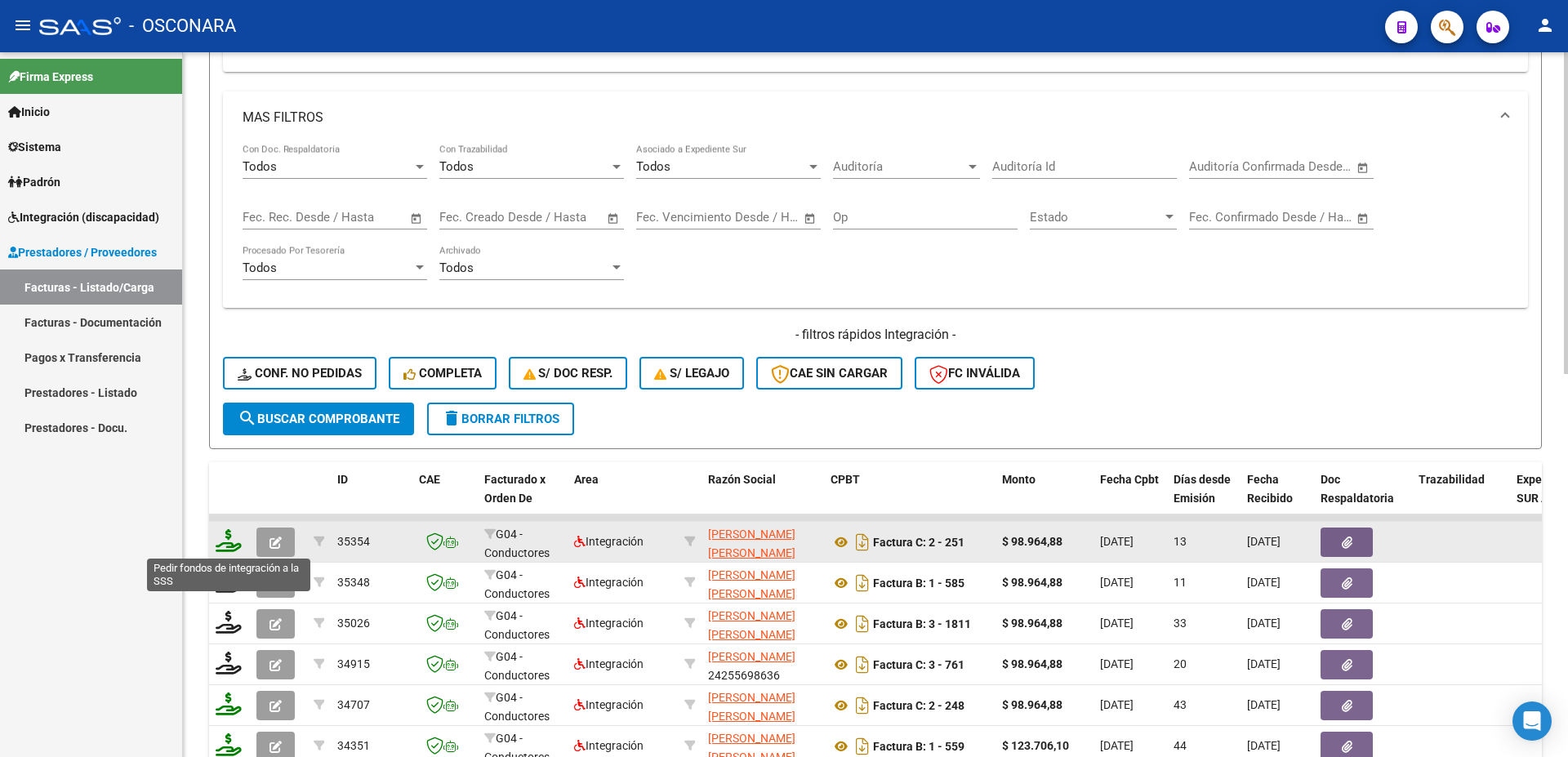
click at [226, 547] on icon at bounding box center [228, 541] width 27 height 23
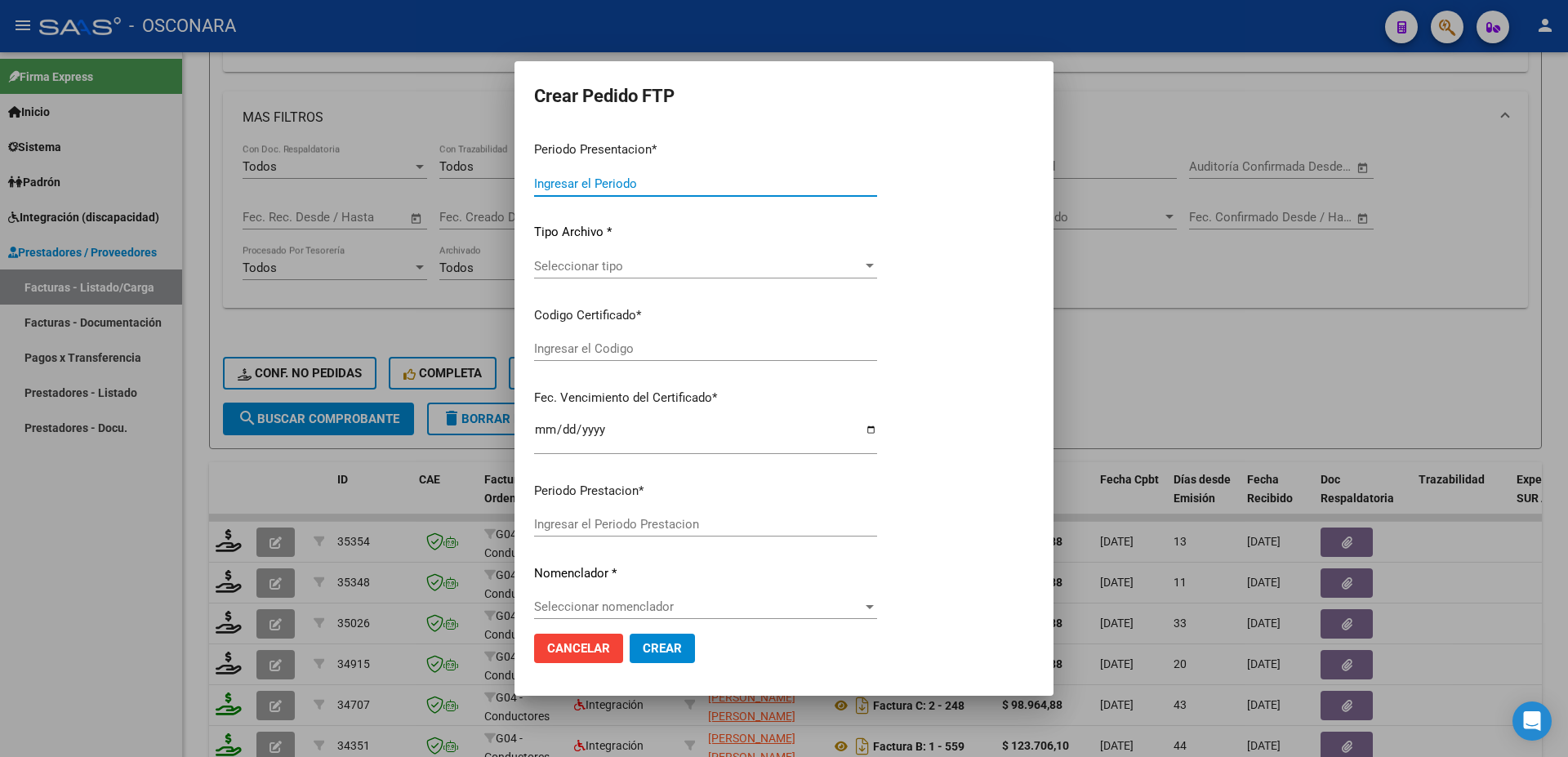
type input "202508"
type input "$ 98.964,88"
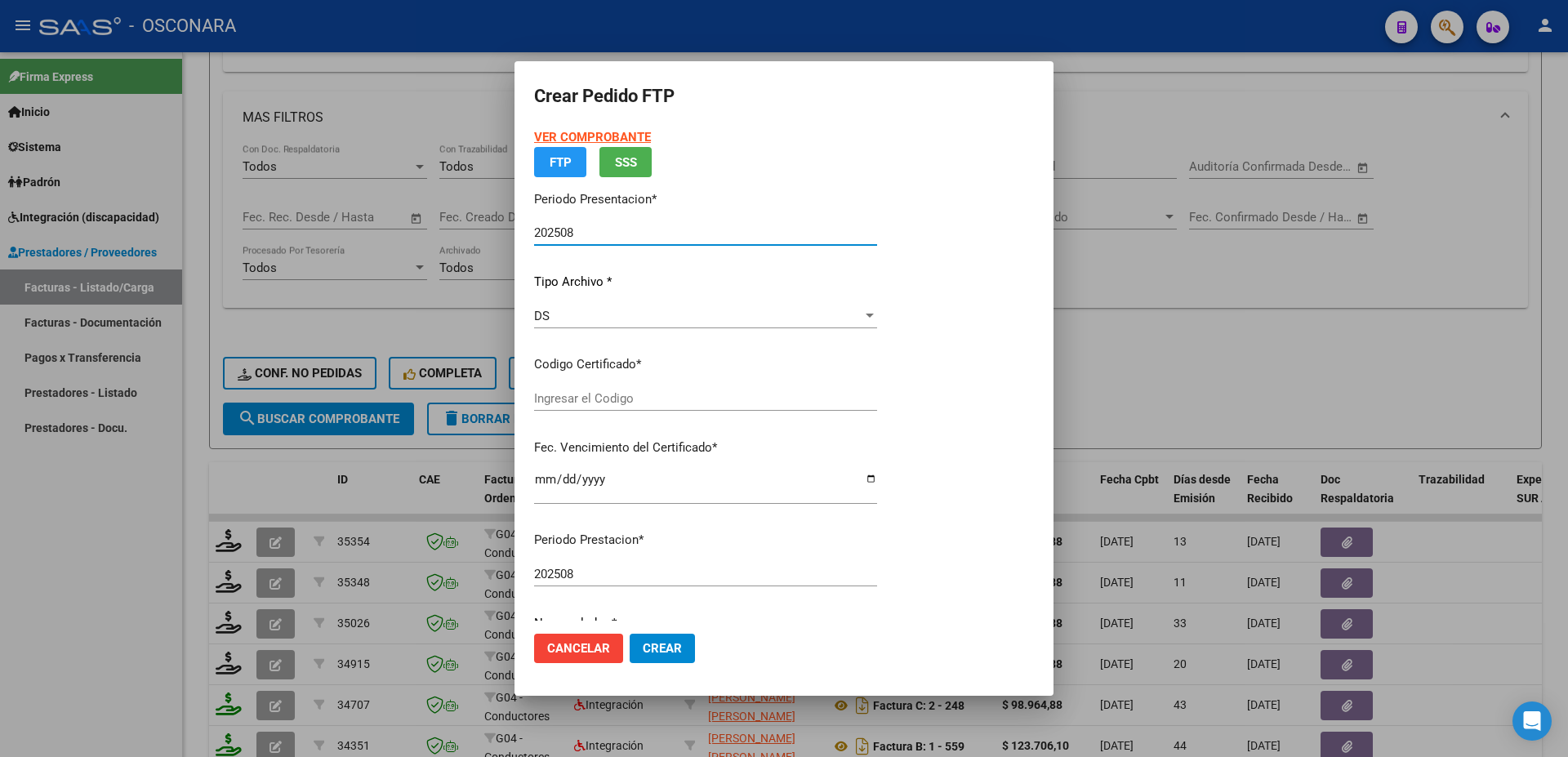
type input "ARG02000573988362021100420241004BS389"
type input "[DATE]"
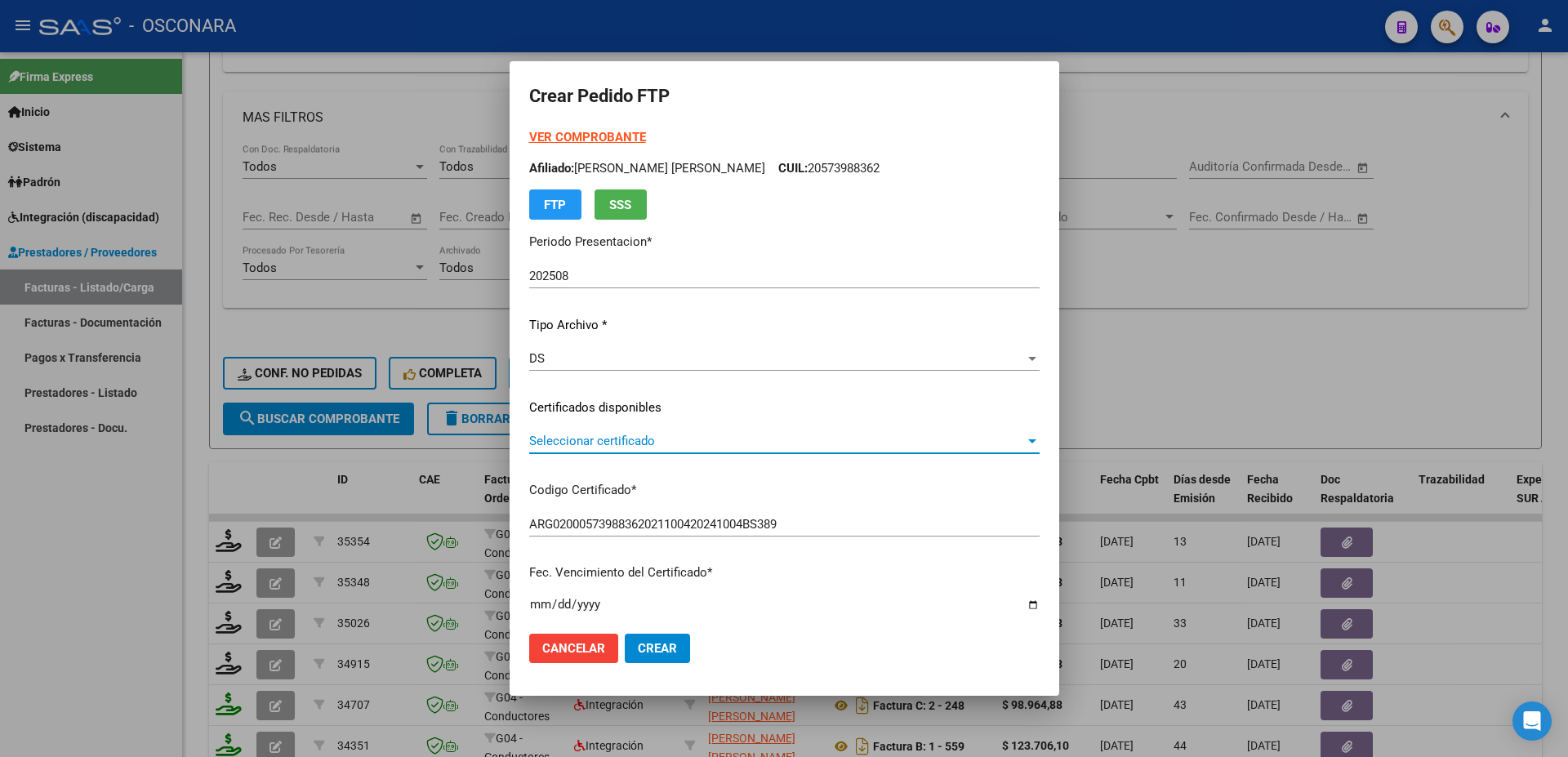
click at [655, 445] on span "Seleccionar certificado" at bounding box center [777, 441] width 496 height 15
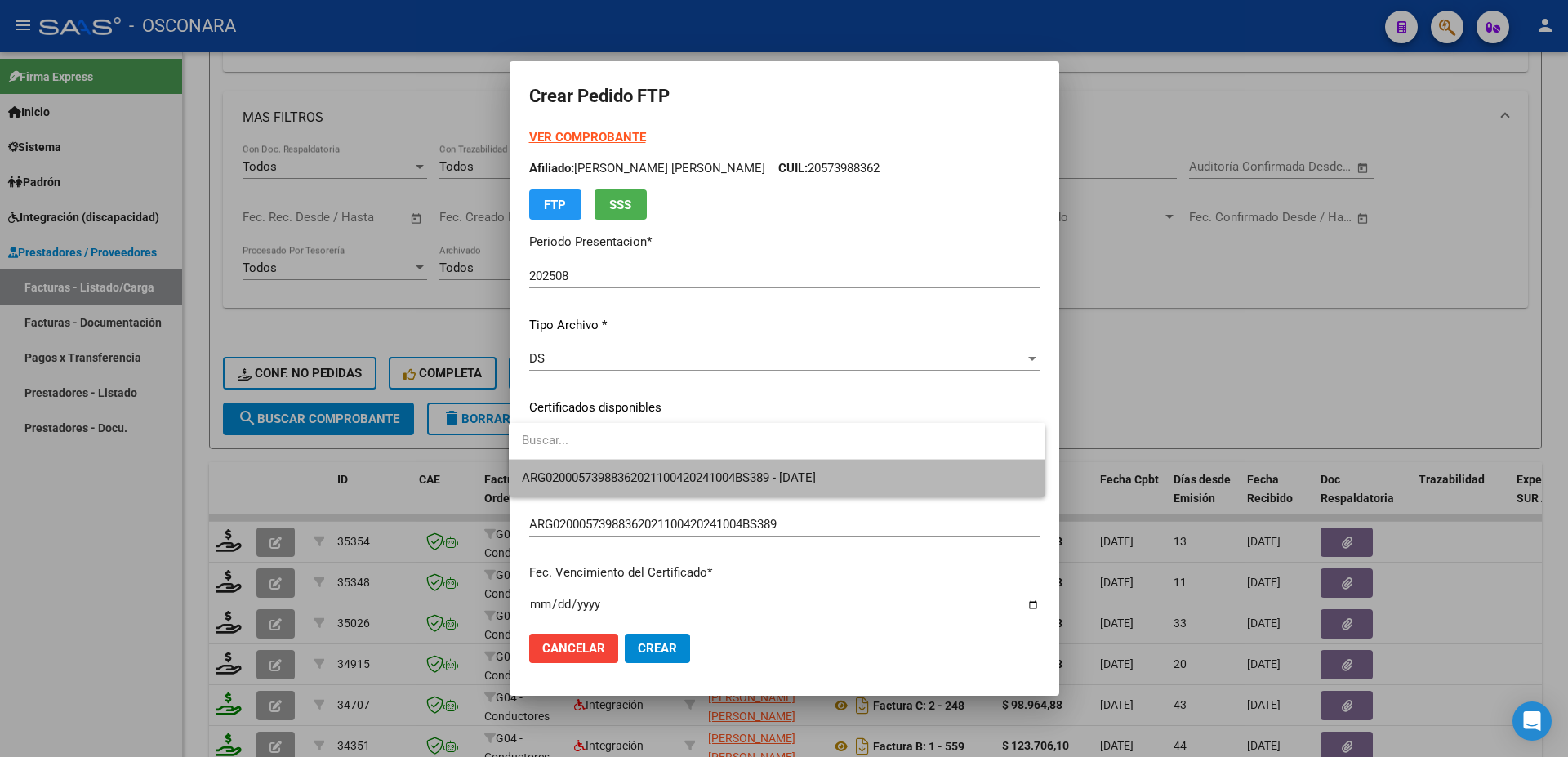
click at [703, 470] on span "ARG02000573988362021100420241004BS389 - [DATE]" at bounding box center [777, 478] width 510 height 37
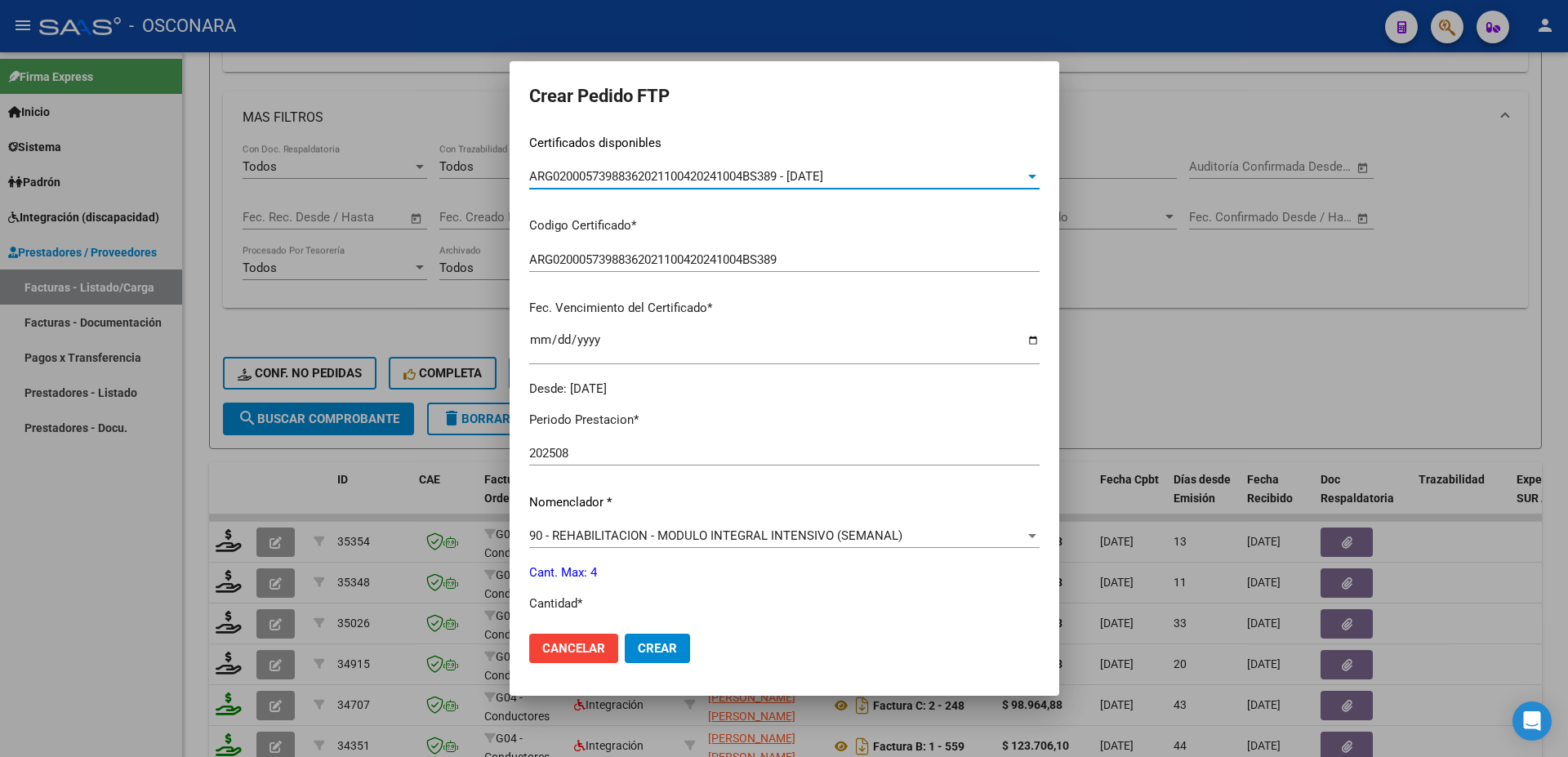
scroll to position [530, 0]
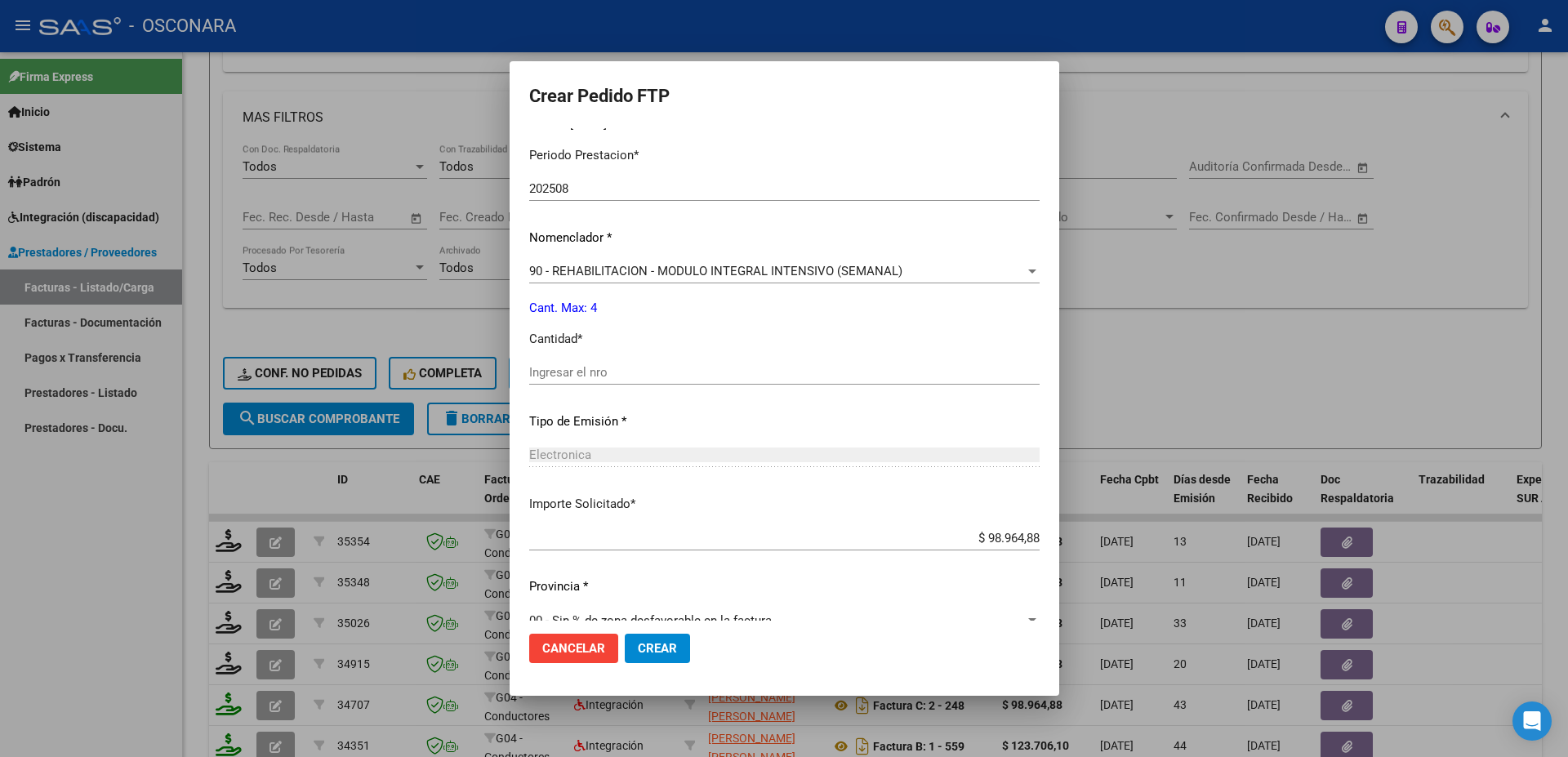
click at [550, 372] on div "Ingresar el nro" at bounding box center [784, 372] width 510 height 25
type input "4"
click at [644, 653] on span "Crear" at bounding box center [657, 649] width 39 height 15
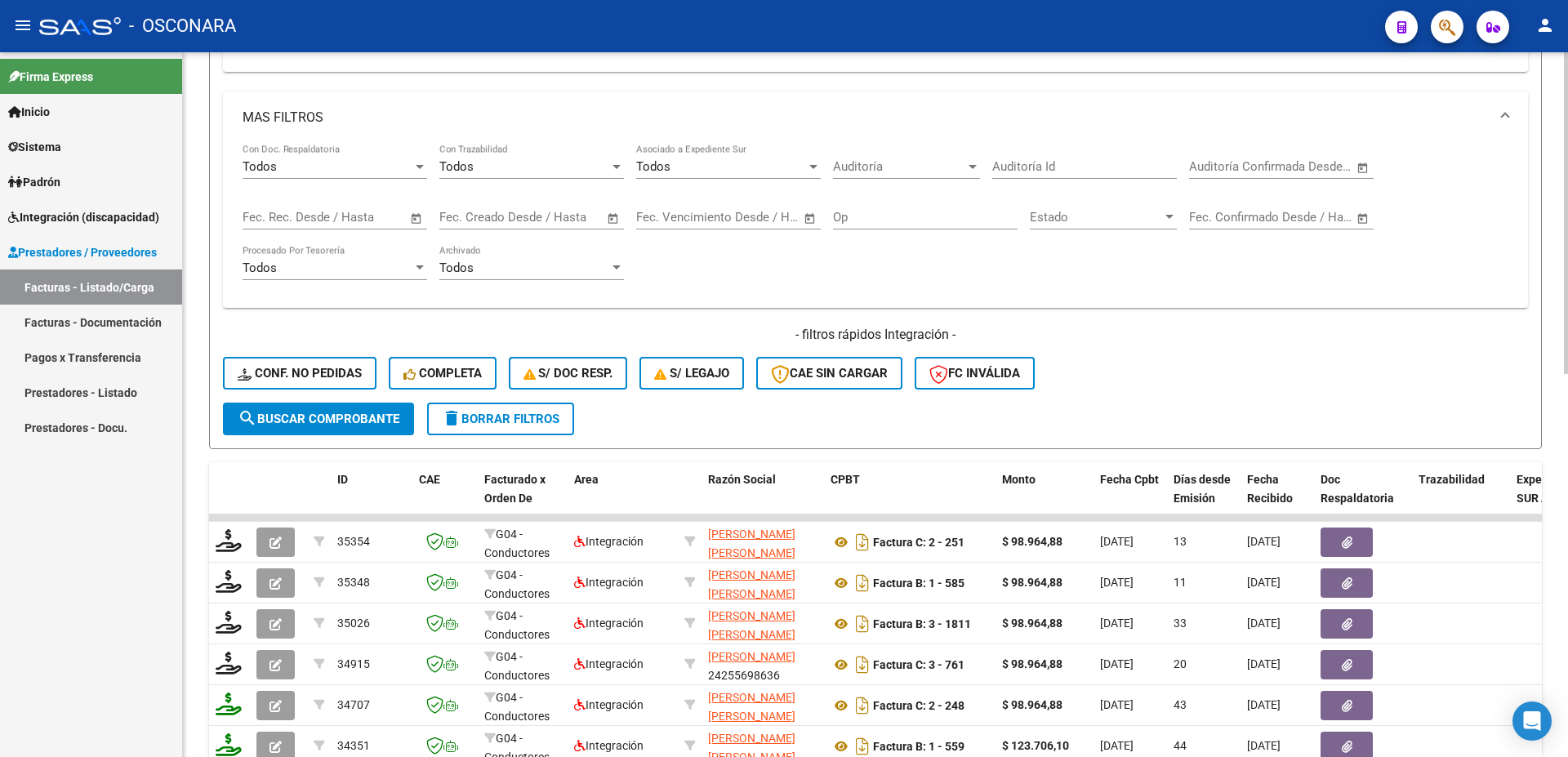
scroll to position [378, 0]
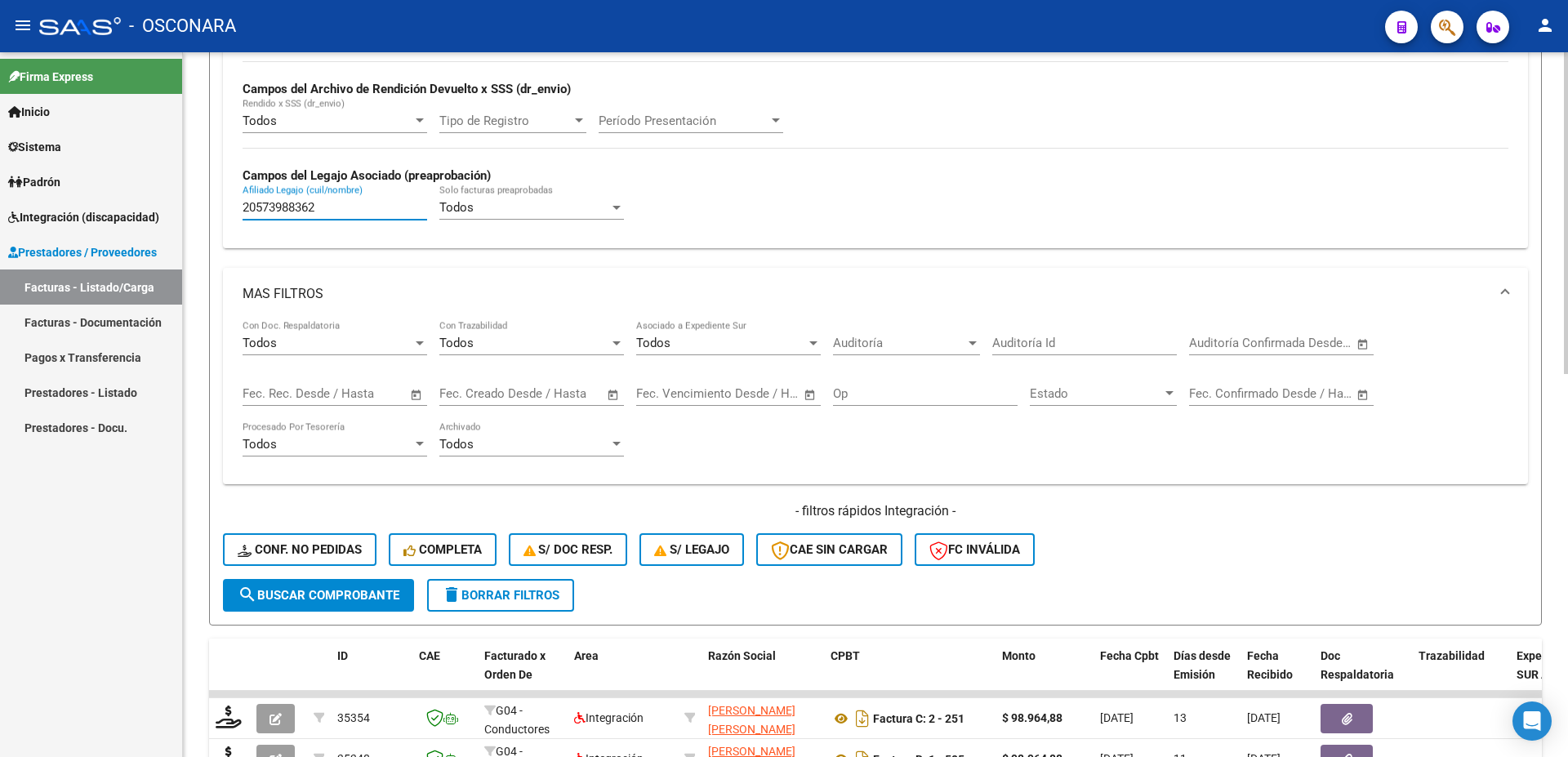
drag, startPoint x: 327, startPoint y: 209, endPoint x: 96, endPoint y: 154, distance: 237.5
click at [243, 200] on input "20573988362" at bounding box center [334, 207] width 184 height 15
paste input "3477363679"
type input "23477363679"
click at [318, 598] on span "search Buscar Comprobante" at bounding box center [318, 596] width 161 height 15
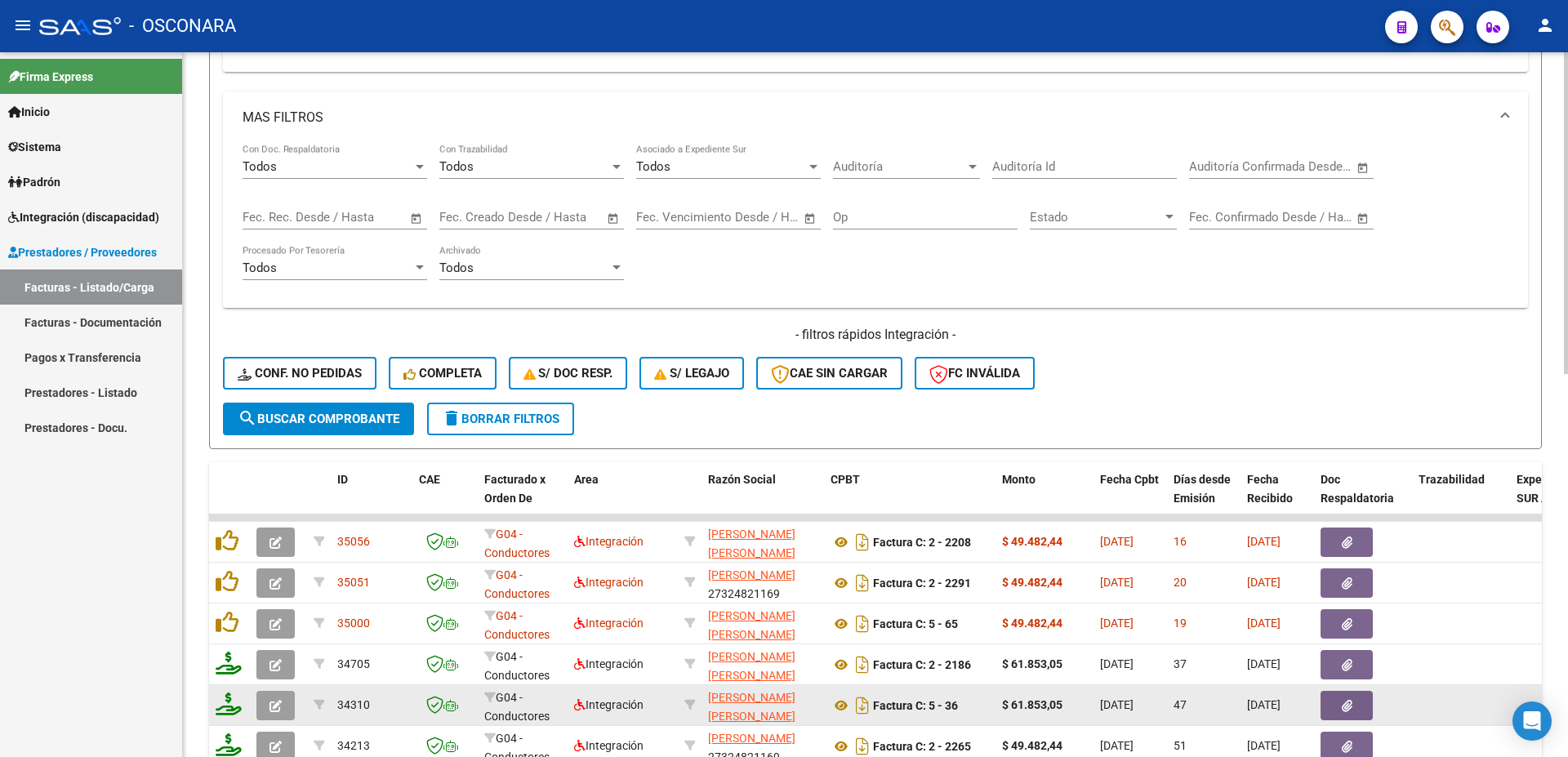
scroll to position [731, 0]
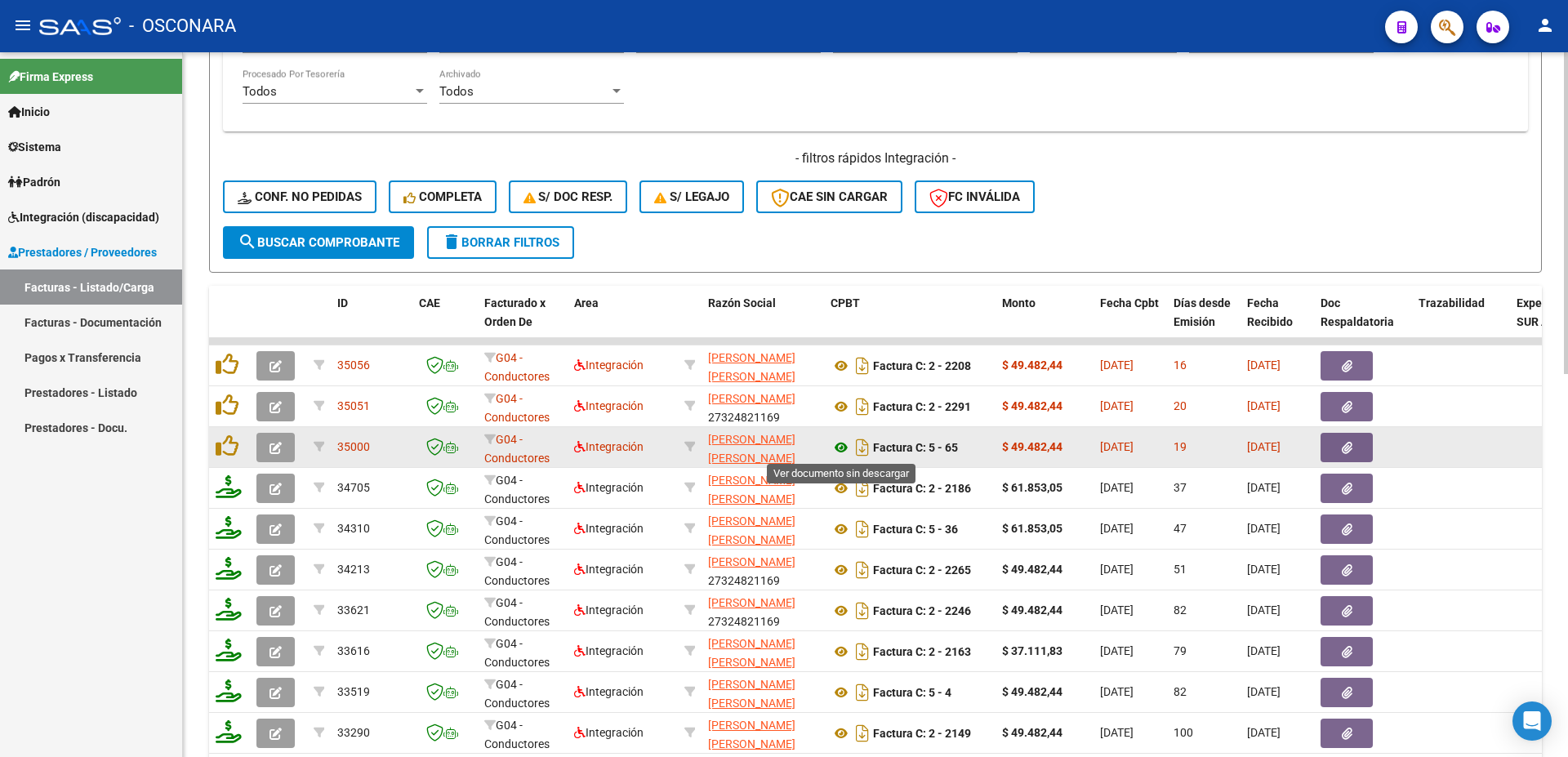
click at [839, 447] on icon at bounding box center [841, 447] width 21 height 19
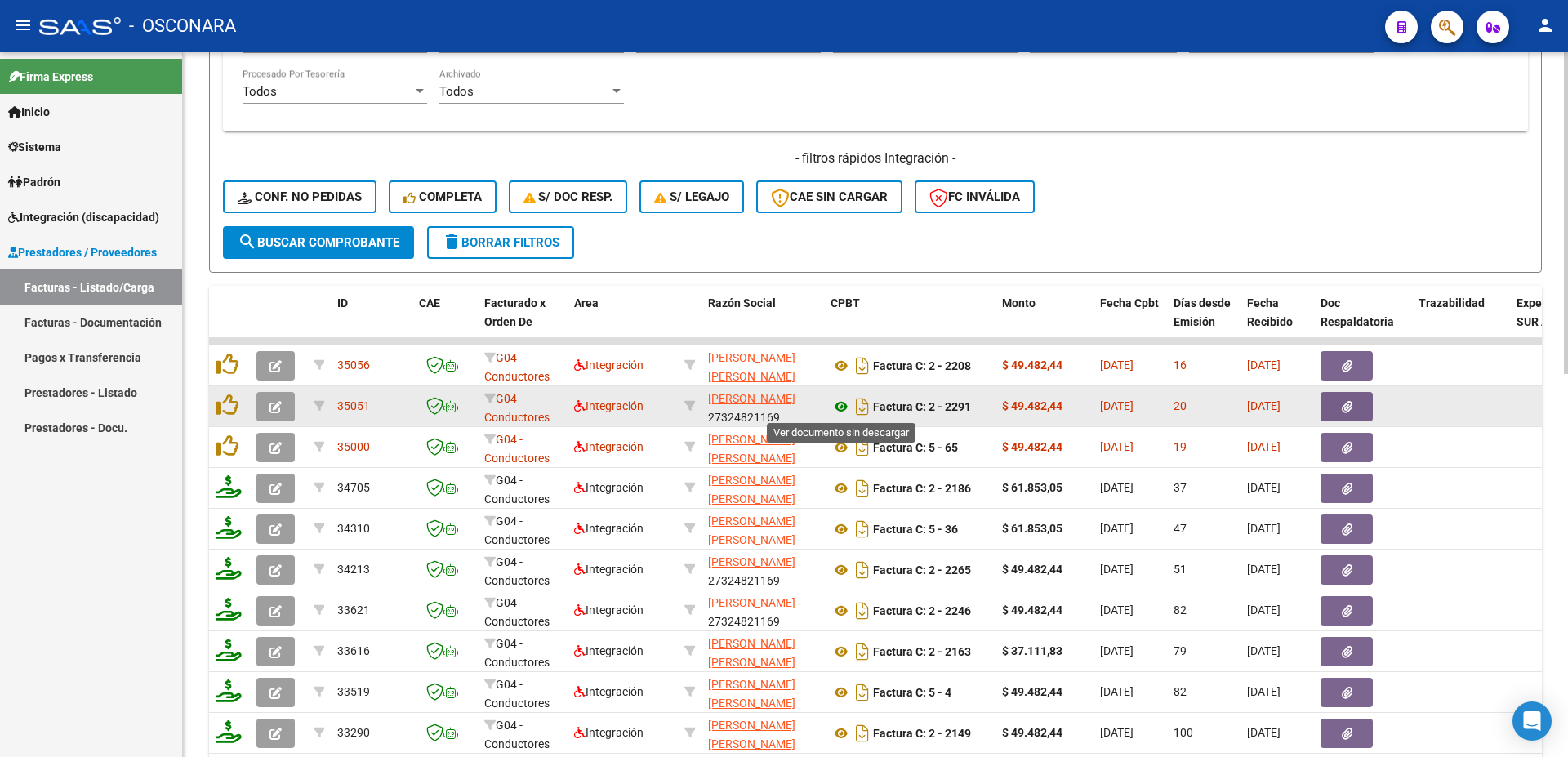
click at [844, 406] on icon at bounding box center [841, 406] width 21 height 19
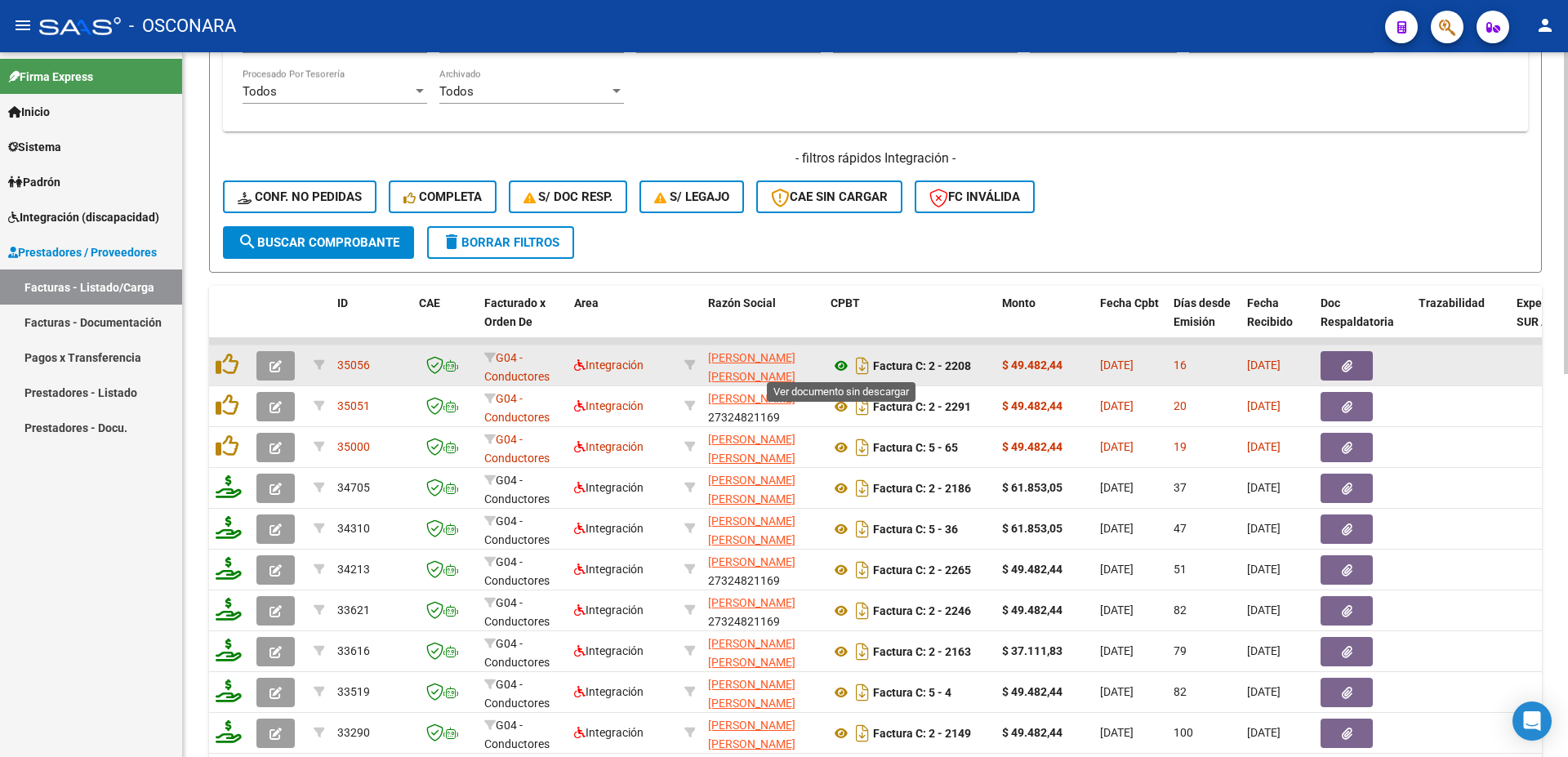
click at [839, 362] on icon at bounding box center [841, 366] width 21 height 19
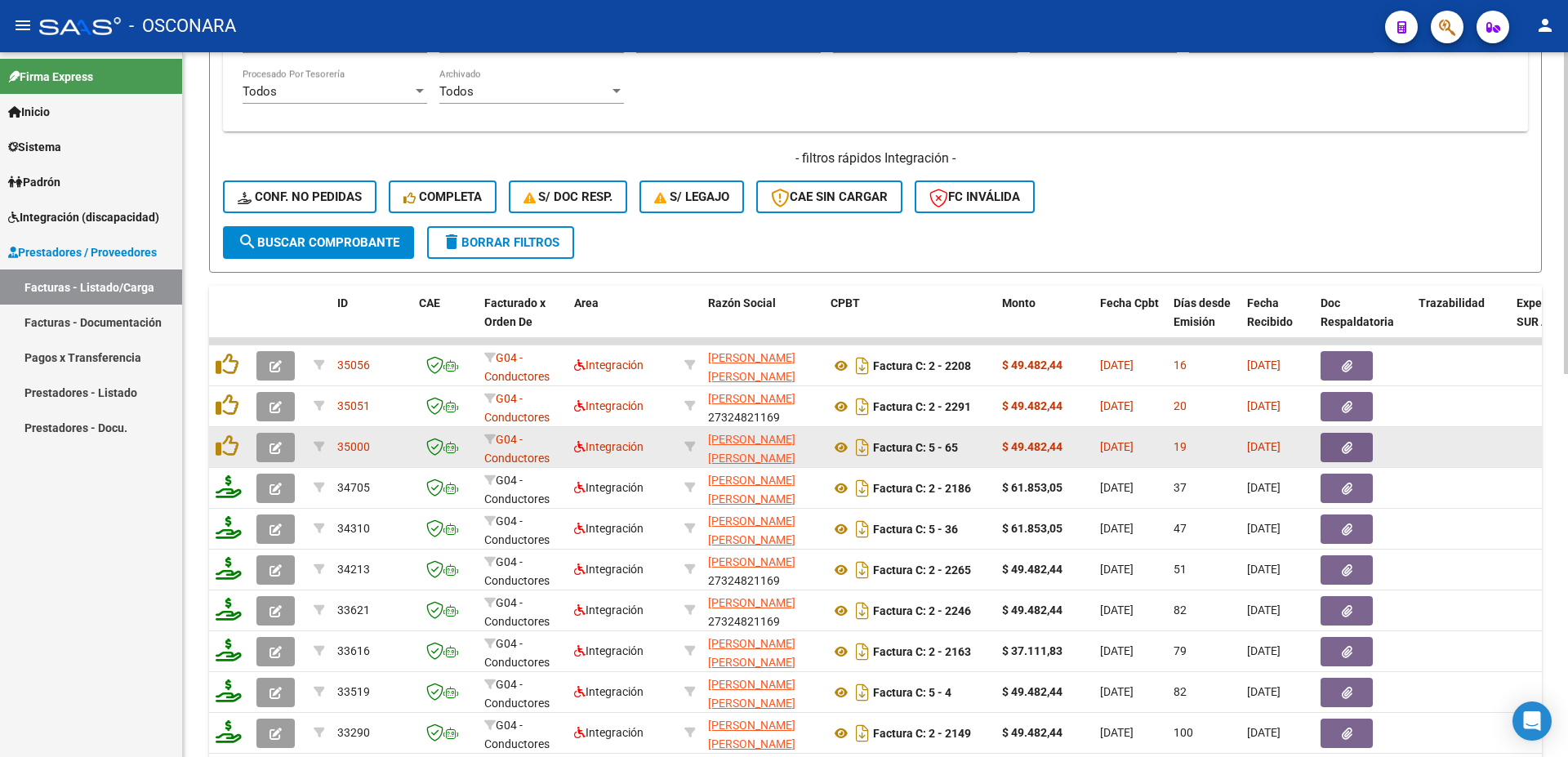
click at [1356, 449] on button "button" at bounding box center [1346, 447] width 52 height 29
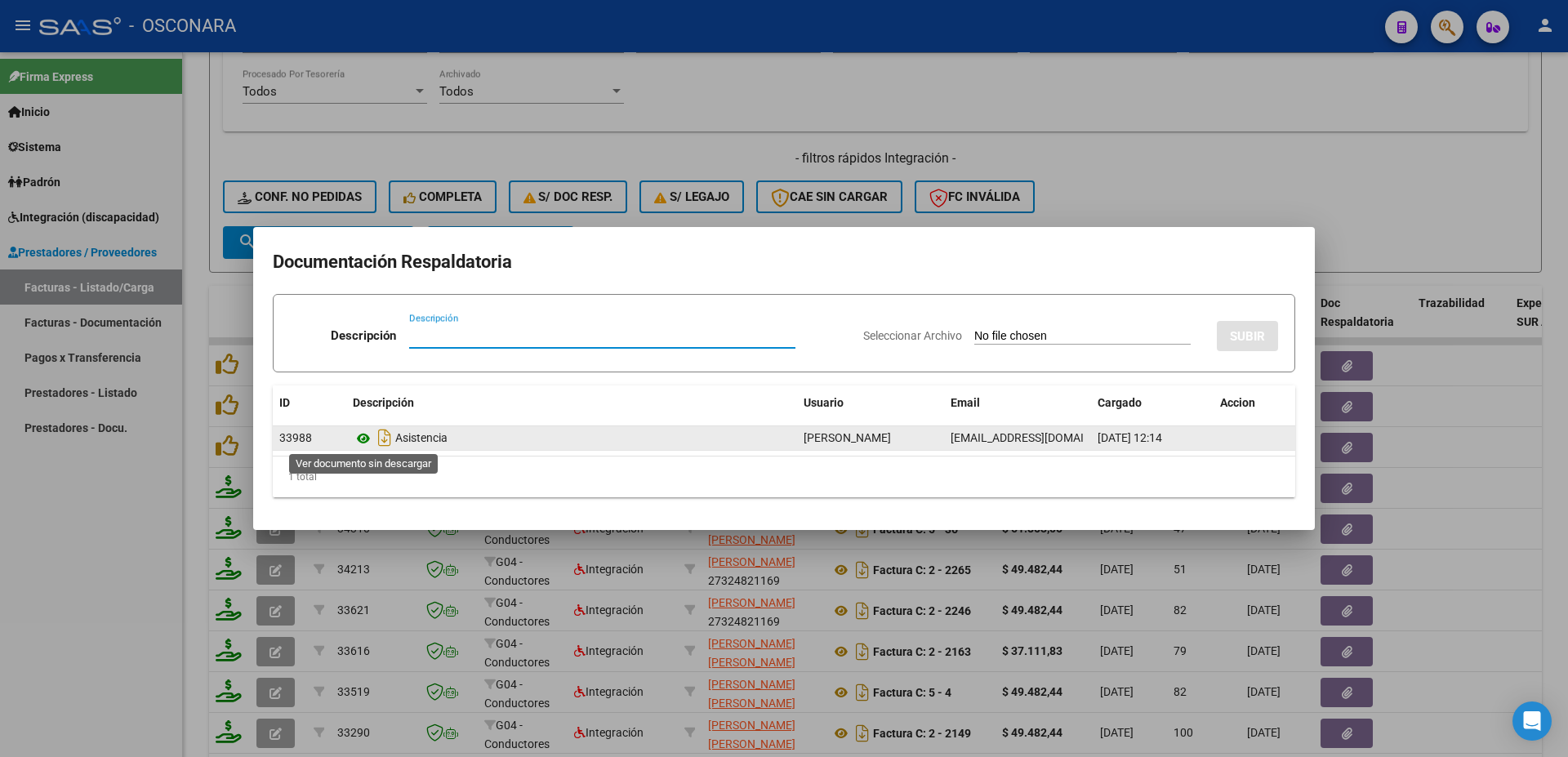
click at [356, 439] on icon at bounding box center [363, 438] width 21 height 19
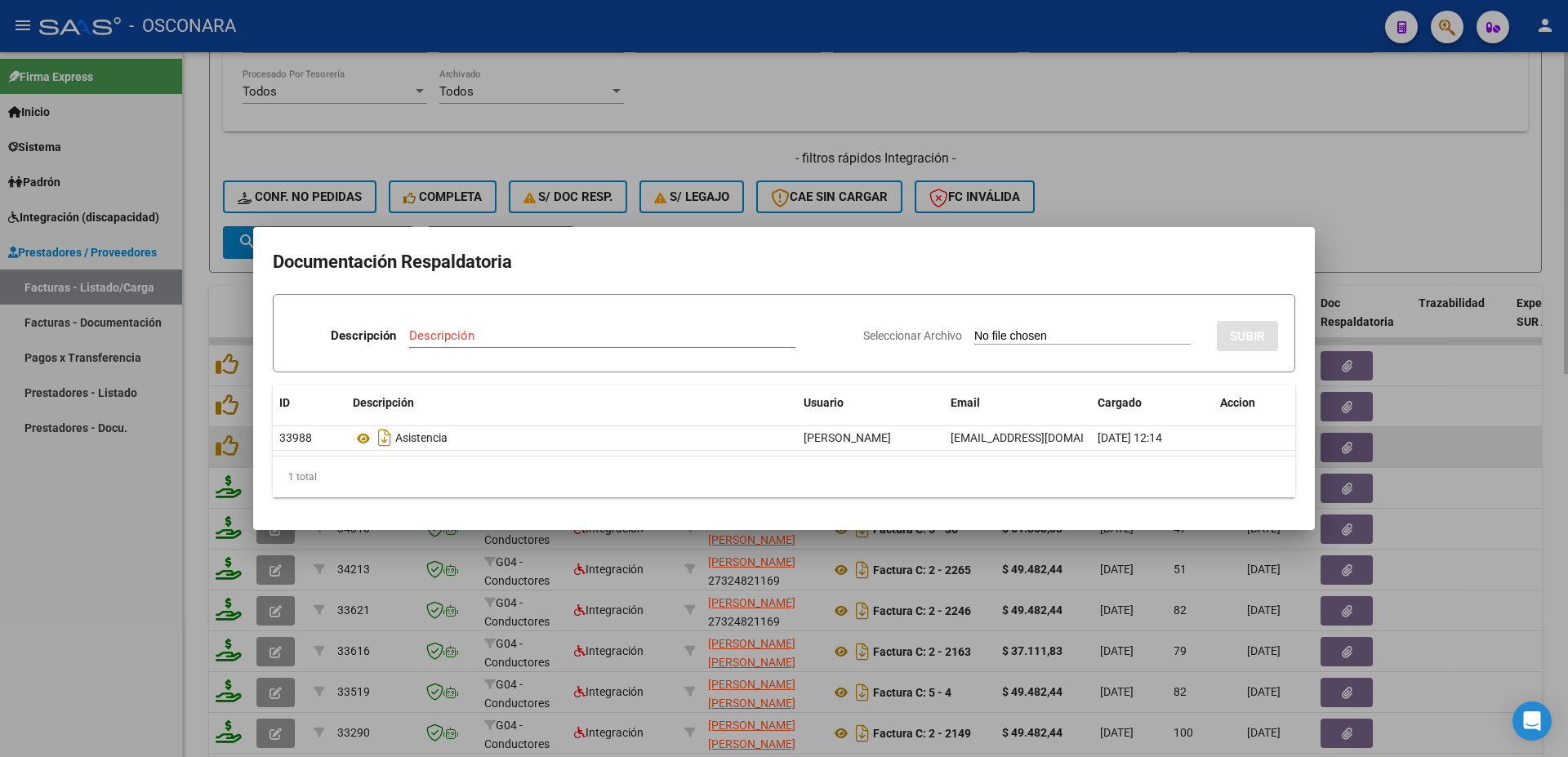
drag, startPoint x: 1545, startPoint y: 492, endPoint x: 1390, endPoint y: 437, distance: 164.5
click at [1543, 492] on div at bounding box center [784, 378] width 1568 height 757
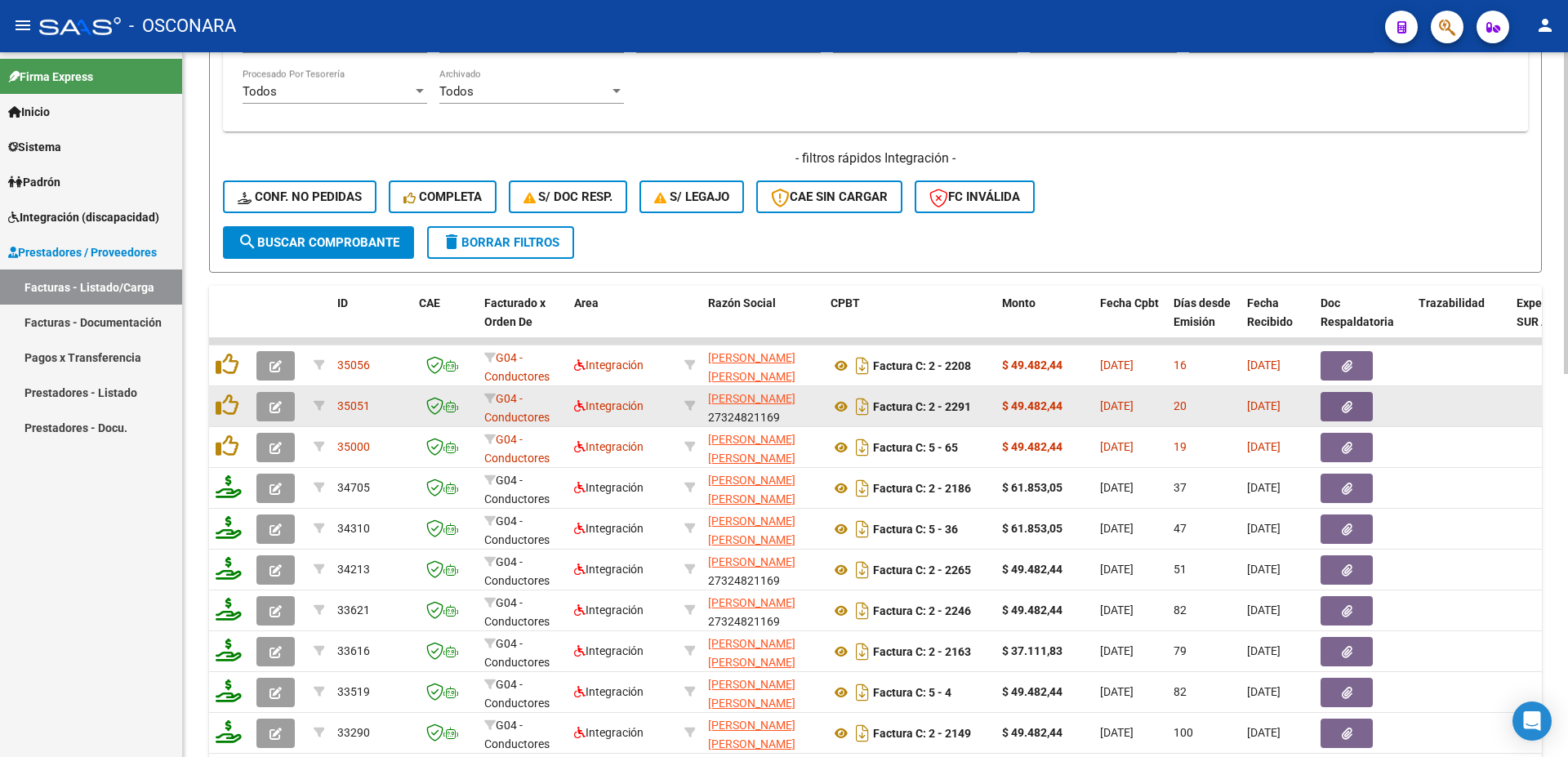
click at [1367, 410] on button "button" at bounding box center [1346, 407] width 52 height 29
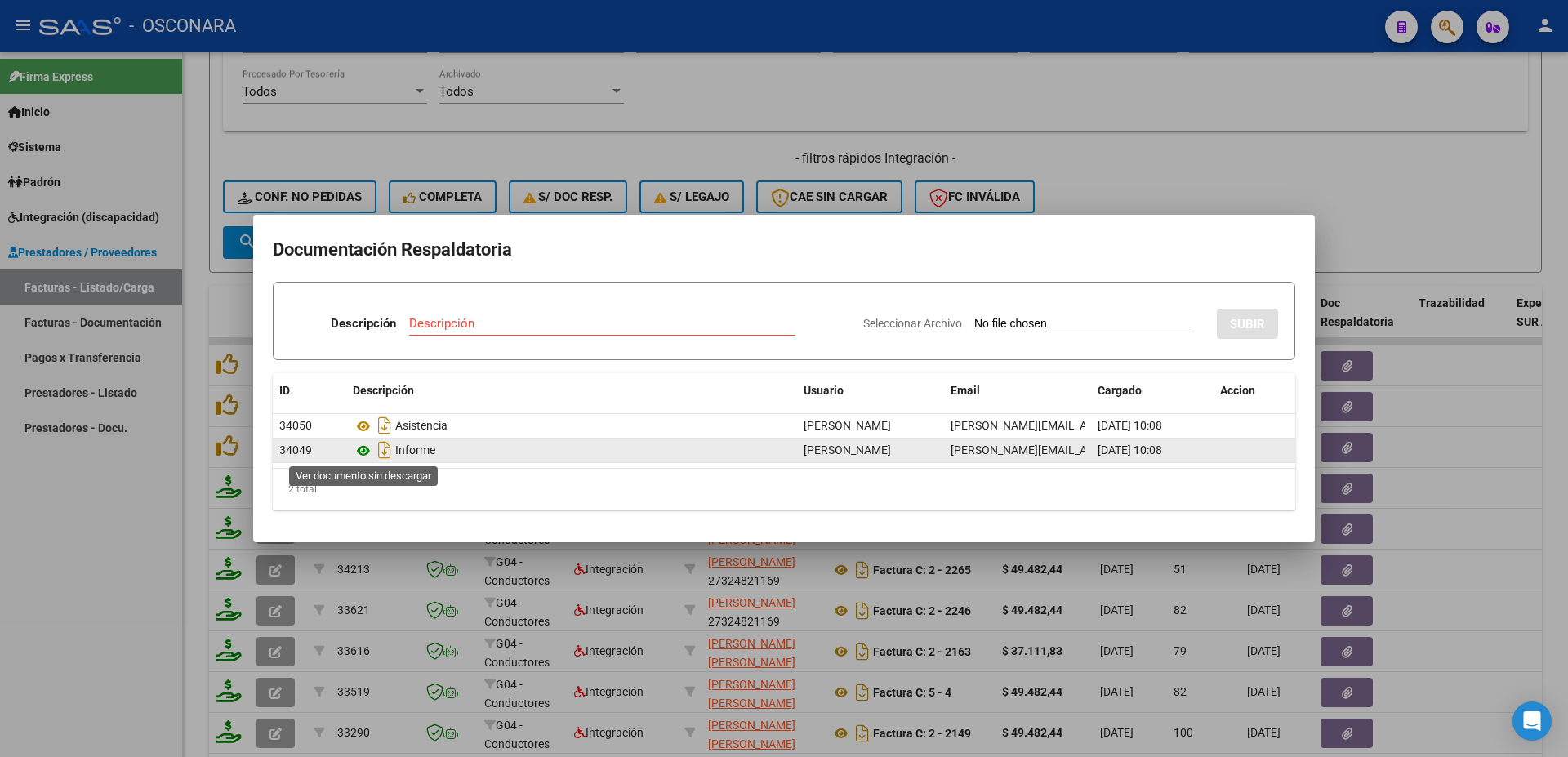
click at [358, 454] on icon at bounding box center [363, 450] width 21 height 19
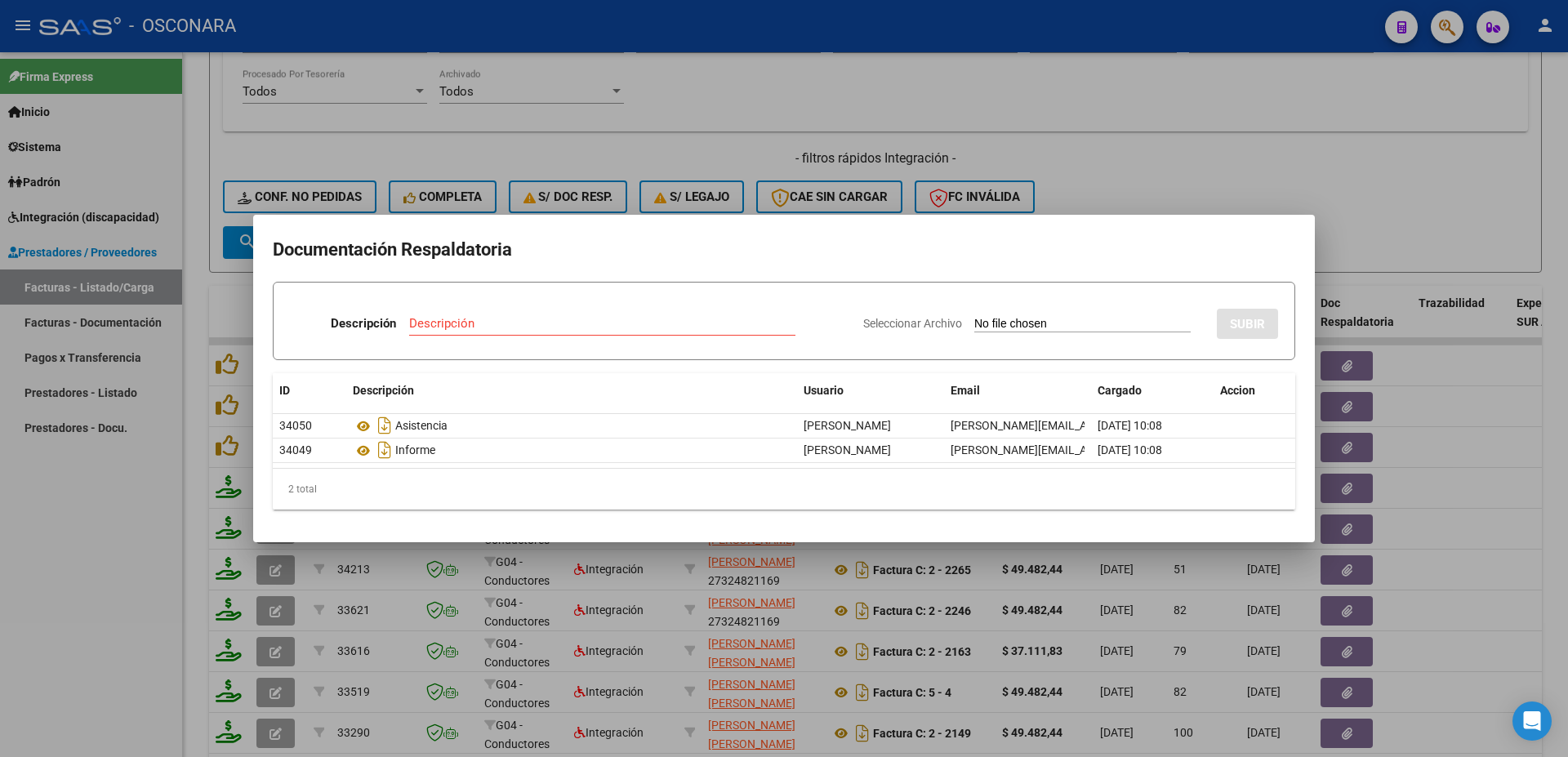
click at [1399, 384] on div at bounding box center [784, 378] width 1568 height 757
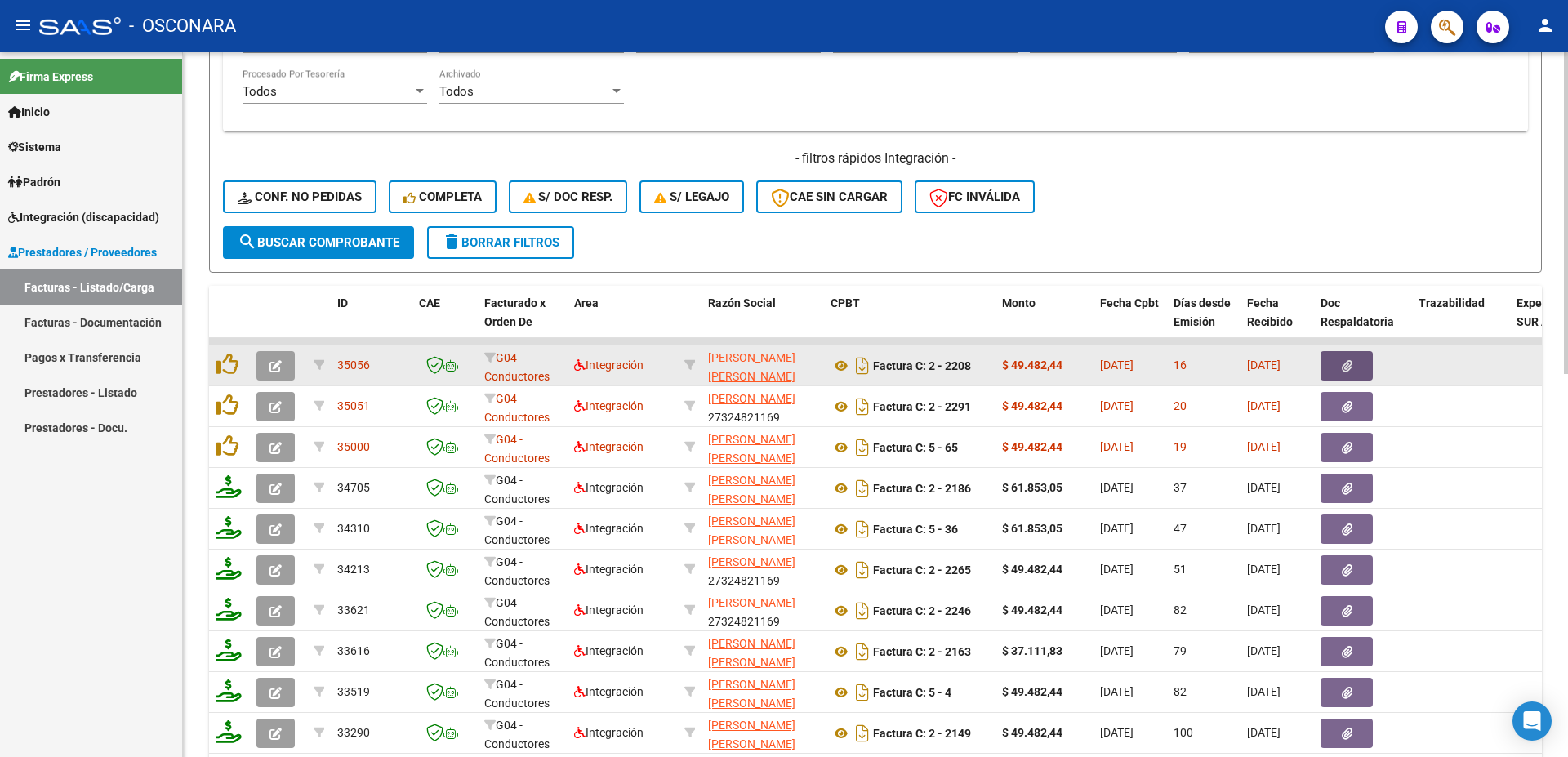
click at [1365, 369] on button "button" at bounding box center [1346, 366] width 52 height 29
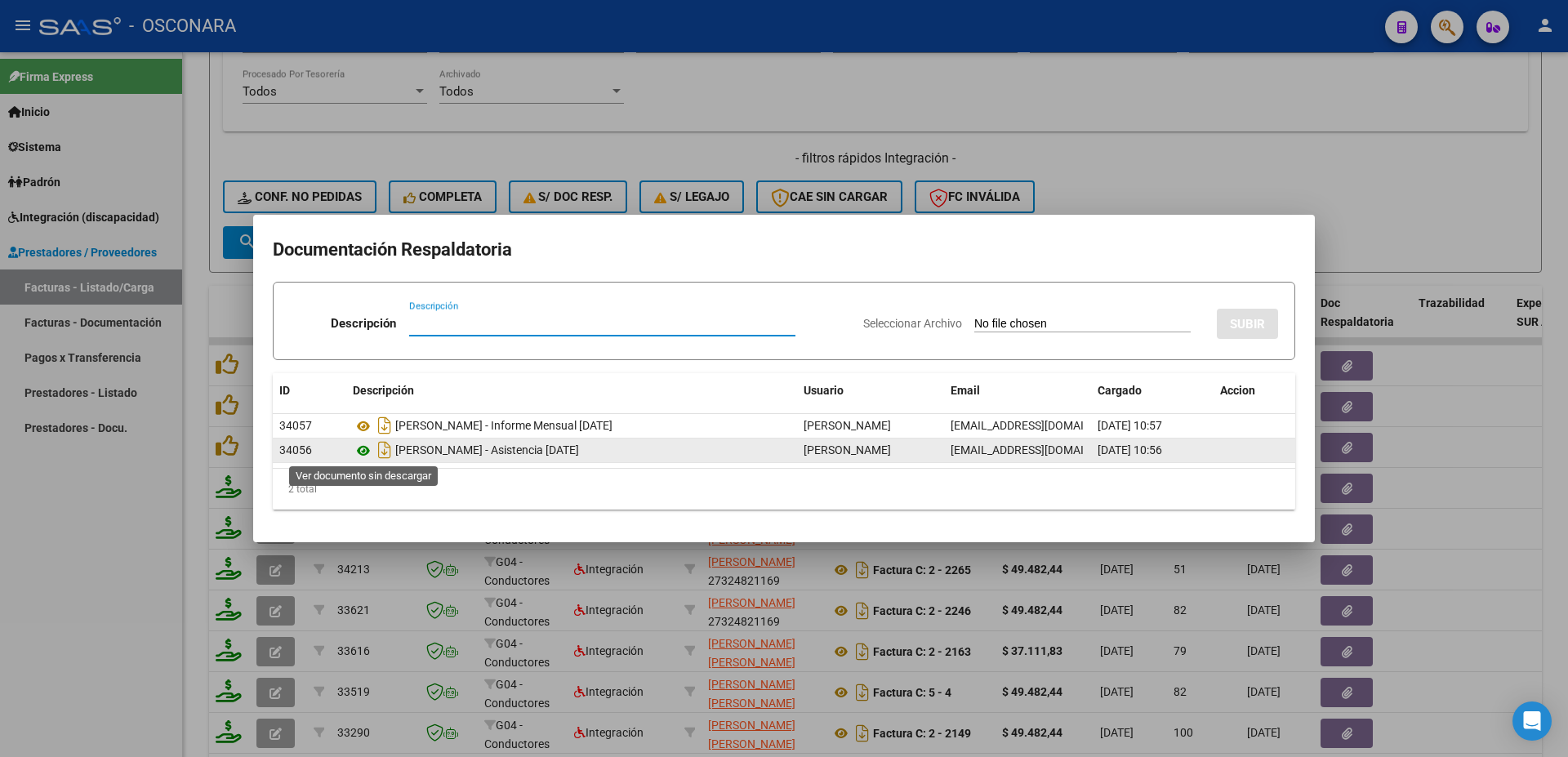
click at [363, 450] on icon at bounding box center [363, 450] width 21 height 19
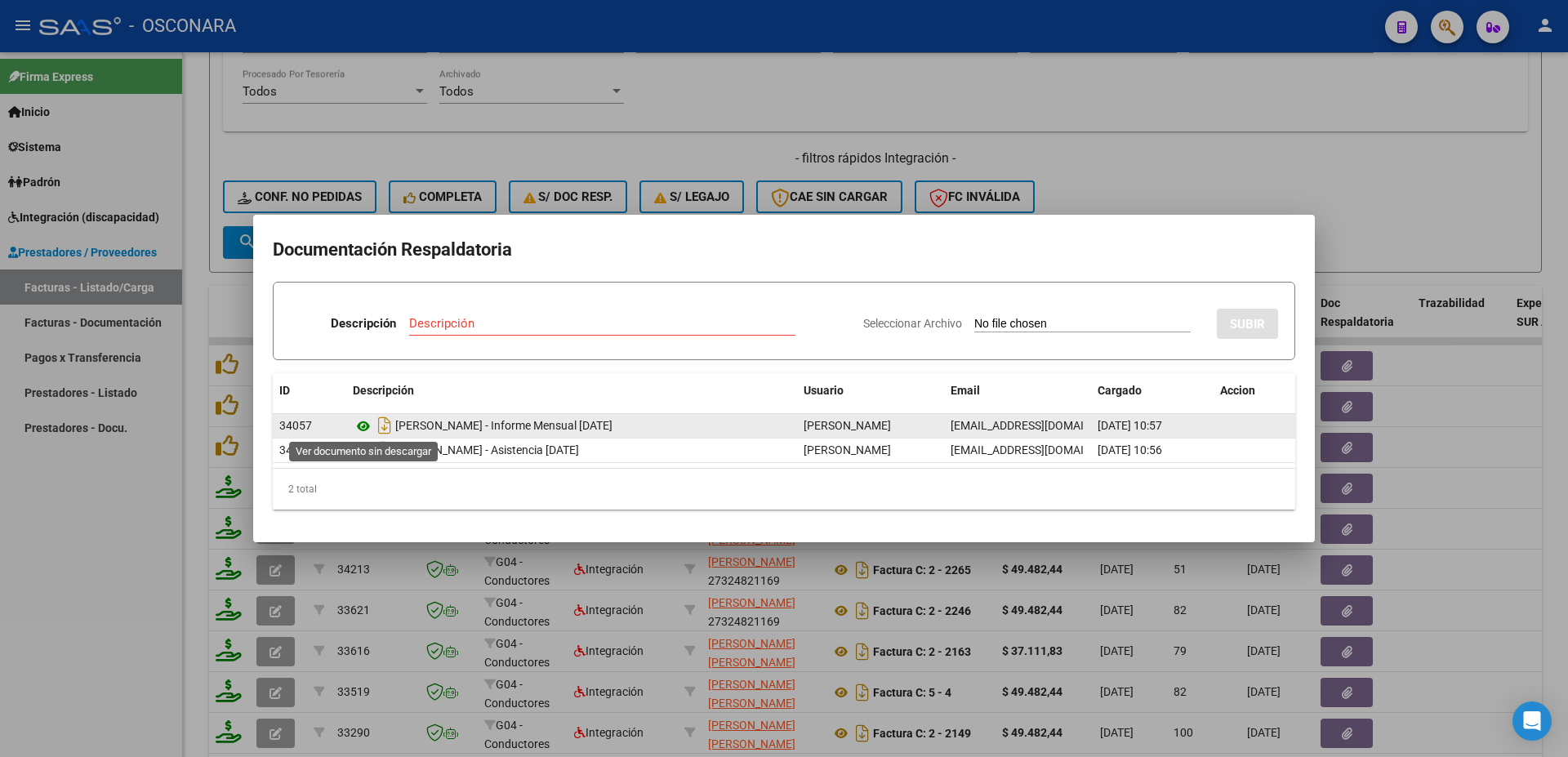
click at [362, 428] on icon at bounding box center [363, 426] width 21 height 19
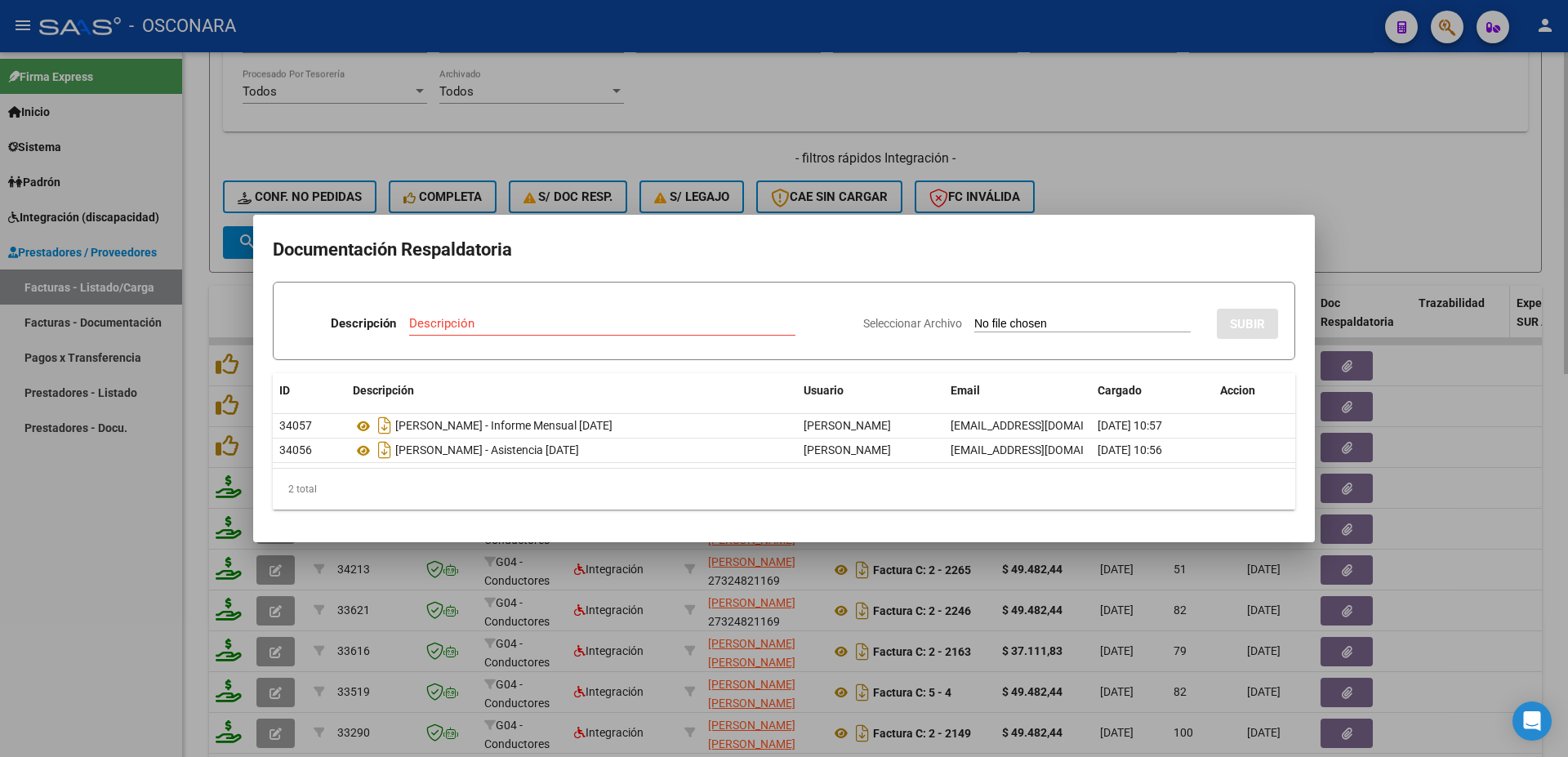
click at [1458, 335] on div at bounding box center [784, 378] width 1568 height 757
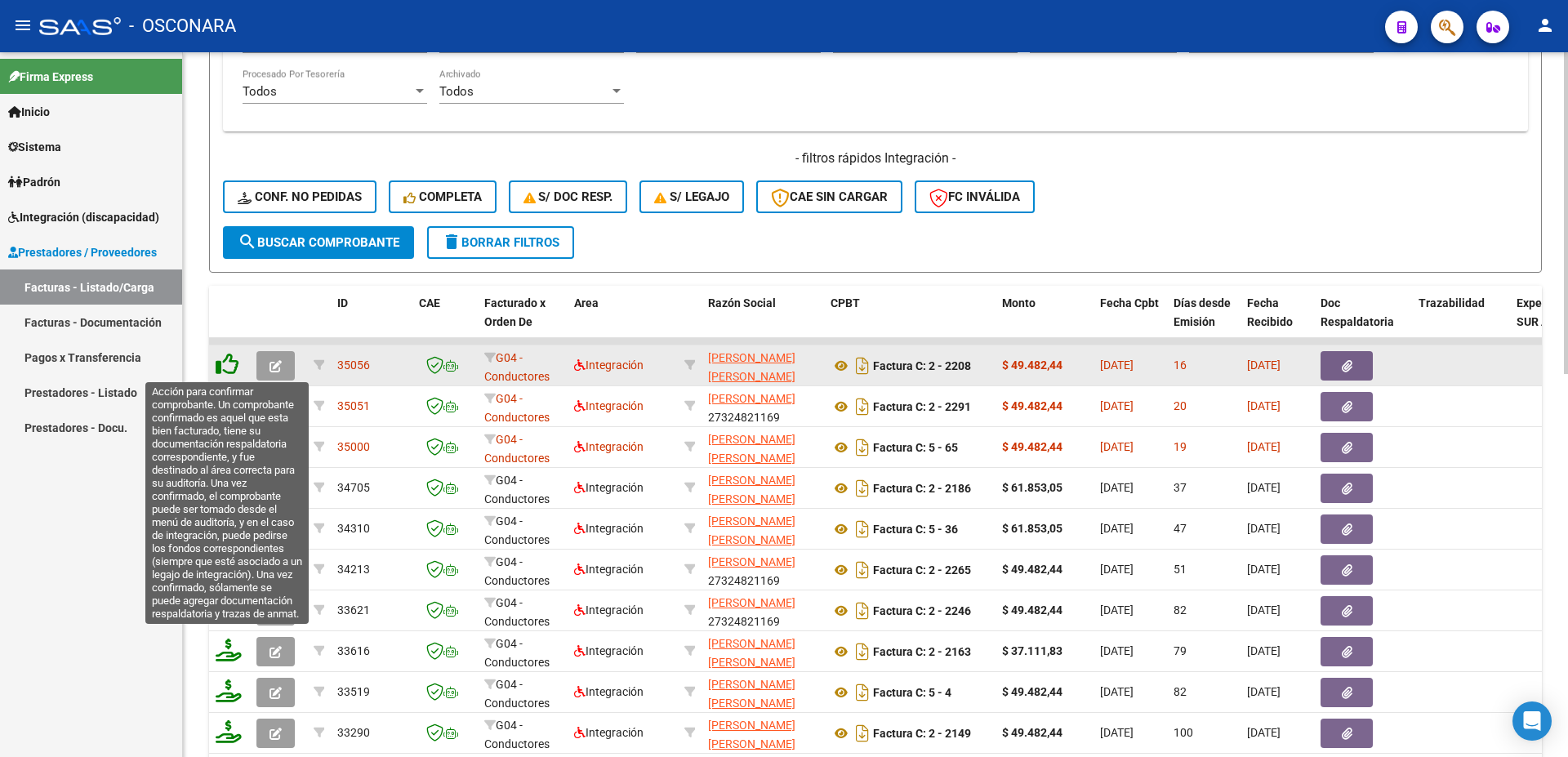
click at [229, 364] on icon at bounding box center [226, 364] width 23 height 23
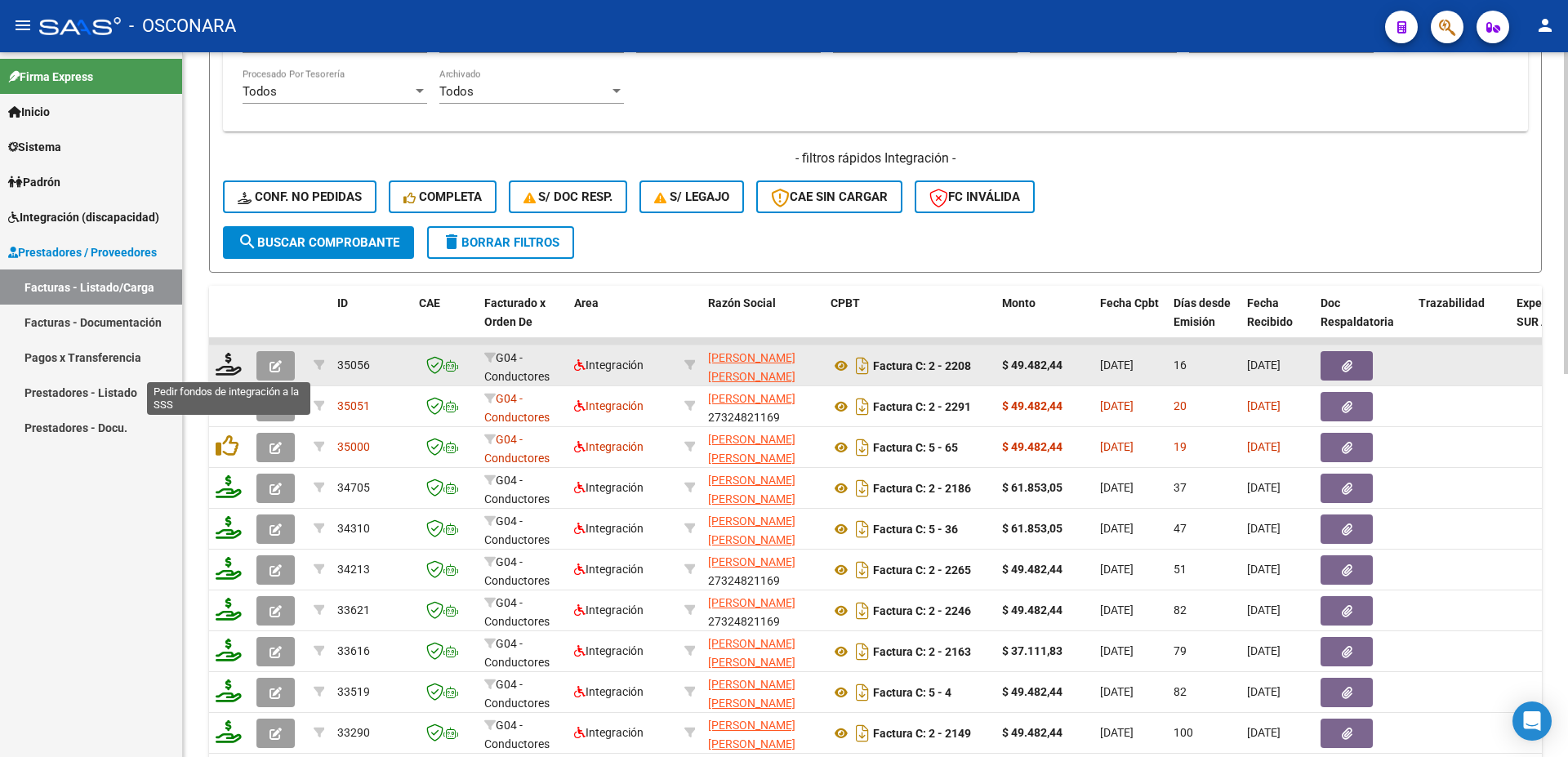
click at [230, 368] on icon at bounding box center [228, 364] width 27 height 23
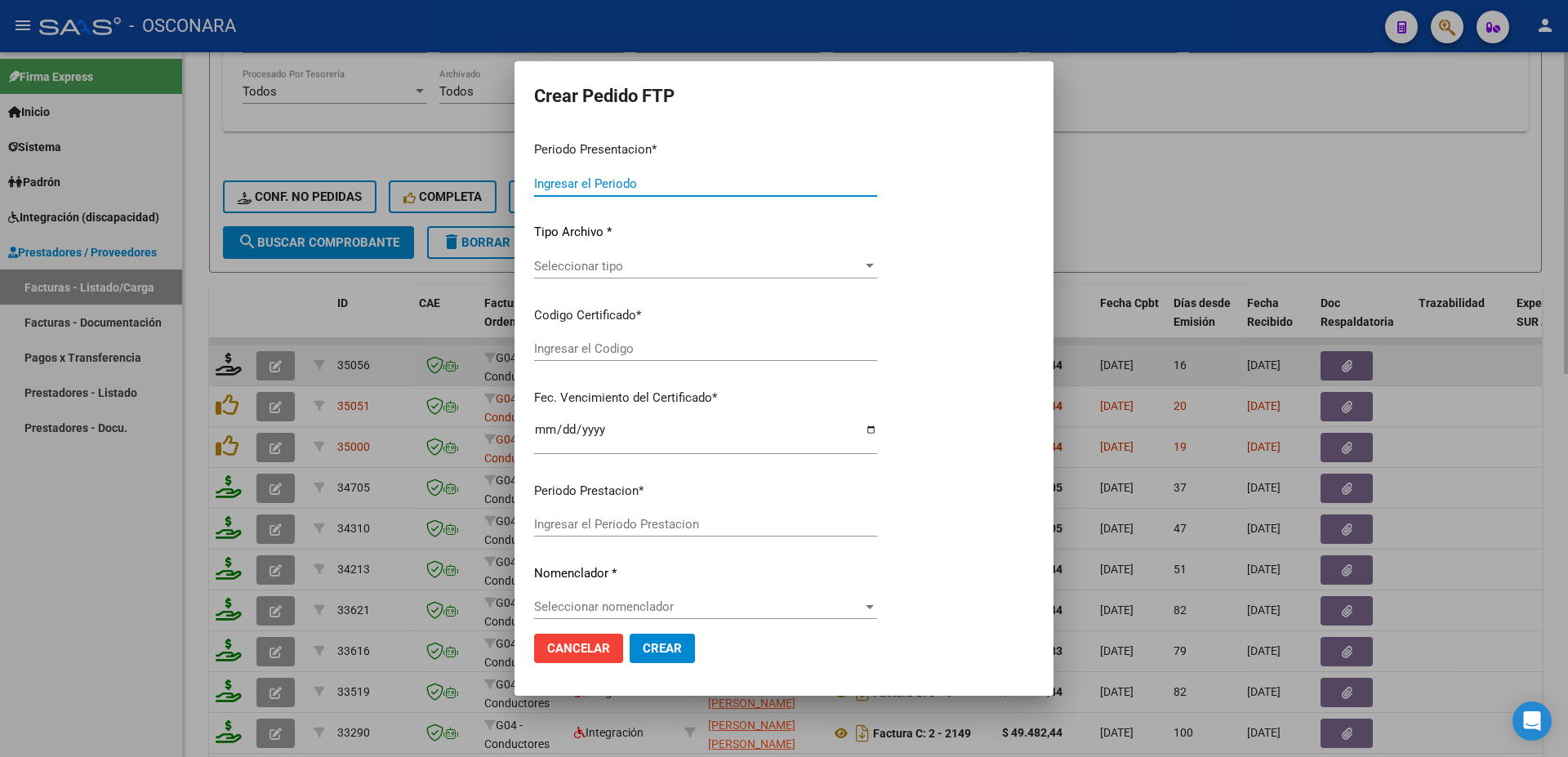
type input "202508"
type input "$ 49.482,44"
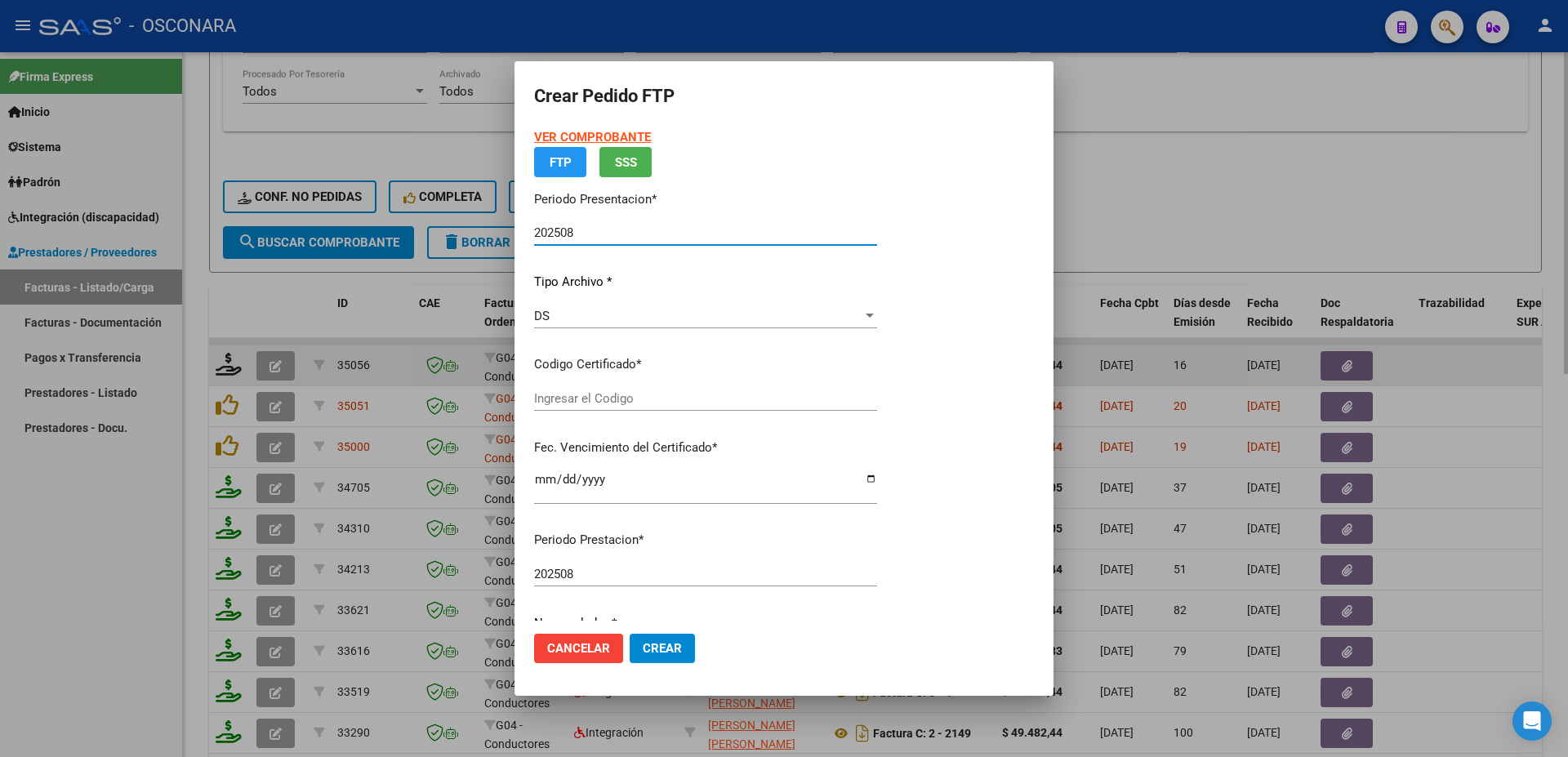
type input "ARG02000477363672017120120221201BSAS3890"
type input "[DATE]"
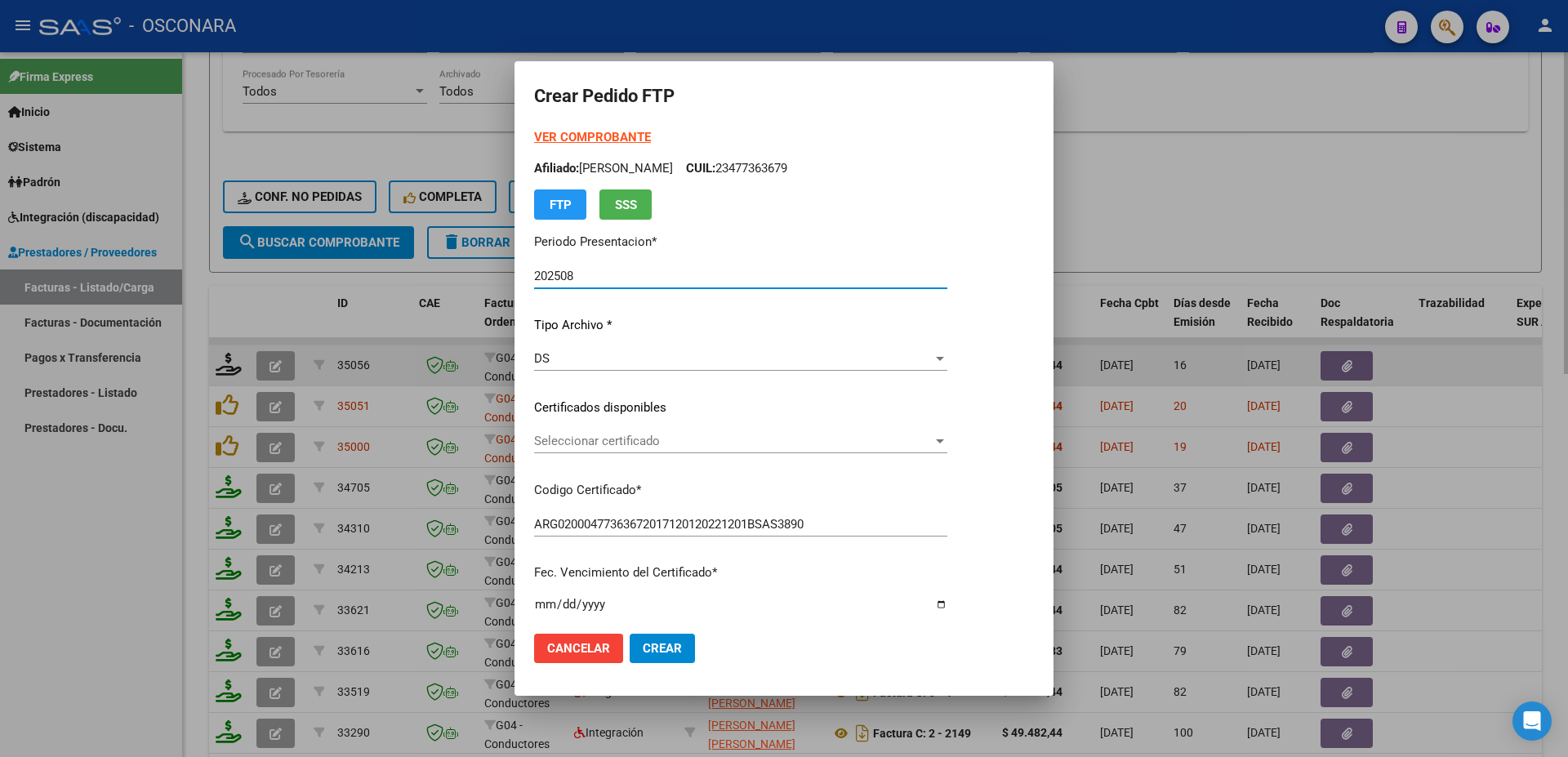
click at [670, 437] on span "Seleccionar certificado" at bounding box center [733, 441] width 399 height 15
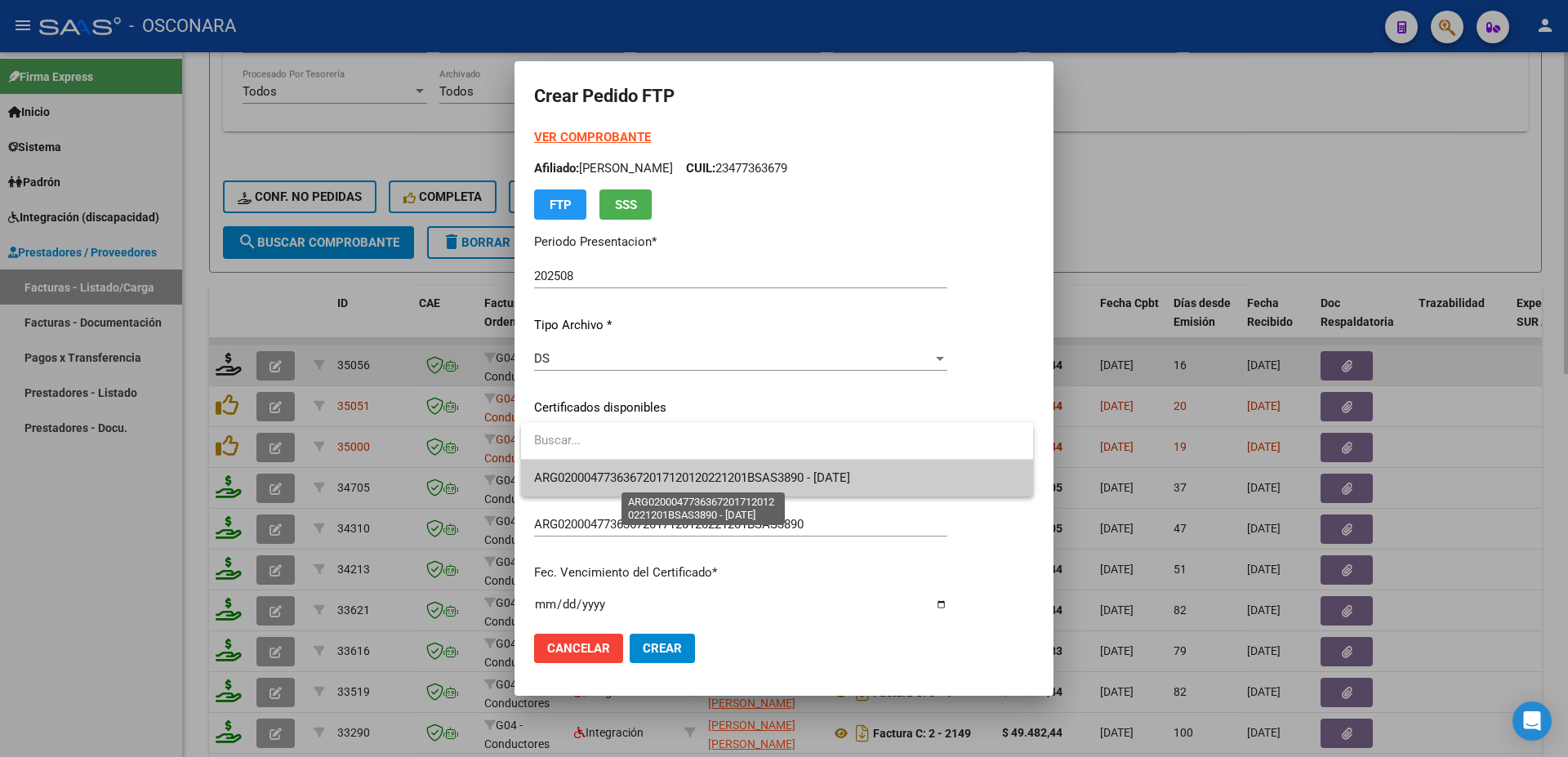
click at [710, 472] on span "ARG02000477363672017120120221201BSAS3890 - [DATE]" at bounding box center [692, 477] width 316 height 15
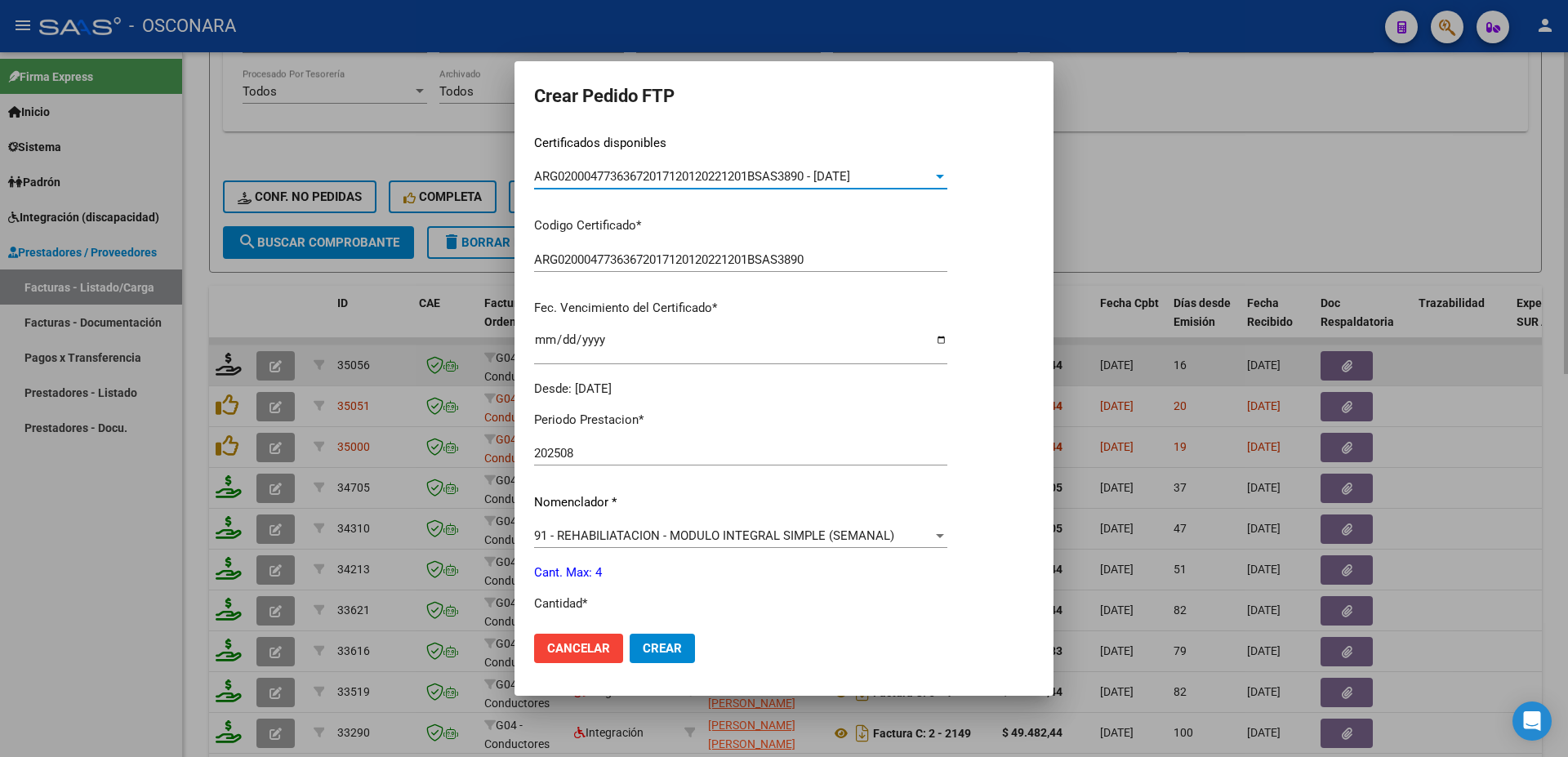
scroll to position [441, 0]
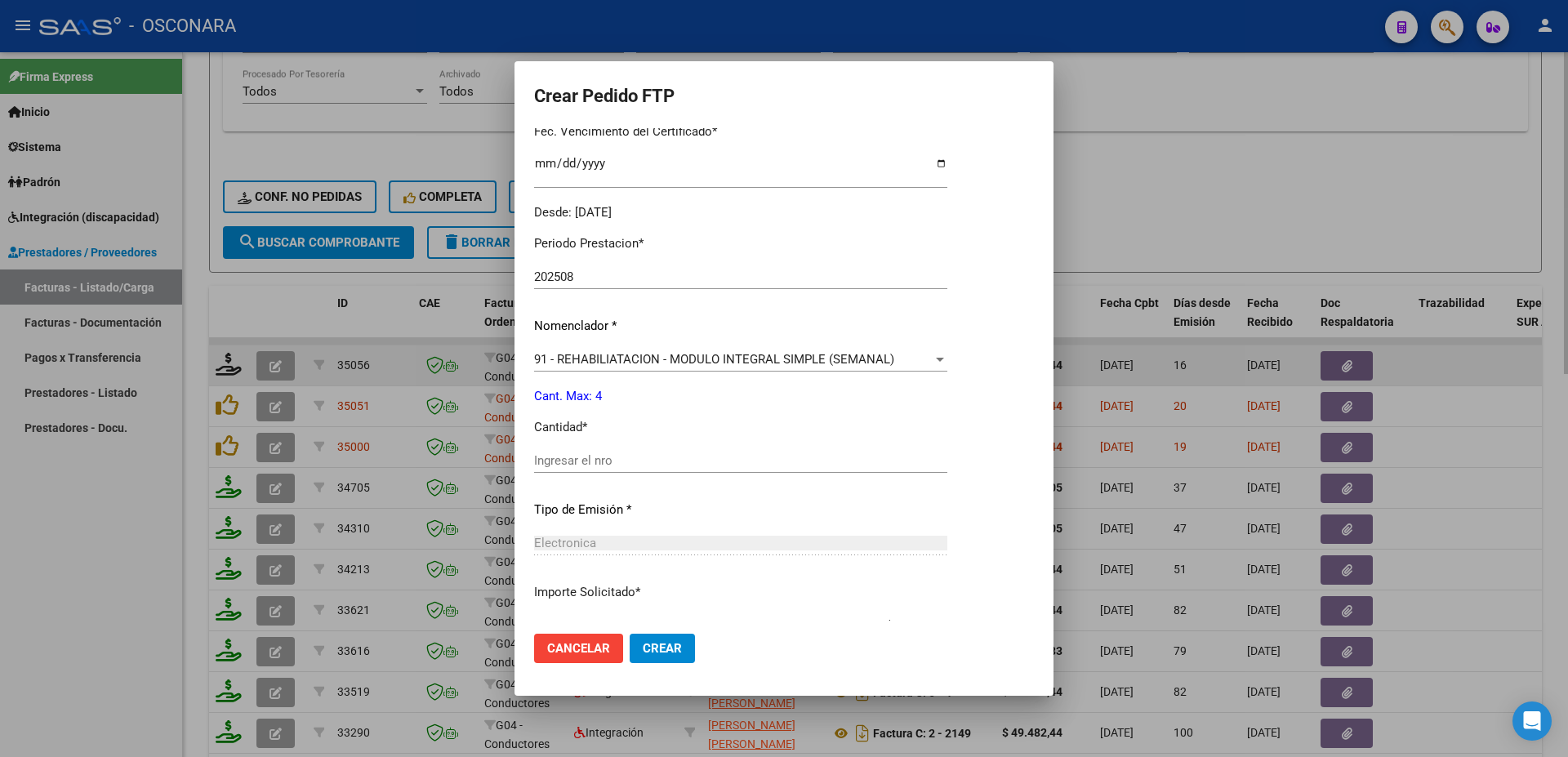
drag, startPoint x: 583, startPoint y: 455, endPoint x: 592, endPoint y: 452, distance: 9.5
click at [588, 455] on input "Ingresar el nro" at bounding box center [740, 461] width 413 height 15
type input "4"
click at [661, 640] on button "Crear" at bounding box center [662, 649] width 65 height 29
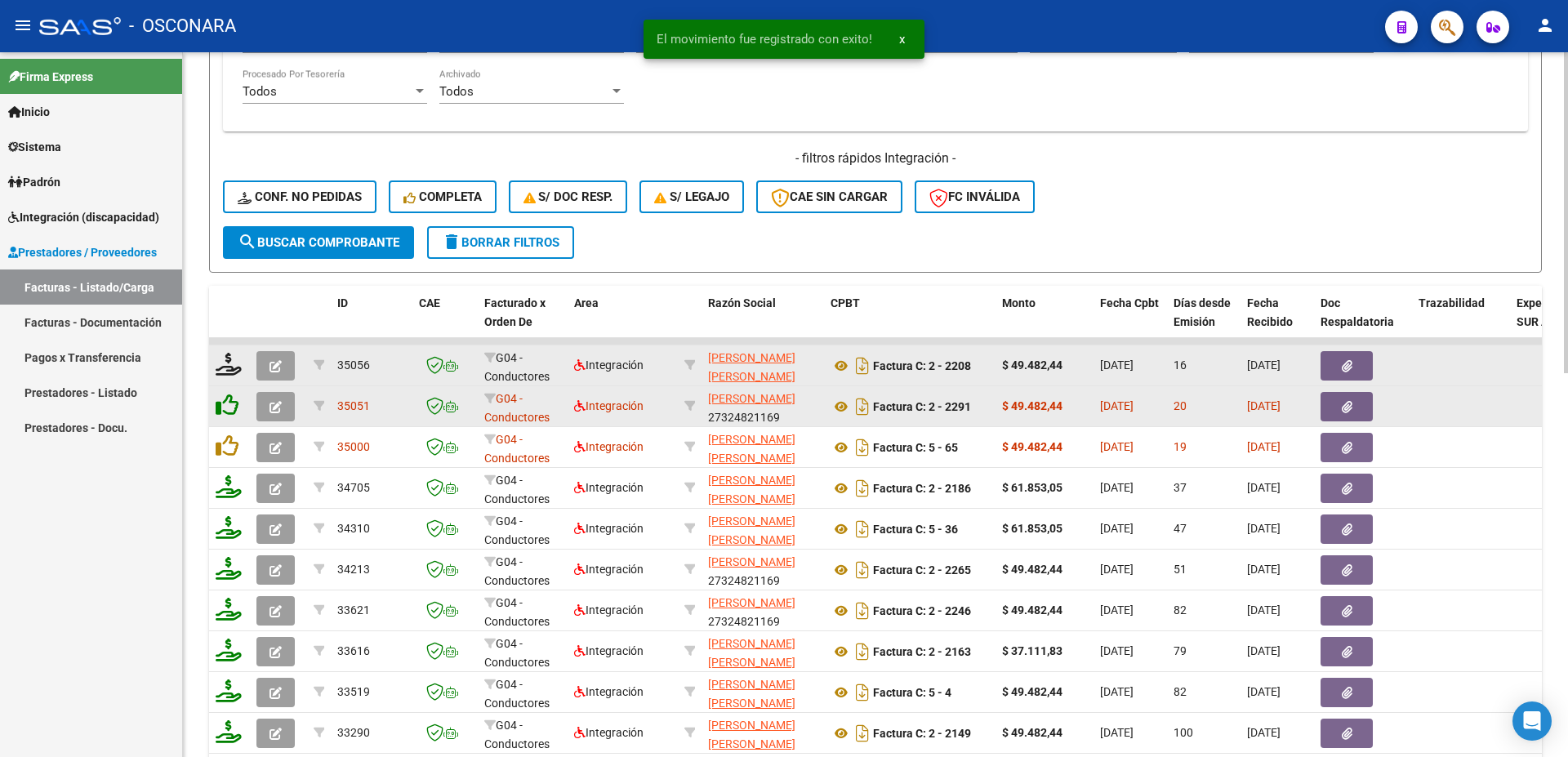
click at [226, 410] on icon at bounding box center [226, 405] width 23 height 23
click at [229, 411] on icon at bounding box center [228, 405] width 27 height 23
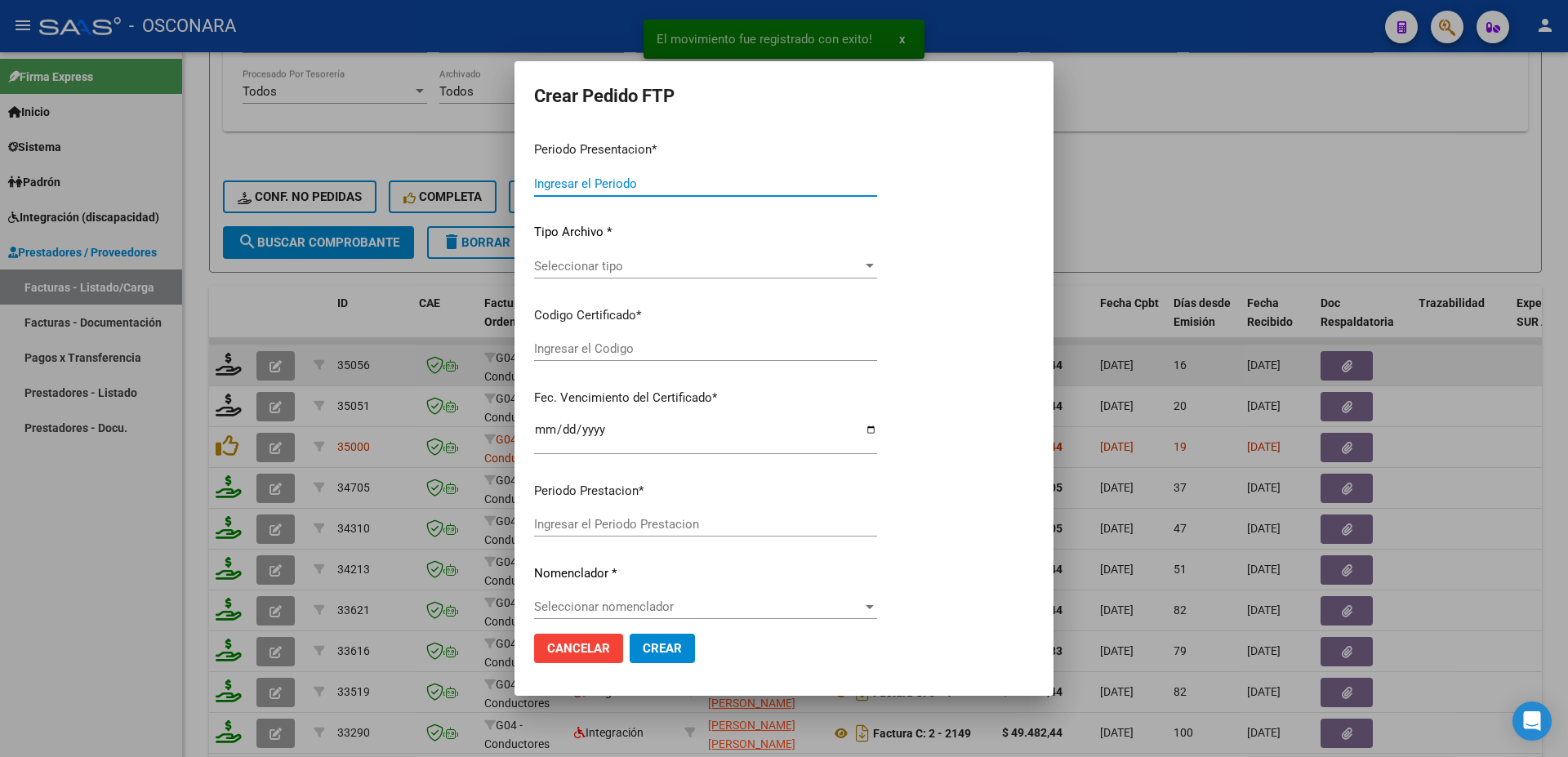
type input "202508"
type input "$ 49.482,44"
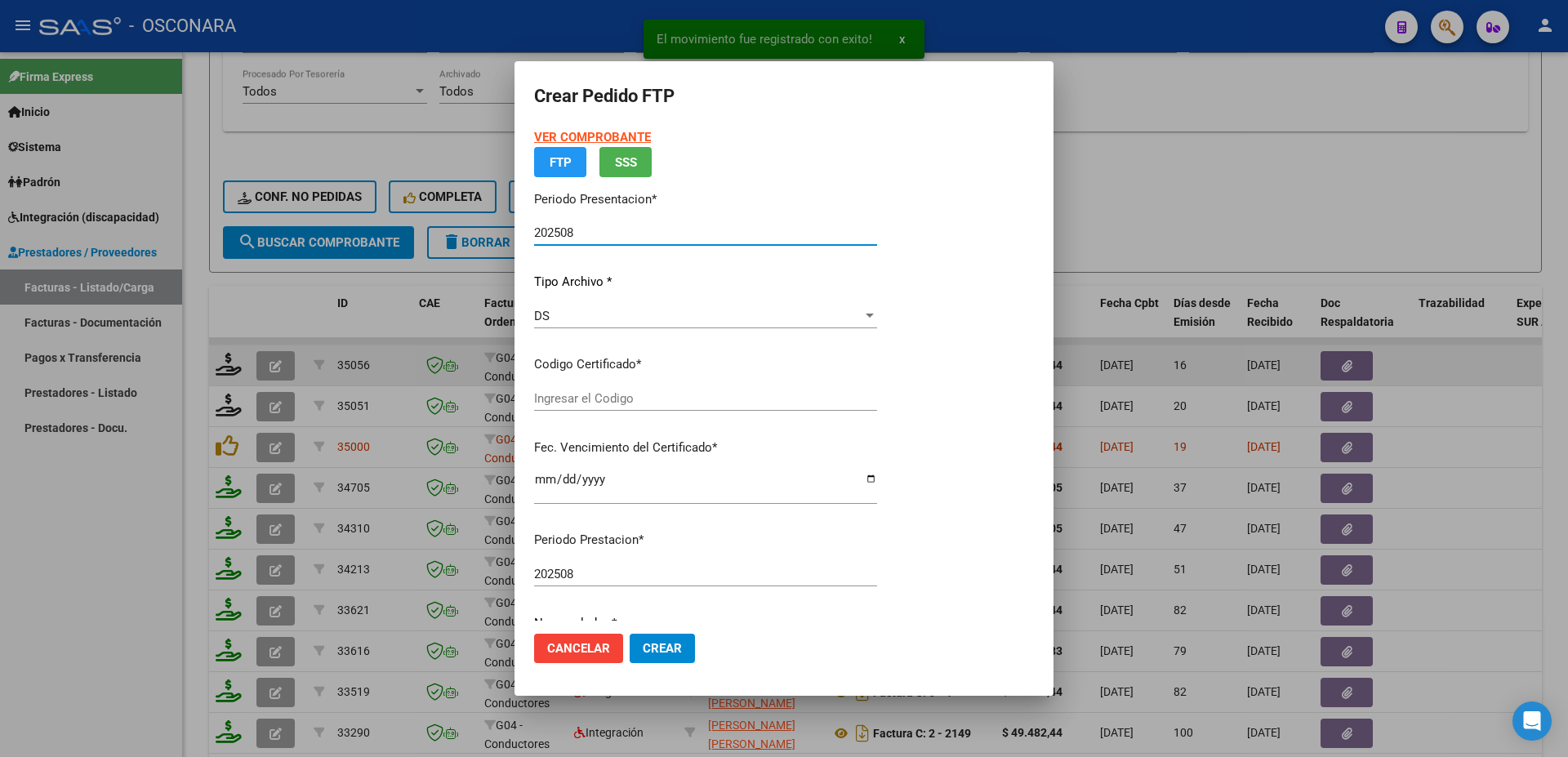
type input "ARG02000477363672017120120221201BSAS3890"
type input "[DATE]"
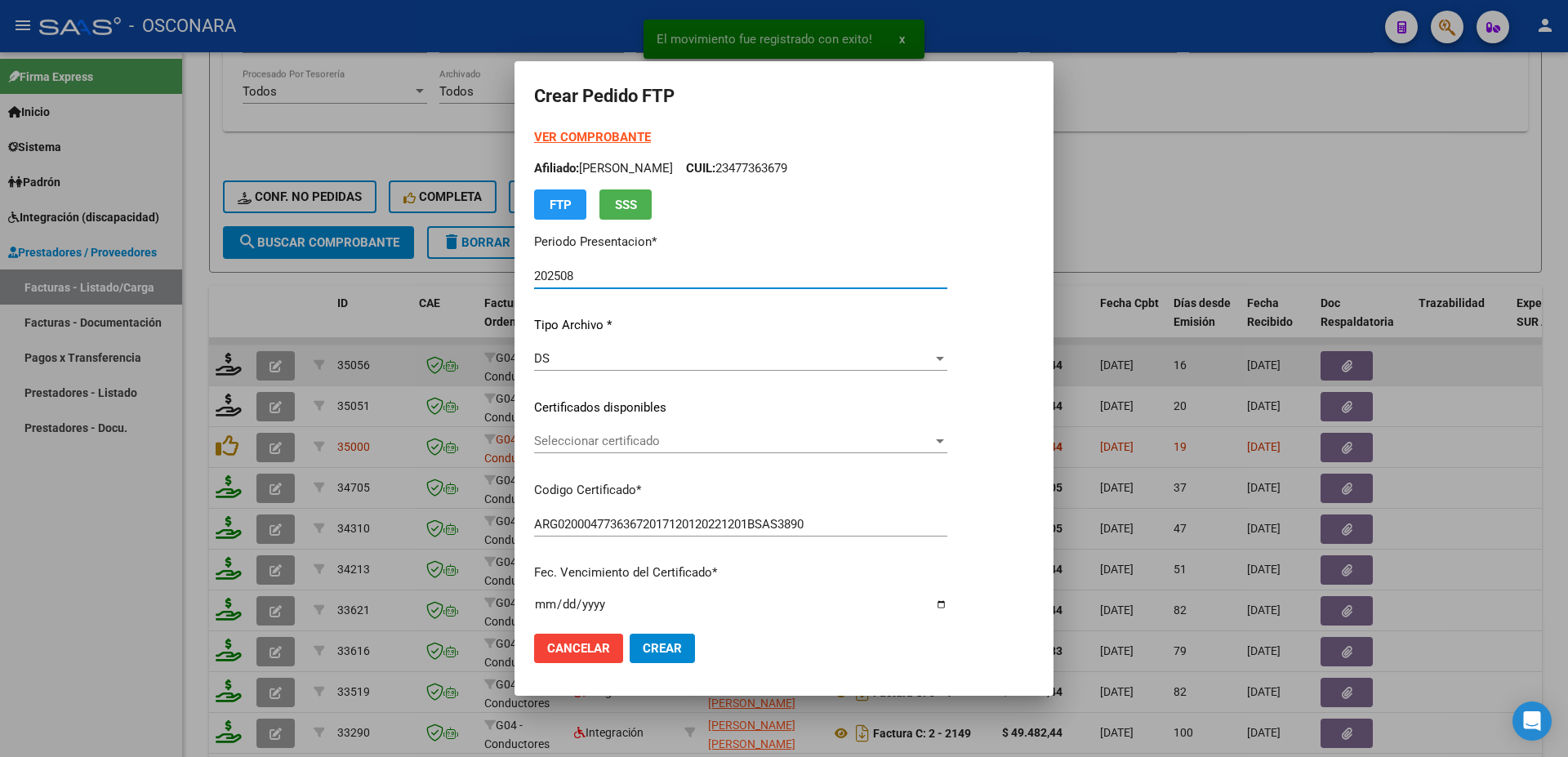
click at [651, 451] on div "Seleccionar certificado Seleccionar certificado" at bounding box center [740, 441] width 413 height 25
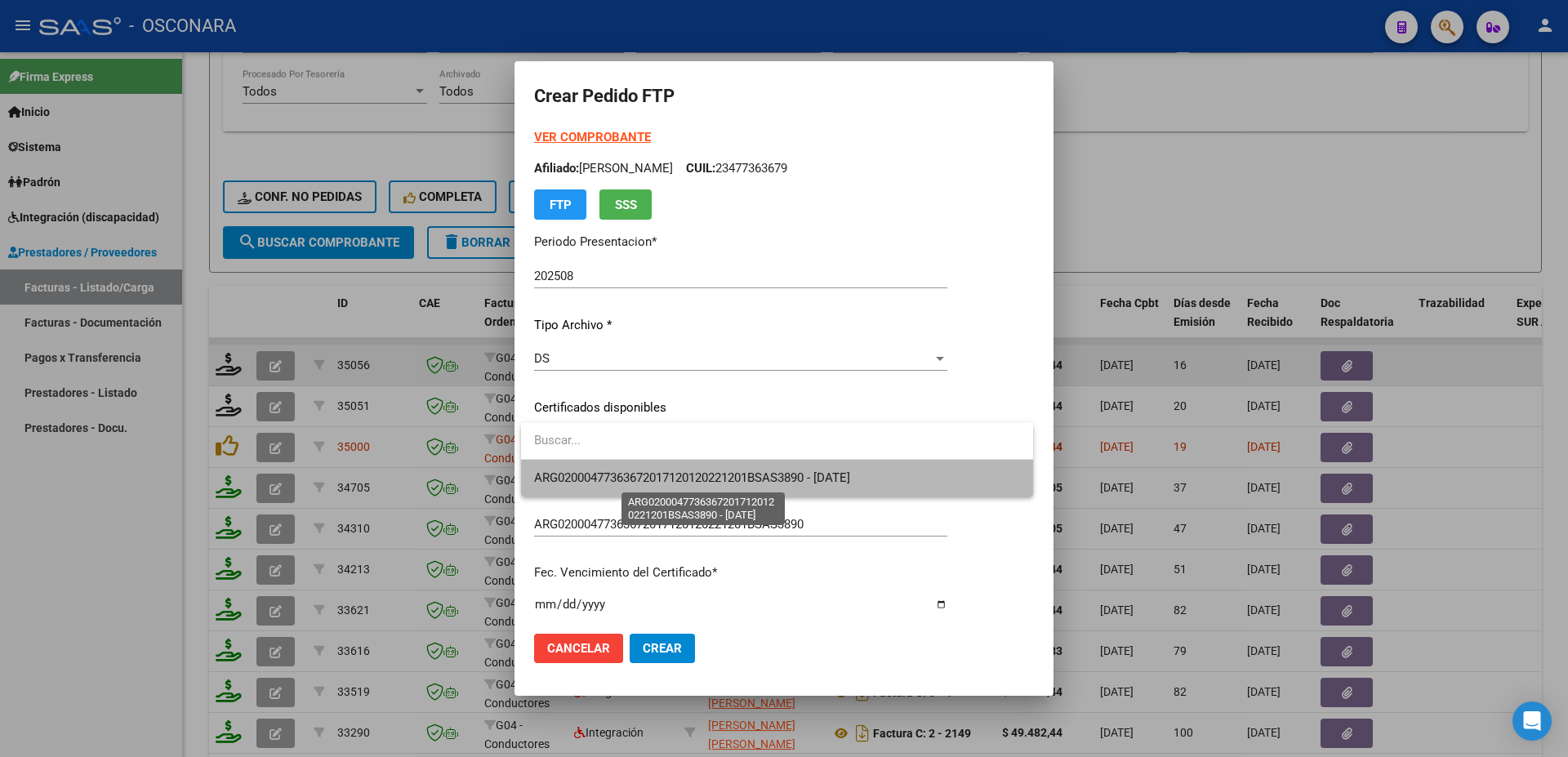
click at [674, 477] on span "ARG02000477363672017120120221201BSAS3890 - [DATE]" at bounding box center [692, 477] width 316 height 15
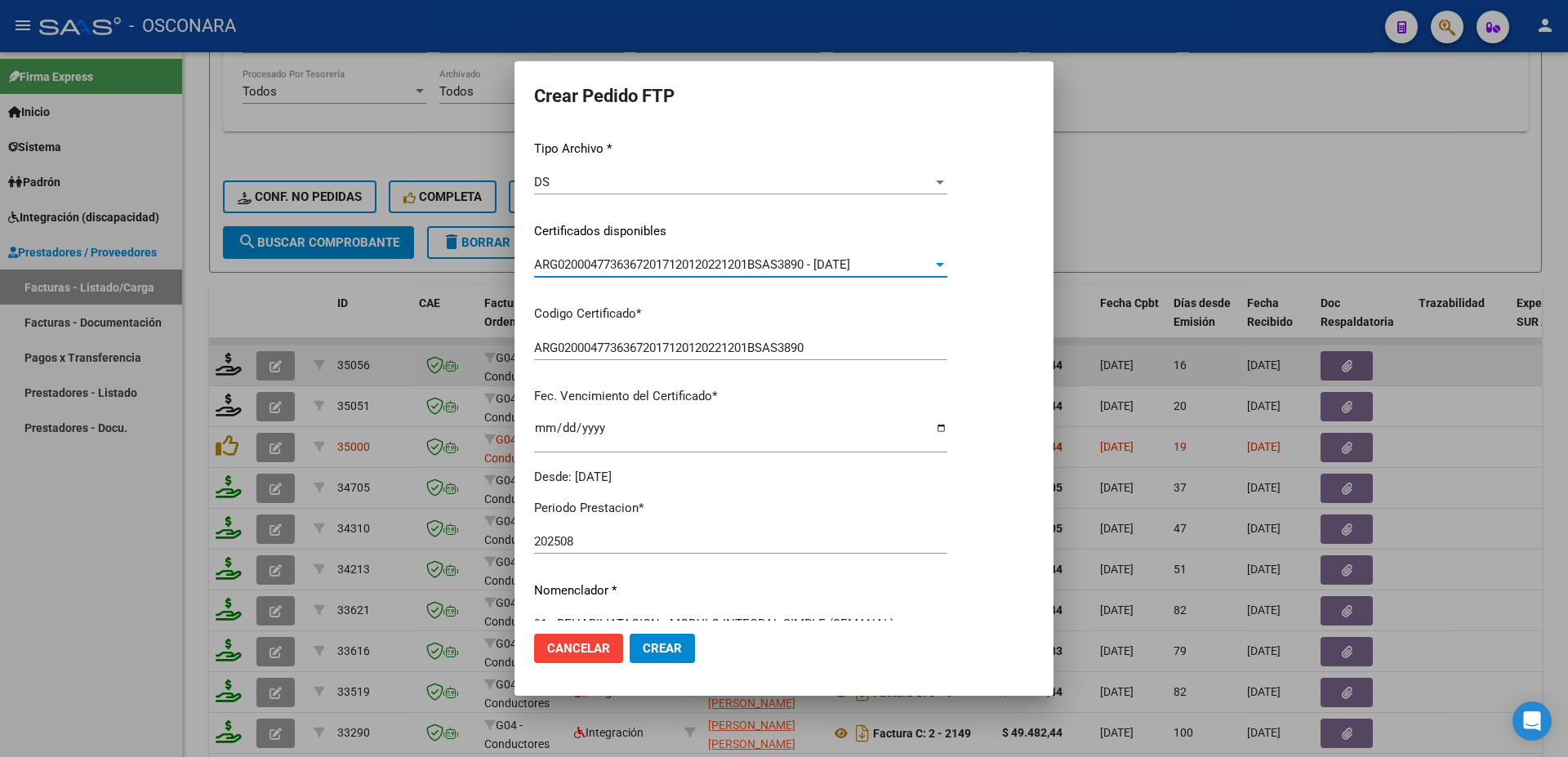
scroll to position [353, 0]
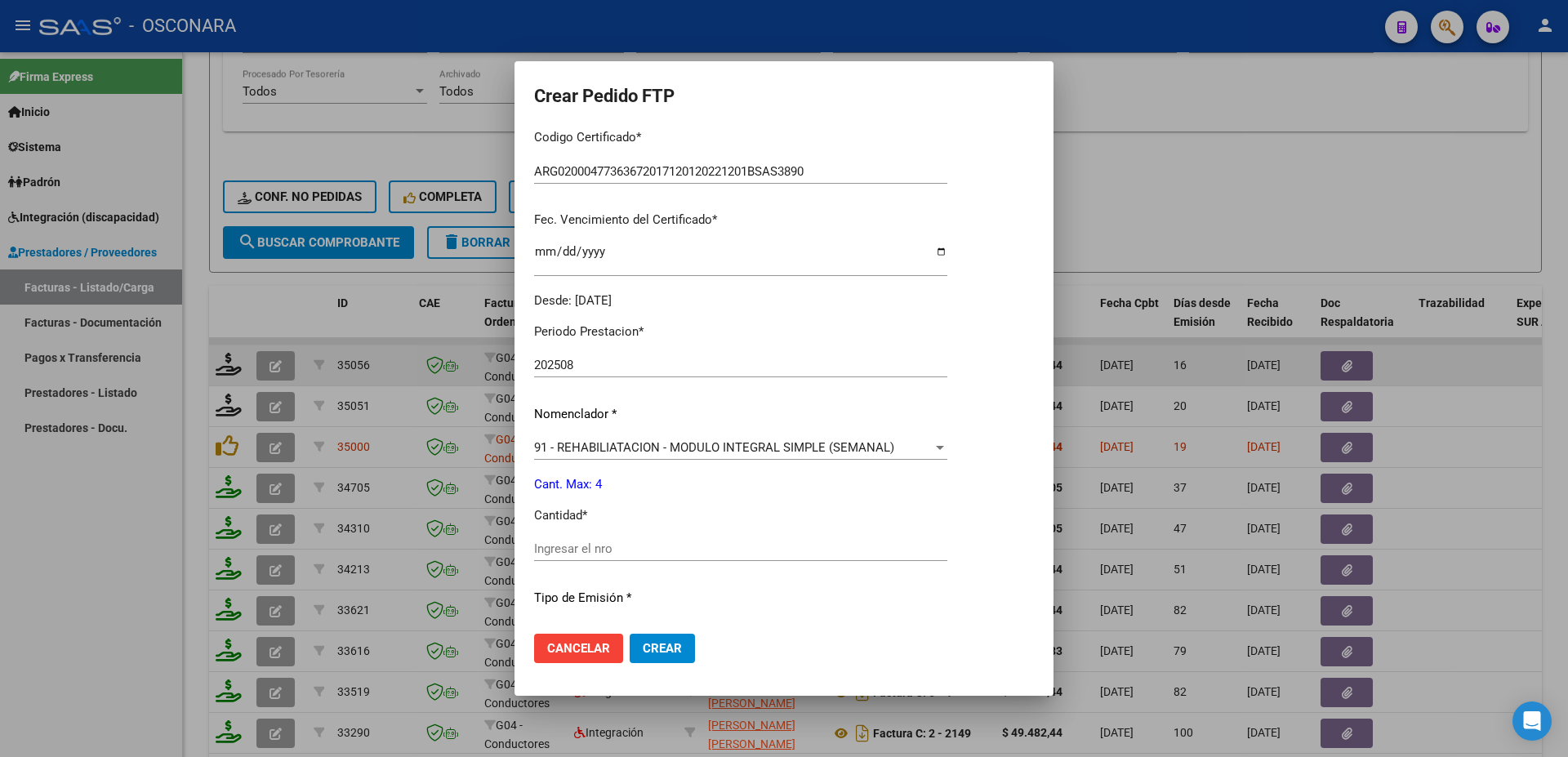
drag, startPoint x: 562, startPoint y: 552, endPoint x: 566, endPoint y: 544, distance: 8.9
click at [563, 551] on div "Ingresar el nro" at bounding box center [740, 557] width 413 height 40
click at [566, 542] on input "Ingresar el nro" at bounding box center [740, 549] width 413 height 15
type input "4"
click at [665, 642] on span "Crear" at bounding box center [662, 649] width 39 height 15
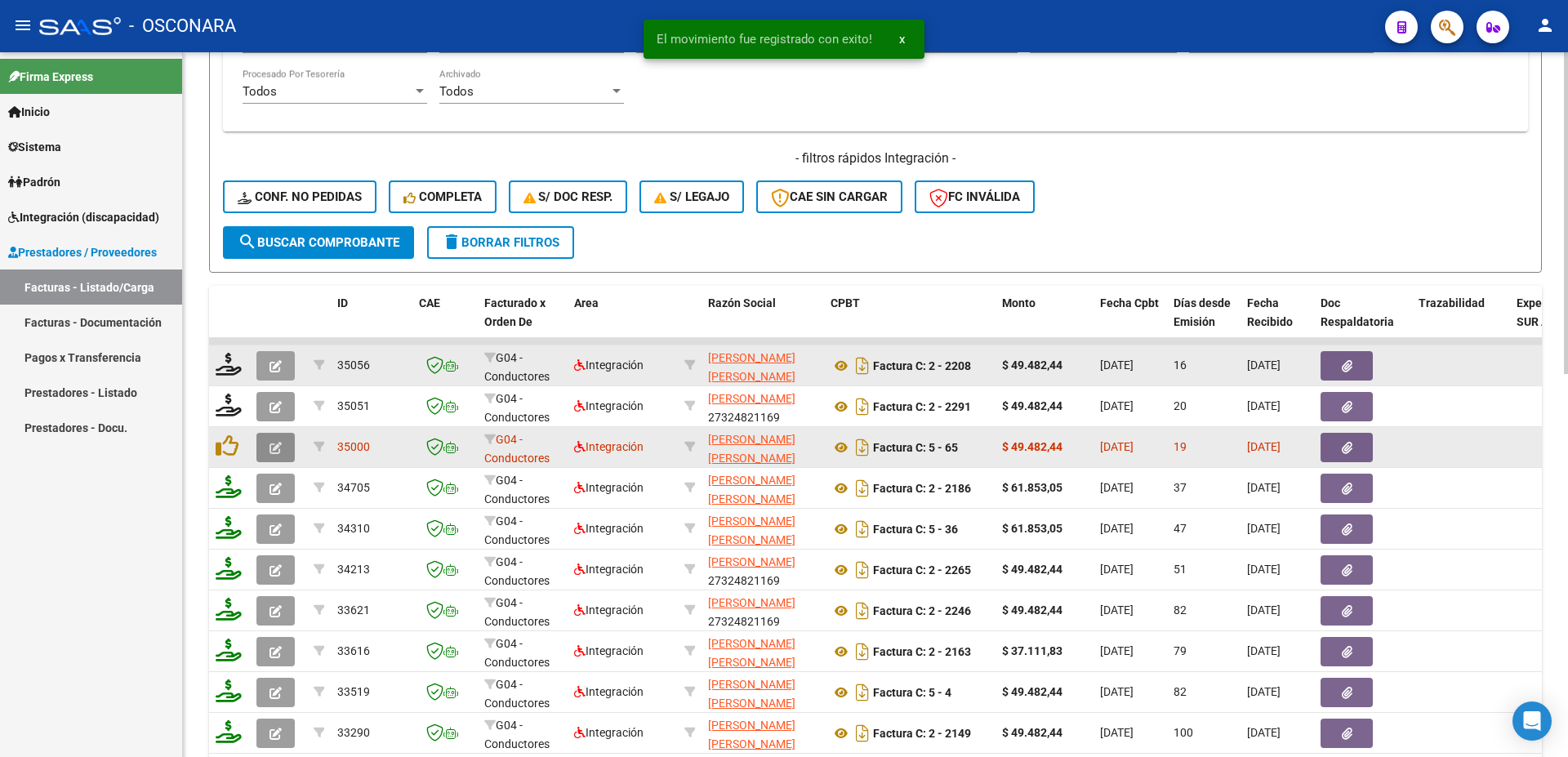
click at [271, 447] on icon "button" at bounding box center [275, 447] width 12 height 12
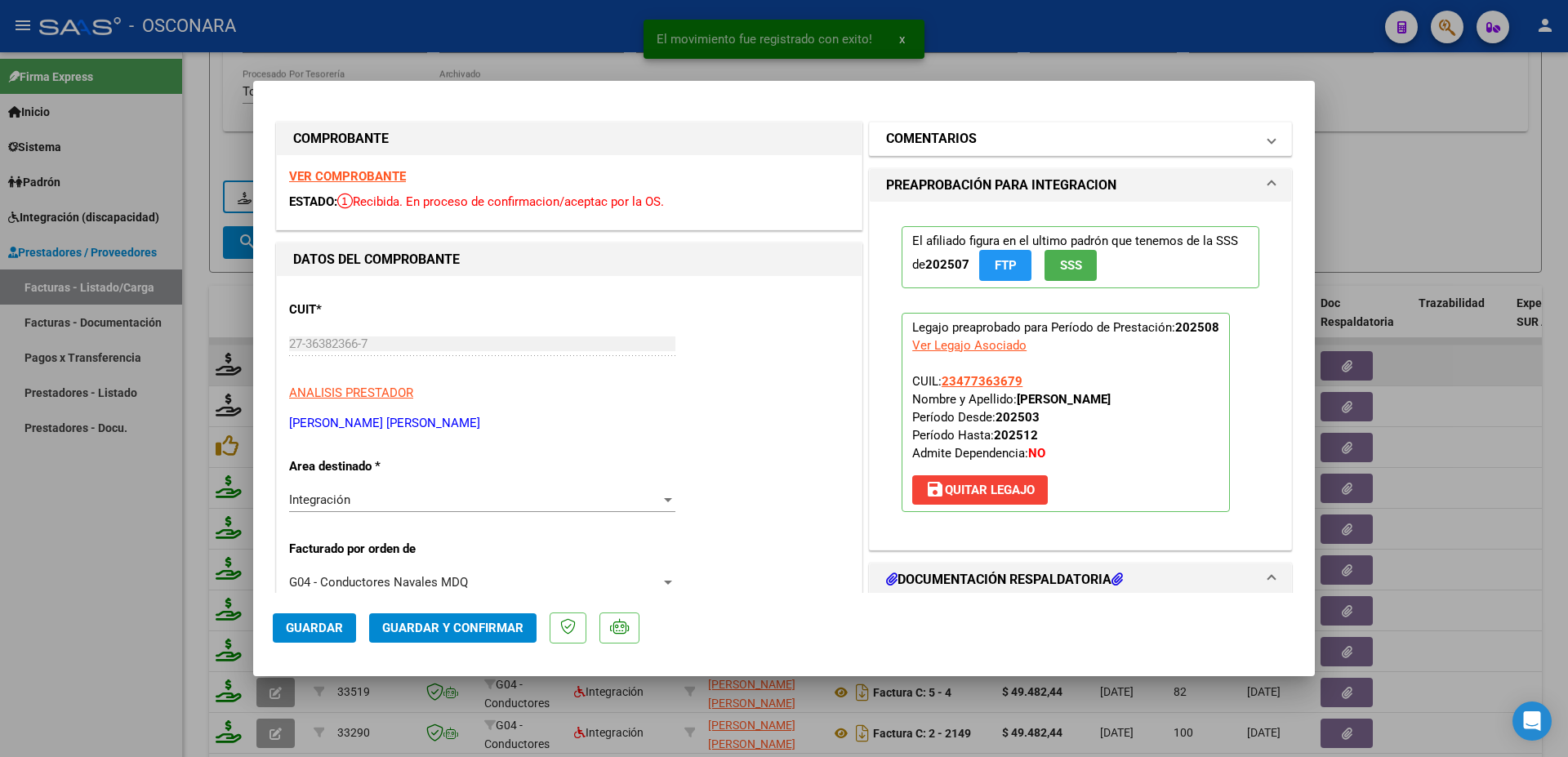
click at [973, 150] on mat-expansion-panel-header "COMENTARIOS" at bounding box center [1080, 139] width 422 height 33
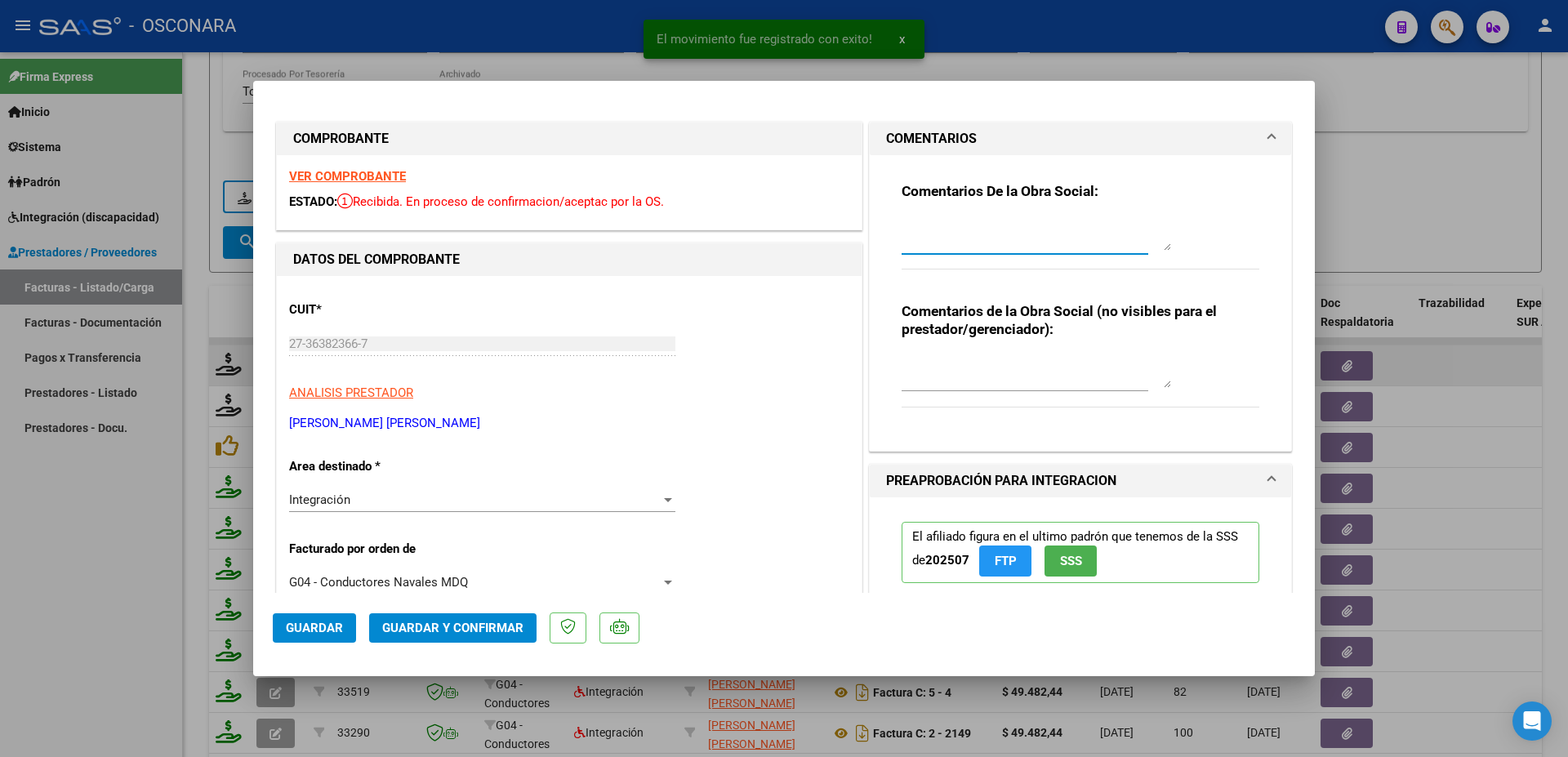
click at [941, 236] on textarea at bounding box center [1036, 235] width 269 height 33
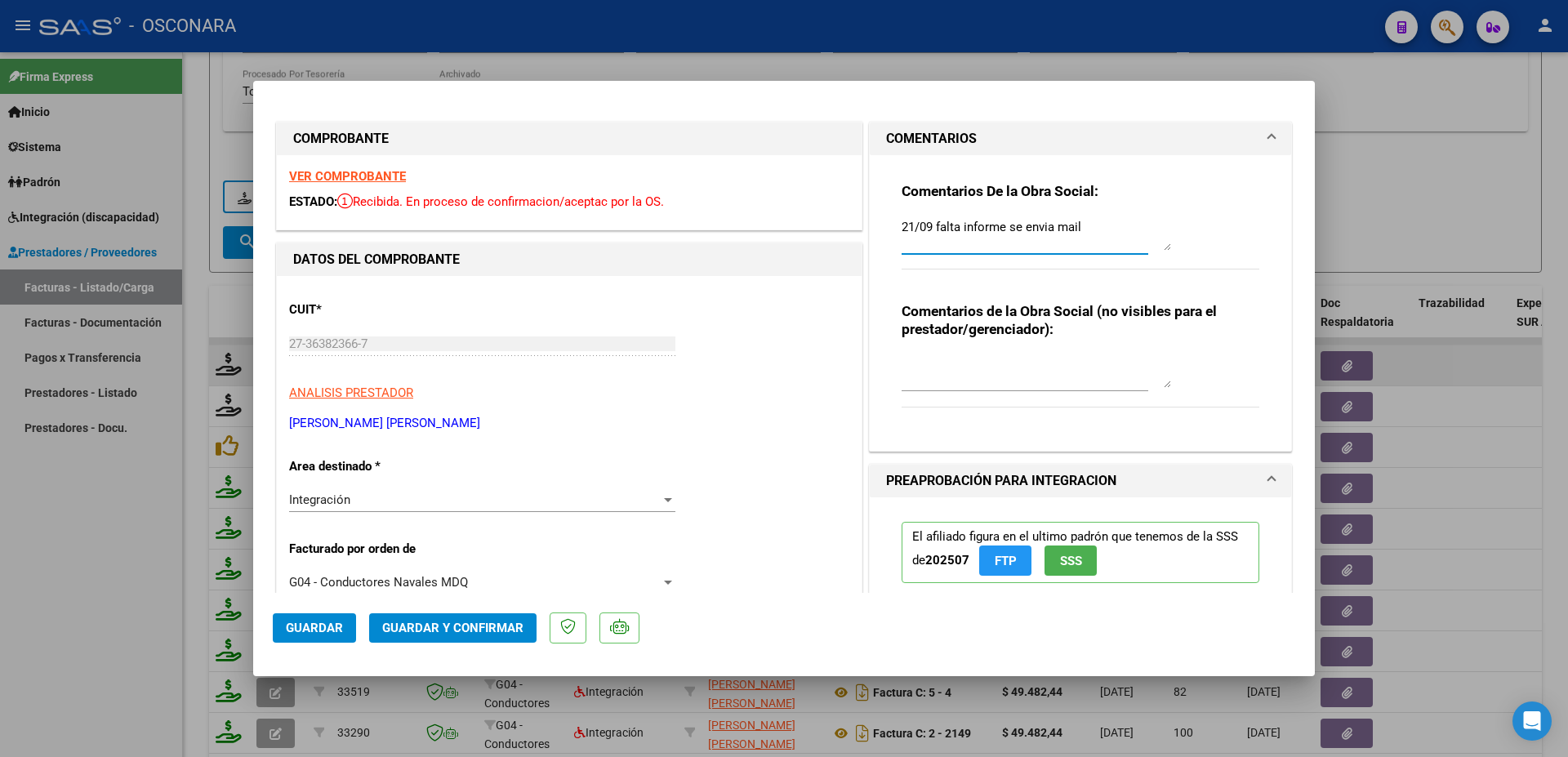
type textarea "21/09 falta informe se envia mail"
click at [311, 636] on button "Guardar" at bounding box center [314, 628] width 83 height 29
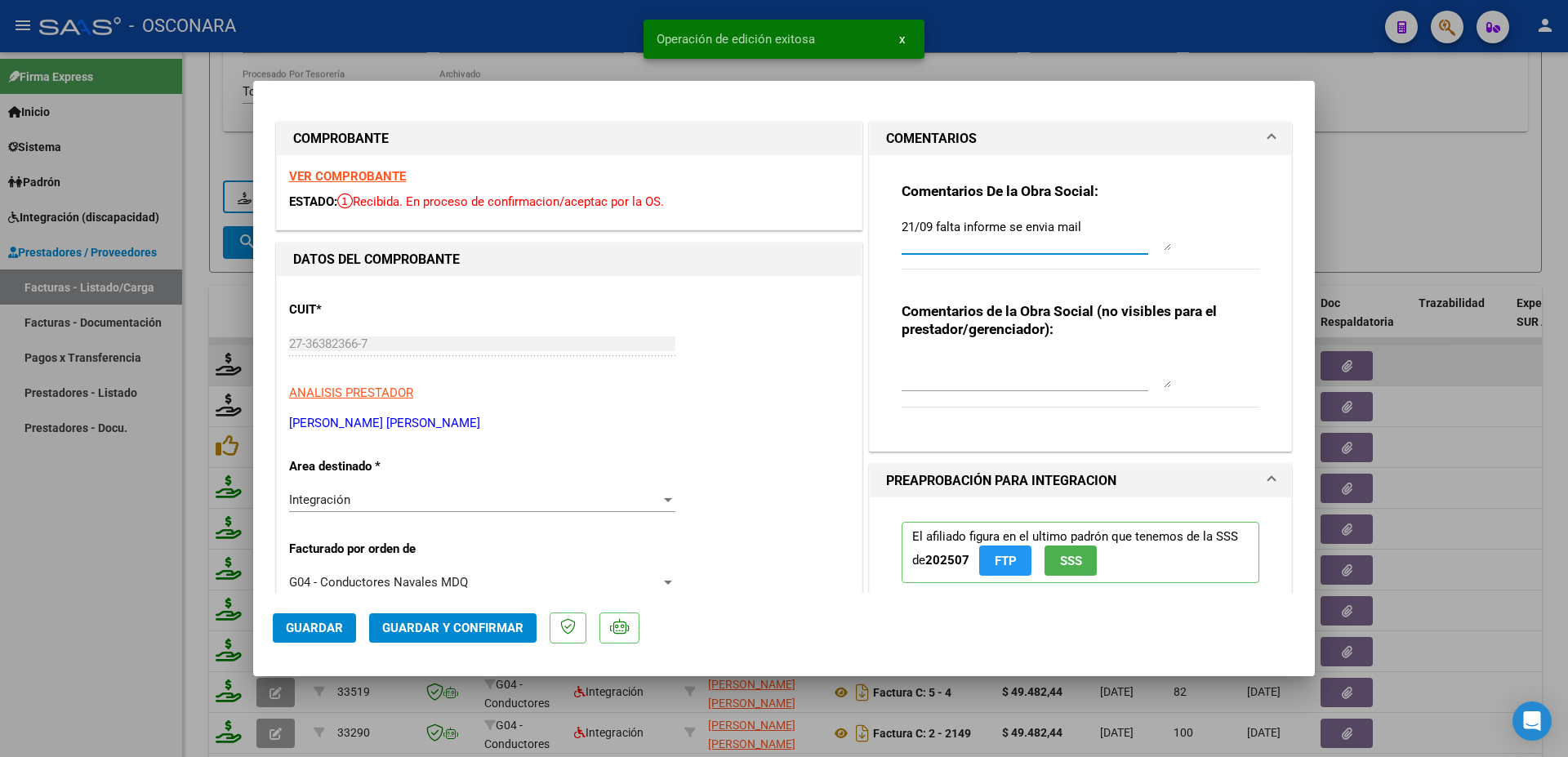
drag, startPoint x: 1077, startPoint y: 226, endPoint x: 889, endPoint y: 234, distance: 188.2
click at [902, 225] on textarea "21/09 falta informe se envia mail" at bounding box center [1036, 235] width 269 height 33
drag, startPoint x: 898, startPoint y: 230, endPoint x: 905, endPoint y: 222, distance: 10.6
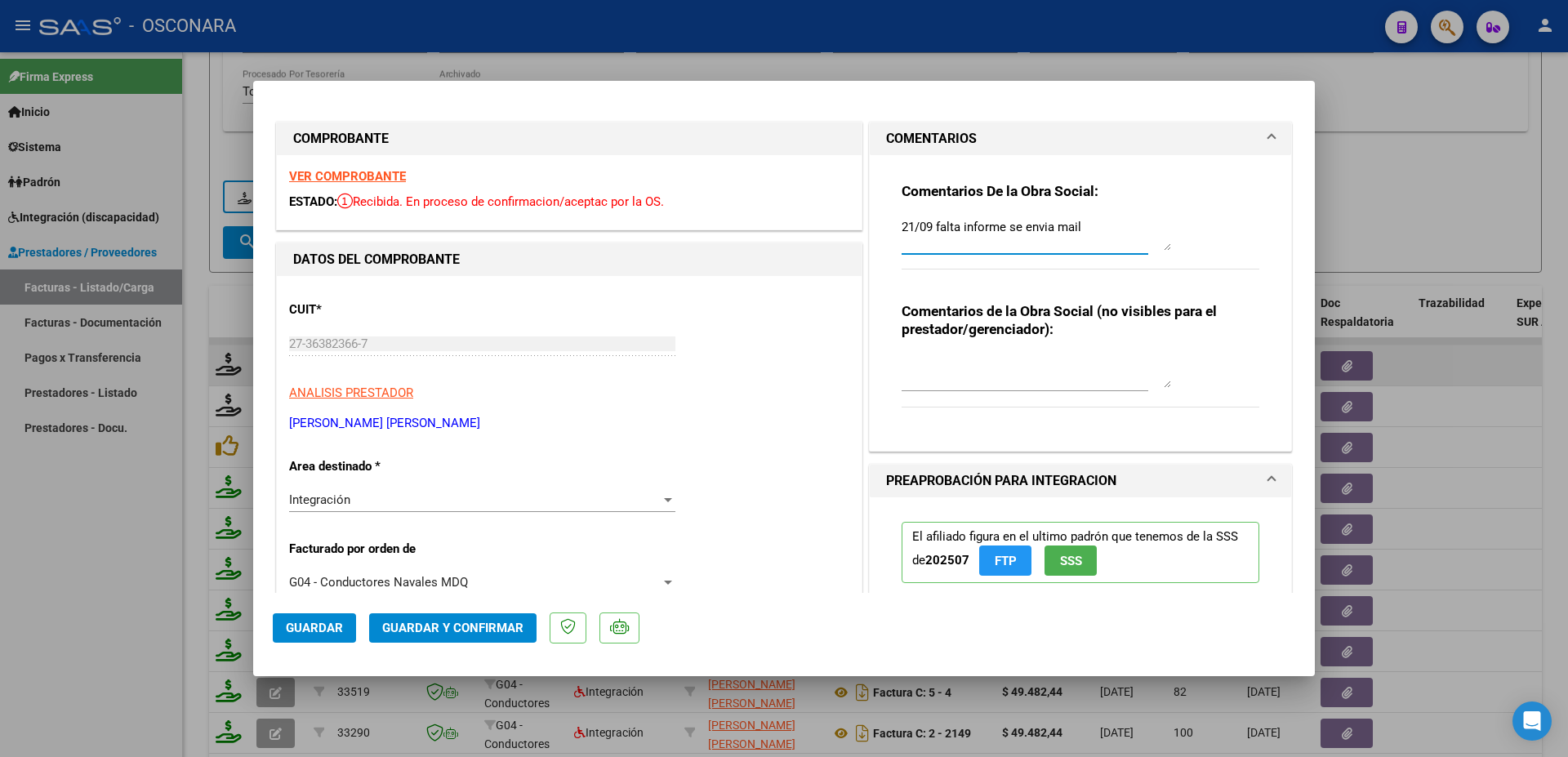
drag, startPoint x: 337, startPoint y: 629, endPoint x: 347, endPoint y: 628, distance: 10.0
click at [338, 628] on span "Guardar" at bounding box center [314, 628] width 57 height 15
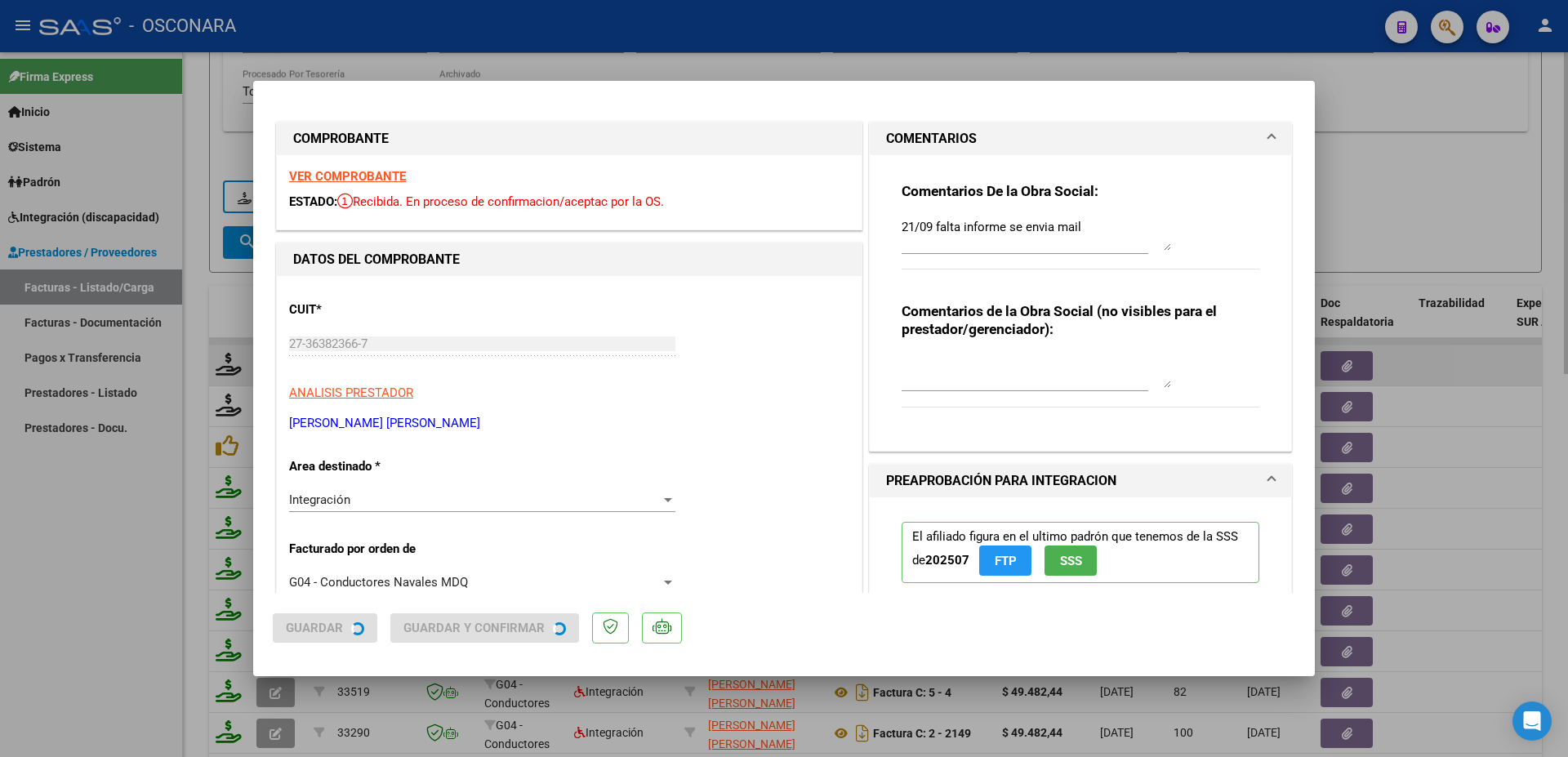
click at [1420, 196] on div at bounding box center [784, 378] width 1568 height 757
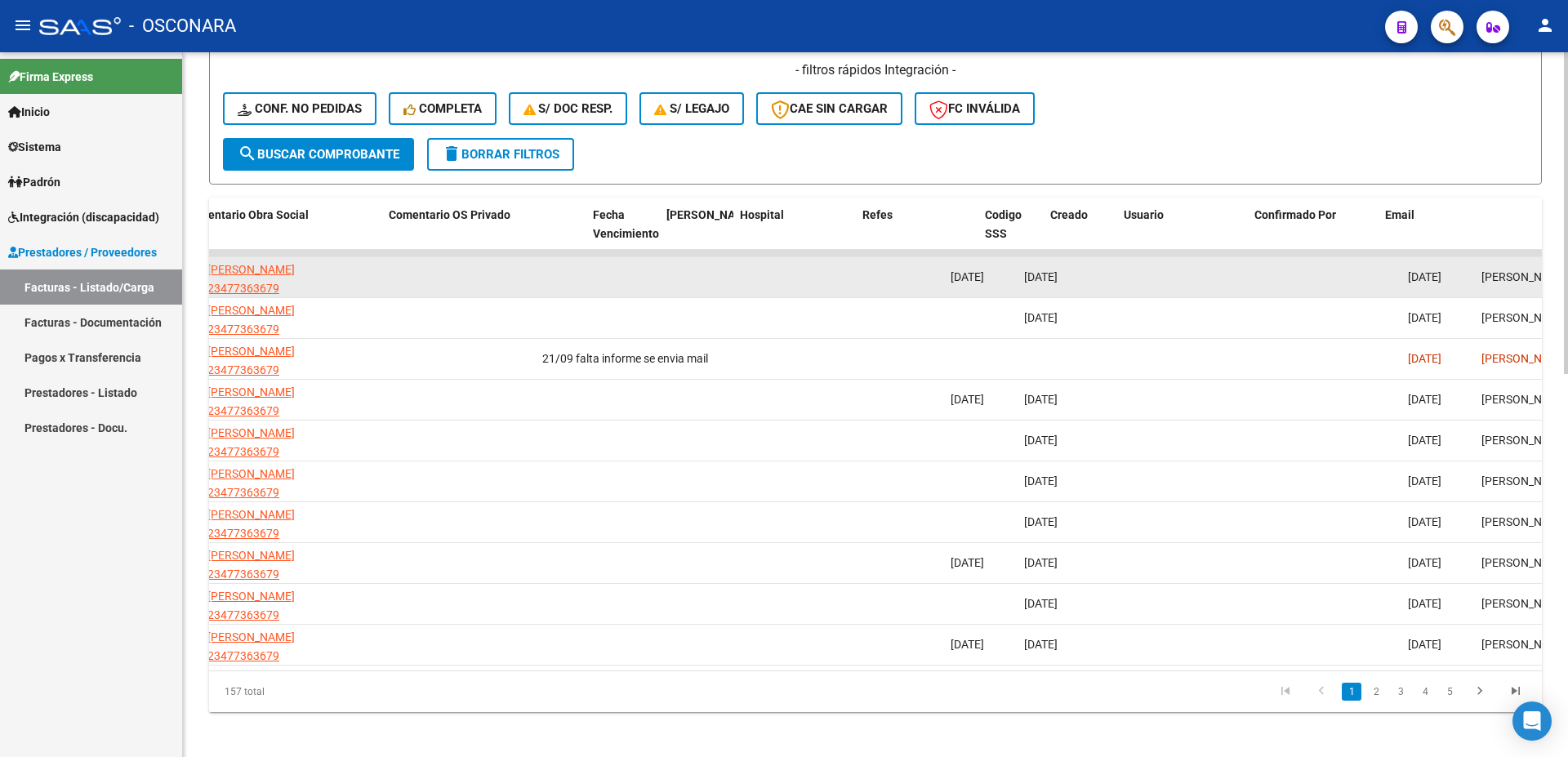
scroll to position [0, 2878]
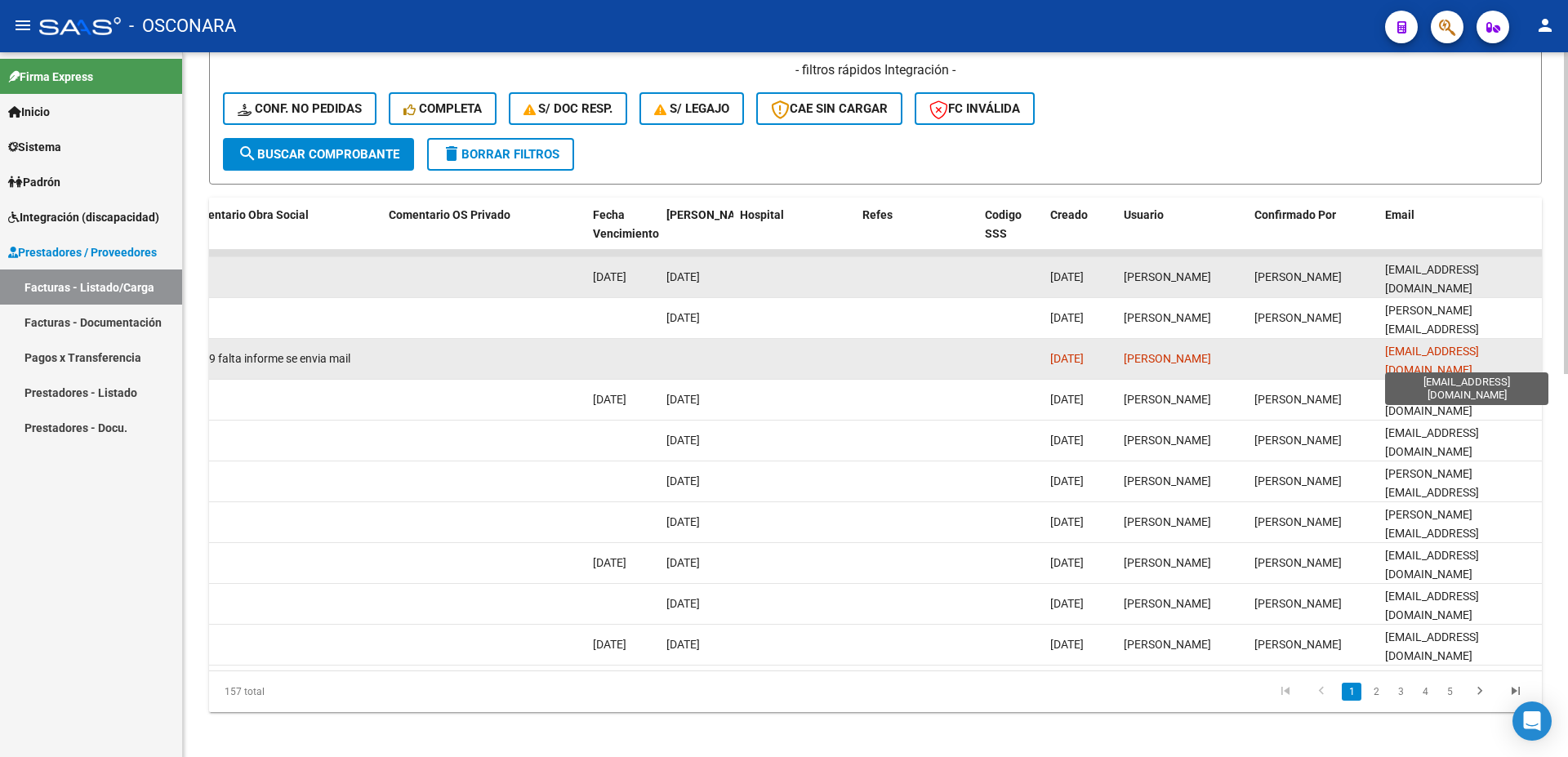
drag, startPoint x: 1538, startPoint y: 363, endPoint x: 1387, endPoint y: 364, distance: 151.0
click at [1387, 364] on datatable-body-cell "[EMAIL_ADDRESS][DOMAIN_NAME]" at bounding box center [1461, 359] width 163 height 40
copy span "[EMAIL_ADDRESS][DOMAIN_NAME]"
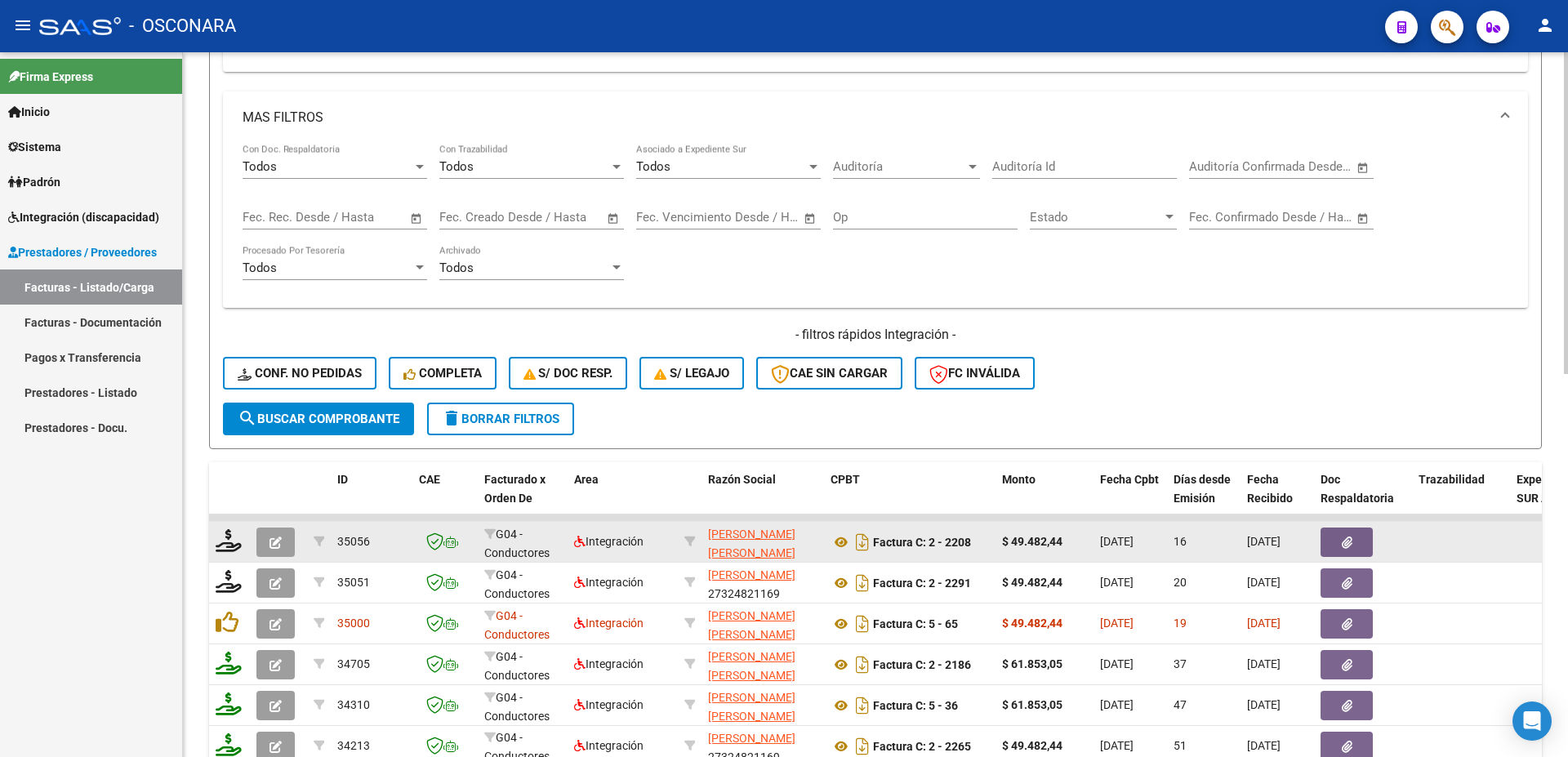
scroll to position [290, 0]
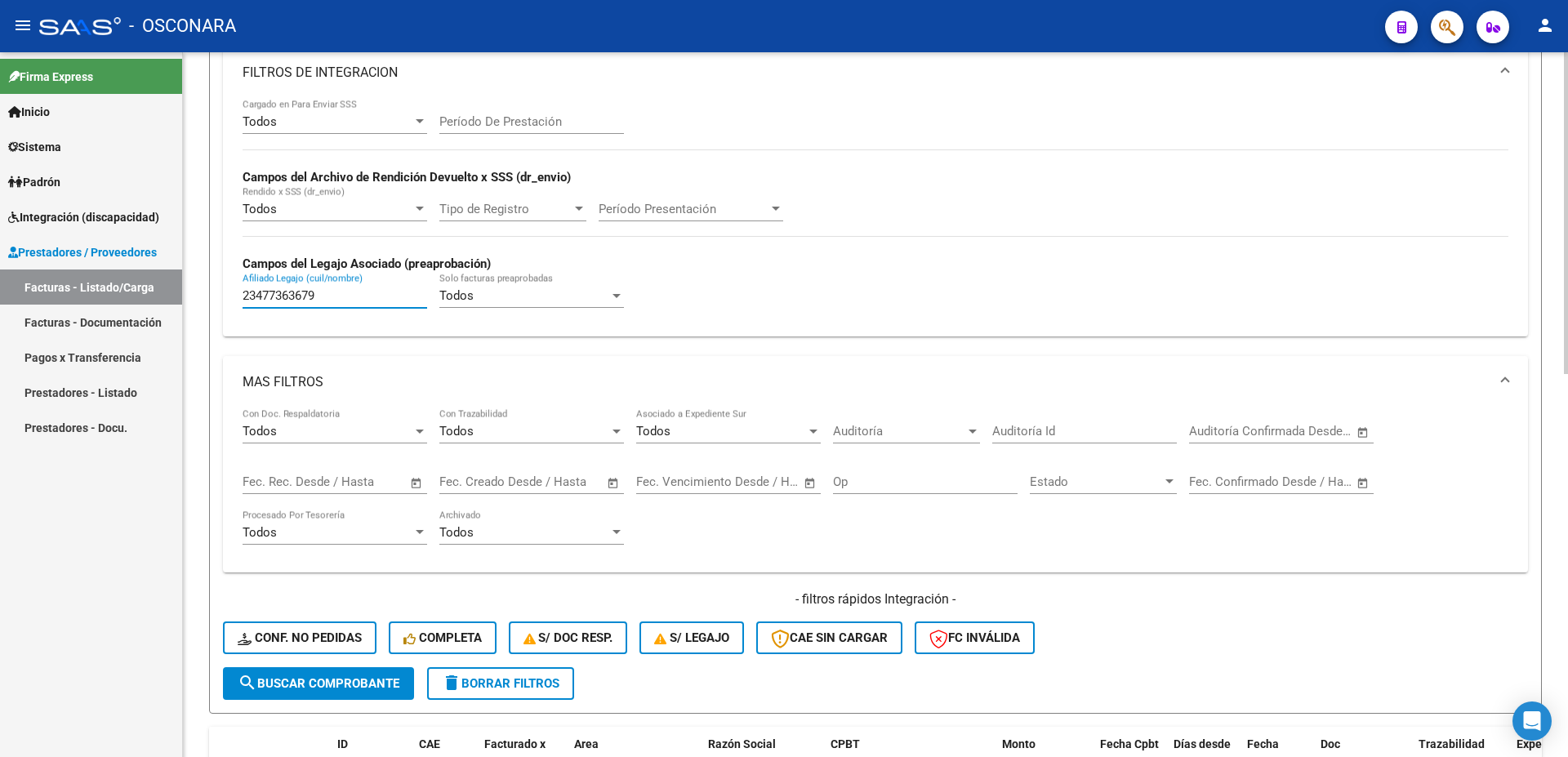
drag, startPoint x: 321, startPoint y: 297, endPoint x: 195, endPoint y: 360, distance: 140.9
click at [243, 289] on input "23477363679" at bounding box center [334, 296] width 184 height 15
paste input "5049148"
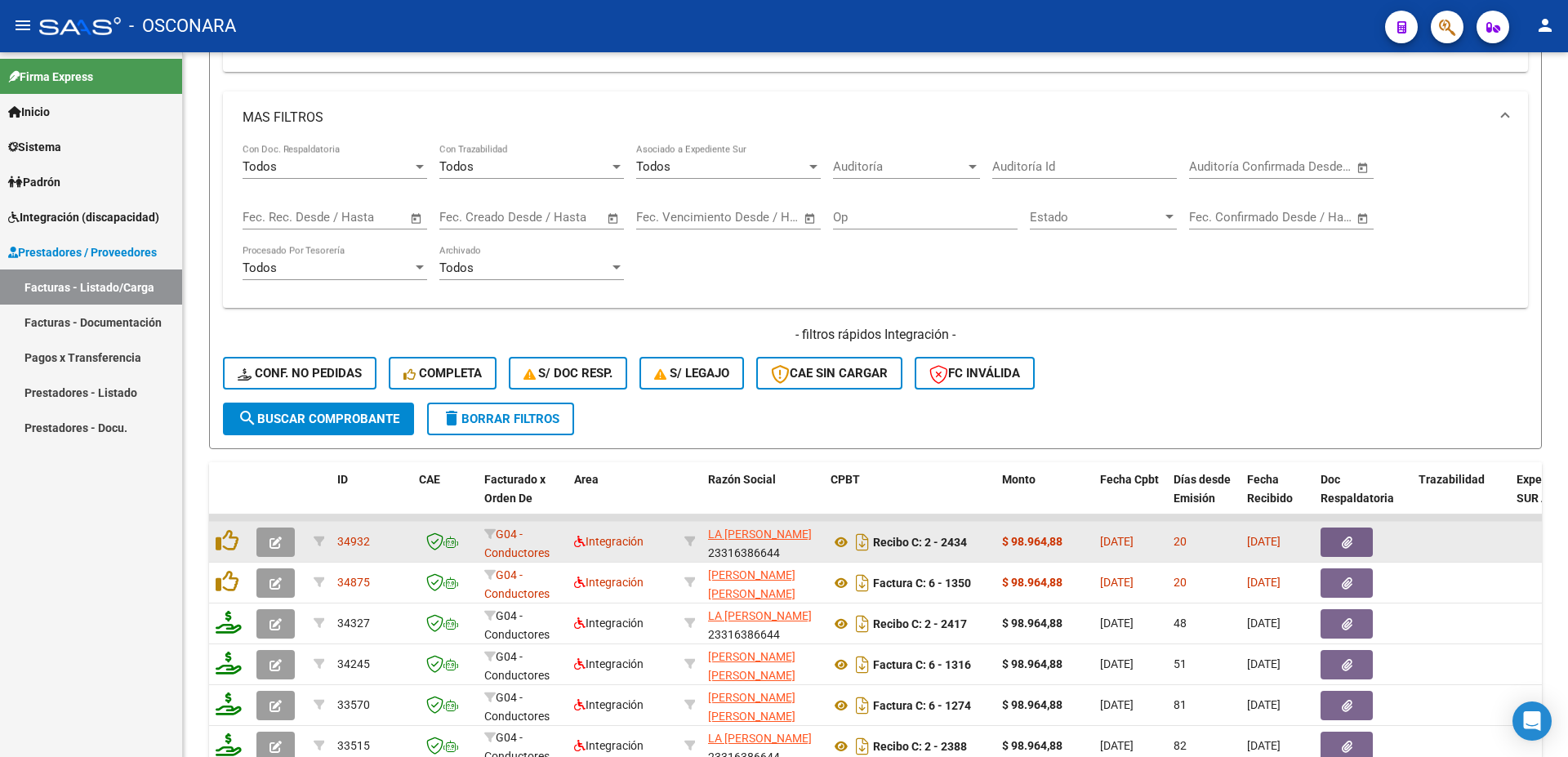
scroll to position [731, 0]
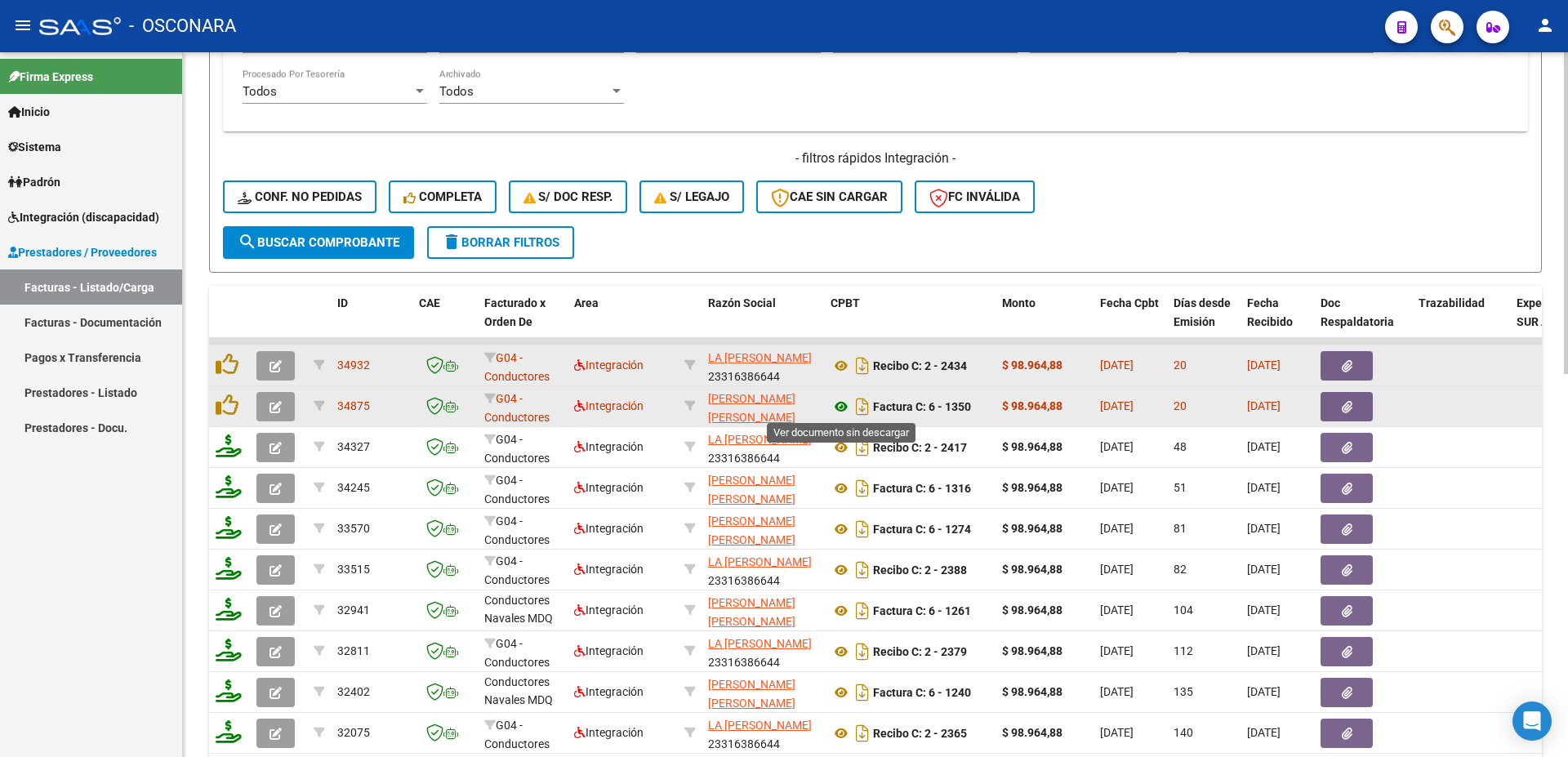
type input "23504914879"
click at [849, 409] on icon at bounding box center [841, 406] width 21 height 19
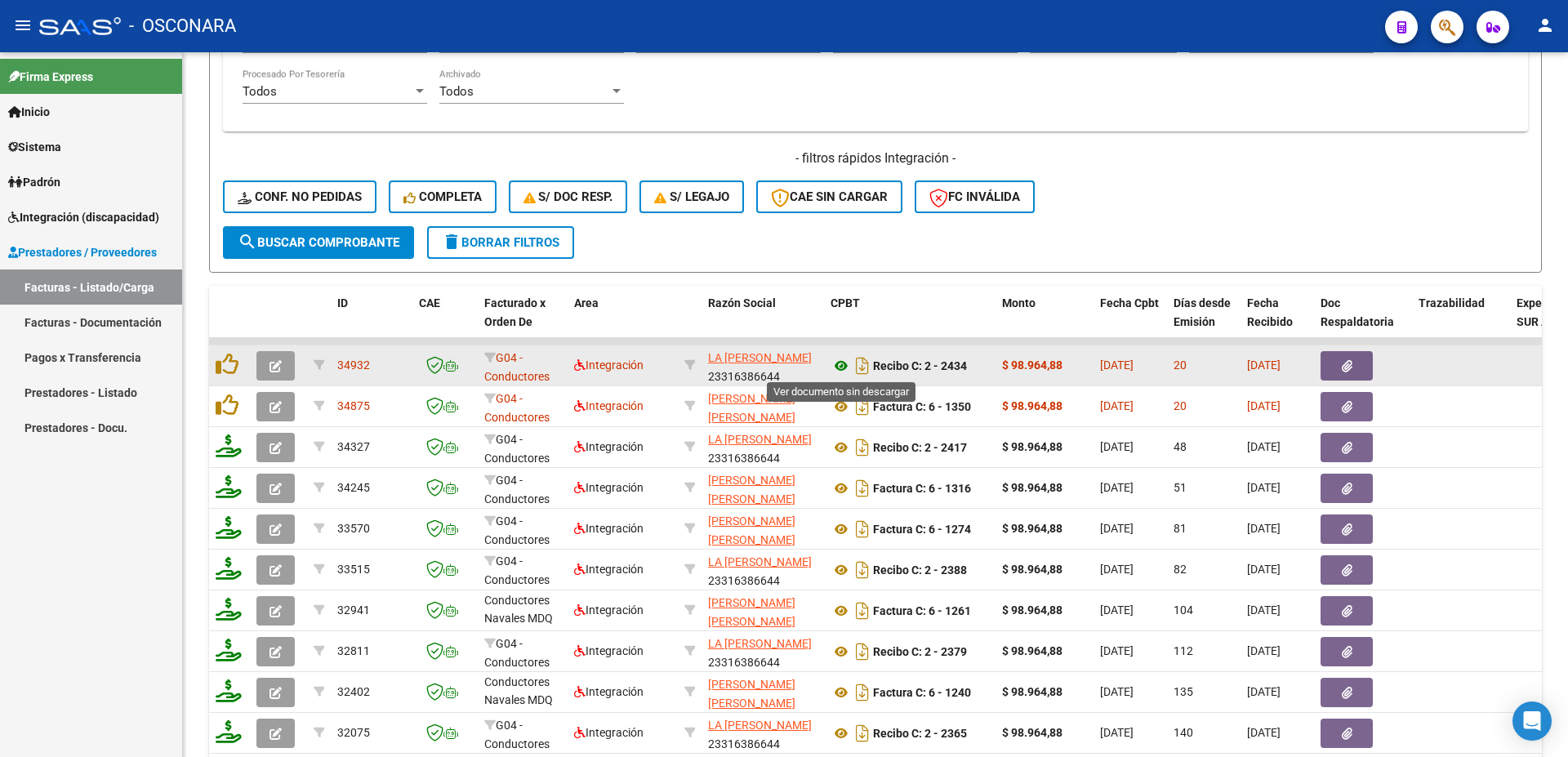
click at [839, 365] on icon at bounding box center [841, 366] width 21 height 19
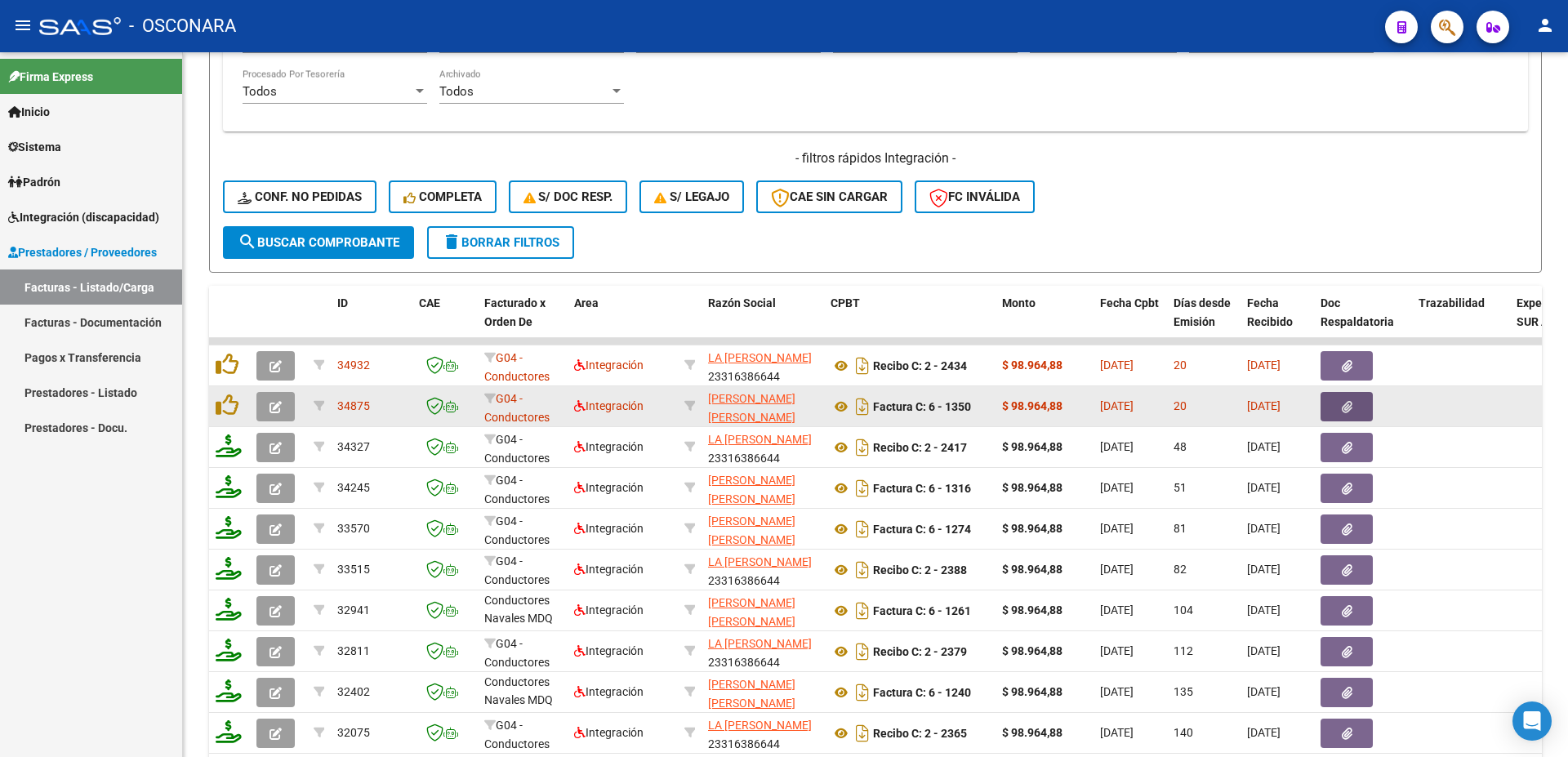
click at [1350, 417] on button "button" at bounding box center [1346, 407] width 52 height 29
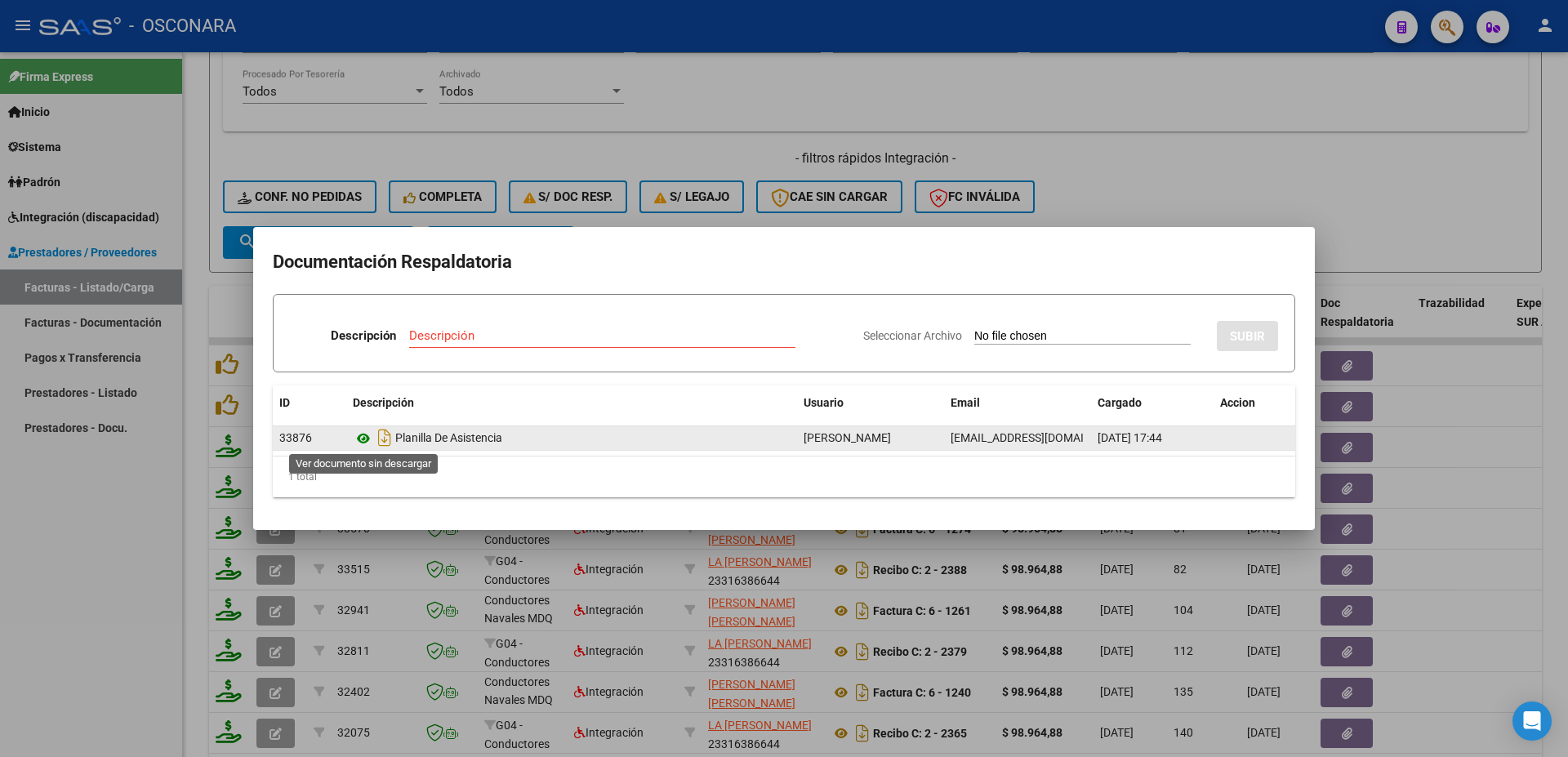
click at [359, 434] on icon at bounding box center [363, 438] width 21 height 19
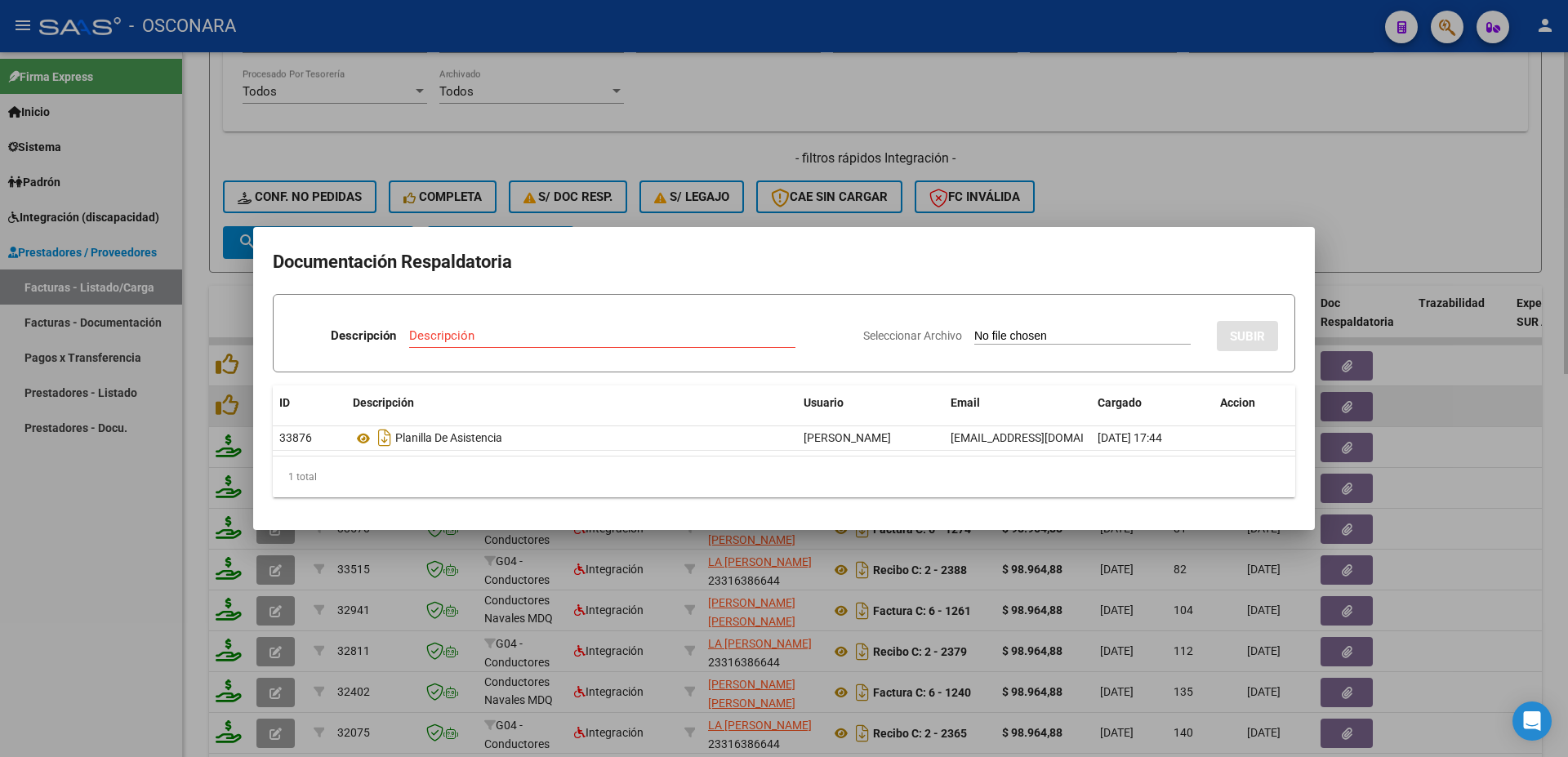
drag, startPoint x: 1546, startPoint y: 447, endPoint x: 1477, endPoint y: 392, distance: 88.2
click at [1531, 427] on div at bounding box center [784, 378] width 1568 height 757
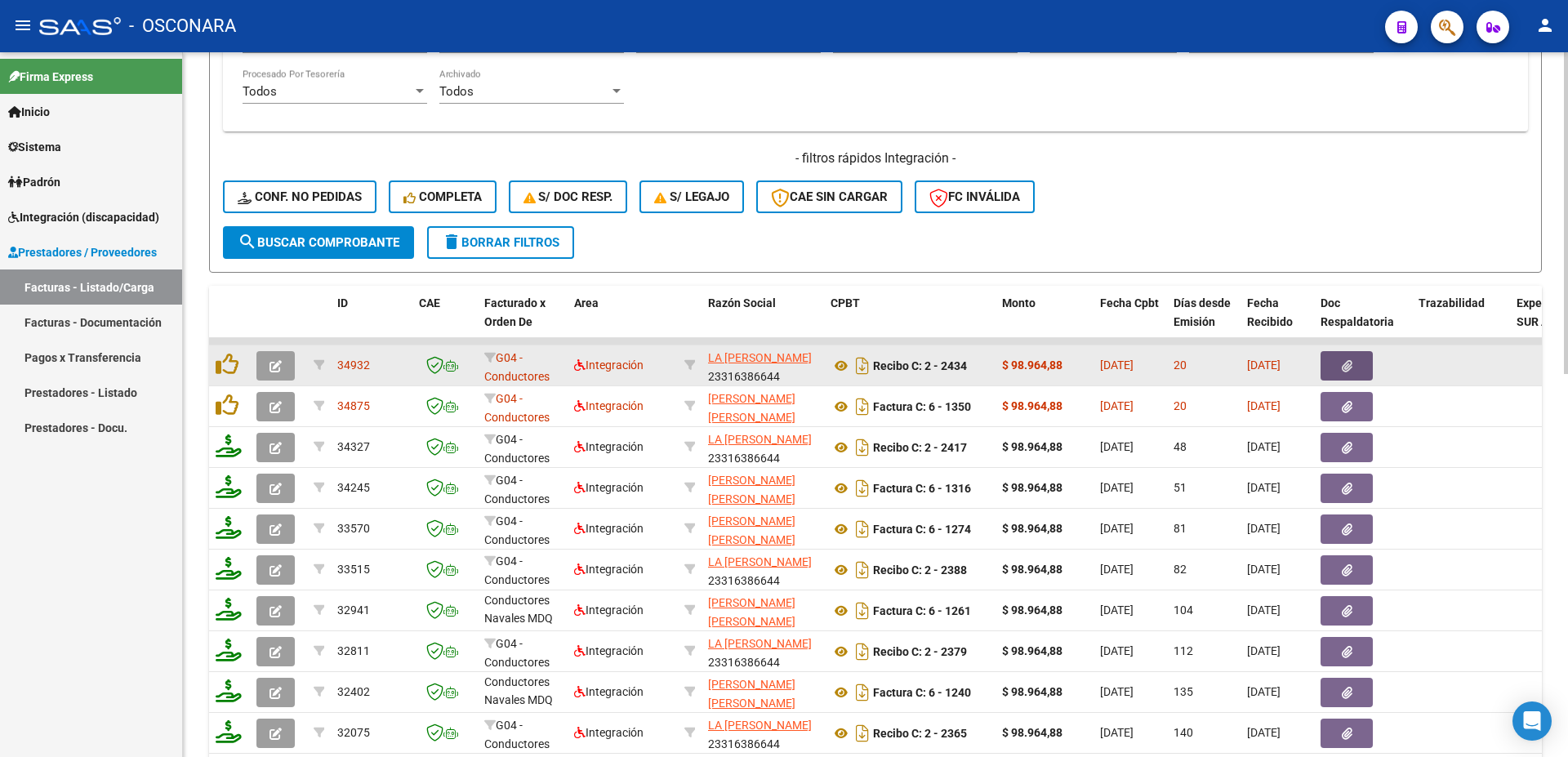
click at [1334, 366] on button "button" at bounding box center [1346, 366] width 52 height 29
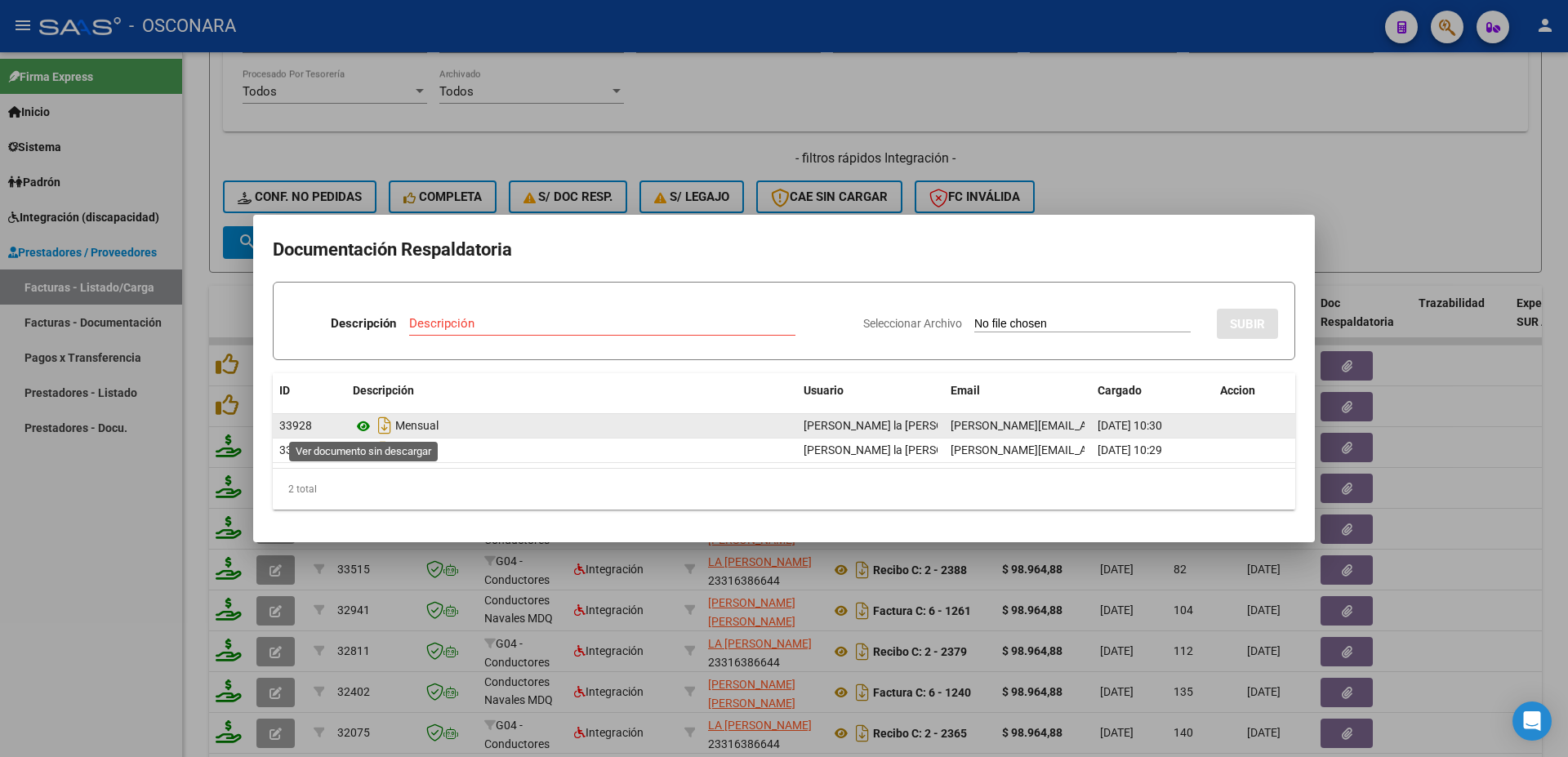
click at [362, 427] on icon at bounding box center [363, 426] width 21 height 19
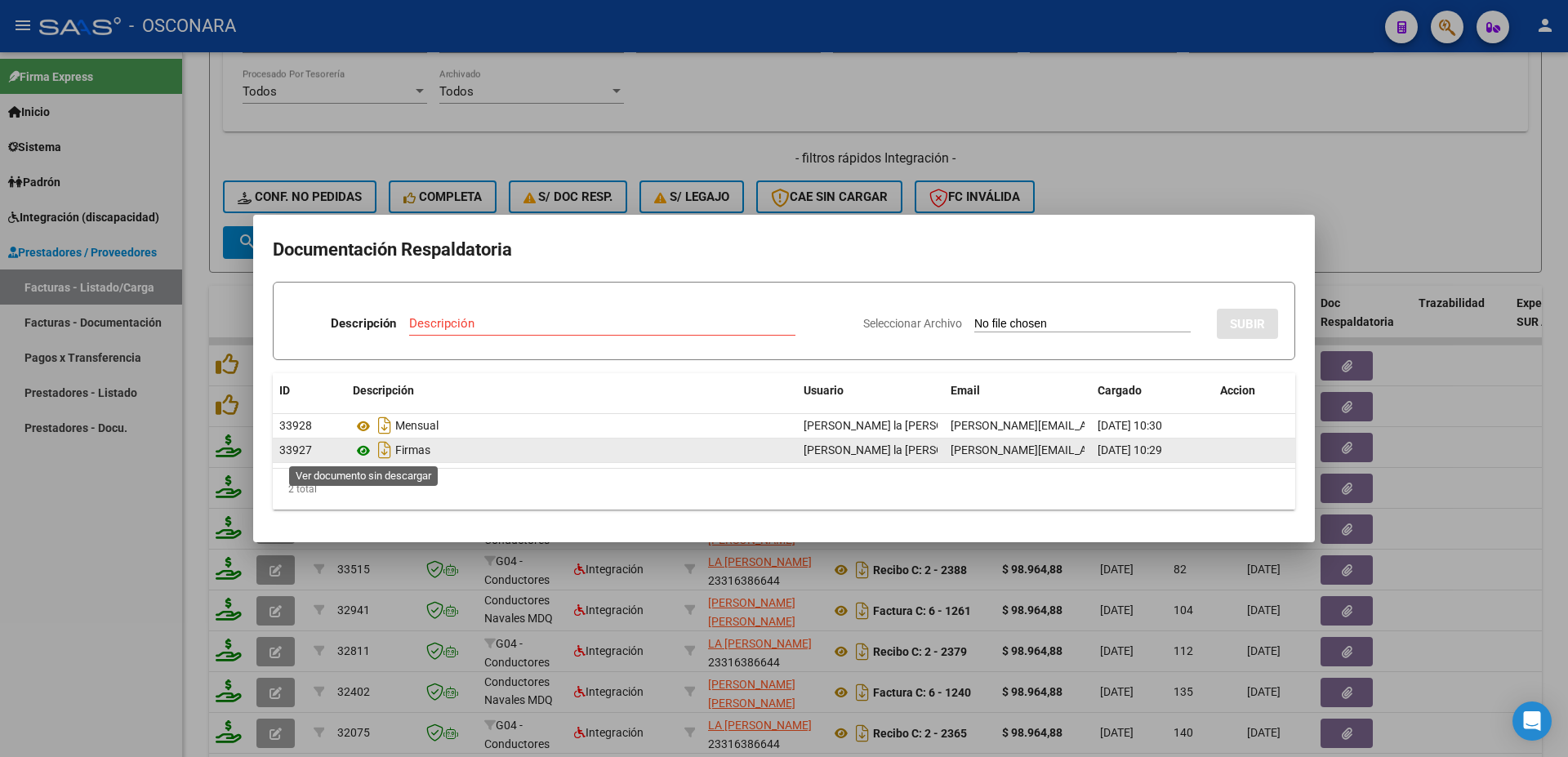
click at [363, 455] on icon at bounding box center [363, 450] width 21 height 19
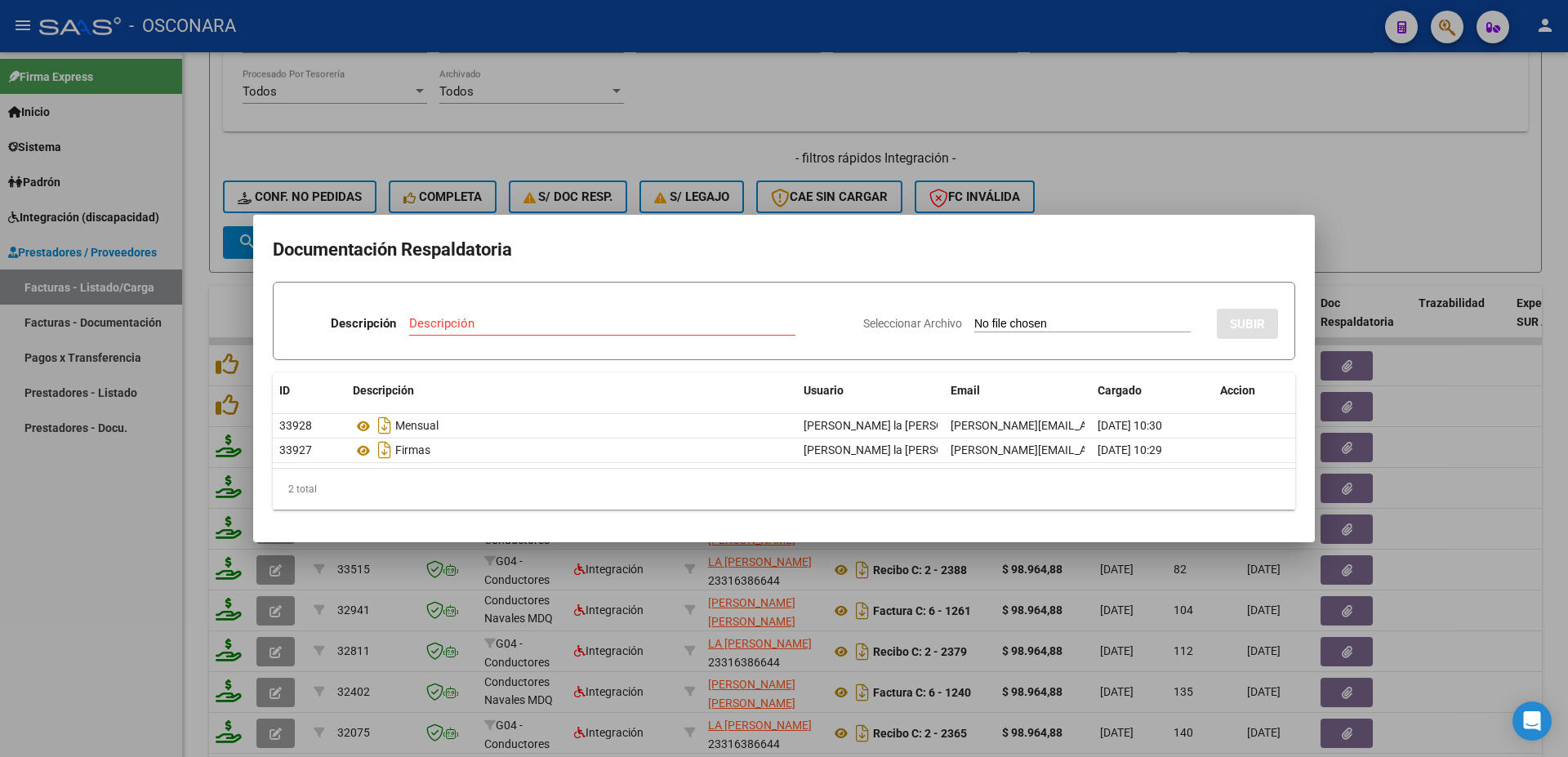
click at [1485, 402] on div at bounding box center [784, 378] width 1568 height 757
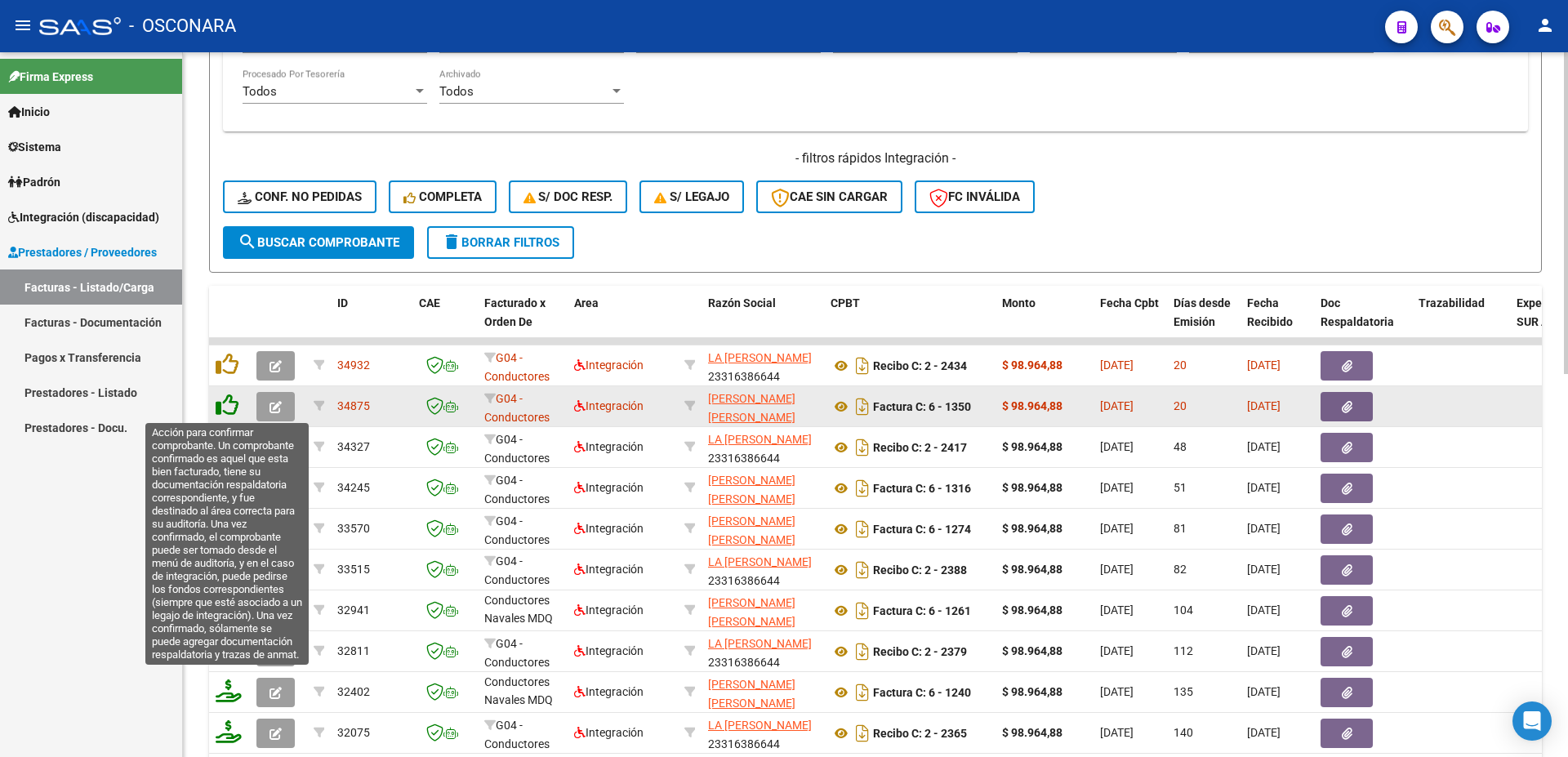
click at [228, 404] on icon at bounding box center [226, 405] width 23 height 23
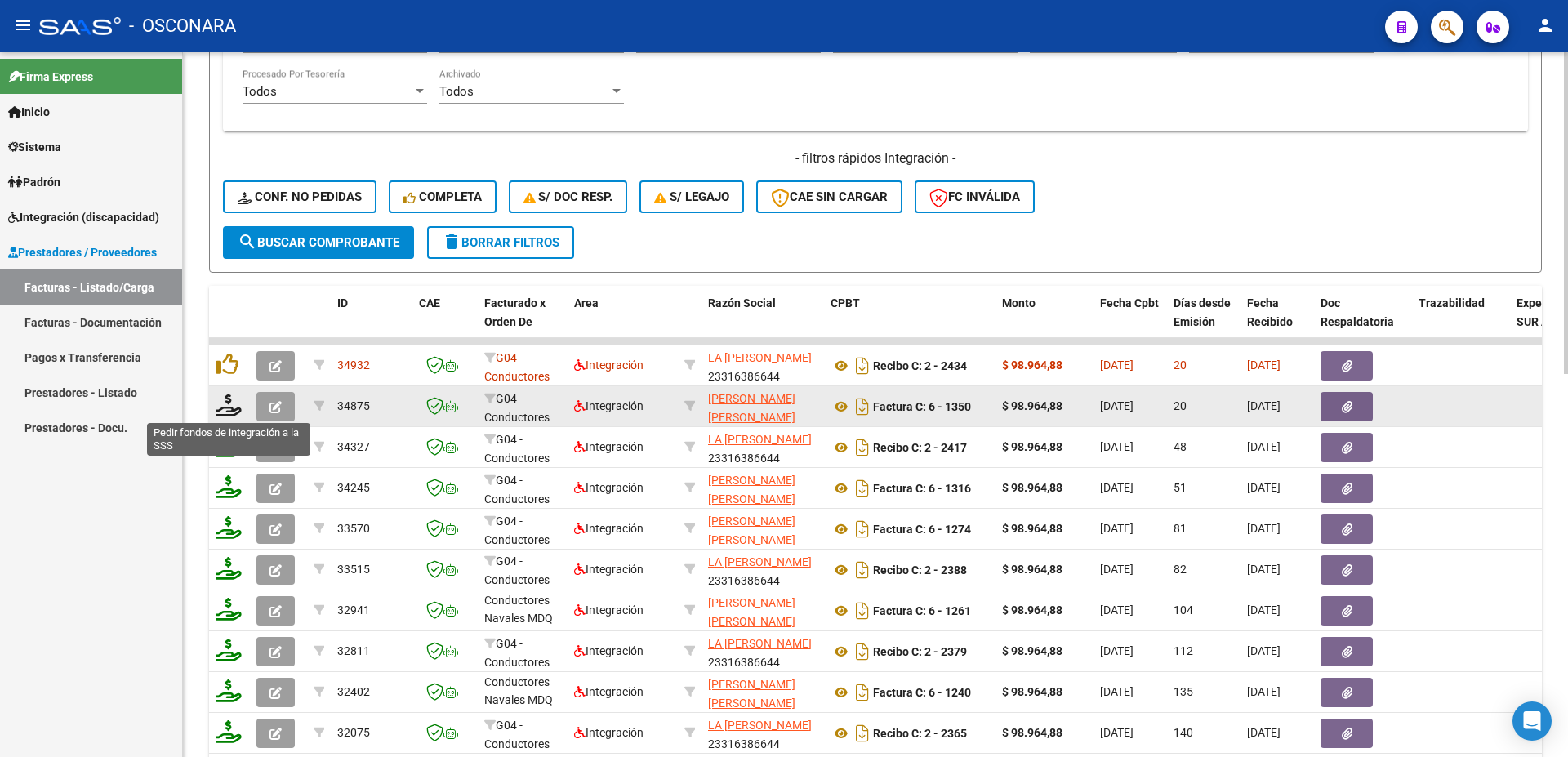
click at [228, 404] on icon at bounding box center [228, 405] width 27 height 23
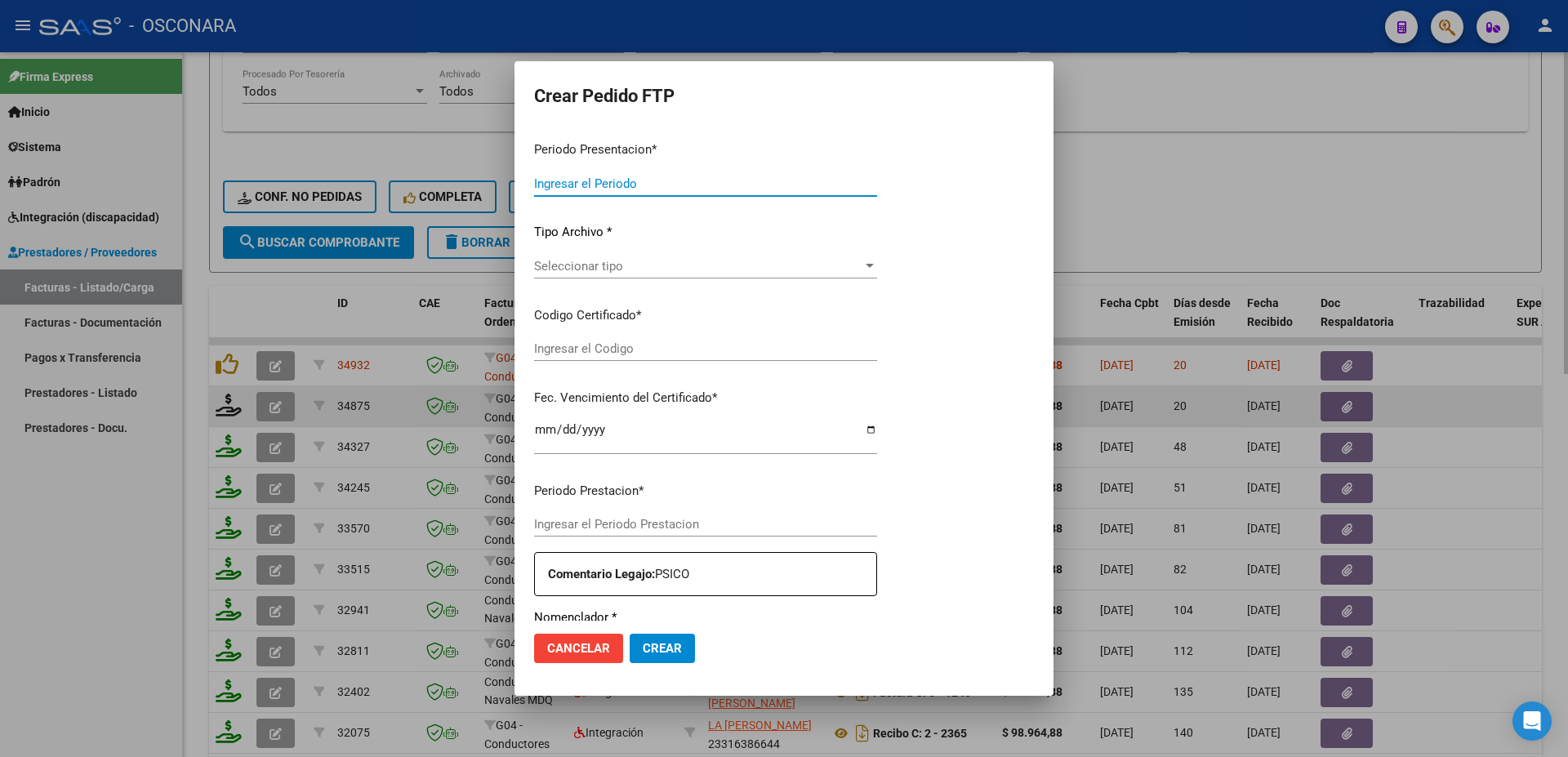
type input "202508"
type input "$ 98.964,88"
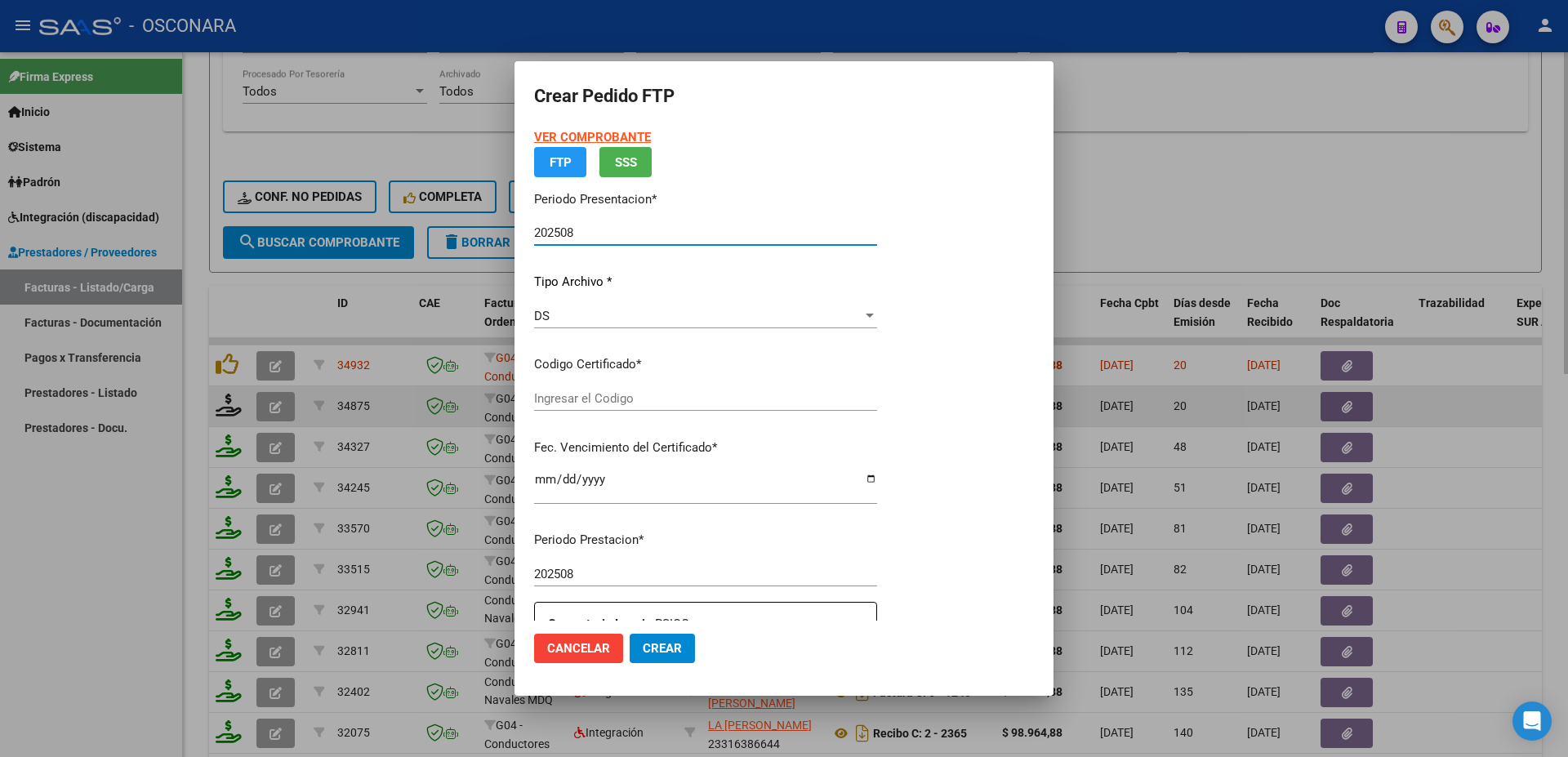
type input "ARG02000504914872022062820250628BS389"
type input "[DATE]"
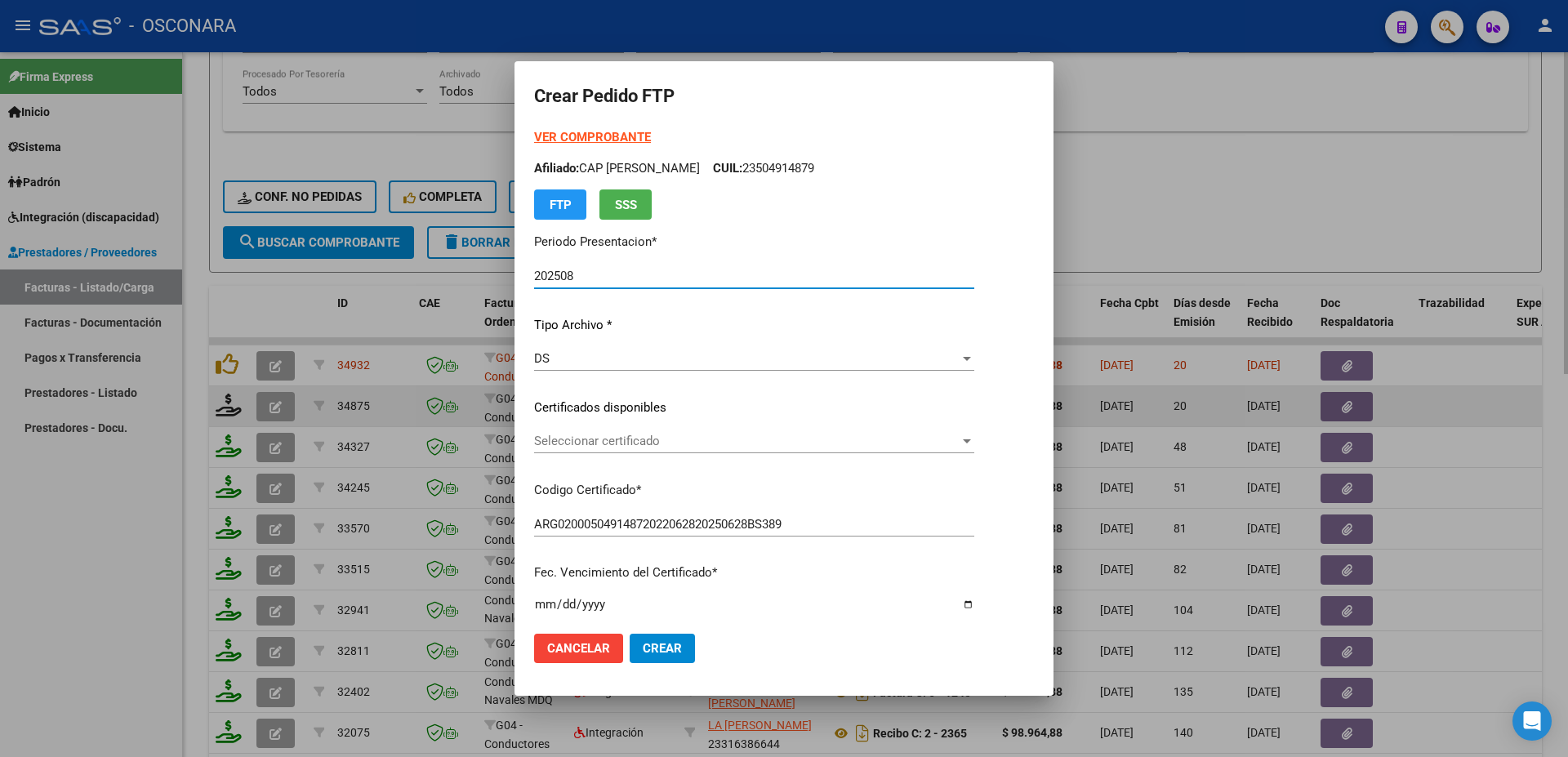
click at [687, 445] on span "Seleccionar certificado" at bounding box center [747, 441] width 425 height 15
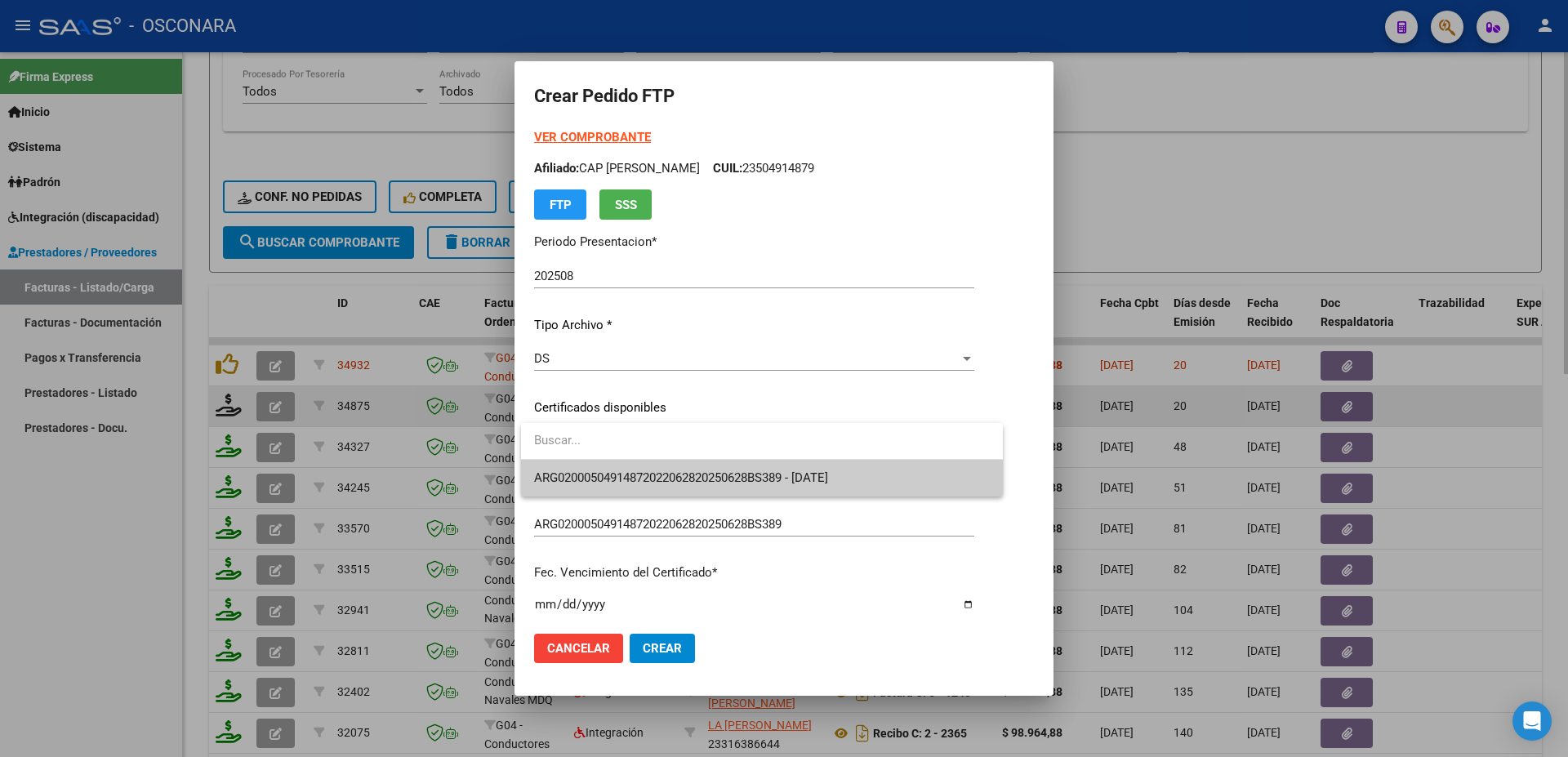
click at [694, 467] on span "ARG02000504914872022062820250628BS389 - [DATE]" at bounding box center [762, 478] width 455 height 37
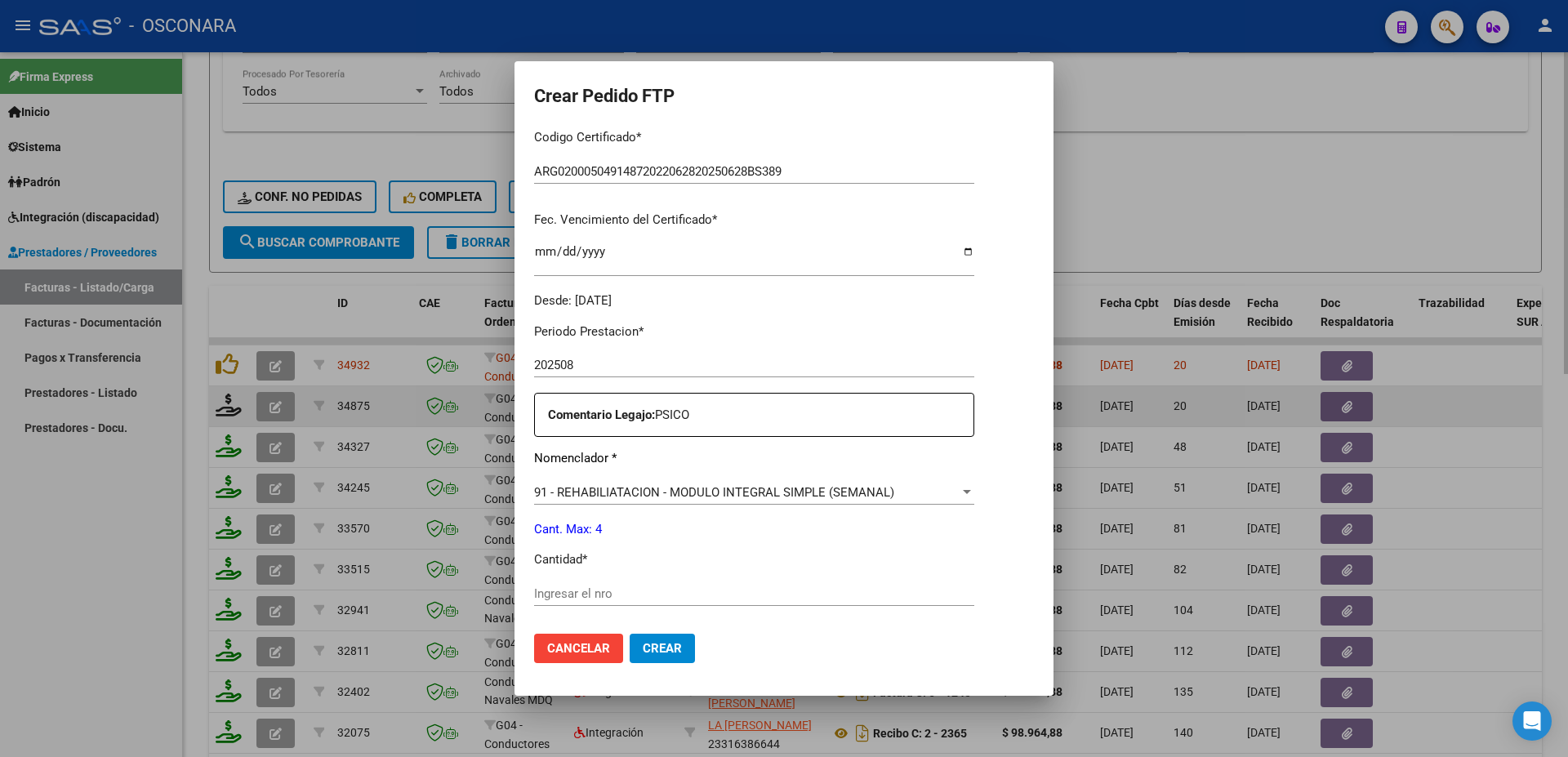
scroll to position [591, 0]
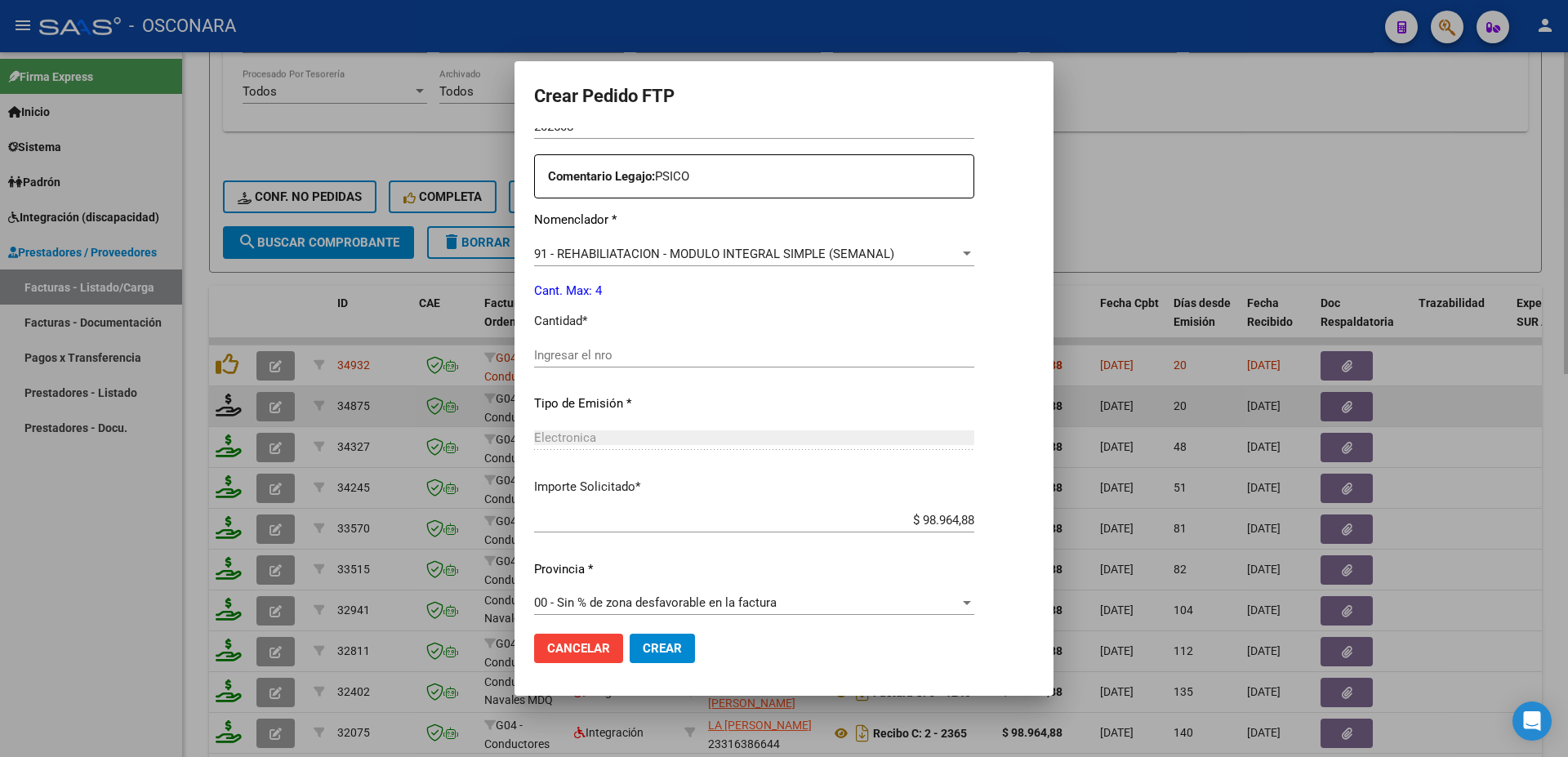
click at [551, 356] on div "Ingresar el nro" at bounding box center [754, 355] width 440 height 25
click at [548, 349] on input "Ingresar el nro" at bounding box center [754, 356] width 440 height 15
type input "4"
drag, startPoint x: 673, startPoint y: 653, endPoint x: 656, endPoint y: 653, distance: 17.0
click at [672, 651] on span "Crear" at bounding box center [662, 649] width 39 height 15
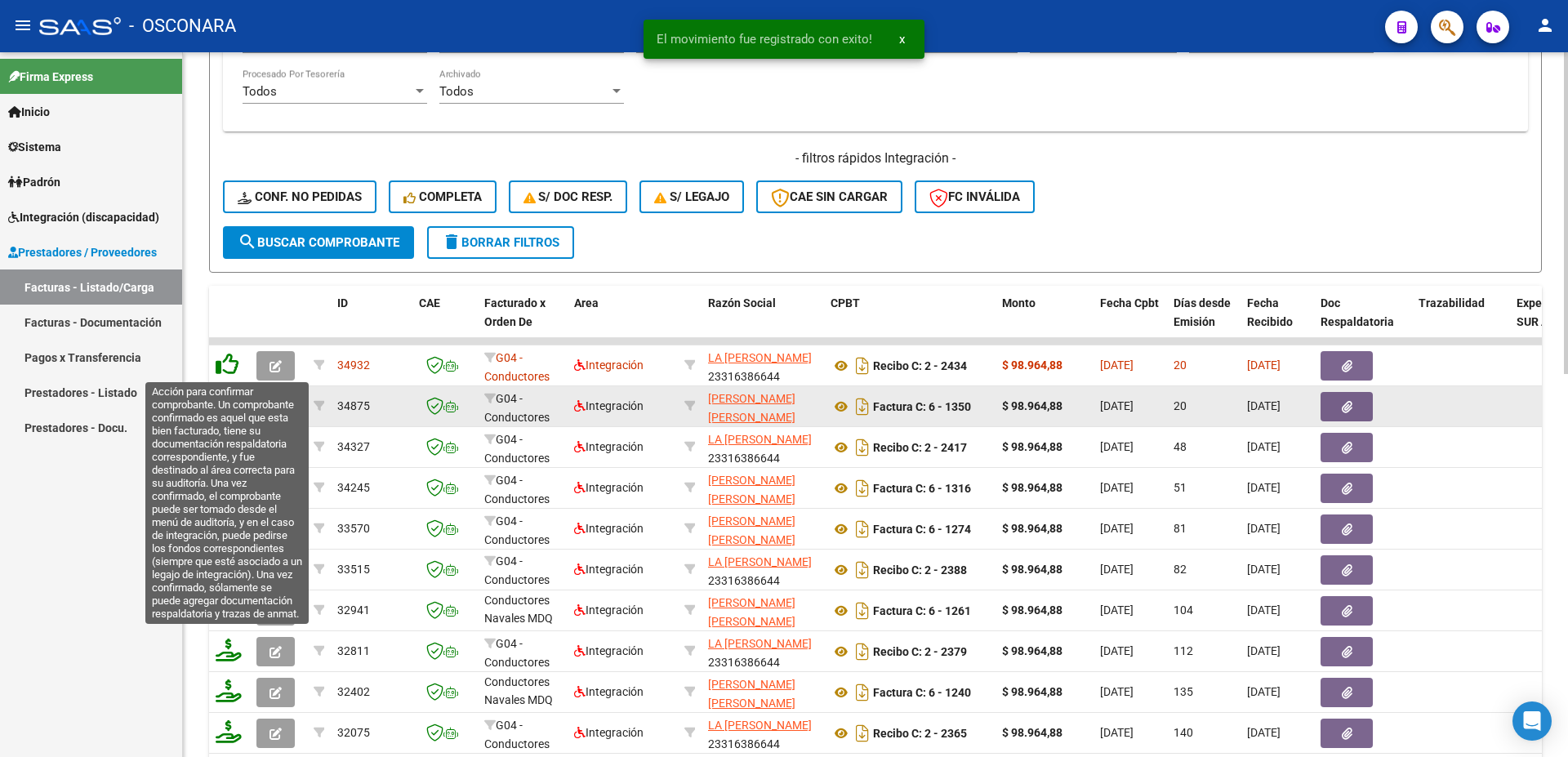
click at [222, 370] on icon at bounding box center [226, 364] width 23 height 23
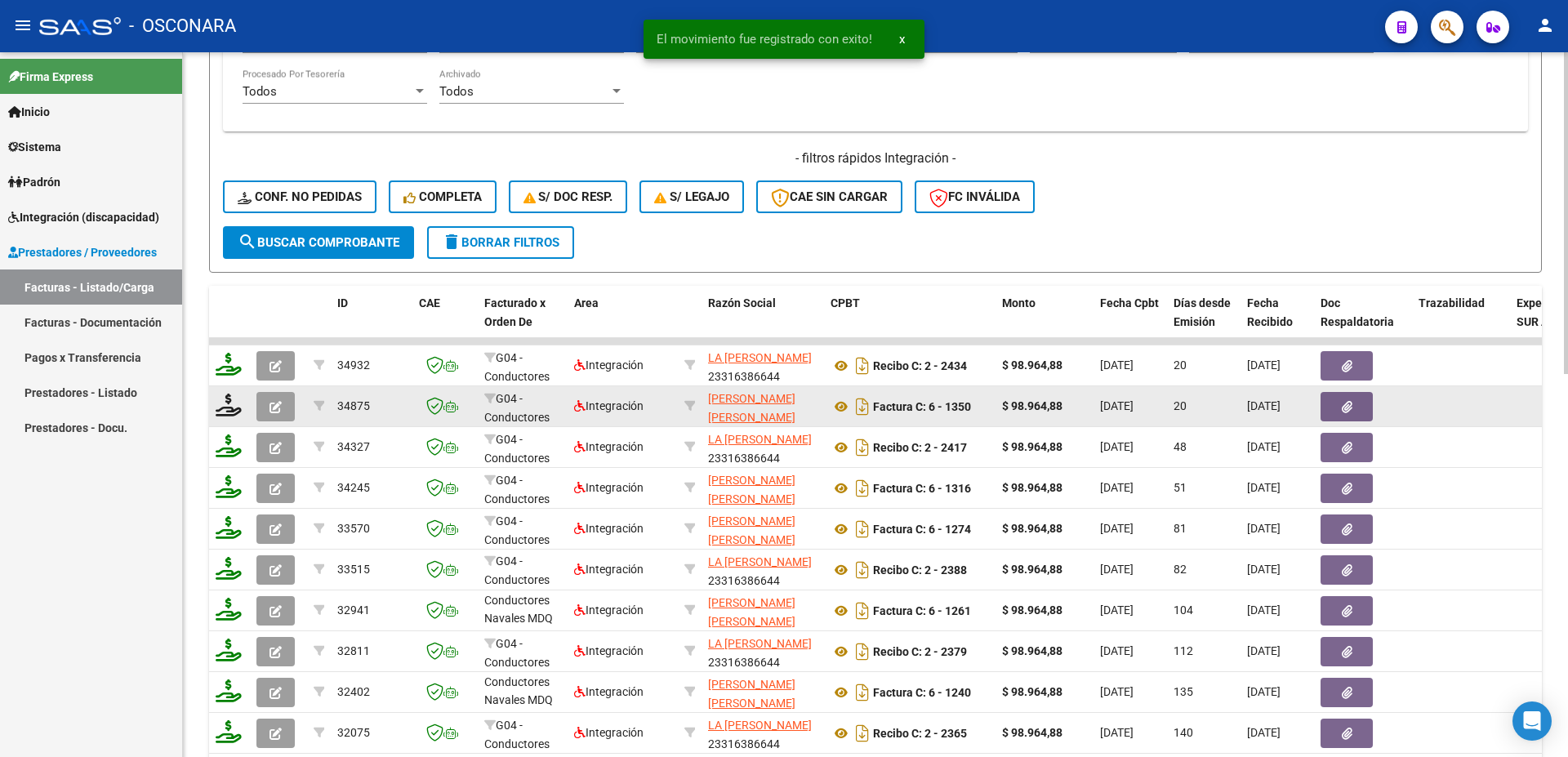
drag, startPoint x: 247, startPoint y: 371, endPoint x: 230, endPoint y: 375, distance: 17.5
click at [235, 375] on datatable-body-cell at bounding box center [229, 366] width 41 height 40
click at [230, 375] on icon at bounding box center [228, 364] width 27 height 23
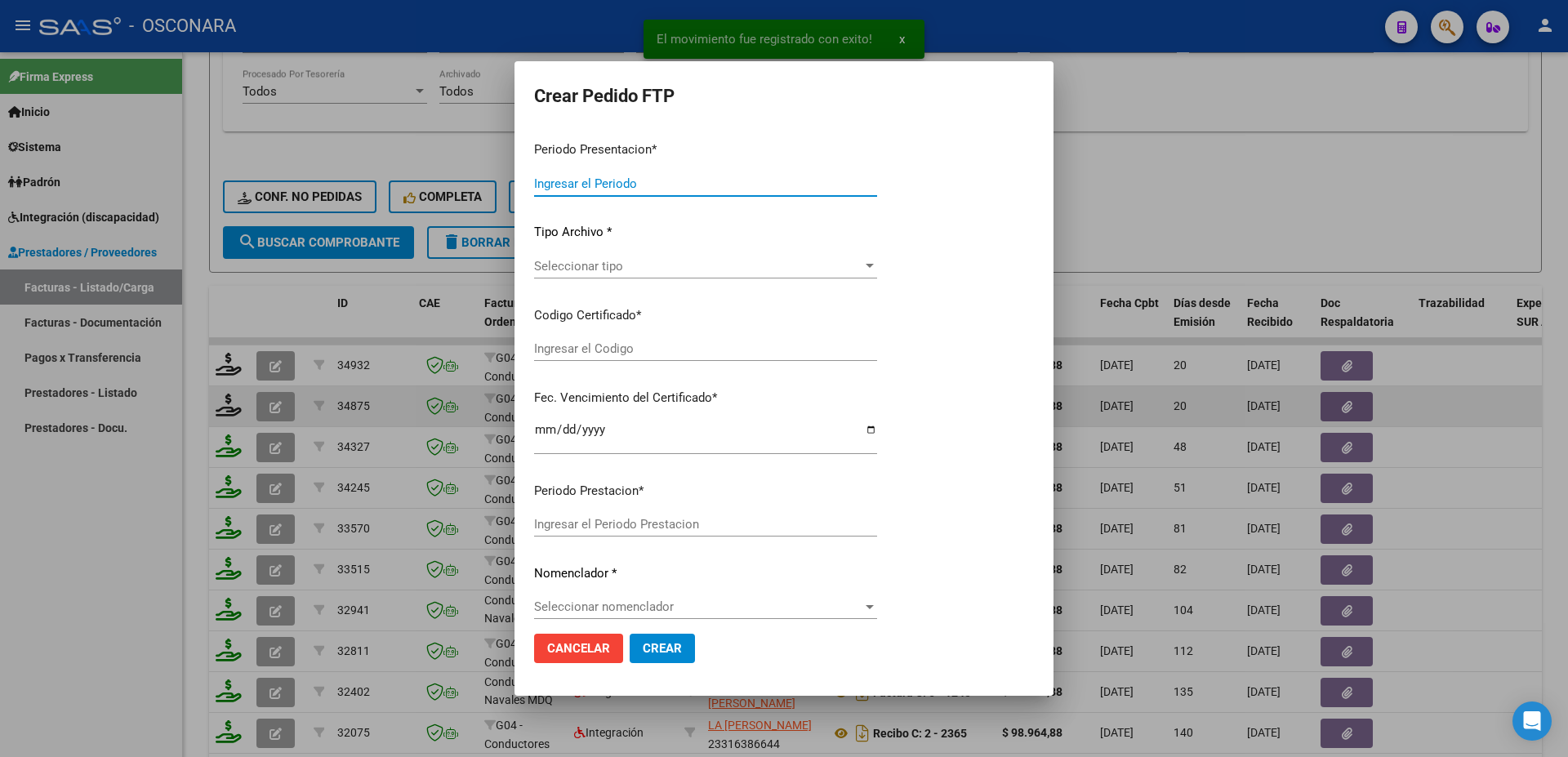
type input "202508"
type input "$ 98.964,88"
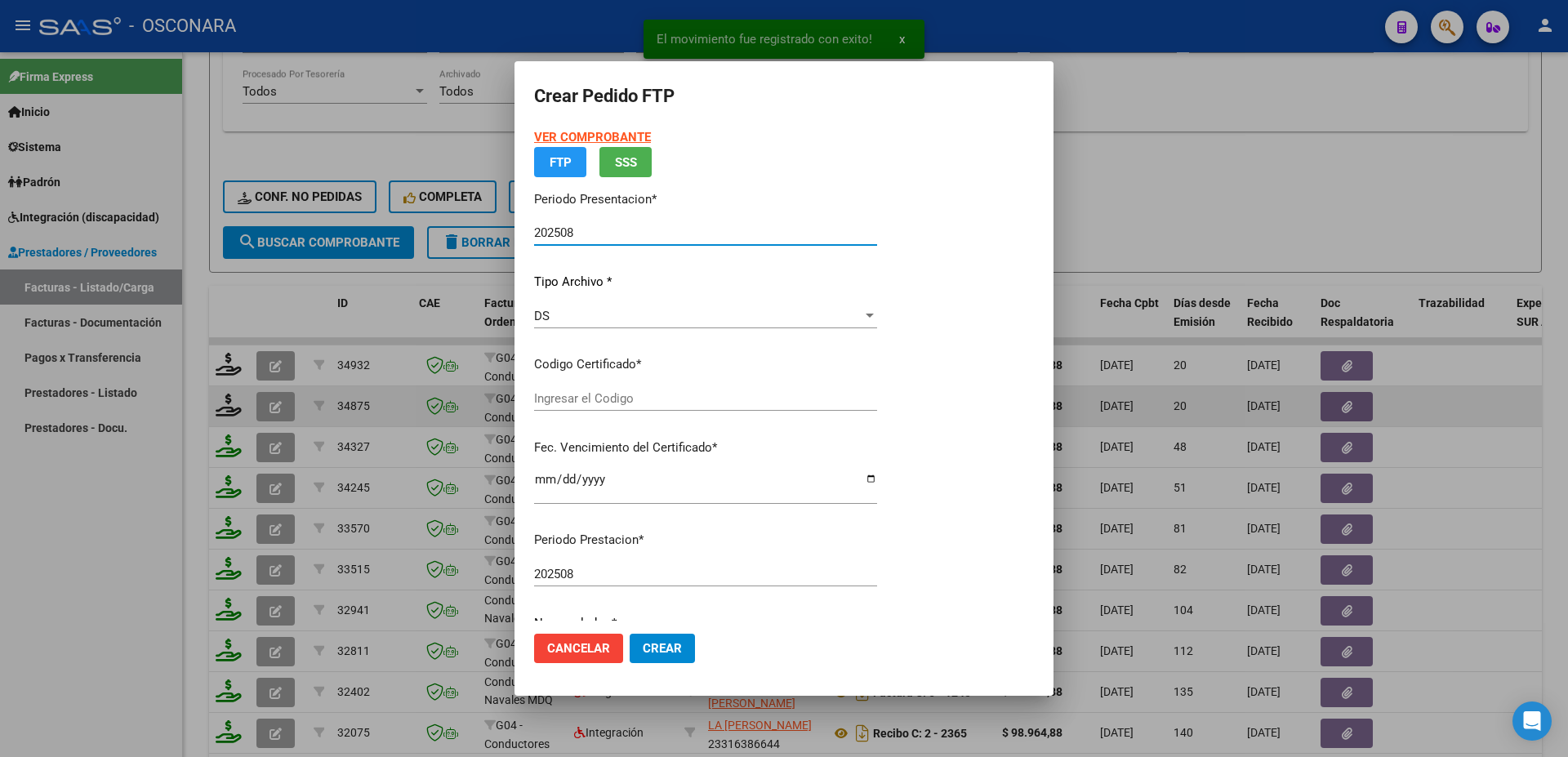
type input "ARG02000504914872022062820250628BS389"
type input "[DATE]"
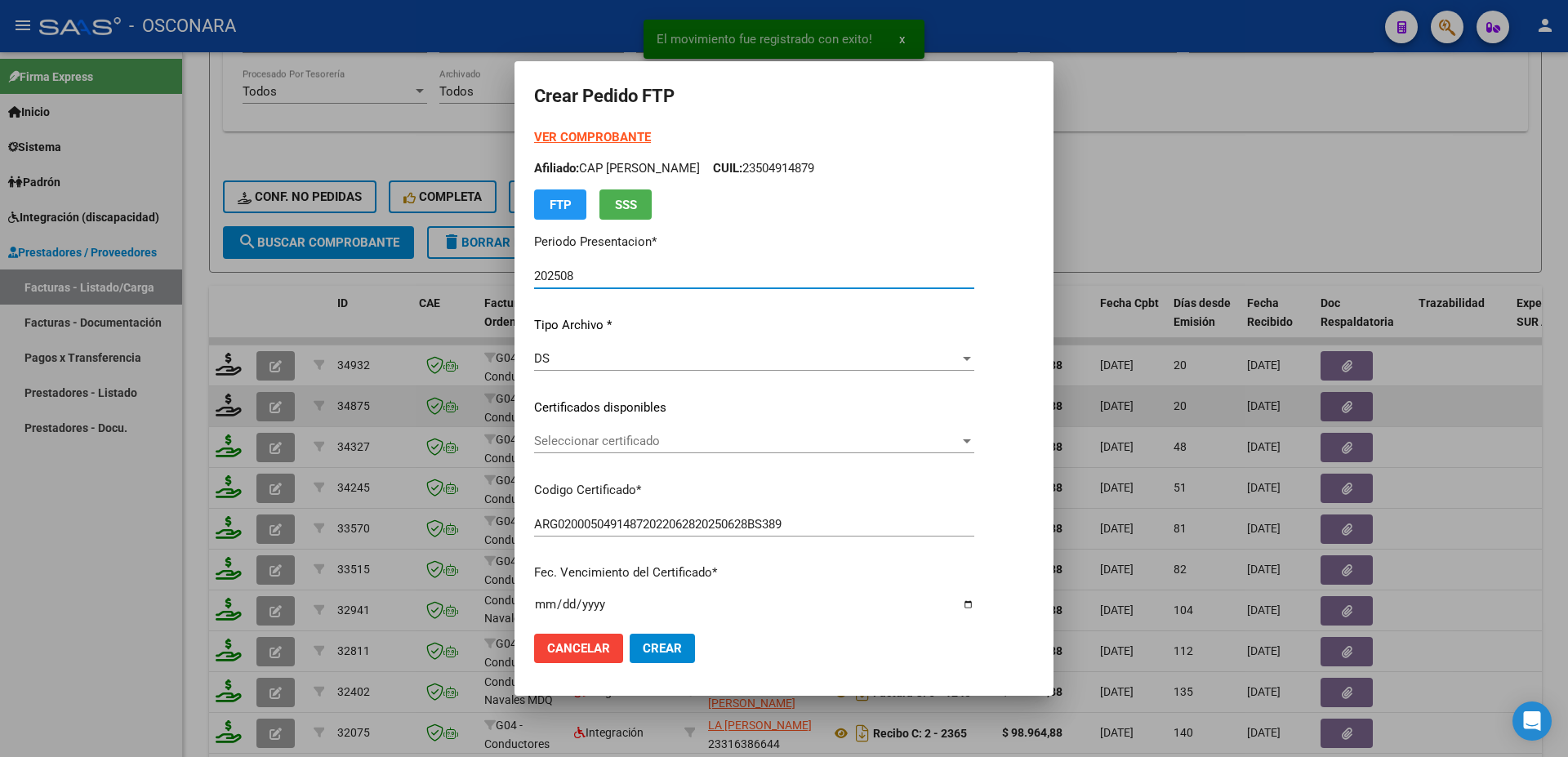
click at [597, 445] on span "Seleccionar certificado" at bounding box center [747, 441] width 425 height 15
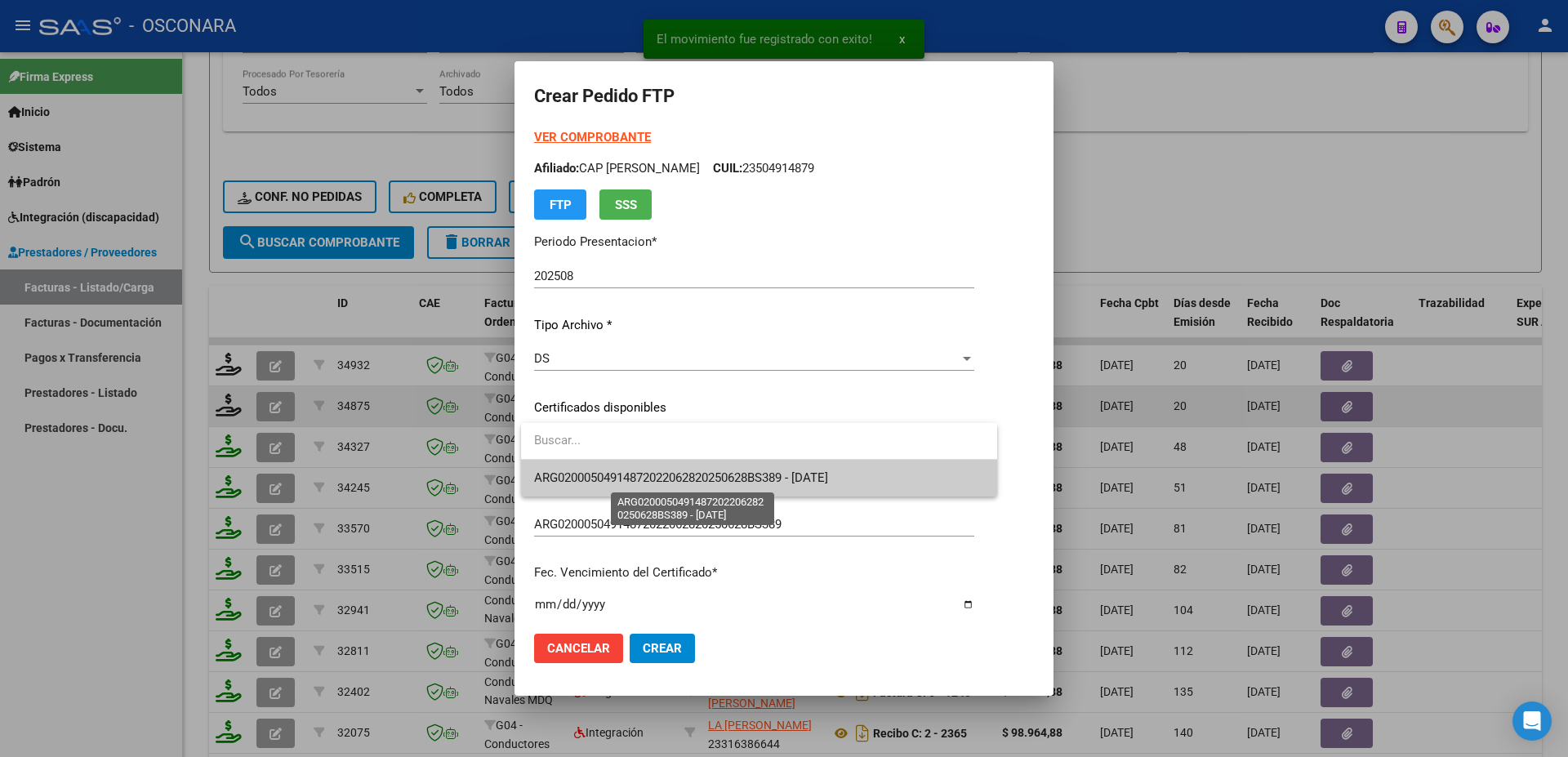
click at [618, 472] on span "ARG02000504914872022062820250628BS389 - [DATE]" at bounding box center [681, 477] width 294 height 15
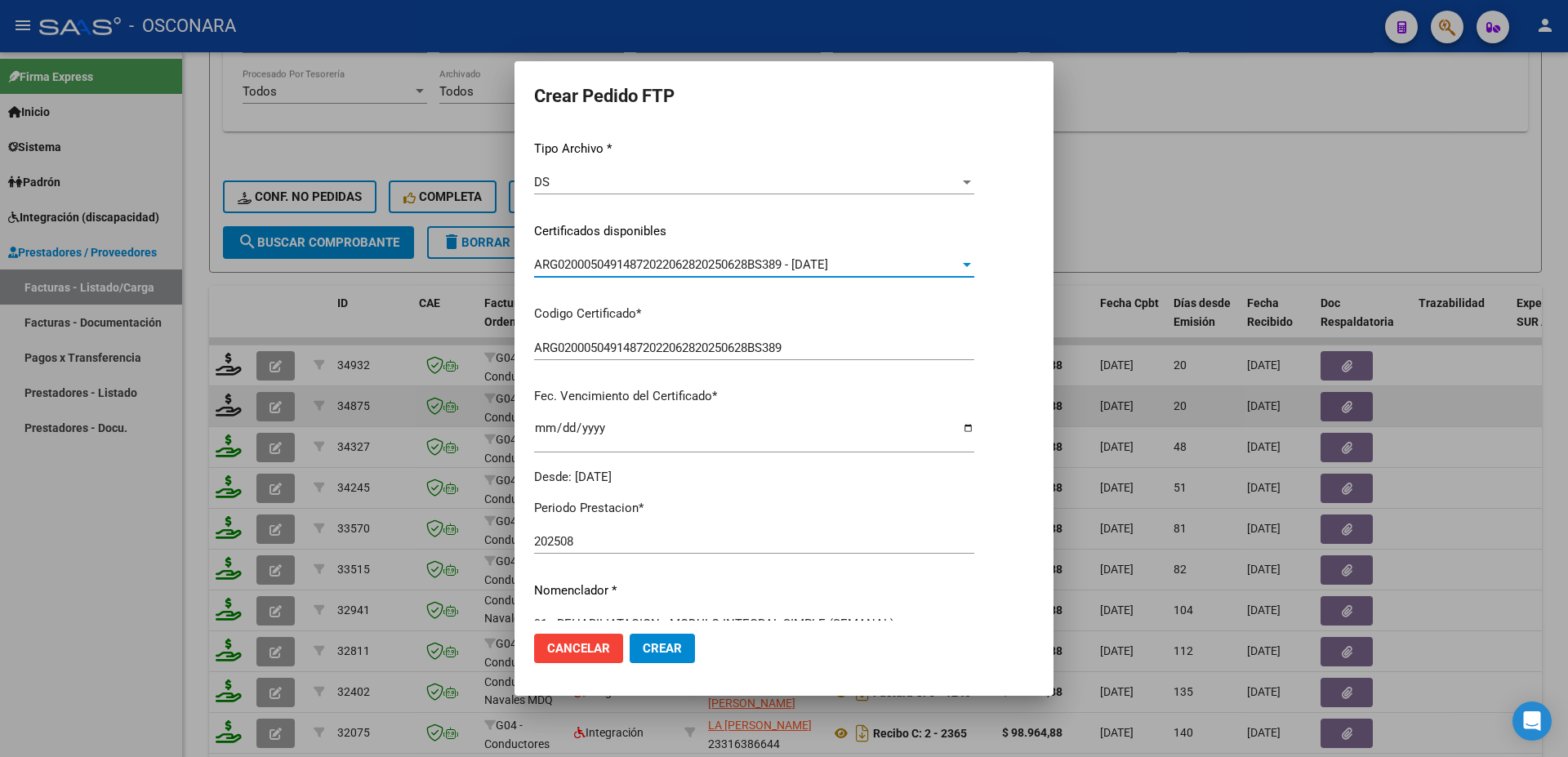
scroll to position [353, 0]
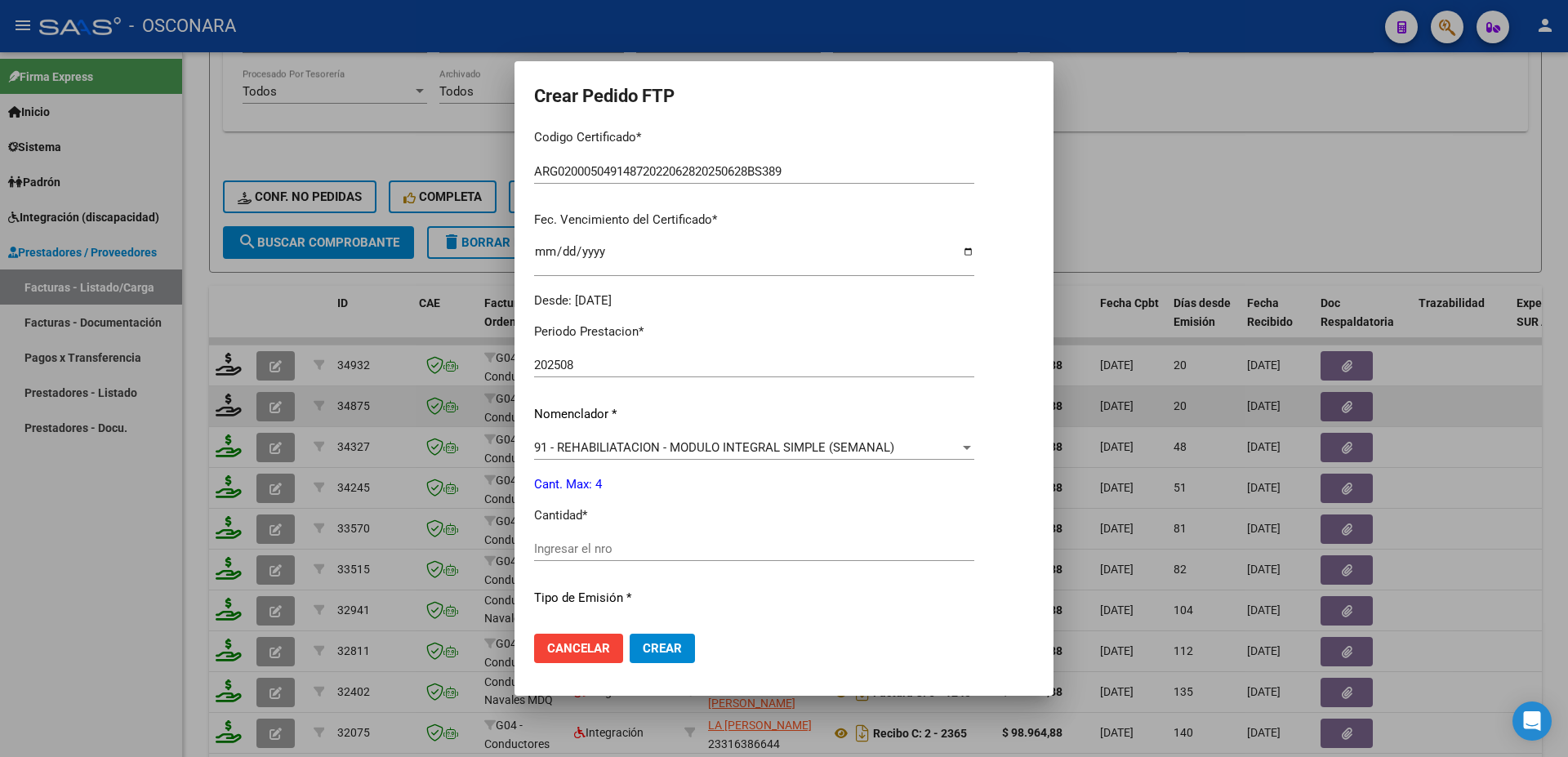
click at [552, 542] on input "Ingresar el nro" at bounding box center [754, 549] width 440 height 15
type input "4"
click at [644, 647] on span "Crear" at bounding box center [662, 649] width 39 height 15
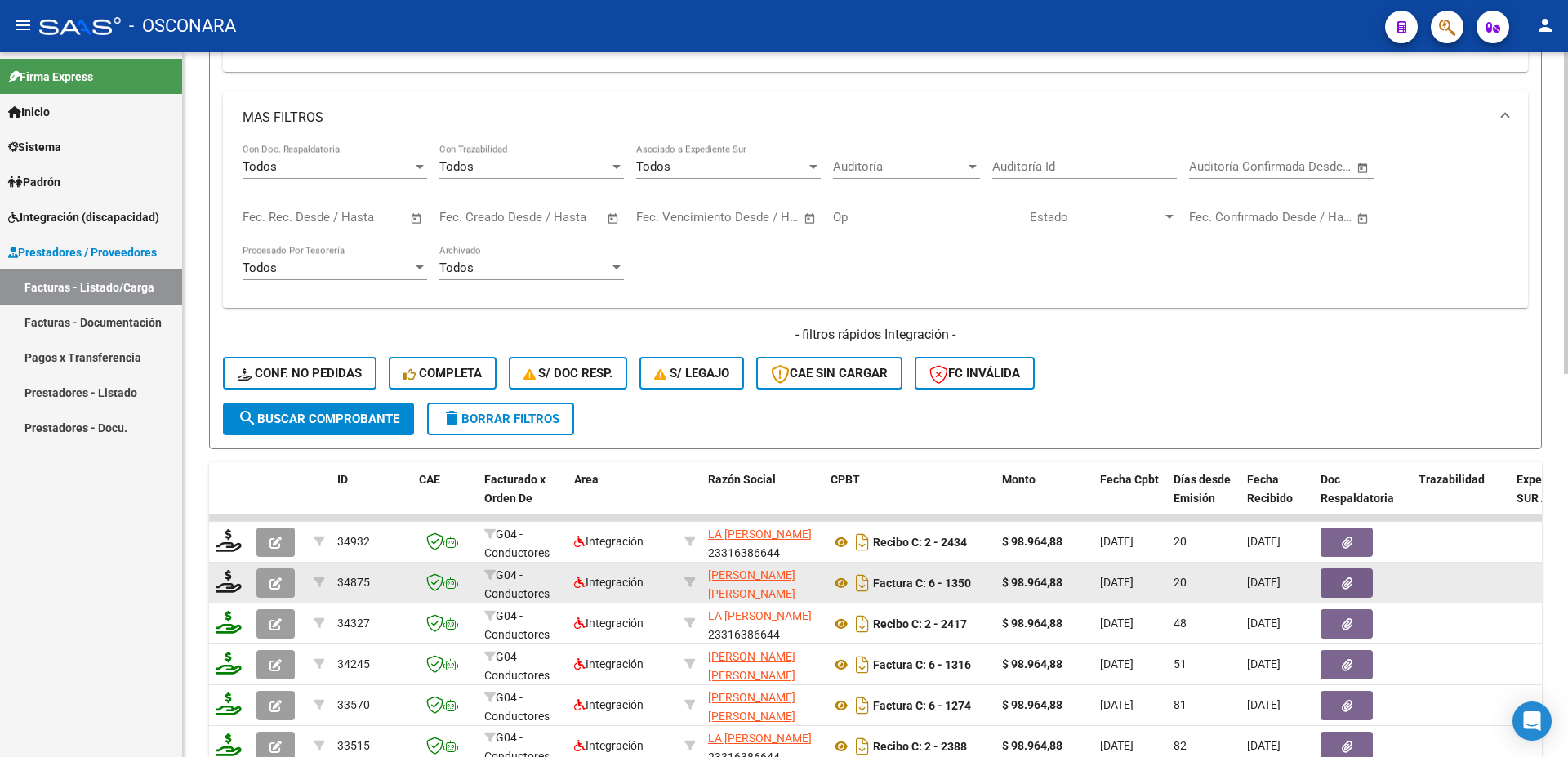
scroll to position [290, 0]
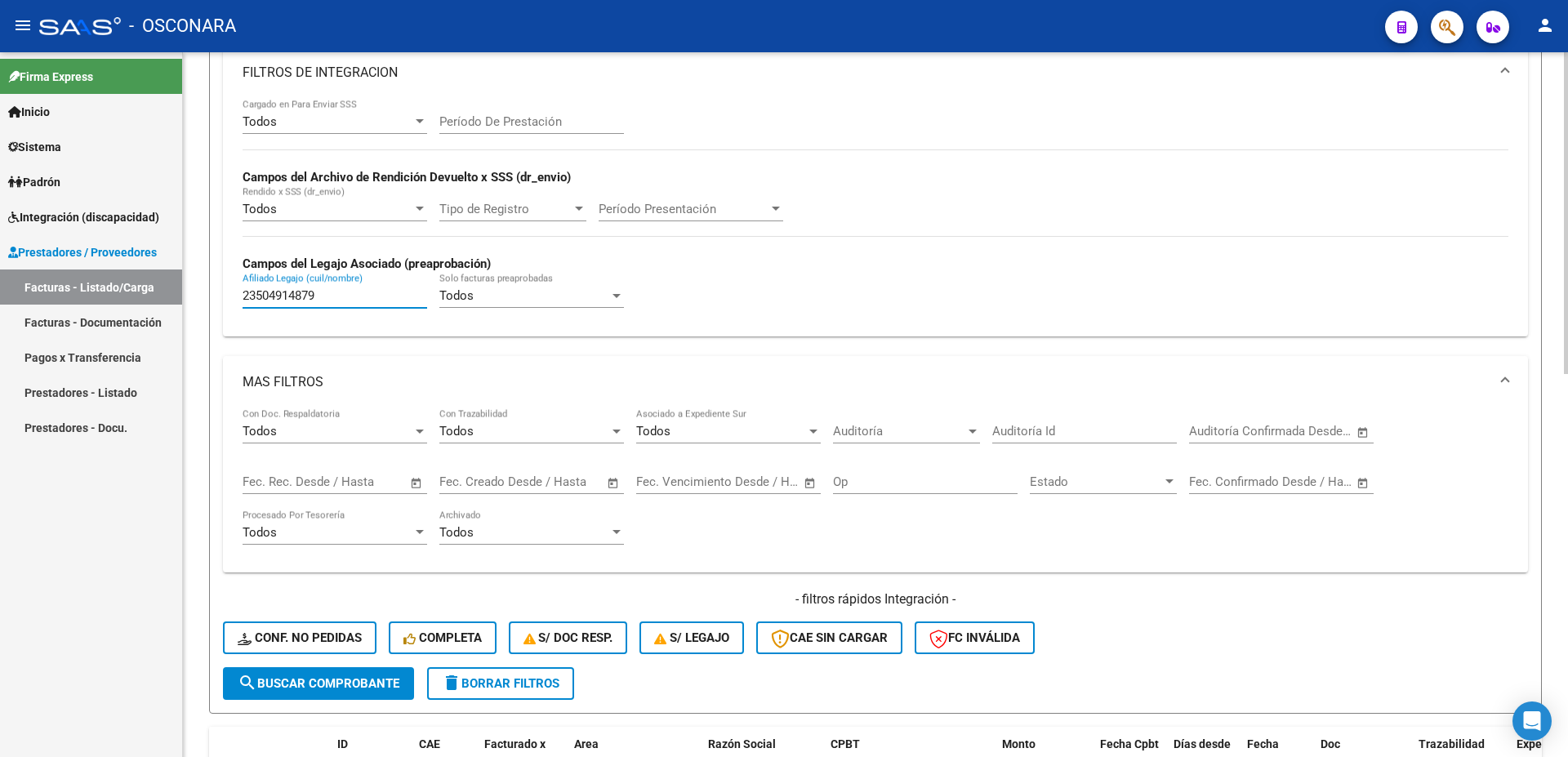
drag, startPoint x: 322, startPoint y: 298, endPoint x: 122, endPoint y: 275, distance: 201.3
click at [243, 289] on input "23504914879" at bounding box center [334, 296] width 184 height 15
paste input "0534300388"
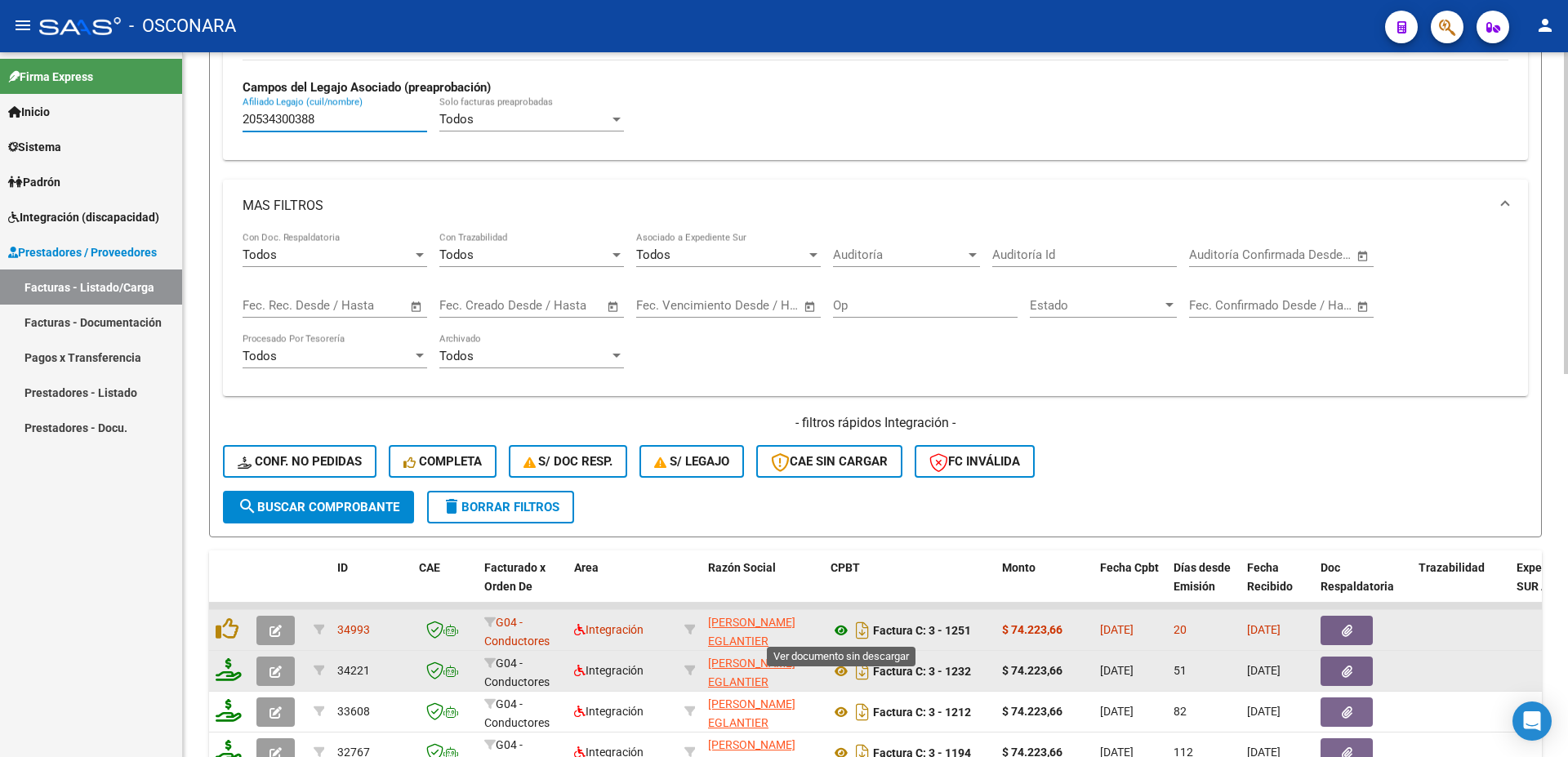
type input "20534300388"
click at [844, 628] on icon at bounding box center [841, 630] width 21 height 19
click at [1354, 636] on button "button" at bounding box center [1346, 631] width 52 height 29
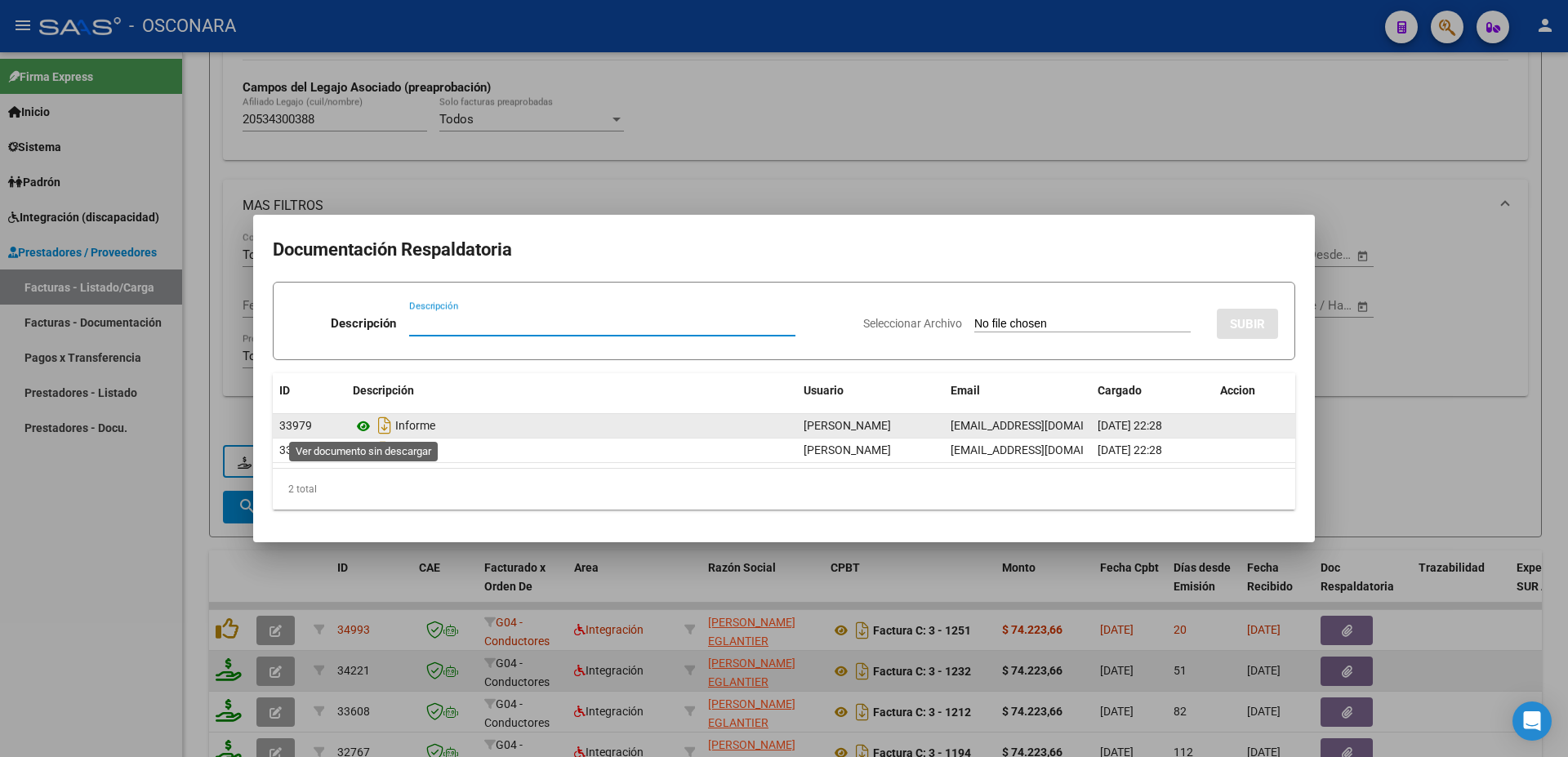
click at [360, 426] on icon at bounding box center [363, 426] width 21 height 19
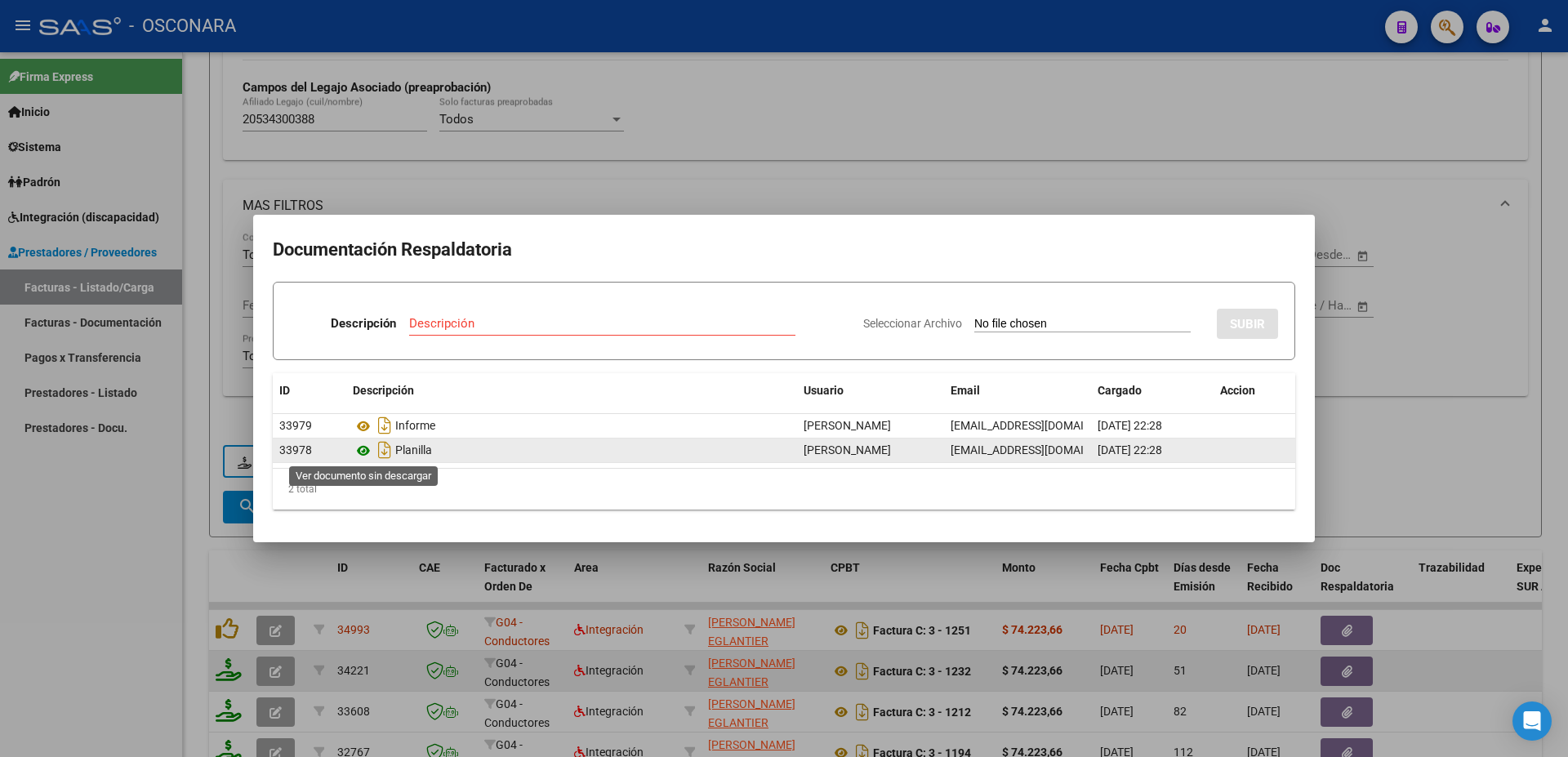
click at [358, 448] on icon at bounding box center [363, 450] width 21 height 19
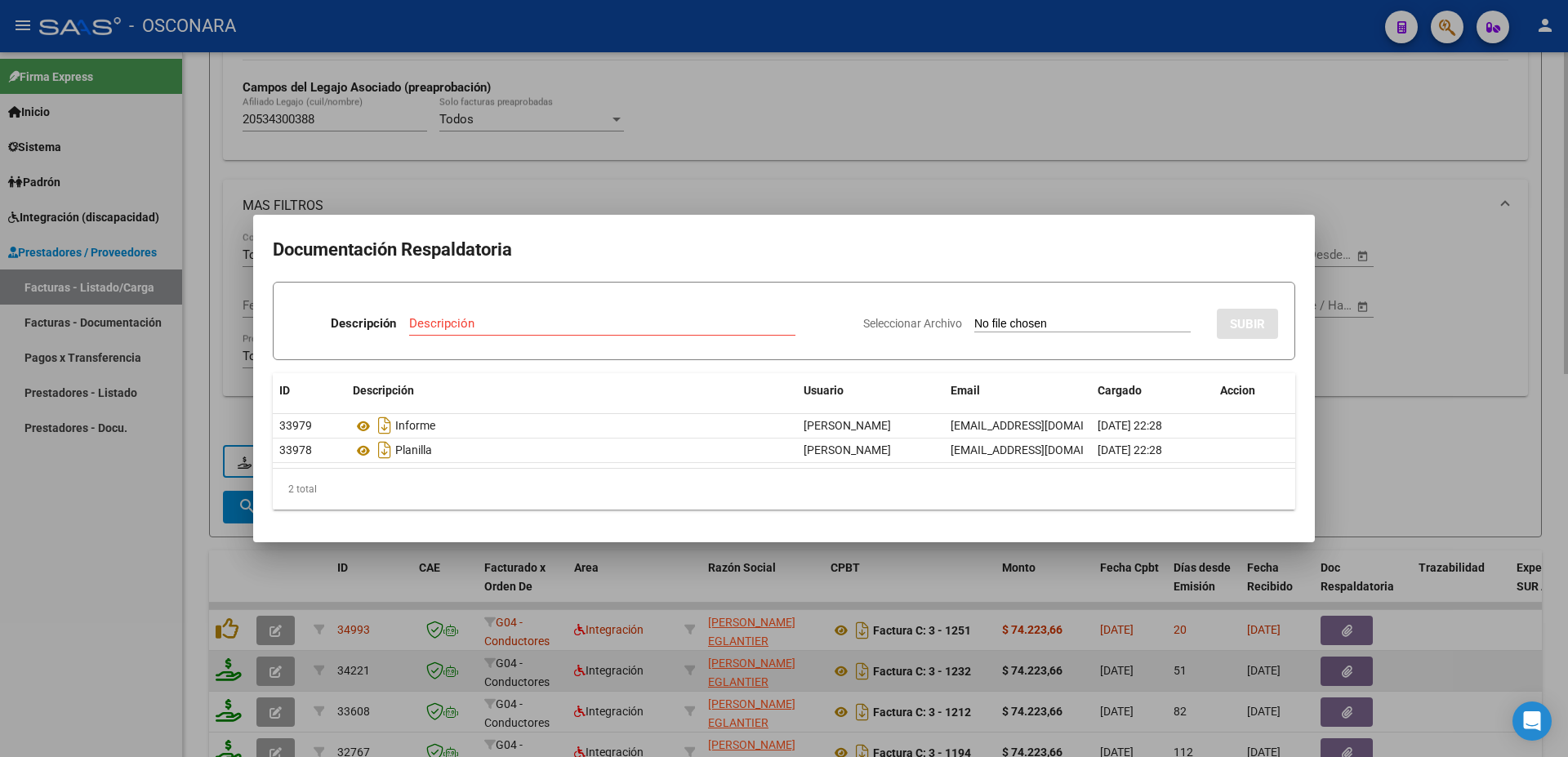
drag, startPoint x: 1425, startPoint y: 463, endPoint x: 1462, endPoint y: 445, distance: 41.1
click at [1434, 460] on div at bounding box center [784, 378] width 1568 height 757
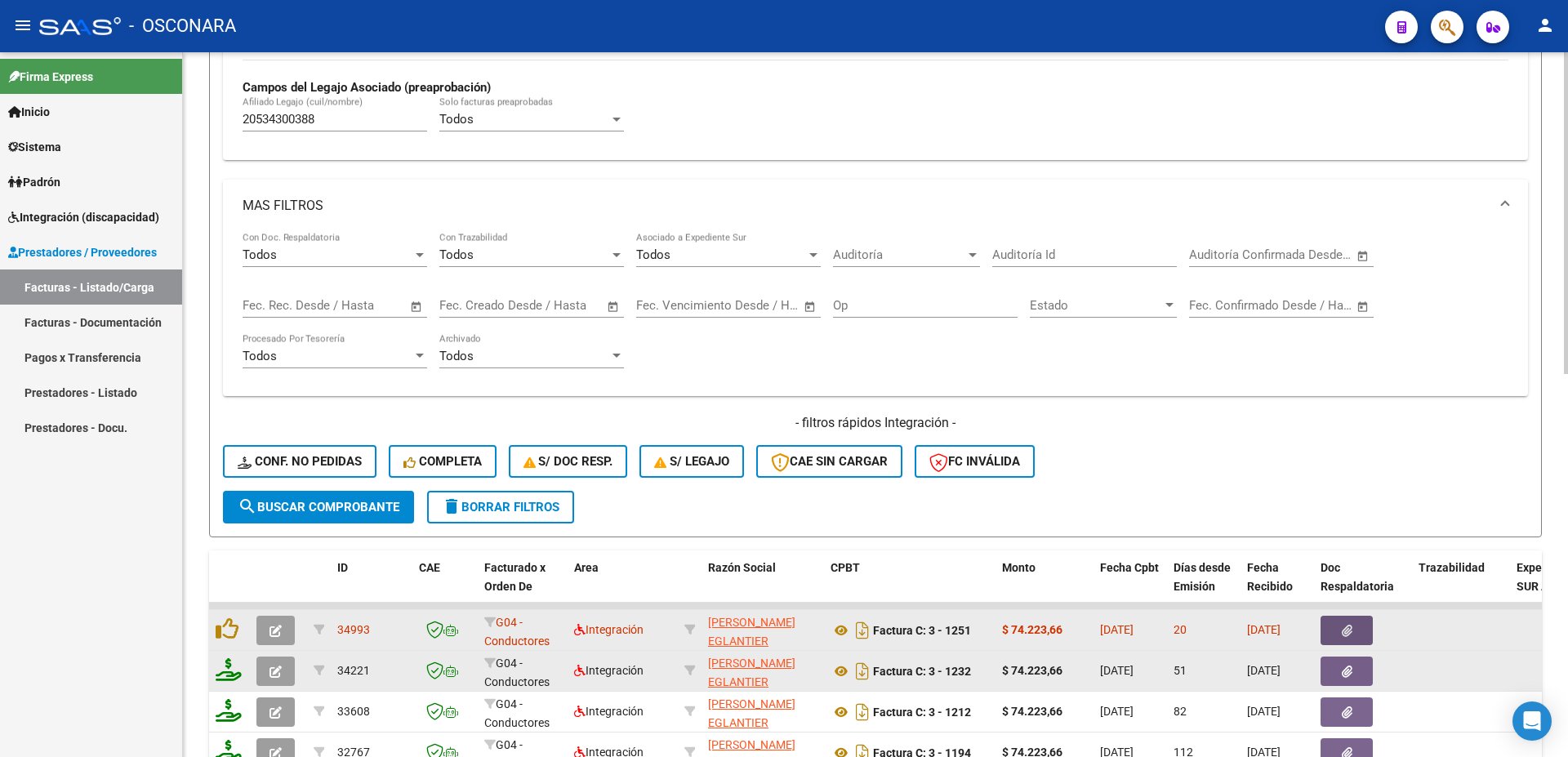
click at [1350, 633] on icon "button" at bounding box center [1347, 631] width 11 height 12
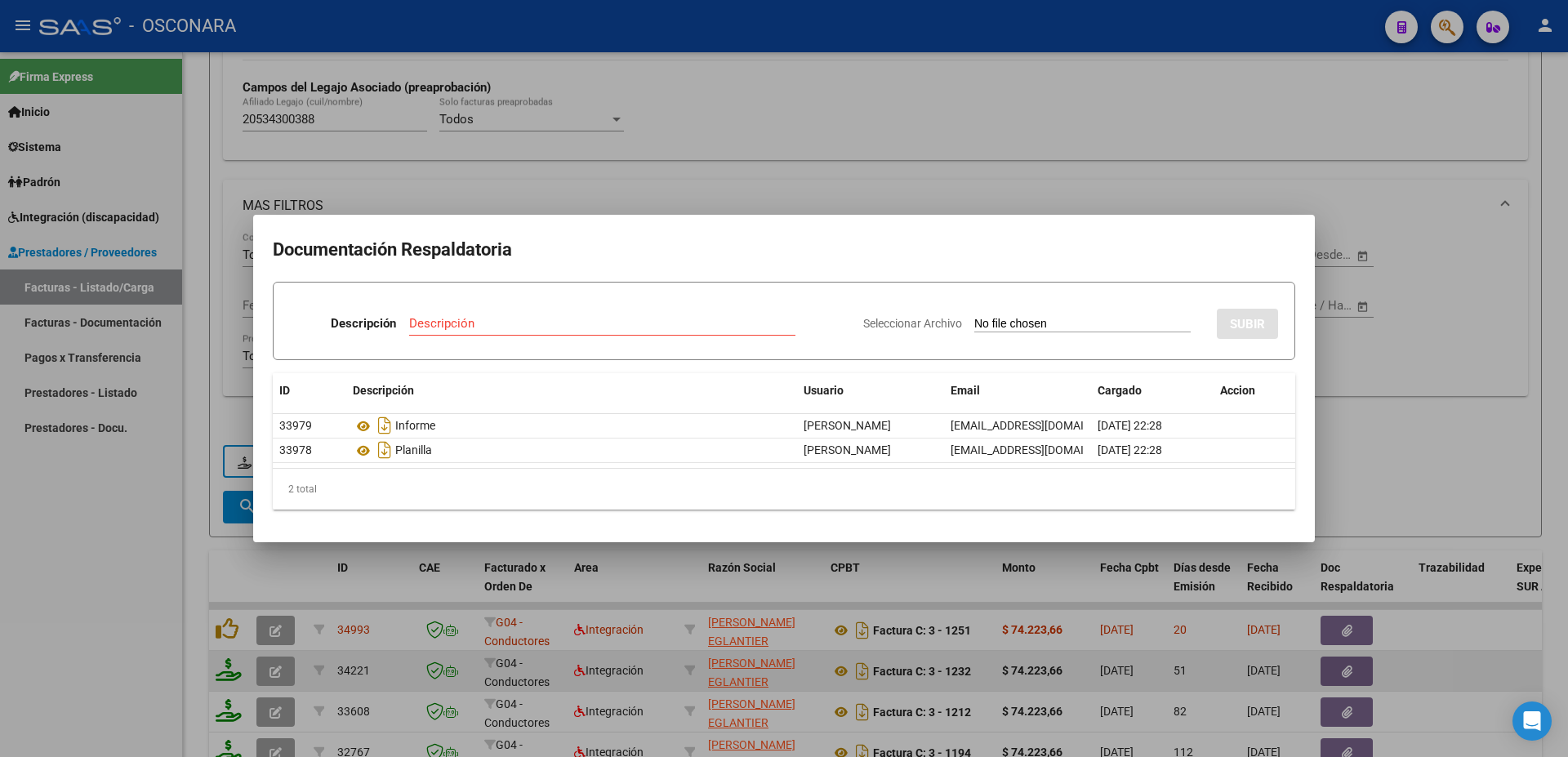
click at [1425, 481] on div at bounding box center [784, 378] width 1568 height 757
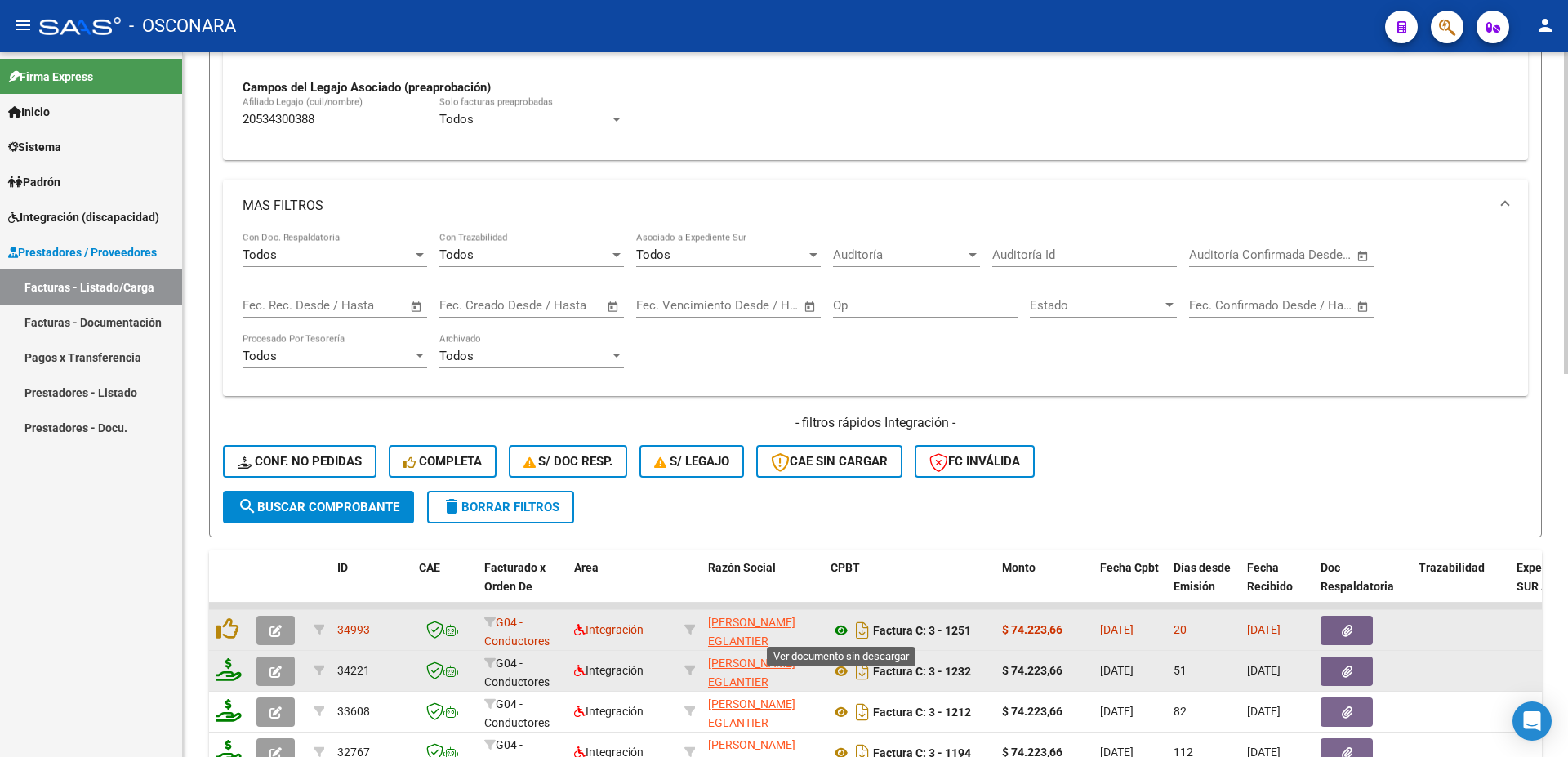
click at [836, 633] on icon at bounding box center [841, 630] width 21 height 19
click at [227, 642] on div at bounding box center [229, 631] width 27 height 26
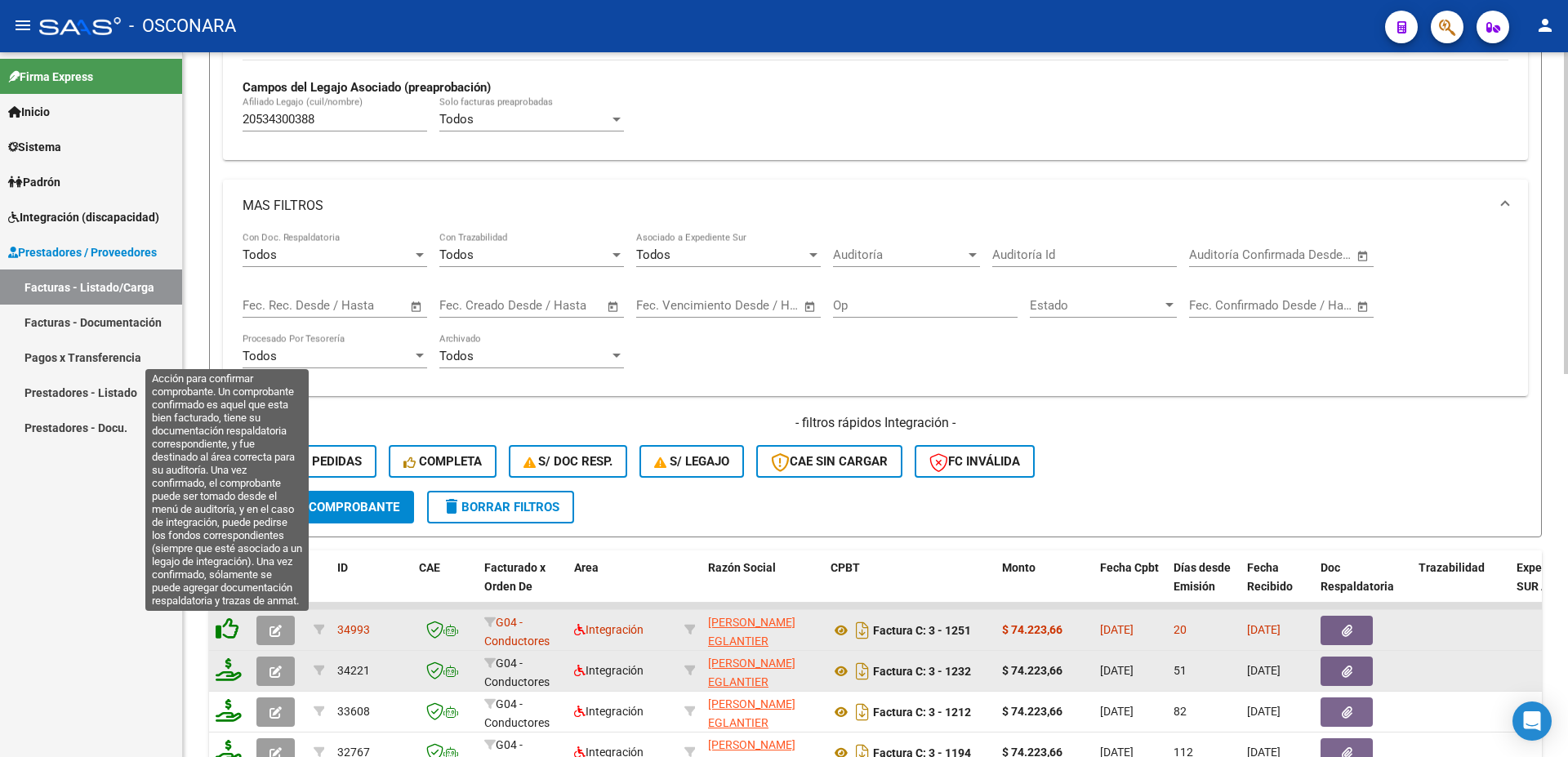
click at [227, 632] on icon at bounding box center [226, 629] width 23 height 23
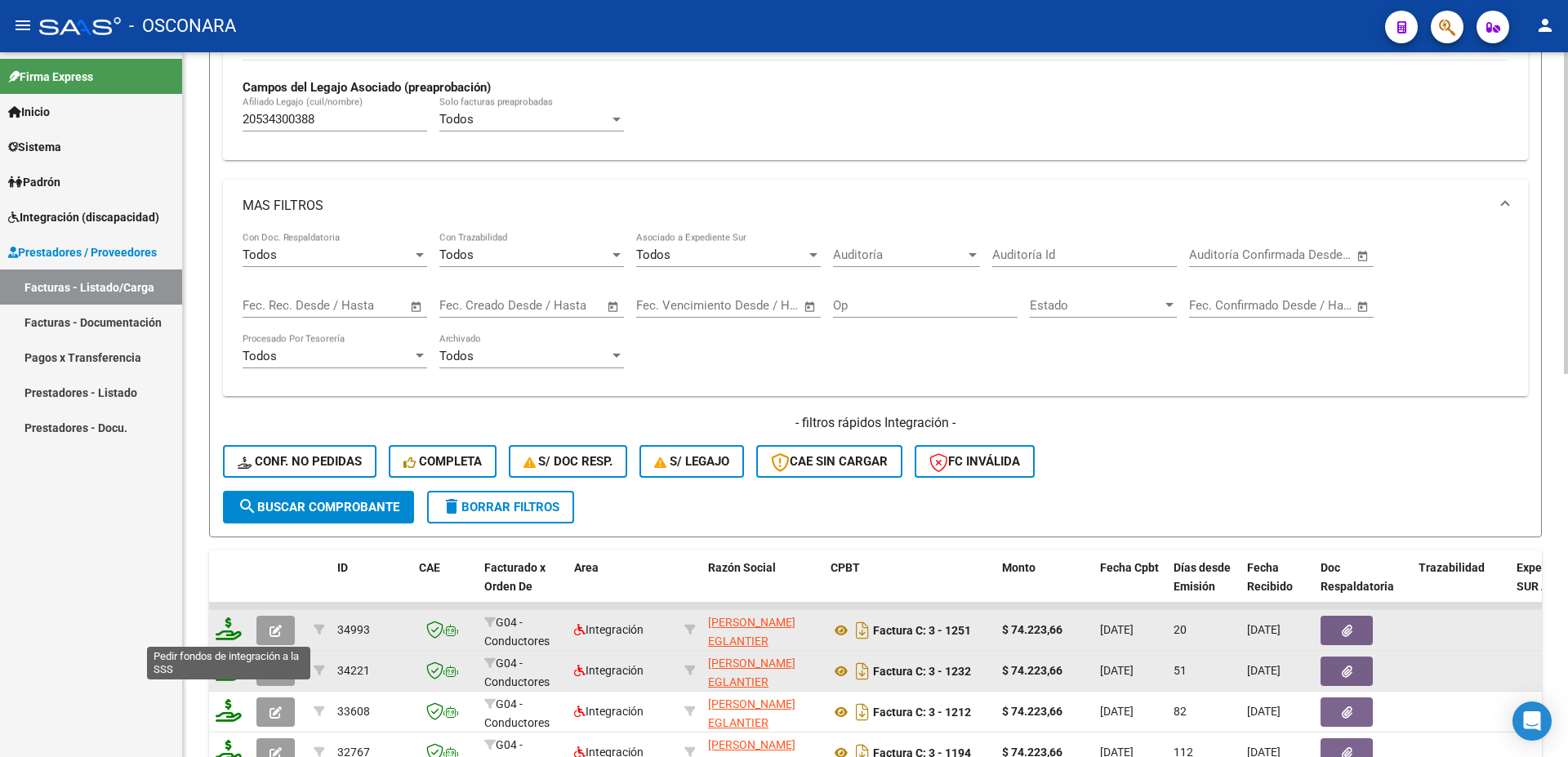
click at [229, 637] on icon at bounding box center [228, 629] width 27 height 23
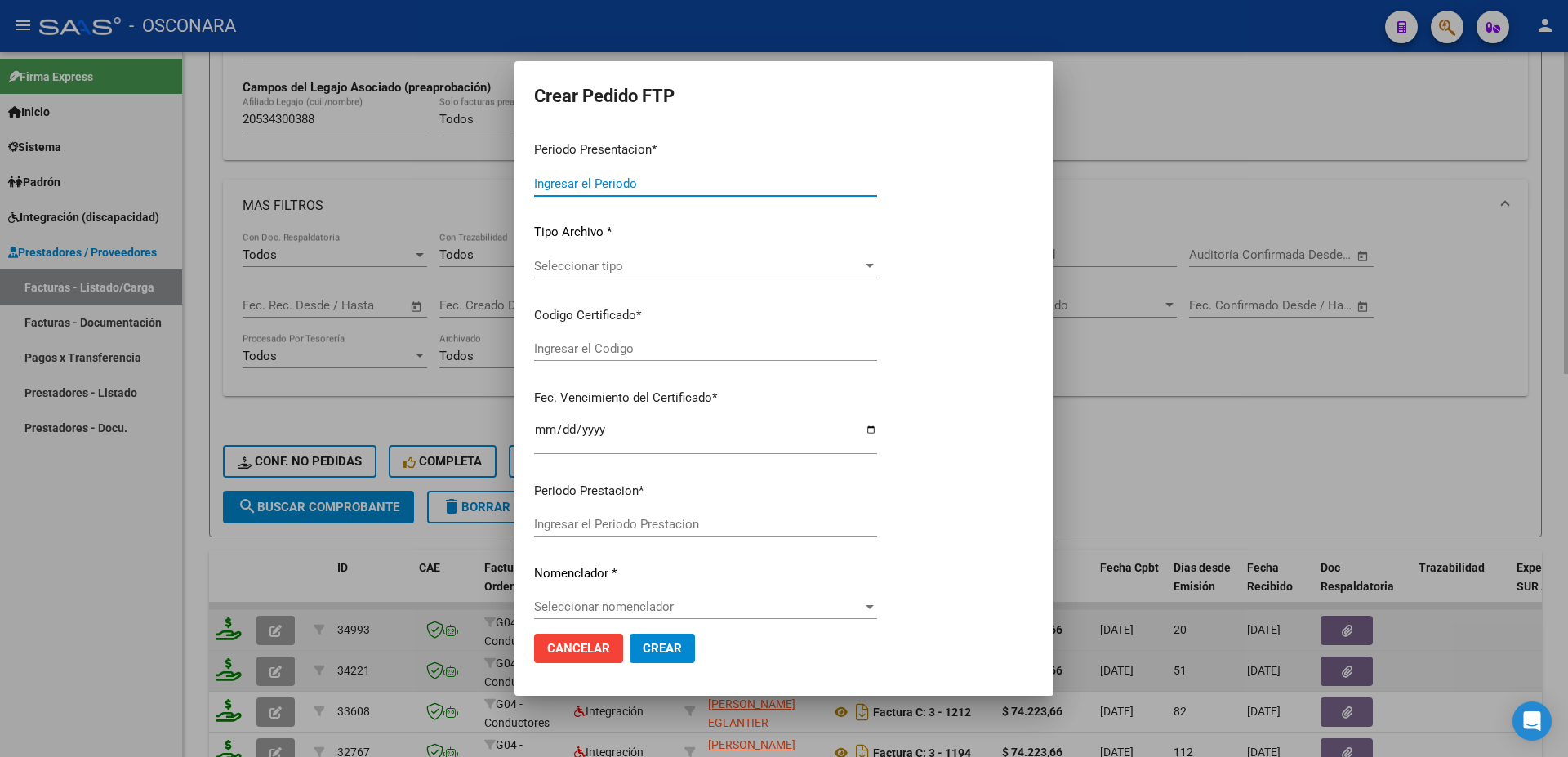
type input "202508"
type input "$ 74.223,66"
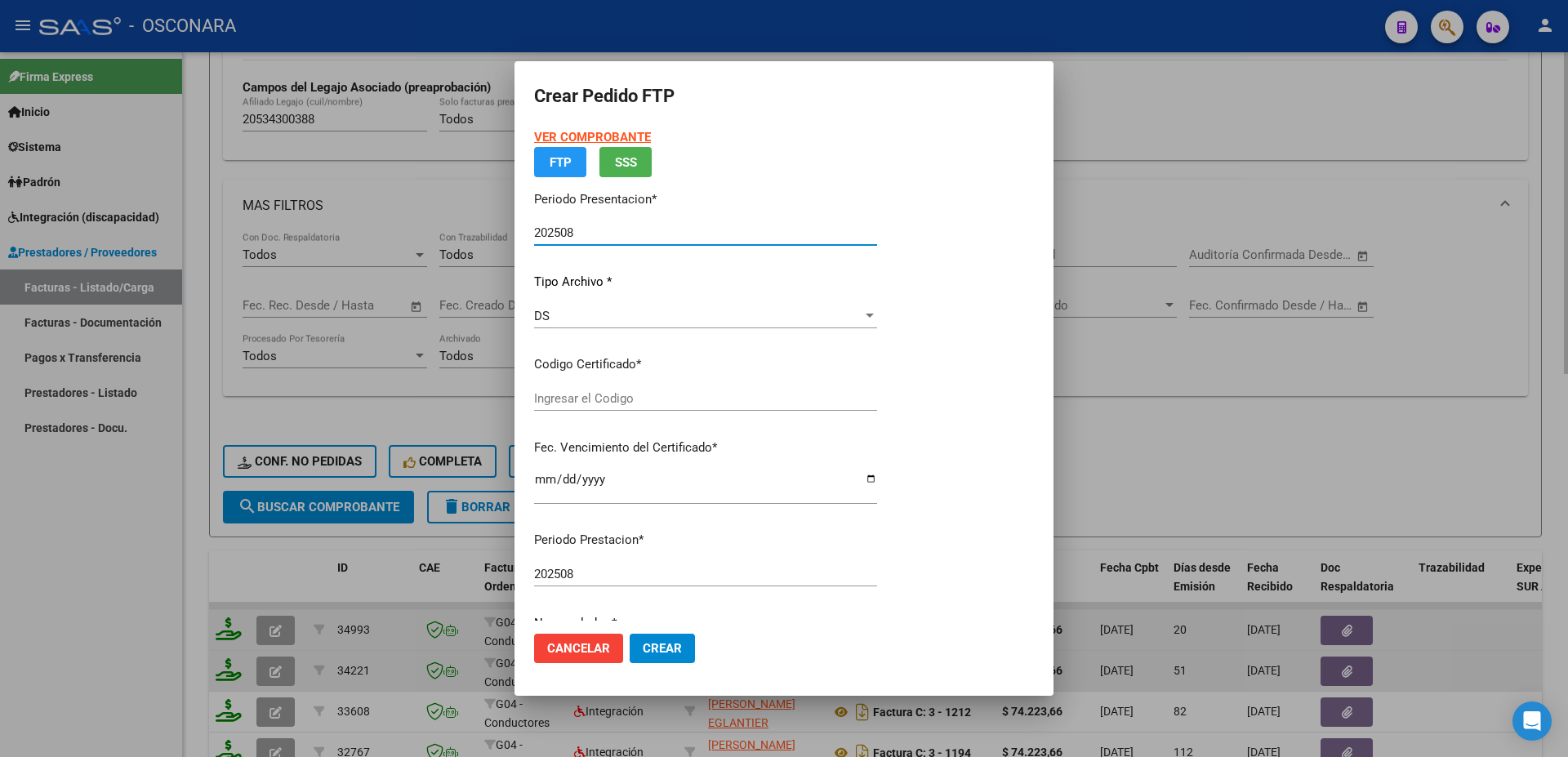
type input "ARG02000534300382022022320270223ERI266"
type input "[DATE]"
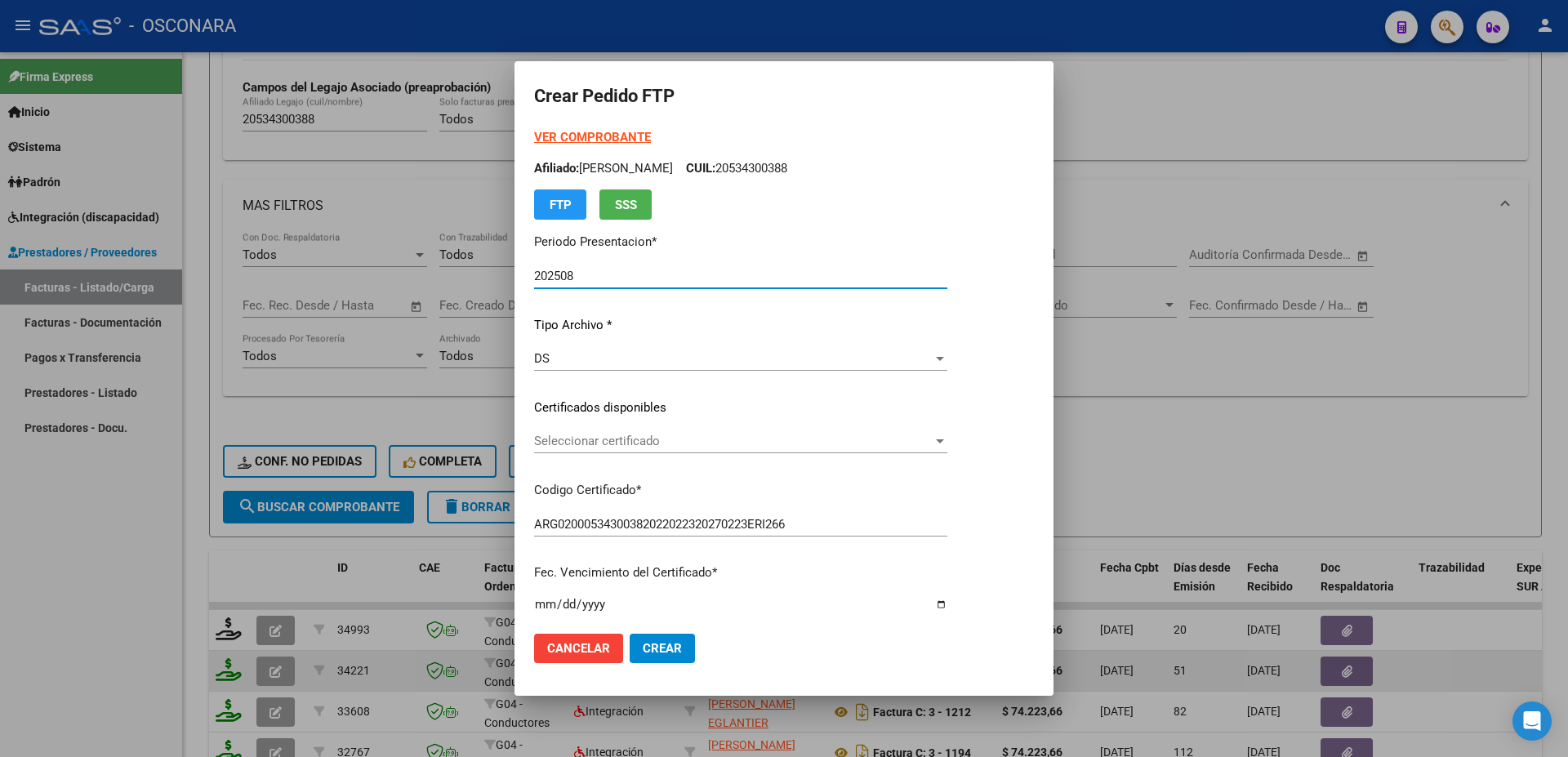
click at [653, 452] on div "Seleccionar certificado Seleccionar certificado" at bounding box center [740, 441] width 413 height 25
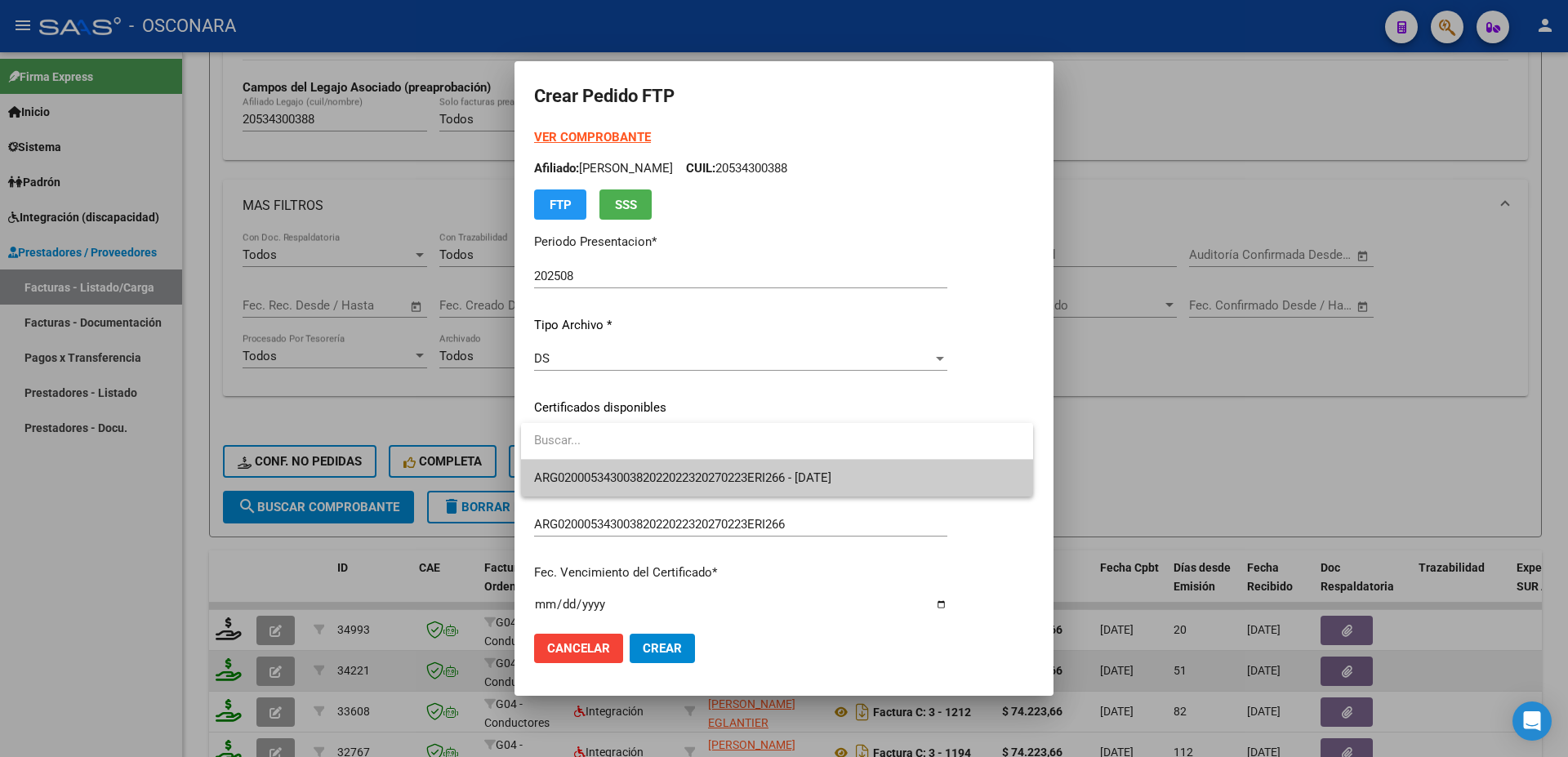
click at [667, 470] on span "ARG02000534300382022022320270223ERI266 - [DATE]" at bounding box center [777, 478] width 486 height 37
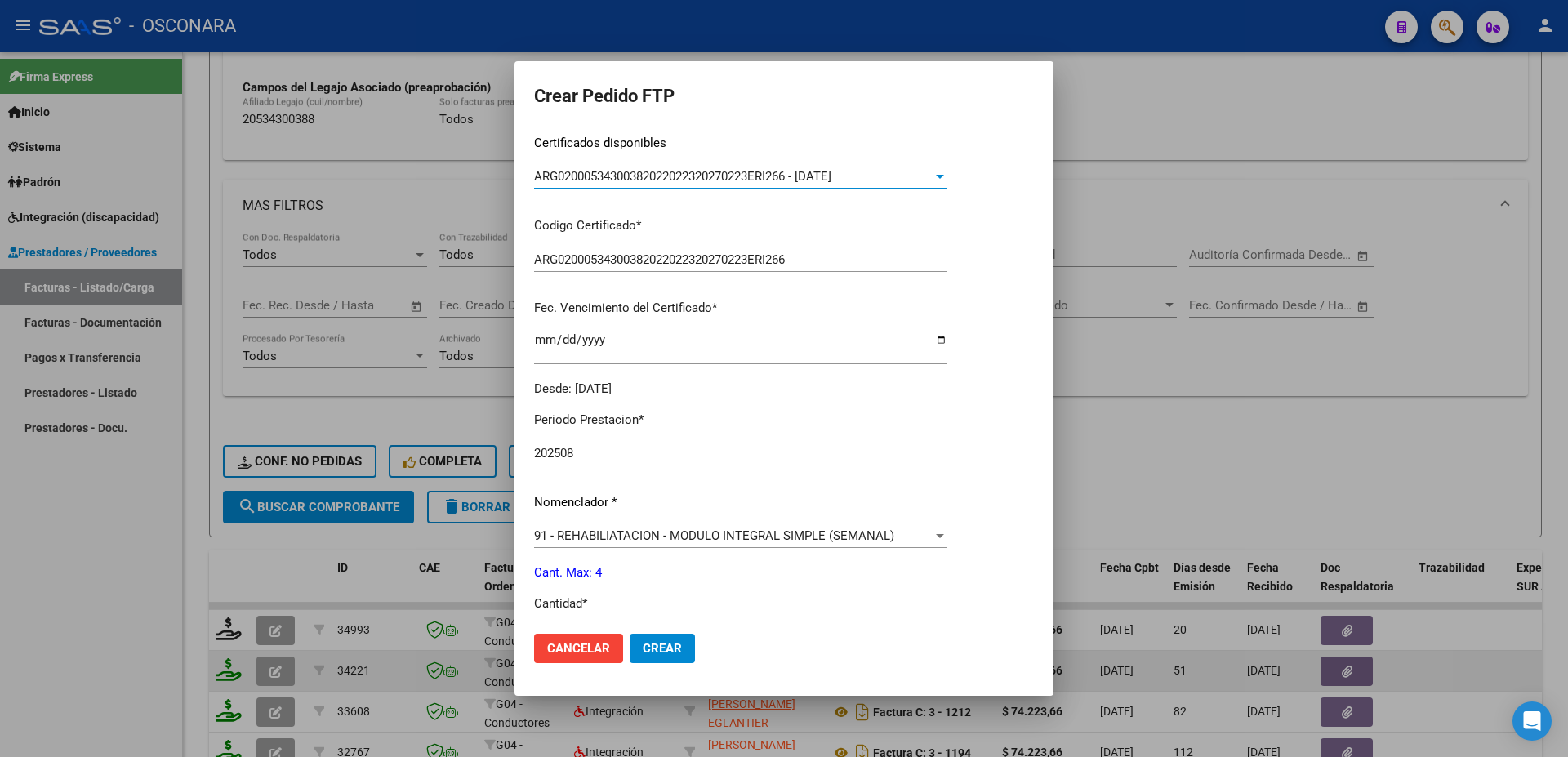
scroll to position [353, 0]
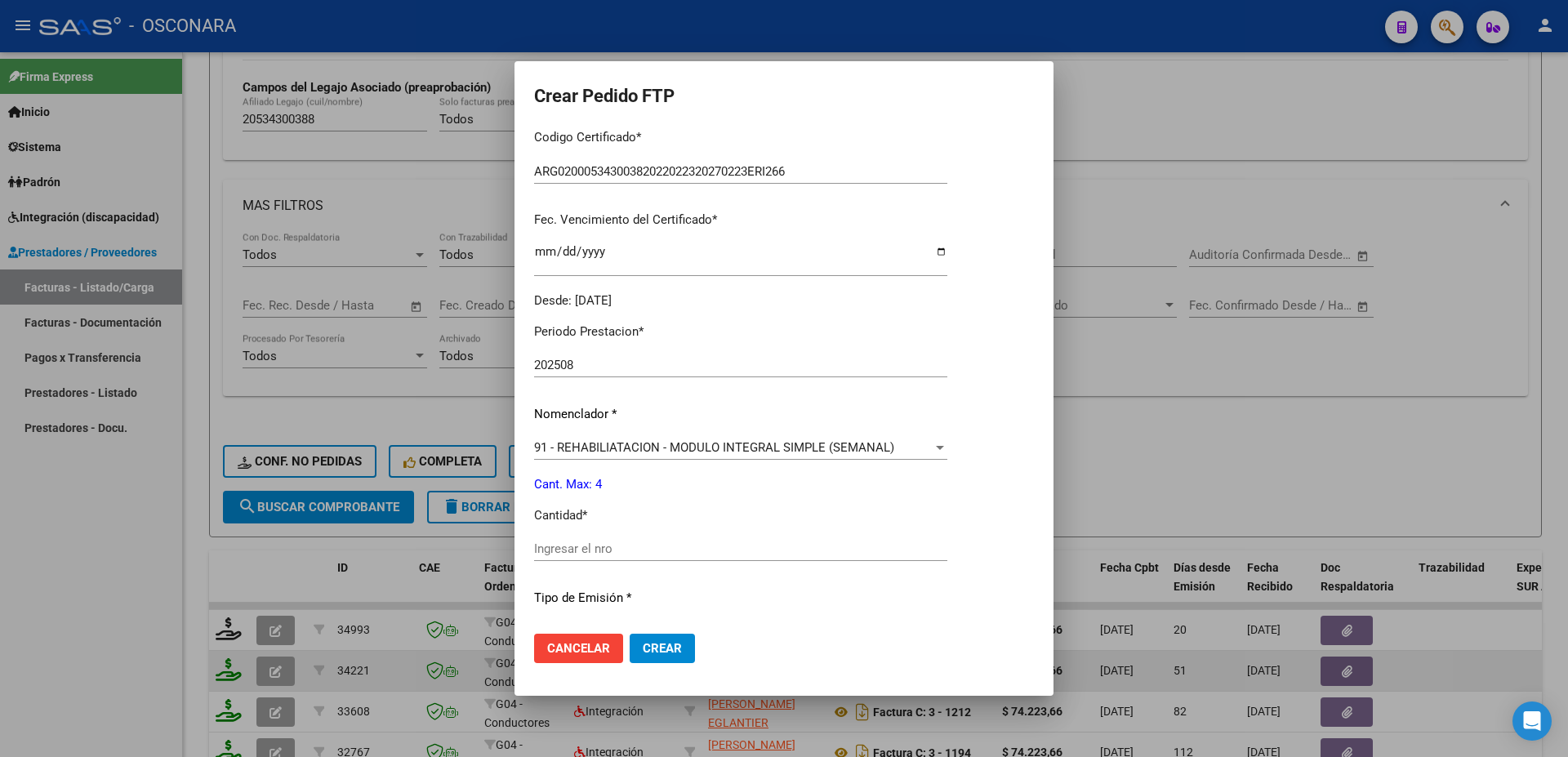
click at [576, 542] on input "Ingresar el nro" at bounding box center [740, 549] width 413 height 15
type input "4"
click at [662, 647] on span "Crear" at bounding box center [662, 649] width 39 height 15
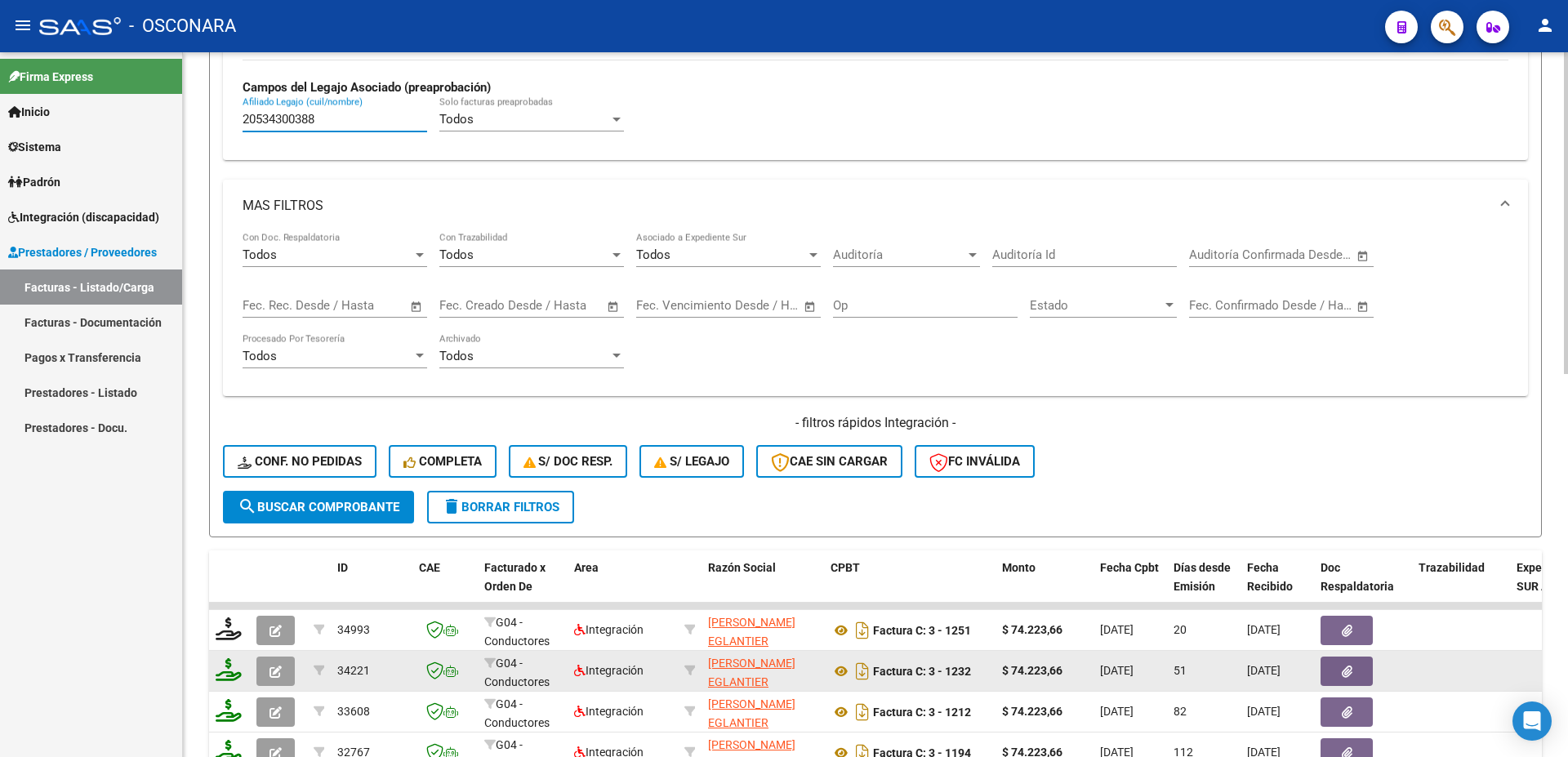
drag, startPoint x: 323, startPoint y: 123, endPoint x: 0, endPoint y: 100, distance: 323.8
click at [243, 112] on input "20534300388" at bounding box center [334, 119] width 184 height 15
paste input "7560330397"
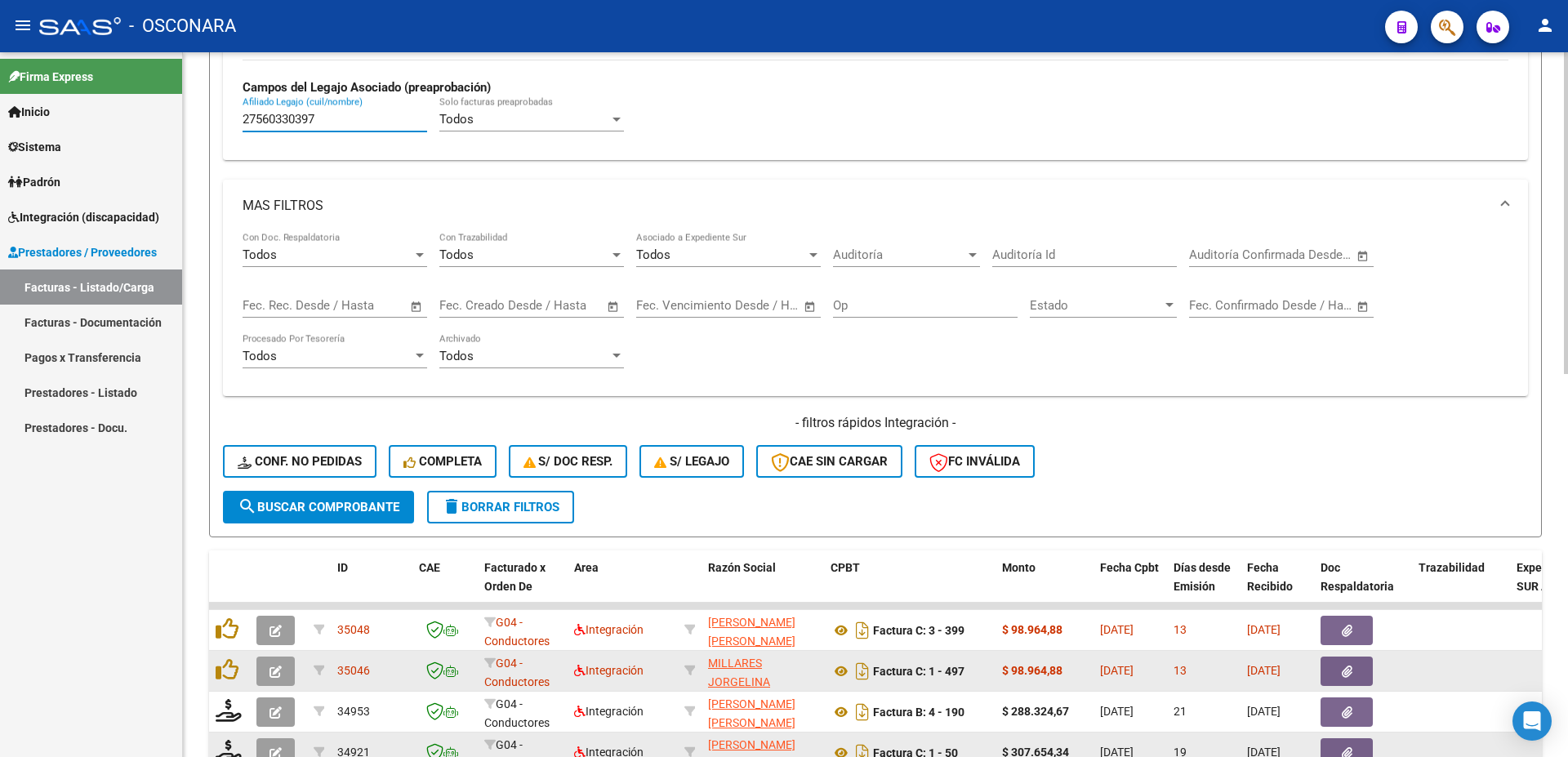
scroll to position [642, 0]
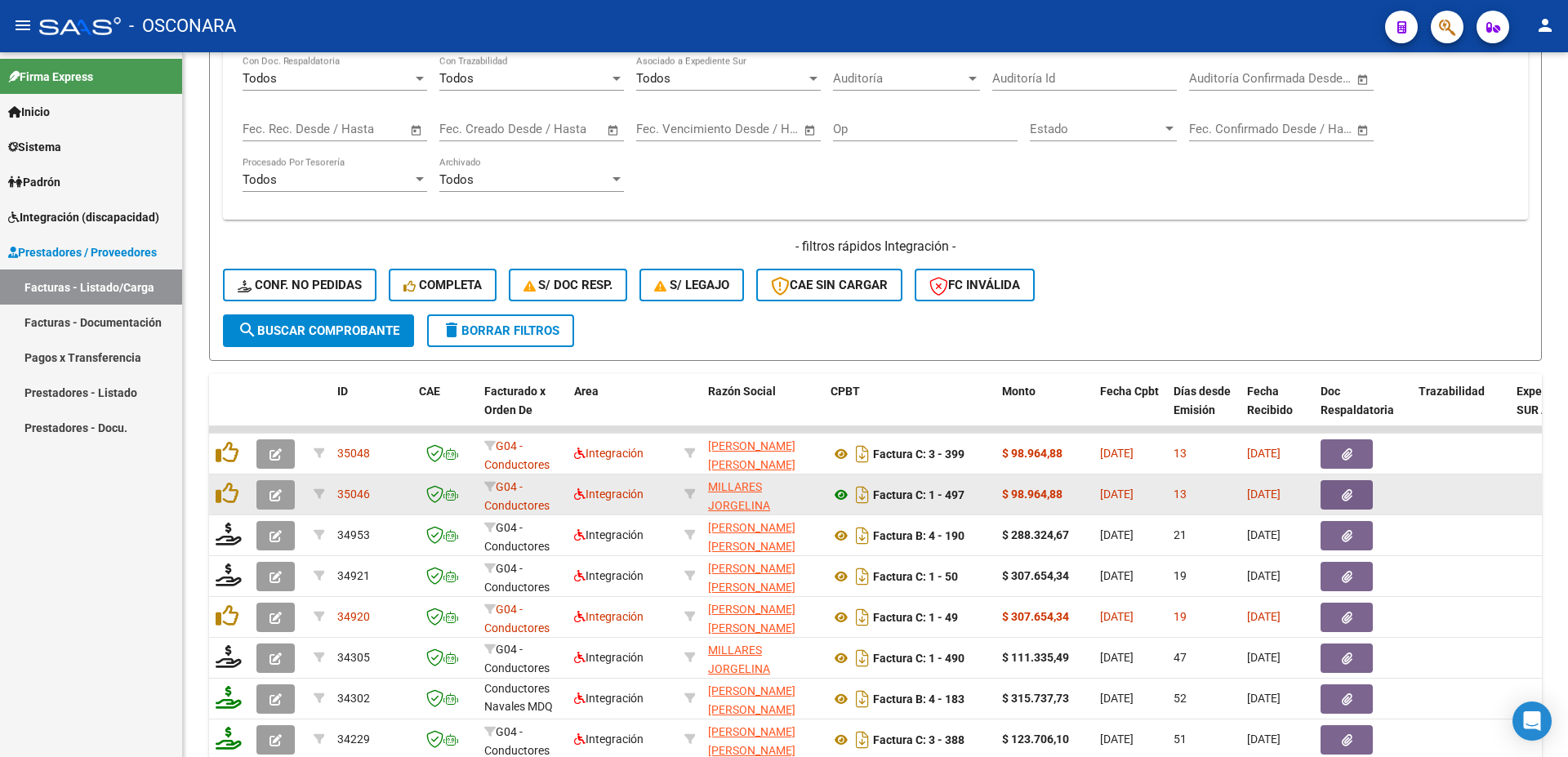
type input "27560330397"
click at [841, 497] on icon at bounding box center [841, 494] width 21 height 19
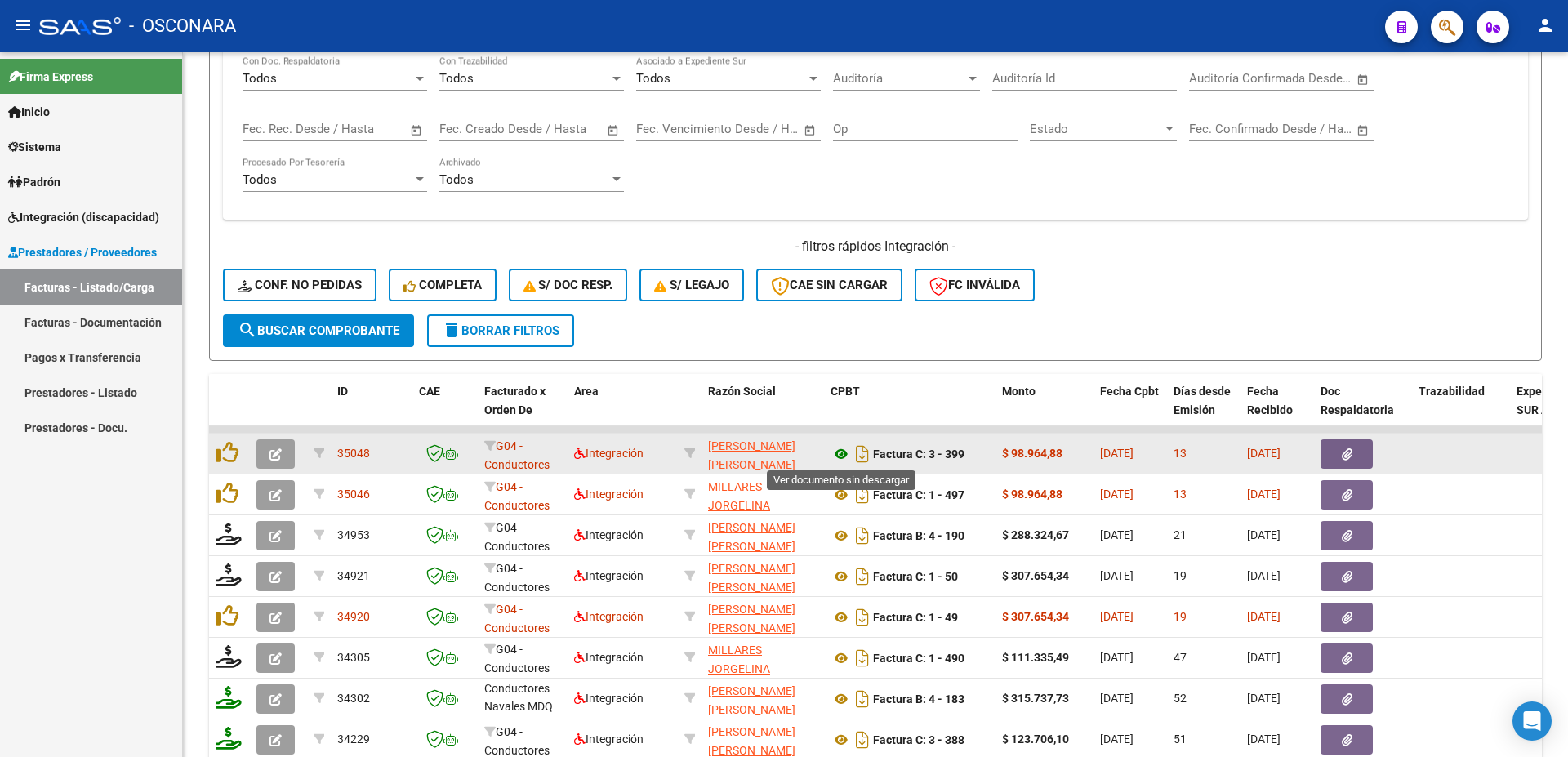
click at [846, 459] on icon at bounding box center [841, 454] width 21 height 19
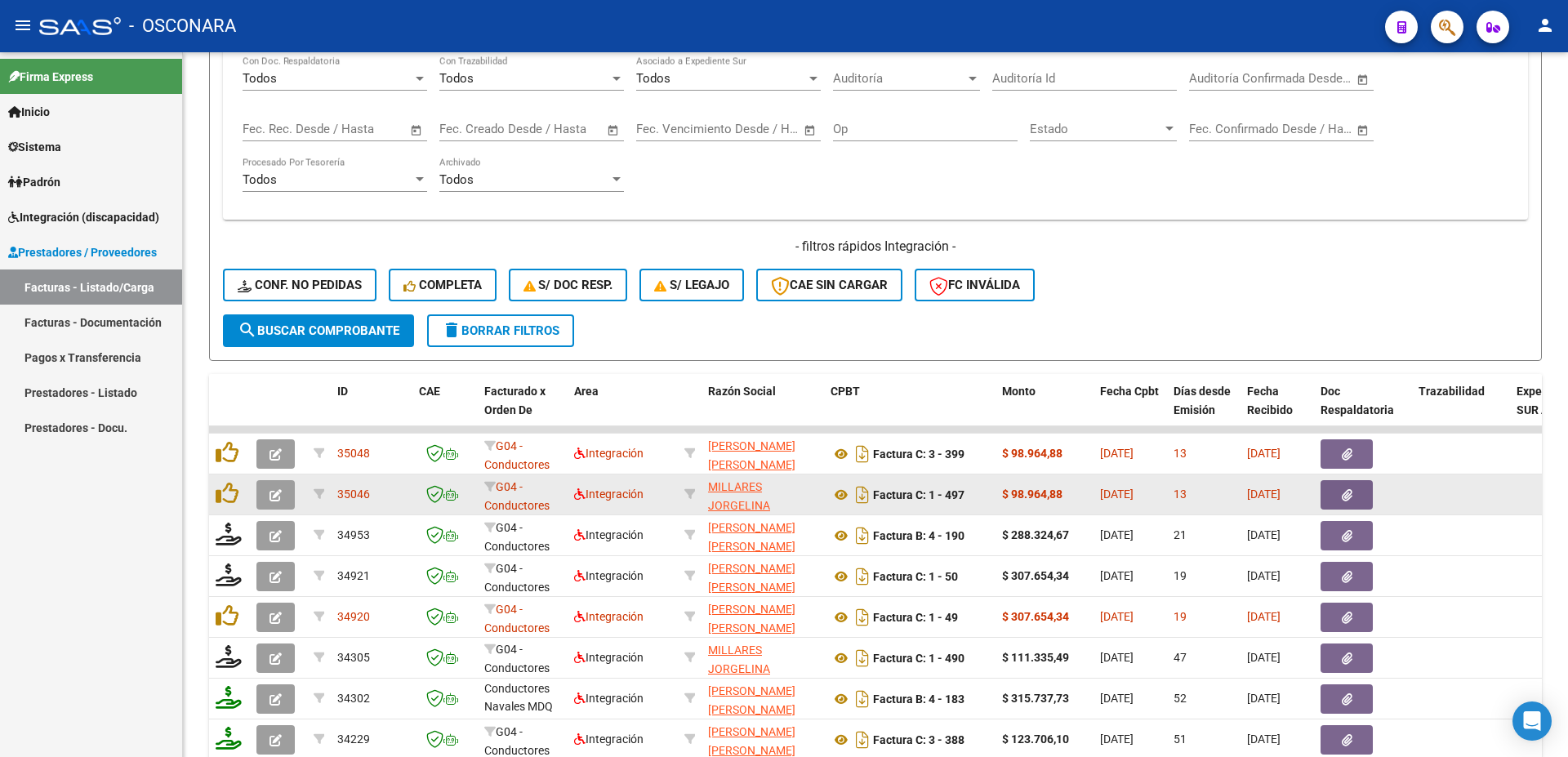
click at [1351, 488] on span "button" at bounding box center [1347, 495] width 11 height 15
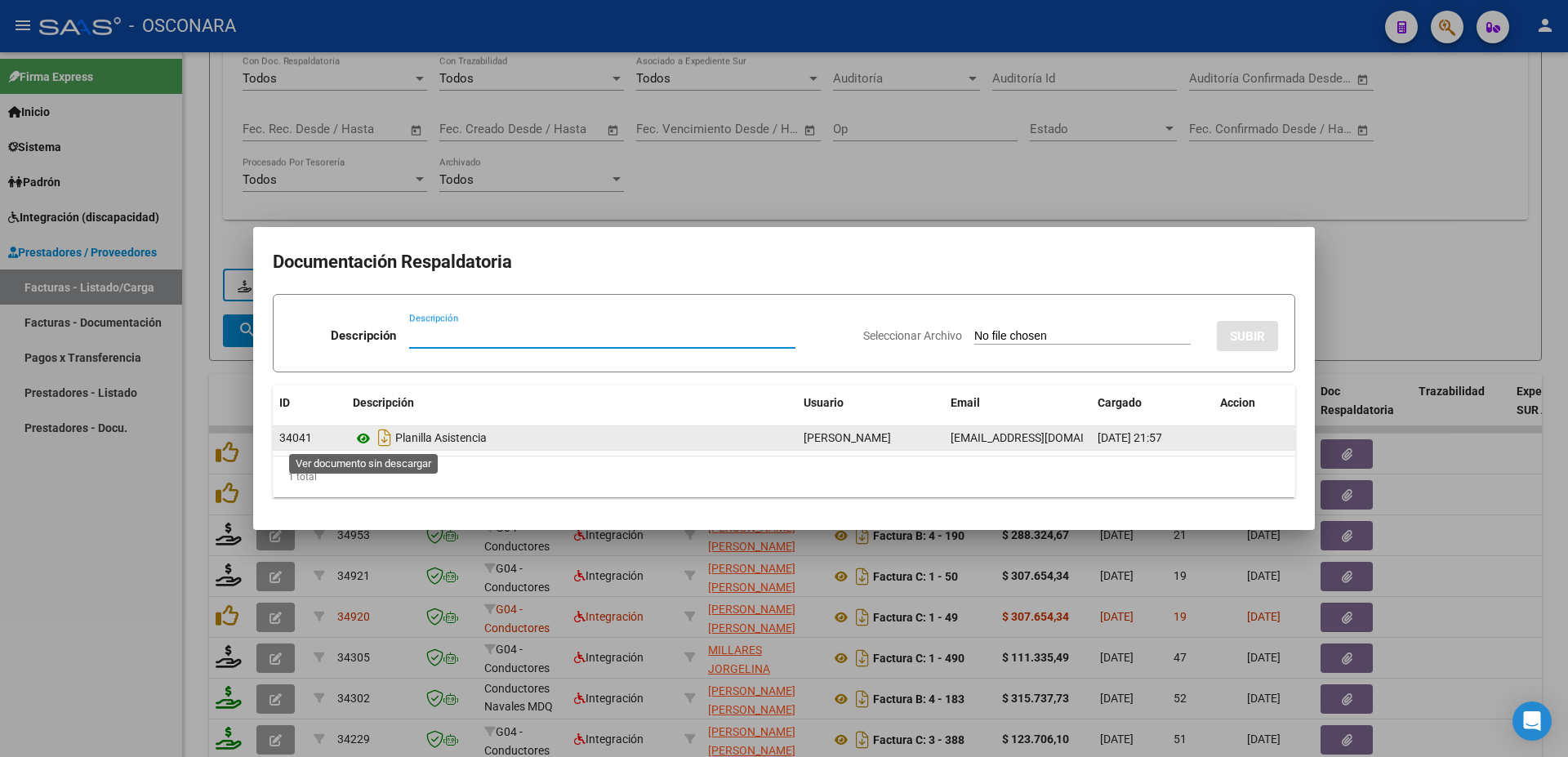
click at [366, 440] on icon at bounding box center [363, 438] width 21 height 19
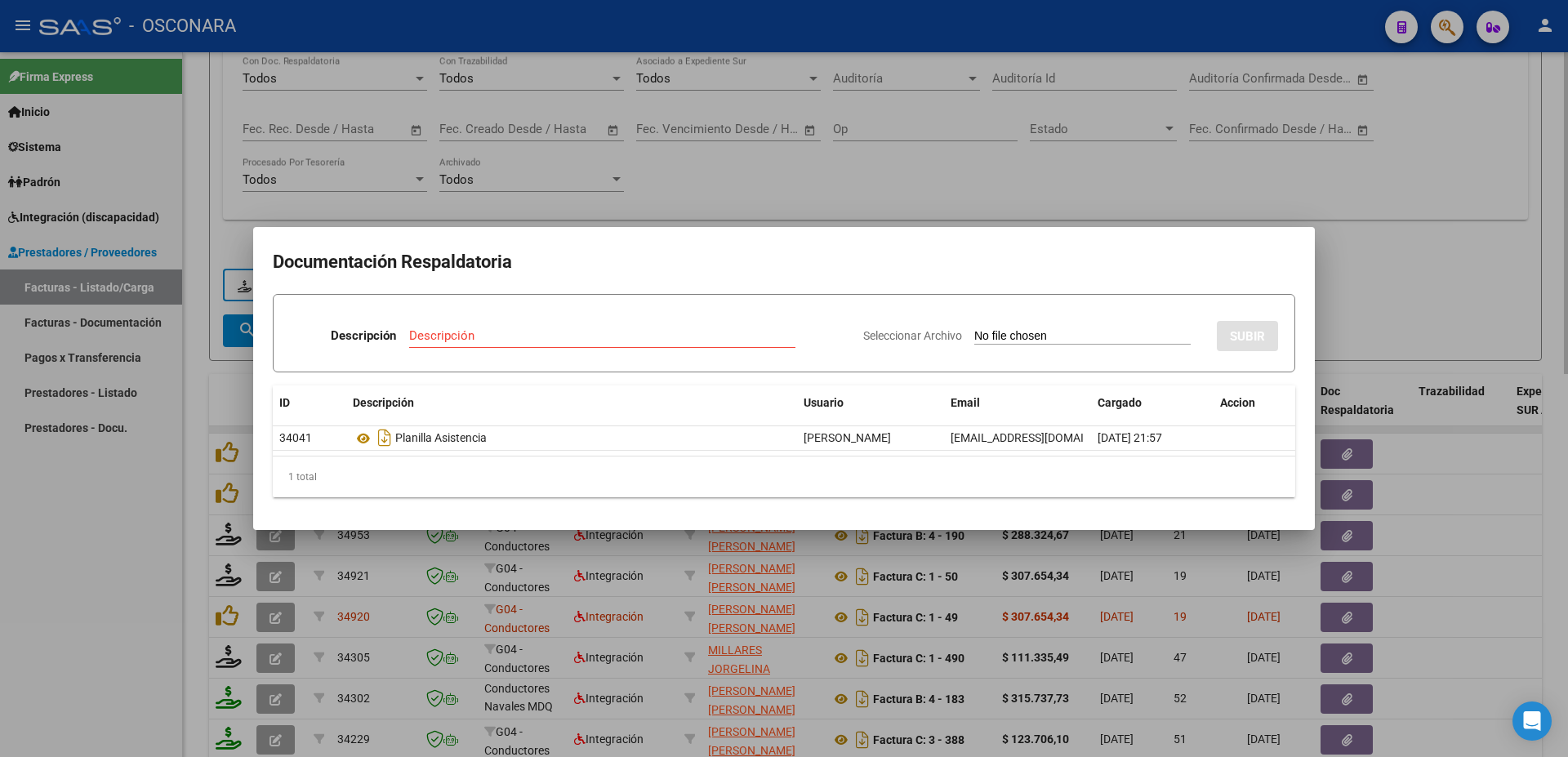
drag, startPoint x: 1460, startPoint y: 392, endPoint x: 1466, endPoint y: 427, distance: 35.5
click at [1471, 410] on div at bounding box center [784, 378] width 1568 height 757
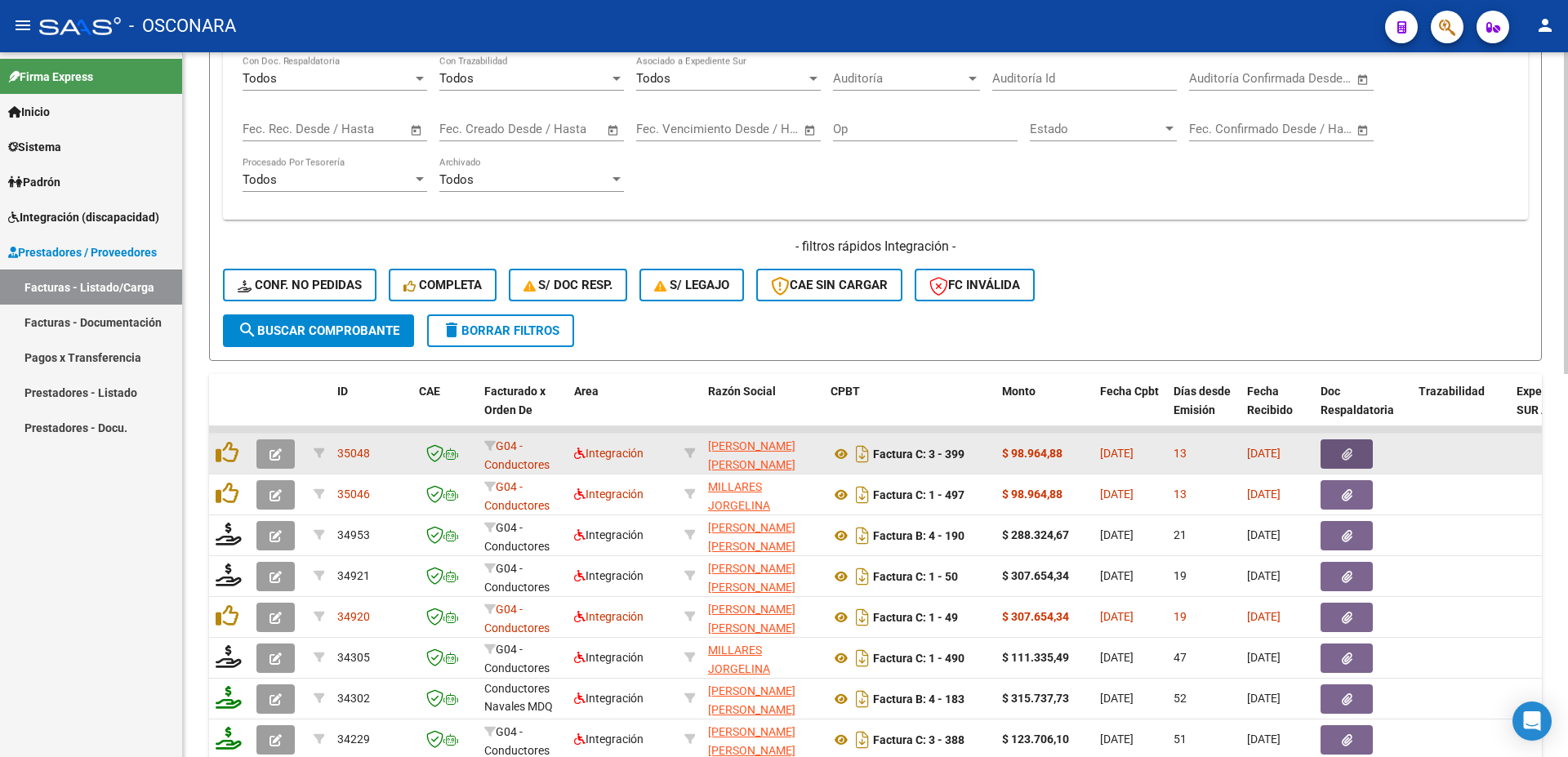
click at [1355, 447] on button "button" at bounding box center [1346, 455] width 52 height 29
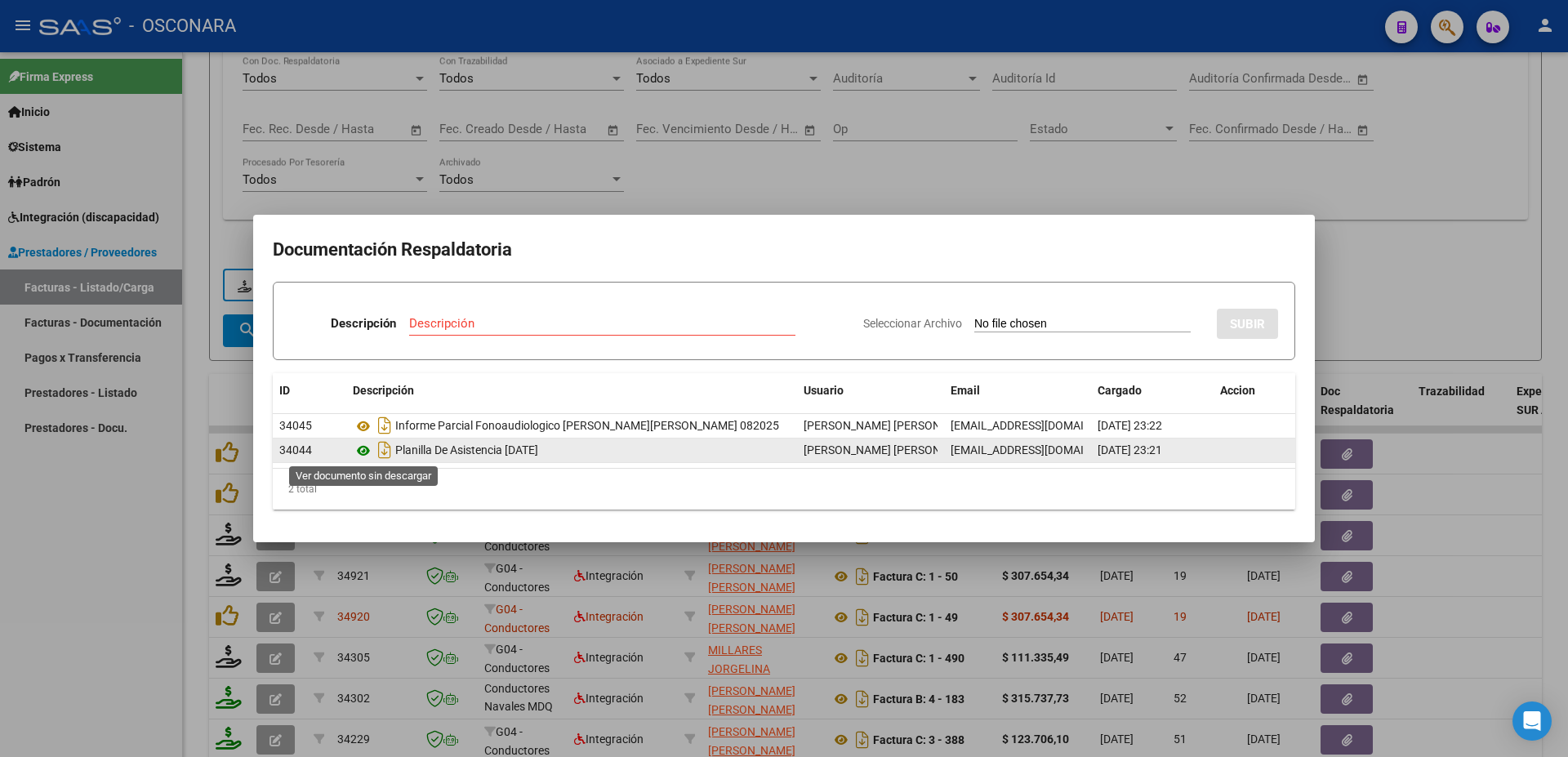
click at [365, 451] on icon at bounding box center [363, 450] width 21 height 19
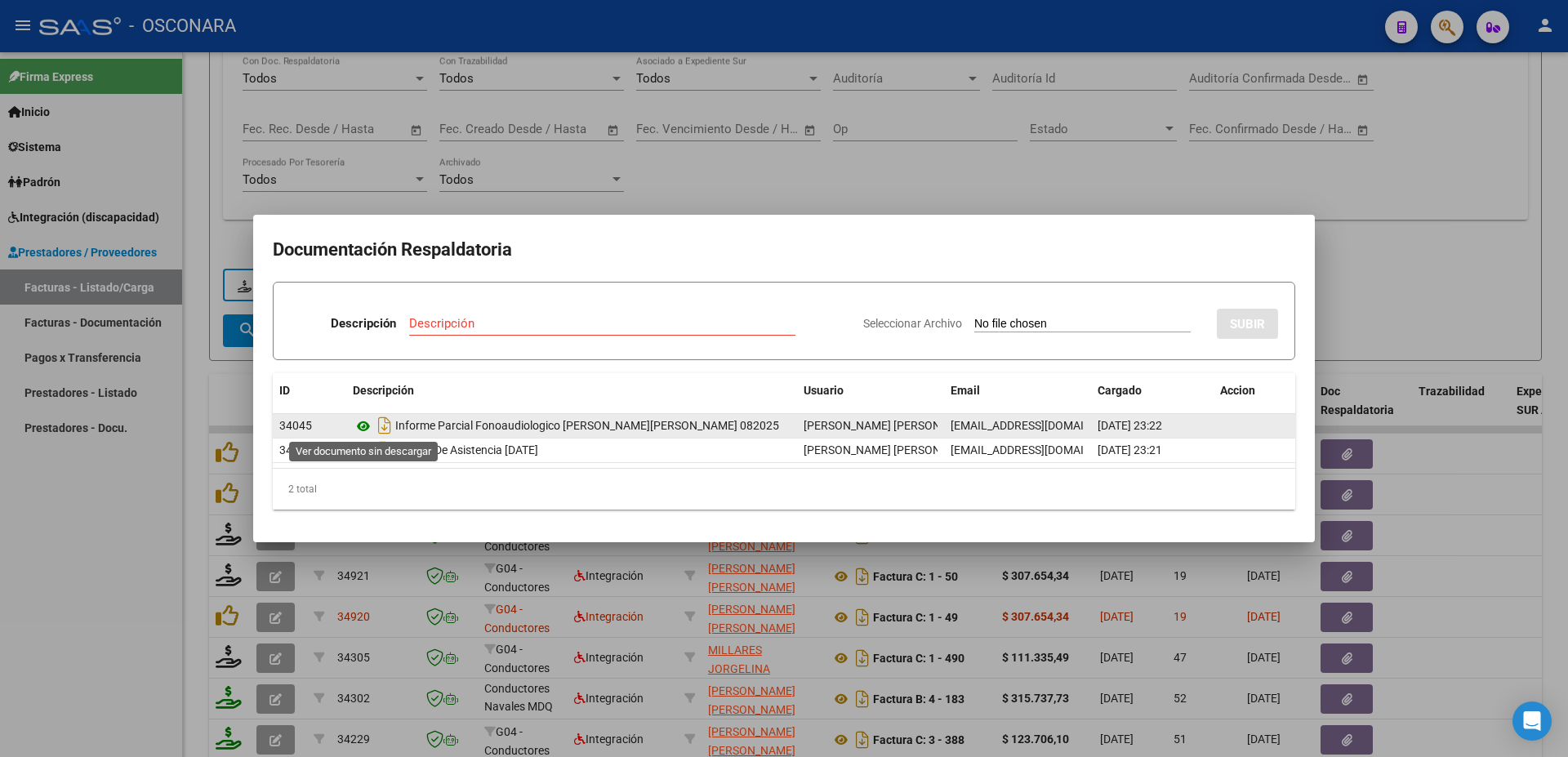
click at [364, 421] on icon at bounding box center [363, 426] width 21 height 19
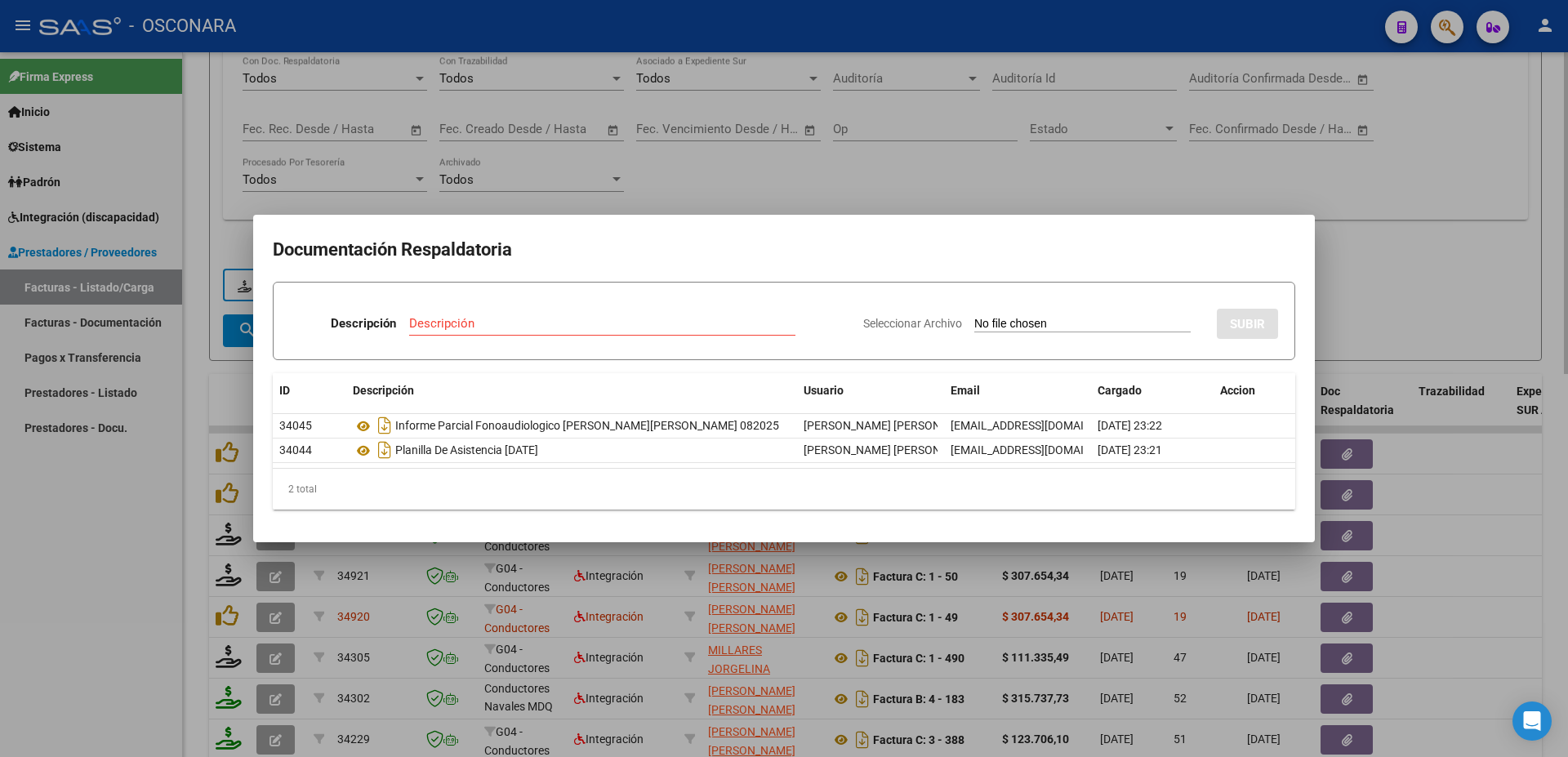
drag, startPoint x: 1563, startPoint y: 632, endPoint x: 1554, endPoint y: 631, distance: 9.1
click at [1562, 632] on div at bounding box center [784, 378] width 1568 height 757
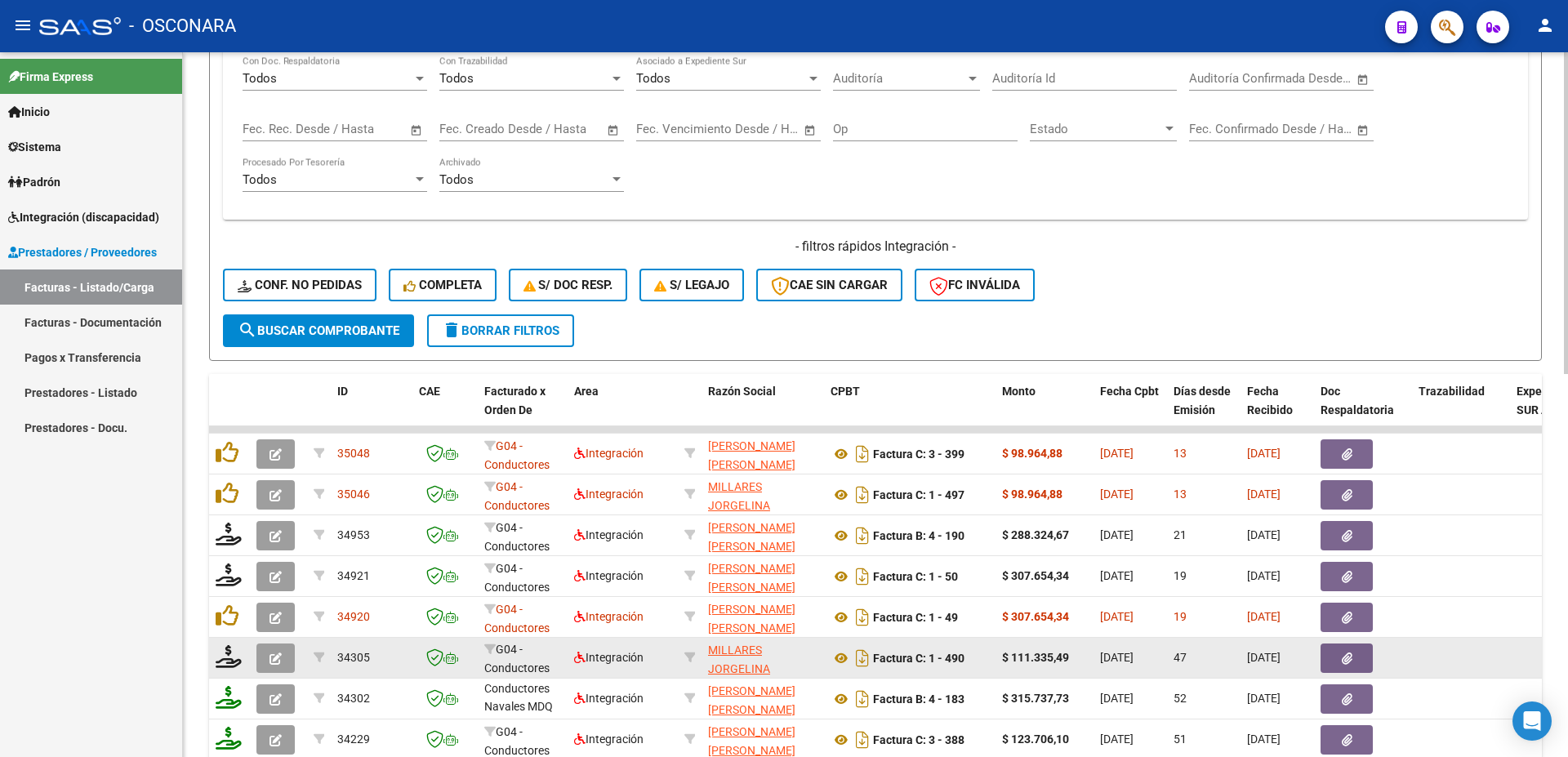
click at [1353, 652] on button "button" at bounding box center [1346, 658] width 52 height 29
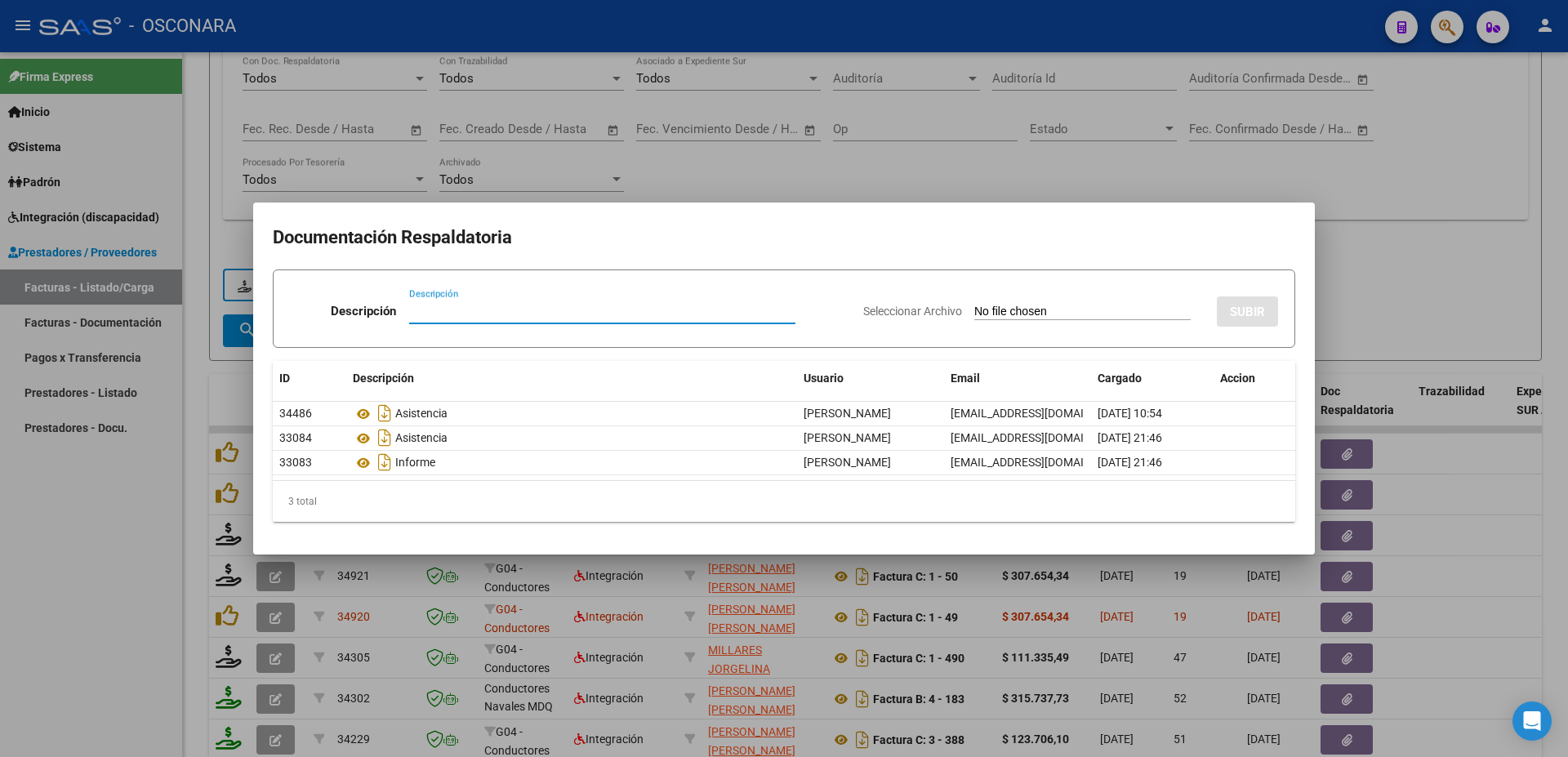
click at [1540, 532] on div at bounding box center [784, 378] width 1568 height 757
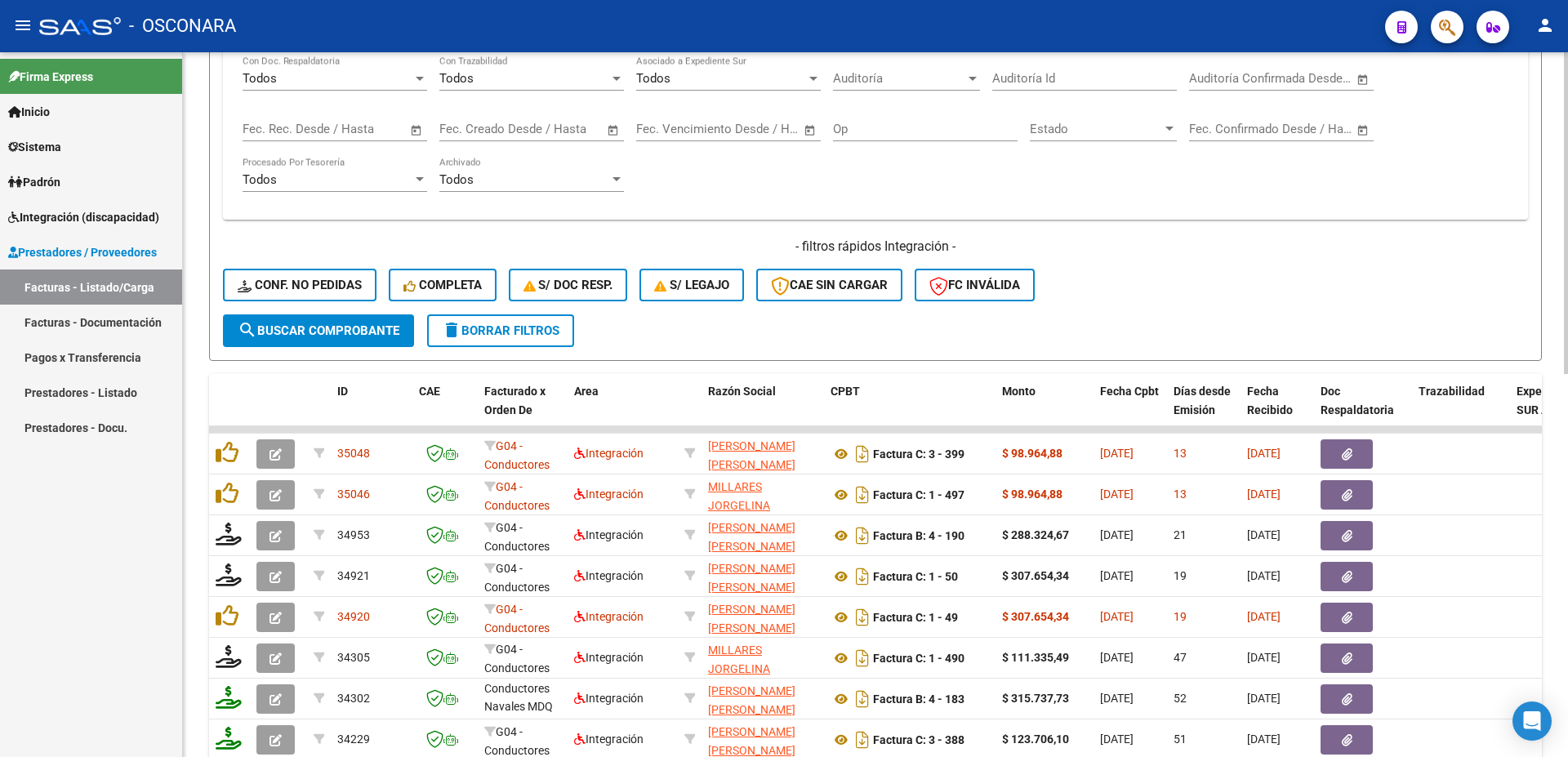
scroll to position [840, 0]
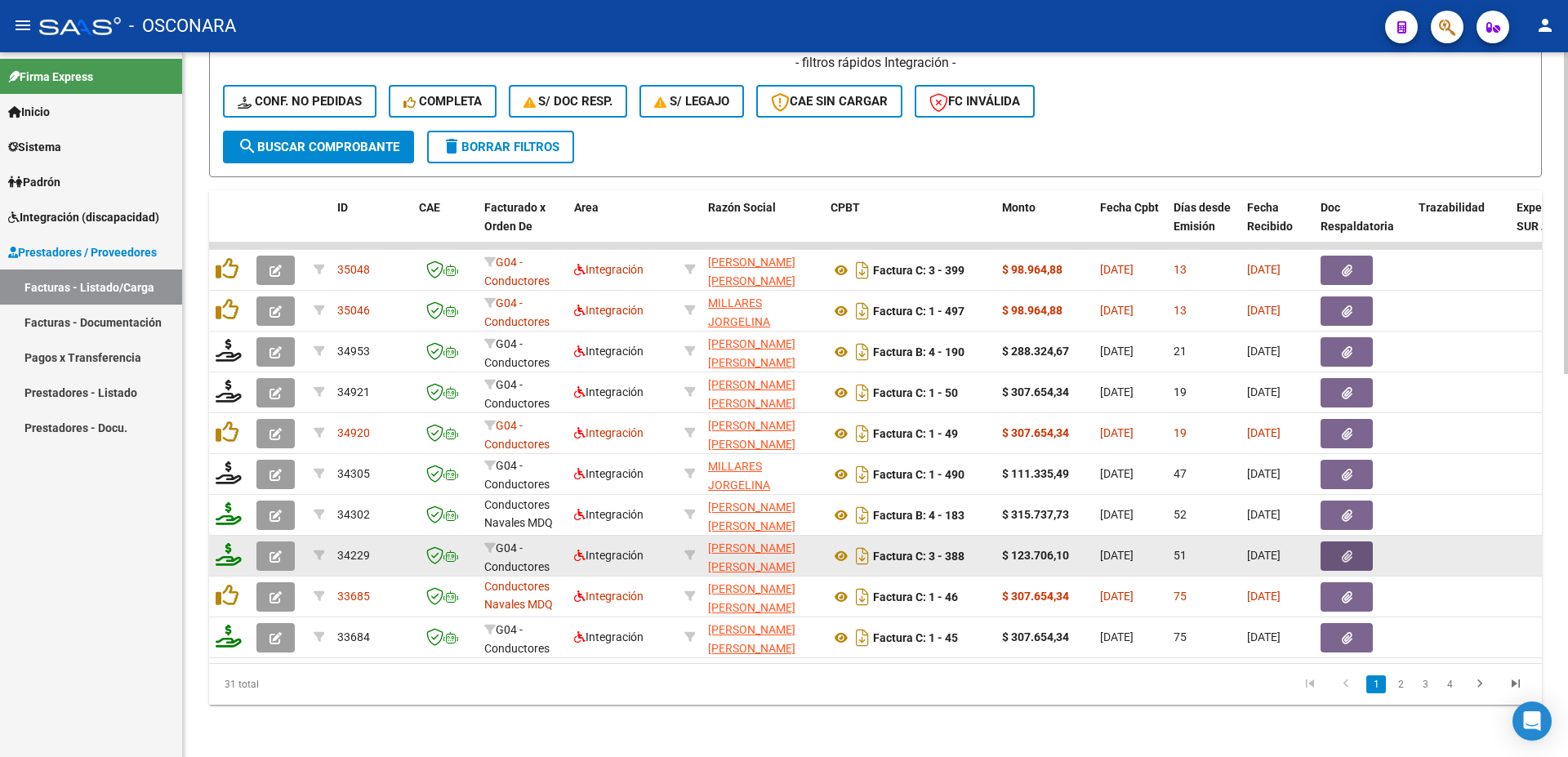
click at [1352, 551] on icon "button" at bounding box center [1347, 556] width 11 height 12
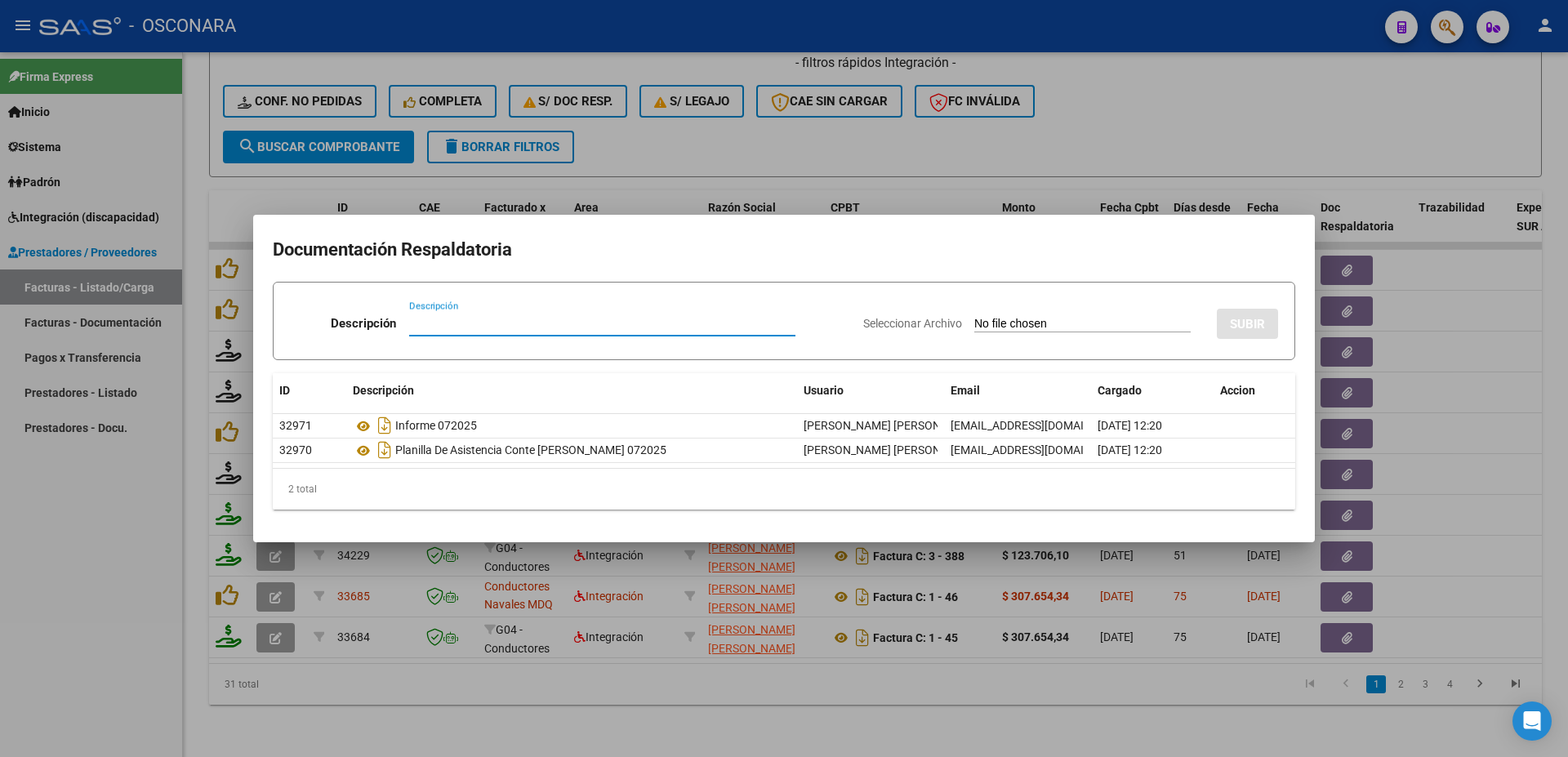
click at [1562, 510] on div at bounding box center [784, 378] width 1568 height 757
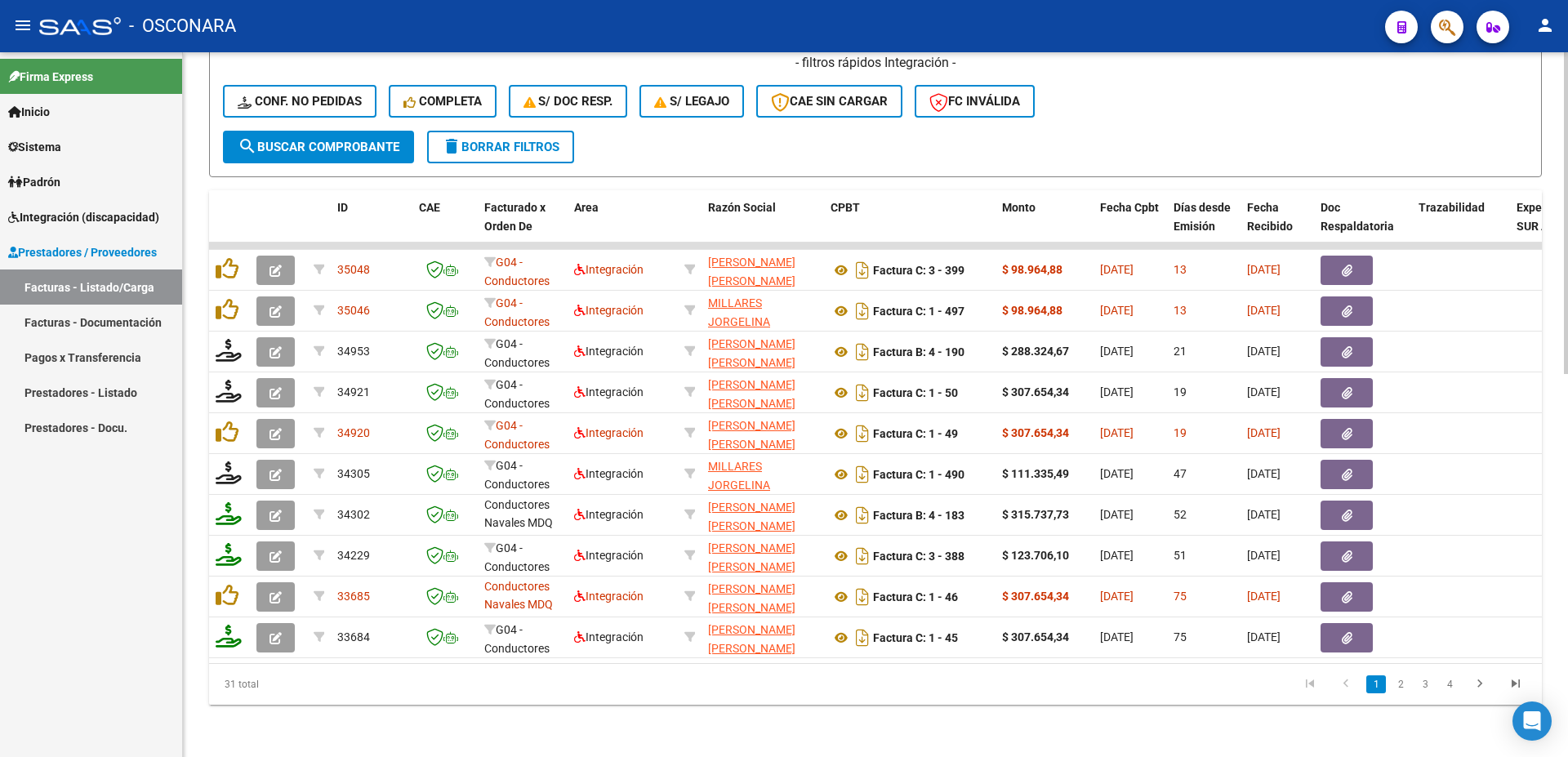
drag, startPoint x: 561, startPoint y: 664, endPoint x: 615, endPoint y: 653, distance: 55.1
click at [1040, 664] on datatable-footer "31 total 1 2 3 4" at bounding box center [875, 684] width 1333 height 41
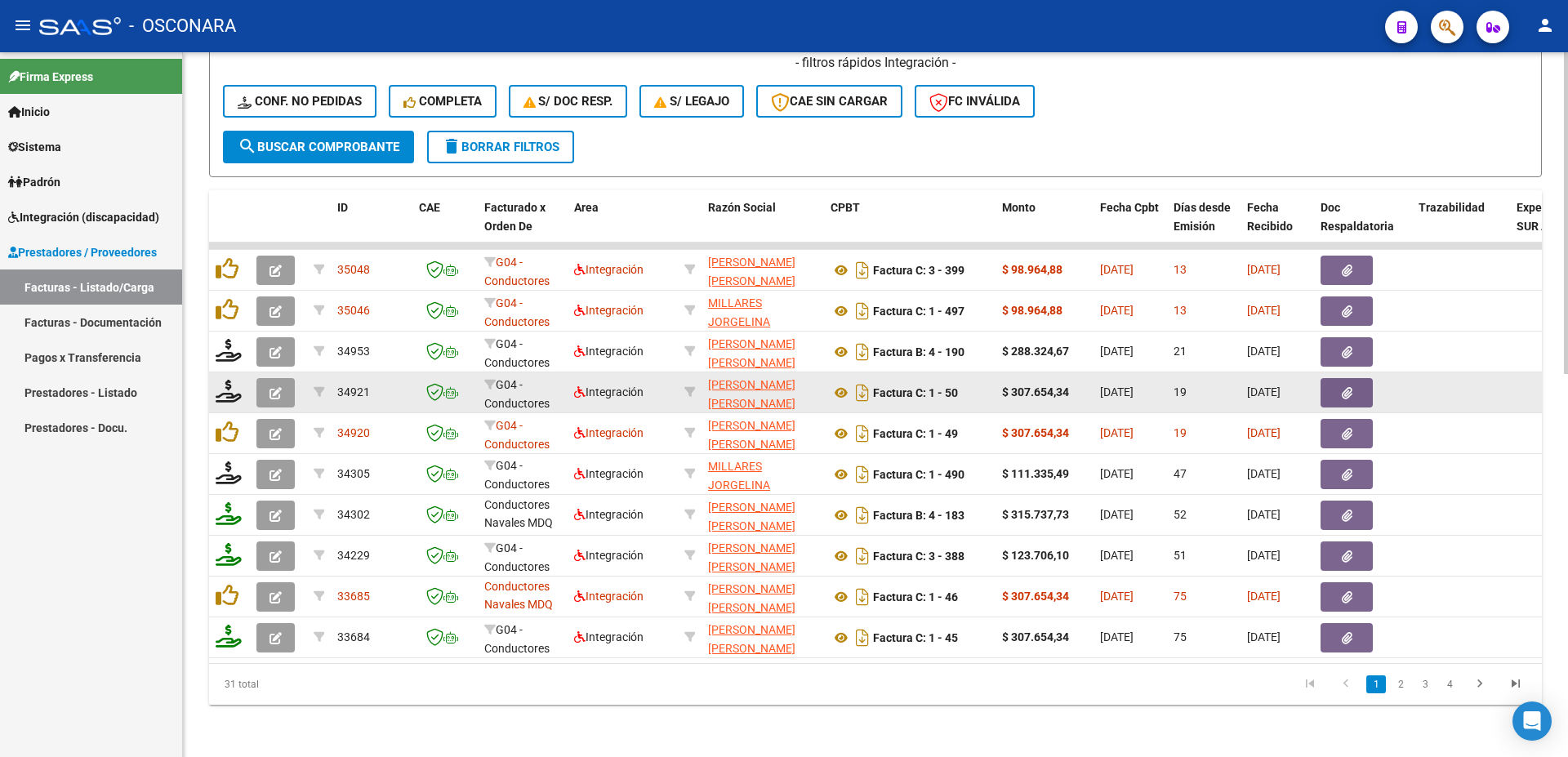
scroll to position [664, 0]
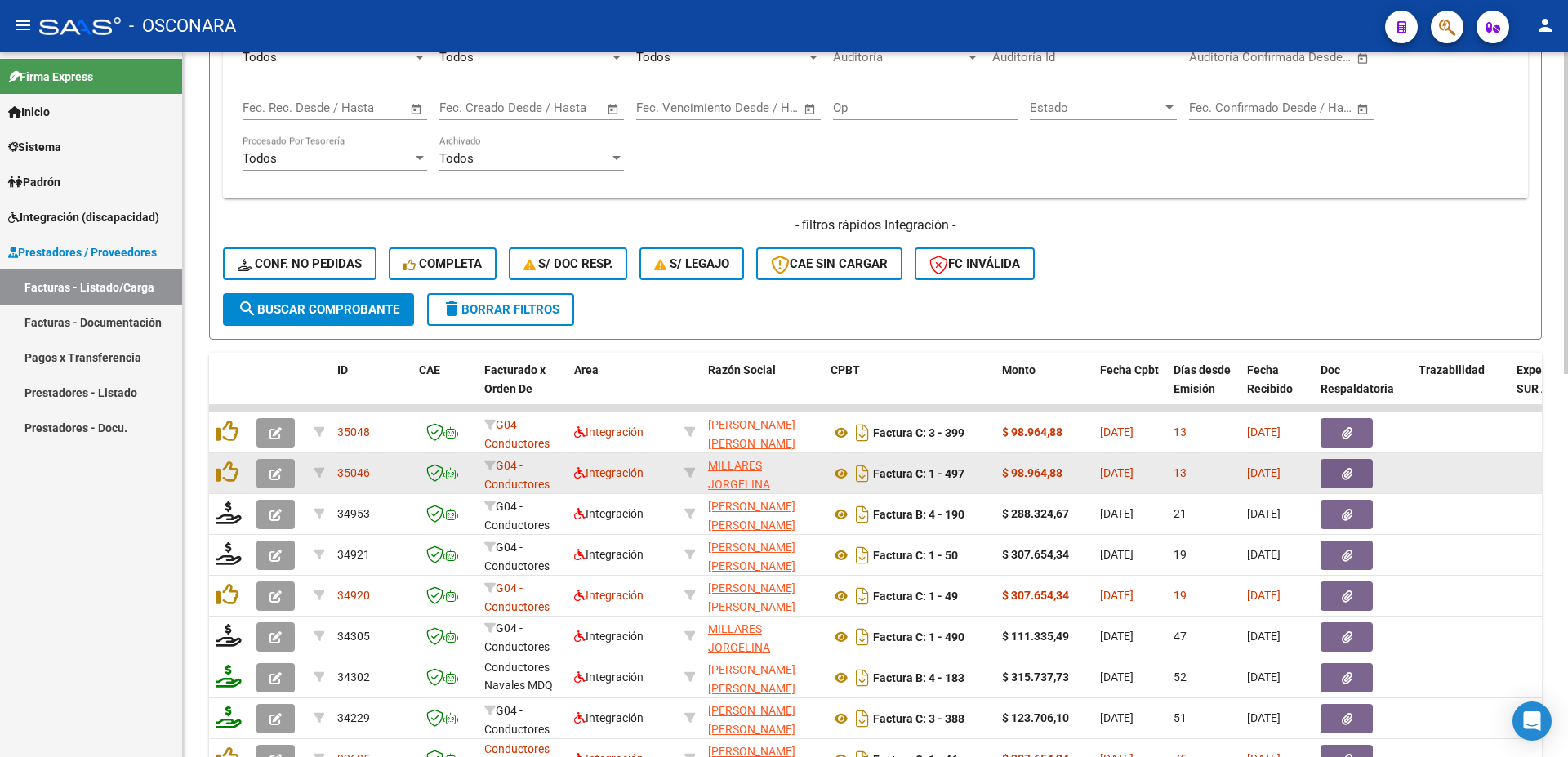
click at [1342, 472] on button "button" at bounding box center [1346, 474] width 52 height 29
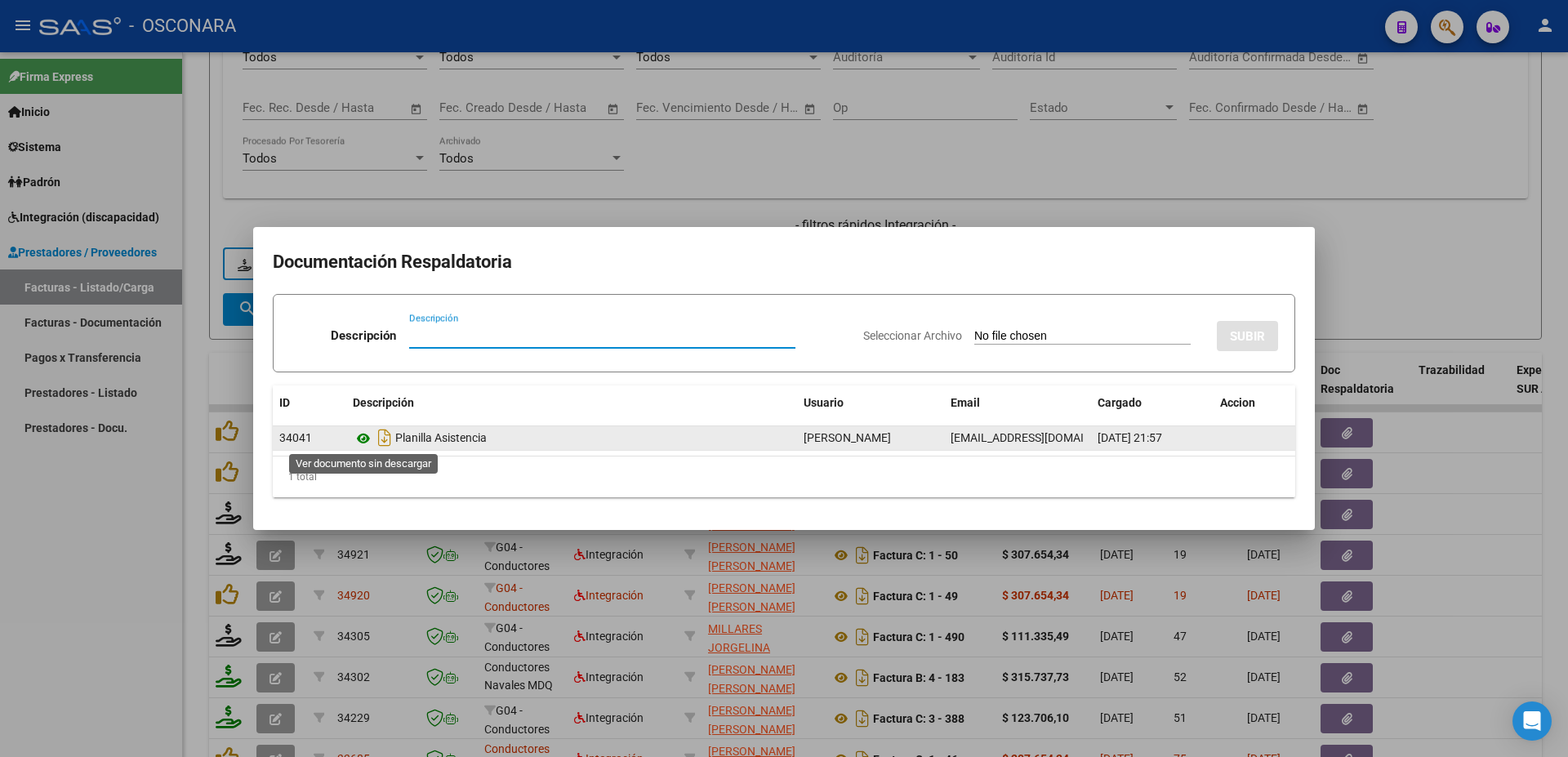
click at [367, 440] on icon at bounding box center [363, 438] width 21 height 19
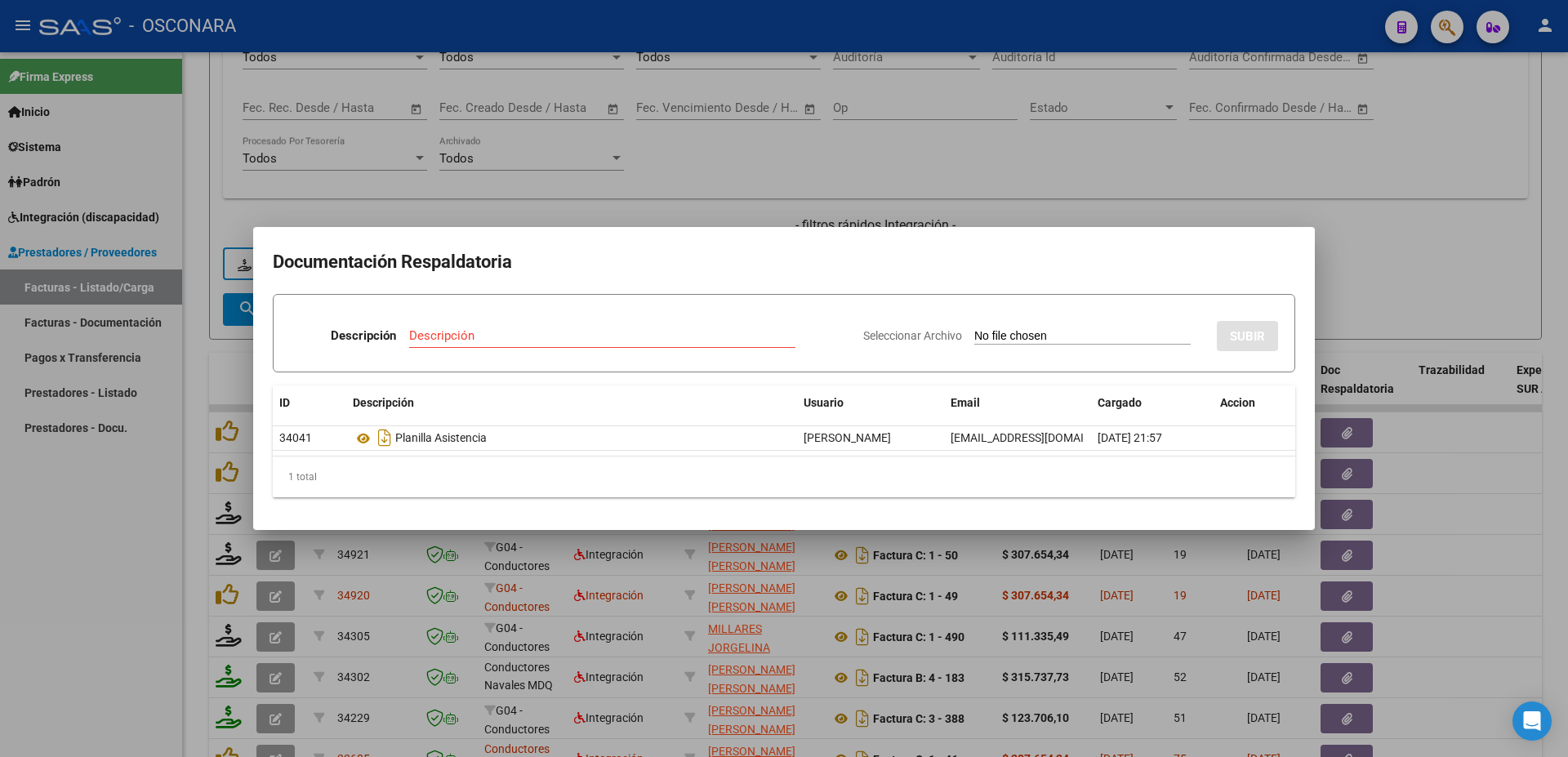
drag, startPoint x: 1551, startPoint y: 471, endPoint x: 1161, endPoint y: 474, distance: 390.0
click at [1550, 471] on div at bounding box center [784, 378] width 1568 height 757
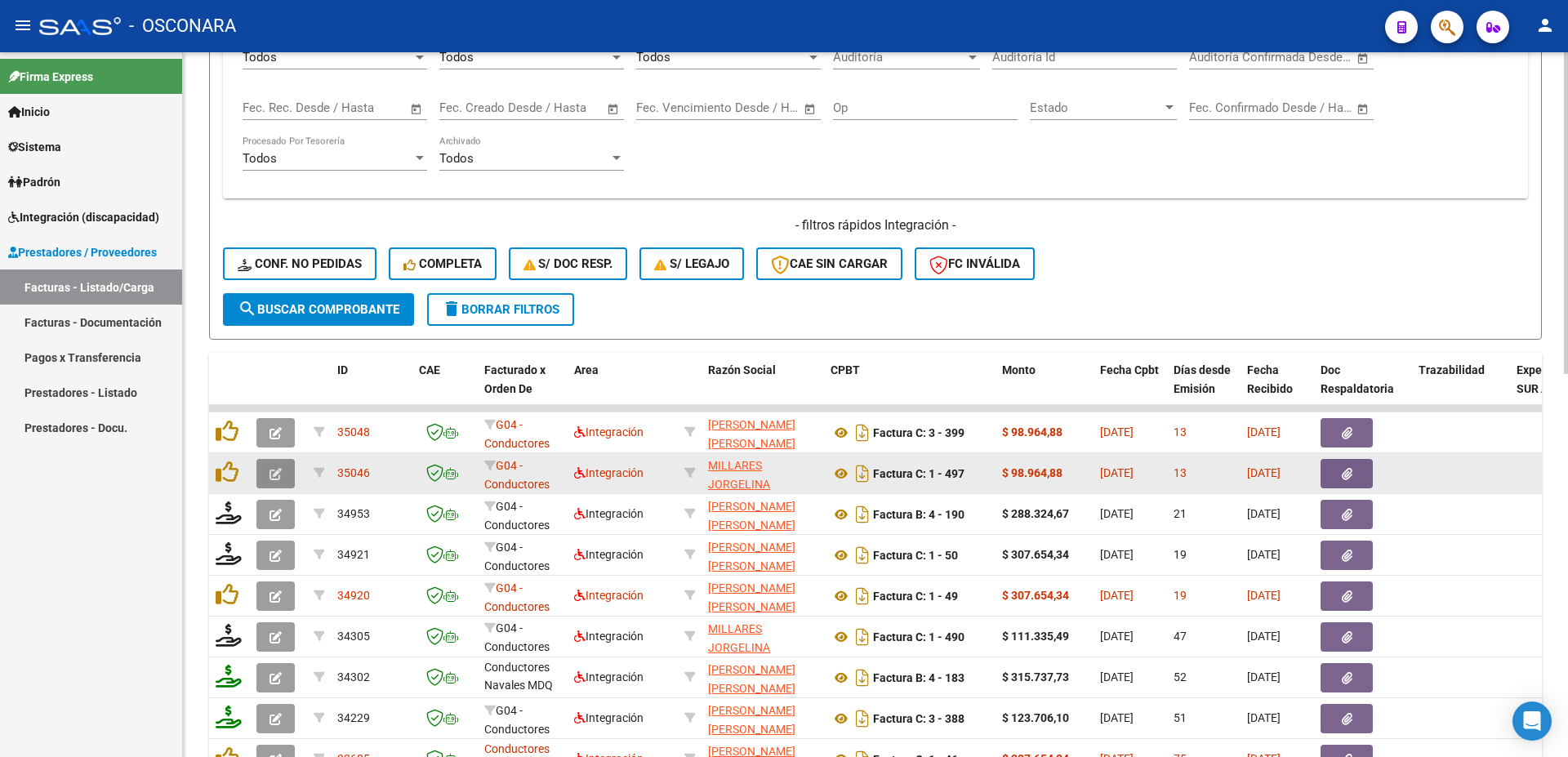
click at [274, 476] on icon "button" at bounding box center [275, 474] width 12 height 12
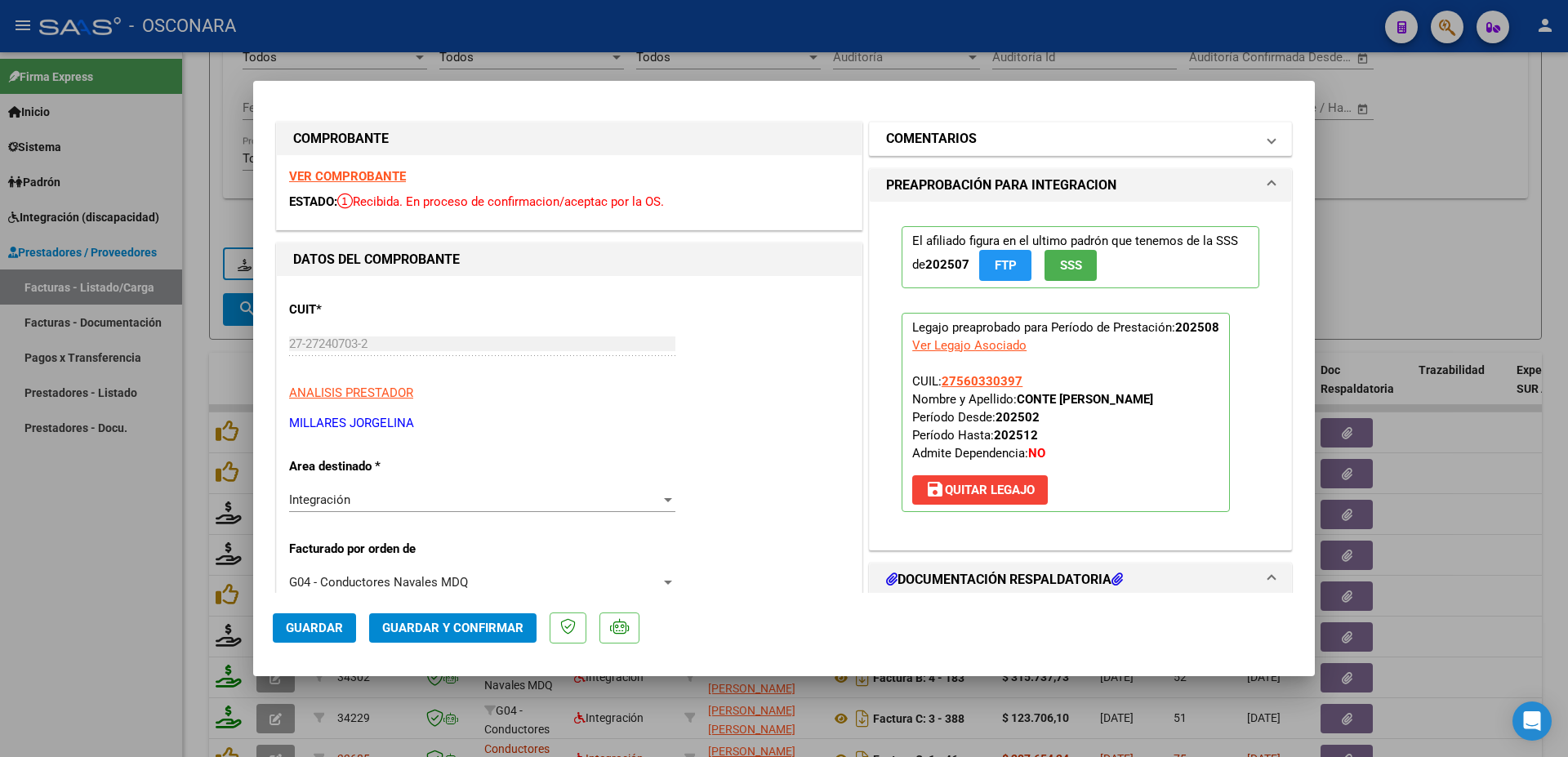
click at [945, 140] on h1 "COMENTARIOS" at bounding box center [931, 138] width 91 height 19
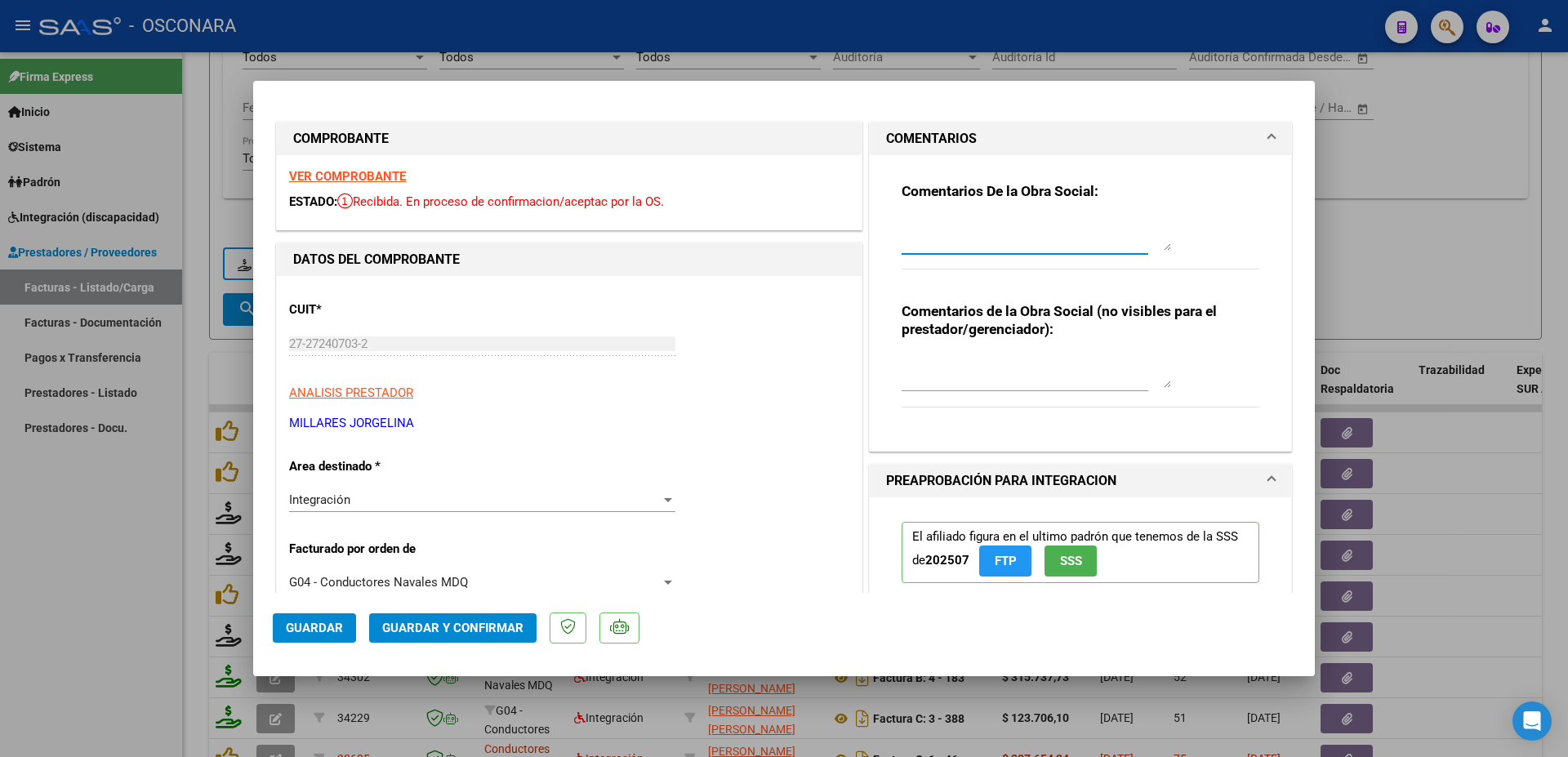
click at [953, 231] on textarea at bounding box center [1036, 235] width 269 height 33
drag, startPoint x: 1060, startPoint y: 229, endPoint x: 906, endPoint y: 225, distance: 154.1
click at [902, 218] on textarea "19/09 falta informe mensual" at bounding box center [1036, 235] width 269 height 33
type textarea "19/09 falta informe mensual"
click at [320, 631] on span "Guardar" at bounding box center [314, 628] width 57 height 15
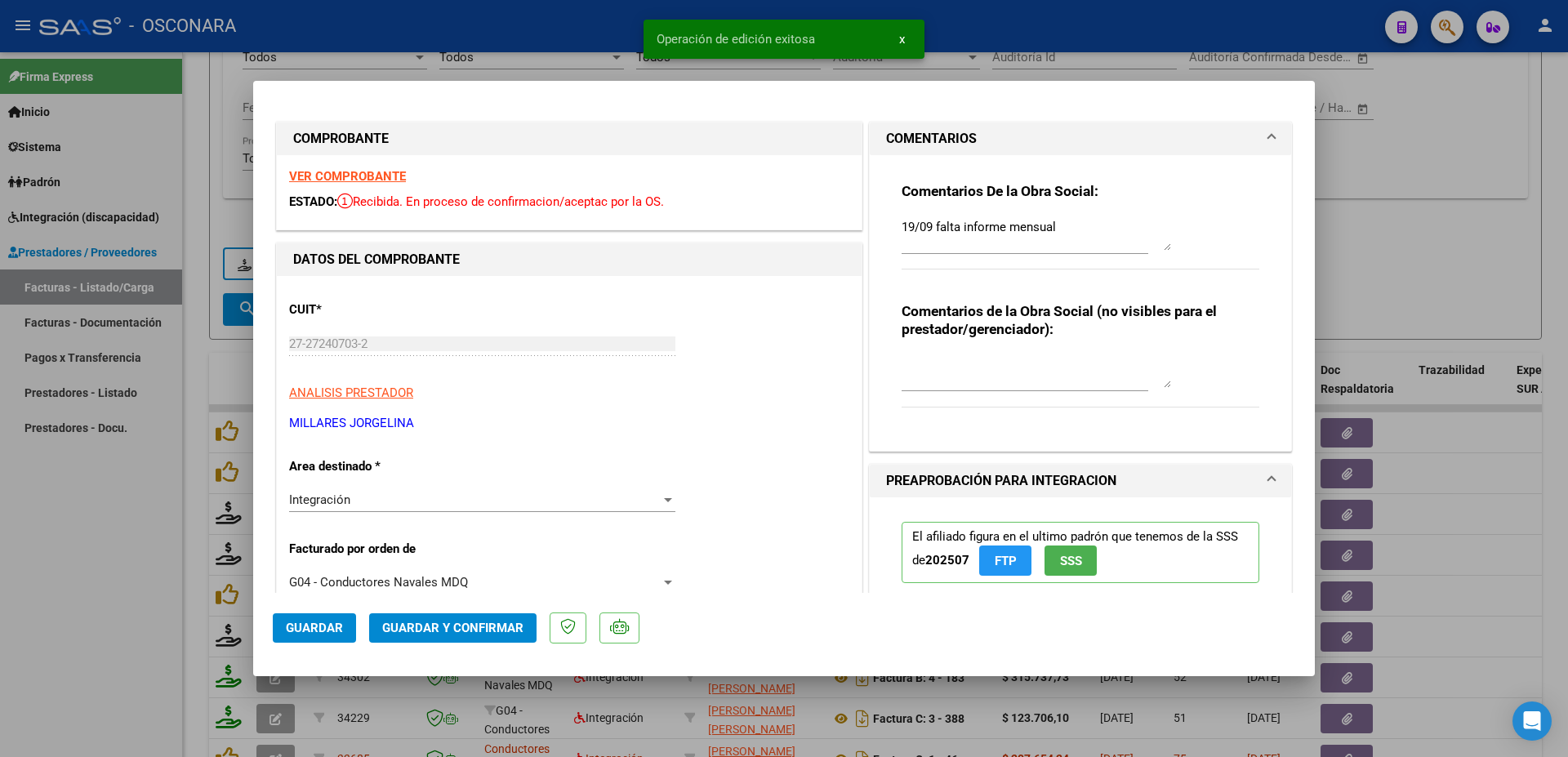
click at [1526, 492] on div at bounding box center [784, 378] width 1568 height 757
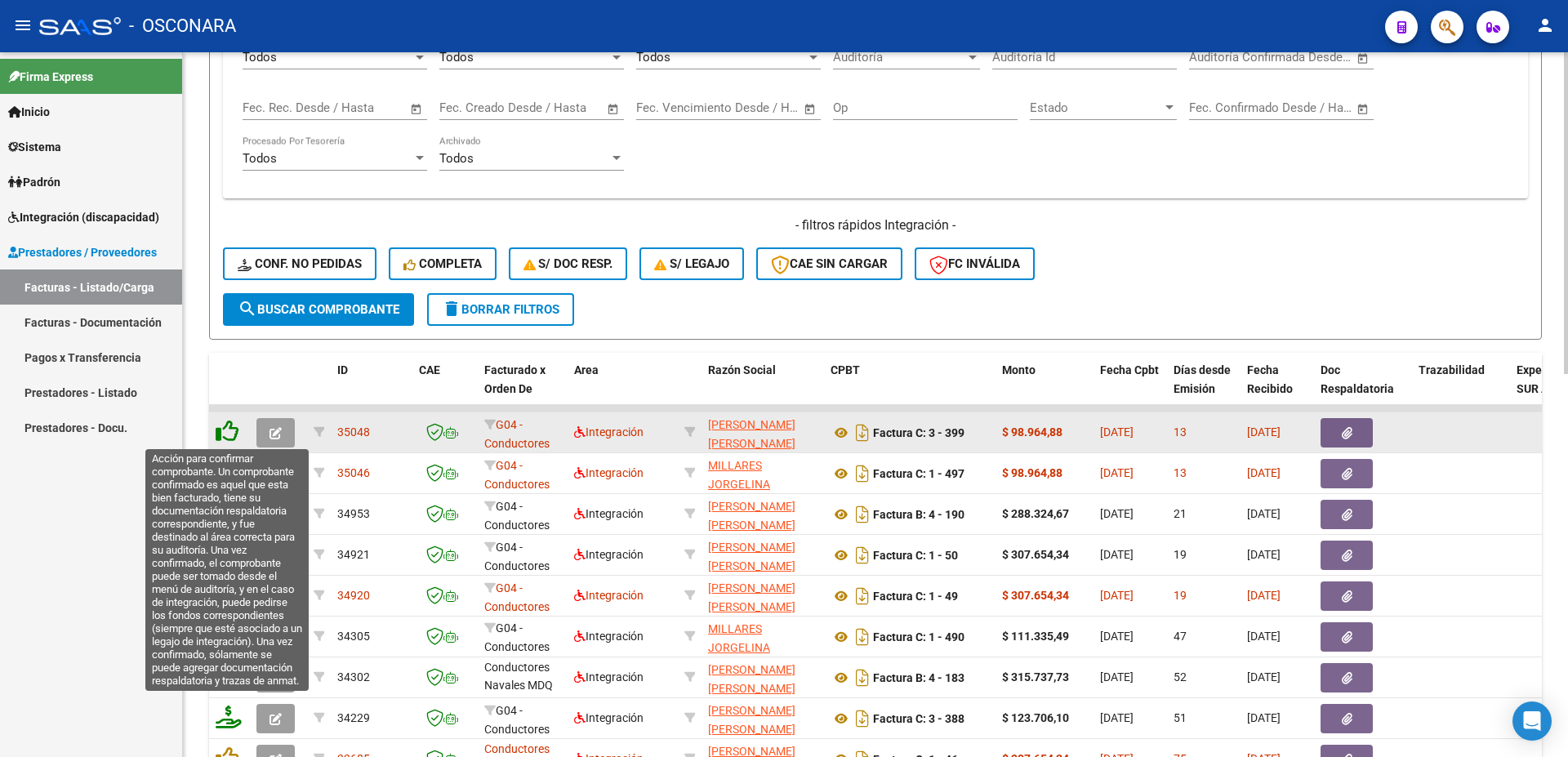
click at [228, 429] on icon at bounding box center [226, 431] width 23 height 23
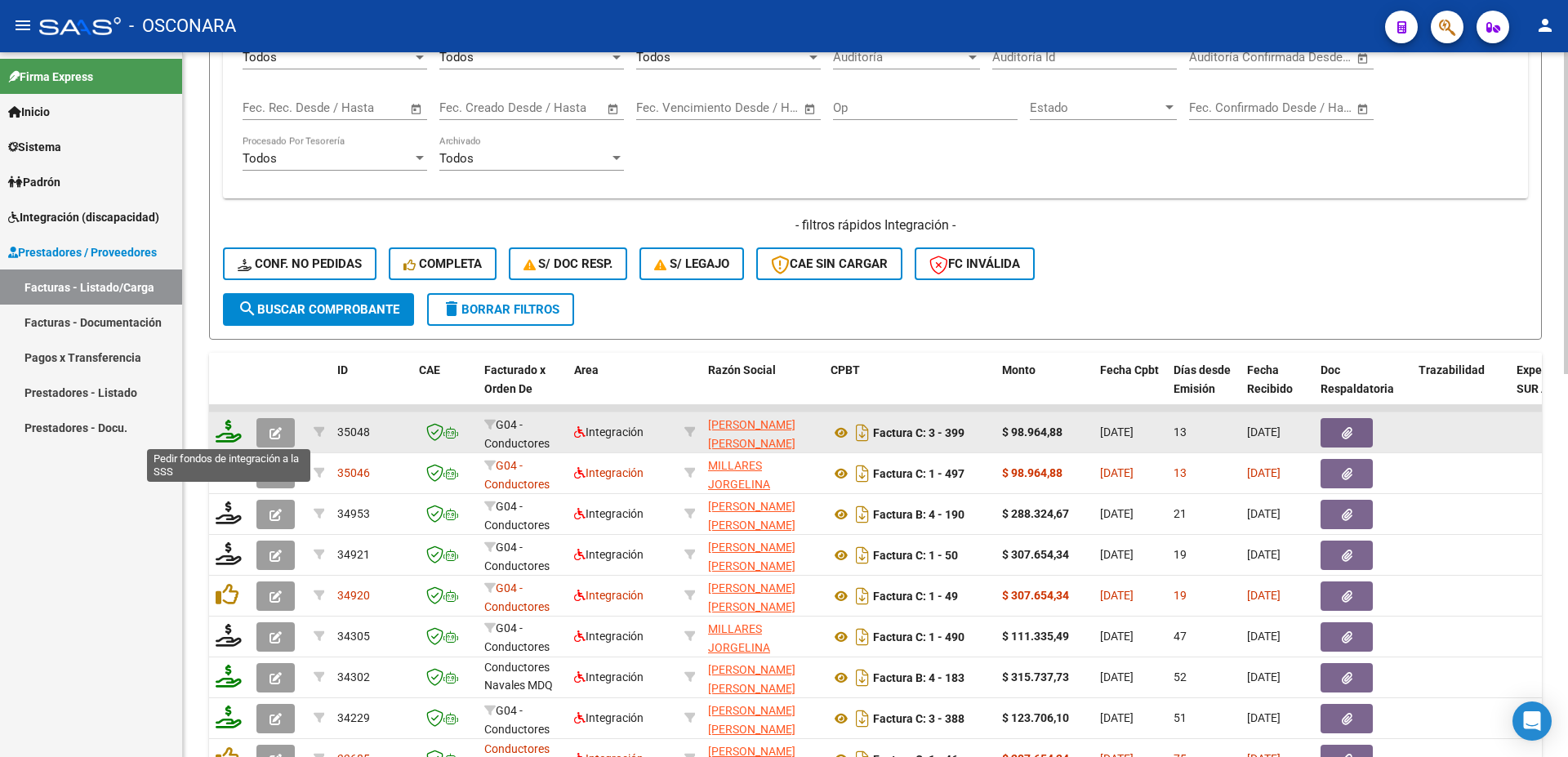
click at [232, 433] on icon at bounding box center [228, 431] width 27 height 23
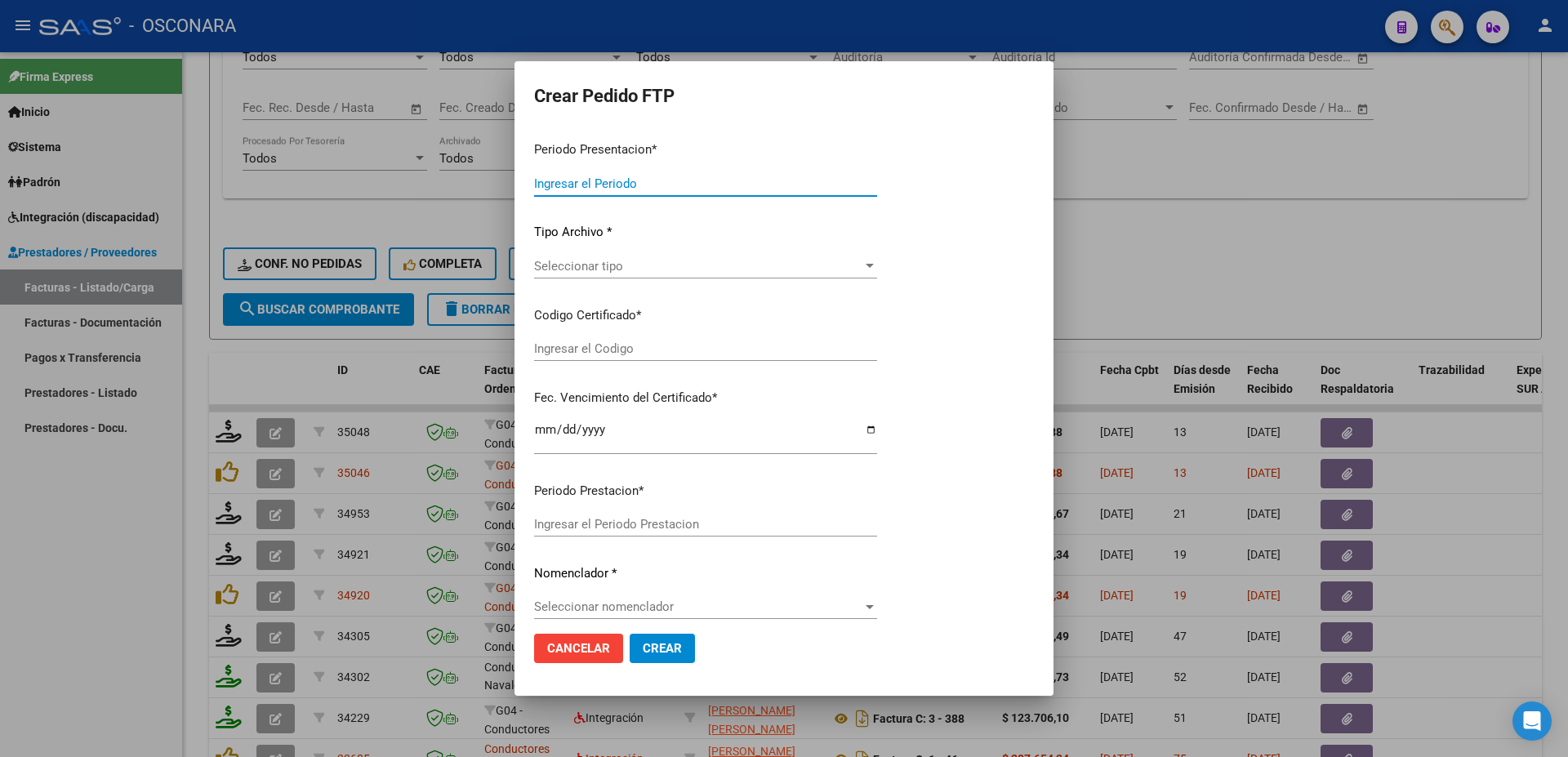
type input "202508"
type input "$ 98.964,88"
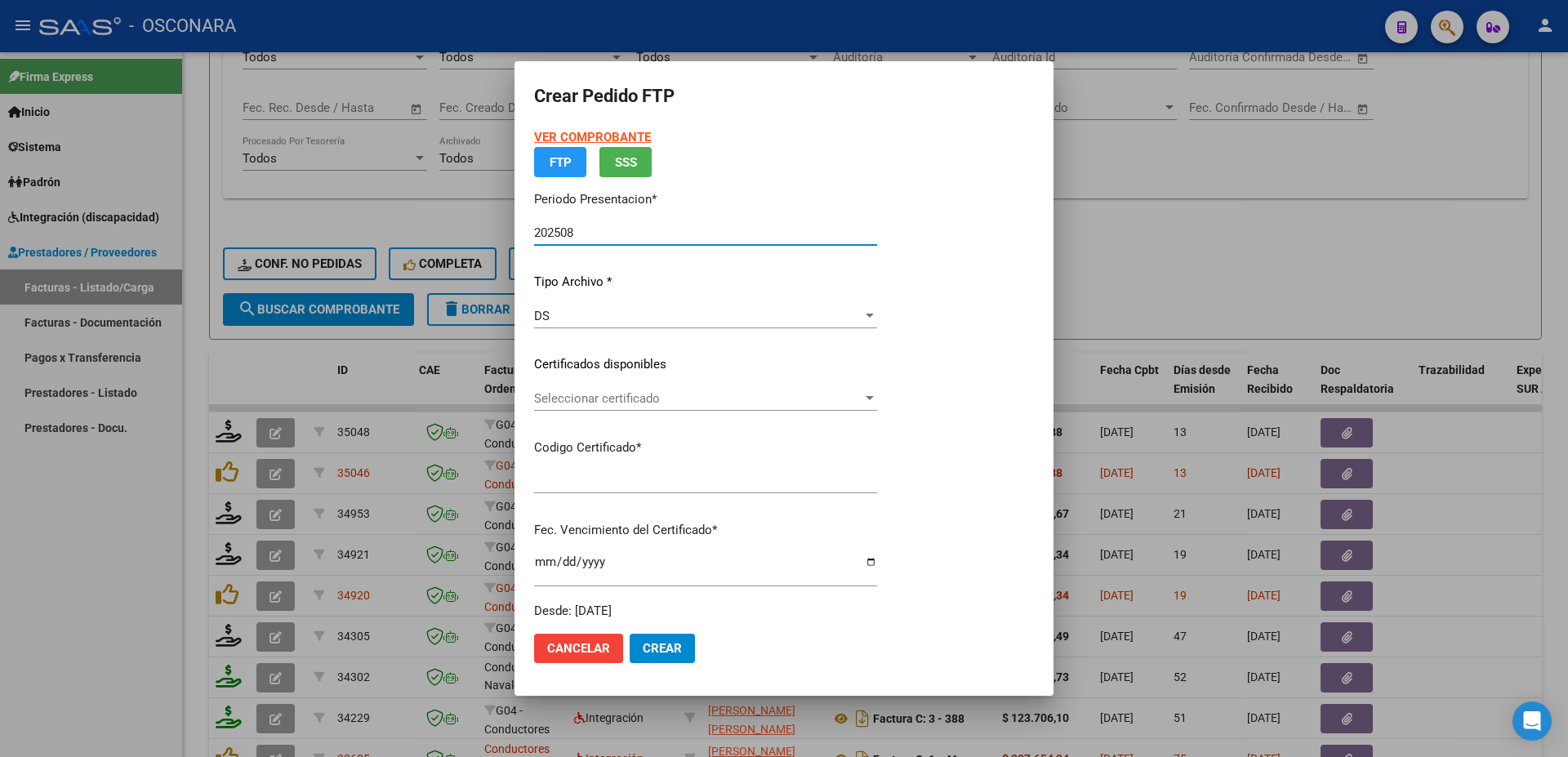
type input "arg01000560330392022102120271021bs389"
type input "[DATE]"
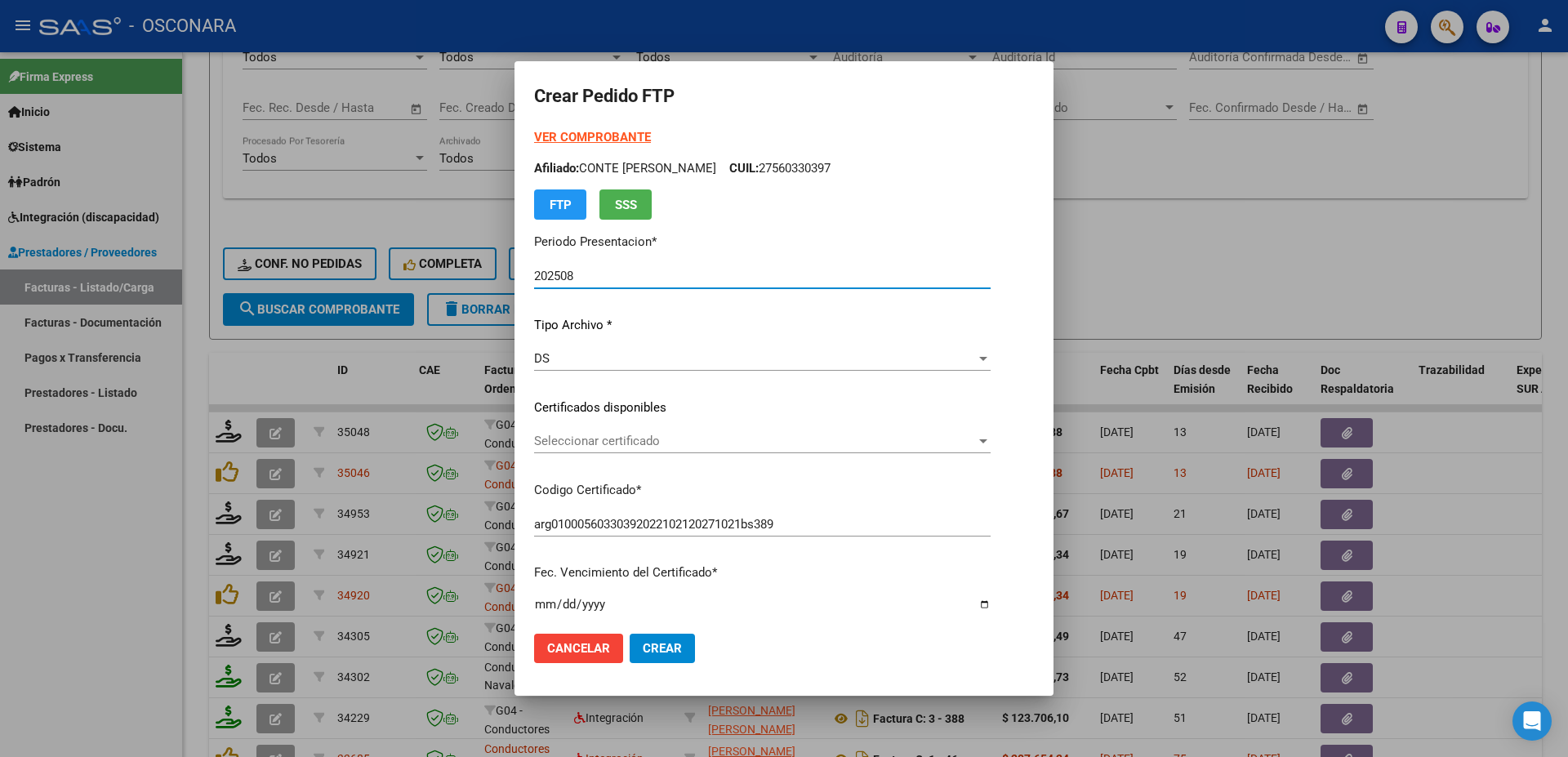
click at [732, 448] on span "Seleccionar certificado" at bounding box center [755, 441] width 442 height 15
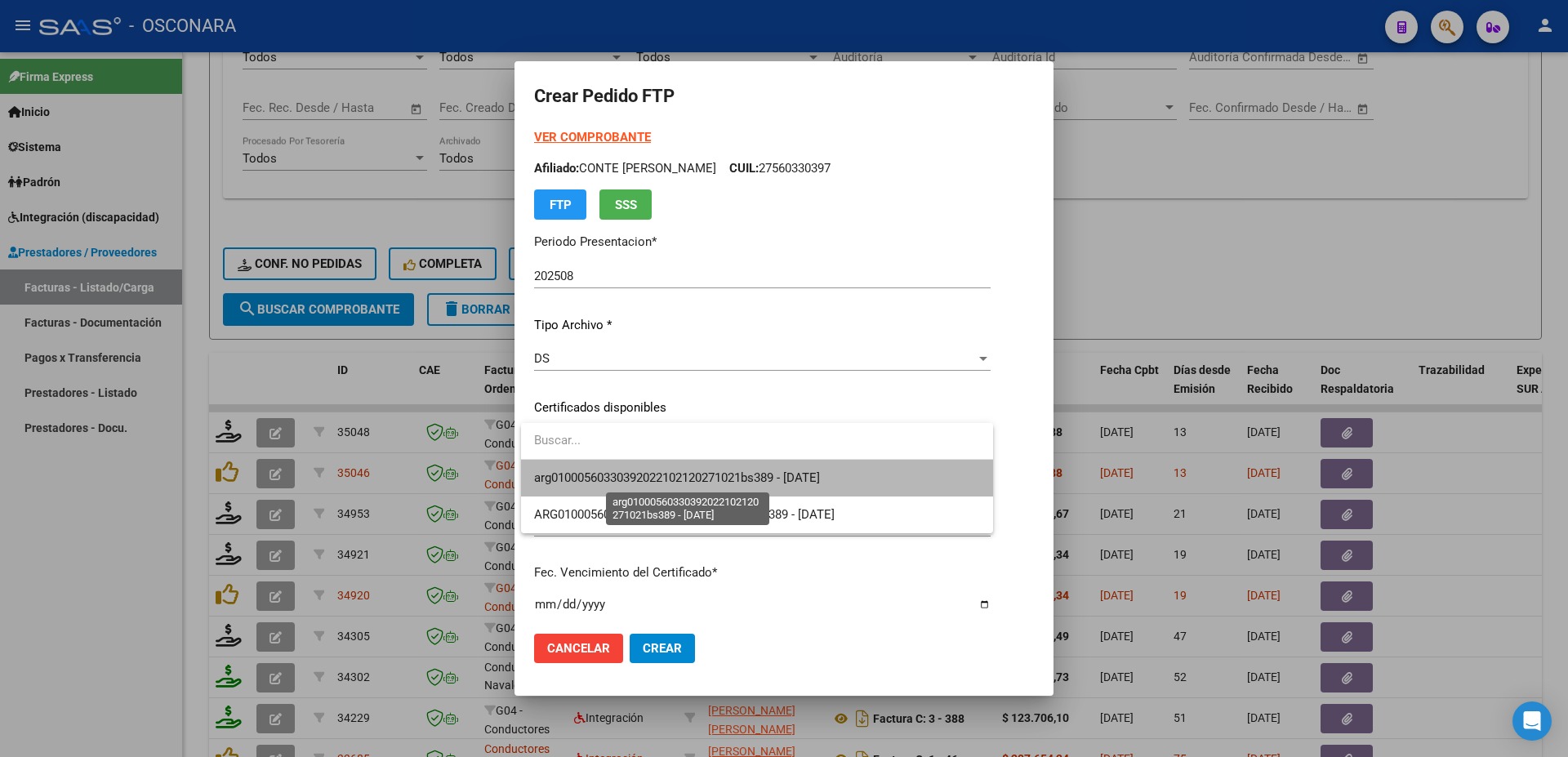
click at [710, 476] on span "arg01000560330392022102120271021bs389 - [DATE]" at bounding box center [677, 477] width 286 height 15
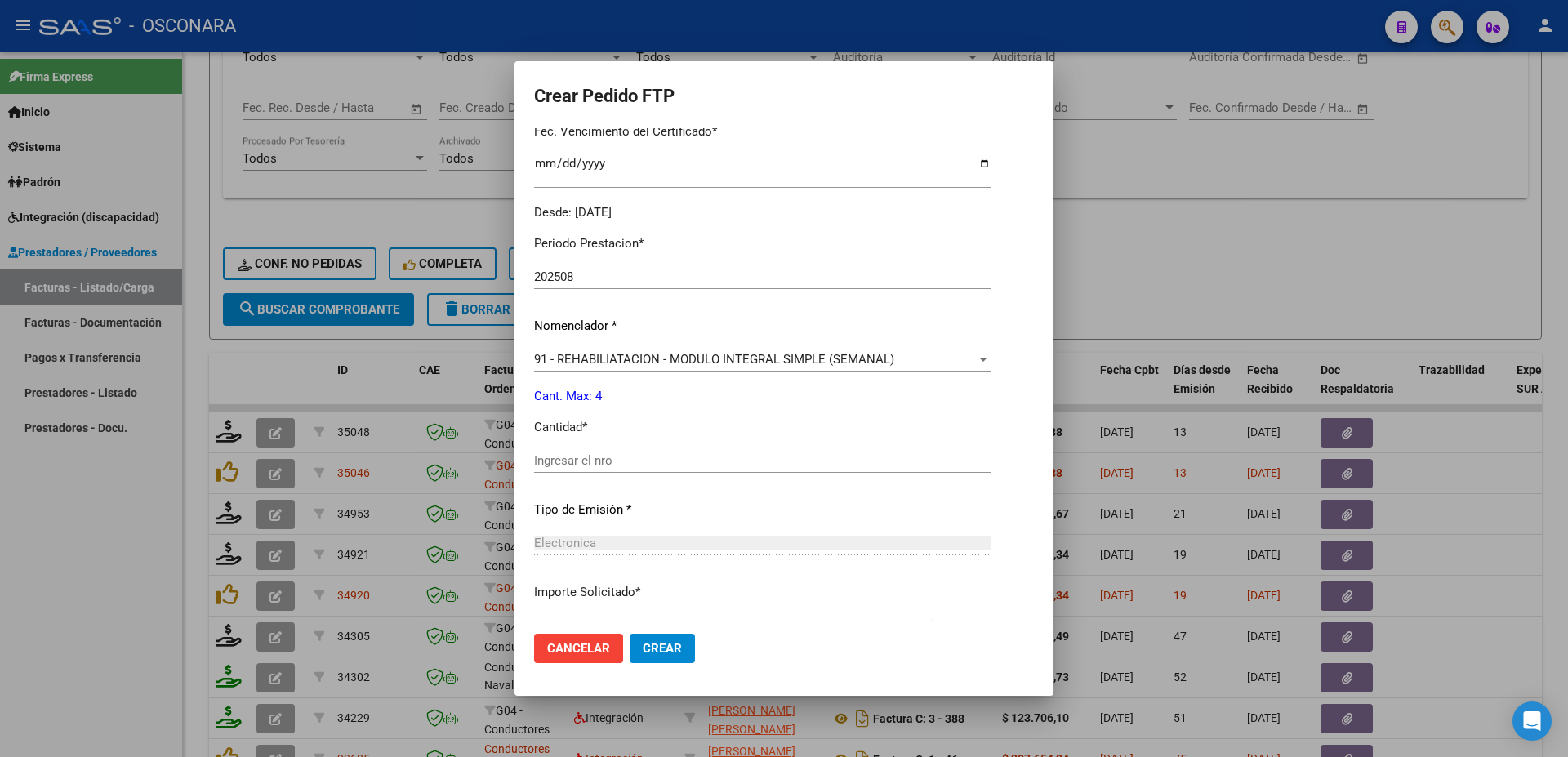
scroll to position [546, 0]
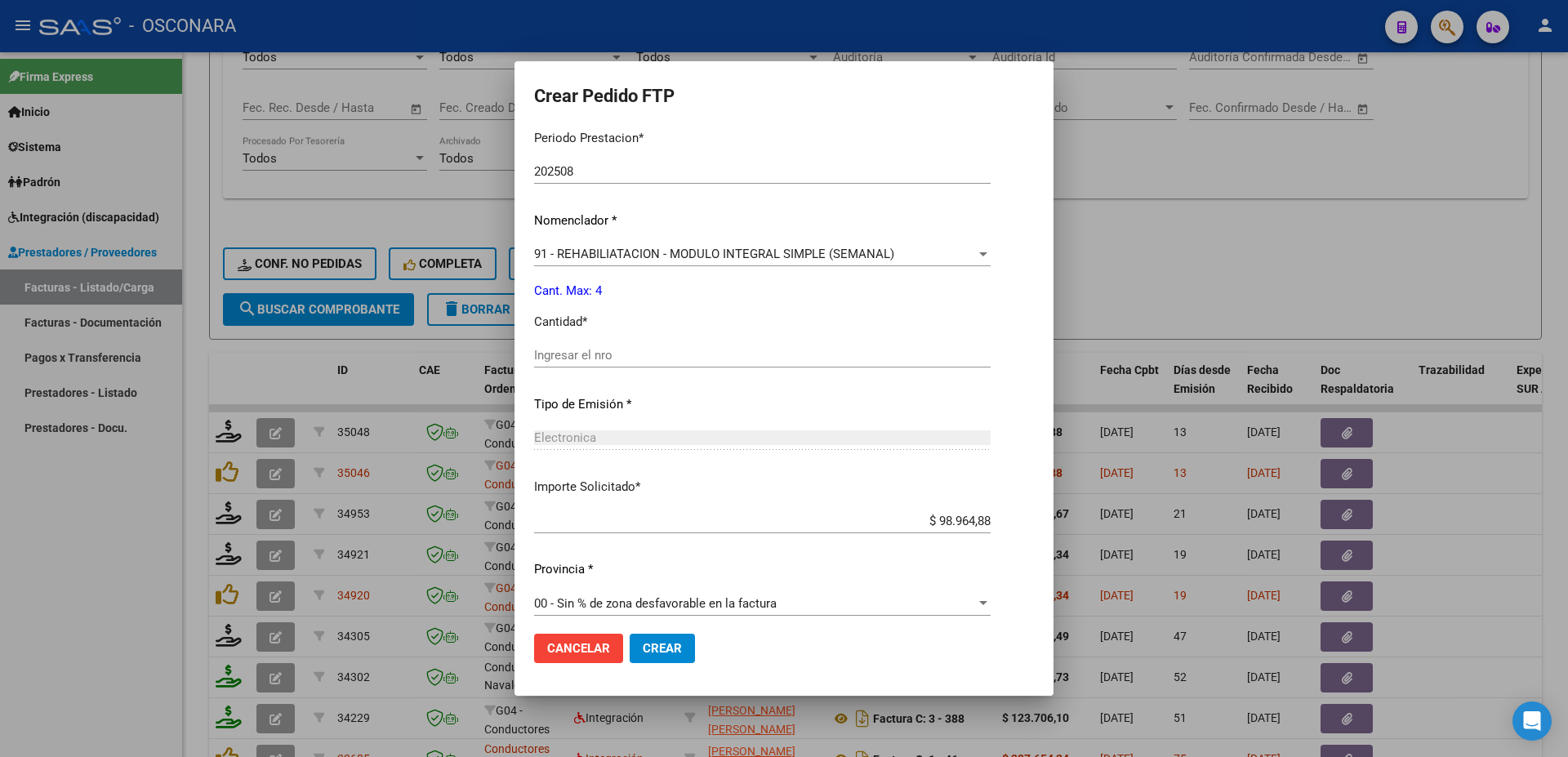
click at [588, 348] on input "Ingresar el nro" at bounding box center [762, 356] width 456 height 15
type input "1"
click at [683, 650] on button "Crear" at bounding box center [662, 649] width 65 height 29
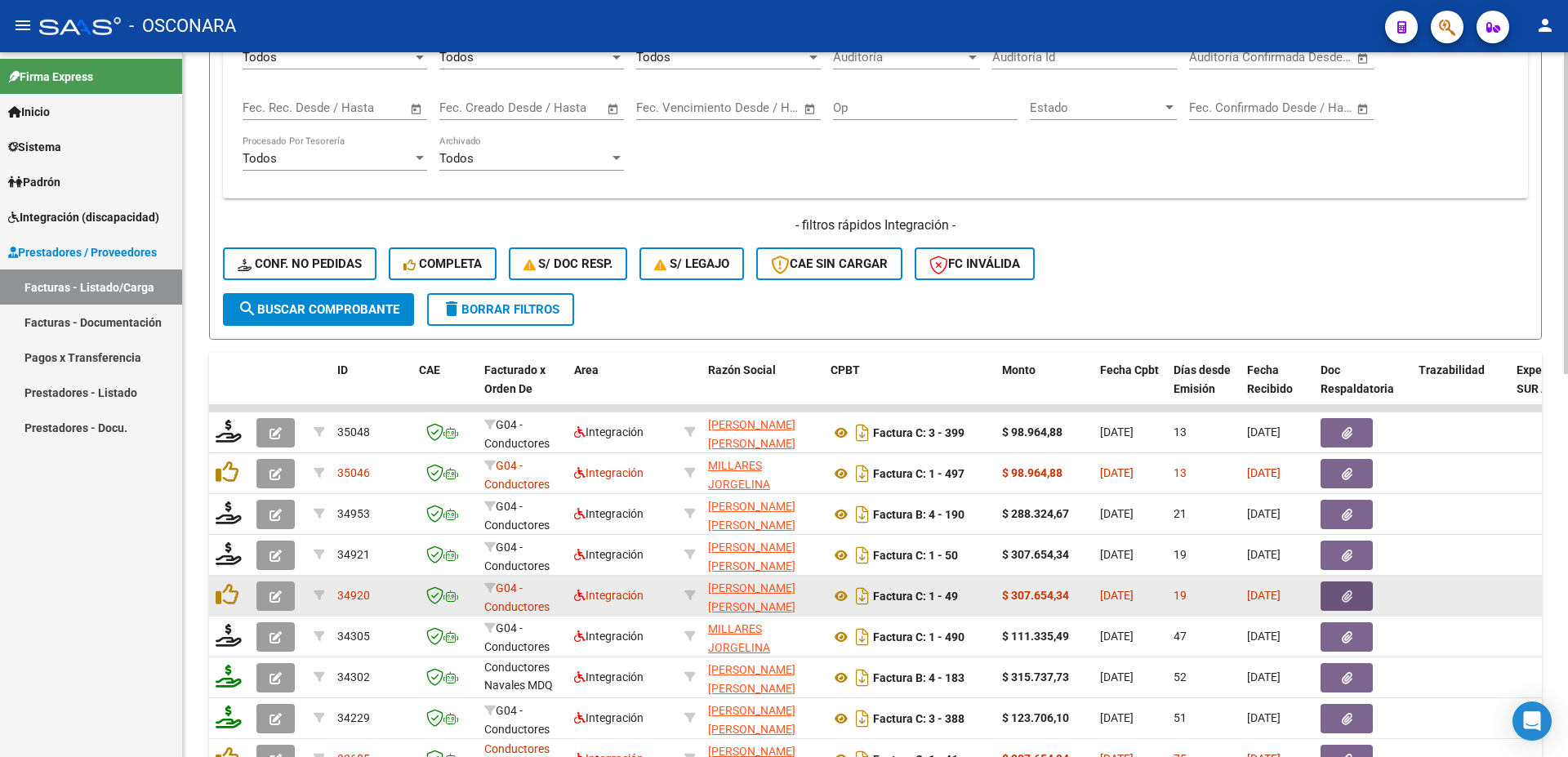
click at [1351, 598] on icon "button" at bounding box center [1347, 596] width 11 height 12
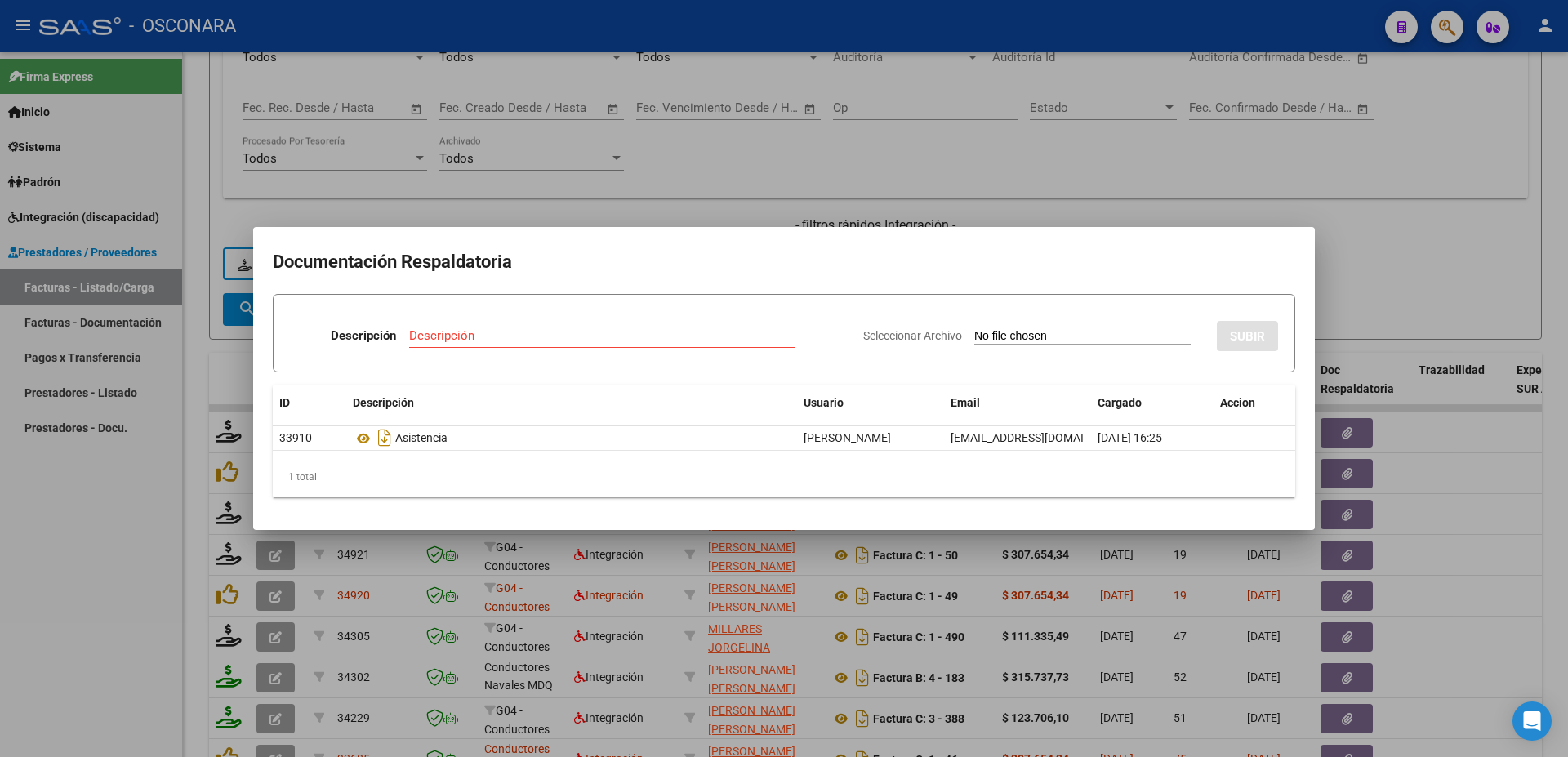
click at [1530, 540] on div at bounding box center [784, 378] width 1568 height 757
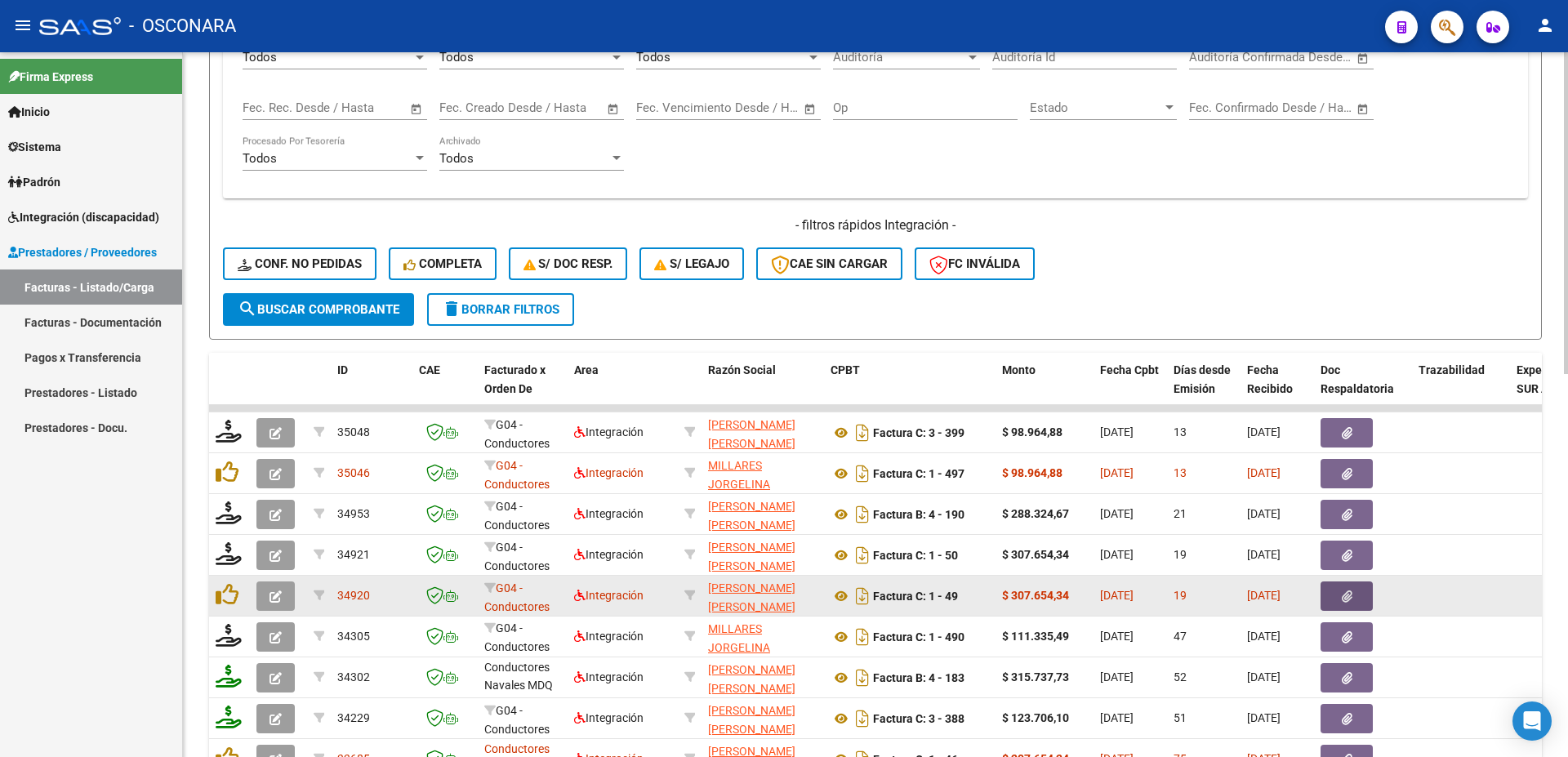
click at [1361, 598] on button "button" at bounding box center [1346, 597] width 52 height 29
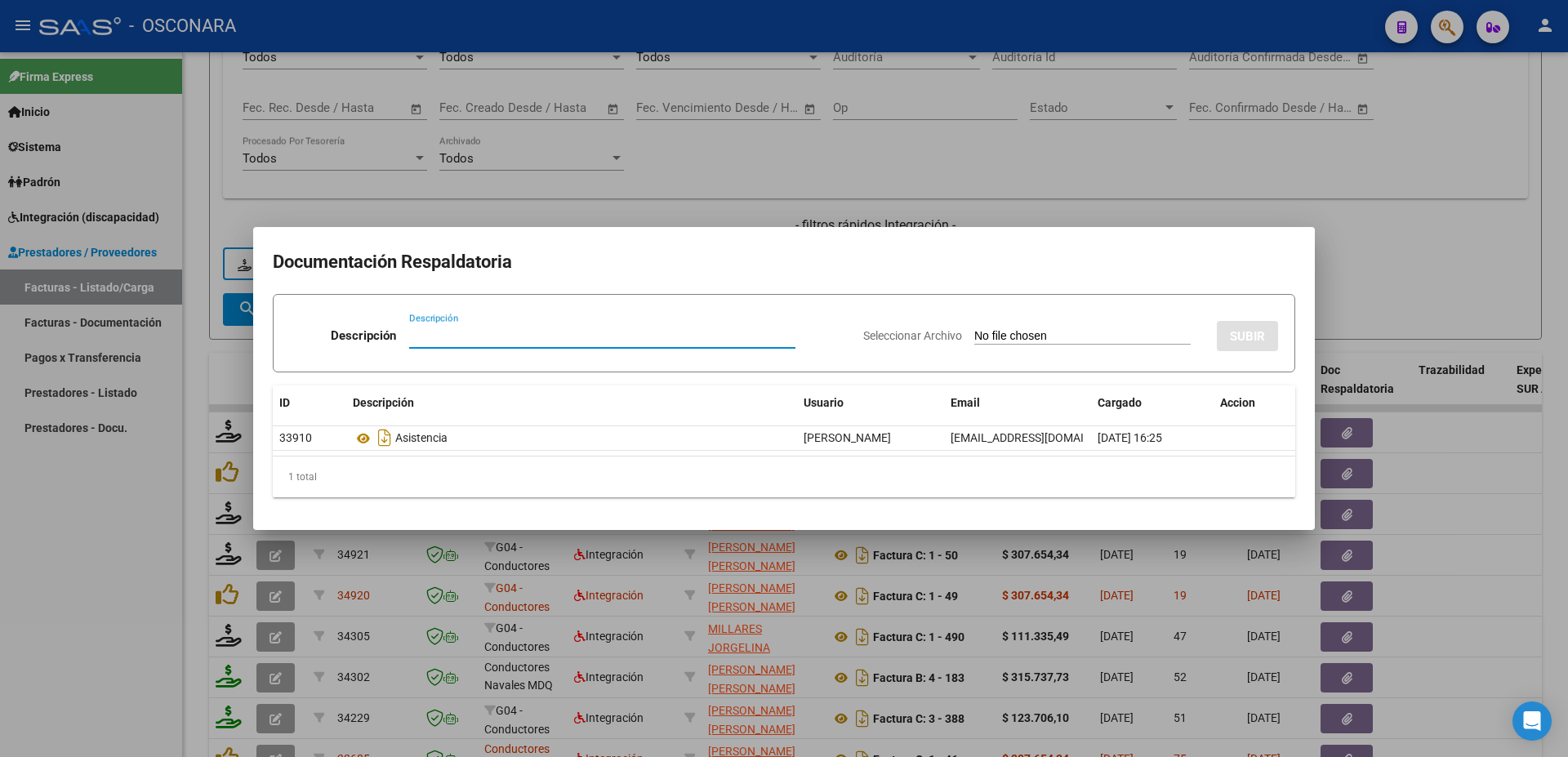
click at [1496, 527] on div at bounding box center [784, 378] width 1568 height 757
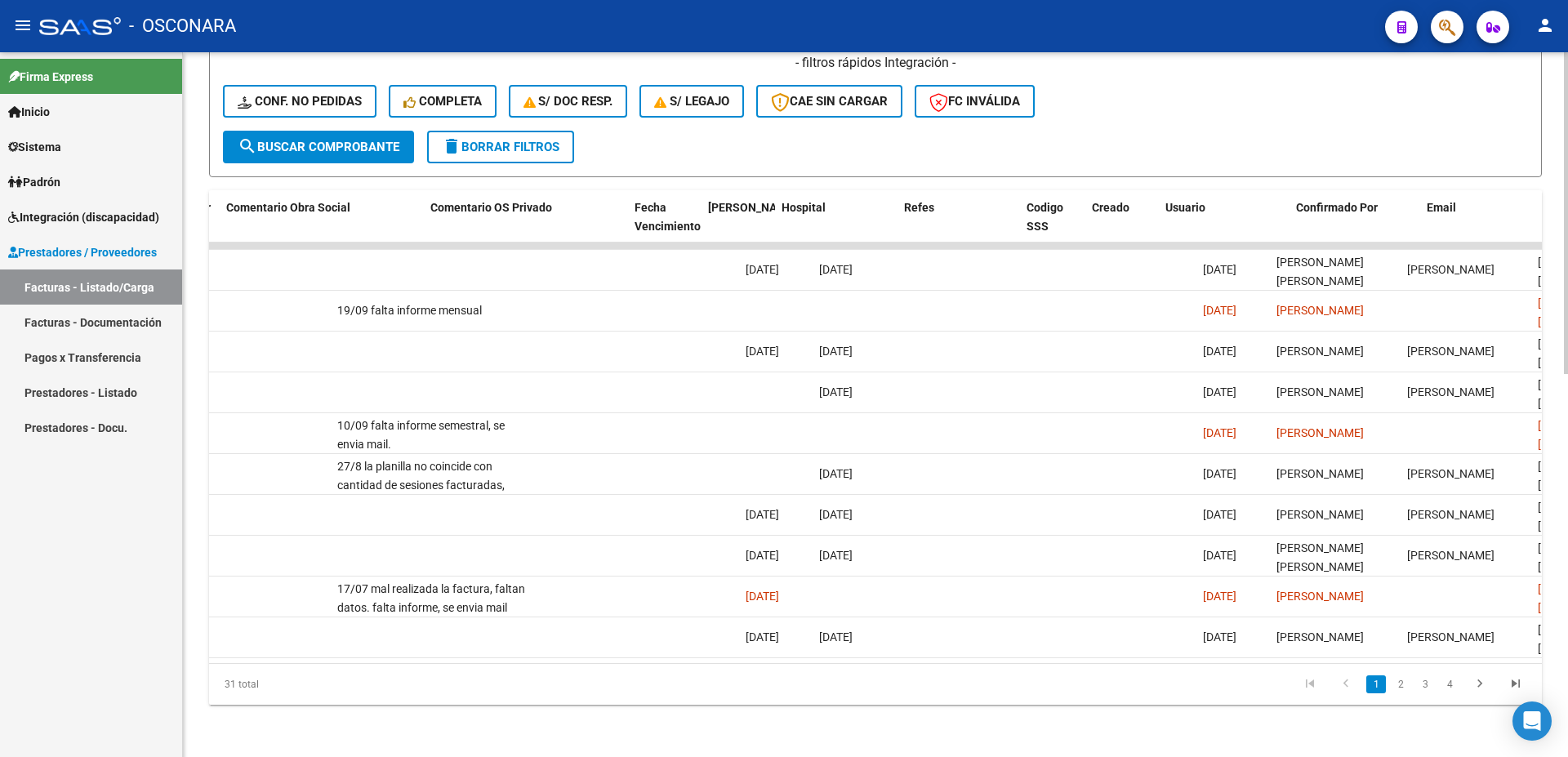
scroll to position [0, 2878]
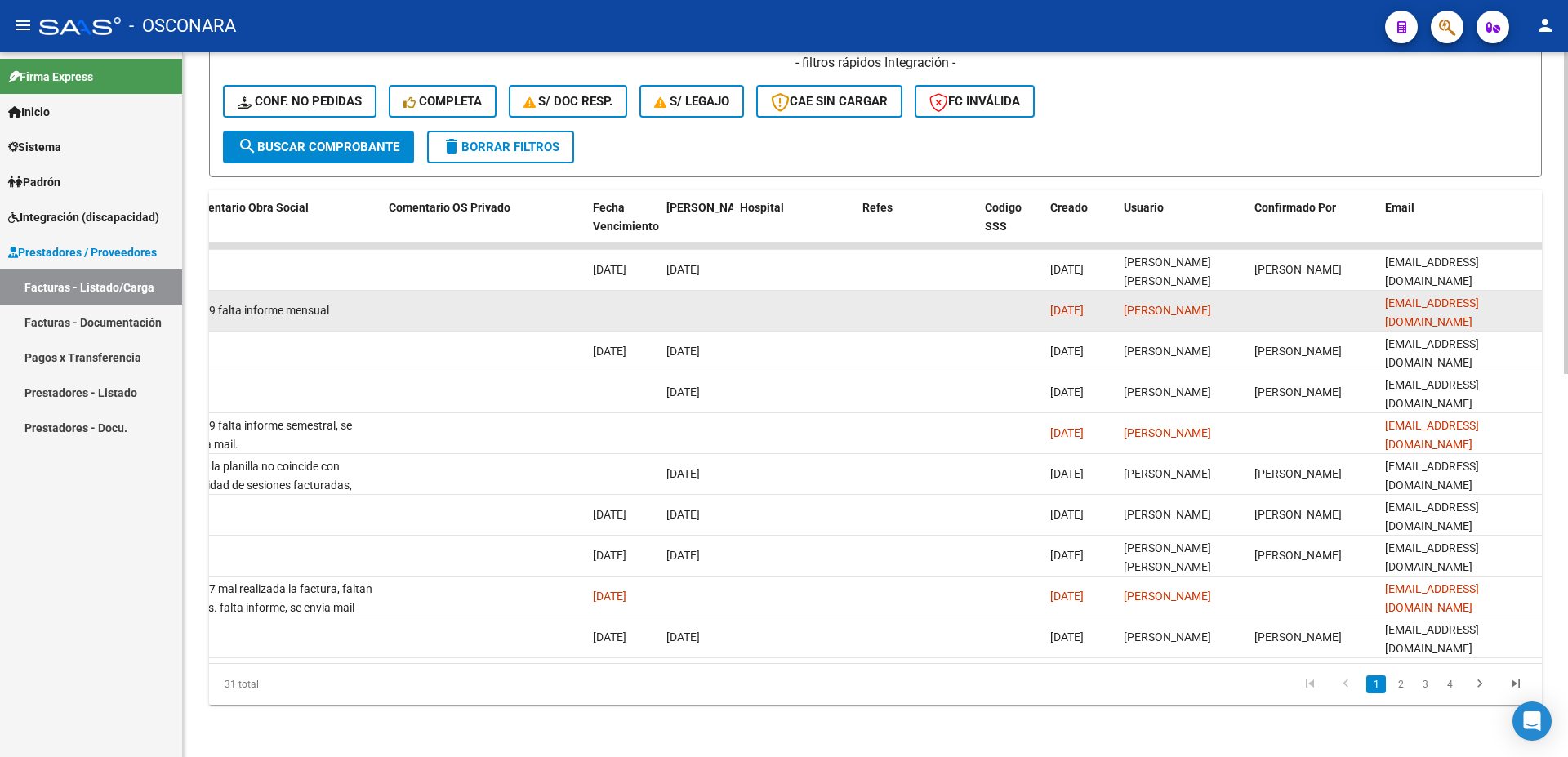
drag, startPoint x: 1382, startPoint y: 293, endPoint x: 1531, endPoint y: 299, distance: 149.1
click at [1538, 298] on datatable-body-cell "[EMAIL_ADDRESS][DOMAIN_NAME]" at bounding box center [1461, 311] width 163 height 40
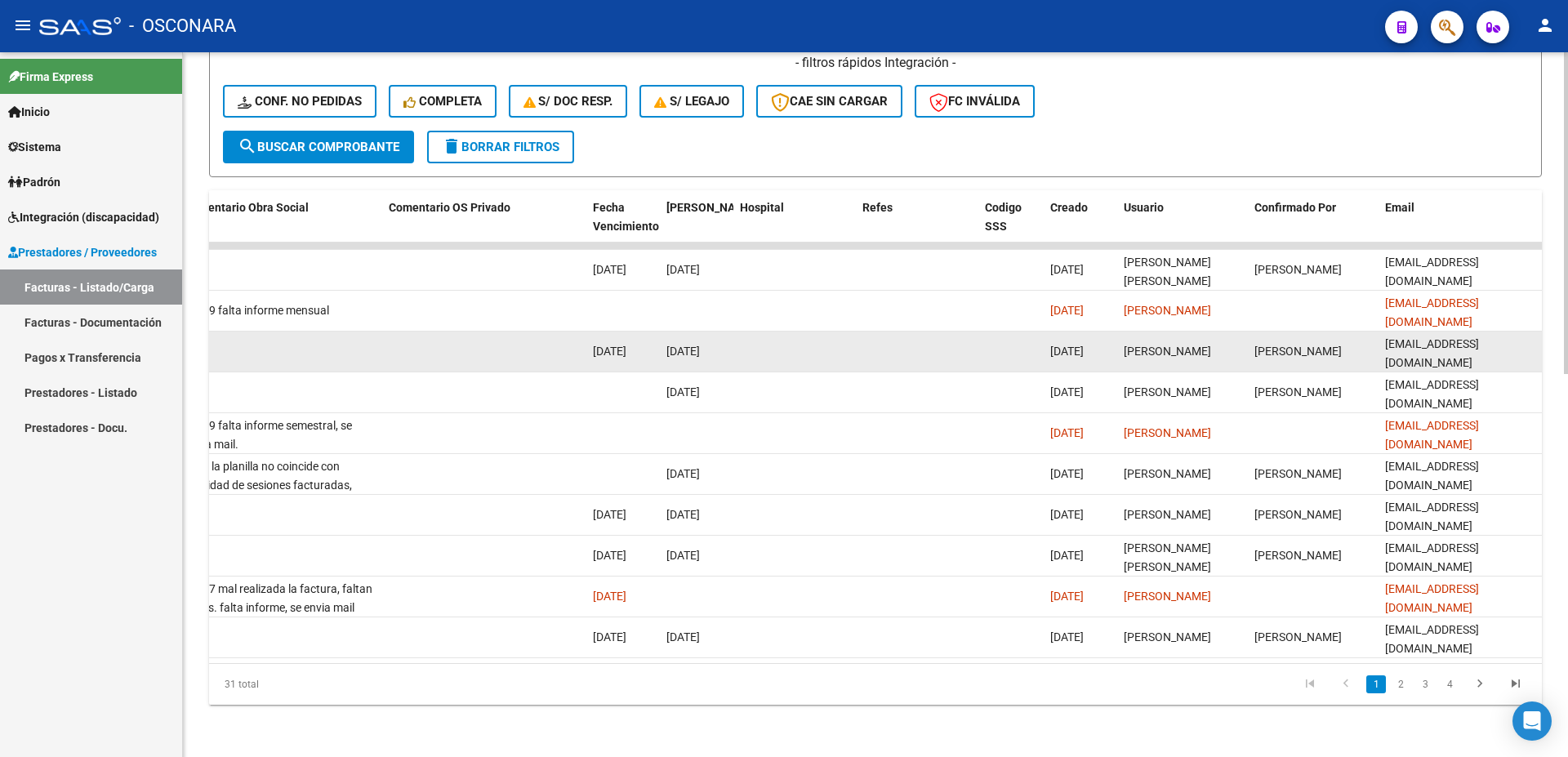
copy span "[EMAIL_ADDRESS][DOMAIN_NAME]"
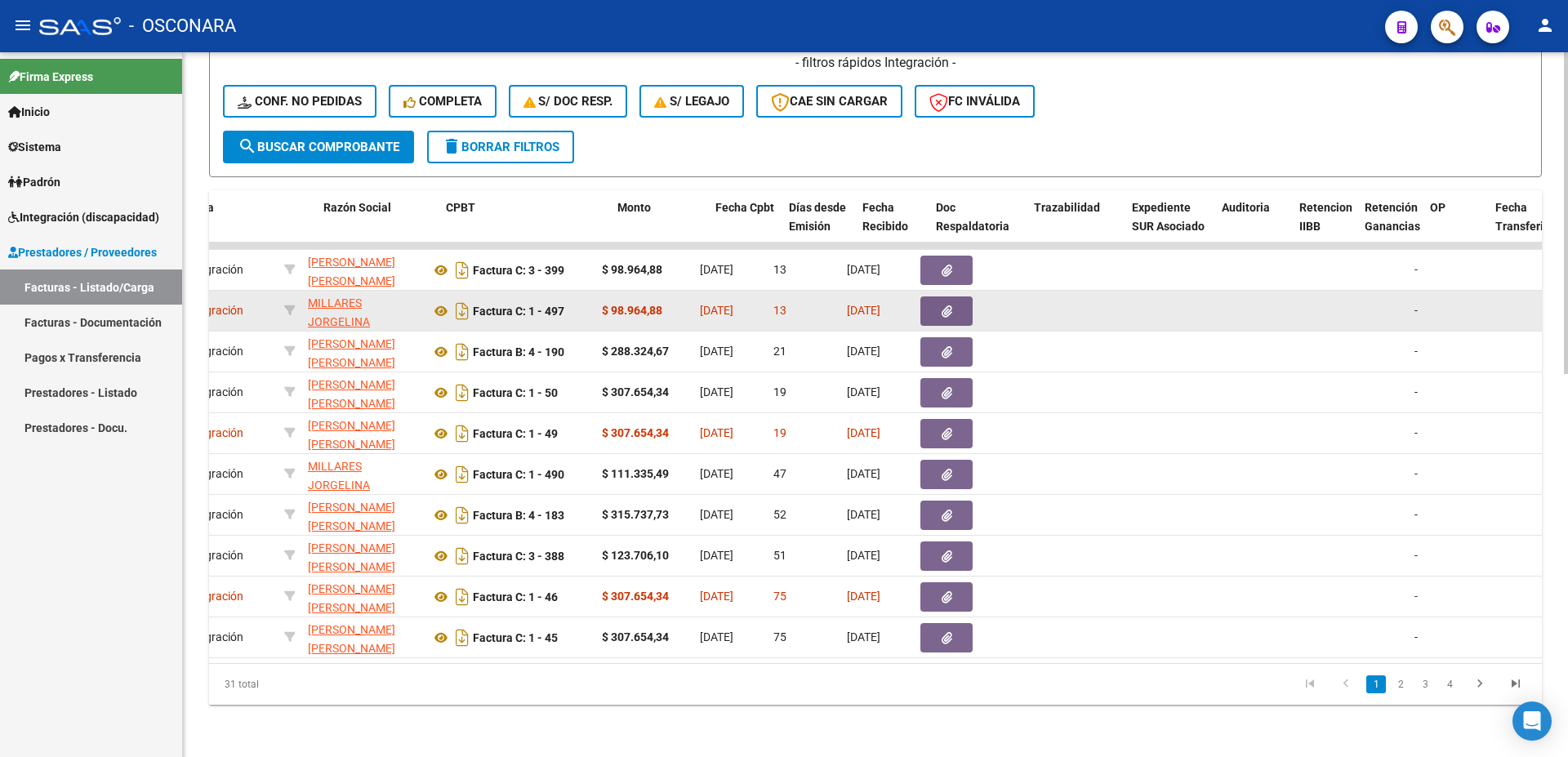
scroll to position [0, 385]
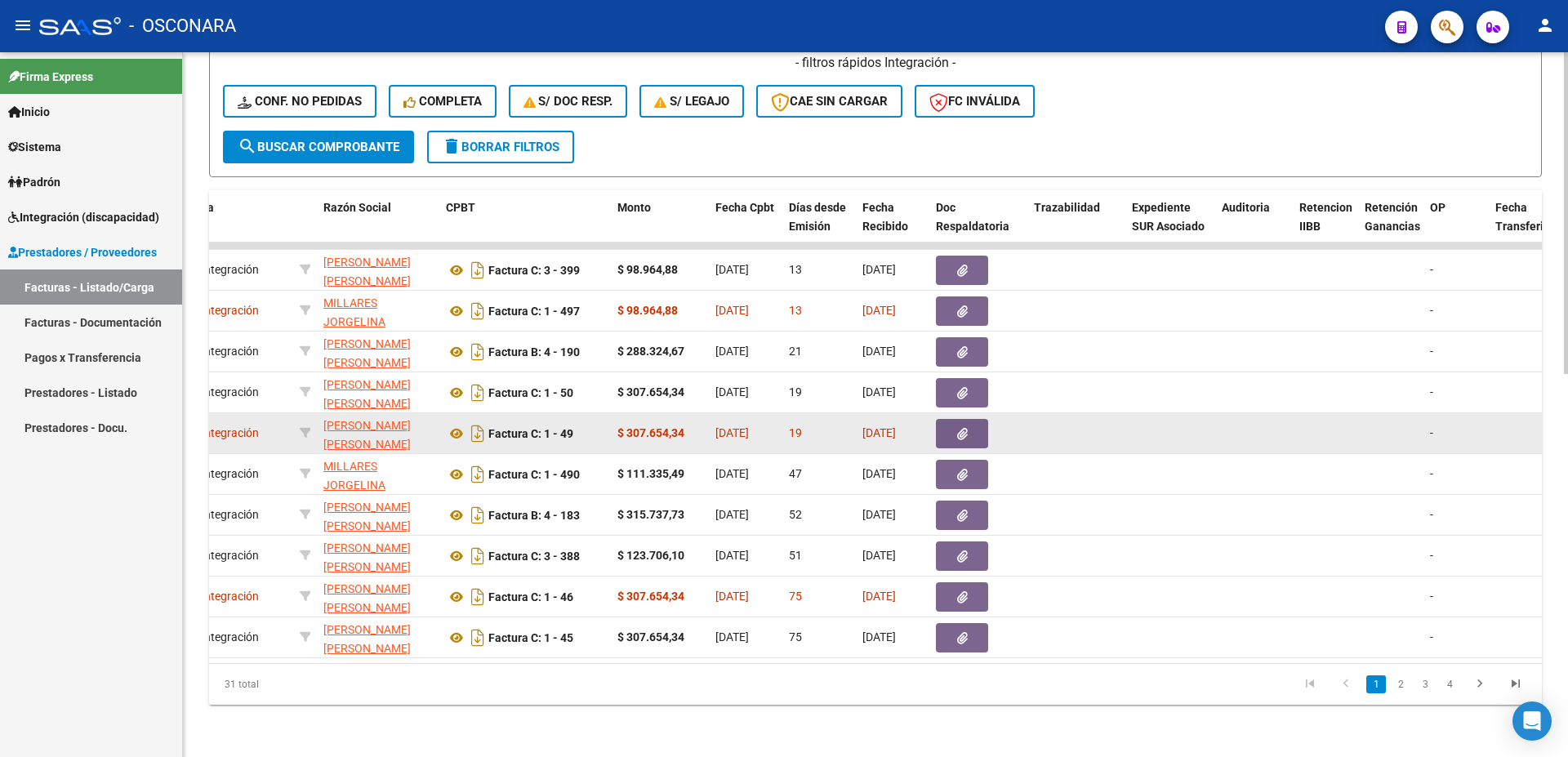
click at [966, 428] on icon "button" at bounding box center [963, 433] width 11 height 12
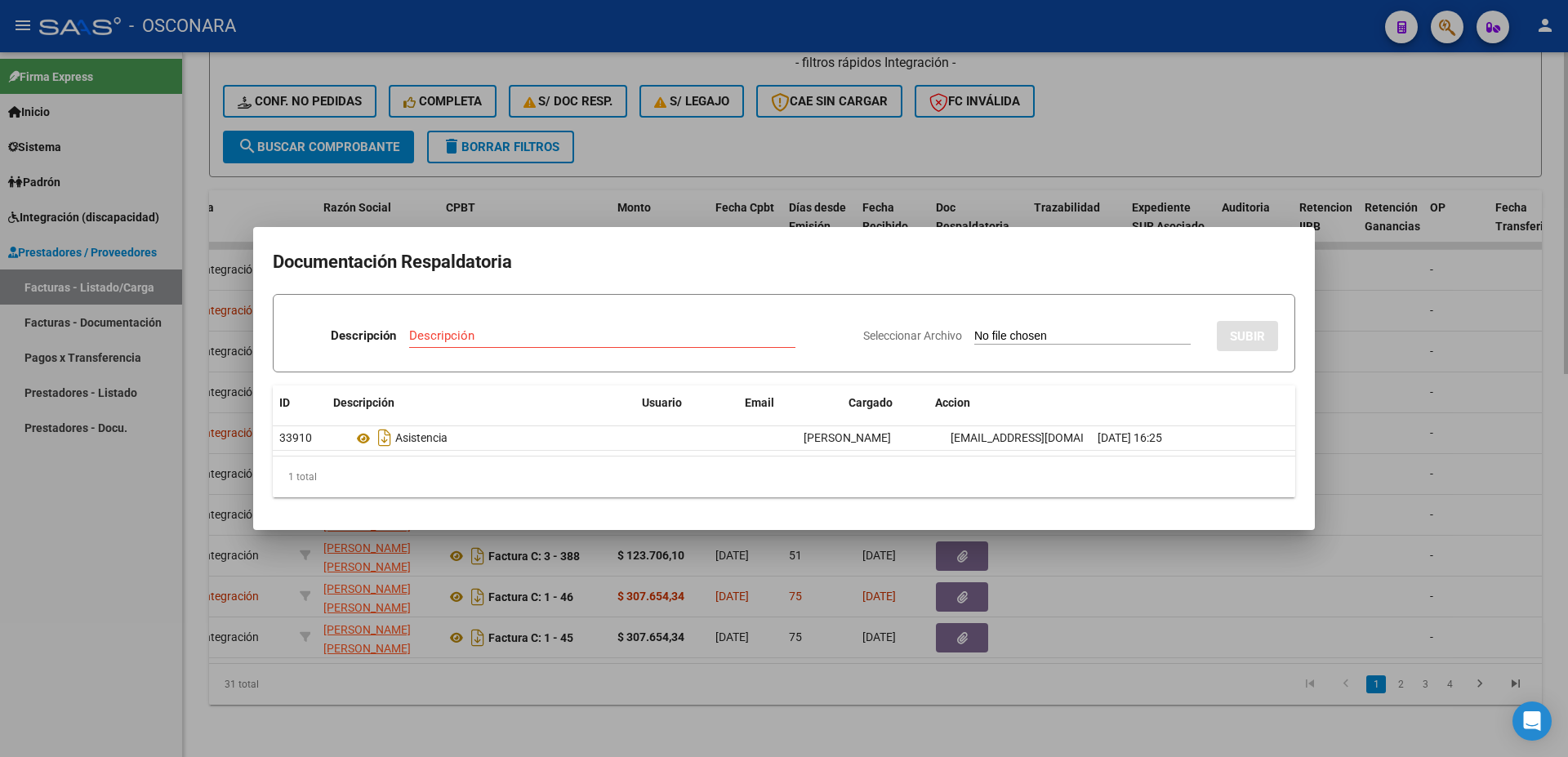
drag, startPoint x: 1567, startPoint y: 383, endPoint x: 1552, endPoint y: 383, distance: 15.0
click at [1566, 382] on div at bounding box center [784, 378] width 1568 height 757
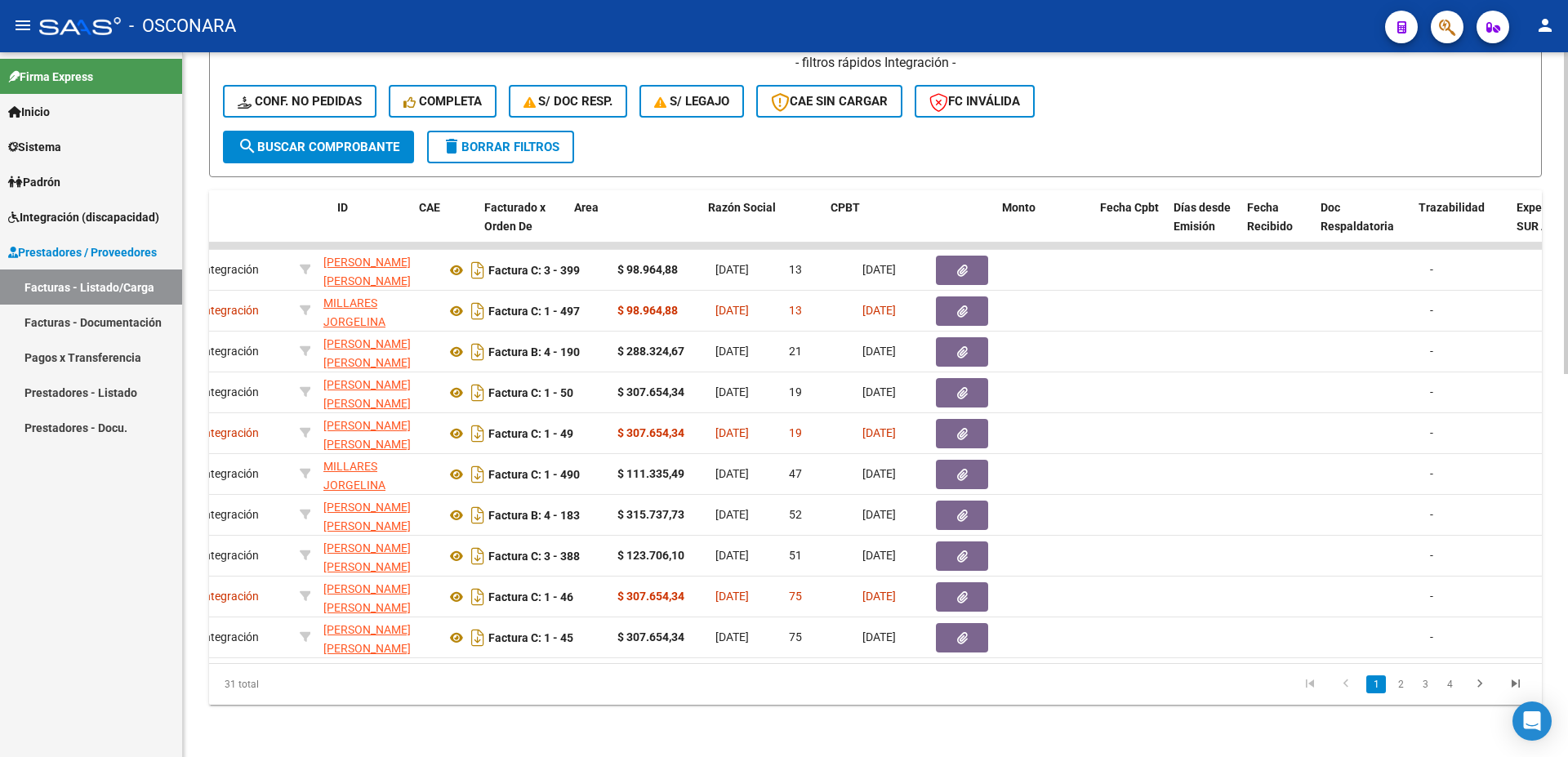
scroll to position [0, 0]
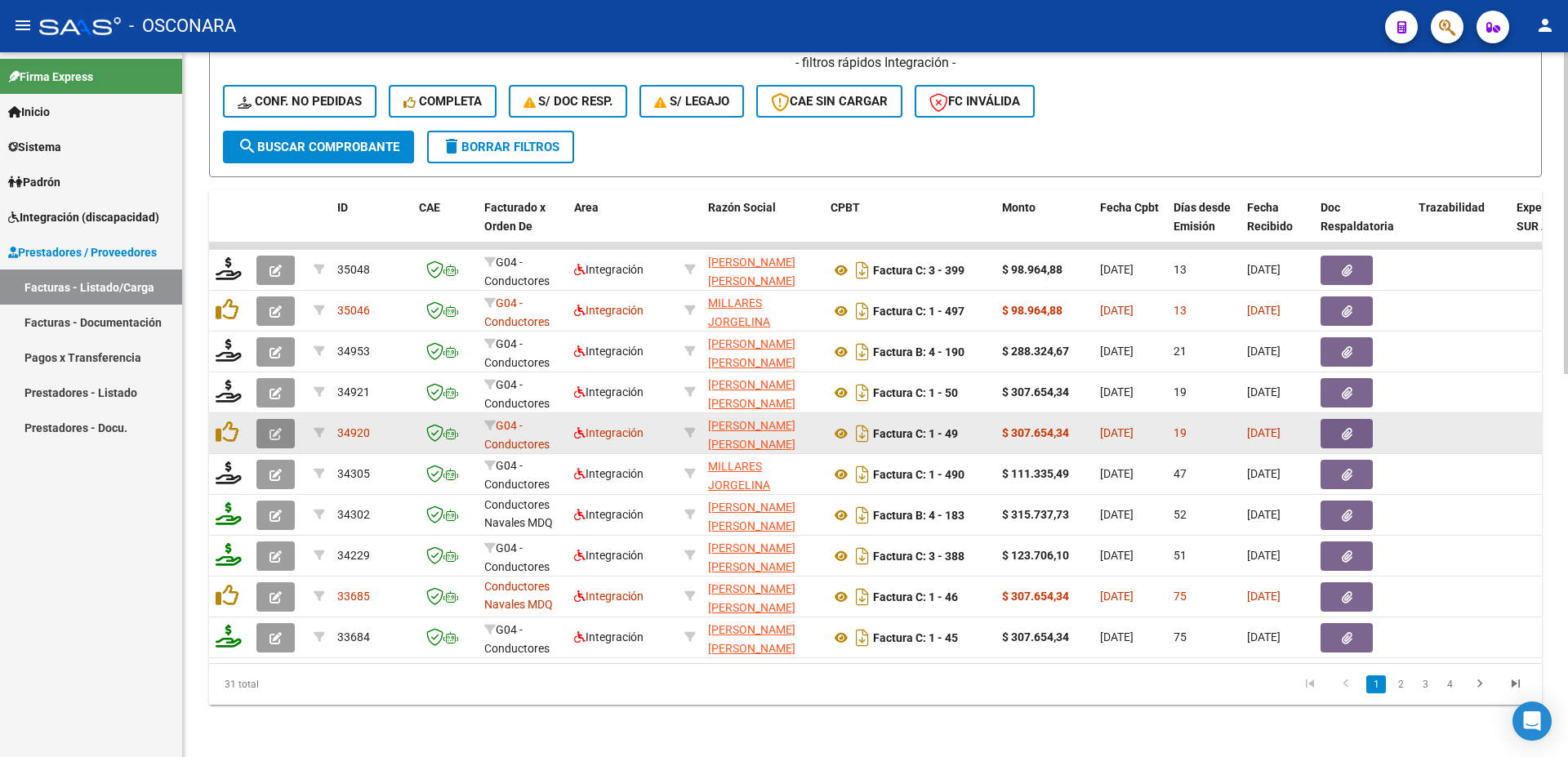
click at [287, 424] on button "button" at bounding box center [276, 433] width 38 height 29
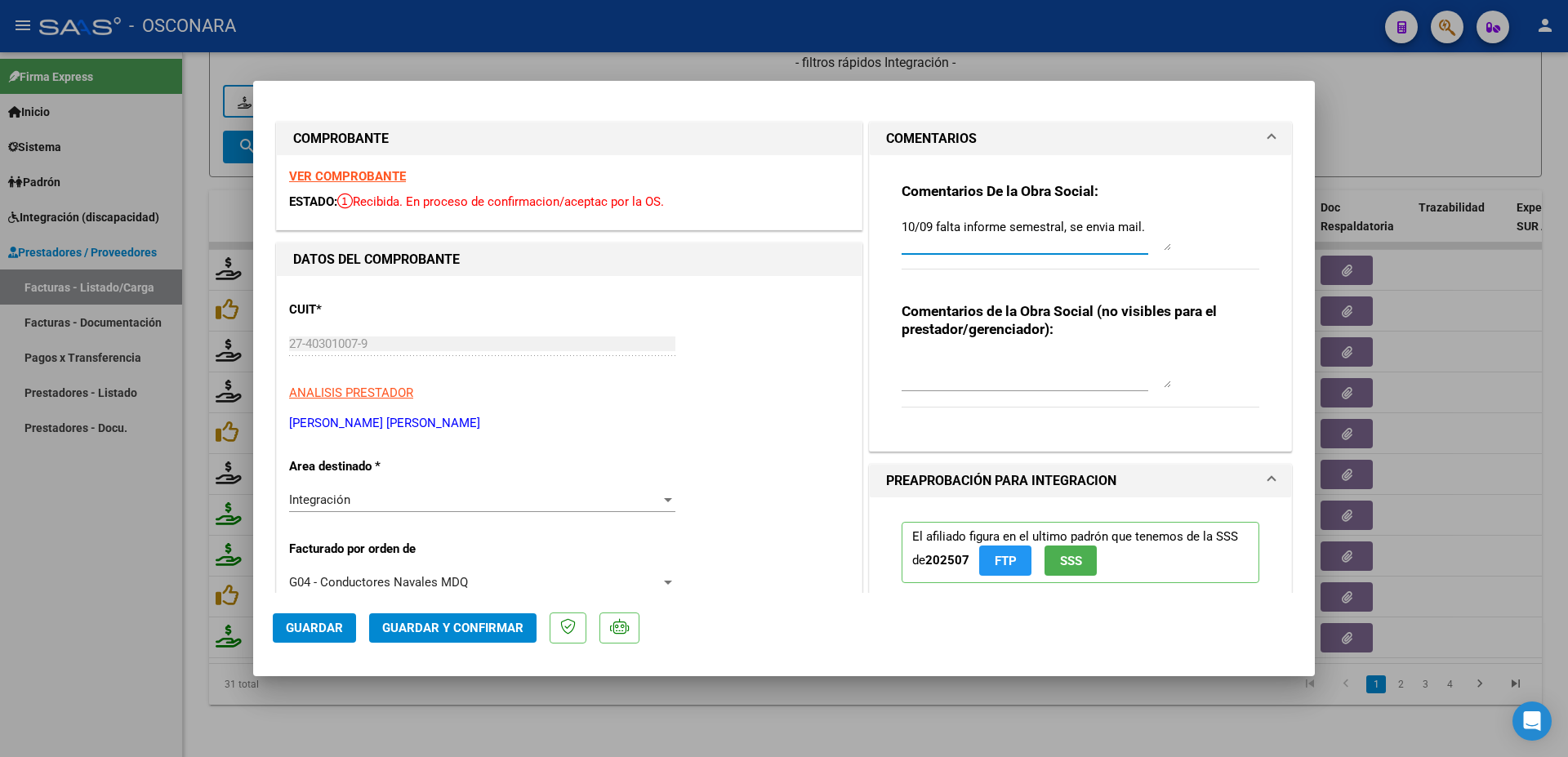
click at [1141, 228] on textarea "10/09 falta informe semestral, se envia mail." at bounding box center [1036, 235] width 269 height 33
type textarea "10/09 falta informe semestral, se envia mail. 19/09 se solicita nuevamente por …"
drag, startPoint x: 324, startPoint y: 635, endPoint x: 379, endPoint y: 632, distance: 55.1
click at [324, 634] on span "Guardar" at bounding box center [314, 628] width 57 height 15
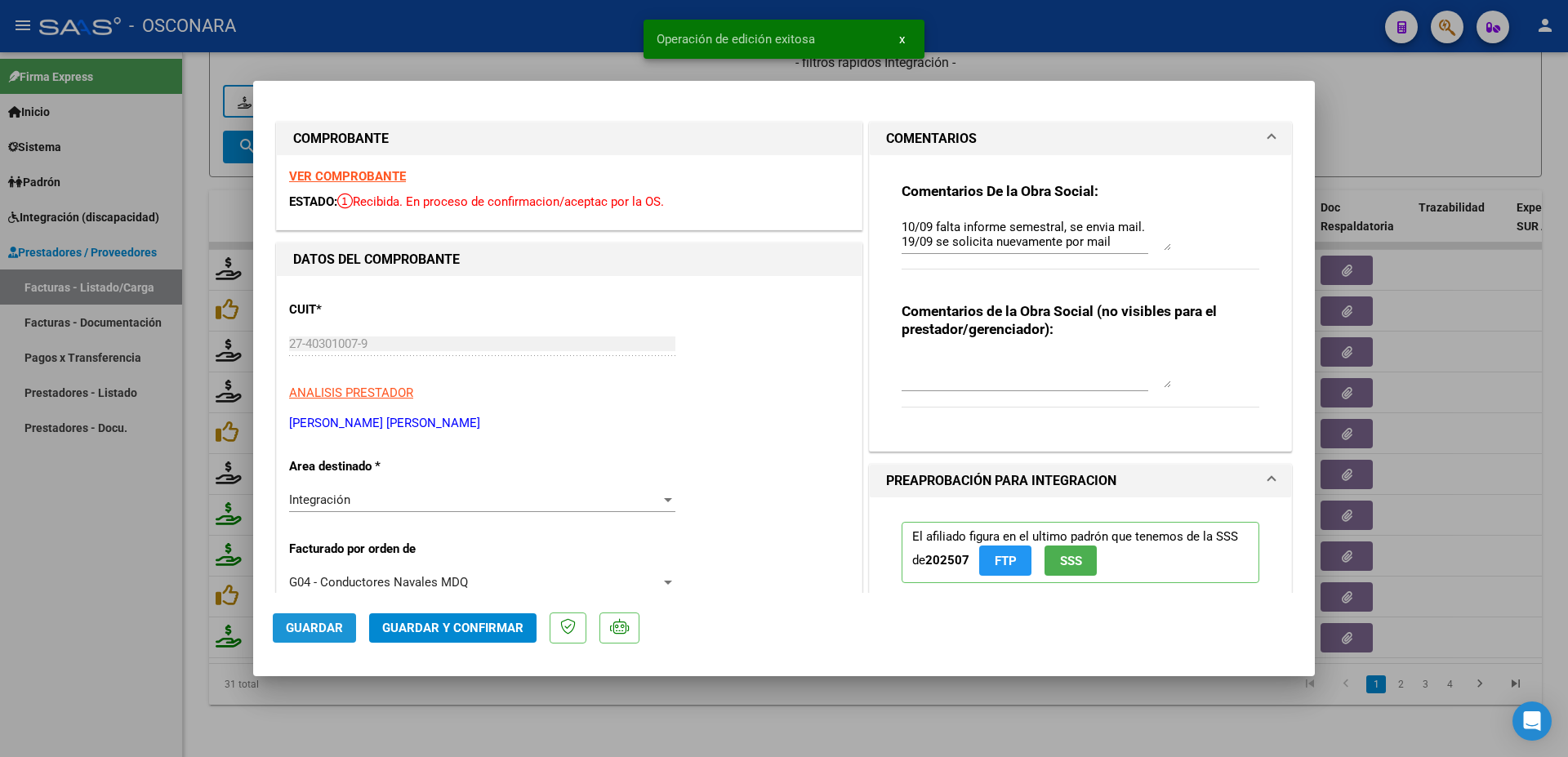
click at [291, 633] on span "Guardar" at bounding box center [314, 628] width 57 height 15
drag, startPoint x: 1534, startPoint y: 454, endPoint x: 1550, endPoint y: 454, distance: 16.0
click at [1535, 454] on div at bounding box center [784, 378] width 1568 height 757
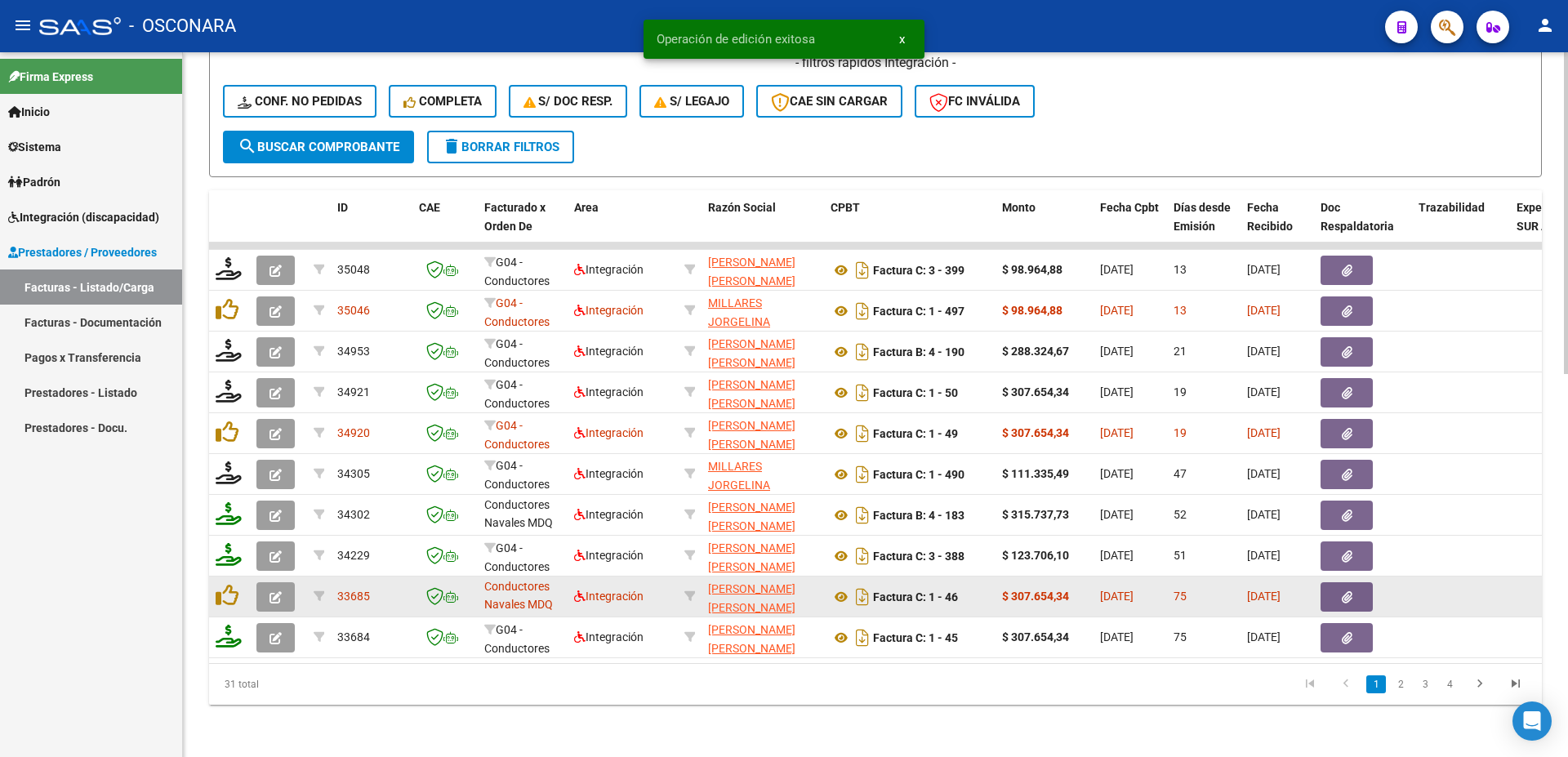
click at [1342, 591] on icon "button" at bounding box center [1347, 597] width 11 height 12
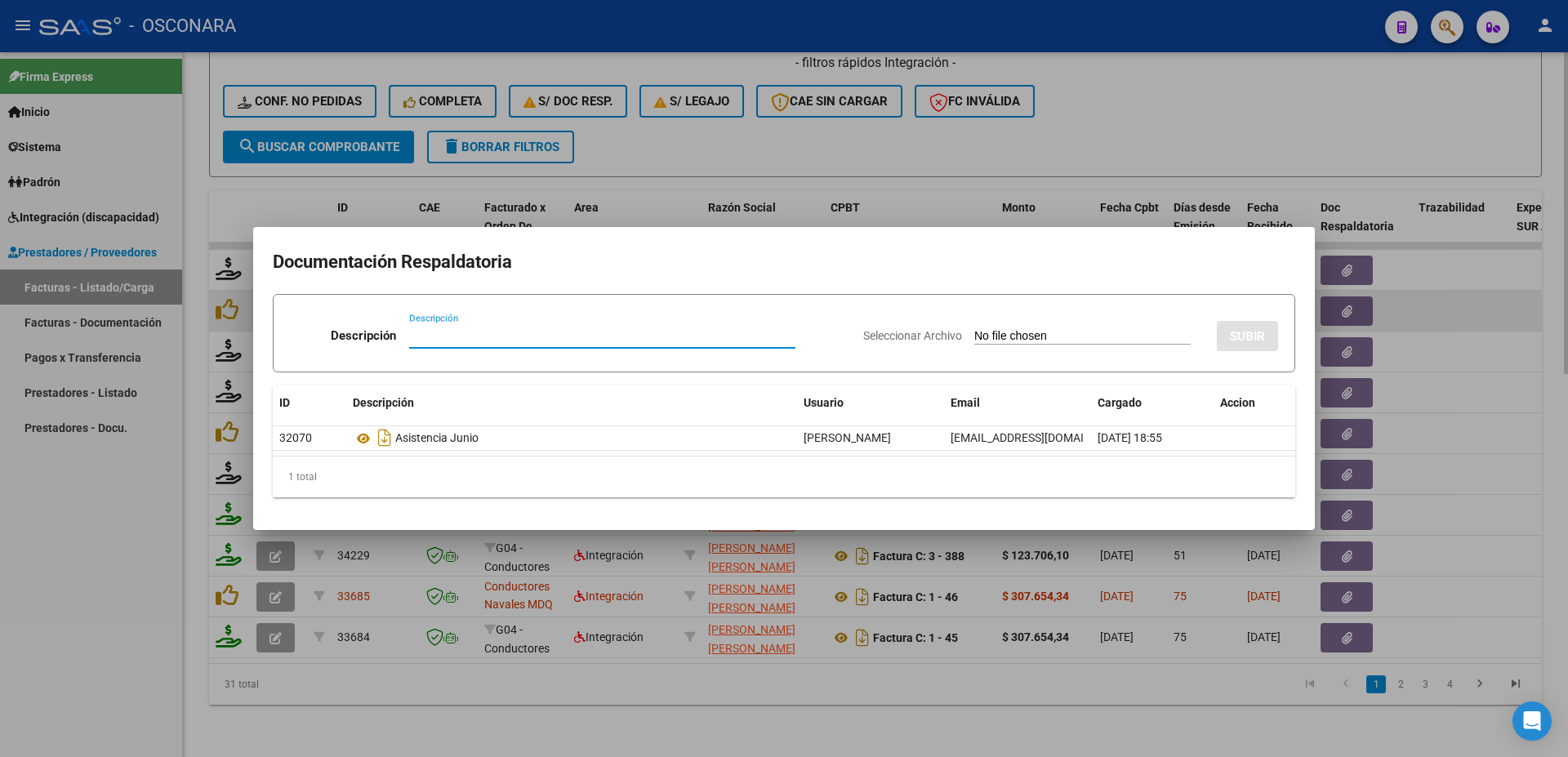
click at [1495, 282] on div at bounding box center [784, 378] width 1568 height 757
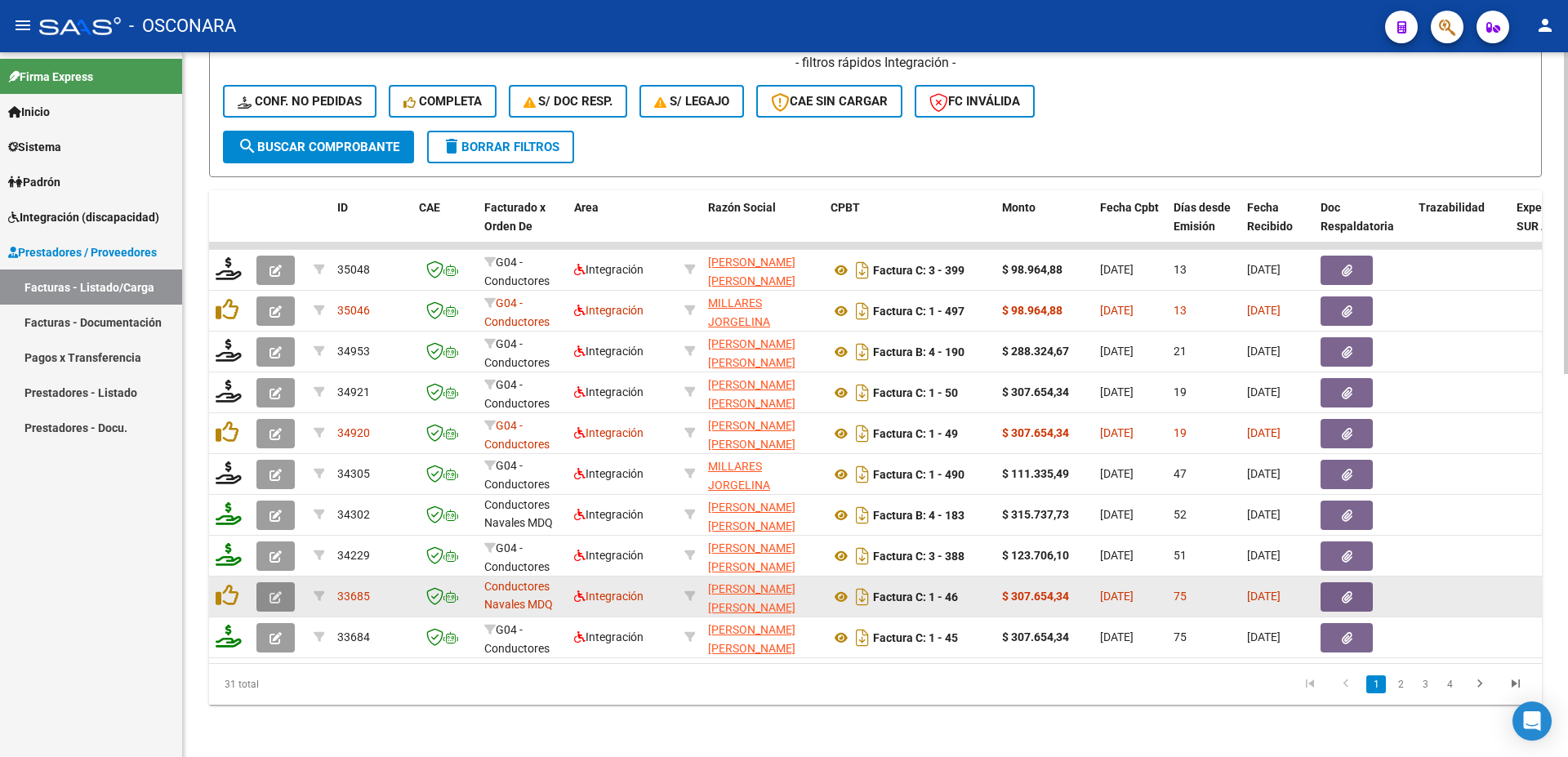
click at [274, 591] on icon "button" at bounding box center [275, 597] width 12 height 12
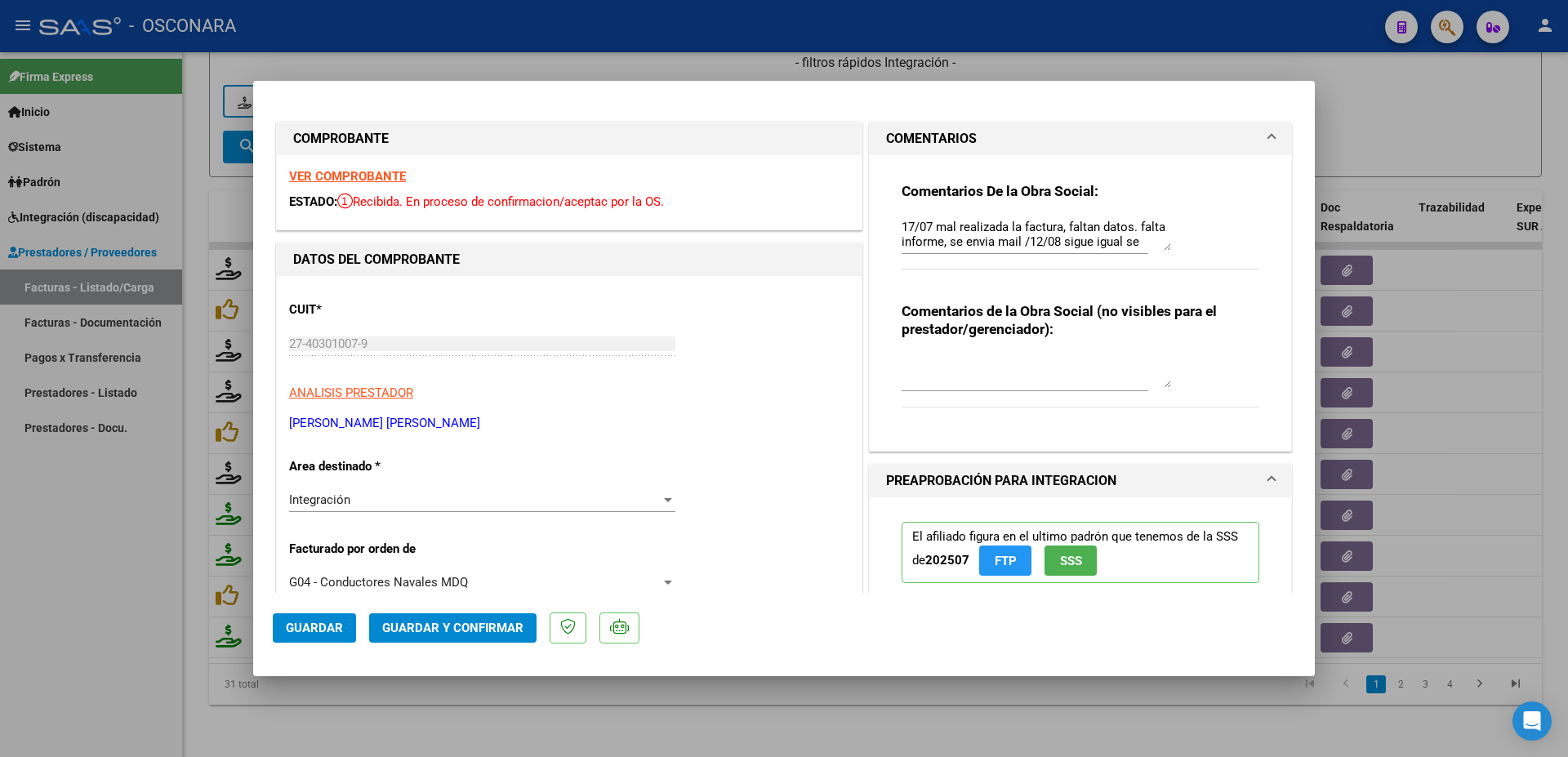
click at [1146, 247] on textarea "17/07 mal realizada la factura, faltan datos. falta informe, se envia mail /12/…" at bounding box center [1036, 235] width 269 height 33
type textarea "17/07 mal realizada la factura, faltan datos. falta informe, se envia mail /12/…"
click at [1157, 241] on textarea "17/07 mal realizada la factura, faltan datos. falta informe, se envia mail /12/…" at bounding box center [1036, 235] width 269 height 33
drag, startPoint x: 1143, startPoint y: 242, endPoint x: 1077, endPoint y: 241, distance: 66.0
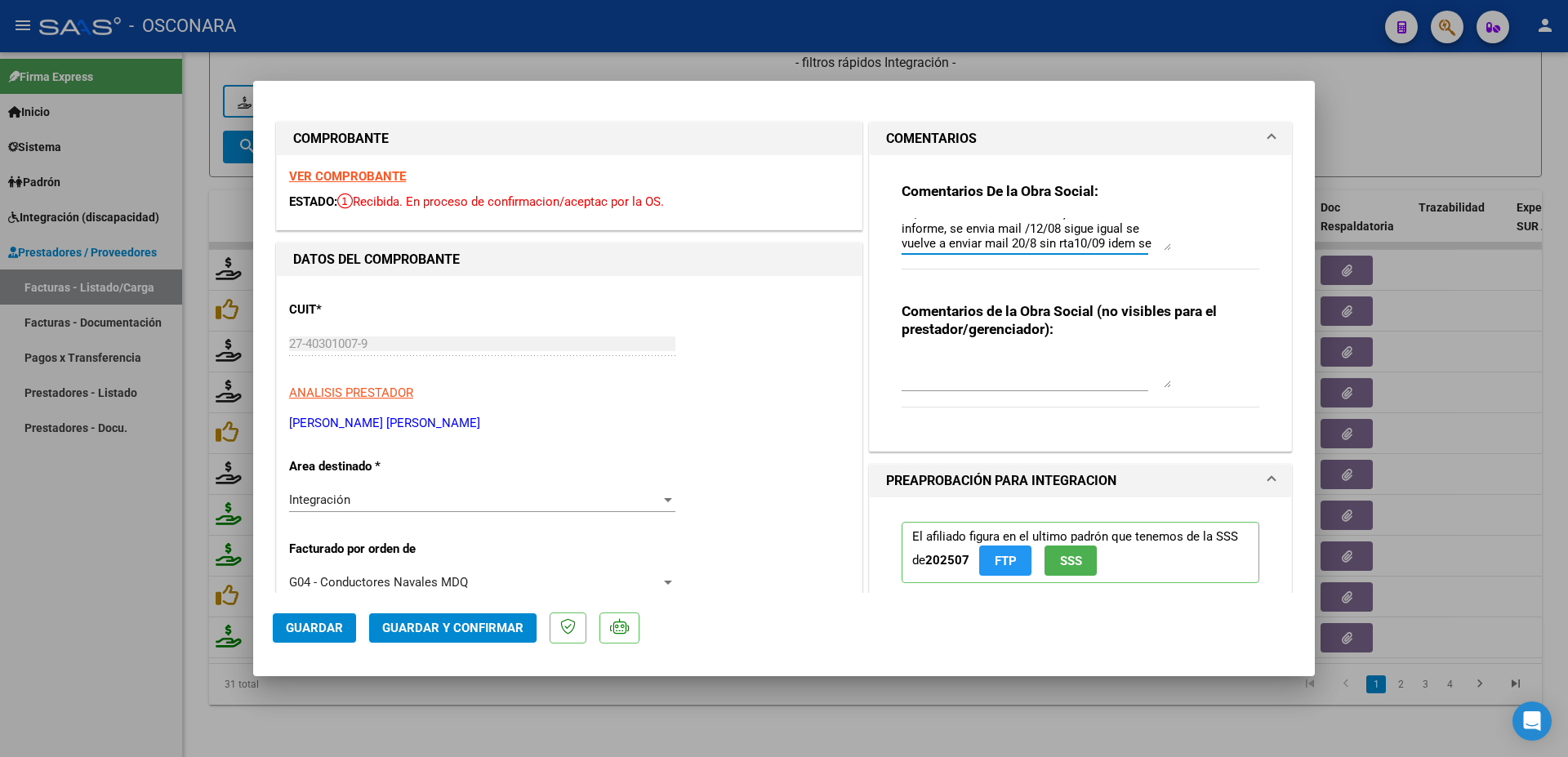
click at [1077, 241] on textarea "17/07 mal realizada la factura, faltan datos. falta informe, se envia mail /12/…" at bounding box center [1036, 235] width 269 height 33
drag, startPoint x: 1440, startPoint y: 291, endPoint x: 1448, endPoint y: 287, distance: 8.9
click at [1443, 289] on div at bounding box center [784, 378] width 1568 height 757
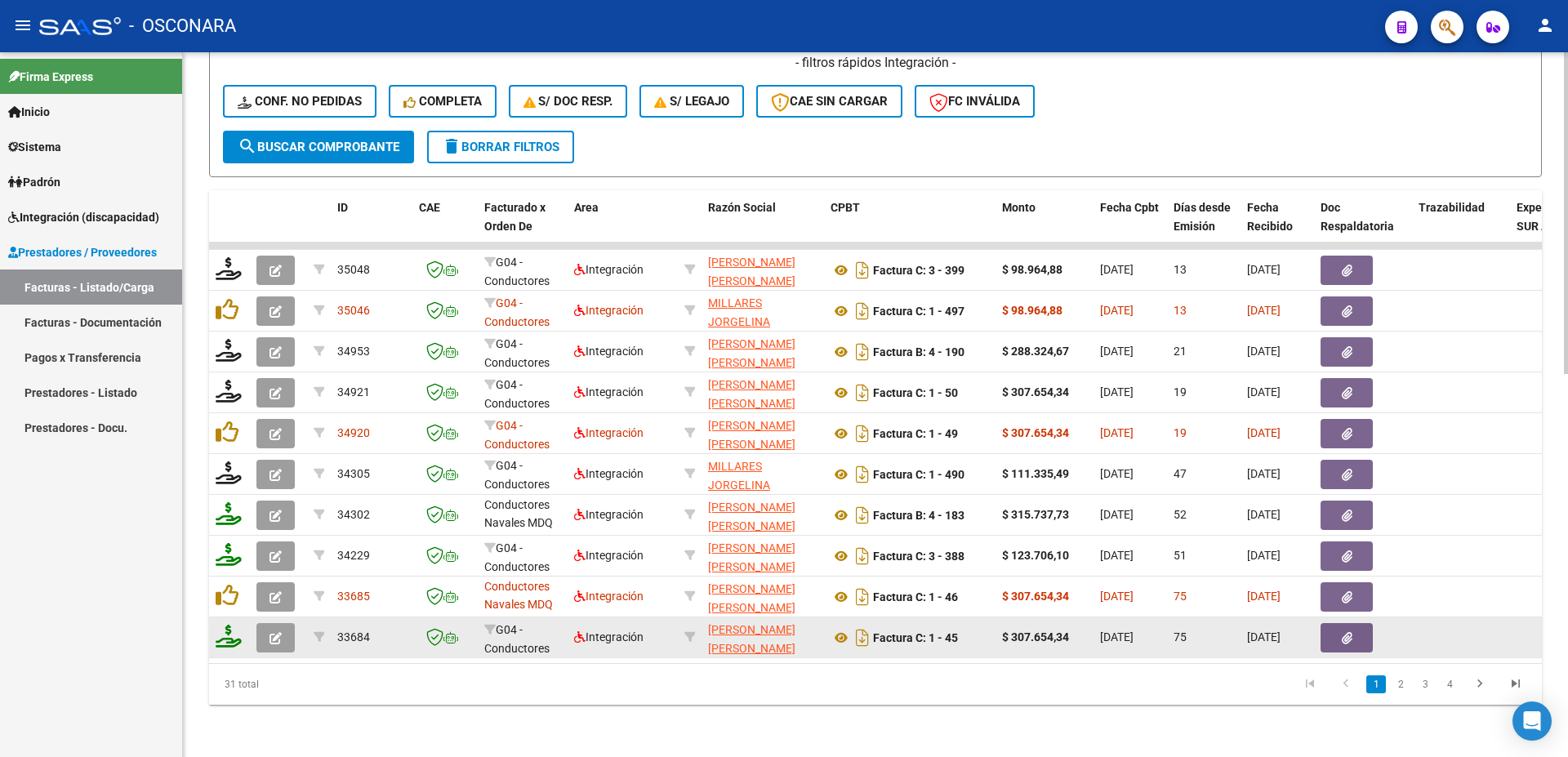
drag, startPoint x: 1031, startPoint y: 649, endPoint x: 1297, endPoint y: 631, distance: 266.6
click at [1297, 631] on datatable-body "35048 G04 - Conductores Navales MDQ Integración [PERSON_NAME] [PERSON_NAME] 272…" at bounding box center [875, 453] width 1333 height 421
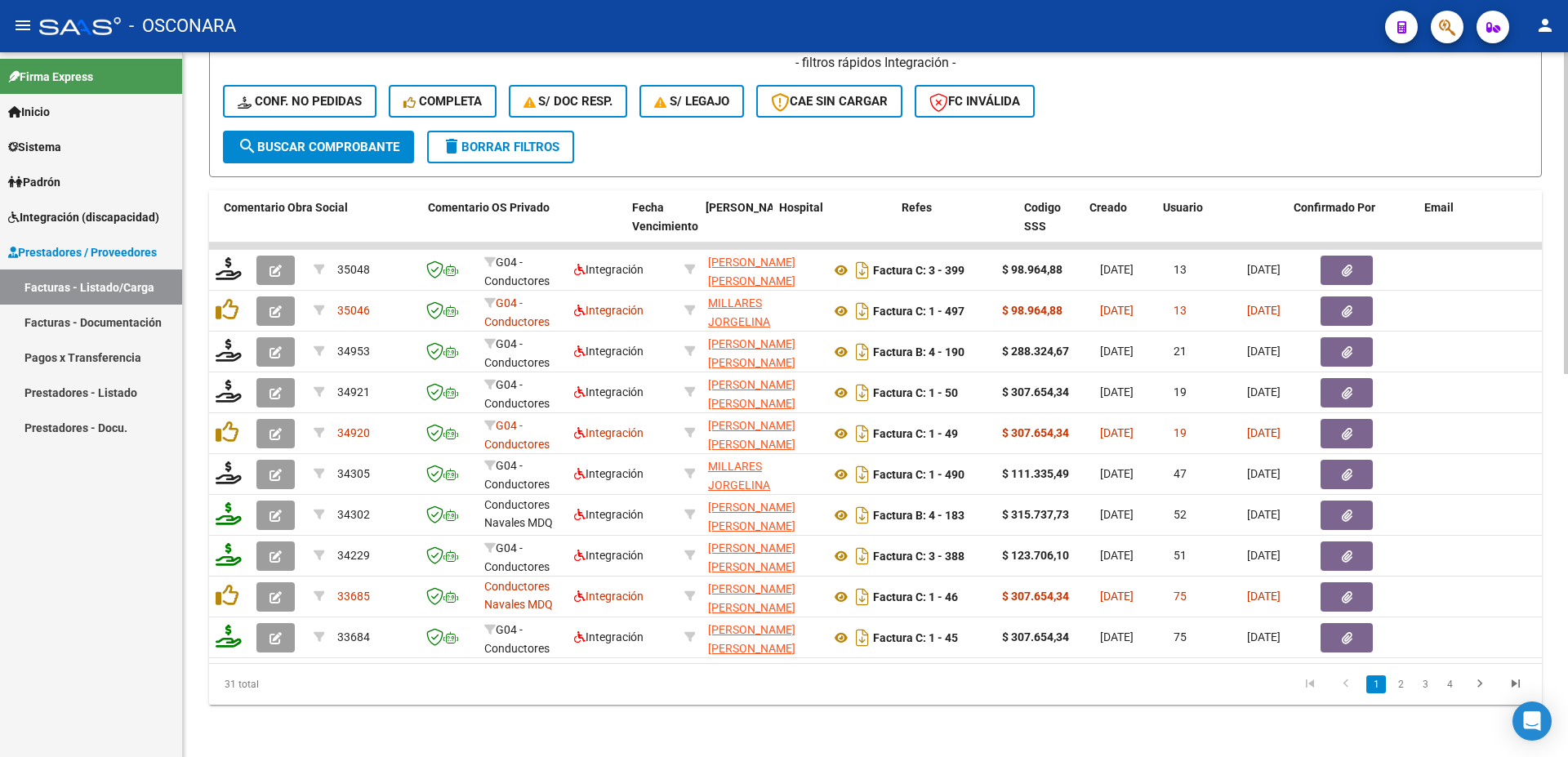
scroll to position [0, 2878]
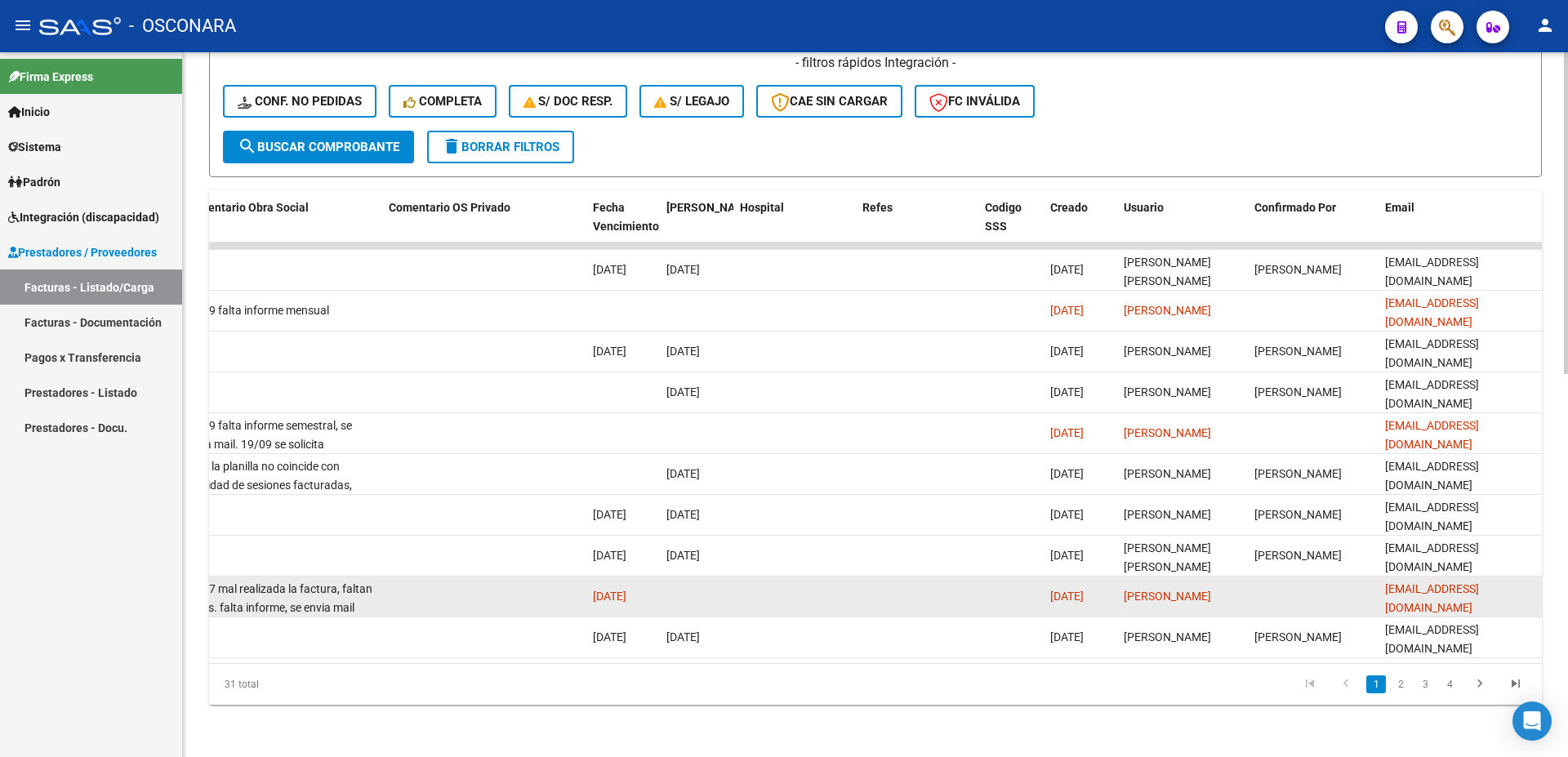
drag, startPoint x: 1383, startPoint y: 580, endPoint x: 1548, endPoint y: 574, distance: 165.1
click at [1542, 576] on datatable-body-cell "[EMAIL_ADDRESS][DOMAIN_NAME]" at bounding box center [1461, 597] width 163 height 40
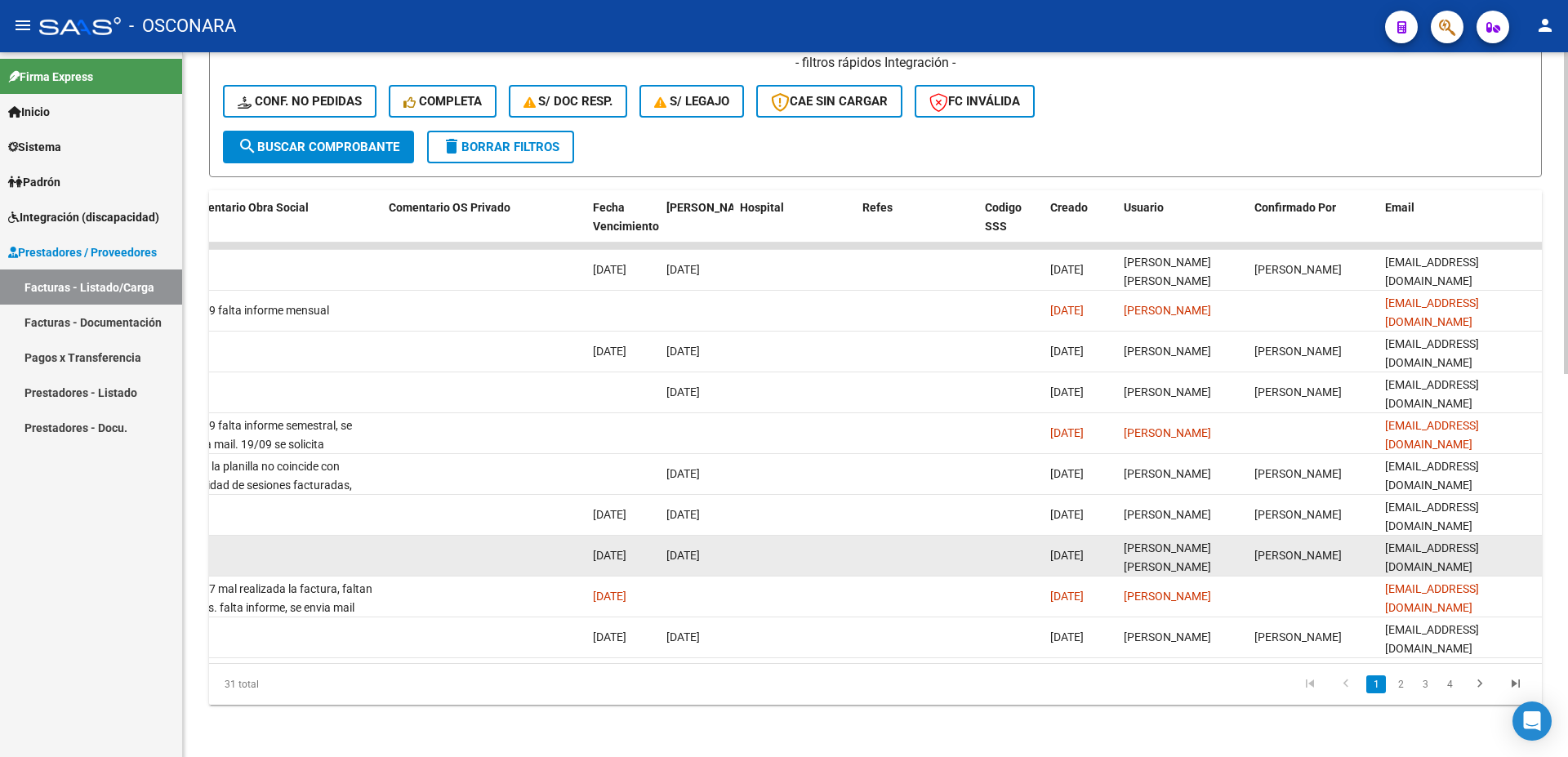
copy span "[EMAIL_ADDRESS][DOMAIN_NAME]"
